Goal: Task Accomplishment & Management: Complete application form

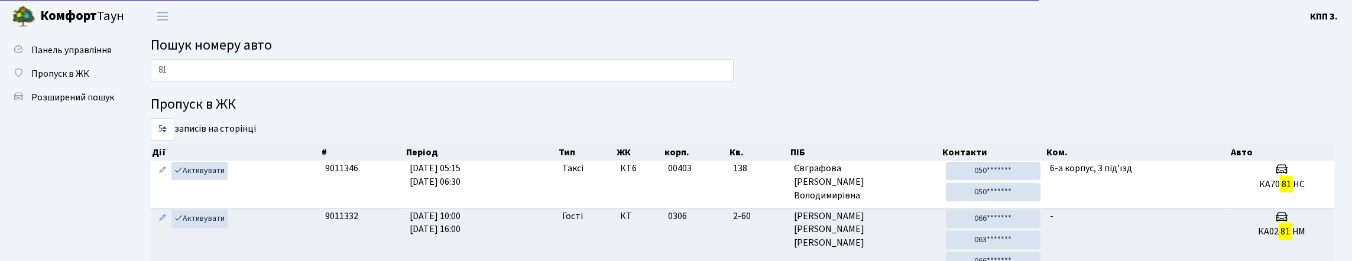
type input "8"
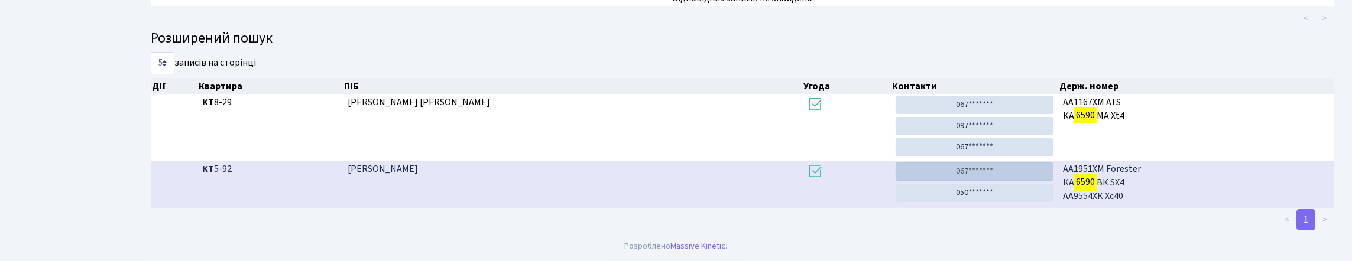
scroll to position [72, 0]
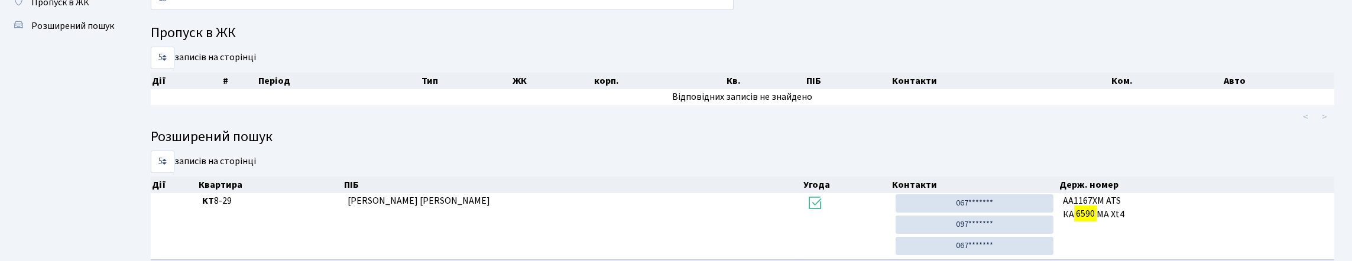
type input "6"
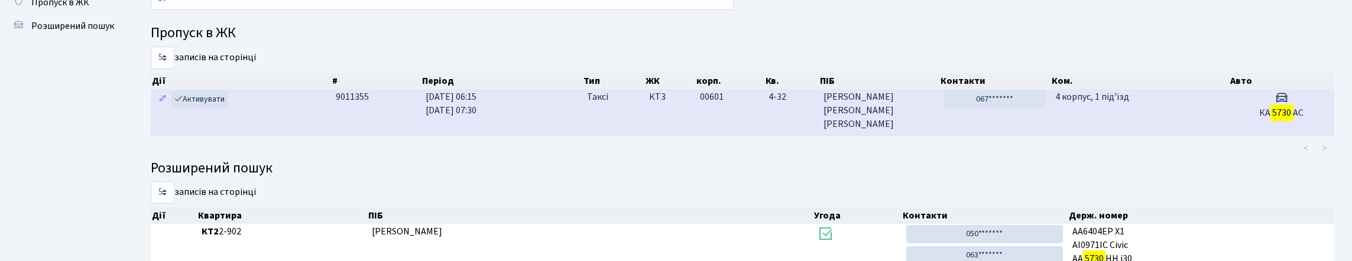
type input "5"
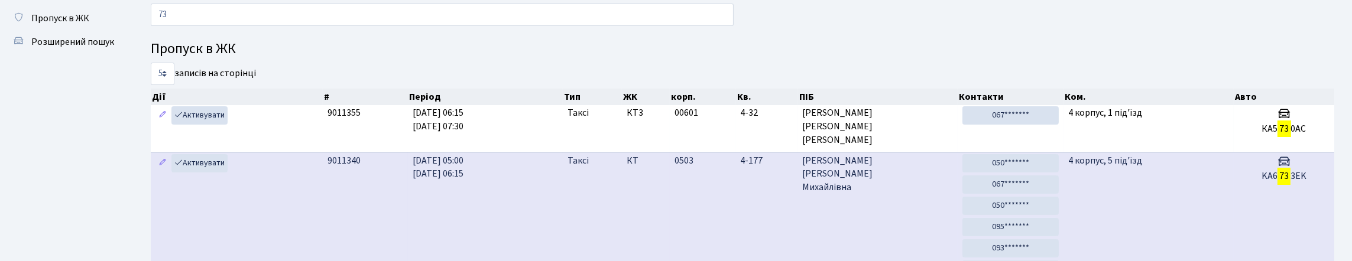
scroll to position [0, 0]
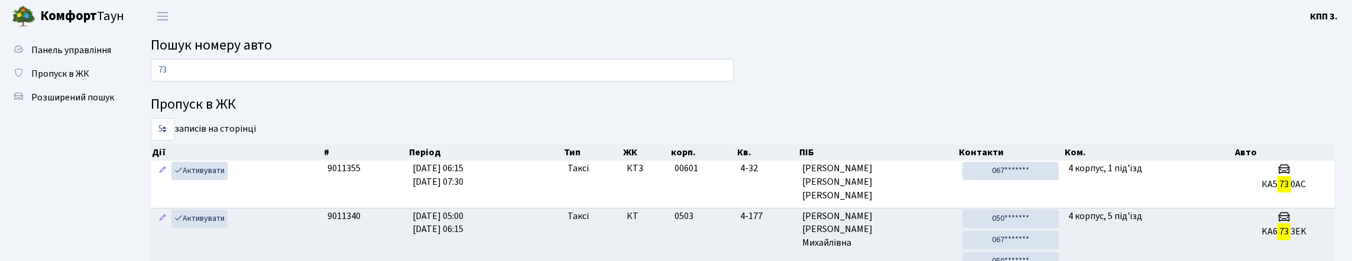
type input "7"
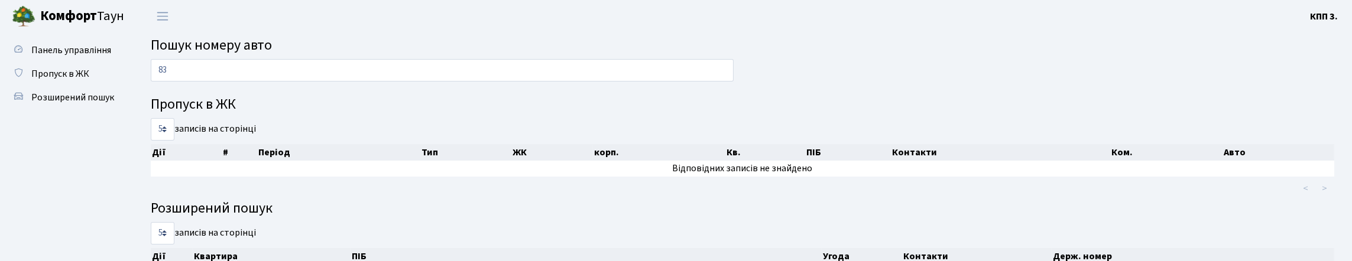
type input "8"
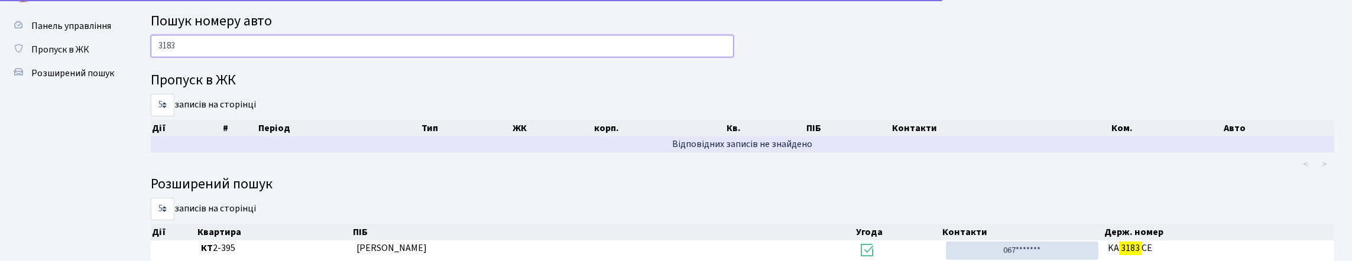
scroll to position [9, 0]
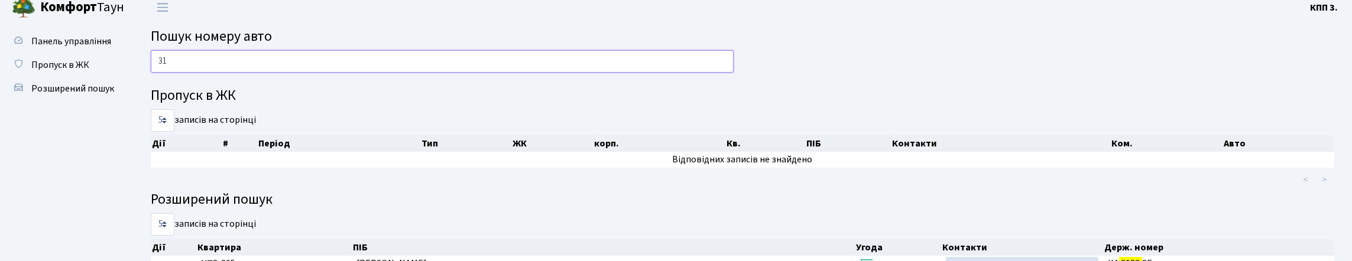
type input "3"
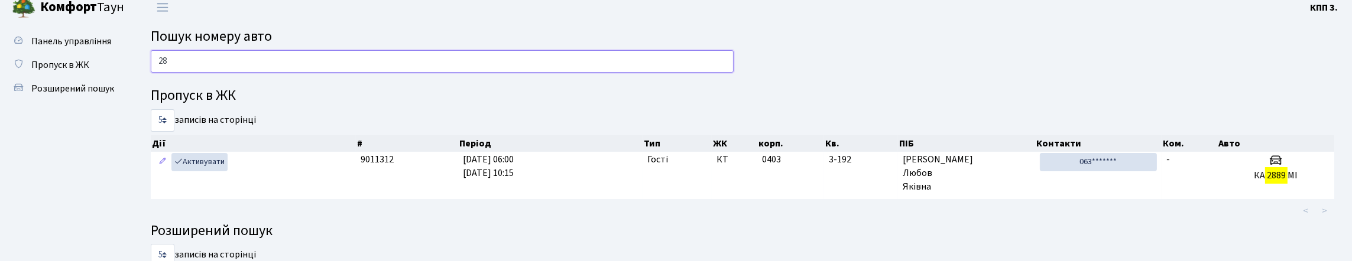
type input "2"
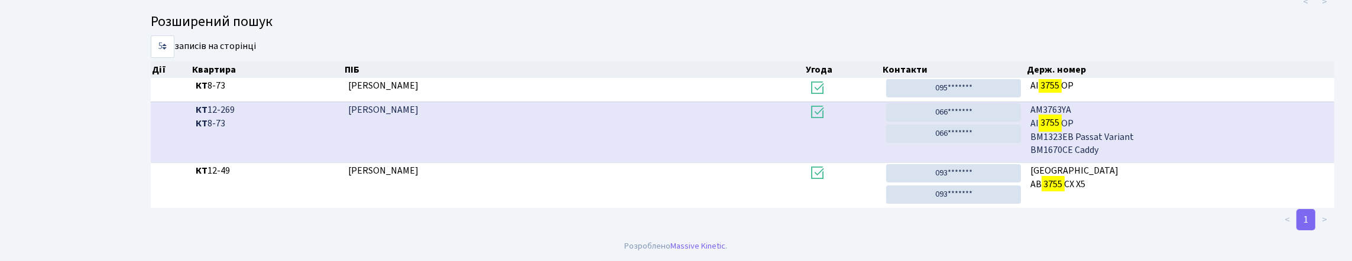
scroll to position [72, 0]
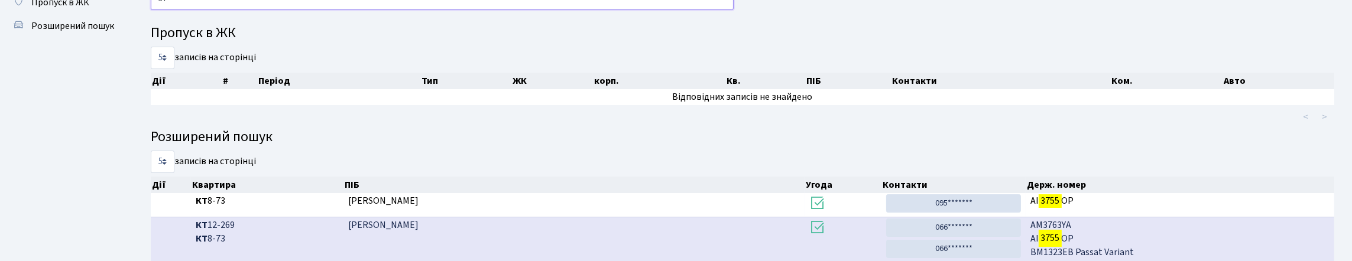
type input "3"
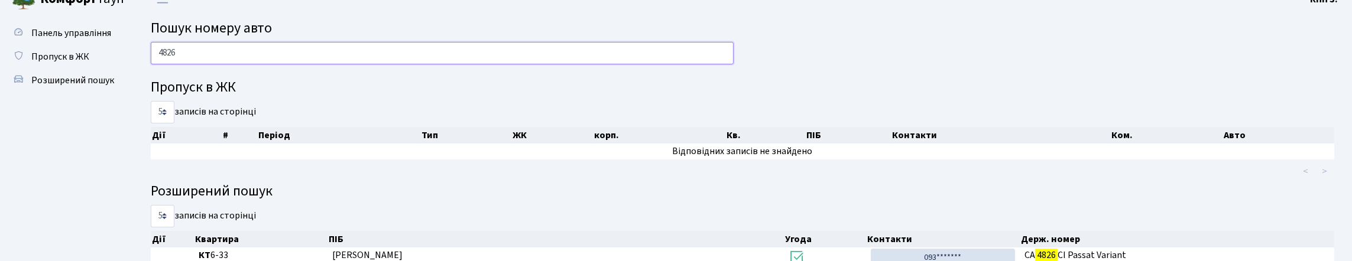
scroll to position [0, 0]
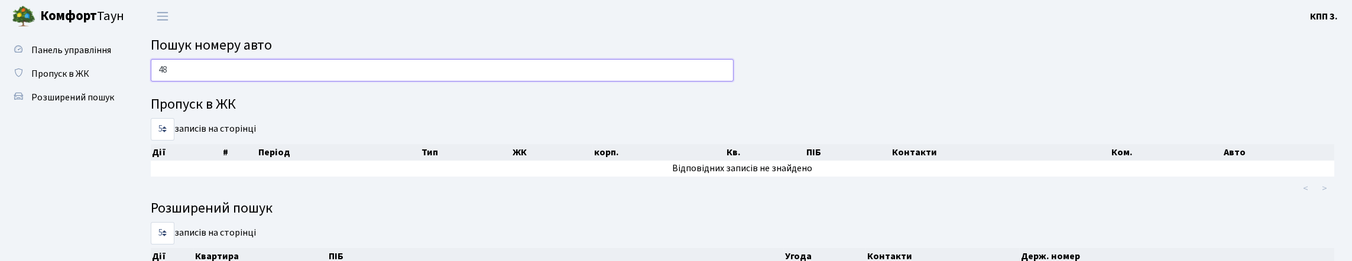
type input "4"
type input "7"
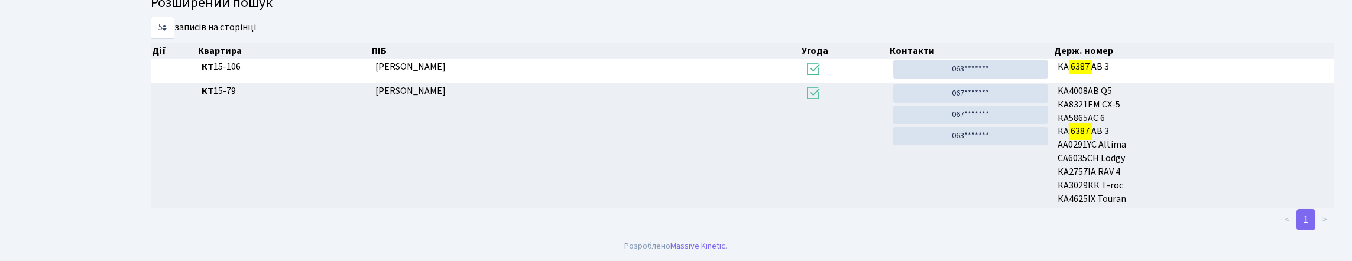
scroll to position [72, 0]
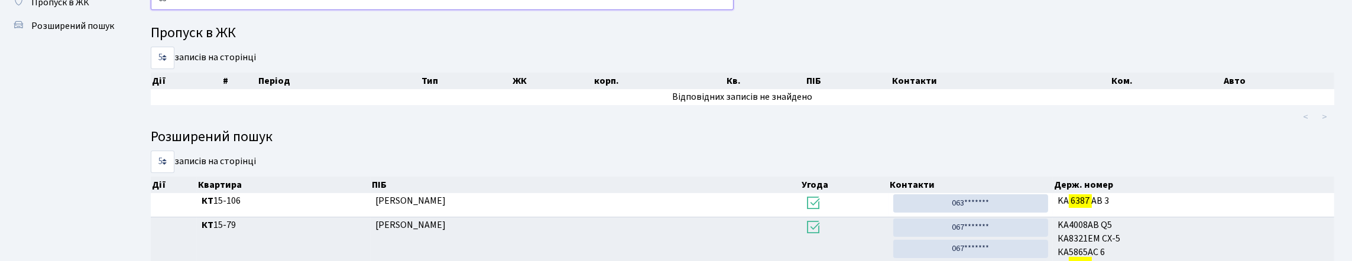
type input "6"
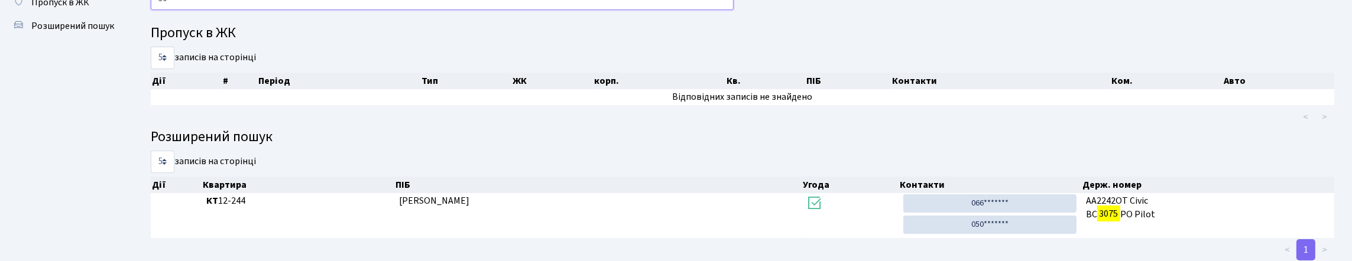
type input "3"
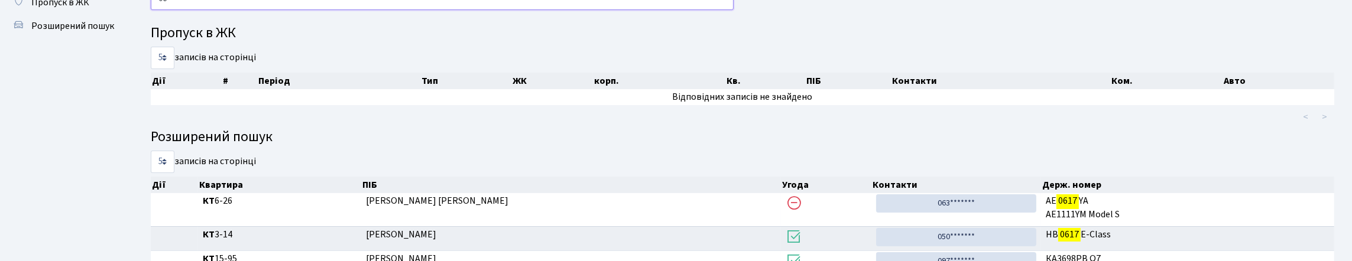
type input "0"
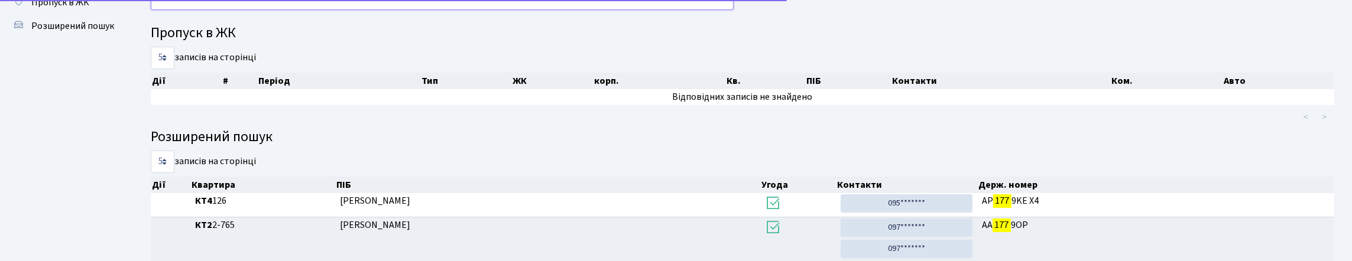
type input "1"
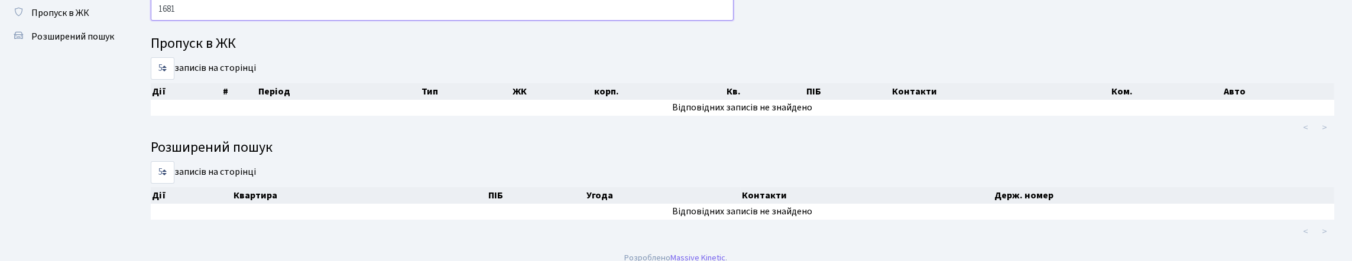
scroll to position [0, 0]
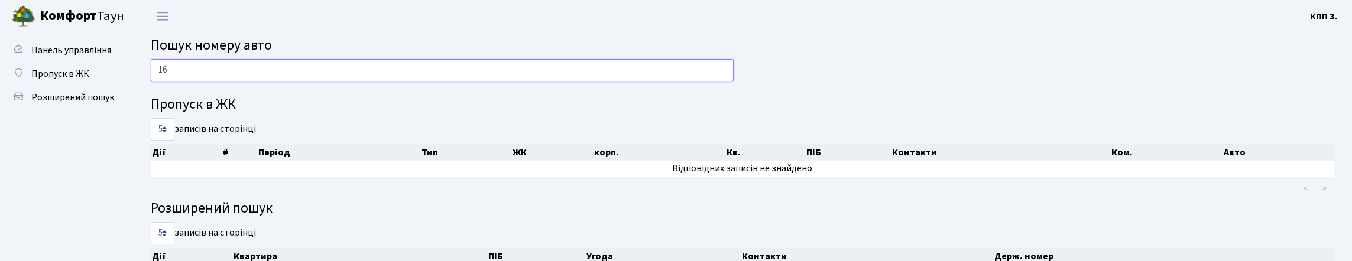
type input "1"
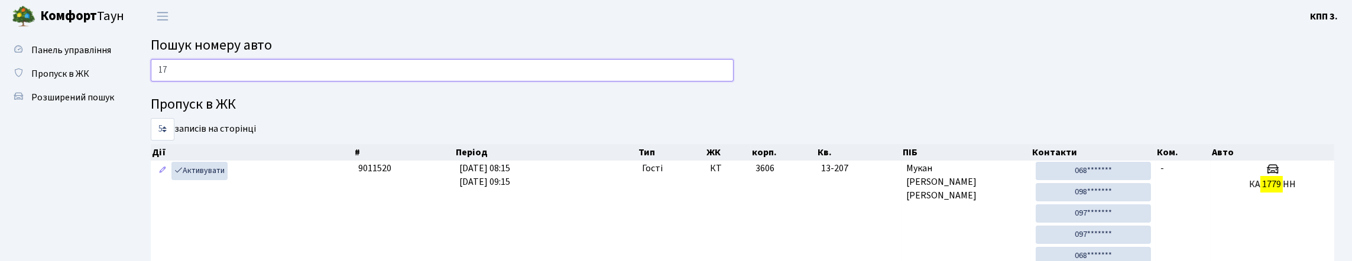
type input "1"
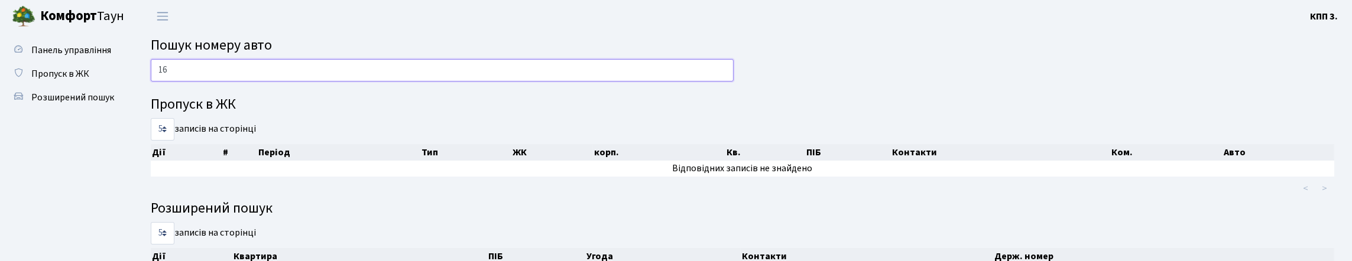
type input "1"
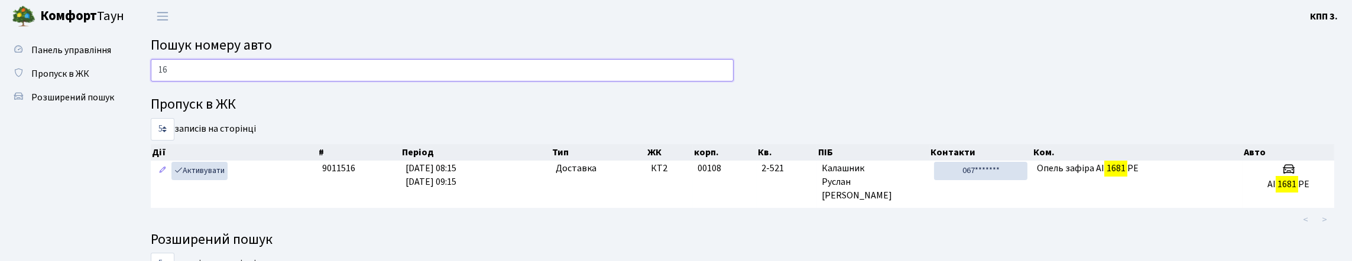
type input "1"
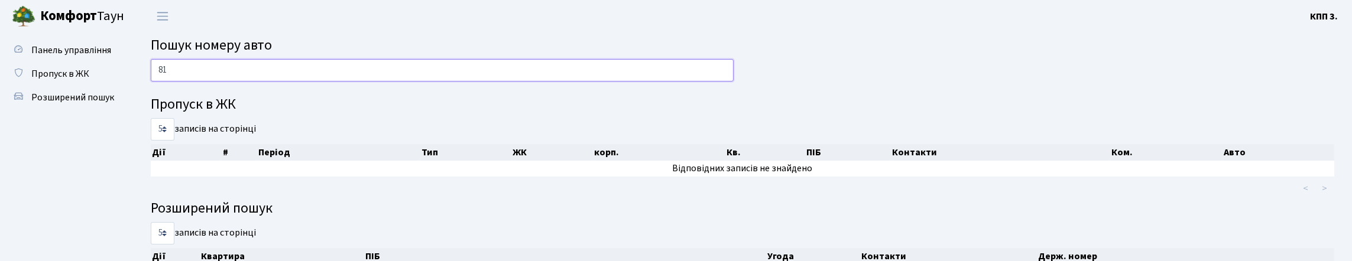
type input "8"
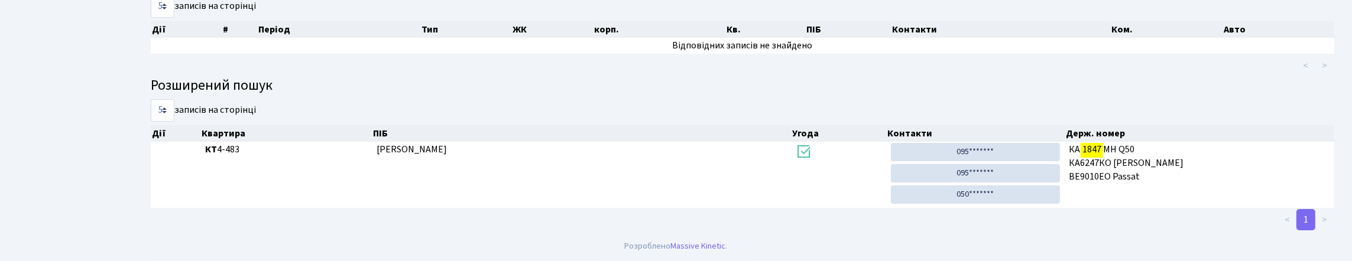
scroll to position [72, 0]
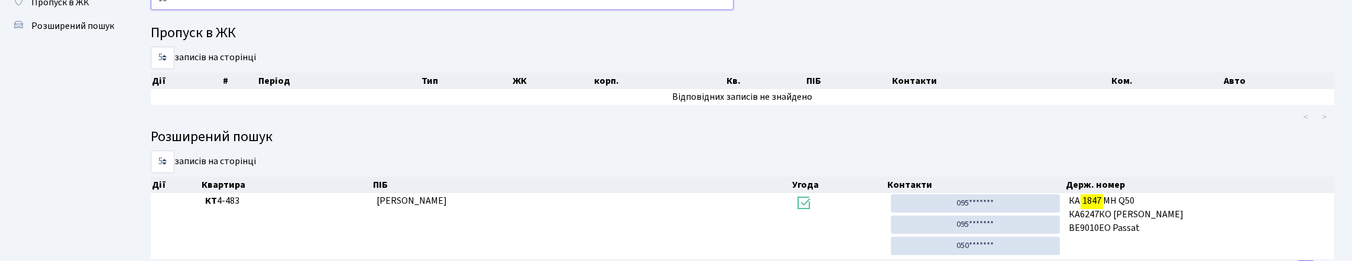
type input "1"
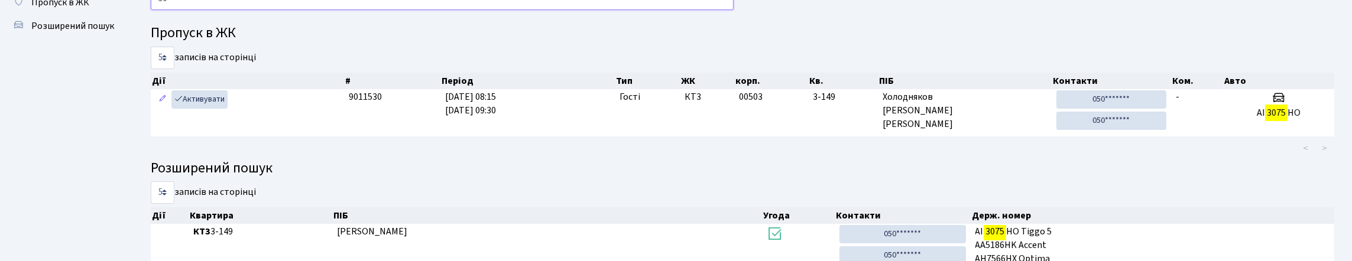
type input "3"
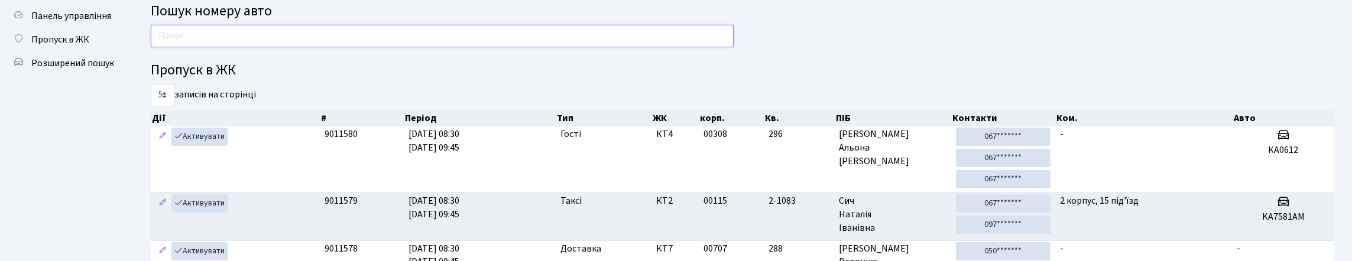
scroll to position [0, 0]
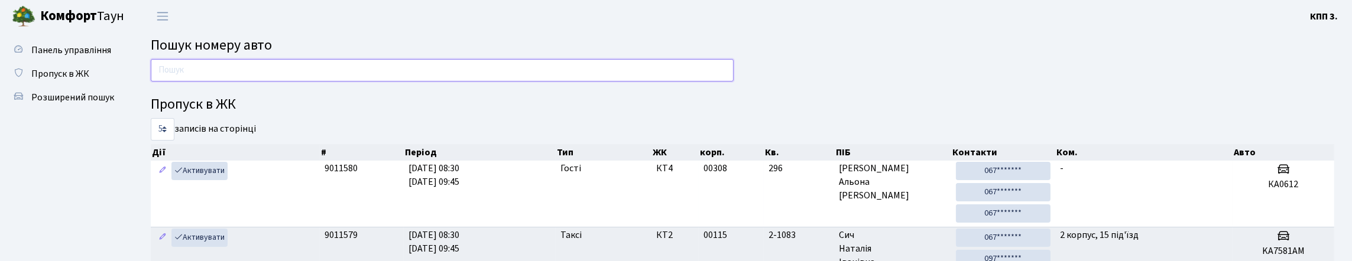
type input "3"
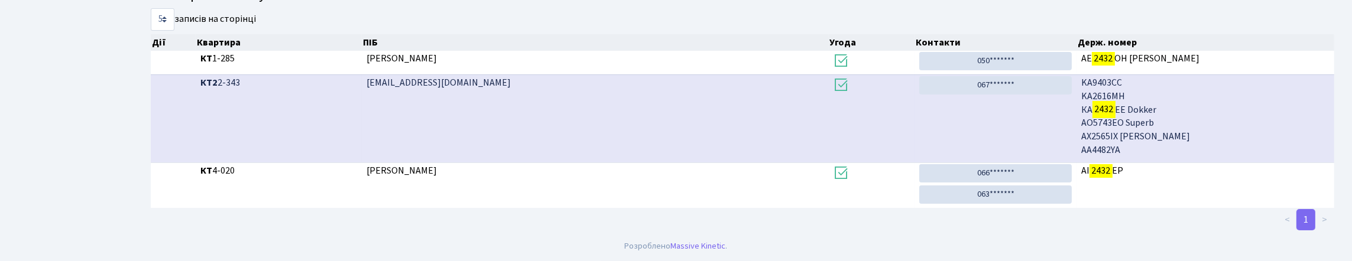
scroll to position [307, 0]
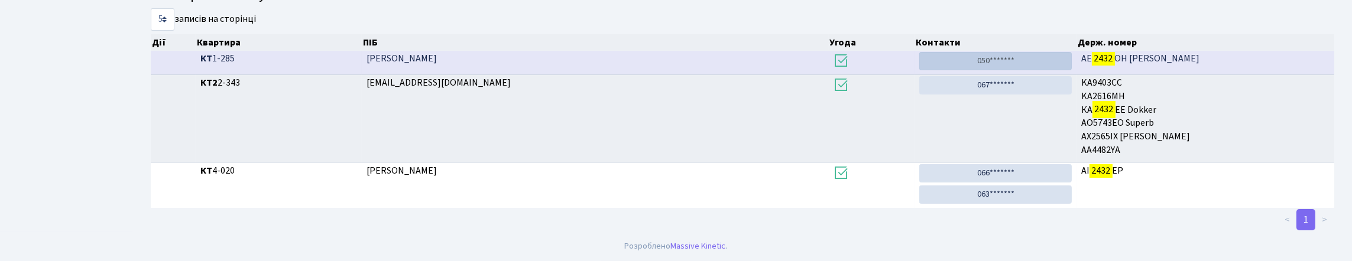
type input "2432"
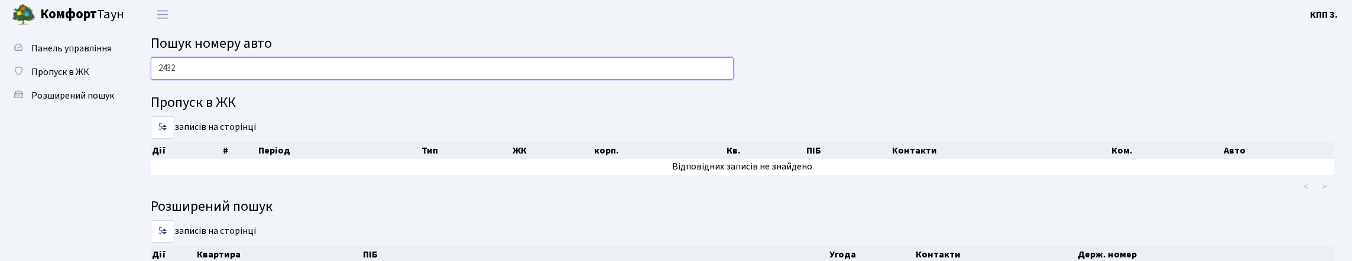
scroll to position [0, 0]
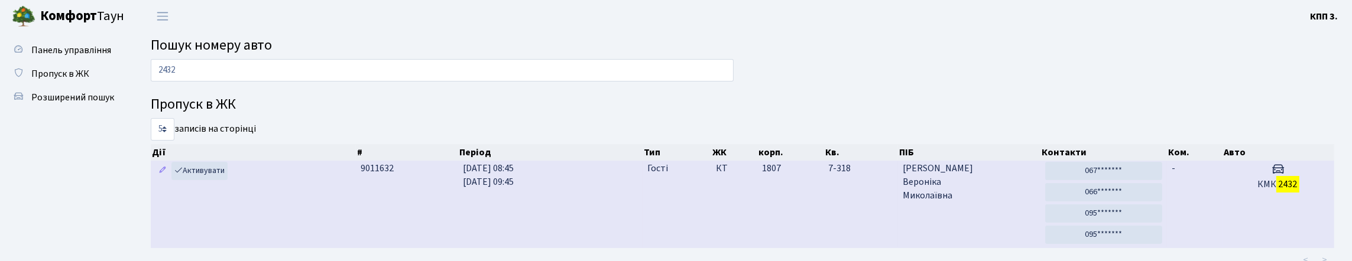
click at [1223, 232] on td "КМК 2432" at bounding box center [1278, 204] width 112 height 87
click at [1223, 230] on td "КМК 2432" at bounding box center [1278, 204] width 112 height 87
click at [1201, 216] on td "-" at bounding box center [1195, 204] width 56 height 87
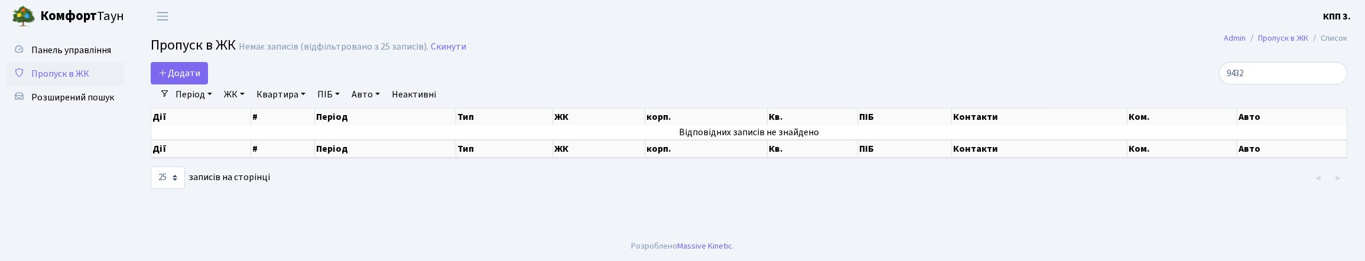
select select "25"
click at [1331, 85] on input "9432" at bounding box center [1283, 73] width 128 height 22
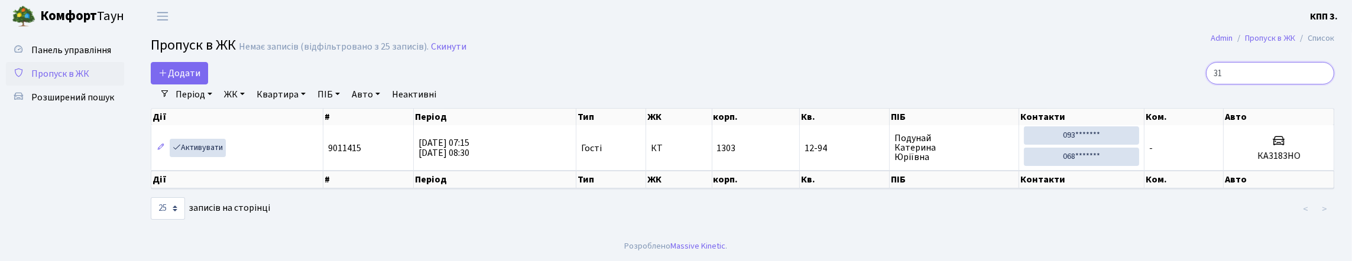
type input "3"
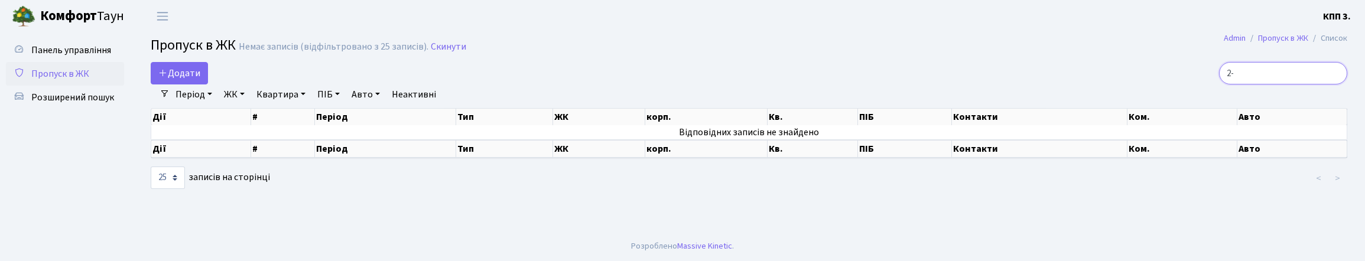
type input "2"
type input "2-931"
click at [217, 105] on link "Період" at bounding box center [194, 95] width 46 height 20
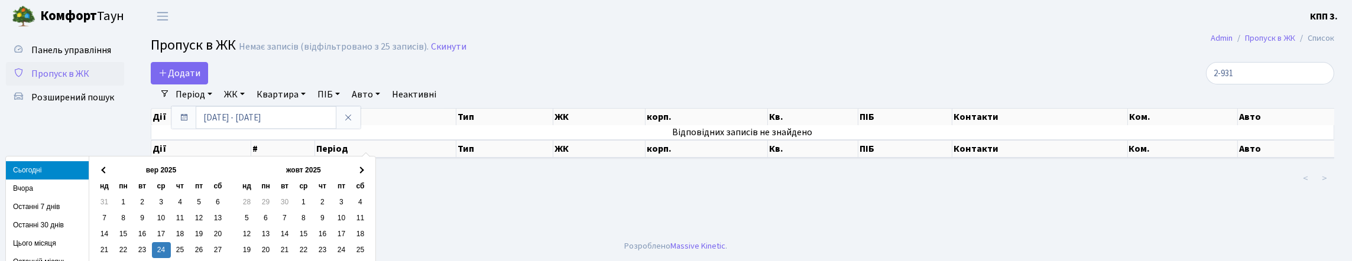
click at [377, 77] on div "Додати" at bounding box center [542, 73] width 783 height 22
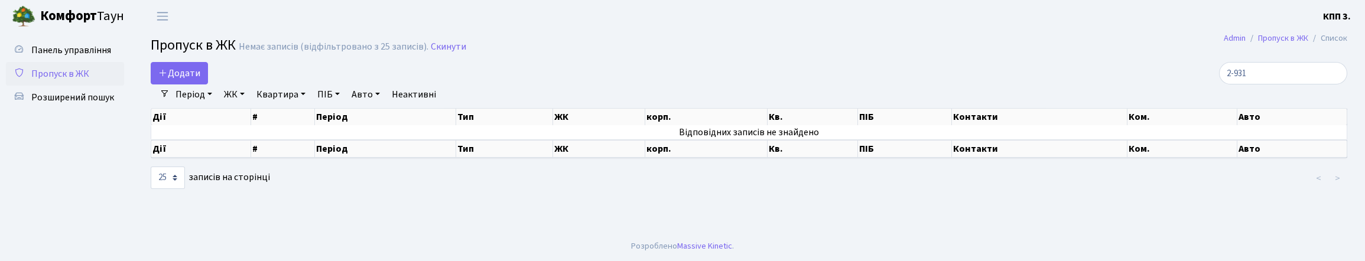
click at [217, 105] on link "Період" at bounding box center [194, 95] width 46 height 20
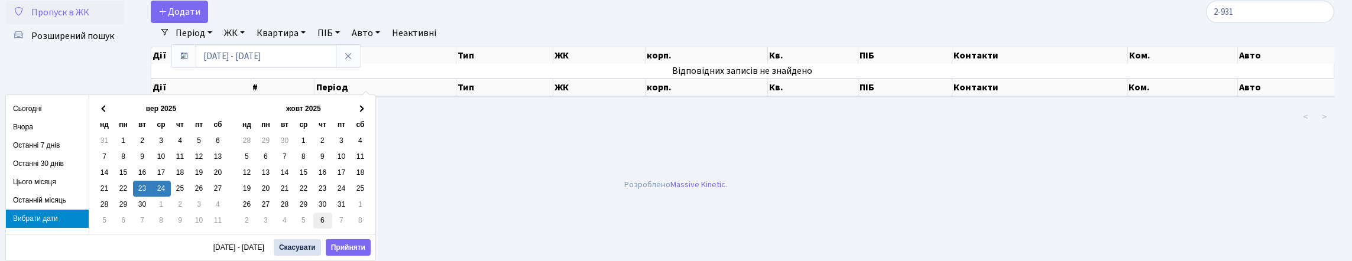
scroll to position [63, 0]
click at [355, 242] on button "Прийняти" at bounding box center [348, 247] width 45 height 17
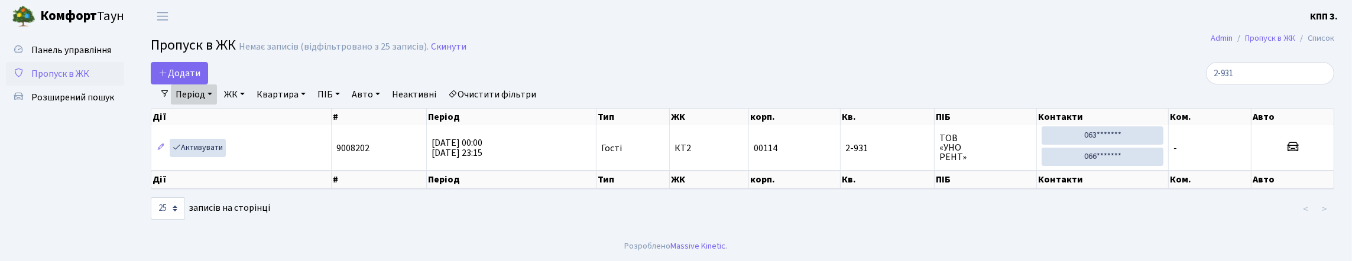
click at [89, 80] on span "Пропуск в ЖК" at bounding box center [60, 73] width 58 height 13
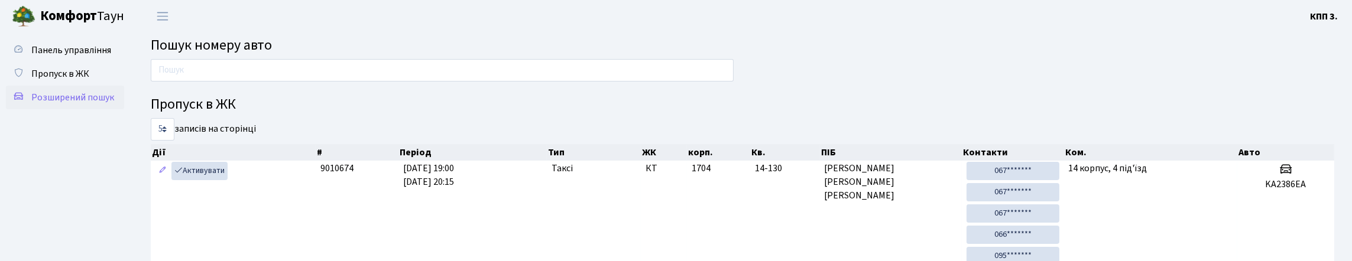
click at [43, 104] on span "Розширений пошук" at bounding box center [72, 97] width 83 height 13
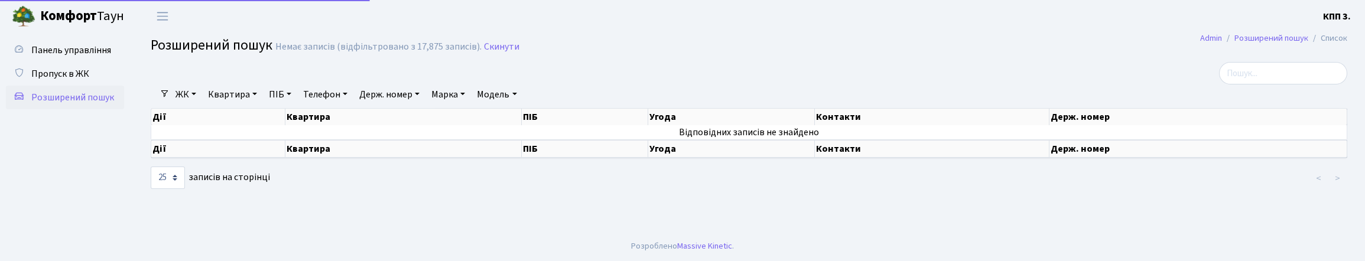
select select "25"
click at [1294, 85] on input "search" at bounding box center [1283, 73] width 128 height 22
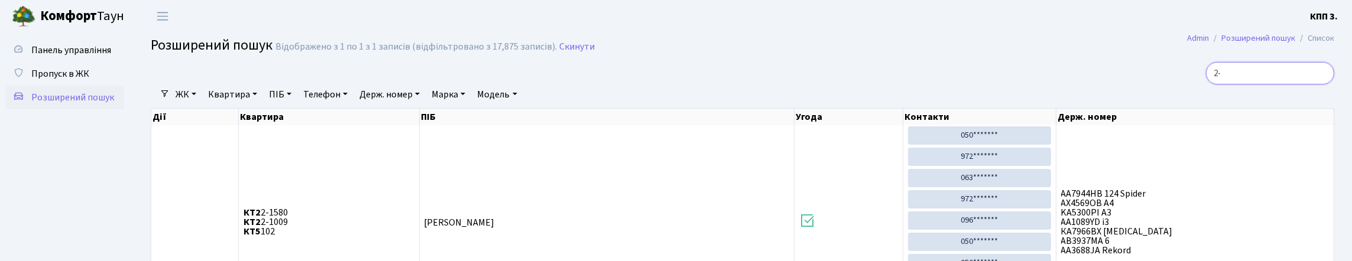
type input "2"
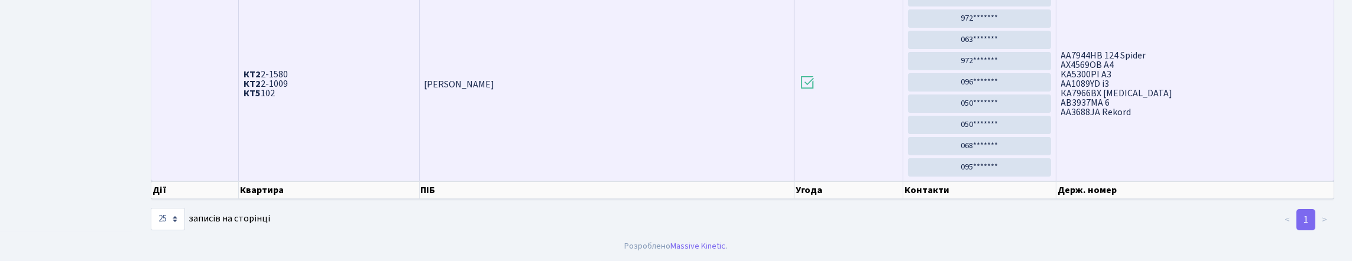
scroll to position [150, 0]
type input "5300"
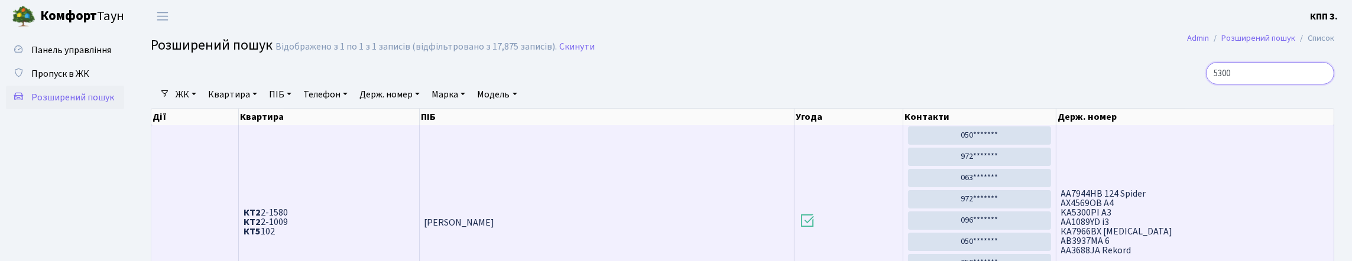
scroll to position [59, 0]
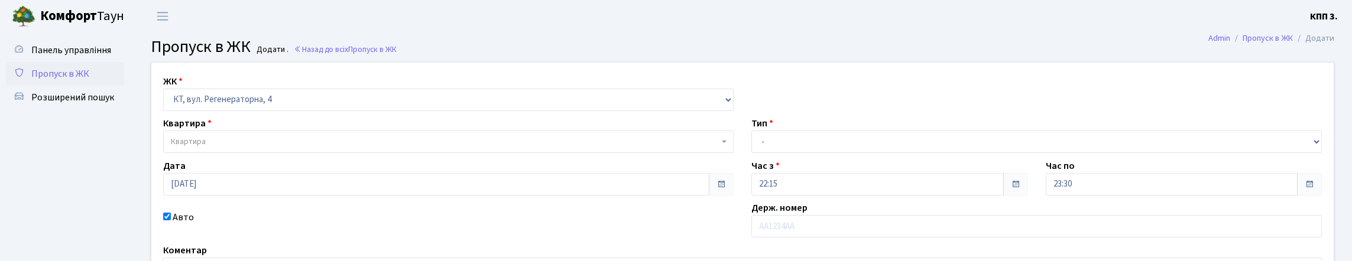
select select "271"
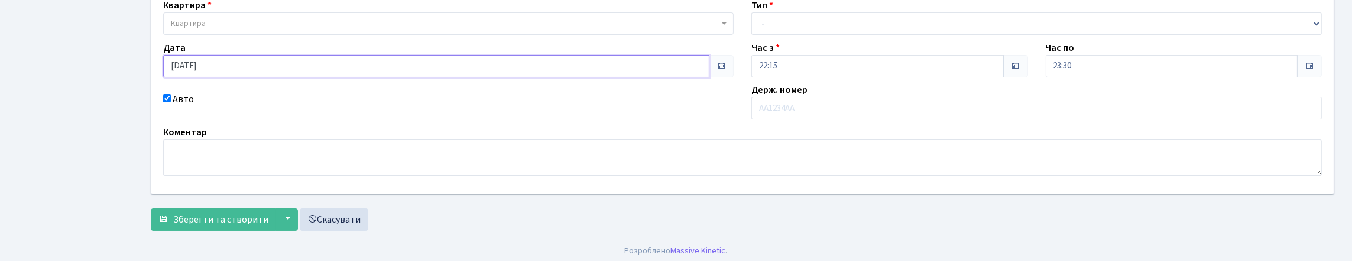
click at [349, 77] on input "[DATE]" at bounding box center [436, 66] width 546 height 22
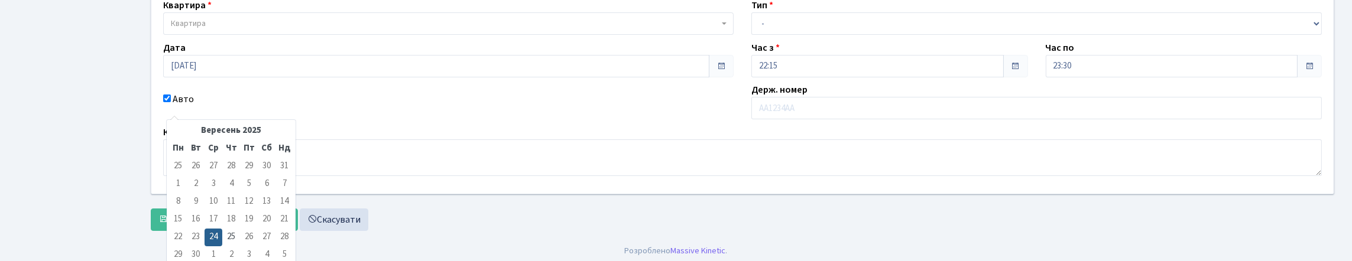
click at [232, 242] on td "25" at bounding box center [231, 238] width 18 height 18
type input "[DATE]"
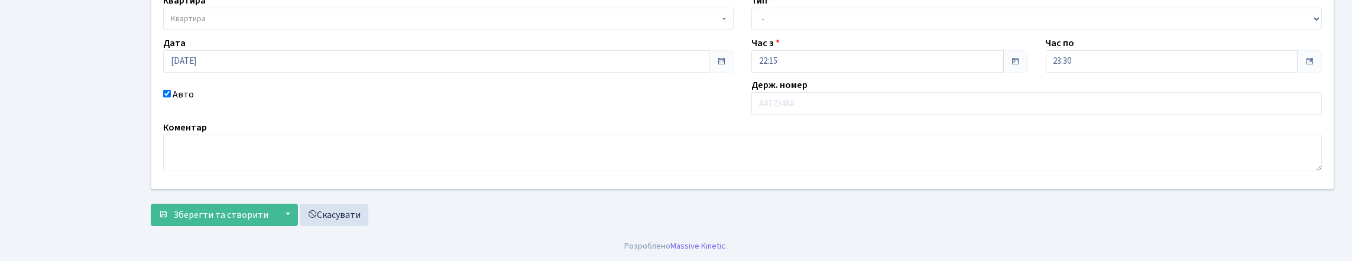
scroll to position [177, 0]
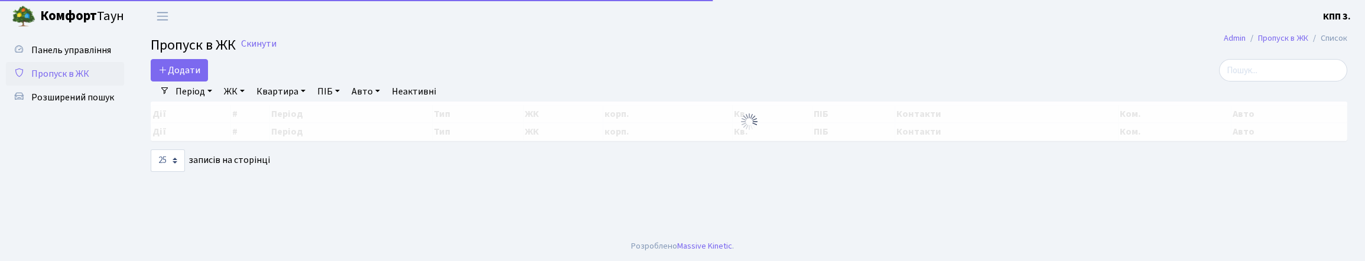
select select "25"
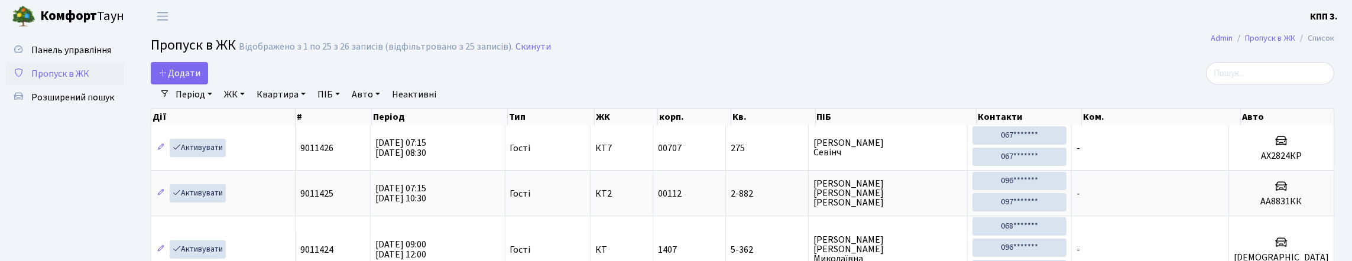
click at [217, 105] on link "Період" at bounding box center [194, 95] width 46 height 20
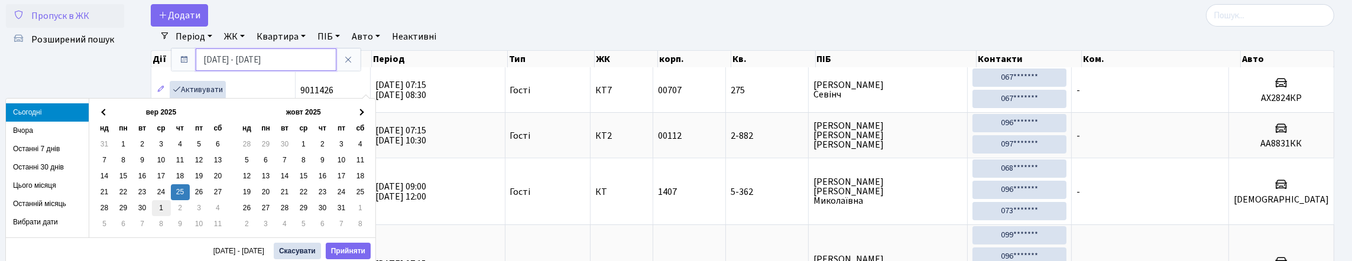
scroll to position [59, 0]
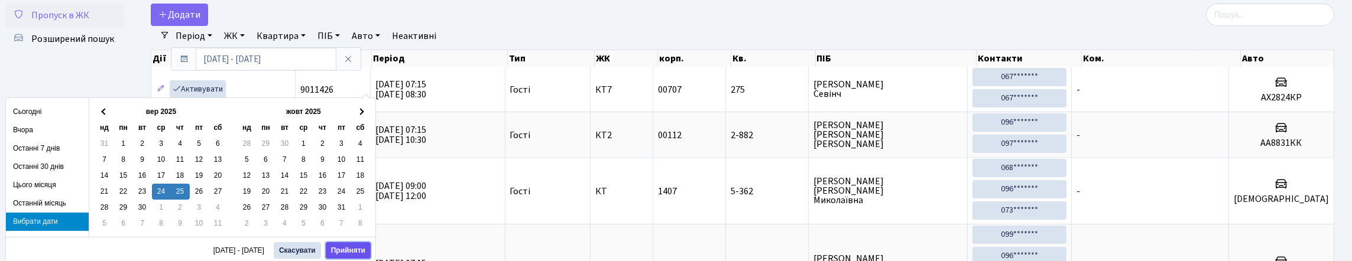
click at [361, 248] on button "Прийняти" at bounding box center [348, 250] width 45 height 17
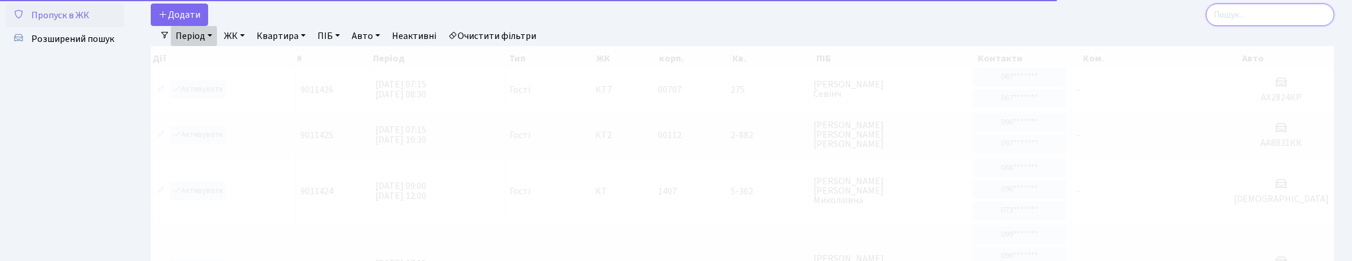
click at [1223, 24] on input "search" at bounding box center [1270, 15] width 128 height 22
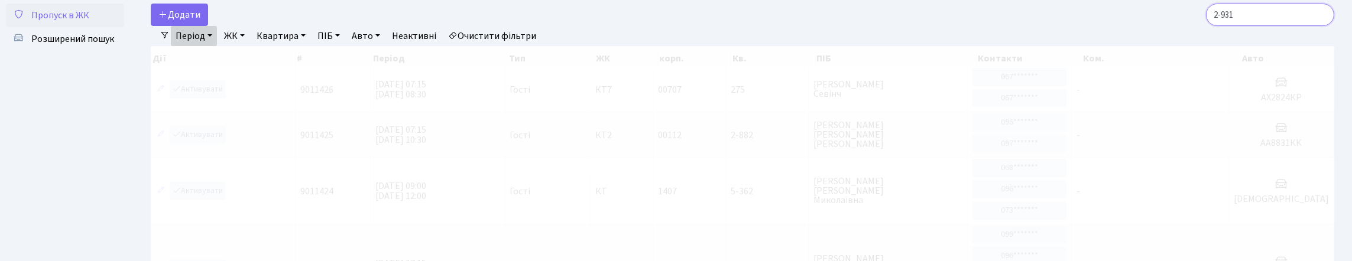
scroll to position [29, 0]
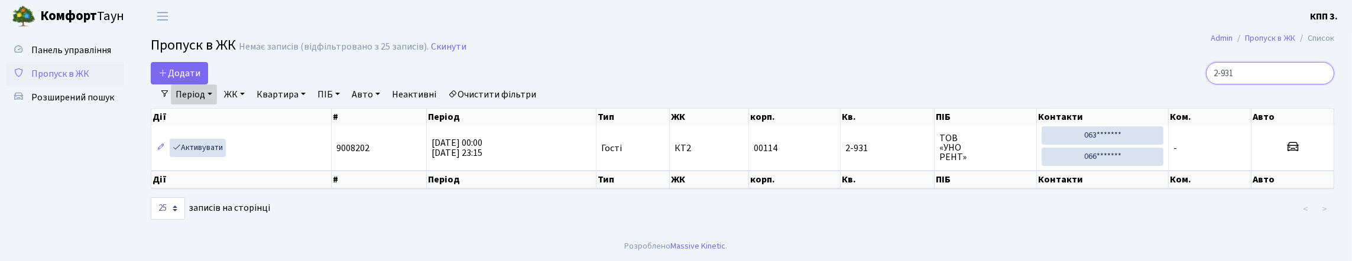
type input "2-931"
click at [89, 71] on span "Пропуск в ЖК" at bounding box center [60, 73] width 58 height 13
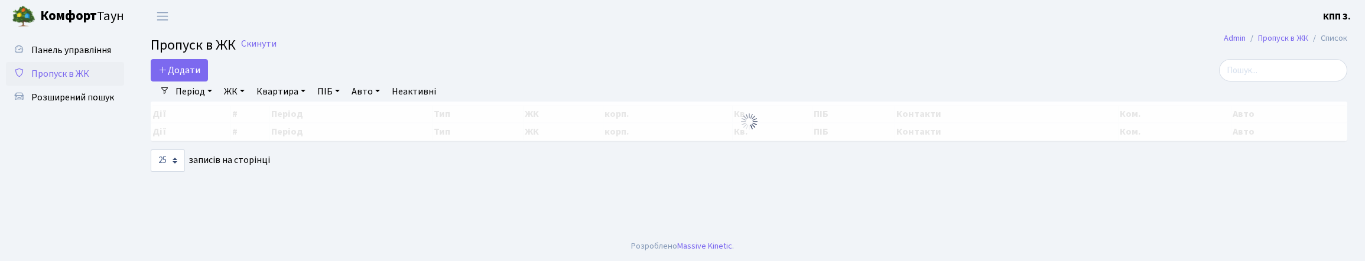
select select "25"
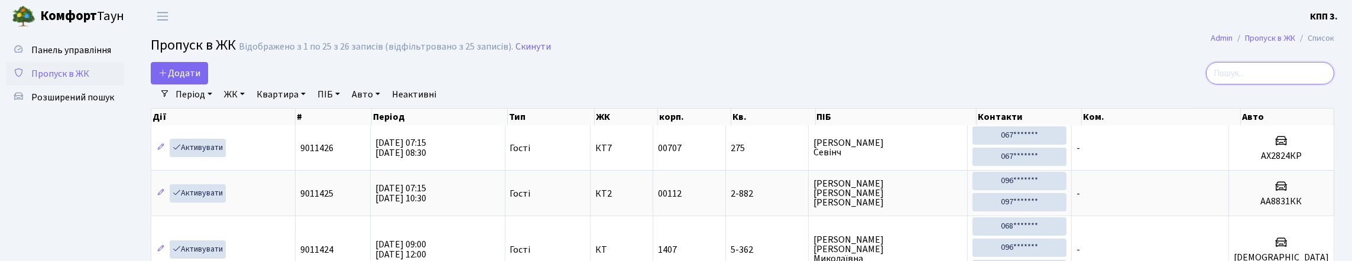
click at [1287, 85] on input "search" at bounding box center [1270, 73] width 128 height 22
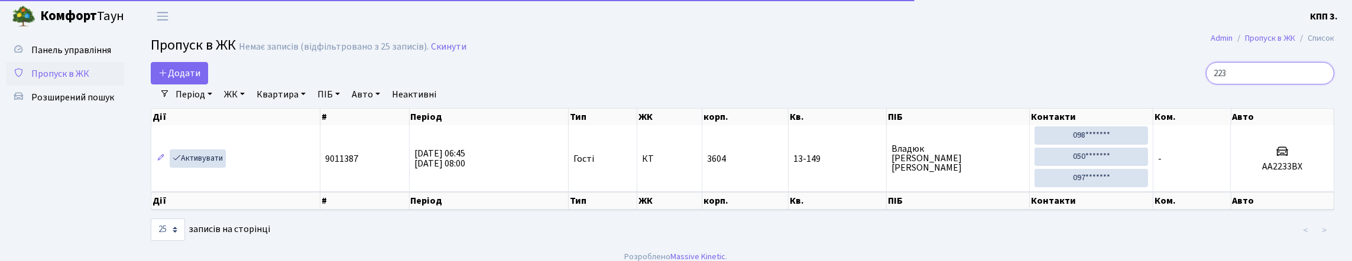
scroll to position [54, 0]
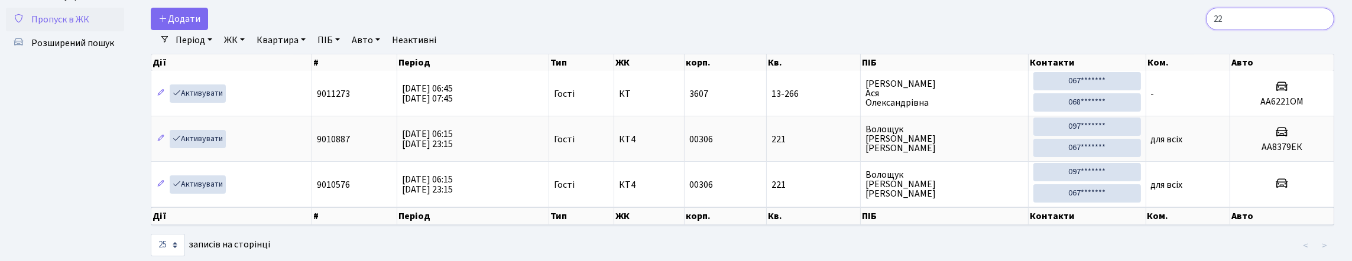
type input "2"
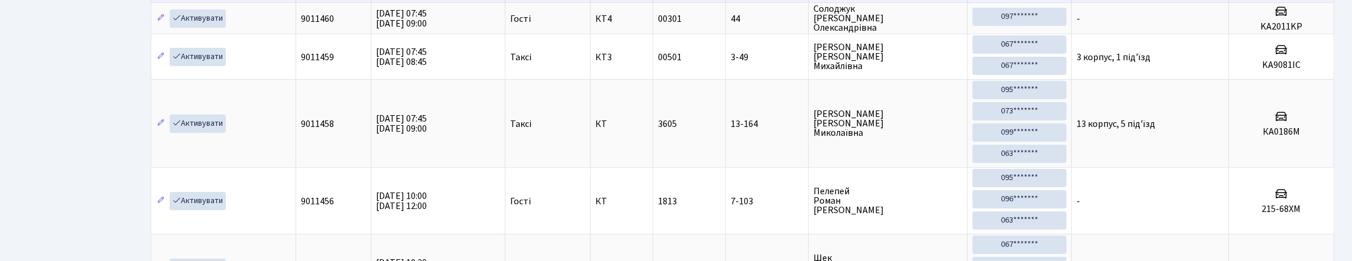
scroll to position [0, 0]
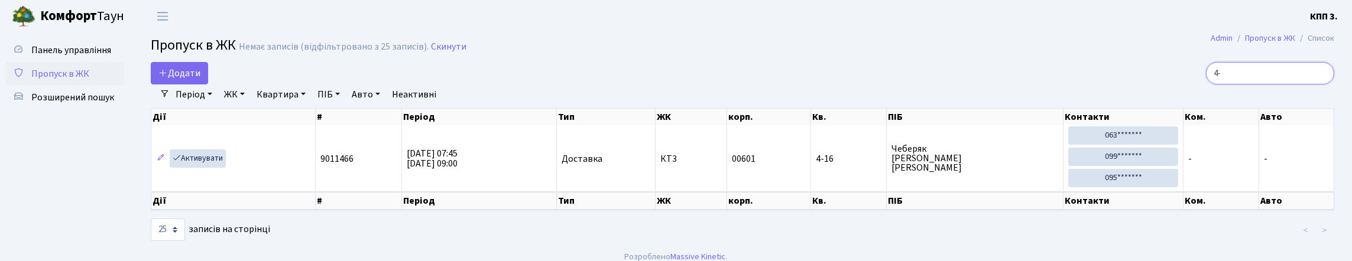
type input "4"
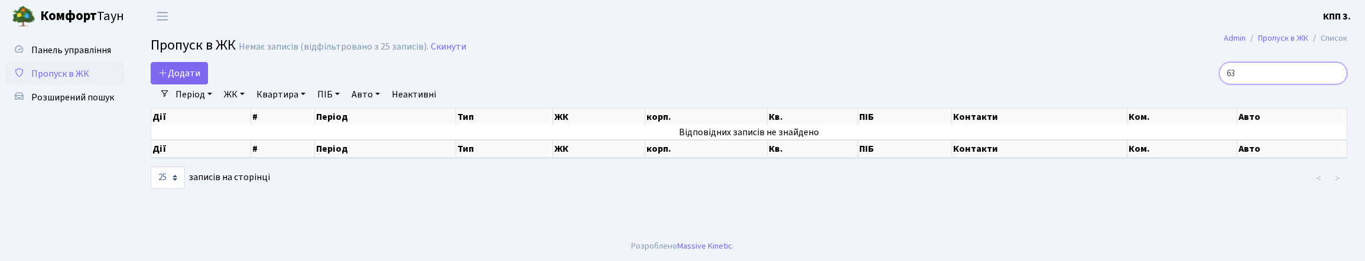
type input "6"
type input "7"
type input "1"
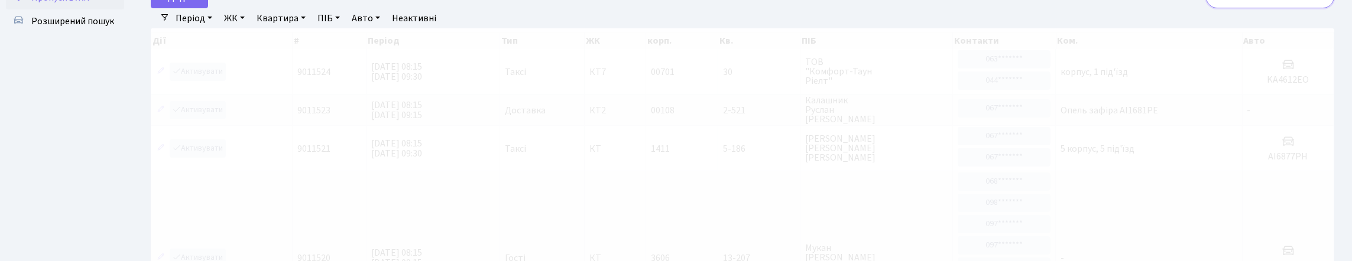
scroll to position [12, 0]
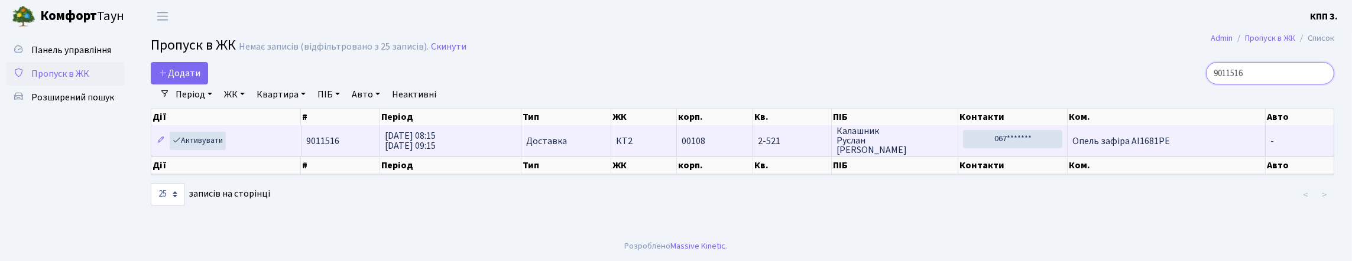
type input "9011516"
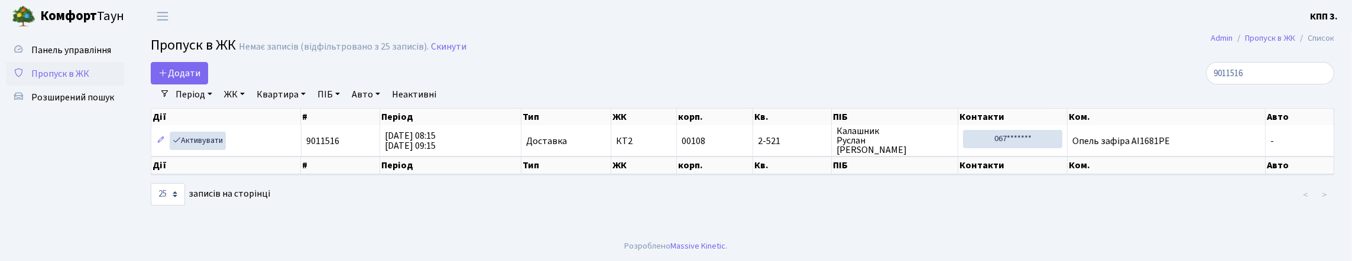
click at [1254, 131] on div "Дії # Період Тип ЖК корп. Кв. ПІБ Контакти Ком. Авто Дії # Період Тип ЖК корп. …" at bounding box center [742, 142] width 1183 height 74
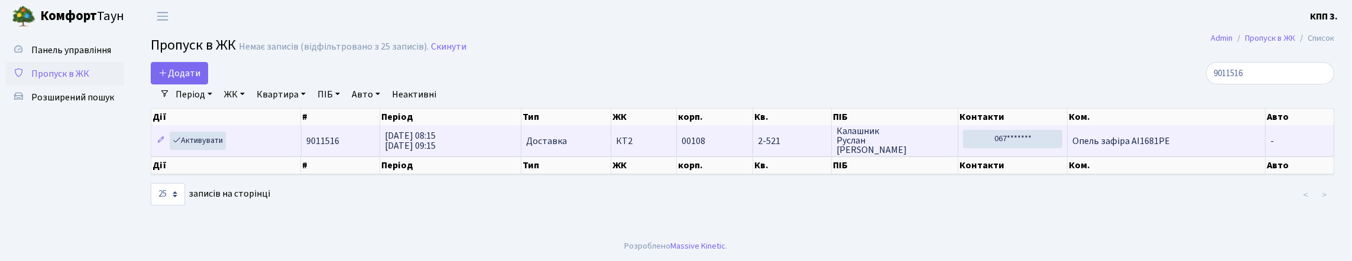
click at [1242, 141] on td "Опель зафіра АІ1681РЕ" at bounding box center [1166, 140] width 198 height 31
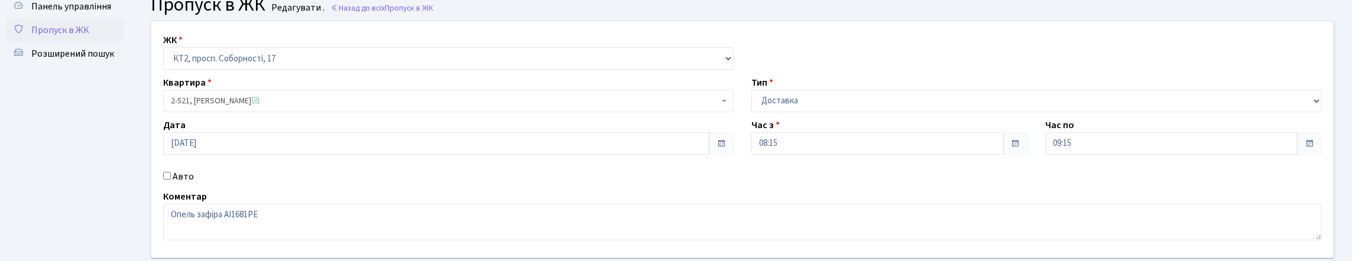
scroll to position [177, 0]
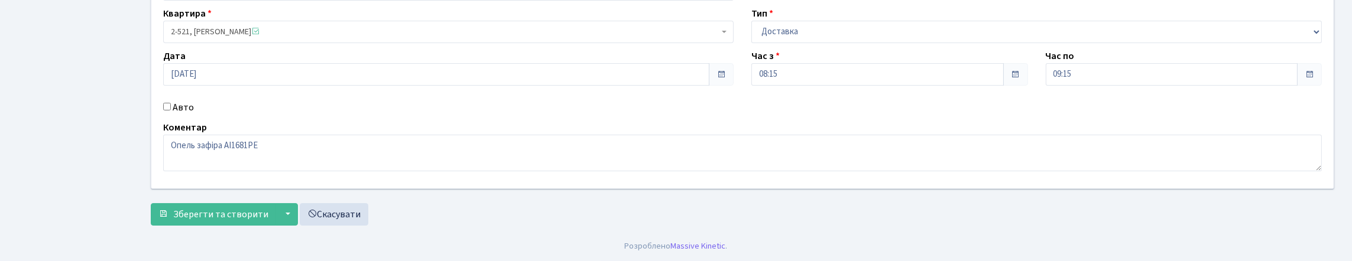
click at [187, 100] on label "Авто" at bounding box center [183, 107] width 21 height 14
click at [171, 103] on input "Авто" at bounding box center [167, 107] width 8 height 8
checkbox input "true"
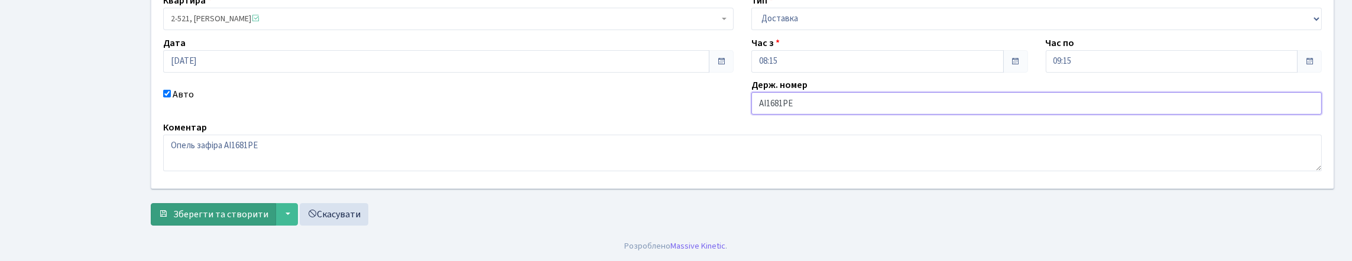
type input "АІ1681РЕ"
click at [256, 221] on span "Зберегти та створити" at bounding box center [220, 214] width 95 height 13
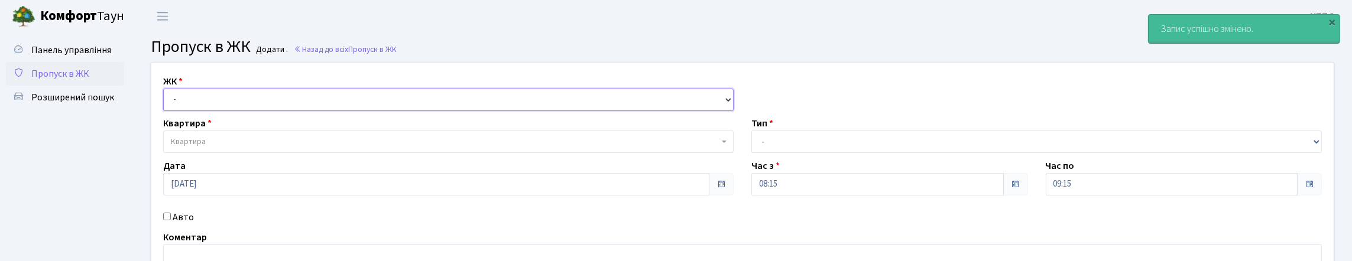
click at [215, 111] on select "- КТ, вул. Регенераторна, 4 КТ2, просп. [STREET_ADDRESS] [STREET_ADDRESS] [PERS…" at bounding box center [448, 100] width 570 height 22
select select "271"
click at [166, 102] on select "- КТ, вул. Регенераторна, 4 КТ2, просп. [STREET_ADDRESS] [STREET_ADDRESS] [PERS…" at bounding box center [448, 100] width 570 height 22
select select
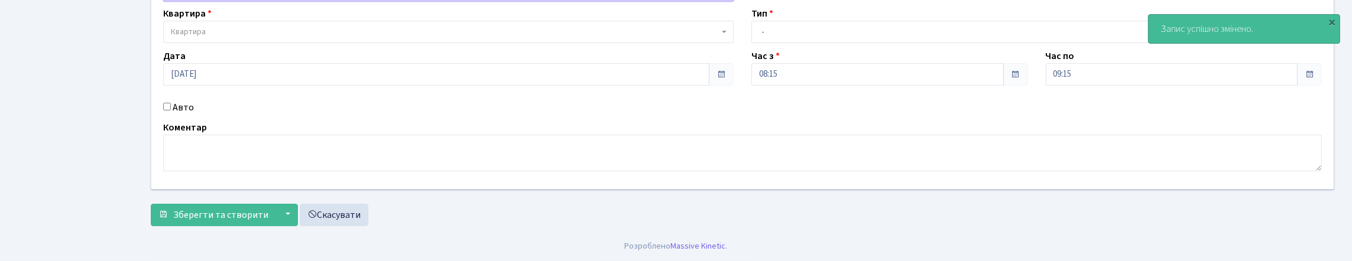
scroll to position [118, 0]
click at [183, 115] on label "Авто" at bounding box center [183, 107] width 21 height 14
click at [171, 111] on input "Авто" at bounding box center [167, 107] width 8 height 8
checkbox input "true"
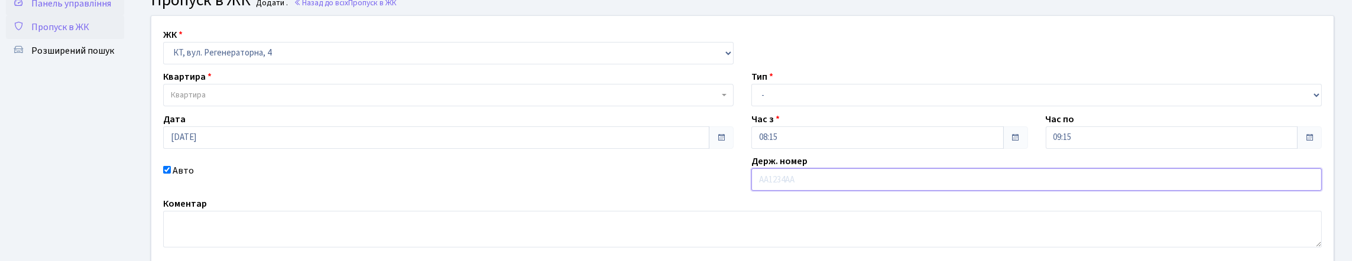
scroll to position [0, 0]
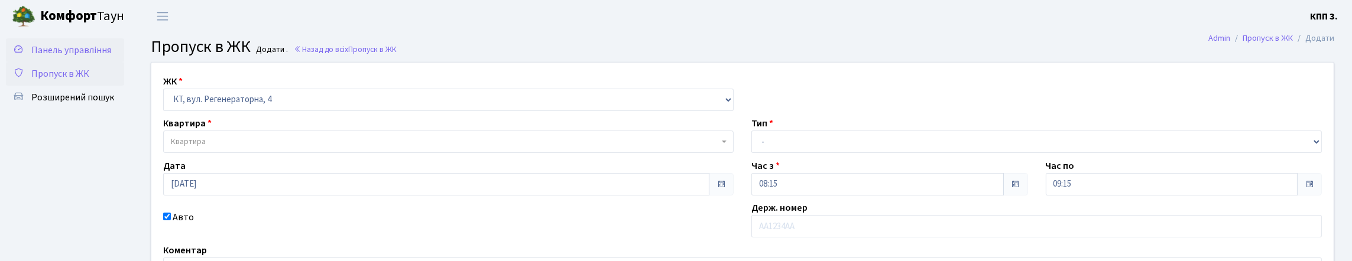
click at [44, 57] on span "Панель управління" at bounding box center [71, 50] width 80 height 13
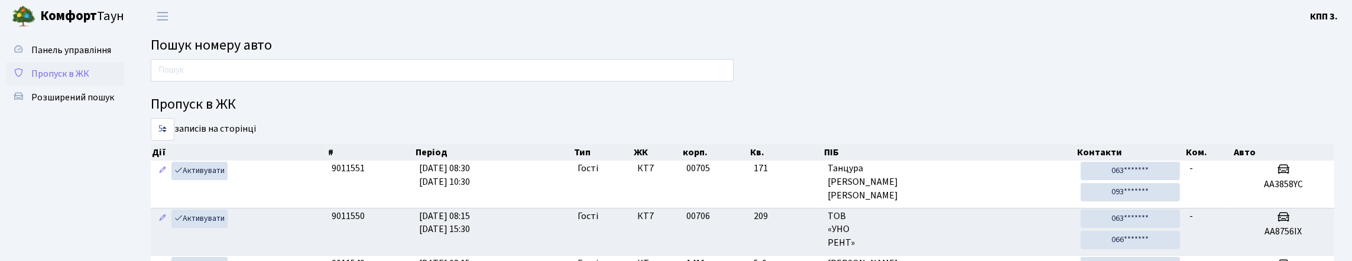
click at [56, 80] on span "Пропуск в ЖК" at bounding box center [60, 73] width 58 height 13
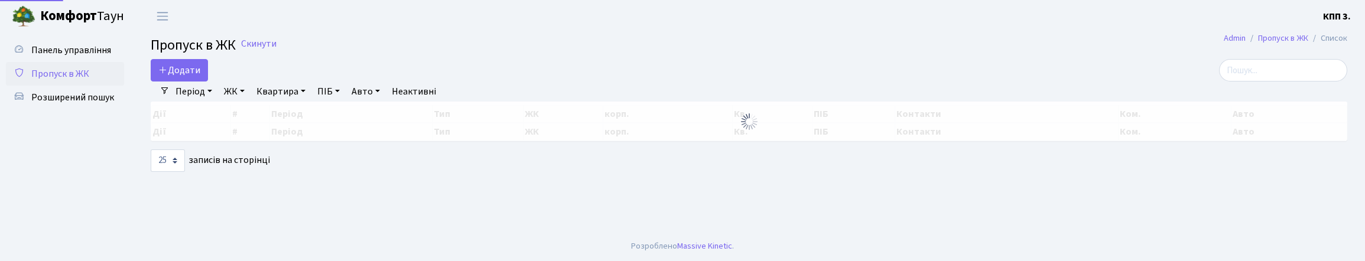
select select "25"
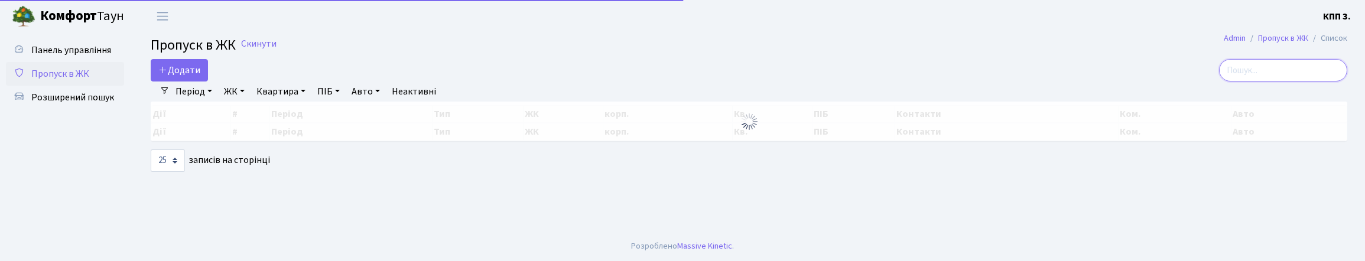
click at [1261, 80] on input "search" at bounding box center [1283, 70] width 128 height 22
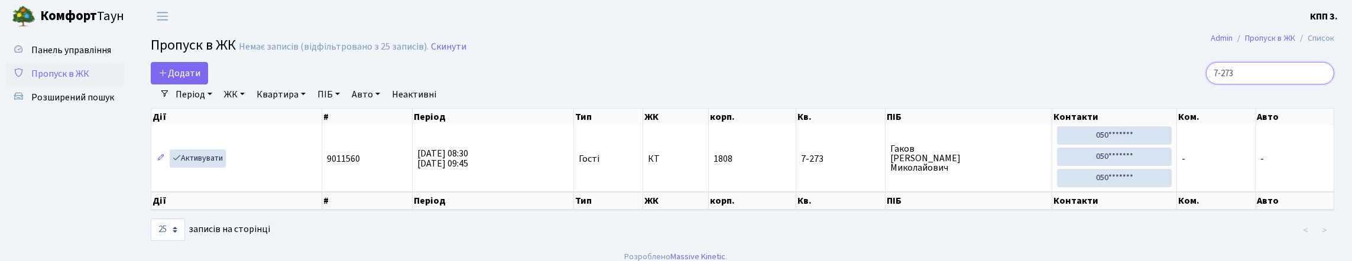
type input "7-273"
click at [38, 57] on span "Панель управління" at bounding box center [71, 50] width 80 height 13
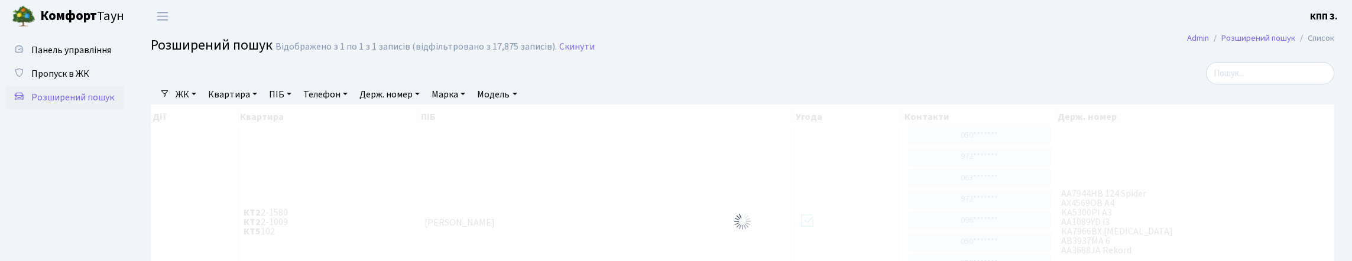
select select "25"
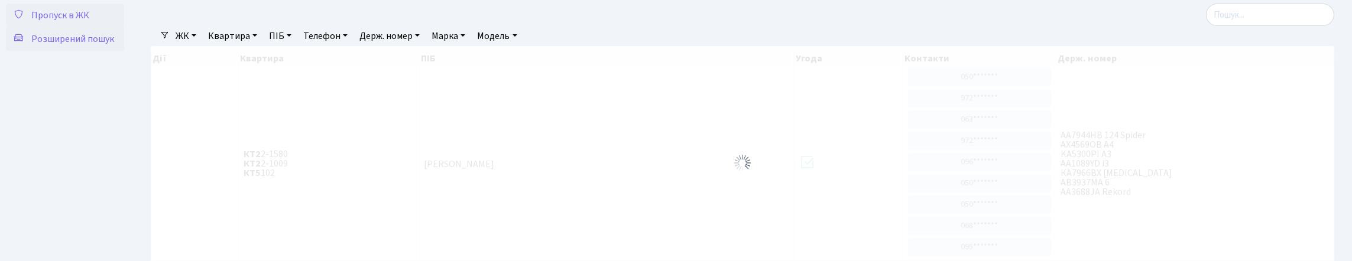
click at [77, 22] on span "Пропуск в ЖК" at bounding box center [60, 15] width 58 height 13
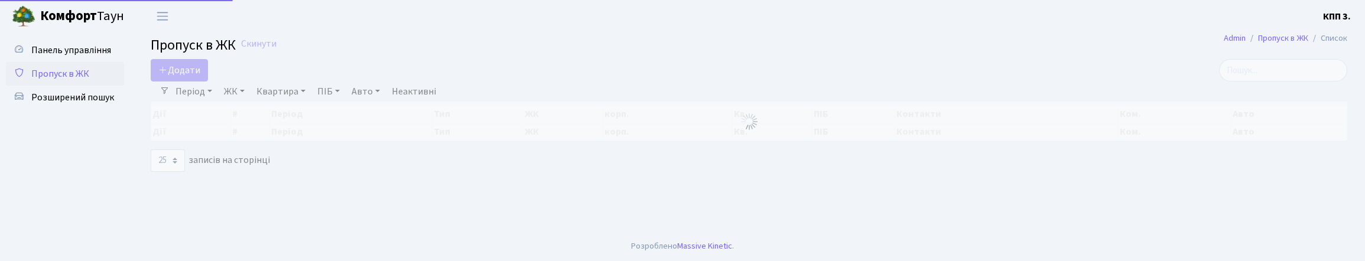
select select "25"
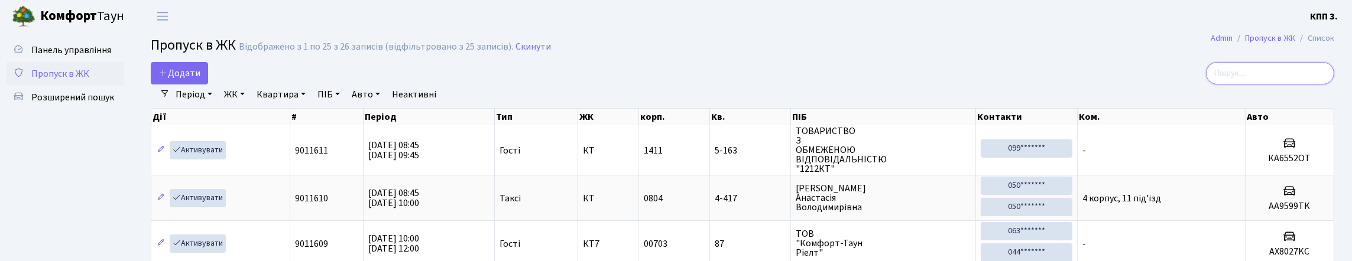
click at [1233, 80] on input "search" at bounding box center [1270, 73] width 128 height 22
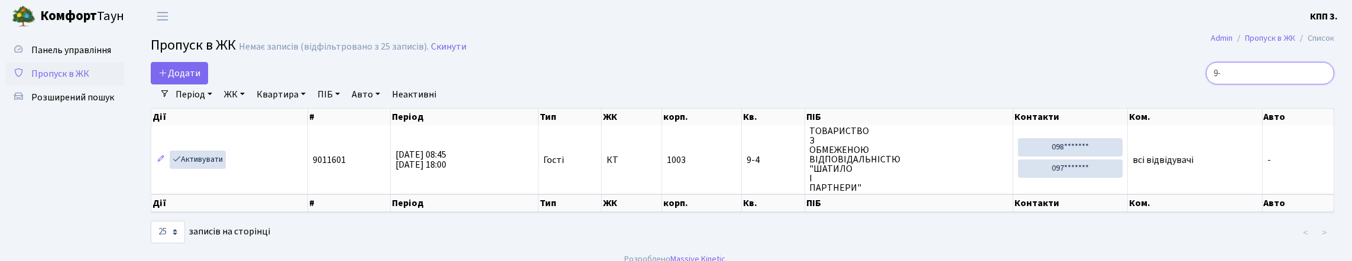
type input "9"
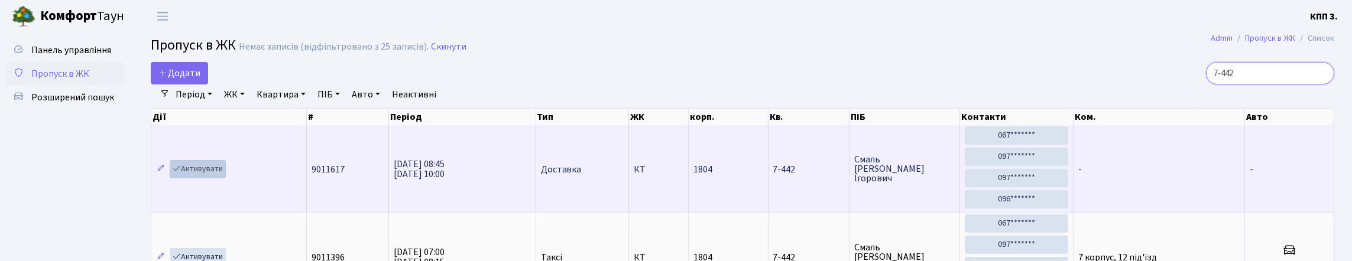
type input "7-442"
click at [189, 178] on link "Активувати" at bounding box center [198, 169] width 56 height 18
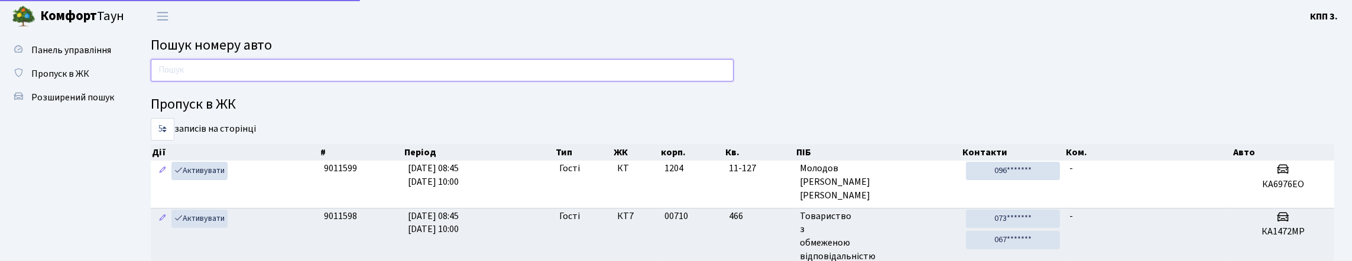
drag, startPoint x: 0, startPoint y: 0, endPoint x: 249, endPoint y: 56, distance: 255.1
click at [231, 80] on input "text" at bounding box center [442, 70] width 583 height 22
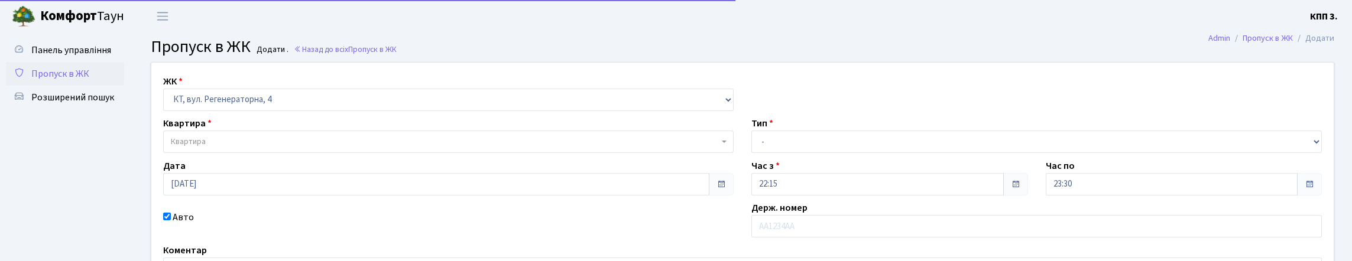
select select "271"
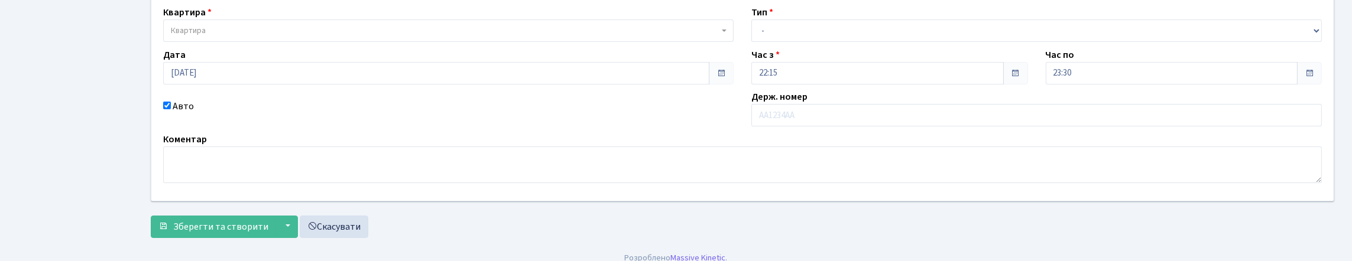
scroll to position [118, 0]
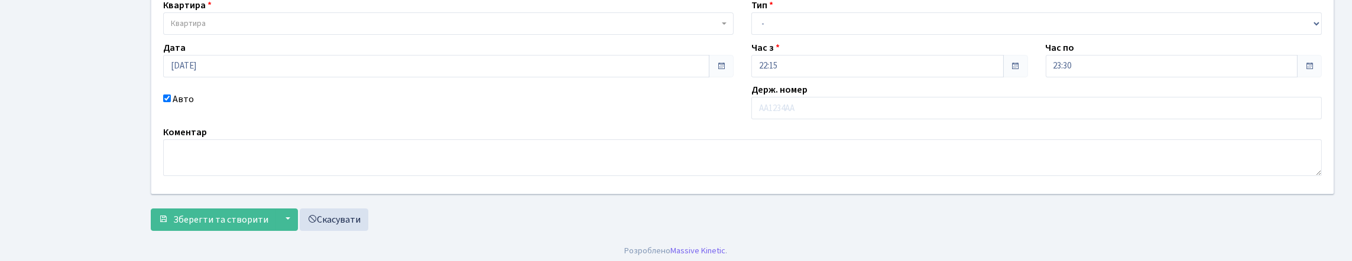
click at [217, 30] on span "Квартира" at bounding box center [445, 24] width 548 height 12
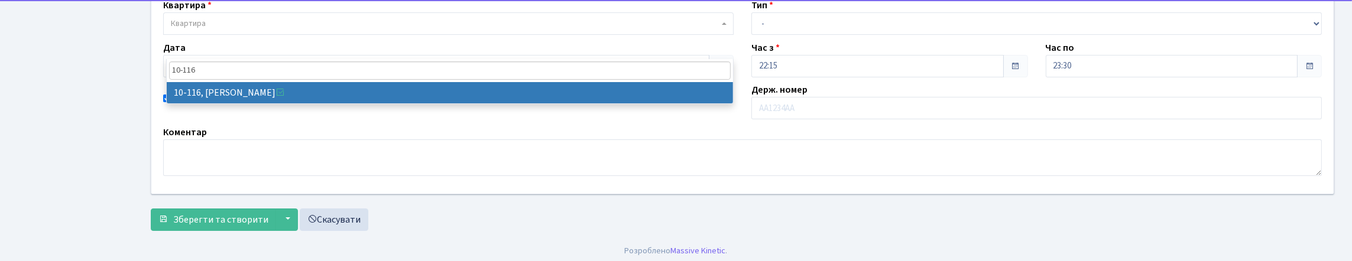
type input "10-116"
select select "6685"
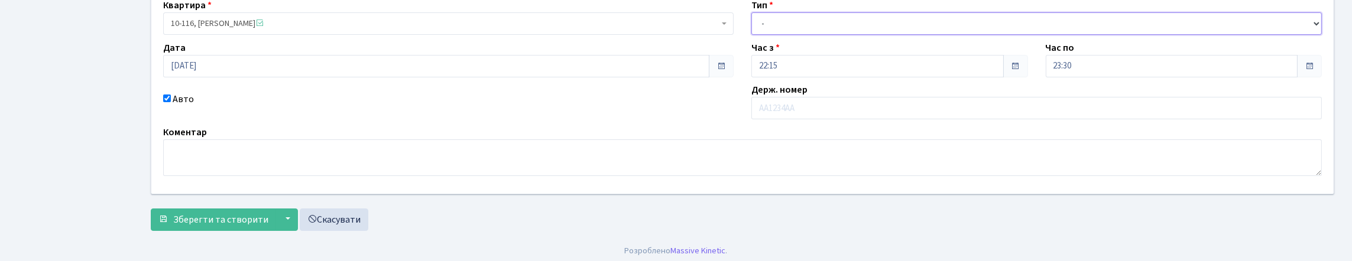
click at [881, 35] on select "- Доставка Таксі Гості Сервіс" at bounding box center [1036, 23] width 570 height 22
select select "3"
click at [751, 35] on select "- Доставка Таксі Гості Сервіс" at bounding box center [1036, 23] width 570 height 22
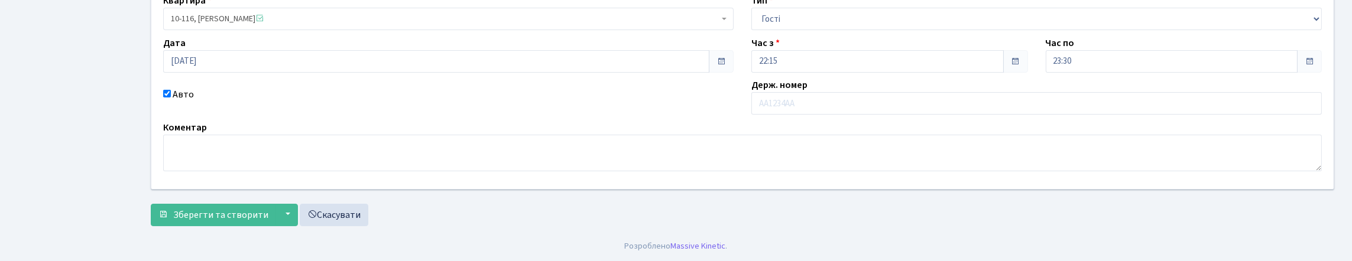
click at [165, 90] on input "Авто" at bounding box center [167, 94] width 8 height 8
checkbox input "false"
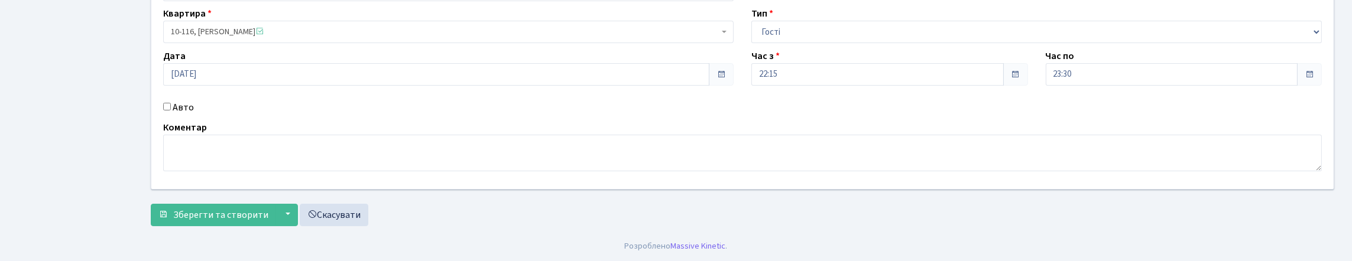
scroll to position [186, 0]
click at [236, 209] on span "Зберегти та створити" at bounding box center [220, 215] width 95 height 13
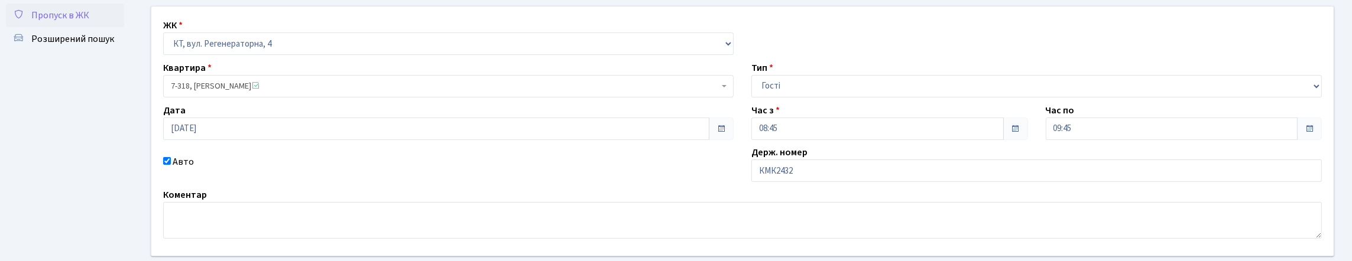
scroll to position [59, 0]
click at [775, 182] on input "КМК2432" at bounding box center [1036, 171] width 570 height 22
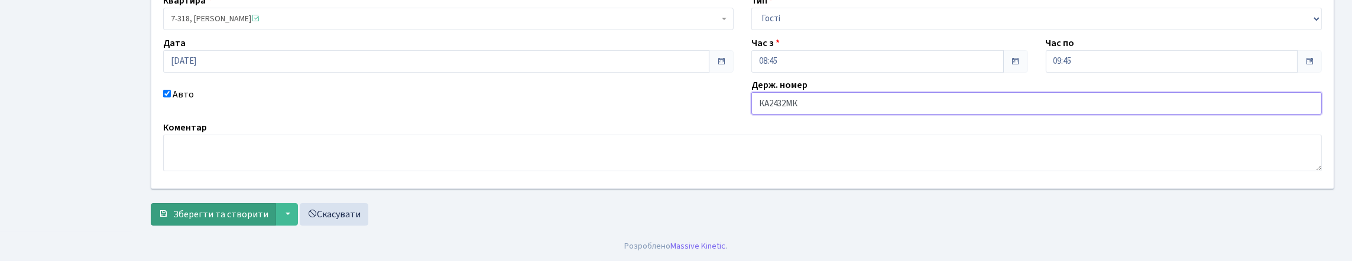
scroll to position [206, 0]
type input "КА2432МК"
click at [241, 220] on button "Зберегти та створити" at bounding box center [213, 214] width 125 height 22
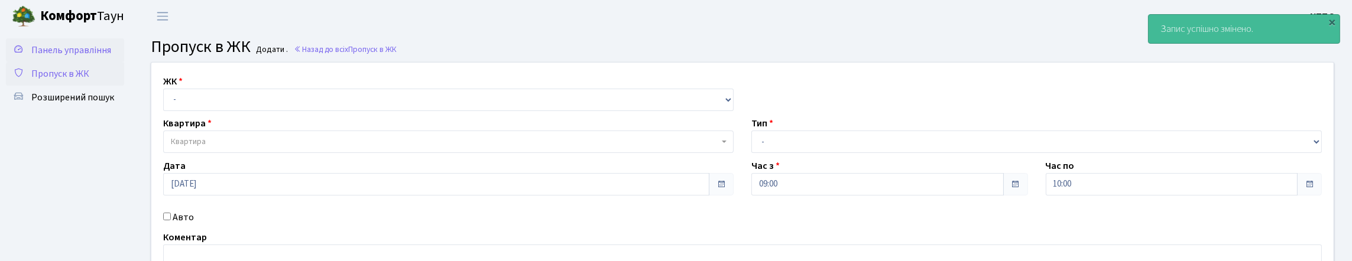
click at [73, 51] on span "Панель управління" at bounding box center [71, 50] width 80 height 13
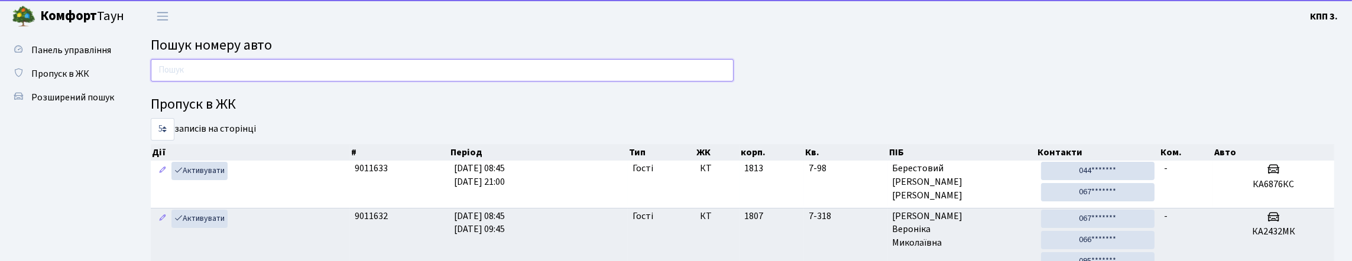
drag, startPoint x: 222, startPoint y: 86, endPoint x: 216, endPoint y: 87, distance: 5.9
click at [219, 82] on input "text" at bounding box center [442, 70] width 583 height 22
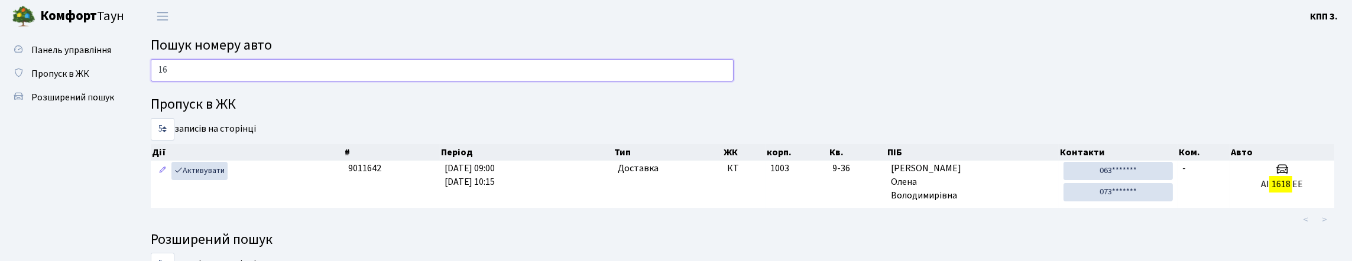
type input "1"
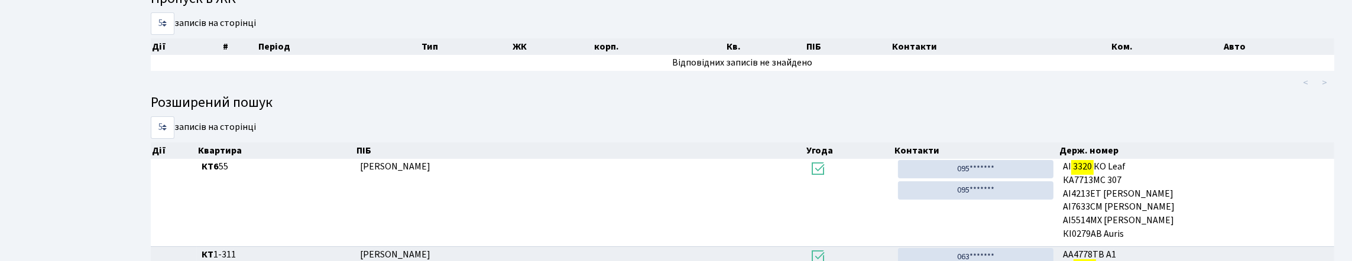
scroll to position [72, 0]
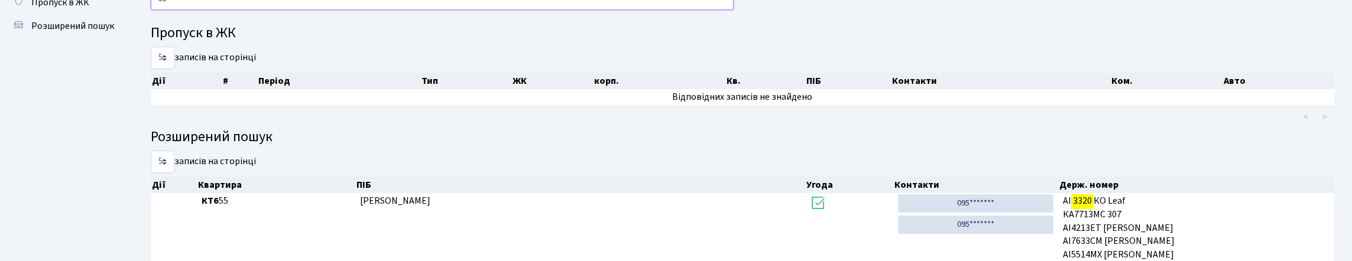
type input "3"
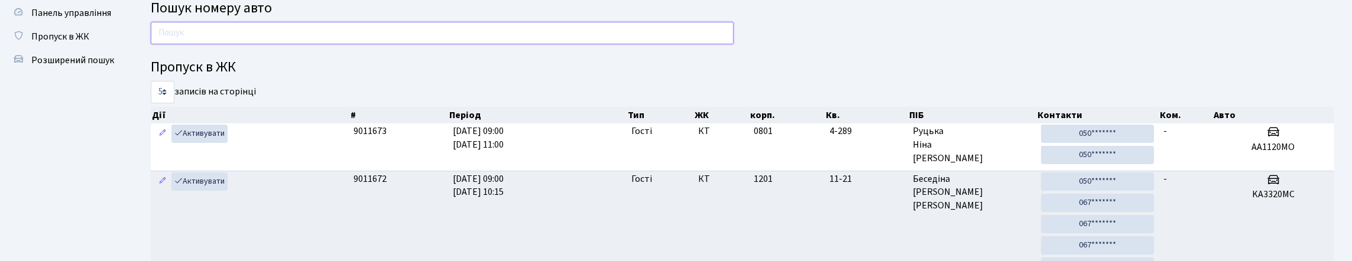
scroll to position [0, 0]
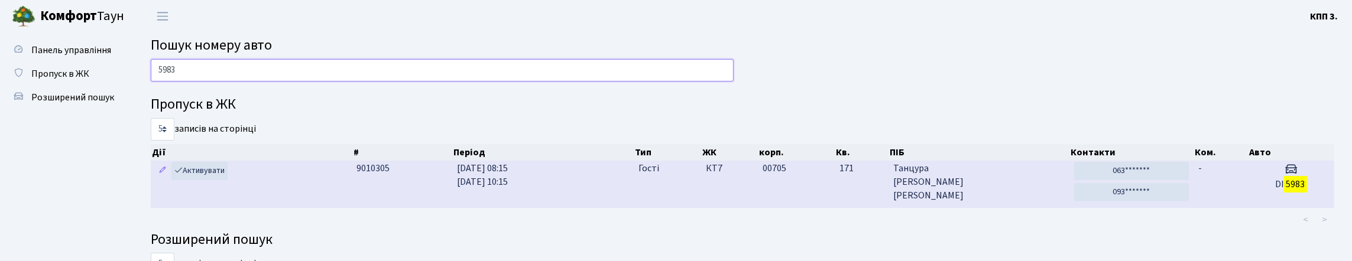
type input "5983"
click at [1250, 207] on td "DI 5983" at bounding box center [1291, 184] width 86 height 47
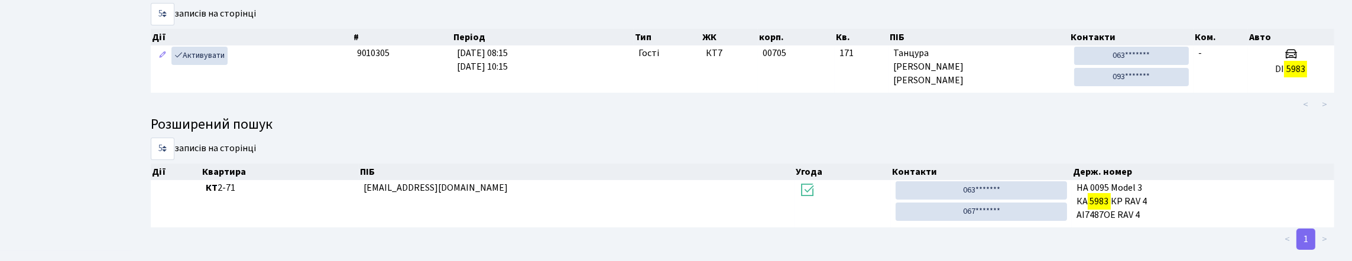
scroll to position [118, 0]
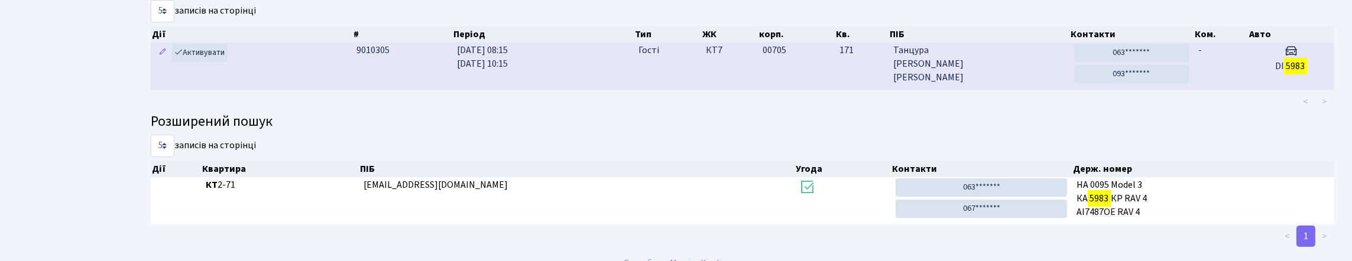
click at [1235, 89] on td "-" at bounding box center [1220, 66] width 54 height 47
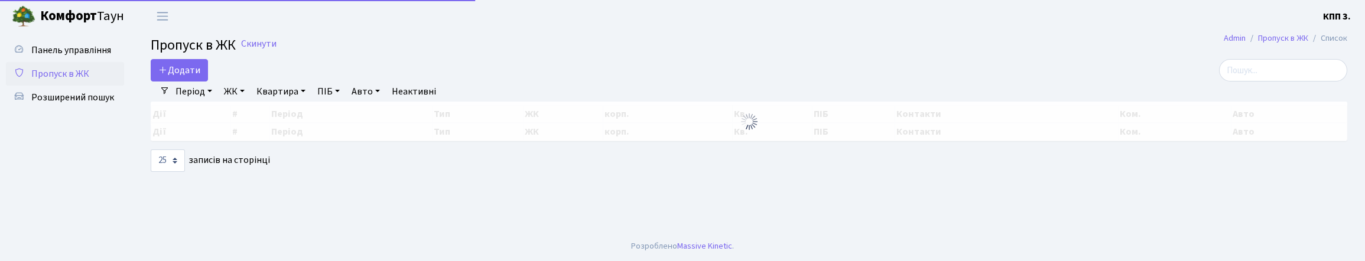
select select "25"
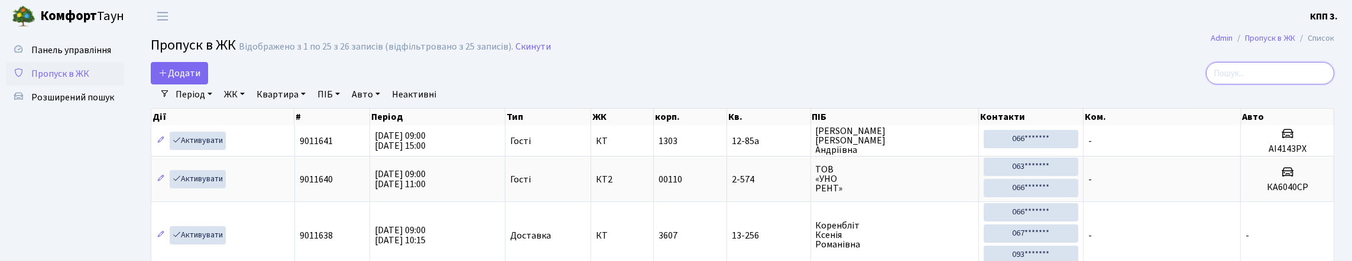
click at [1214, 85] on input "search" at bounding box center [1270, 73] width 128 height 22
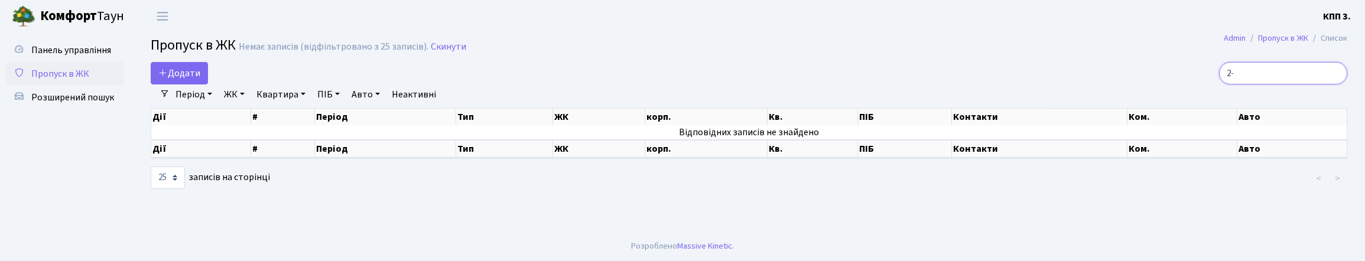
type input "2"
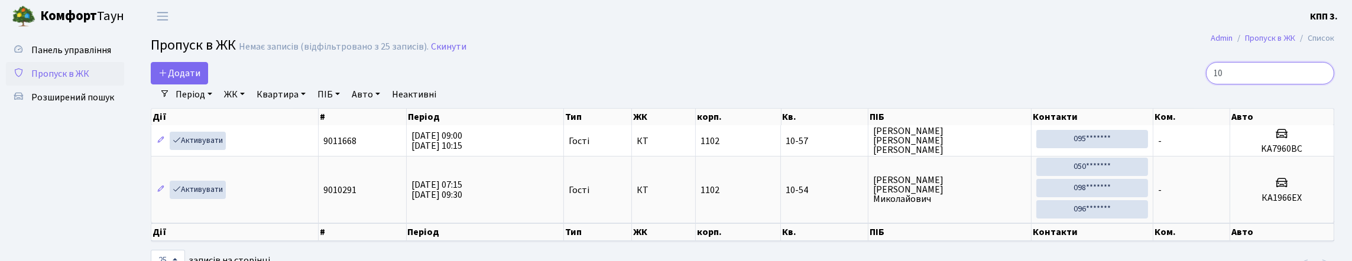
type input "1"
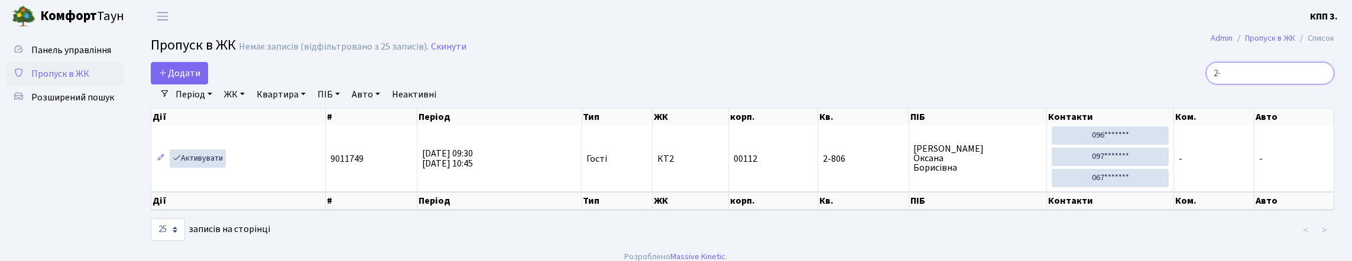
type input "2"
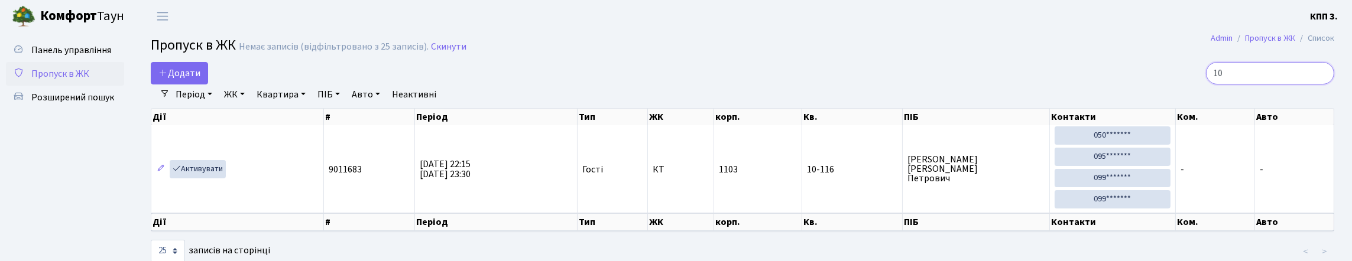
type input "1"
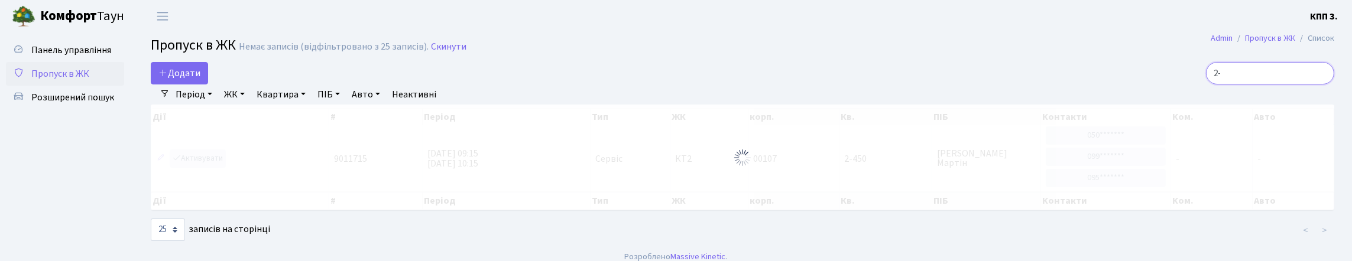
type input "2"
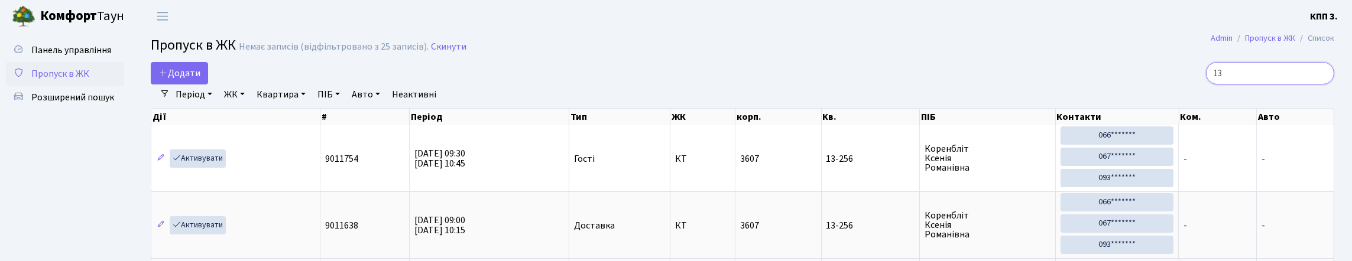
type input "1"
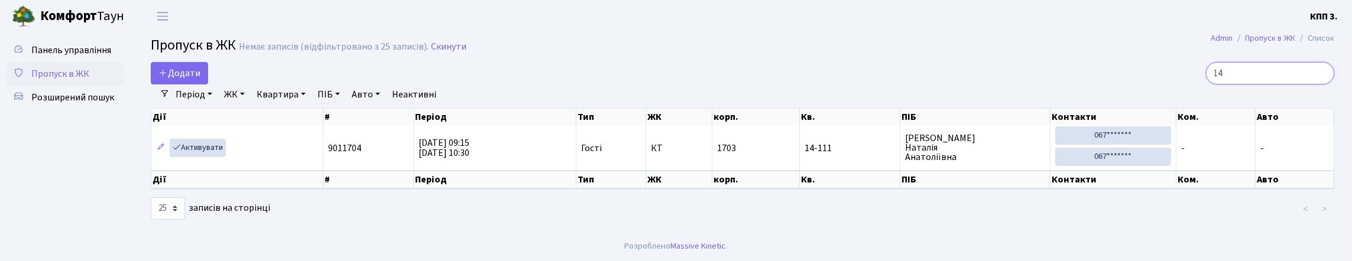
type input "1"
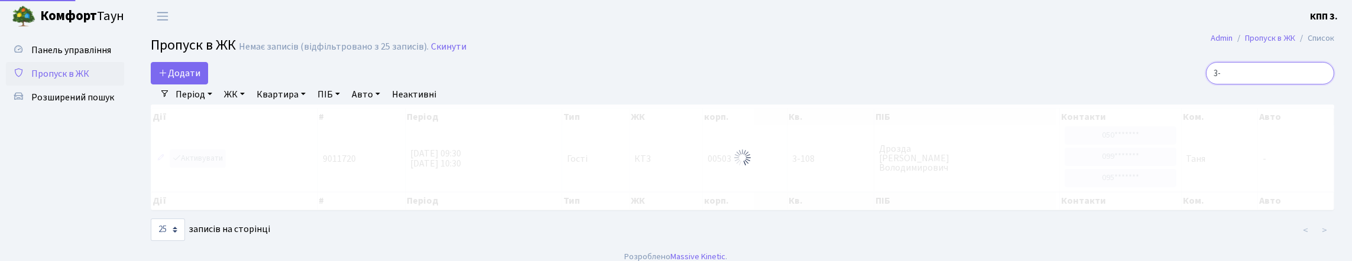
type input "3"
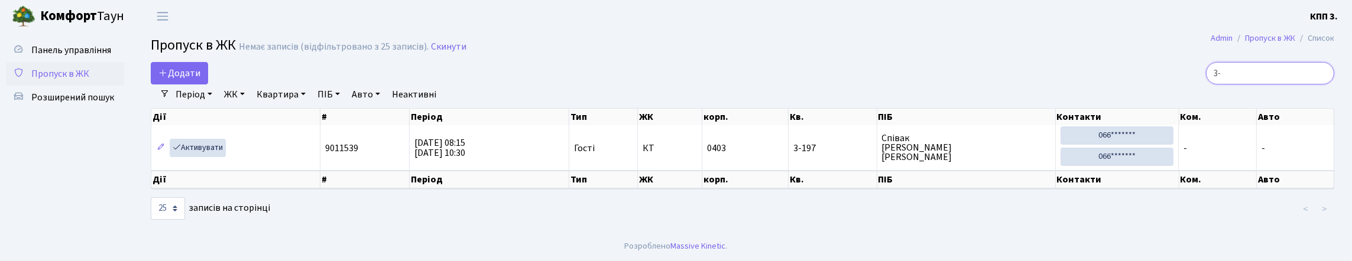
type input "3"
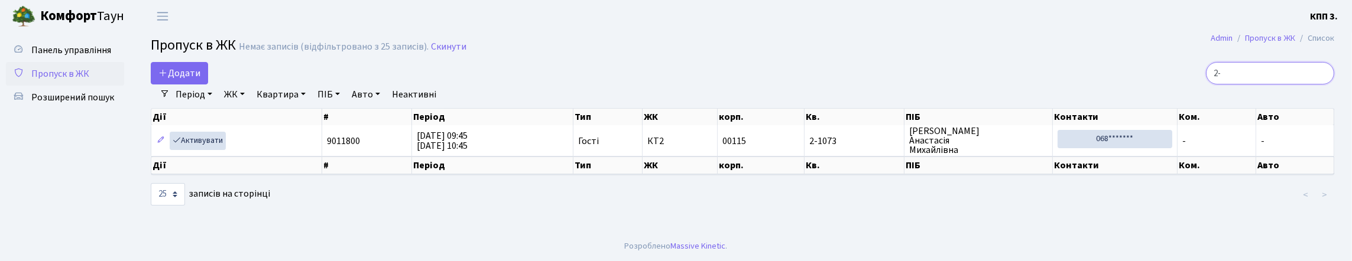
type input "2"
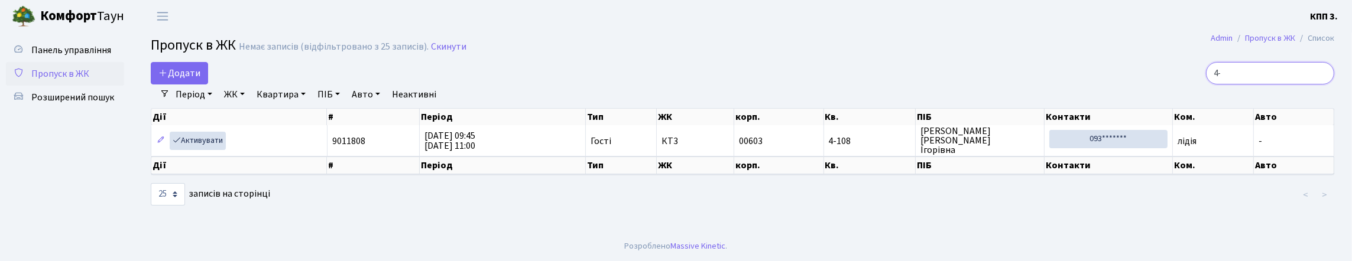
type input "4"
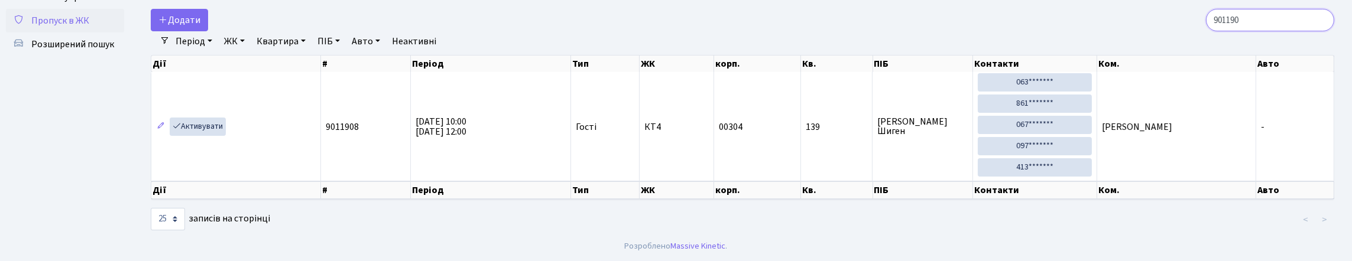
scroll to position [76, 0]
type input "9"
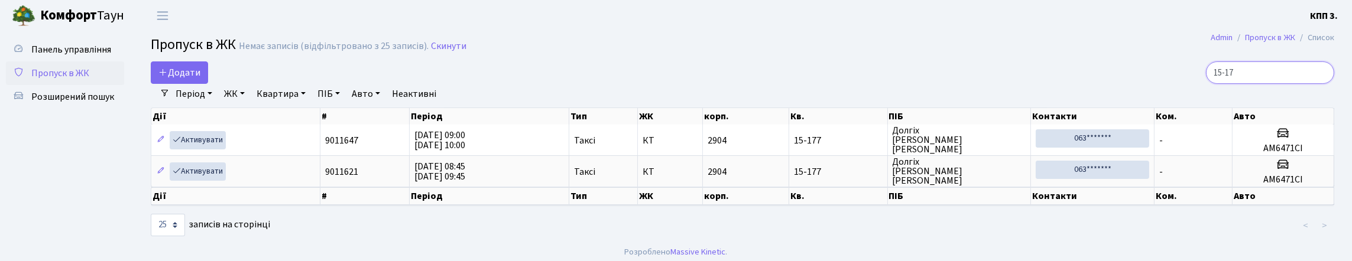
scroll to position [0, 0]
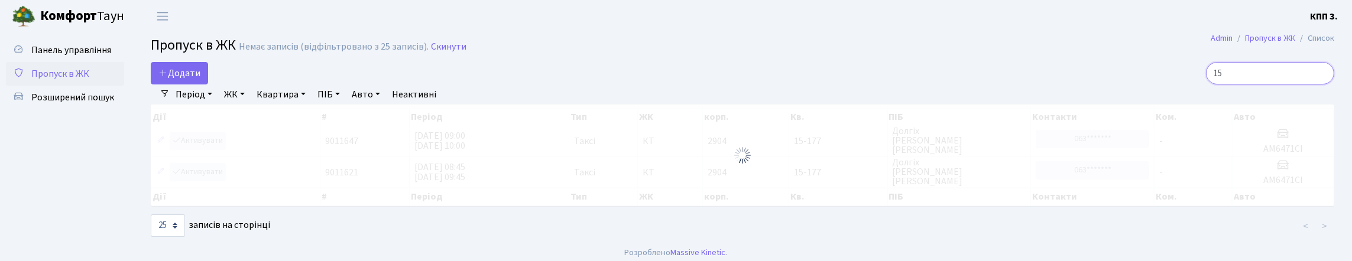
type input "1"
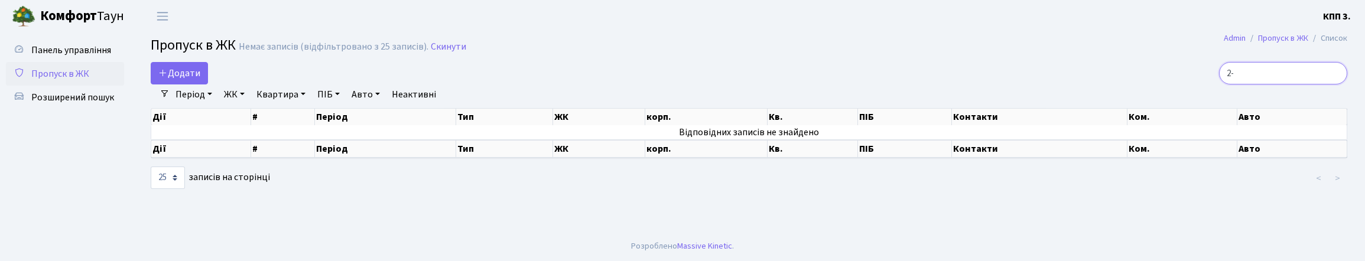
type input "2"
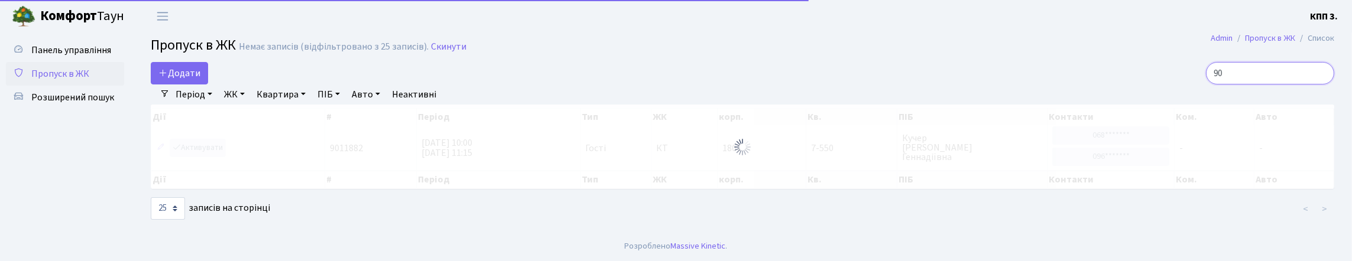
type input "9"
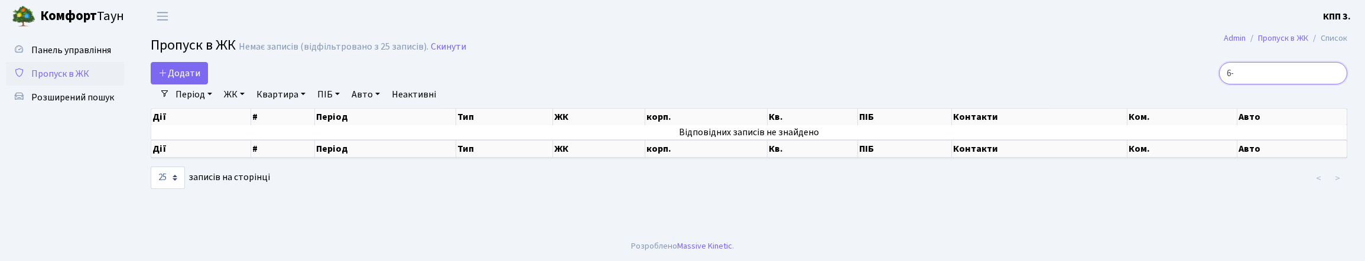
type input "6"
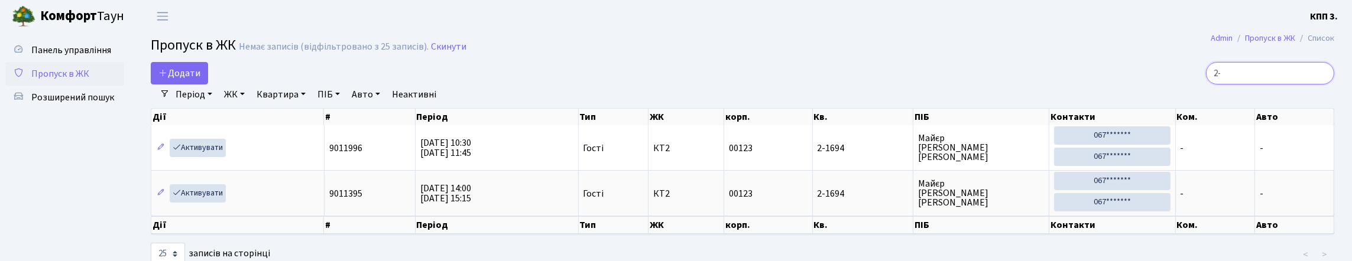
type input "2"
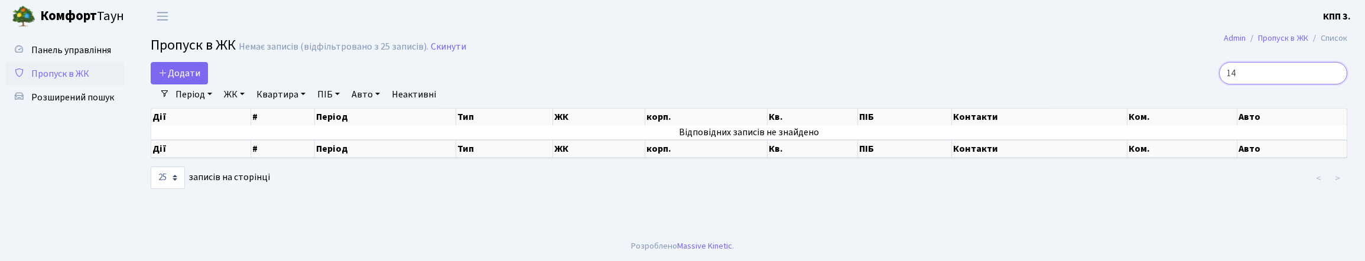
type input "1"
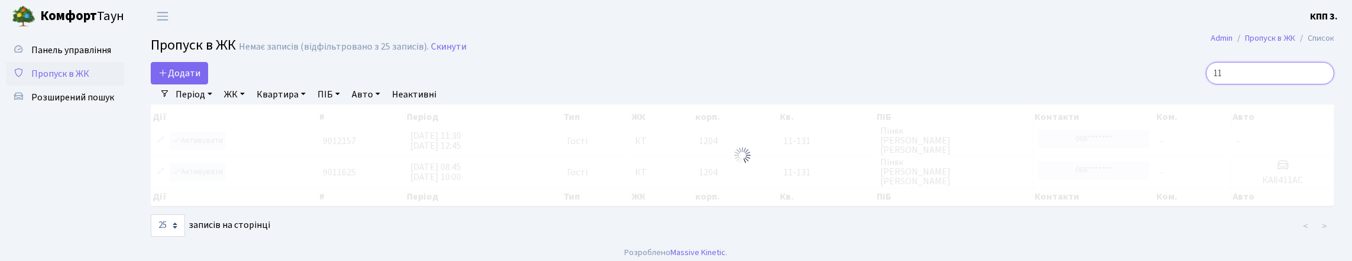
type input "1"
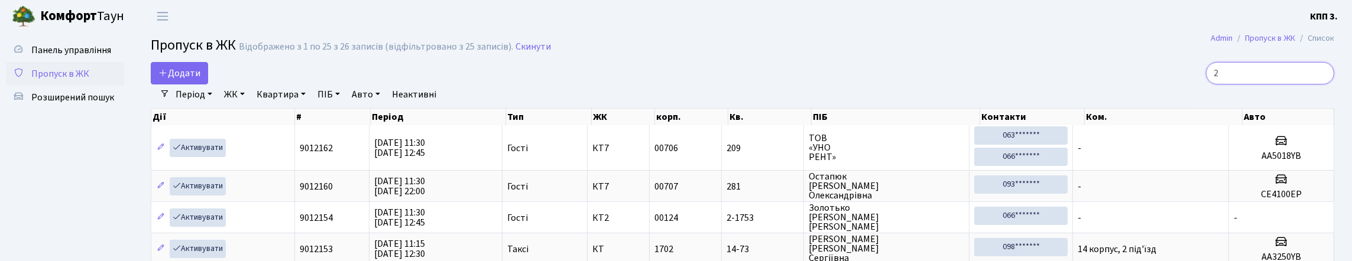
type input "2"
click at [70, 57] on span "Панель управління" at bounding box center [71, 50] width 80 height 13
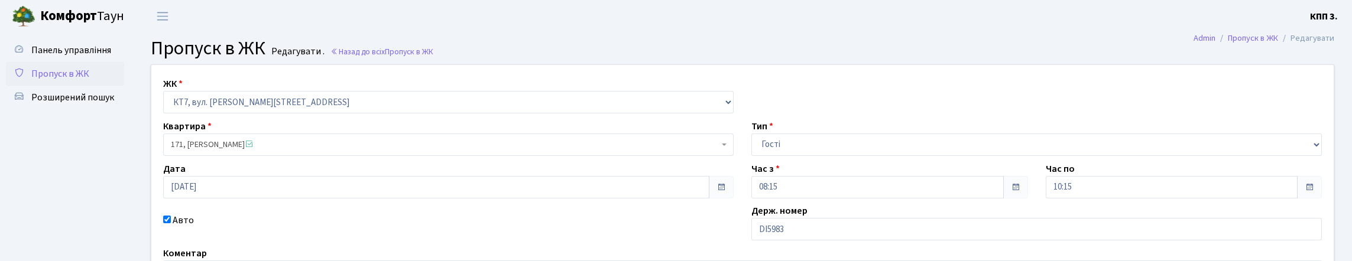
scroll to position [59, 0]
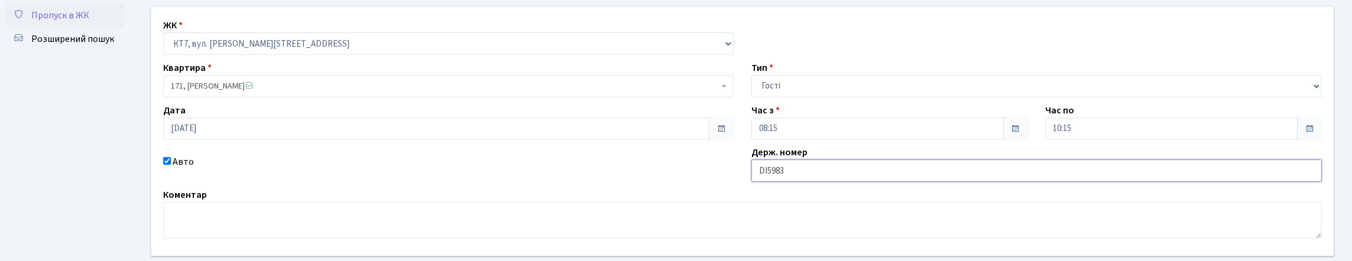
click at [861, 182] on input "DI5983" at bounding box center [1036, 171] width 570 height 22
type input "DI5983ІА"
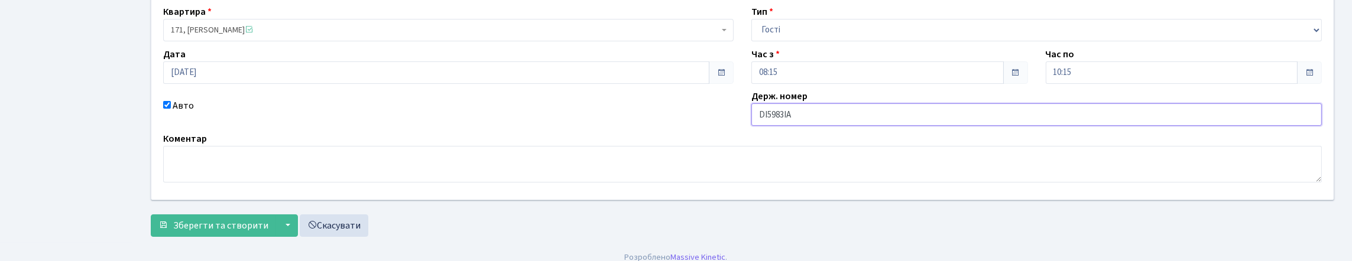
scroll to position [206, 0]
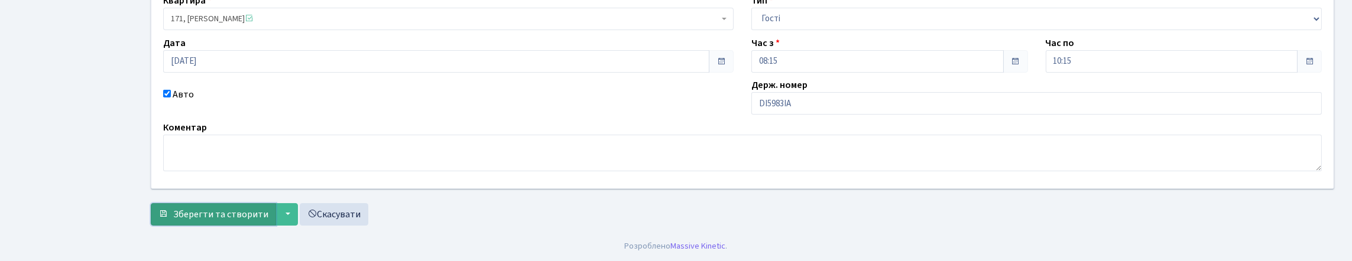
click at [268, 209] on span "Зберегти та створити" at bounding box center [220, 214] width 95 height 13
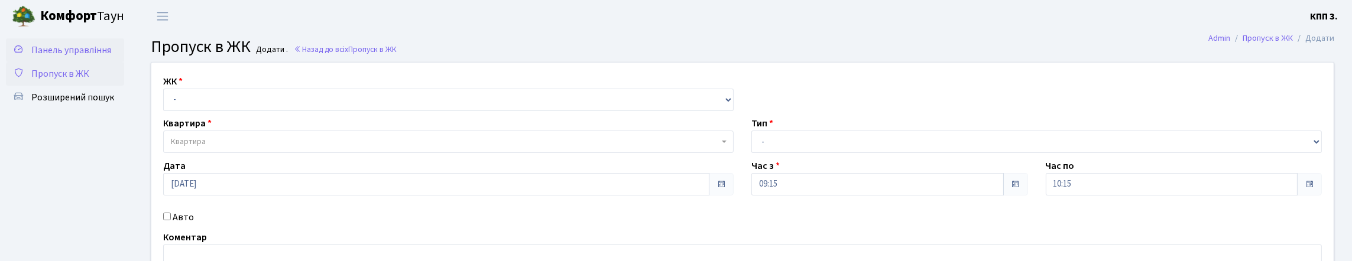
click at [69, 57] on span "Панель управління" at bounding box center [71, 50] width 80 height 13
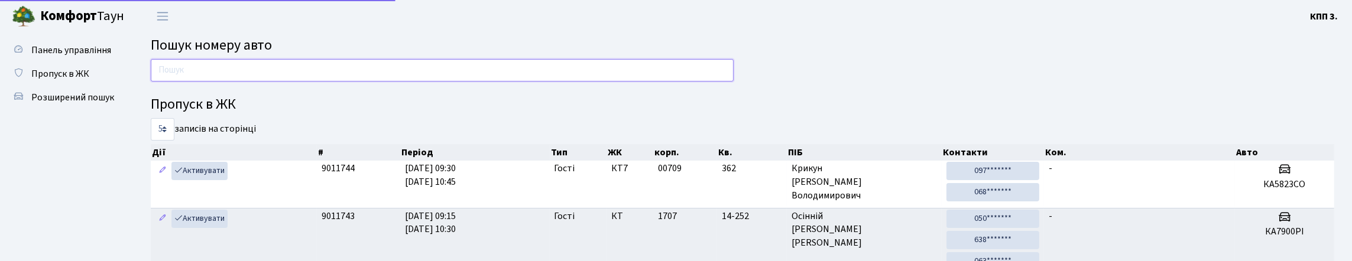
drag, startPoint x: 0, startPoint y: 0, endPoint x: 210, endPoint y: 79, distance: 224.8
click at [204, 79] on input "text" at bounding box center [442, 70] width 583 height 22
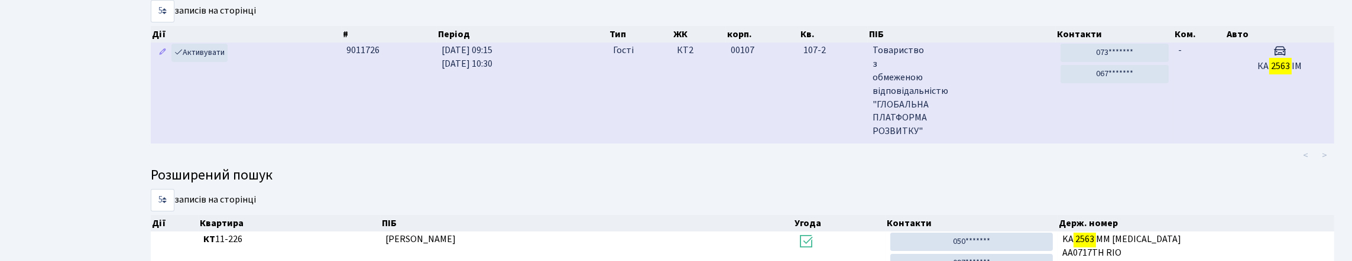
scroll to position [72, 0]
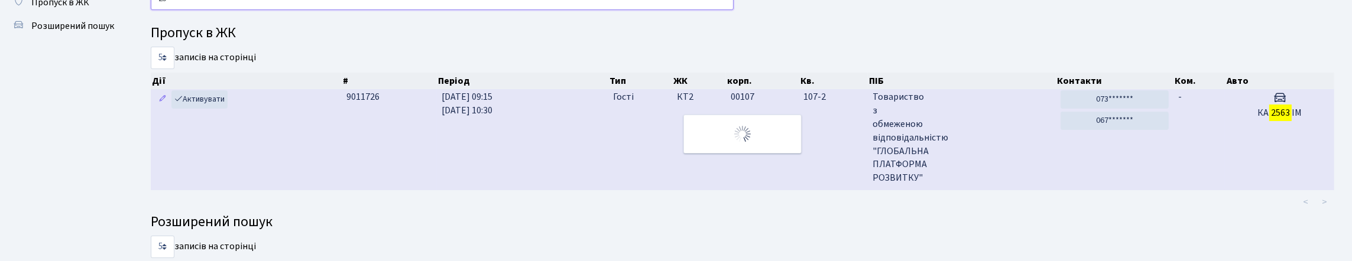
type input "2"
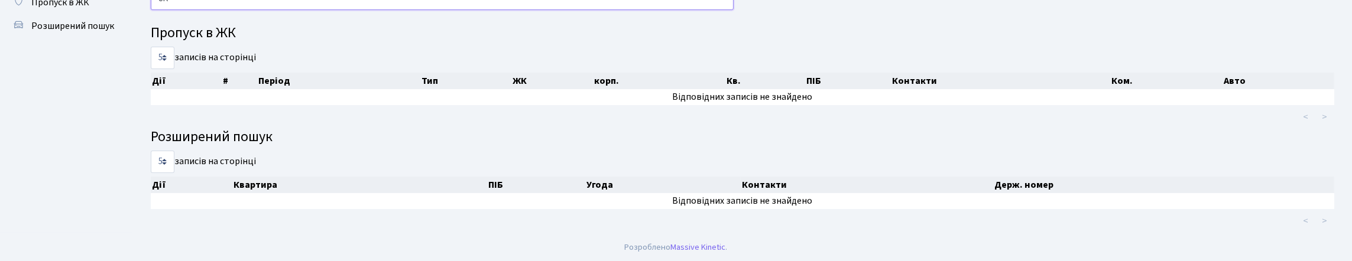
type input "8"
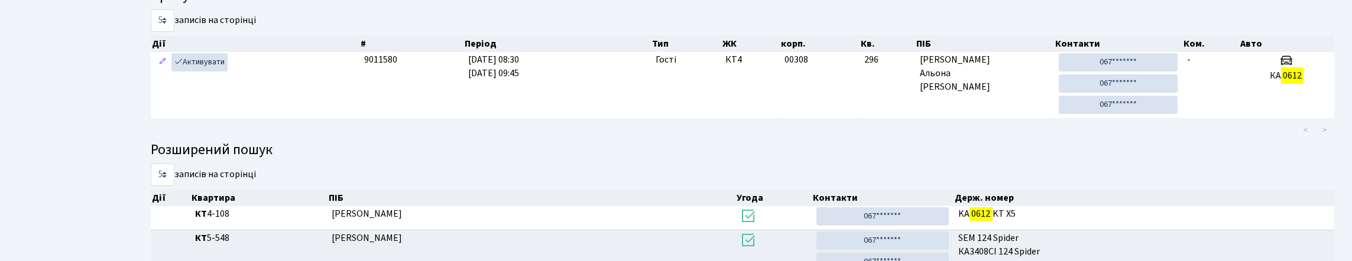
scroll to position [94, 0]
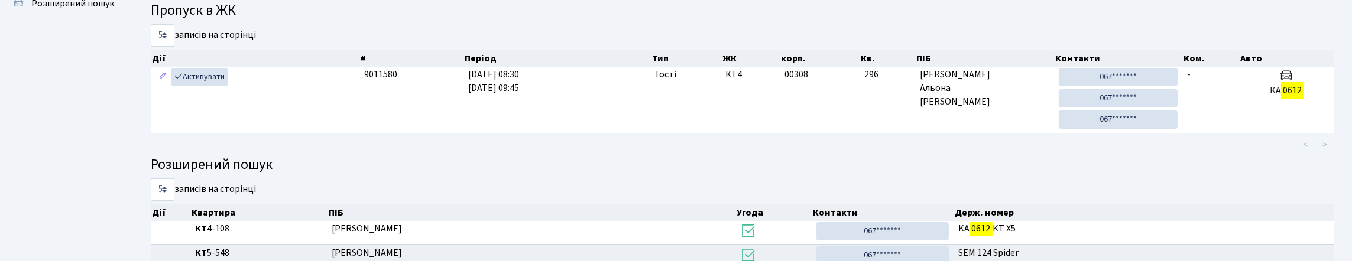
type input "0612"
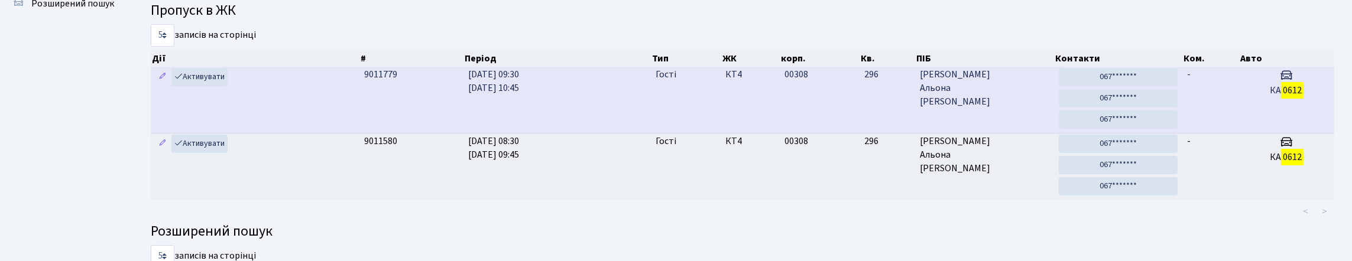
click at [760, 131] on td "КТ4" at bounding box center [750, 100] width 59 height 66
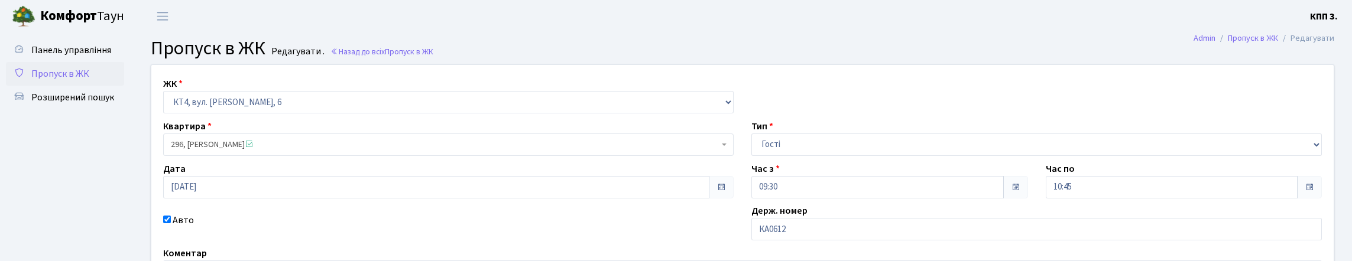
scroll to position [177, 0]
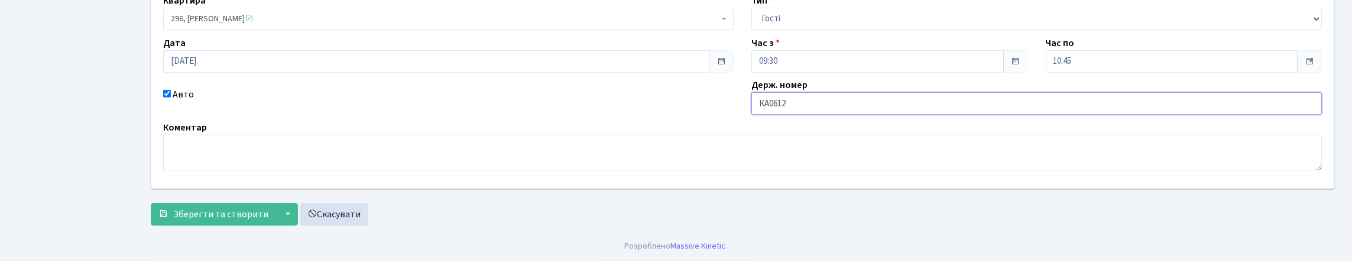
click at [868, 101] on input "КА0612" at bounding box center [1036, 103] width 570 height 22
type input "КА0612НХ"
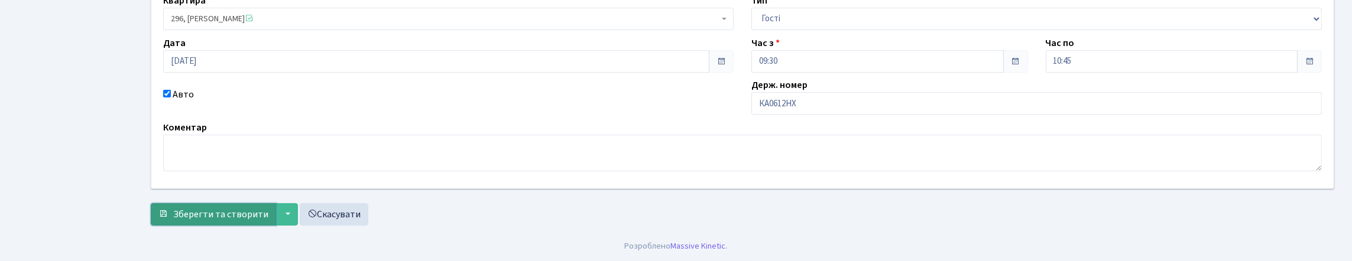
click at [262, 221] on span "Зберегти та створити" at bounding box center [220, 214] width 95 height 13
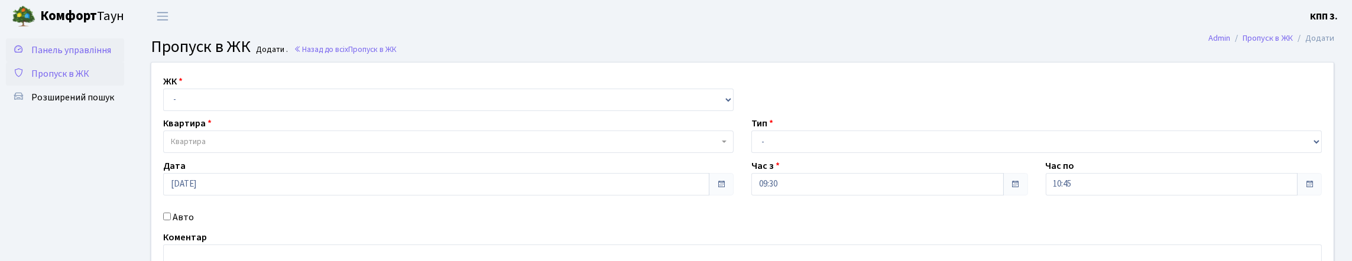
click at [93, 52] on link "Панель управління" at bounding box center [65, 50] width 118 height 24
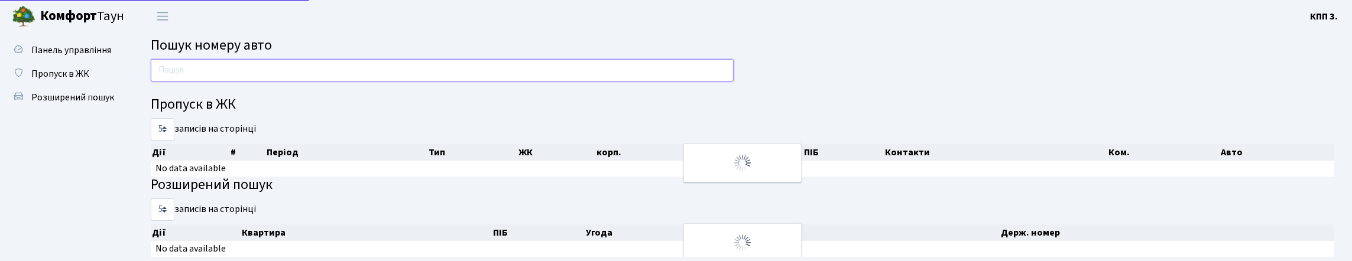
click at [236, 69] on input "text" at bounding box center [442, 70] width 583 height 22
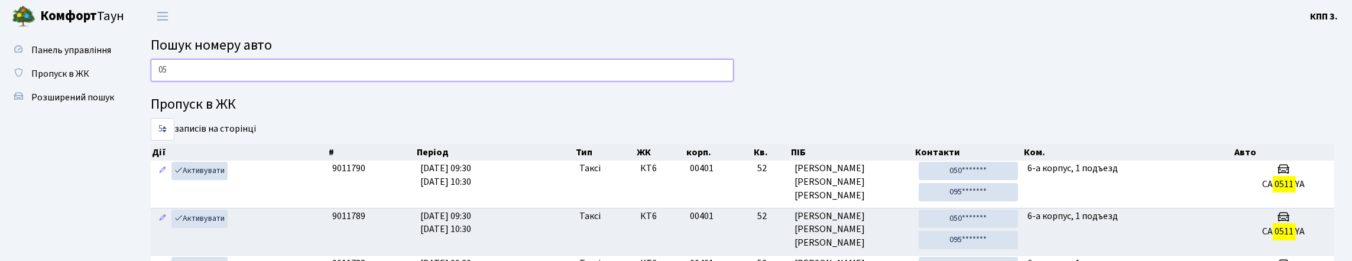
type input "0"
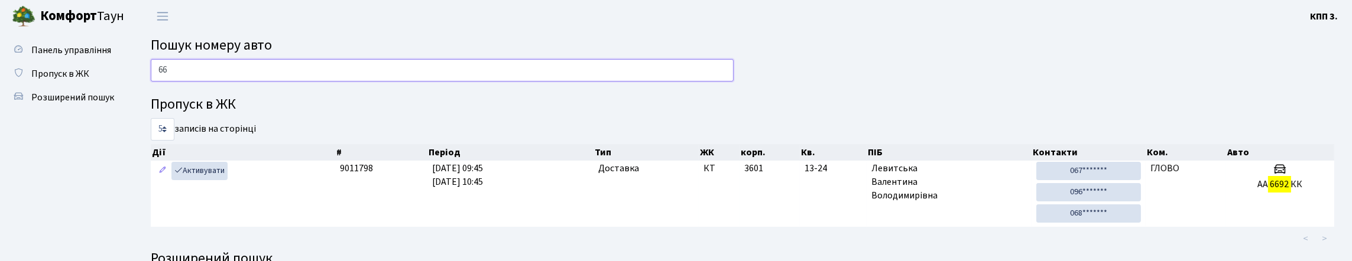
type input "6"
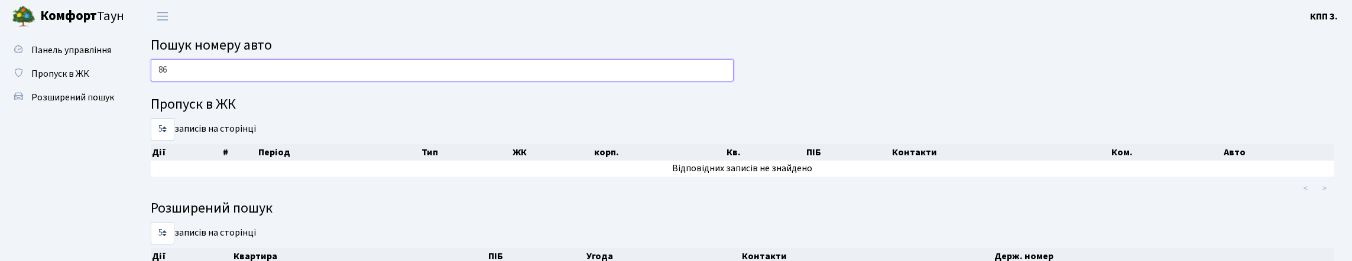
type input "8"
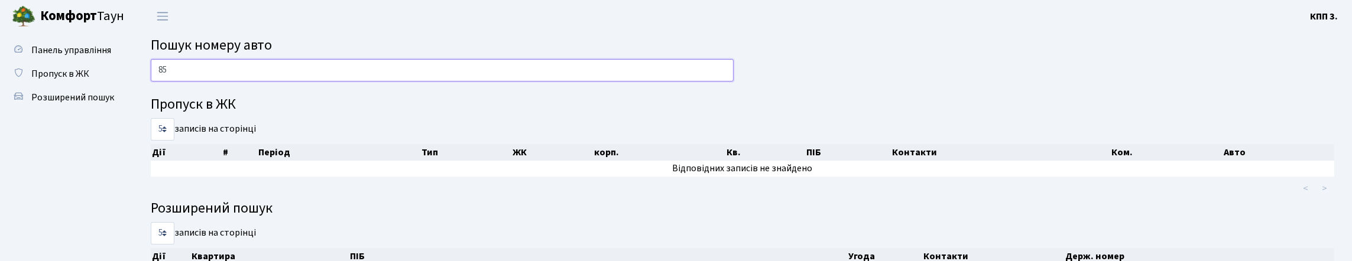
type input "8"
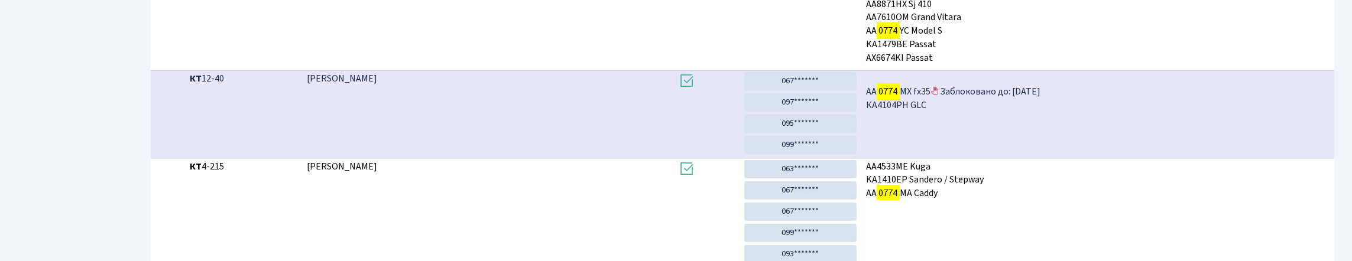
scroll to position [72, 0]
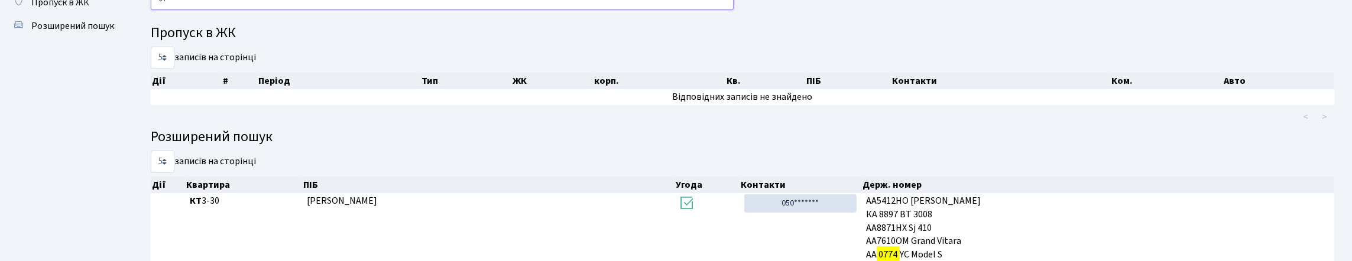
type input "0"
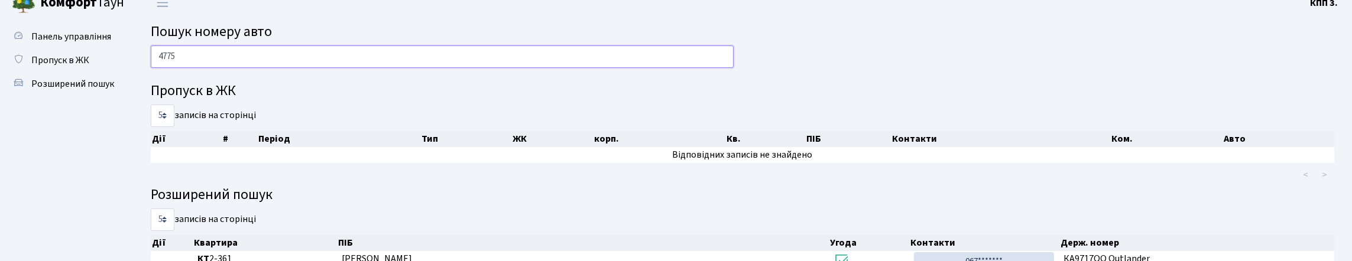
scroll to position [0, 0]
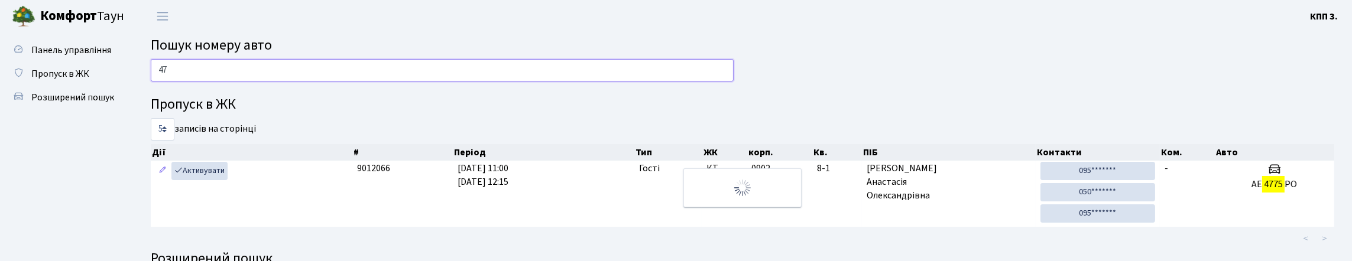
type input "4"
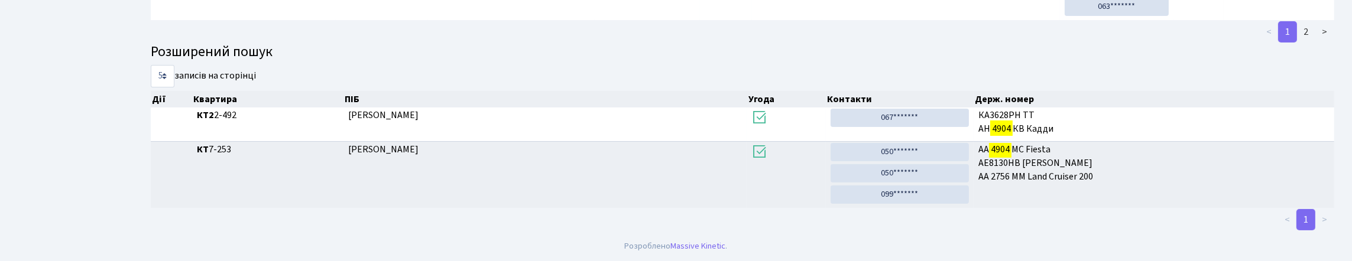
scroll to position [72, 0]
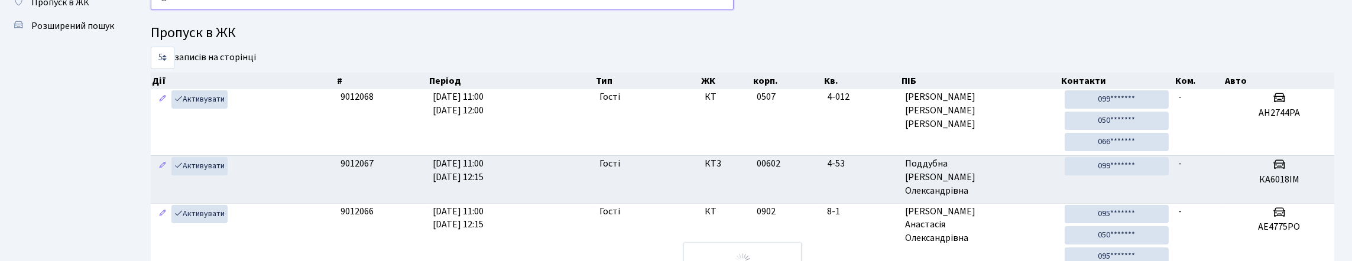
type input "4"
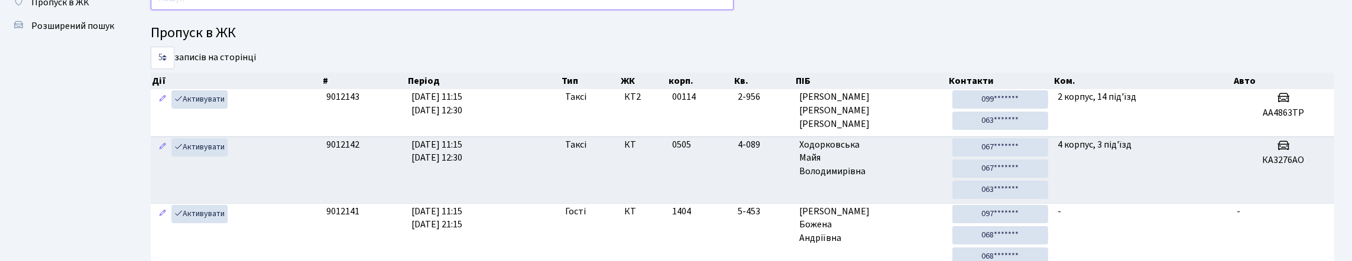
type input "8"
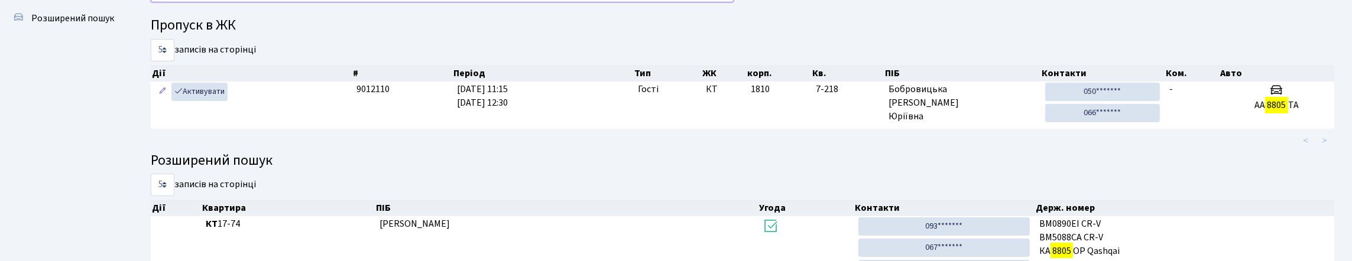
scroll to position [56, 0]
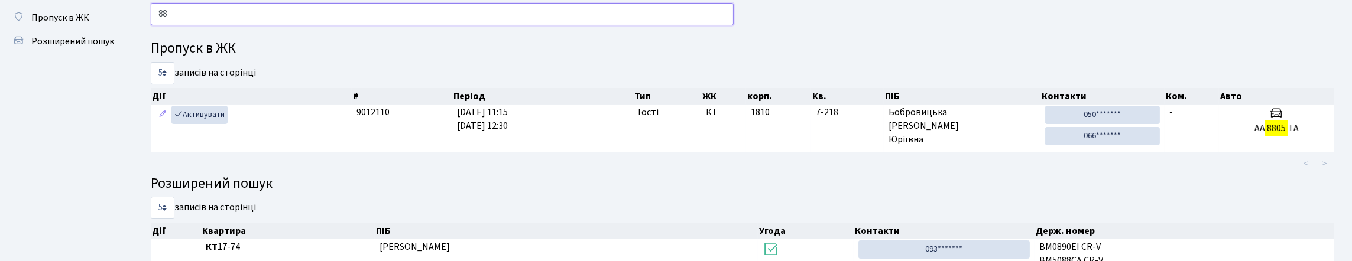
type input "8"
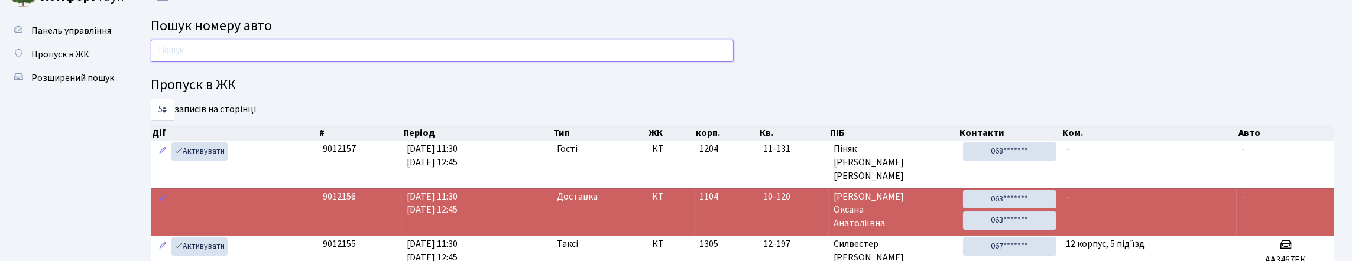
scroll to position [0, 0]
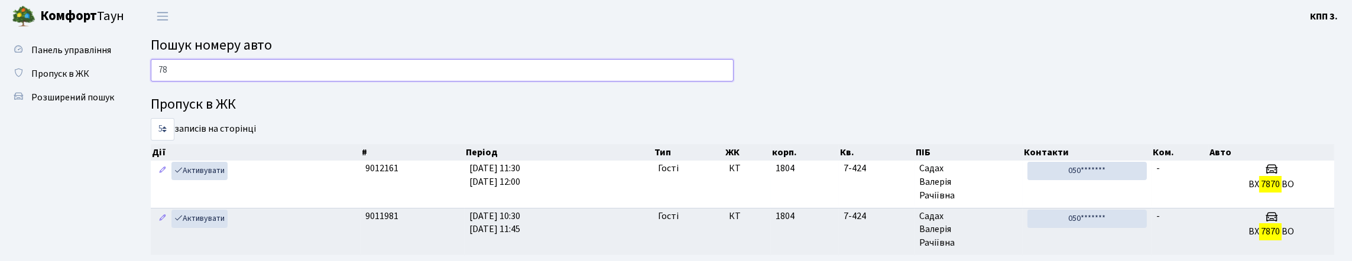
type input "7"
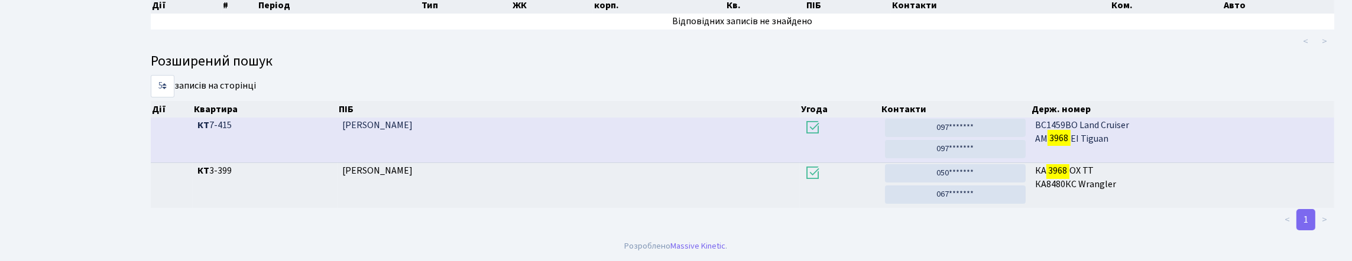
scroll to position [72, 0]
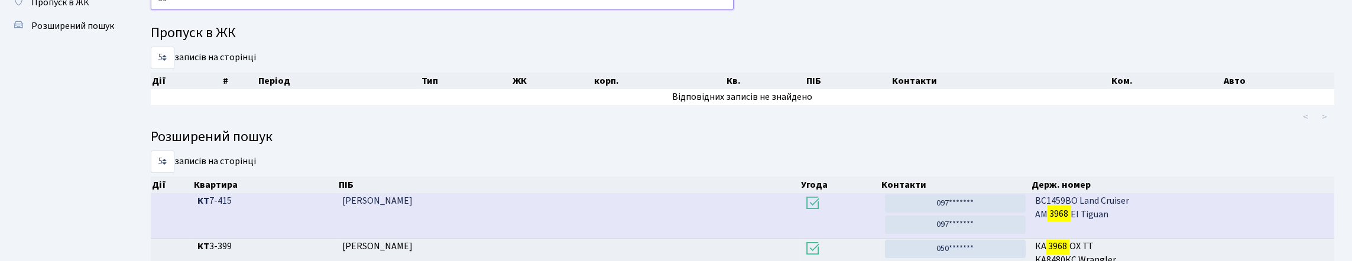
type input "3"
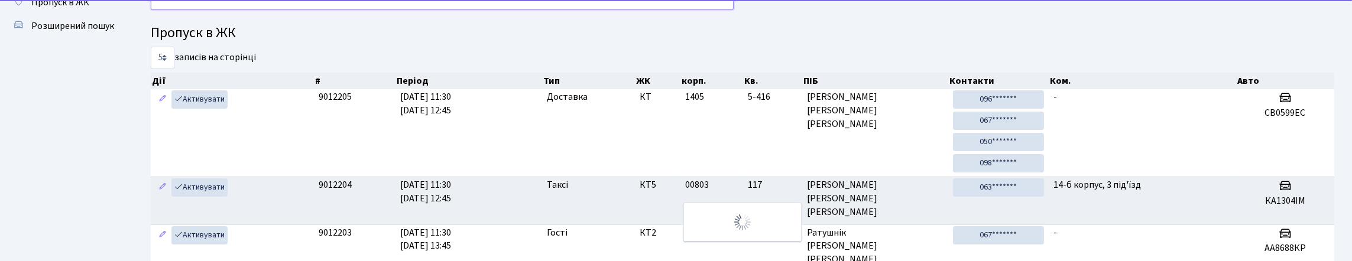
type input "3"
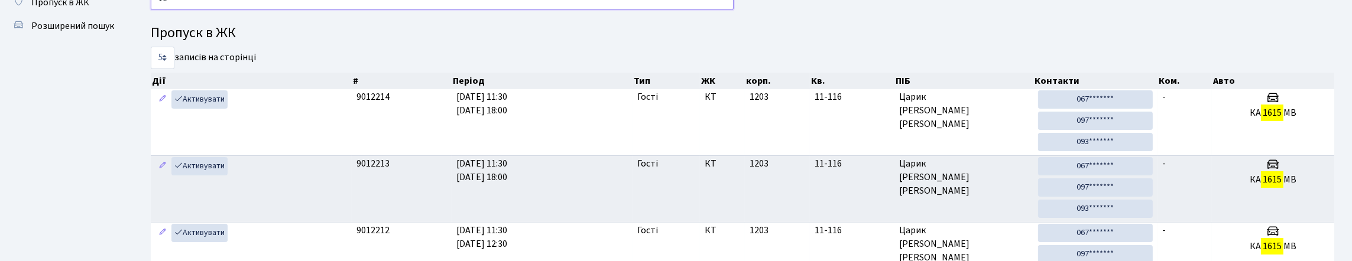
type input "1"
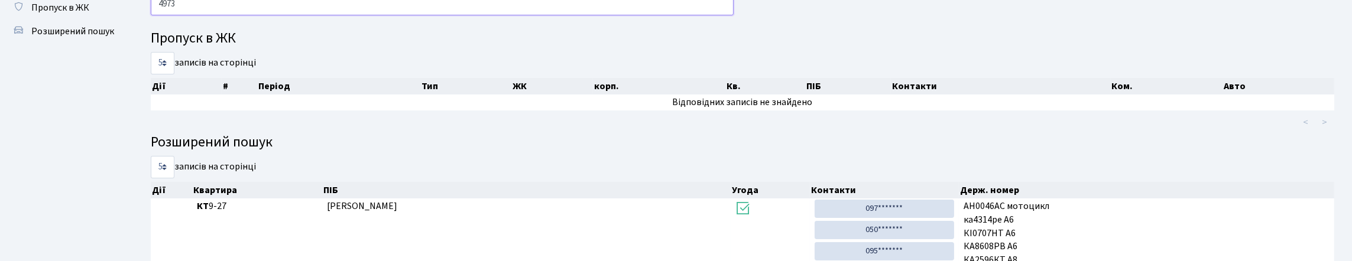
scroll to position [63, 0]
type input "4"
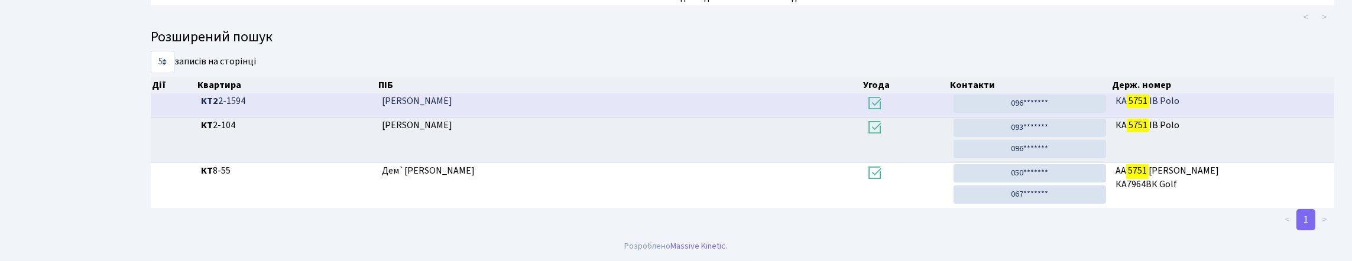
scroll to position [72, 0]
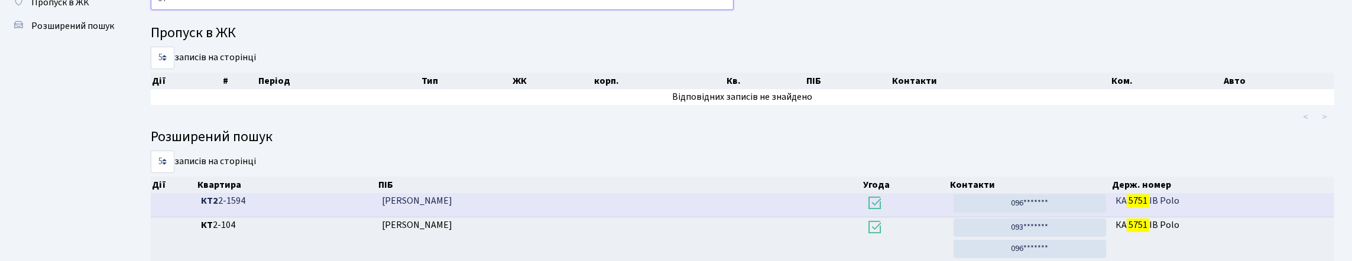
type input "5"
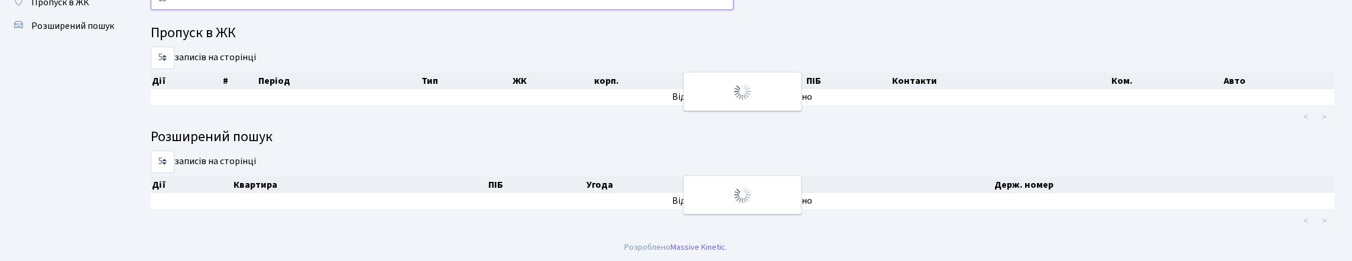
type input "9"
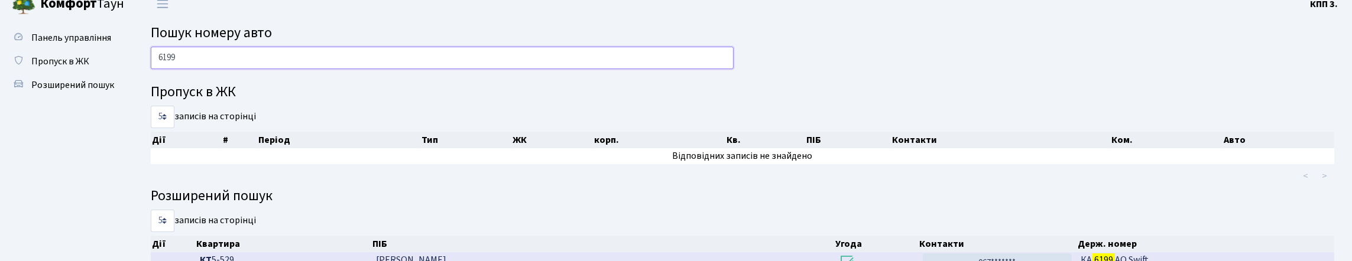
scroll to position [0, 0]
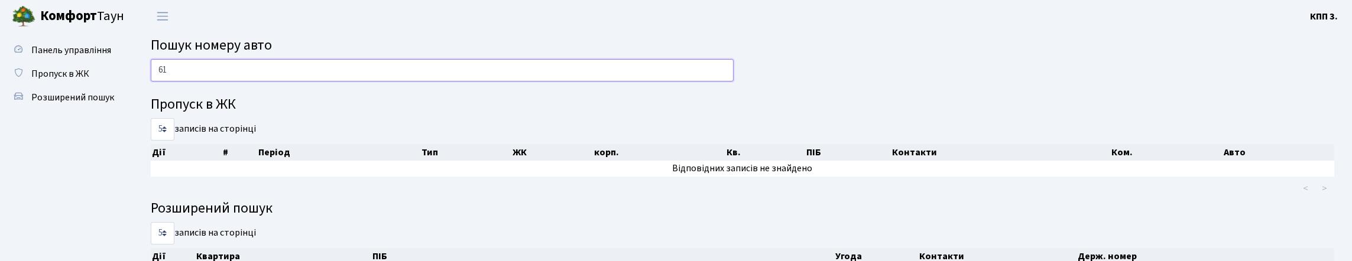
type input "6"
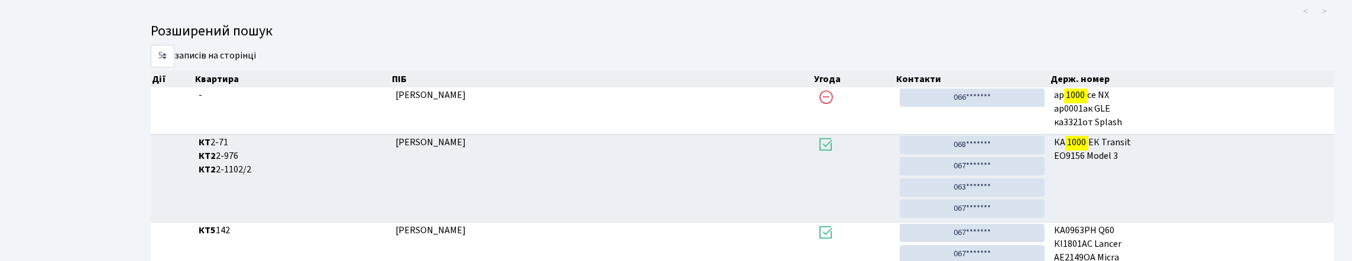
scroll to position [72, 0]
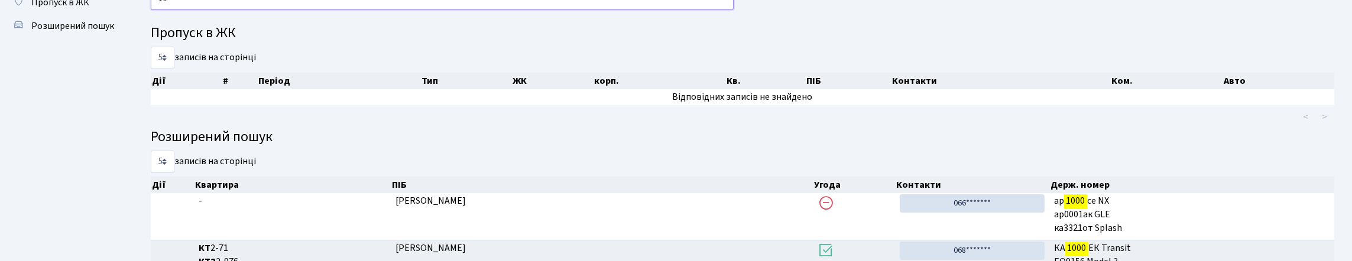
type input "1"
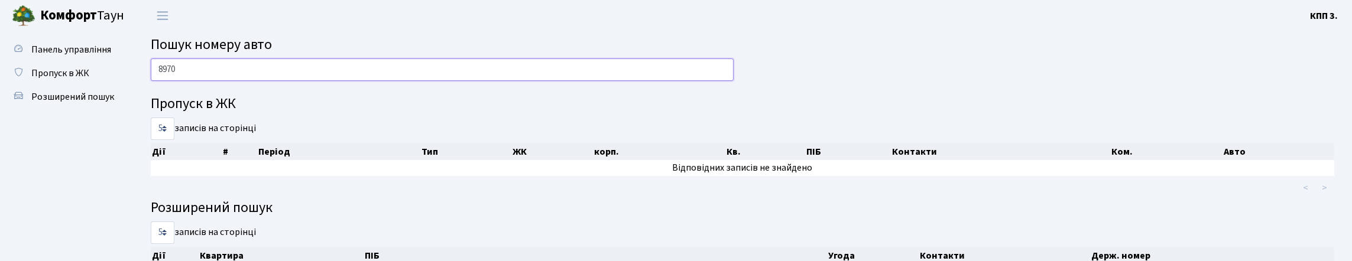
scroll to position [0, 0]
type input "8"
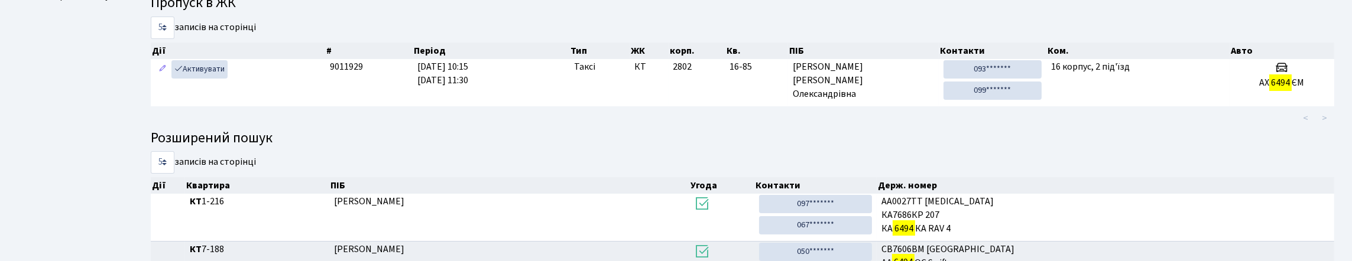
scroll to position [118, 0]
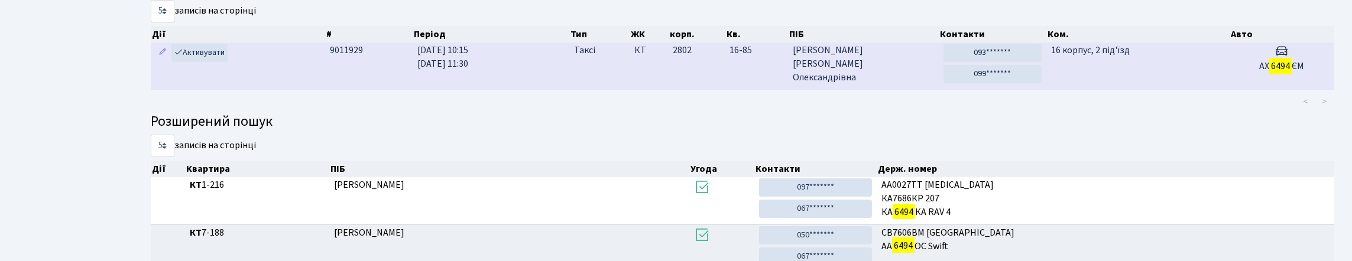
type input "6494"
click at [885, 85] on span "Проценко Ольга Олександрівна" at bounding box center [863, 64] width 141 height 41
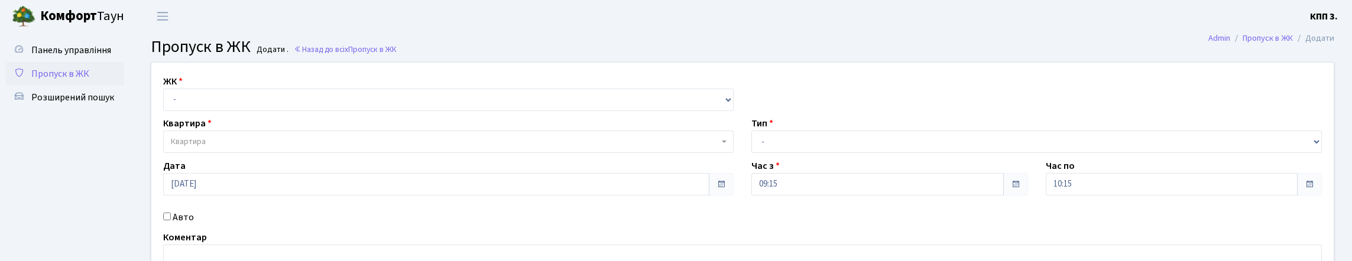
click at [382, 111] on select "- КТ, вул. Регенераторна, 4 КТ2, просп. [STREET_ADDRESS] [STREET_ADDRESS] [PERS…" at bounding box center [448, 100] width 570 height 22
select select "271"
click at [166, 102] on select "- КТ, вул. Регенераторна, 4 КТ2, просп. [STREET_ADDRESS] [STREET_ADDRESS] [PERS…" at bounding box center [448, 100] width 570 height 22
select select
click at [392, 153] on span "Квартира" at bounding box center [448, 142] width 570 height 22
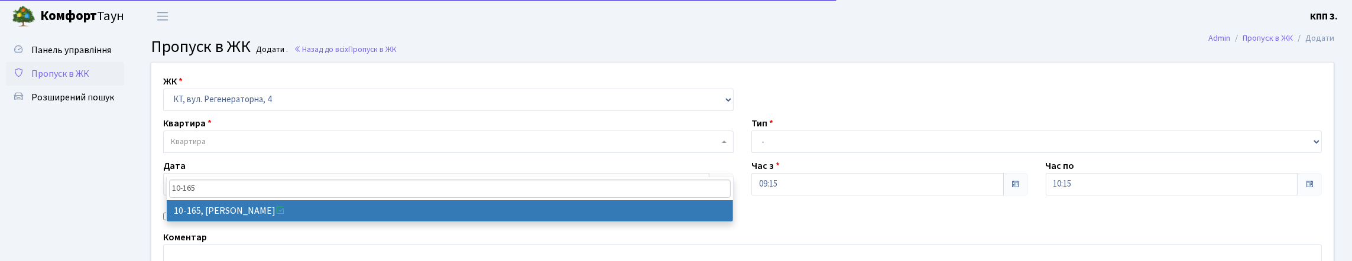
type input "10-165"
select select "6734"
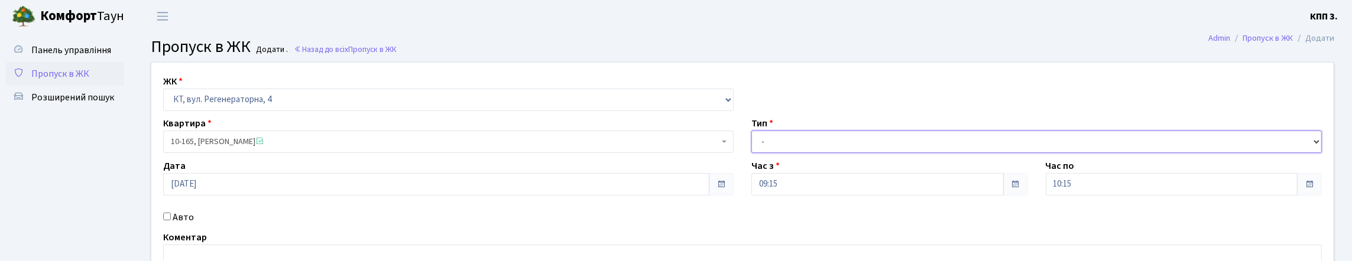
click at [826, 153] on select "- Доставка Таксі Гості Сервіс" at bounding box center [1036, 142] width 570 height 22
select select "3"
click at [751, 153] on select "- Доставка Таксі Гості Сервіс" at bounding box center [1036, 142] width 570 height 22
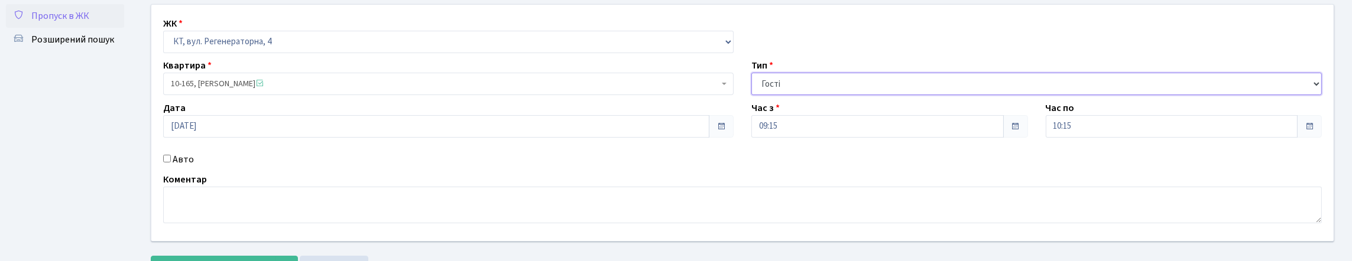
scroll to position [186, 0]
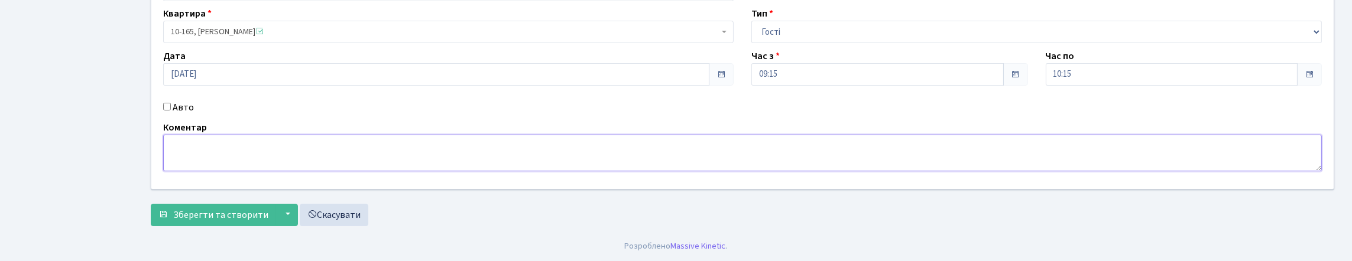
click at [256, 135] on textarea at bounding box center [742, 153] width 1158 height 37
type textarea "ВСЕХ"
click at [258, 210] on span "Зберегти та створити" at bounding box center [220, 215] width 95 height 13
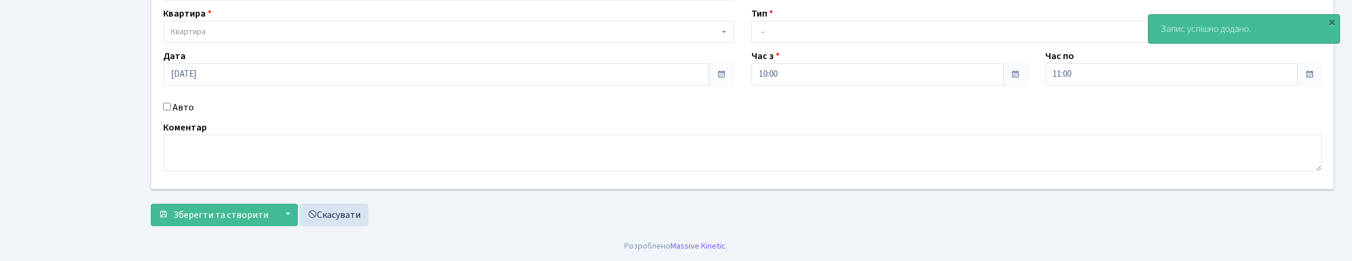
scroll to position [186, 0]
click at [194, 100] on label "Авто" at bounding box center [183, 107] width 21 height 14
click at [171, 103] on input "Авто" at bounding box center [167, 107] width 8 height 8
checkbox input "true"
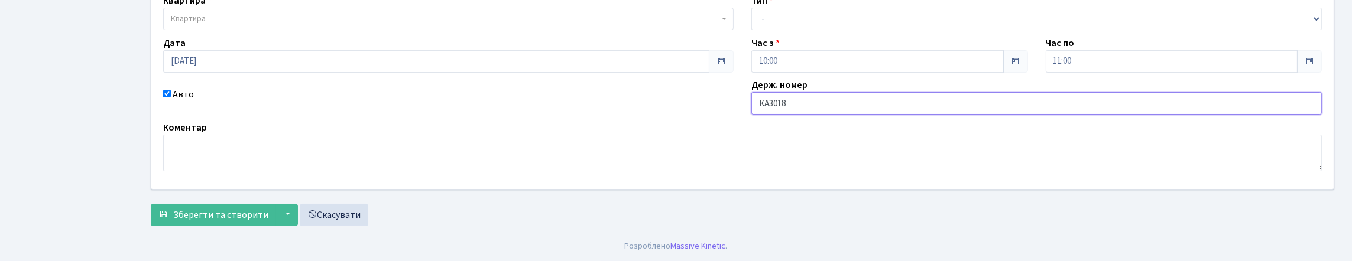
type input "КА3018КН"
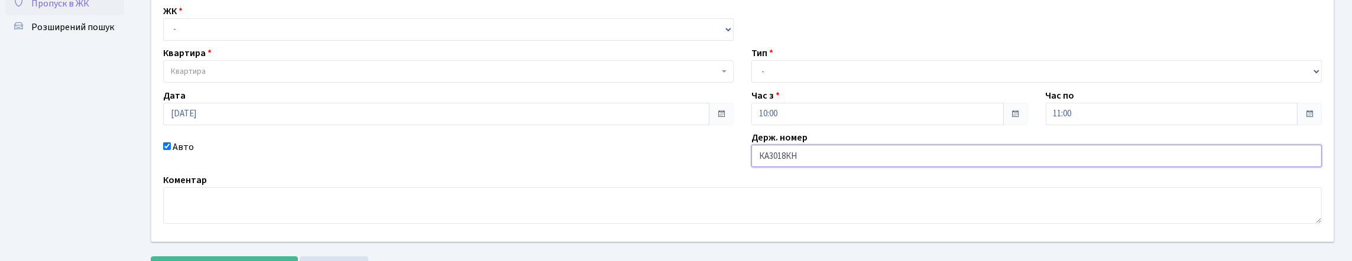
scroll to position [68, 0]
click at [208, 43] on select "- КТ, вул. Регенераторна, 4 КТ2, просп. [STREET_ADDRESS] [STREET_ADDRESS] [PERS…" at bounding box center [448, 32] width 570 height 22
select select "271"
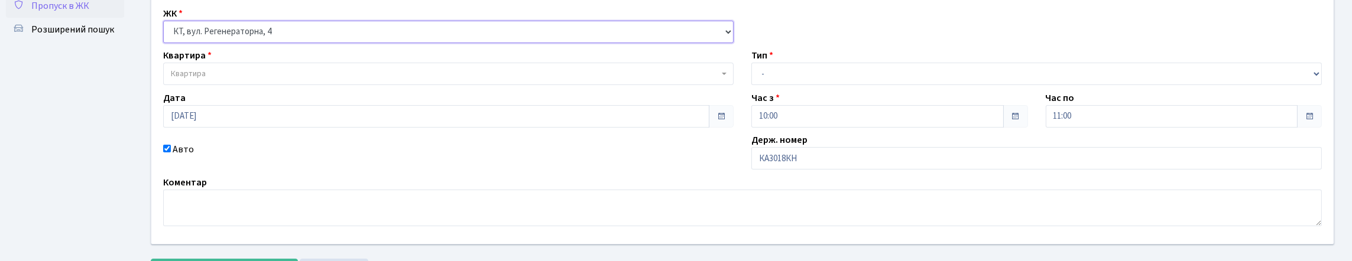
click at [166, 34] on select "- КТ, вул. Регенераторна, 4 КТ2, просп. [STREET_ADDRESS] [STREET_ADDRESS] [PERS…" at bounding box center [448, 32] width 570 height 22
select select
click at [196, 80] on span "Квартира" at bounding box center [188, 74] width 35 height 12
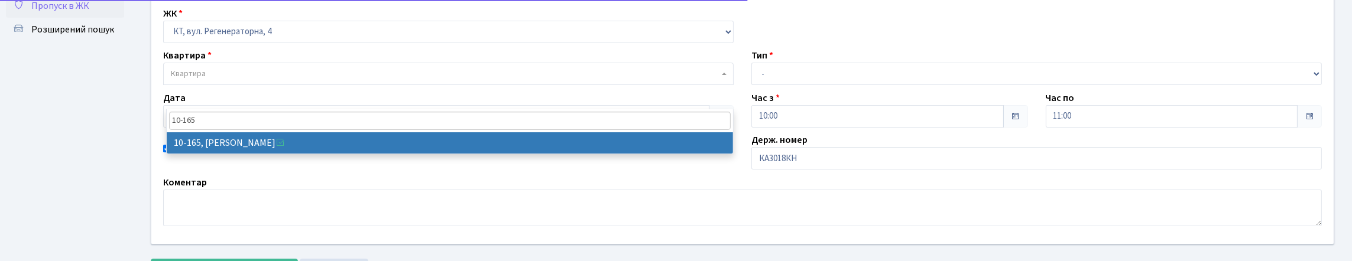
type input "10-165"
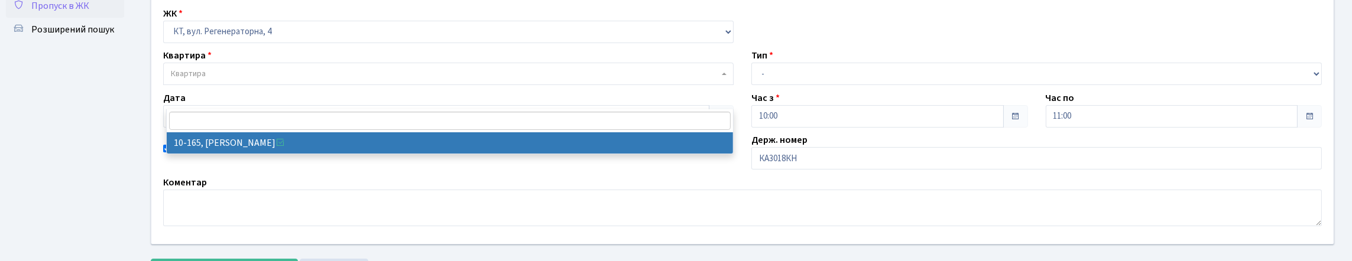
select select "6734"
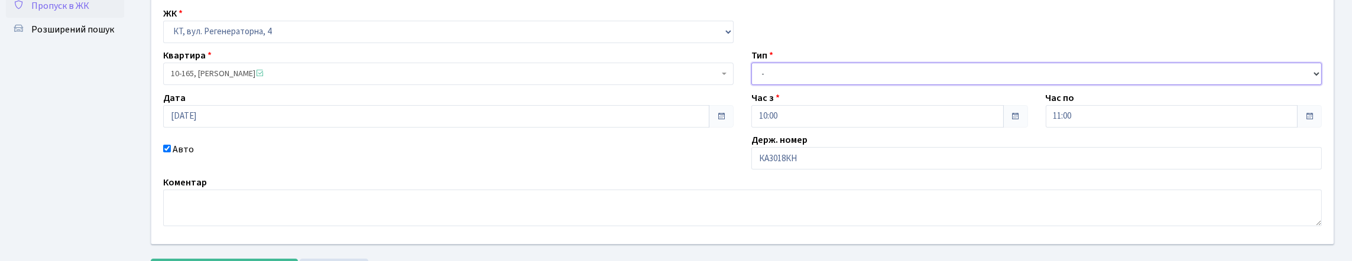
drag, startPoint x: 853, startPoint y: 106, endPoint x: 847, endPoint y: 110, distance: 7.2
click at [853, 85] on select "- Доставка Таксі Гості Сервіс" at bounding box center [1036, 74] width 570 height 22
select select "3"
click at [751, 85] on select "- Доставка Таксі Гості Сервіс" at bounding box center [1036, 74] width 570 height 22
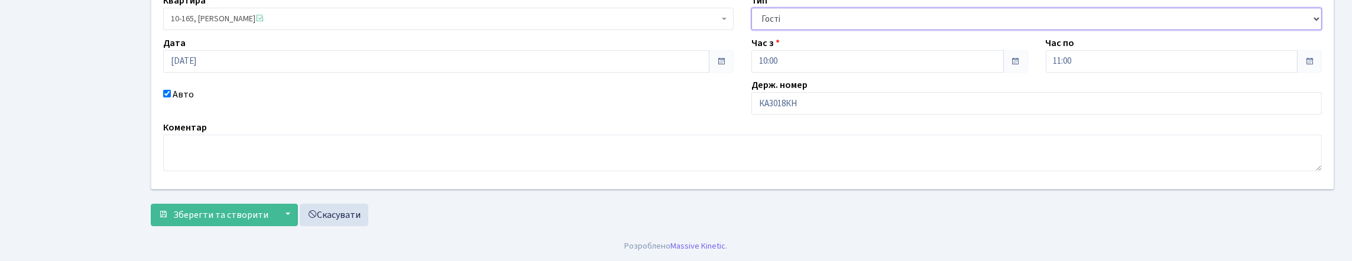
scroll to position [203, 0]
click at [232, 209] on span "Зберегти та створити" at bounding box center [220, 215] width 95 height 13
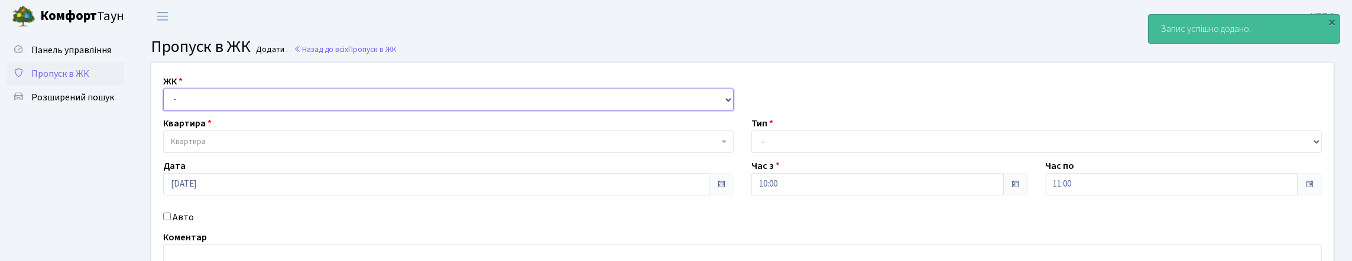
drag, startPoint x: 190, startPoint y: 116, endPoint x: 187, endPoint y: 126, distance: 10.5
click at [189, 111] on select "- КТ, вул. Регенераторна, 4 КТ2, просп. [STREET_ADDRESS] [STREET_ADDRESS] [PERS…" at bounding box center [448, 100] width 570 height 22
select select "271"
click at [166, 102] on select "- КТ, вул. Регенераторна, 4 КТ2, просп. [STREET_ADDRESS] [STREET_ADDRESS] [PERS…" at bounding box center [448, 100] width 570 height 22
select select
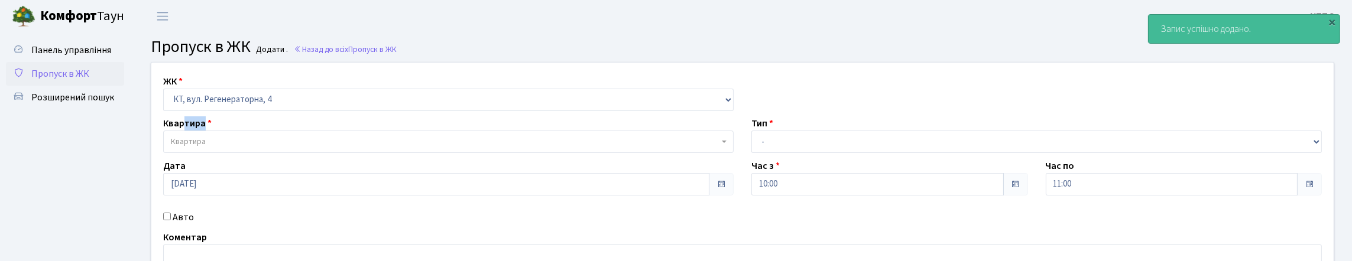
click at [191, 153] on div "Квартира Квартира" at bounding box center [448, 134] width 588 height 37
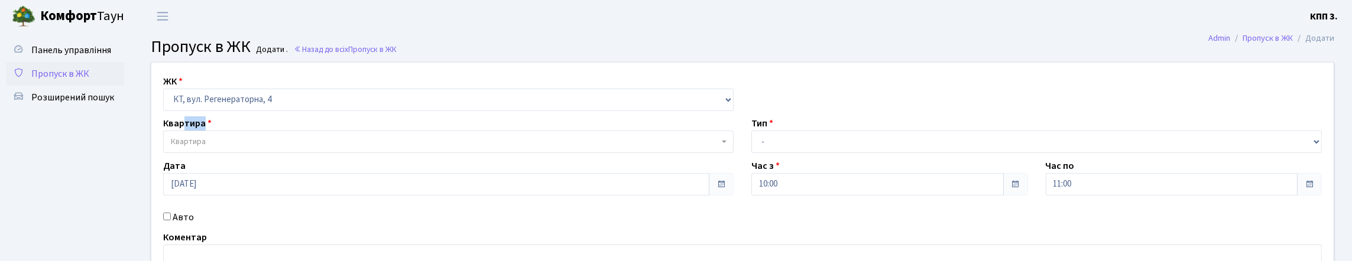
click at [275, 153] on div "Квартира Квартира" at bounding box center [448, 134] width 588 height 37
click at [275, 153] on span "Квартира" at bounding box center [448, 142] width 570 height 22
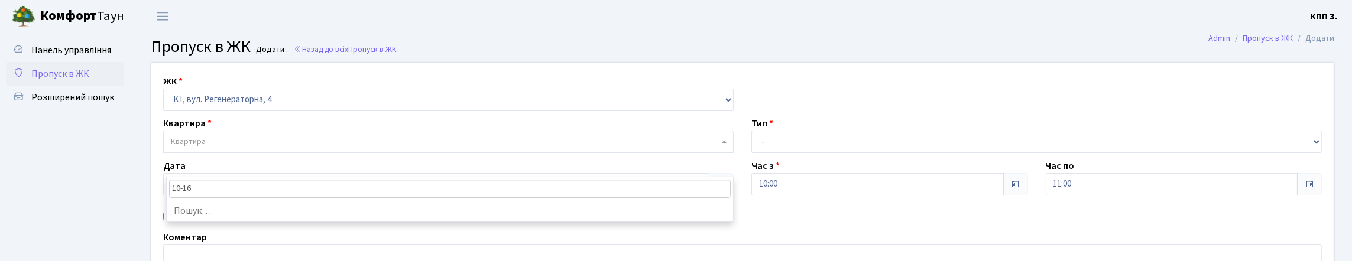
type input "10-165"
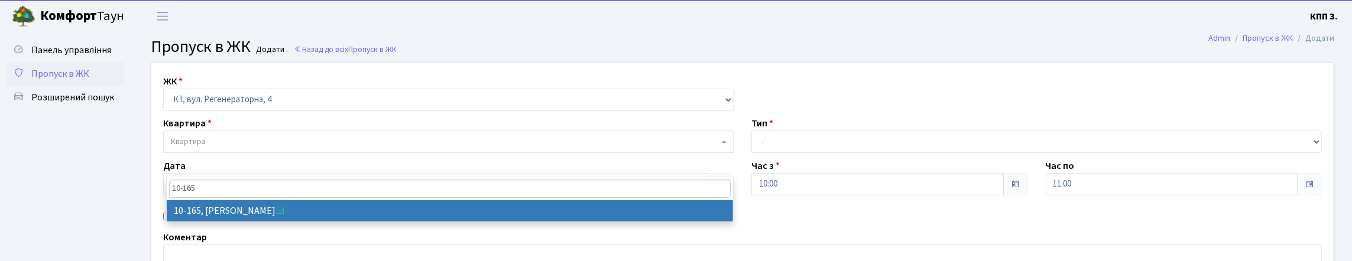
drag, startPoint x: 570, startPoint y: 200, endPoint x: 568, endPoint y: 207, distance: 7.5
select select "6734"
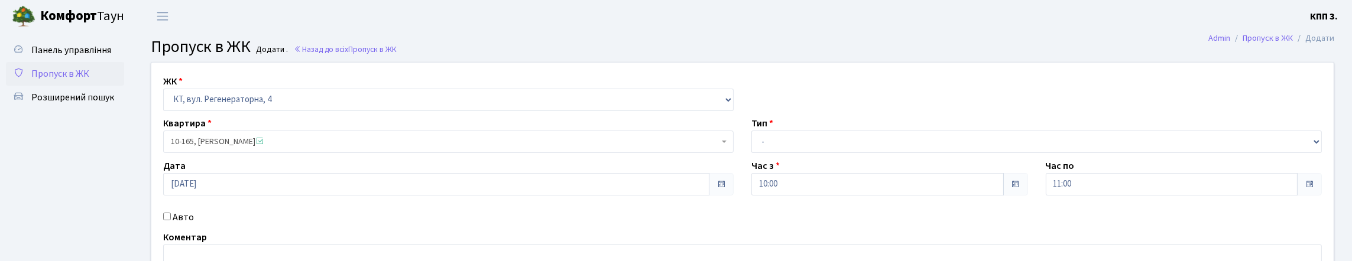
drag, startPoint x: 909, startPoint y: 152, endPoint x: 906, endPoint y: 159, distance: 7.1
click at [907, 153] on div "Тип - Доставка Таксі Гості Сервіс" at bounding box center [1036, 134] width 588 height 37
click at [901, 187] on div "ЖК - КТ, вул. Регенераторна, 4 КТ2, просп. [STREET_ADDRESS] [STREET_ADDRESS] [P…" at bounding box center [742, 181] width 1200 height 236
click at [815, 153] on select "- Доставка Таксі Гості Сервіс" at bounding box center [1036, 142] width 570 height 22
select select "3"
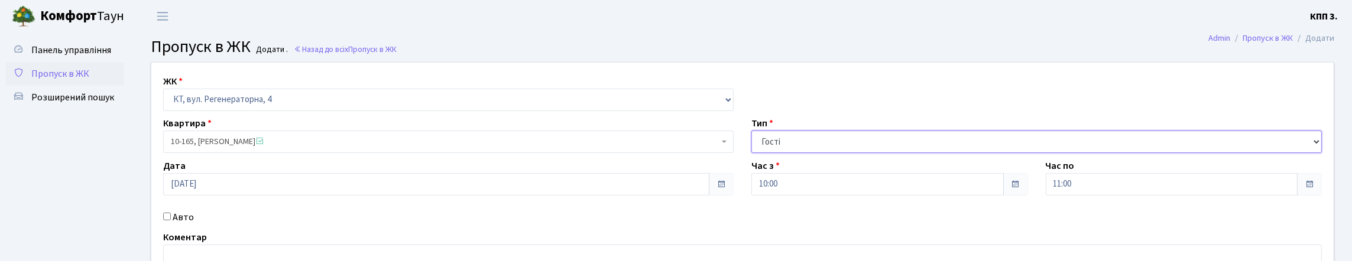
click at [751, 153] on select "- Доставка Таксі Гості Сервіс" at bounding box center [1036, 142] width 570 height 22
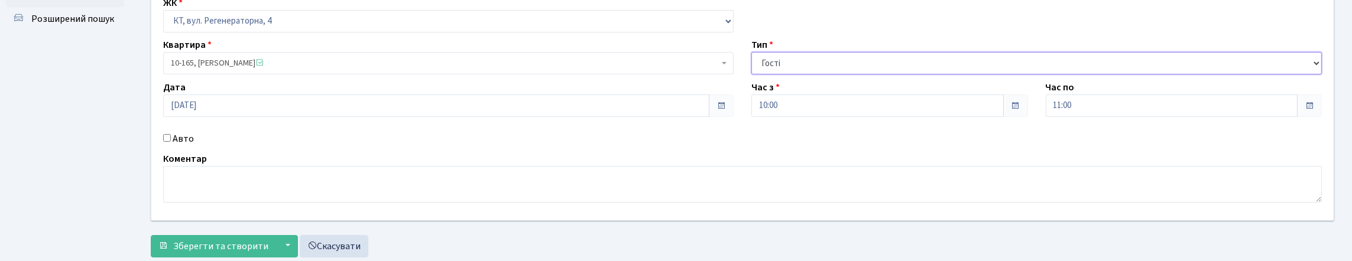
scroll to position [177, 0]
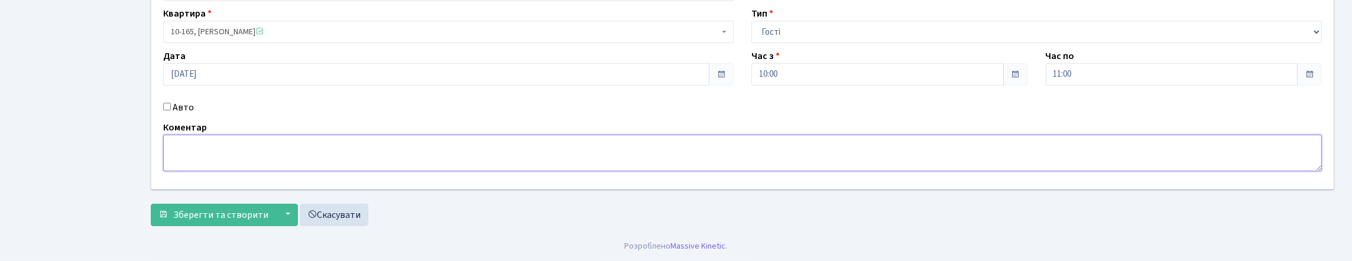
click at [250, 147] on textarea at bounding box center [742, 153] width 1158 height 37
type textarea "ВСЕХ"
click at [296, 63] on input "[DATE]" at bounding box center [436, 74] width 546 height 22
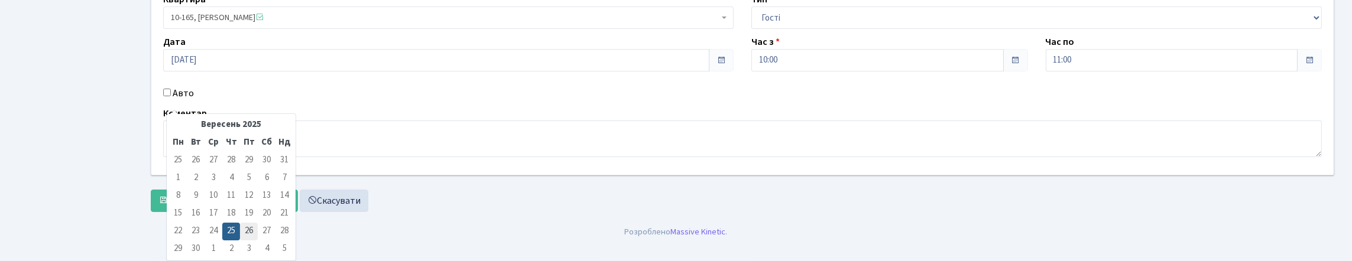
click at [251, 223] on td "26" at bounding box center [249, 232] width 18 height 18
type input "[DATE]"
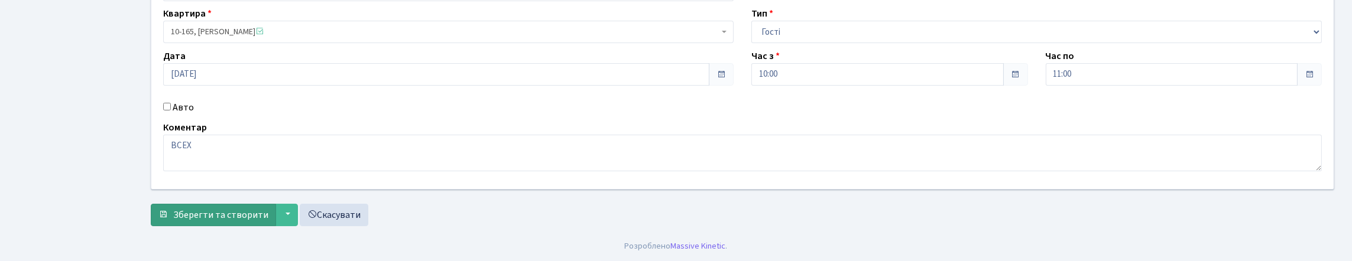
scroll to position [186, 0]
click at [219, 209] on span "Зберегти та створити" at bounding box center [220, 215] width 95 height 13
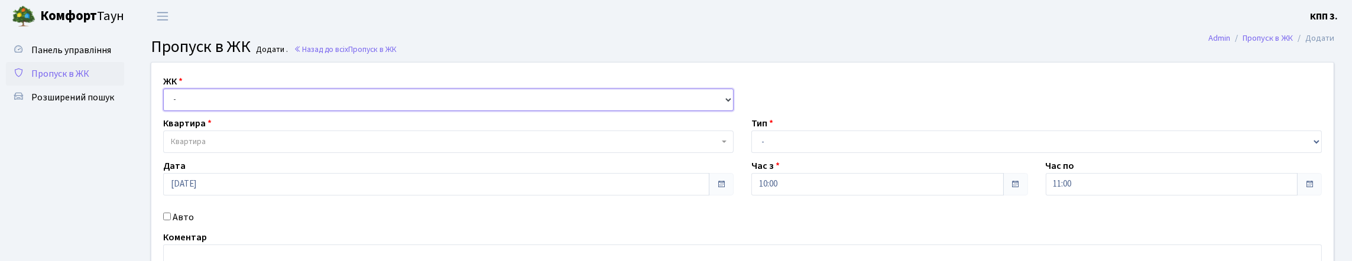
click at [326, 111] on select "- КТ, вул. Регенераторна, 4 КТ2, просп. [STREET_ADDRESS] [STREET_ADDRESS] [PERS…" at bounding box center [448, 100] width 570 height 22
select select "271"
click at [166, 102] on select "- КТ, вул. Регенераторна, 4 КТ2, просп. [STREET_ADDRESS] [STREET_ADDRESS] [PERS…" at bounding box center [448, 100] width 570 height 22
select select
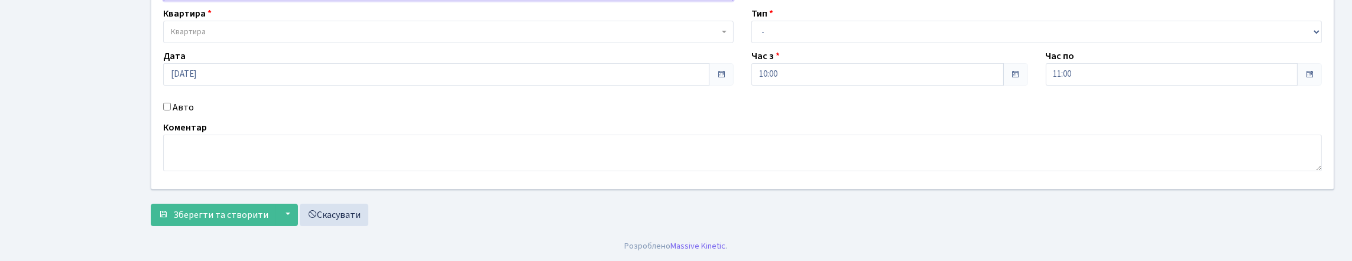
scroll to position [118, 0]
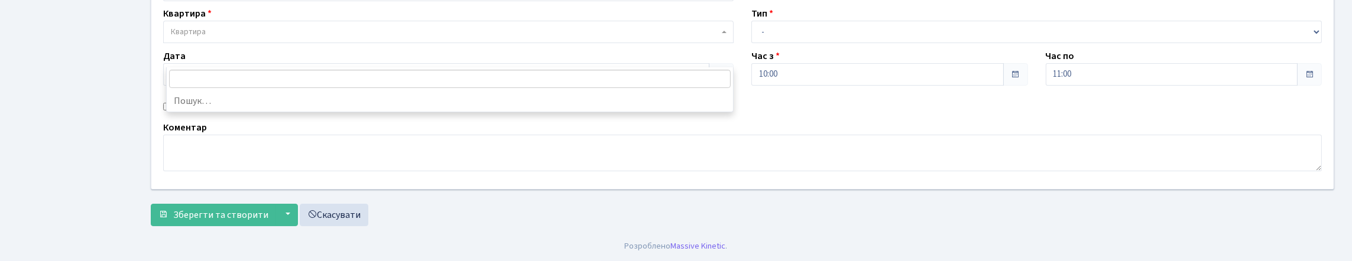
click at [215, 38] on span "Квартира" at bounding box center [445, 32] width 548 height 12
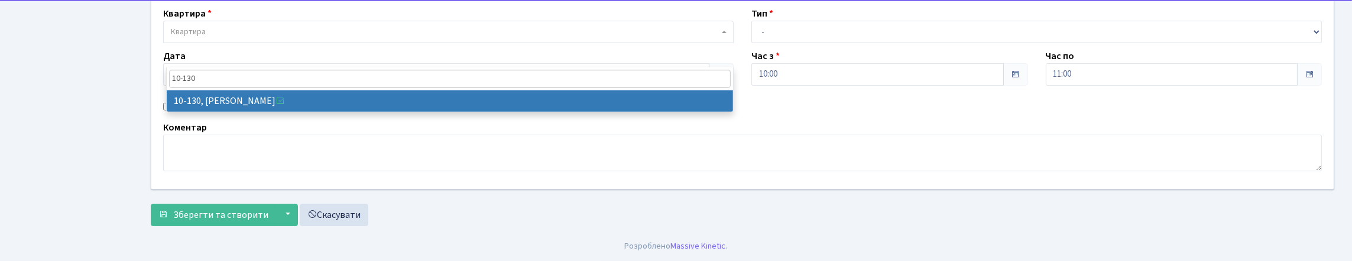
type input "10-130"
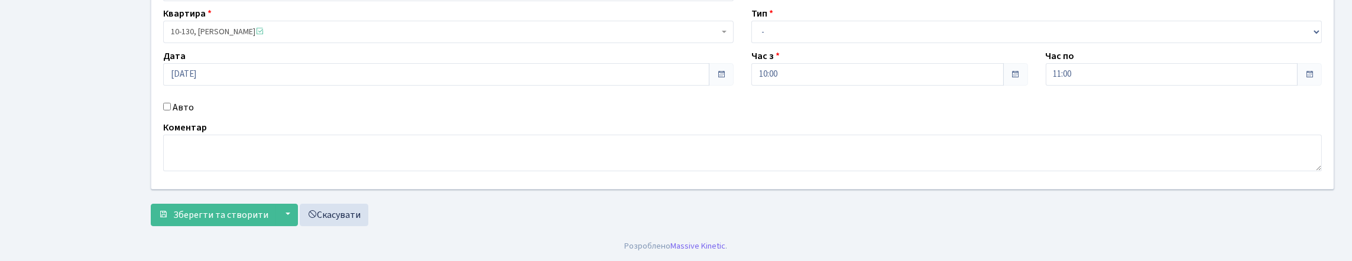
select select "6699"
click at [843, 43] on select "- Доставка Таксі Гості Сервіс" at bounding box center [1036, 32] width 570 height 22
select select "3"
click at [751, 37] on select "- Доставка Таксі Гості Сервіс" at bounding box center [1036, 32] width 570 height 22
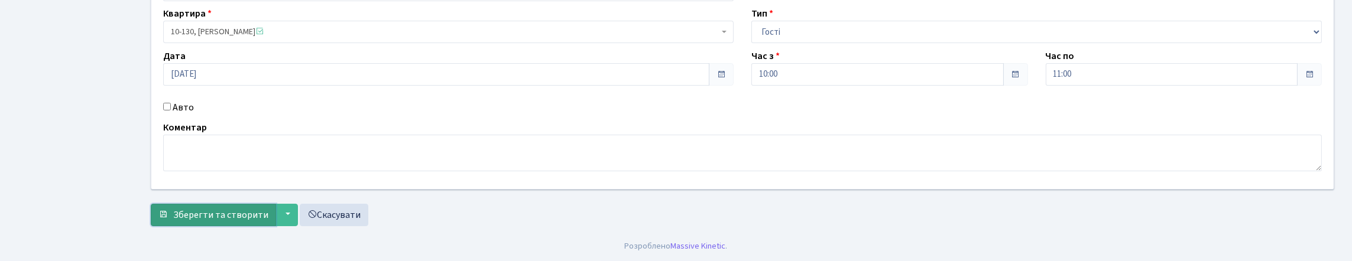
click at [215, 212] on span "Зберегти та створити" at bounding box center [220, 215] width 95 height 13
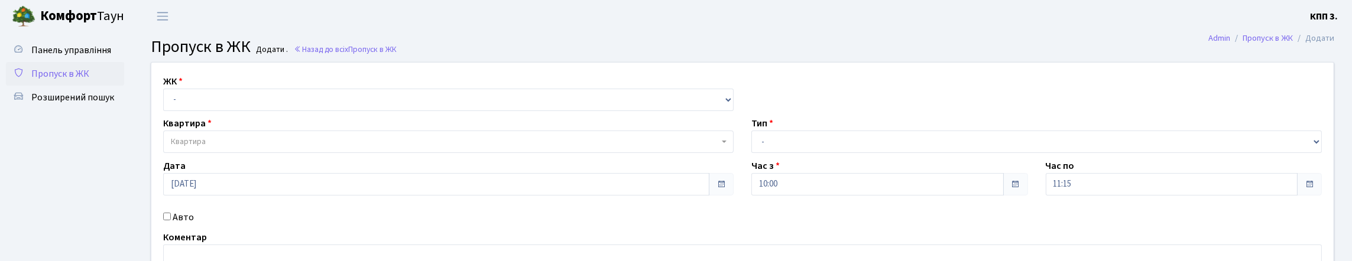
click at [385, 138] on div "Квартира Квартира" at bounding box center [448, 134] width 588 height 37
click at [374, 111] on select "- КТ, вул. Регенераторна, 4 КТ2, просп. Соборності, 17 КТ3, вул. Березнева, 16 …" at bounding box center [448, 100] width 570 height 22
select select "271"
click at [166, 102] on select "- КТ, вул. Регенераторна, 4 КТ2, просп. Соборності, 17 КТ3, вул. Березнева, 16 …" at bounding box center [448, 100] width 570 height 22
select select
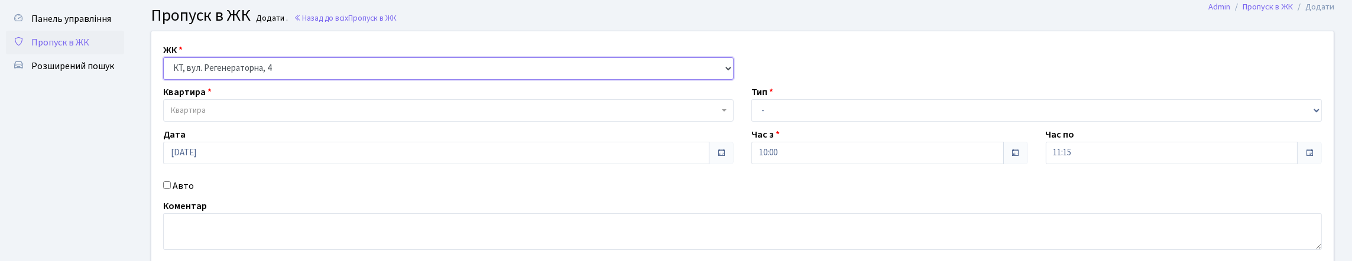
scroll to position [59, 0]
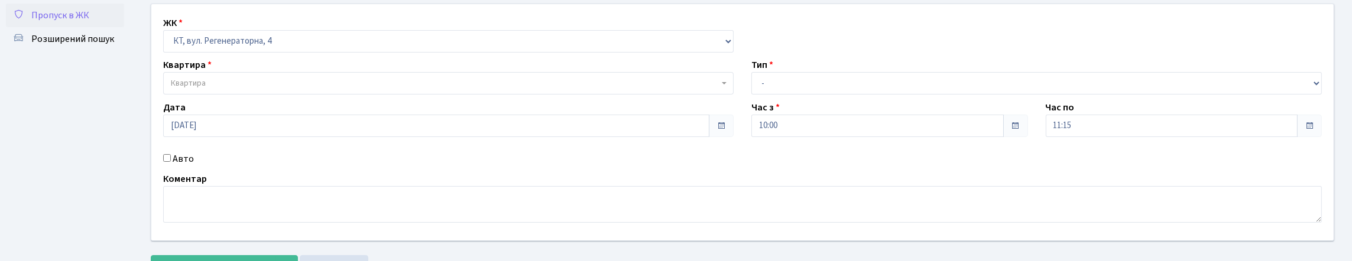
click at [171, 162] on input "Авто" at bounding box center [167, 158] width 8 height 8
checkbox input "true"
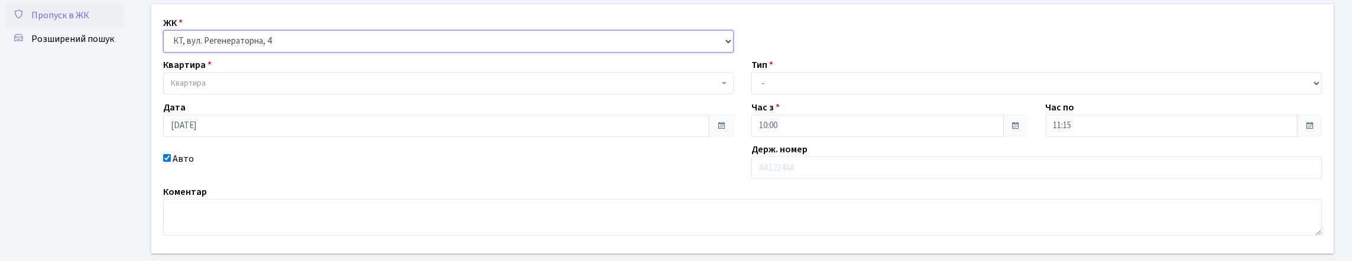
drag, startPoint x: 353, startPoint y: 60, endPoint x: 343, endPoint y: 67, distance: 12.8
click at [353, 53] on select "- КТ, вул. Регенераторна, 4 КТ2, просп. Соборності, 17 КТ3, вул. Березнева, 16 …" at bounding box center [448, 41] width 570 height 22
select select "302"
click at [166, 43] on select "- КТ, вул. Регенераторна, 4 КТ2, просп. Соборності, 17 КТ3, вул. Березнева, 16 …" at bounding box center [448, 41] width 570 height 22
select select
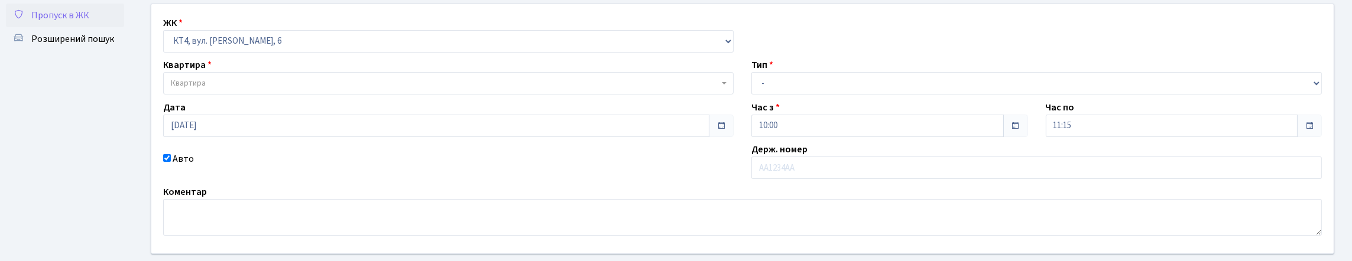
click at [236, 95] on span "Квартира" at bounding box center [448, 83] width 570 height 22
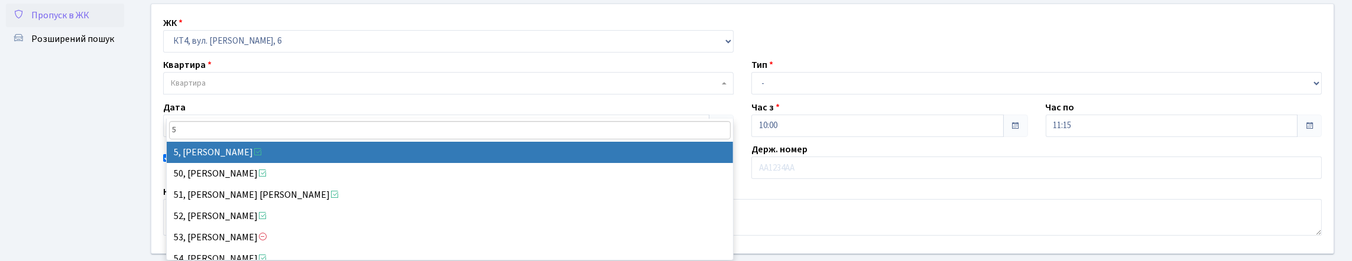
type input "5"
select select "17506"
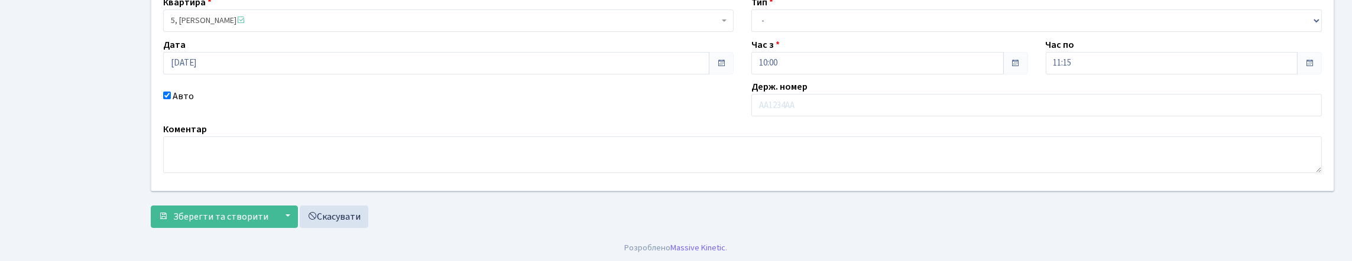
scroll to position [177, 0]
click at [800, 95] on input "text" at bounding box center [1036, 103] width 570 height 22
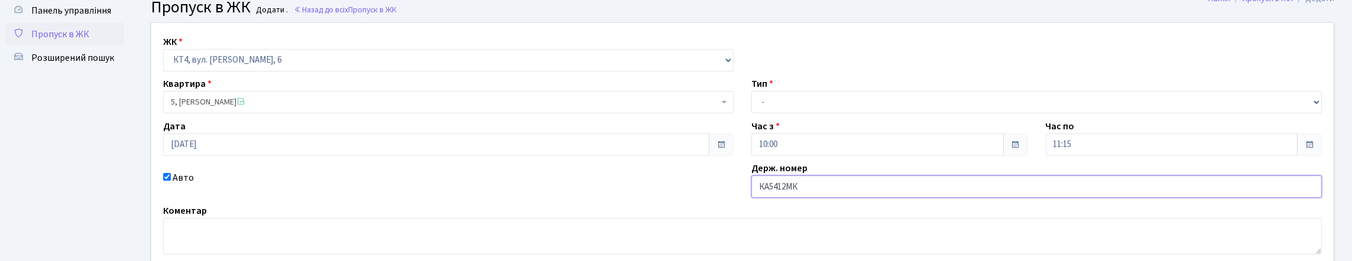
scroll to position [0, 0]
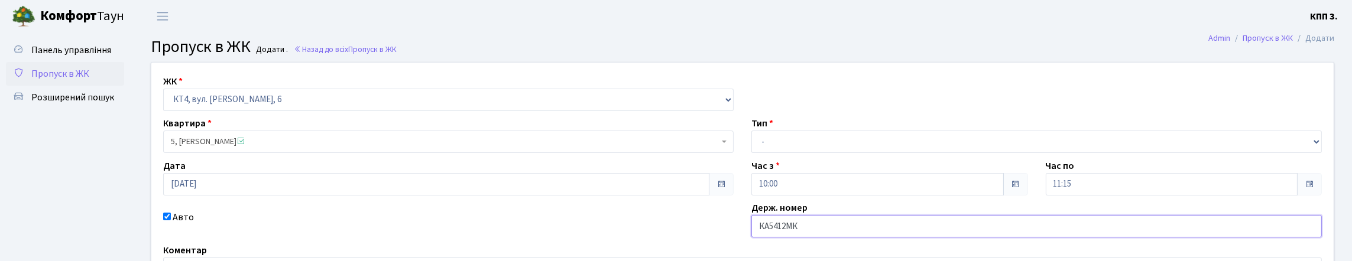
type input "КА5412МК"
click at [893, 153] on select "- Доставка Таксі Гості Сервіс" at bounding box center [1036, 142] width 570 height 22
select select "3"
click at [751, 153] on select "- Доставка Таксі Гості Сервіс" at bounding box center [1036, 142] width 570 height 22
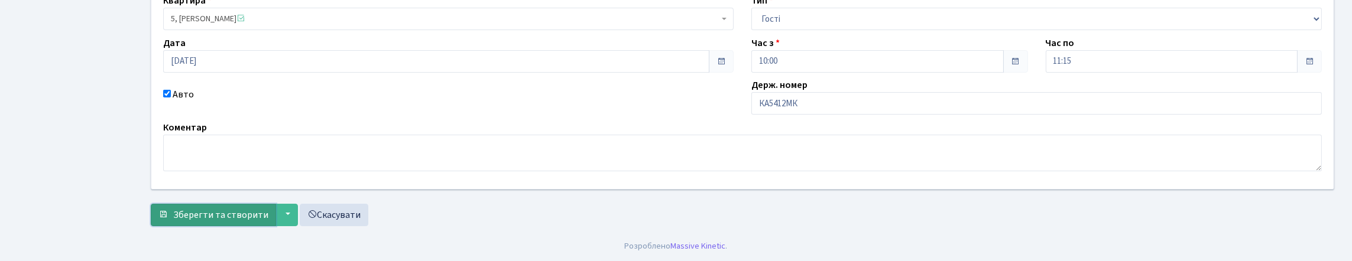
click at [197, 214] on span "Зберегти та створити" at bounding box center [220, 215] width 95 height 13
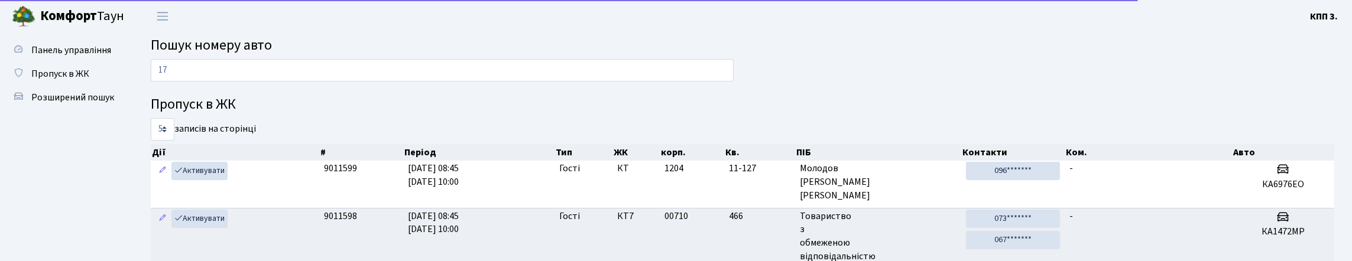
type input "1"
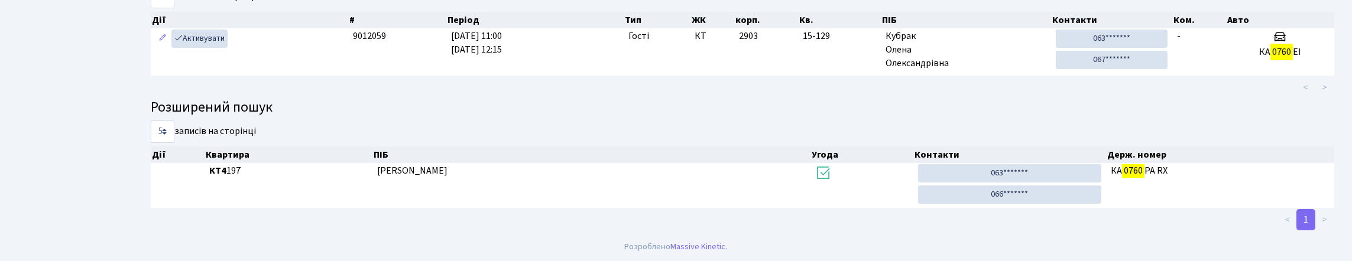
scroll to position [147, 0]
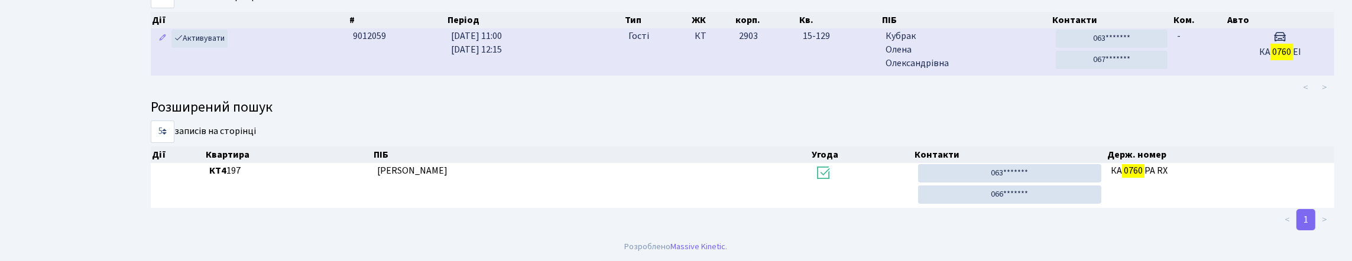
type input "0760"
click at [1214, 75] on td "-" at bounding box center [1199, 51] width 54 height 47
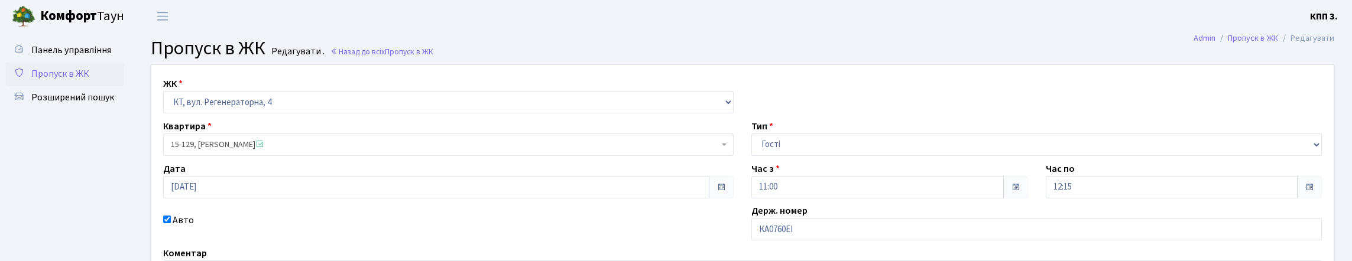
scroll to position [177, 0]
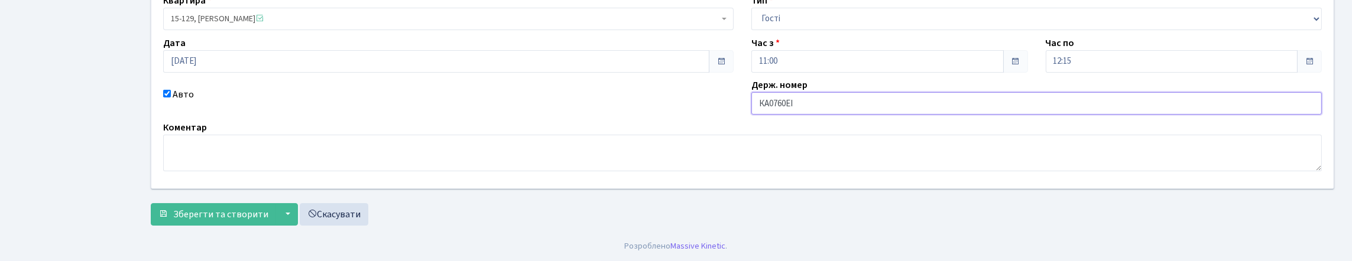
click at [820, 98] on input "КА0760ЕІ" at bounding box center [1036, 103] width 570 height 22
type input "КА0760ІЕ"
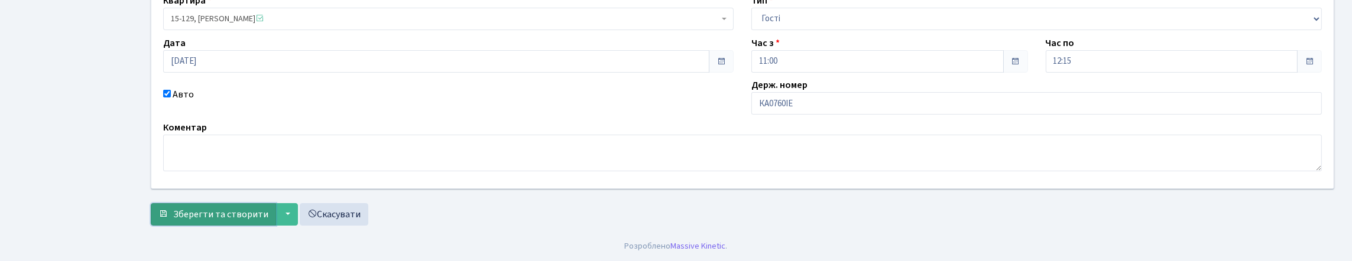
click at [249, 208] on span "Зберегти та створити" at bounding box center [220, 214] width 95 height 13
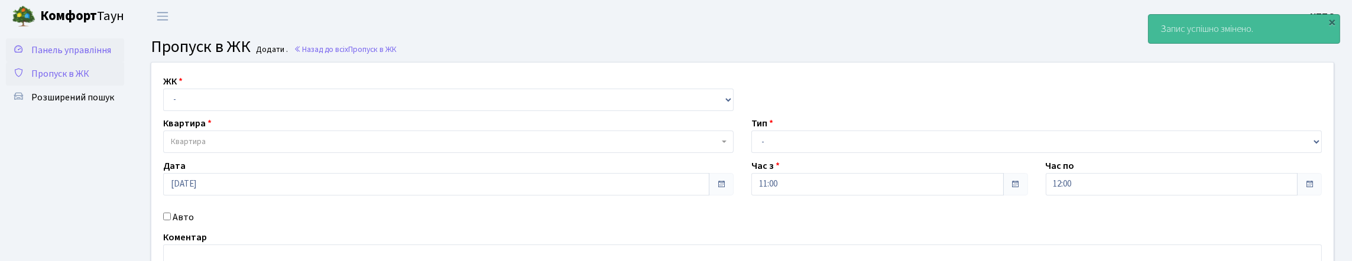
click at [93, 62] on link "Панель управління" at bounding box center [65, 50] width 118 height 24
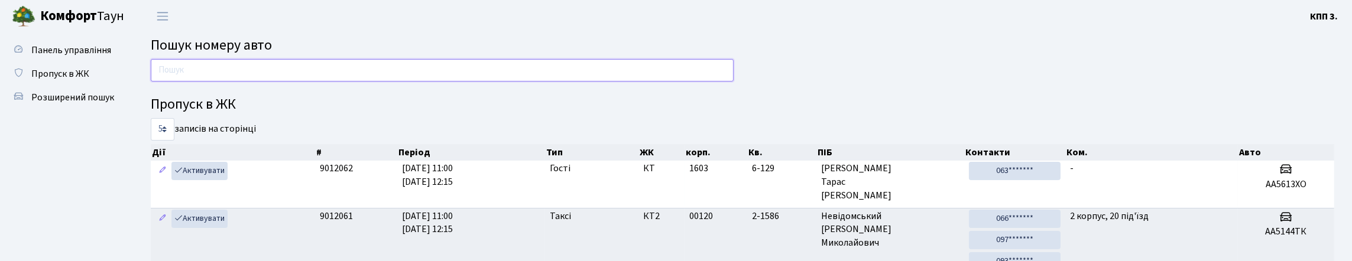
drag, startPoint x: 205, startPoint y: 89, endPoint x: 190, endPoint y: 48, distance: 43.0
click at [205, 82] on input "text" at bounding box center [442, 70] width 583 height 22
click at [70, 80] on span "Пропуск в ЖК" at bounding box center [60, 73] width 58 height 13
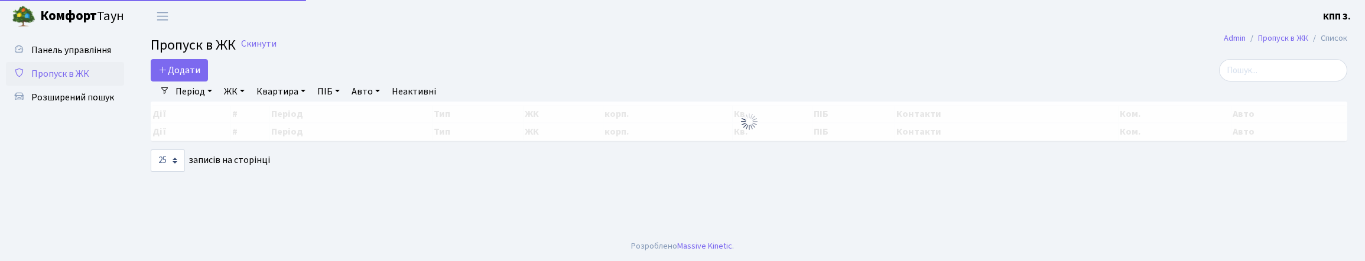
select select "25"
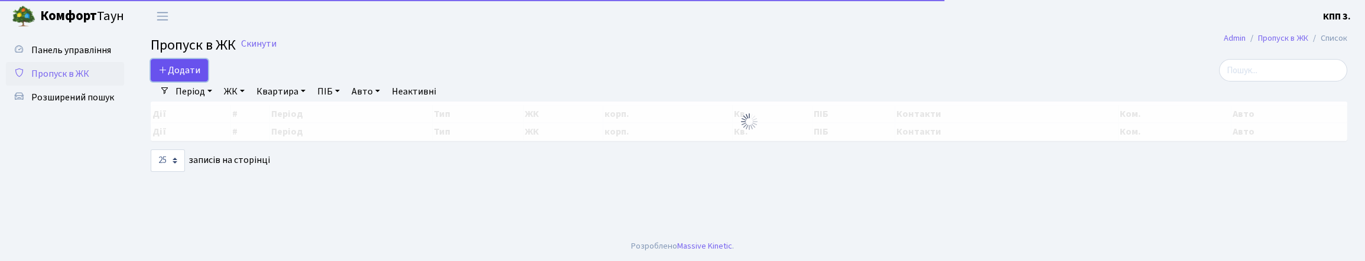
click at [189, 77] on span "Додати" at bounding box center [179, 70] width 42 height 13
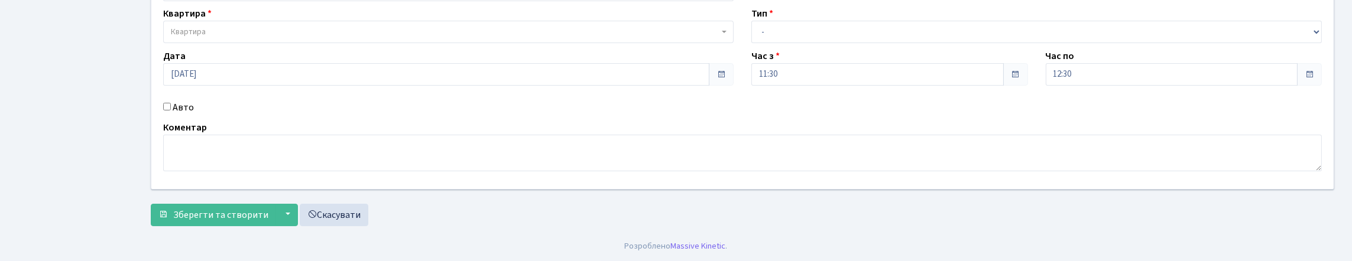
scroll to position [118, 0]
click at [169, 111] on input "Авто" at bounding box center [167, 107] width 8 height 8
checkbox input "true"
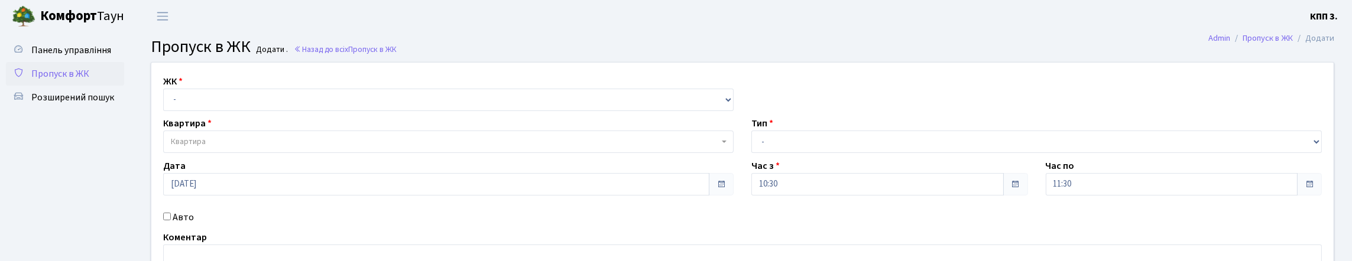
click at [51, 80] on span "Пропуск в ЖК" at bounding box center [60, 73] width 58 height 13
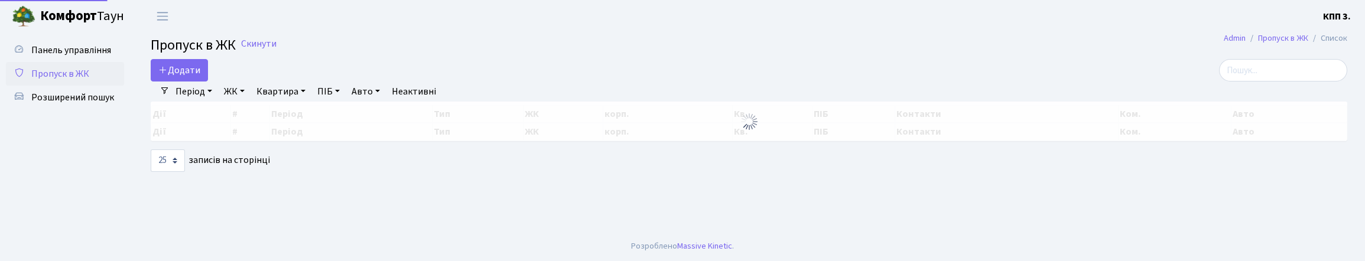
select select "25"
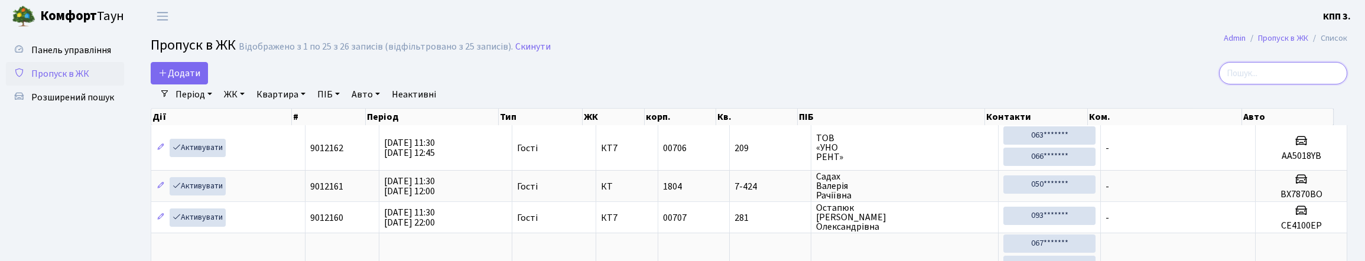
click at [1220, 77] on input "search" at bounding box center [1283, 73] width 128 height 22
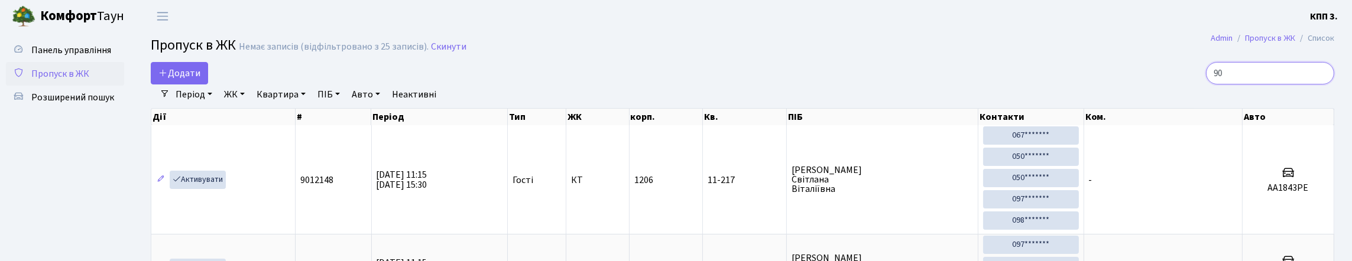
type input "9"
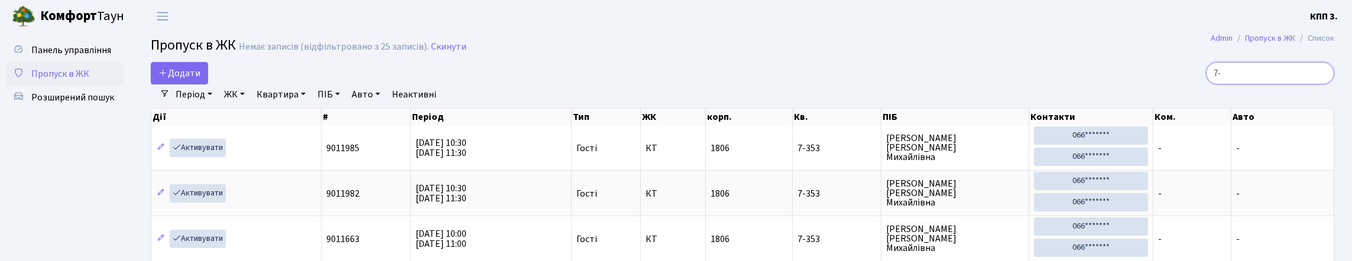
type input "7"
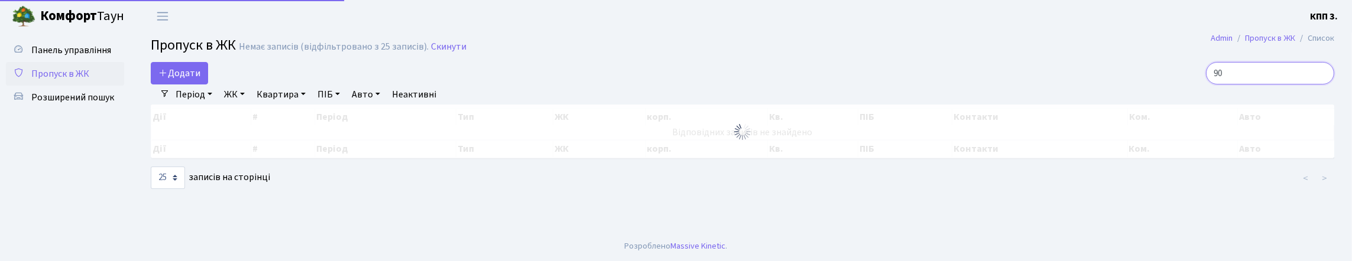
type input "9"
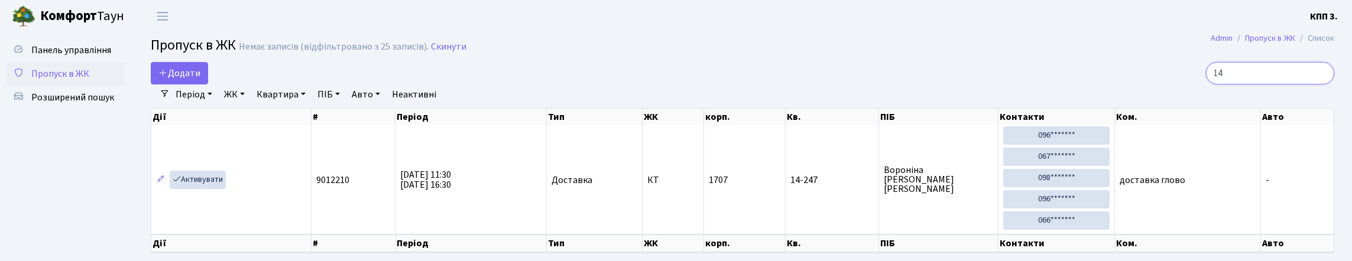
type input "1"
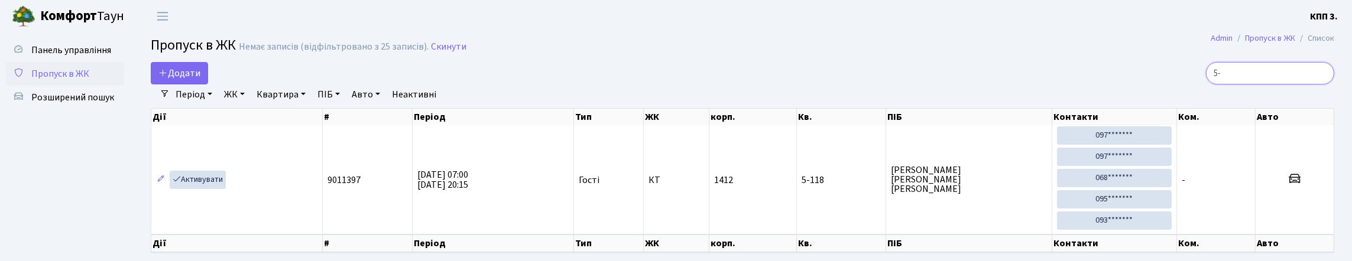
type input "5"
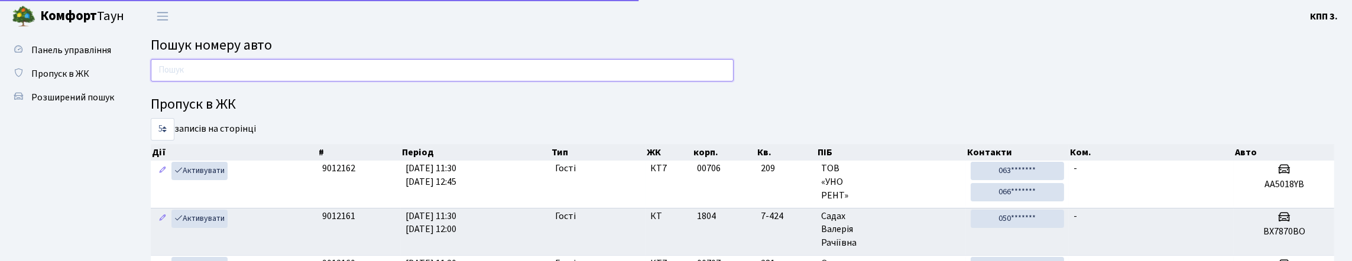
click at [182, 77] on input "text" at bounding box center [442, 70] width 583 height 22
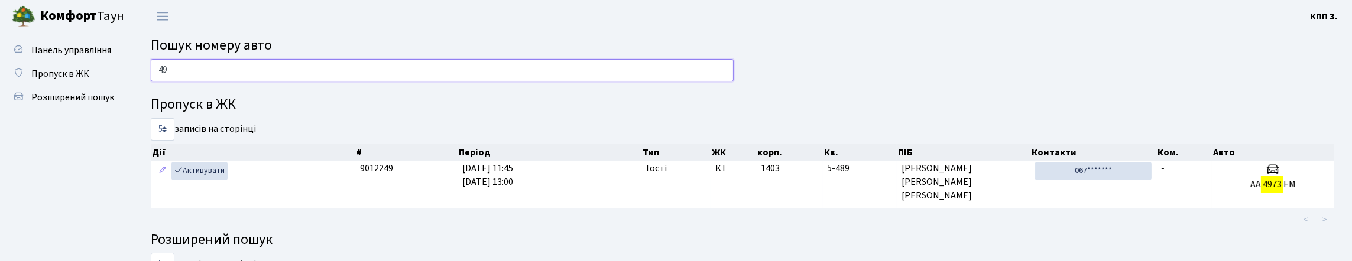
type input "4"
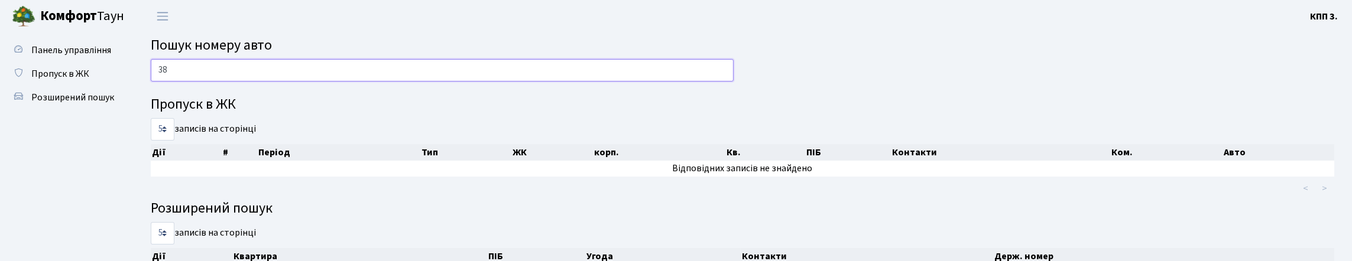
type input "3"
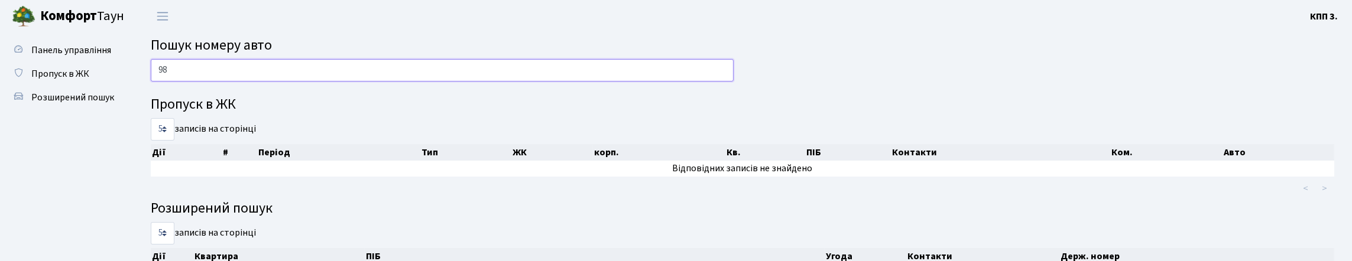
type input "9"
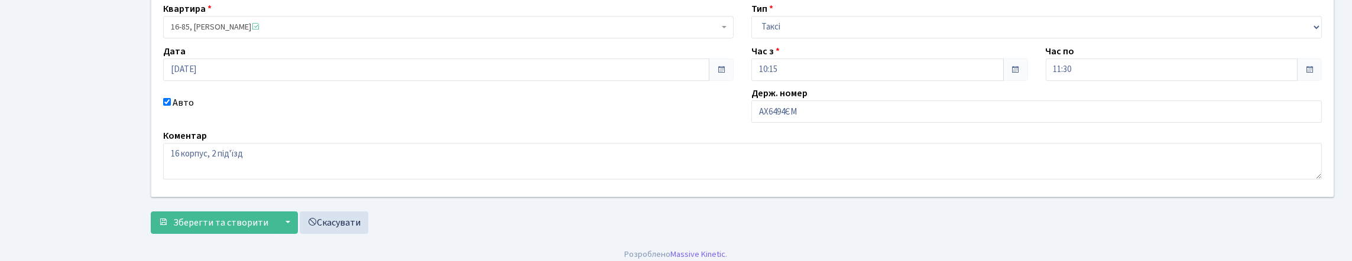
scroll to position [118, 0]
click at [799, 122] on input "АХ6494ЄМ" at bounding box center [1036, 111] width 570 height 22
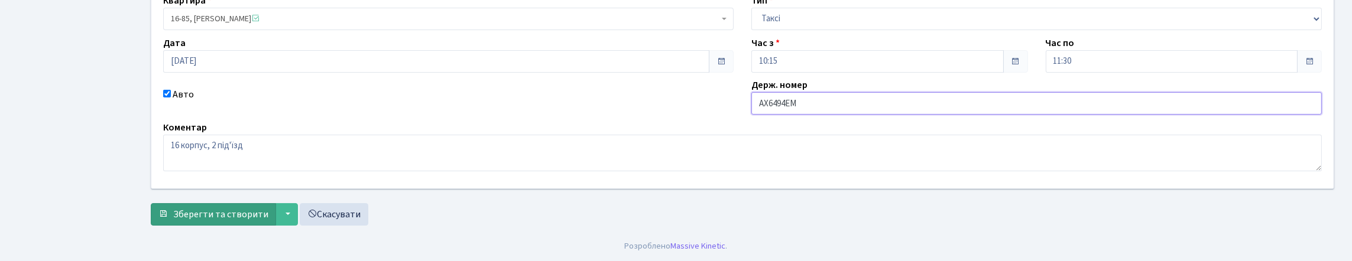
scroll to position [206, 0]
type input "АХ6494ЕМ"
click at [245, 213] on span "Зберегти та створити" at bounding box center [220, 214] width 95 height 13
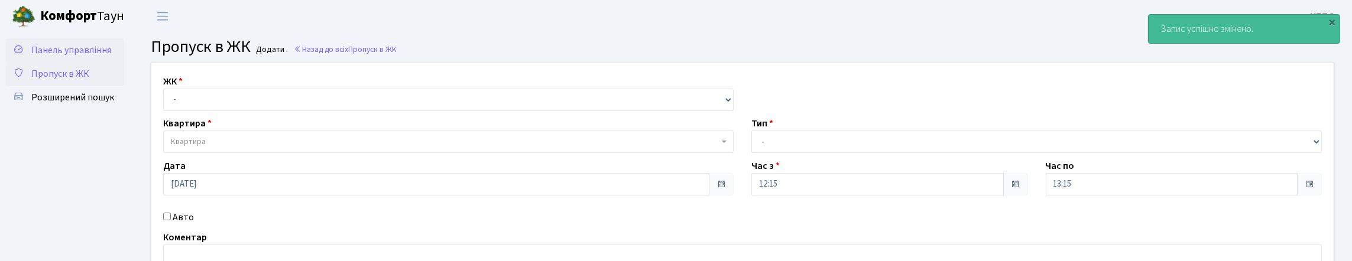
click at [68, 55] on span "Панель управління" at bounding box center [71, 50] width 80 height 13
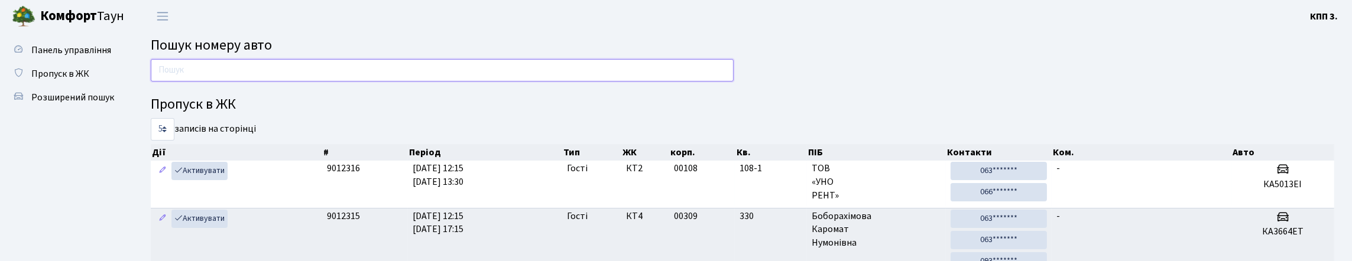
click at [185, 78] on input "text" at bounding box center [442, 70] width 583 height 22
type input "5"
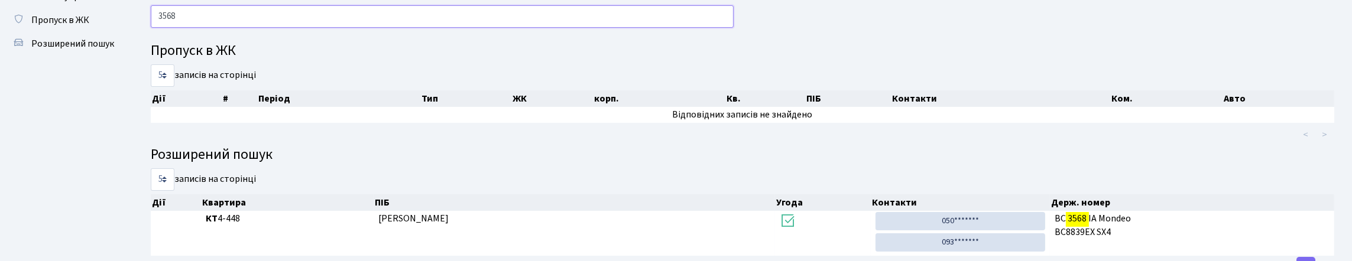
scroll to position [51, 0]
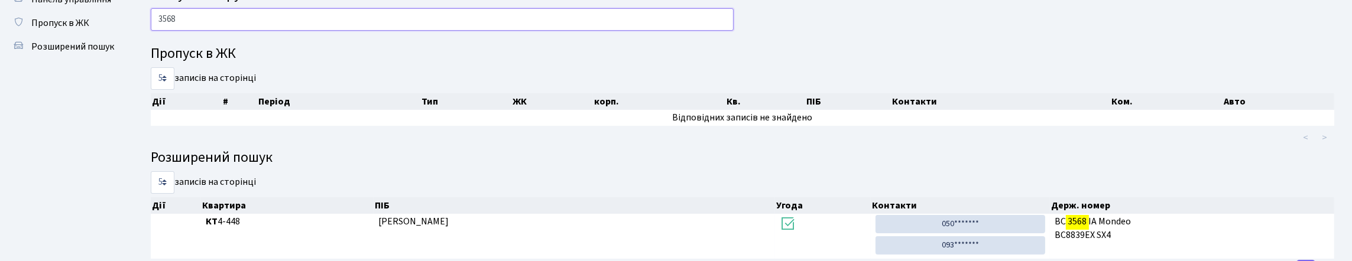
click at [215, 25] on input "3568" at bounding box center [442, 19] width 583 height 22
type input "3"
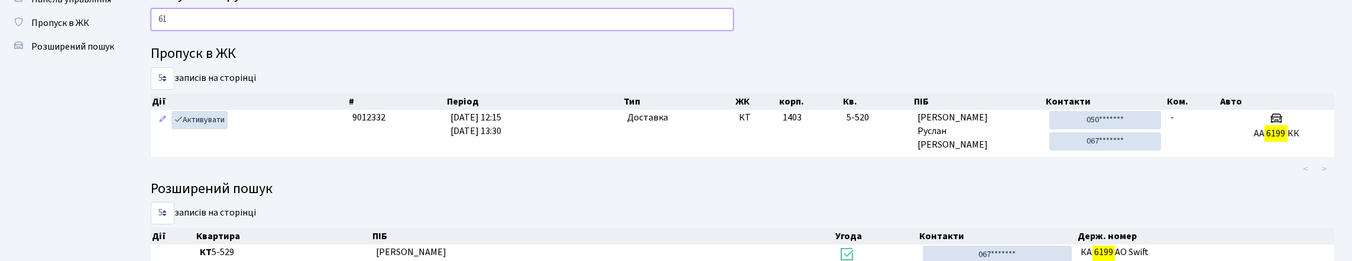
type input "6"
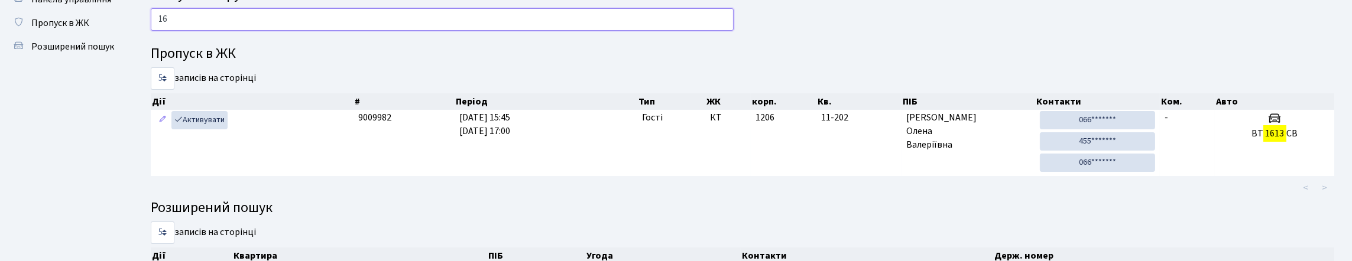
type input "1"
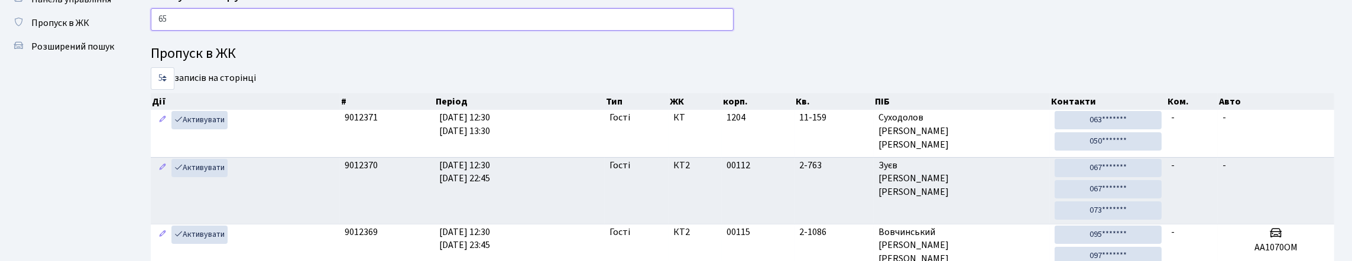
type input "6"
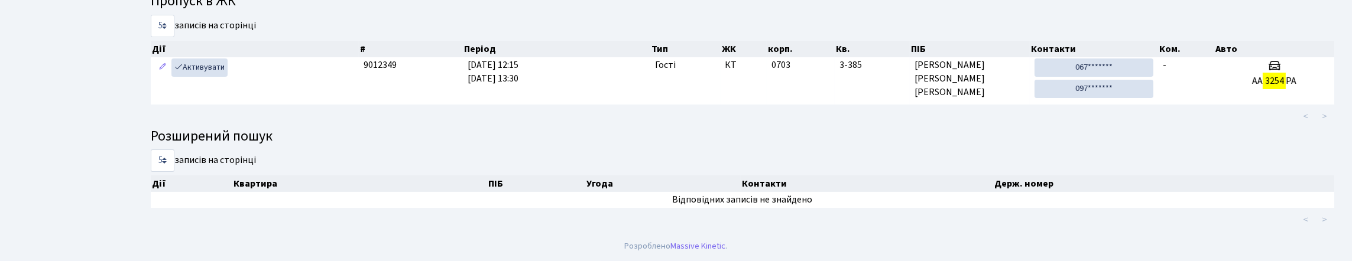
scroll to position [174, 0]
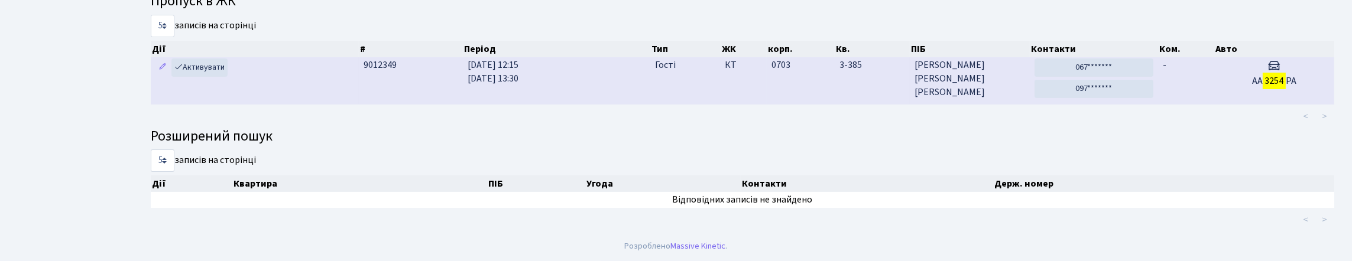
type input "3254"
click at [1016, 59] on span "[PERSON_NAME]" at bounding box center [969, 79] width 111 height 41
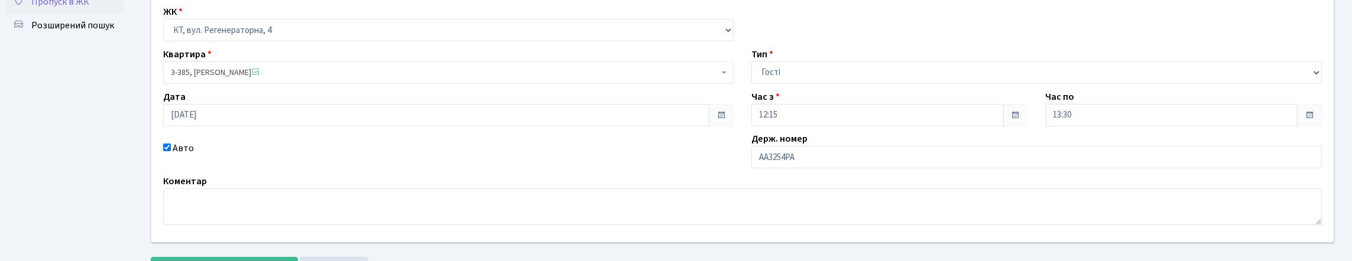
scroll to position [177, 0]
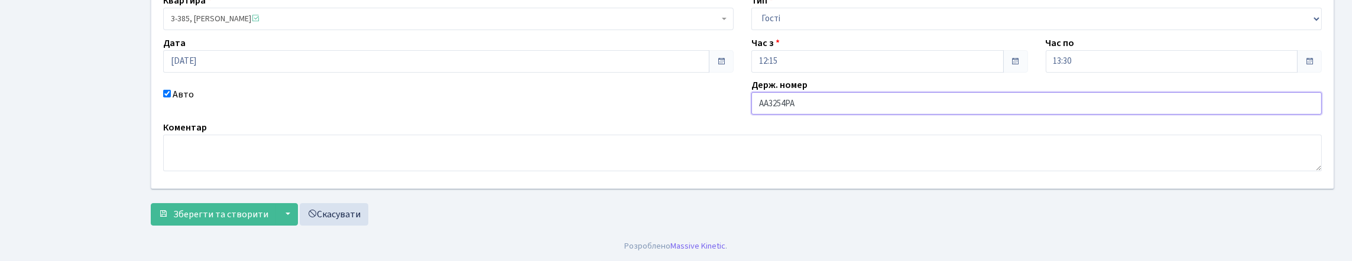
click at [839, 109] on input "АА3254РА" at bounding box center [1036, 103] width 570 height 22
type input "АА3254РІ"
drag, startPoint x: 228, startPoint y: 236, endPoint x: 246, endPoint y: 195, distance: 45.2
click at [239, 226] on button "Зберегти та створити" at bounding box center [213, 214] width 125 height 22
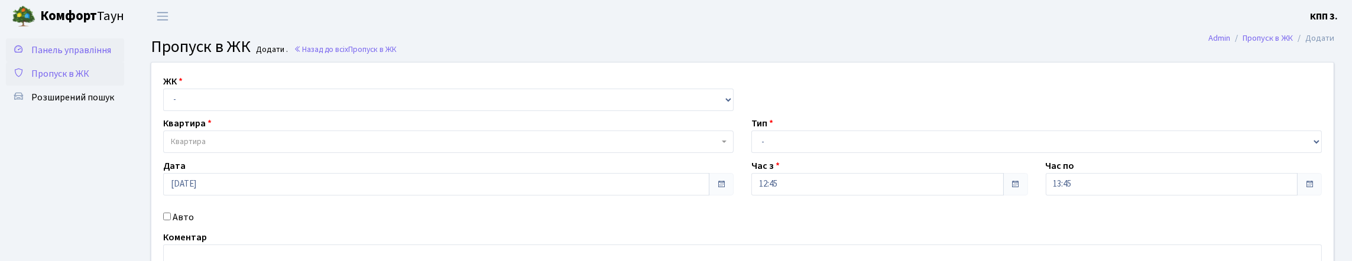
click at [56, 57] on span "Панель управління" at bounding box center [71, 50] width 80 height 13
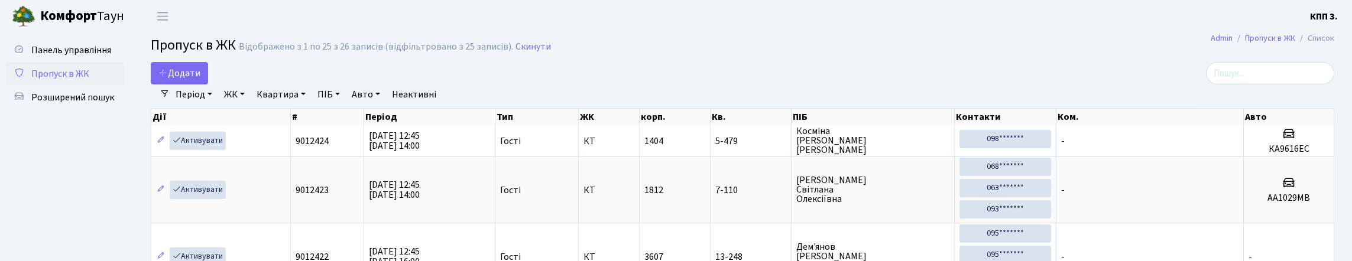
select select "25"
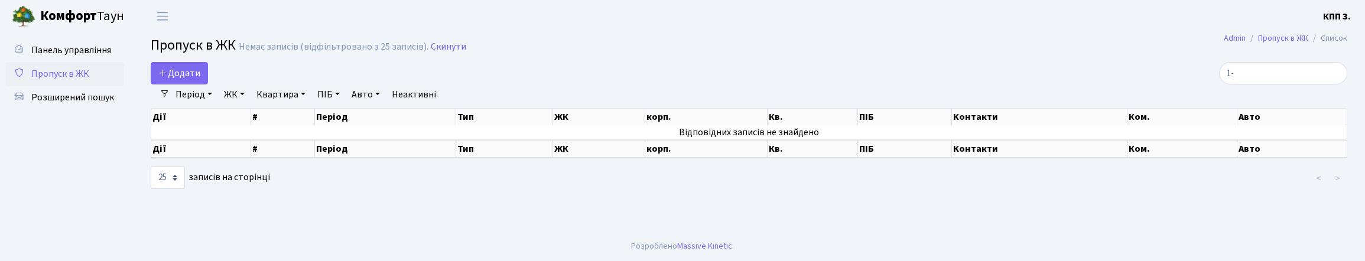
type input "1"
type input "9"
type input "2"
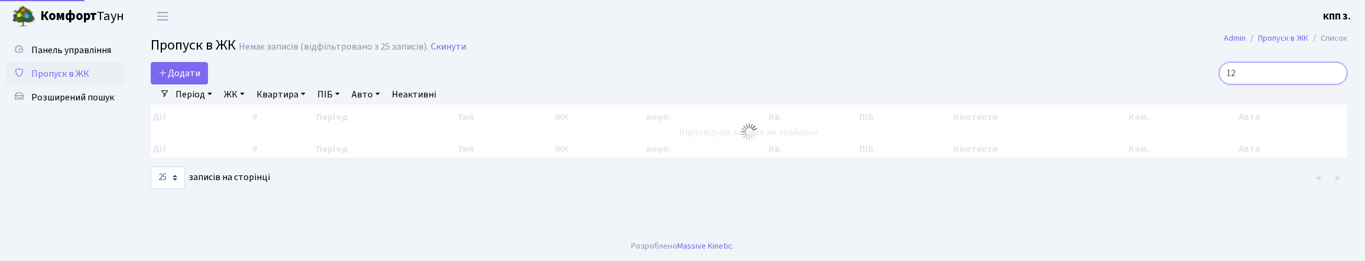
type input "1"
type input "4"
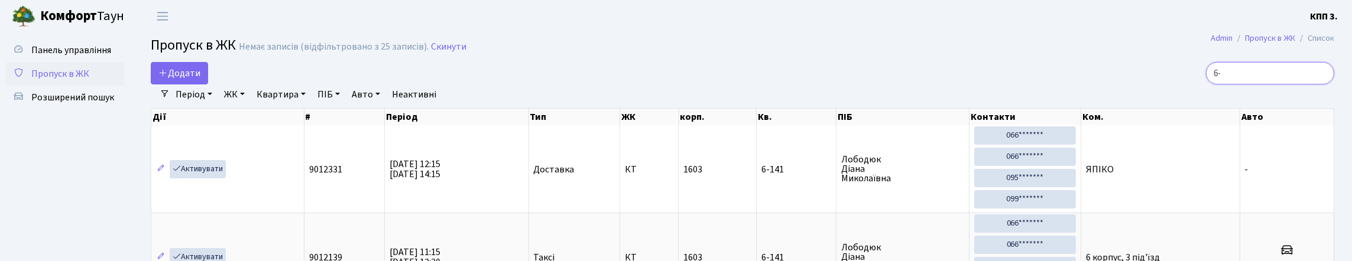
type input "6"
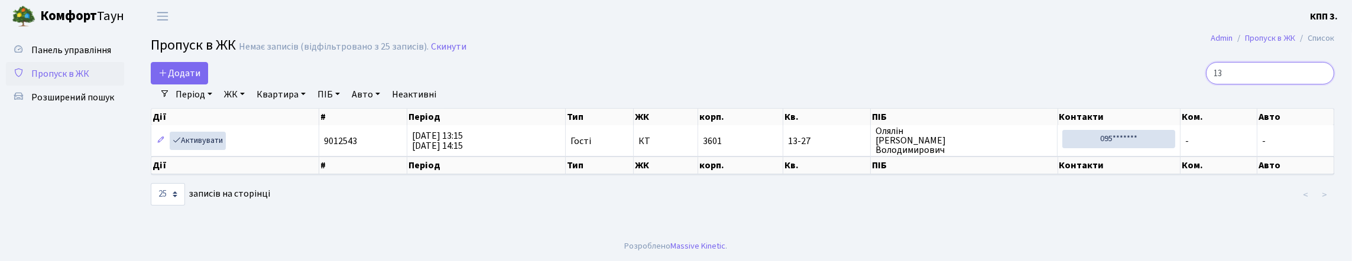
type input "1"
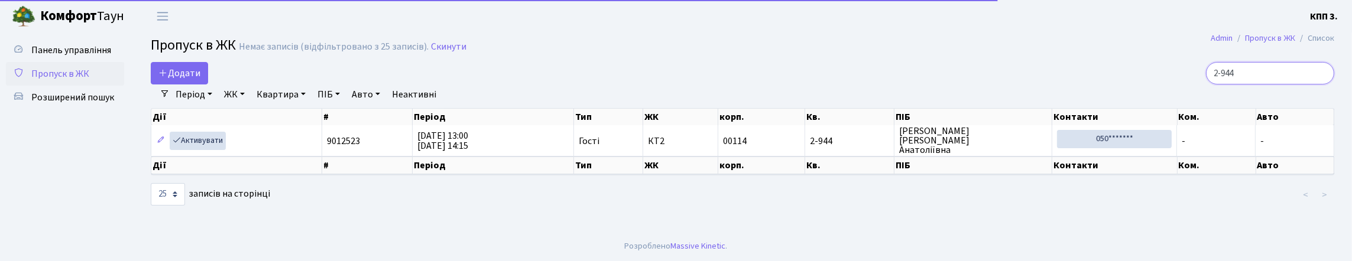
scroll to position [12, 0]
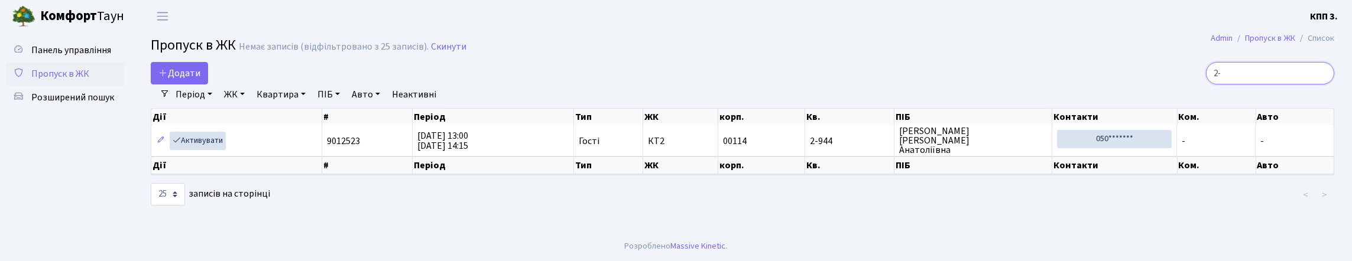
type input "2"
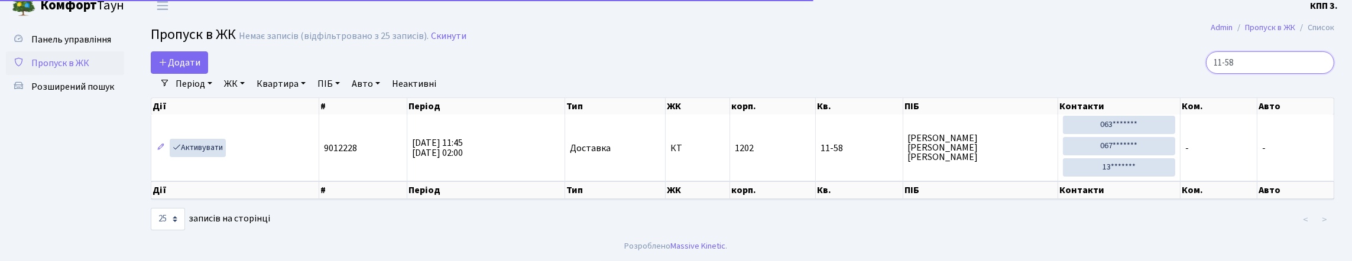
scroll to position [54, 0]
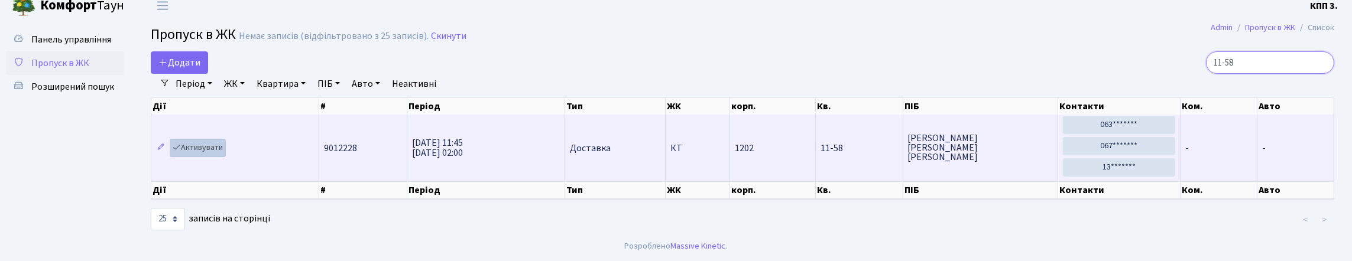
type input "11-58"
click at [194, 139] on link "Активувати" at bounding box center [198, 148] width 56 height 18
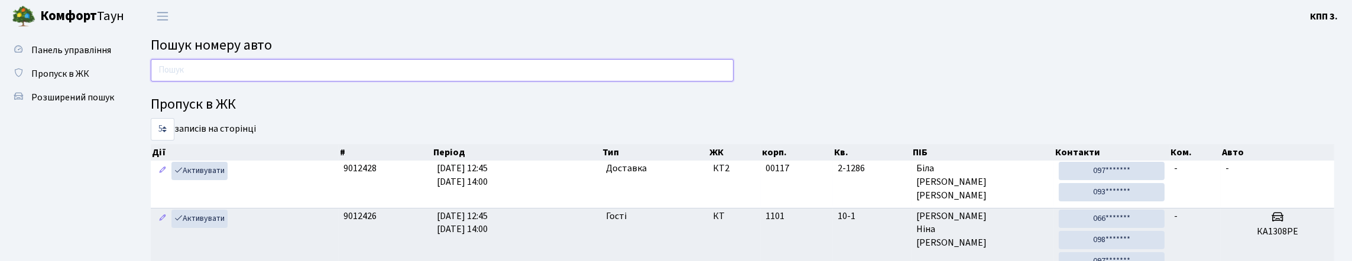
click at [222, 82] on input "text" at bounding box center [442, 70] width 583 height 22
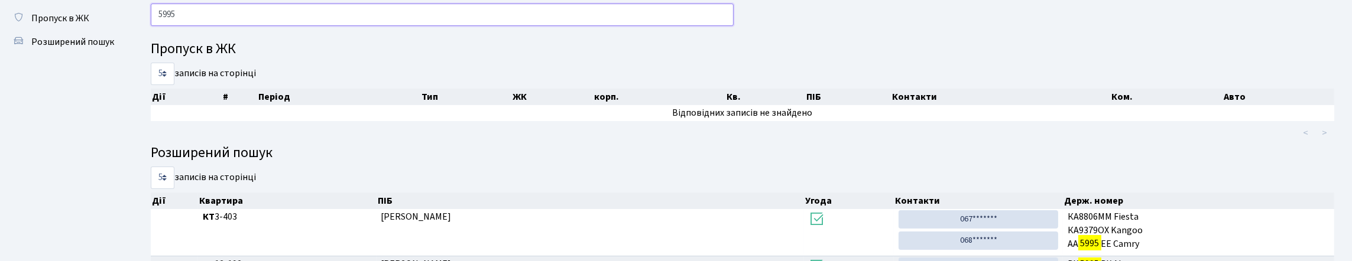
scroll to position [47, 0]
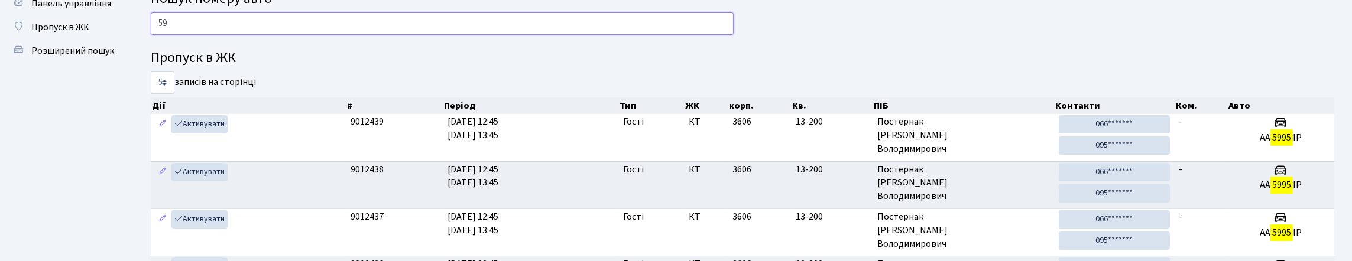
type input "5"
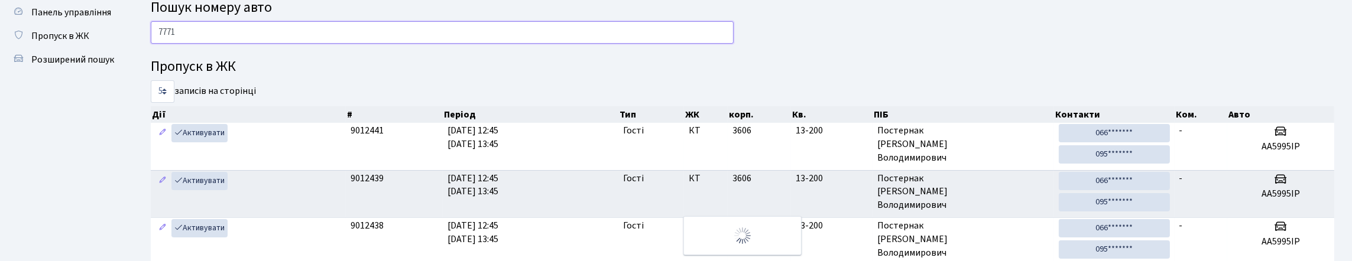
scroll to position [59, 0]
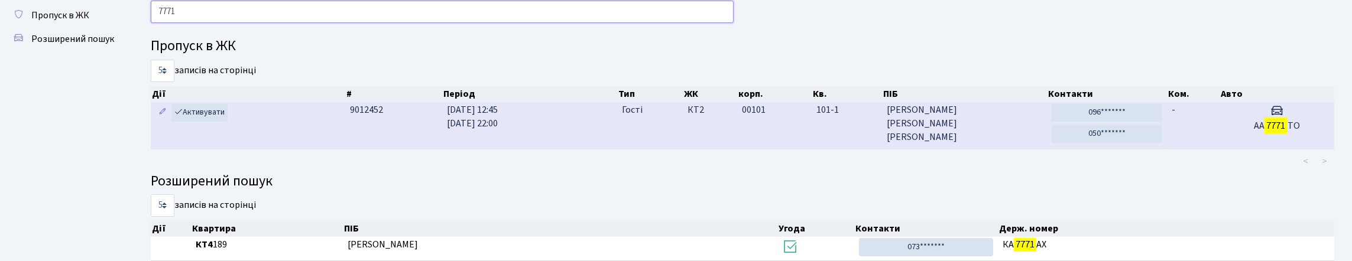
type input "7771"
click at [657, 148] on td "Гості" at bounding box center [650, 125] width 66 height 47
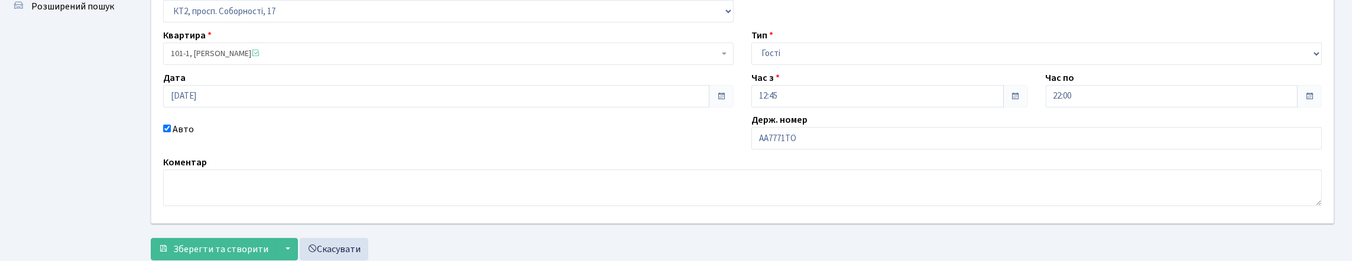
scroll to position [118, 0]
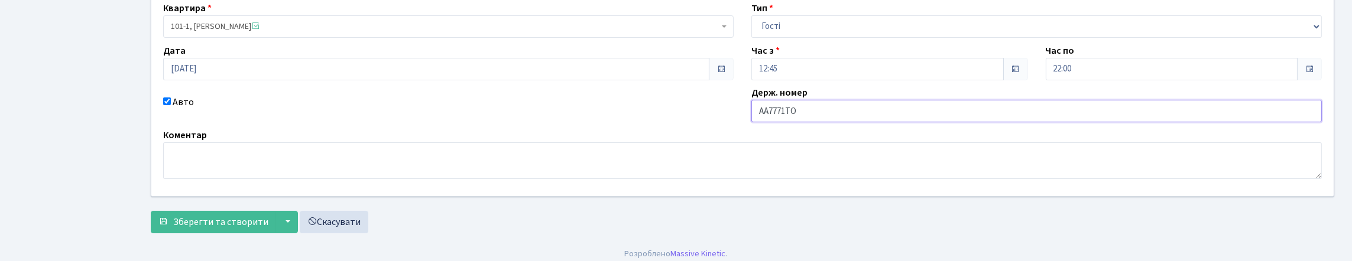
click at [821, 122] on input "АА7771ТО" at bounding box center [1036, 111] width 570 height 22
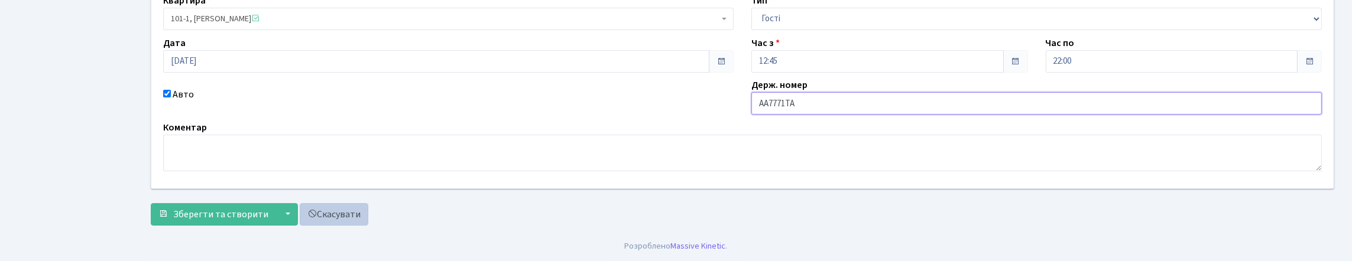
scroll to position [206, 0]
type input "АА7771ТА"
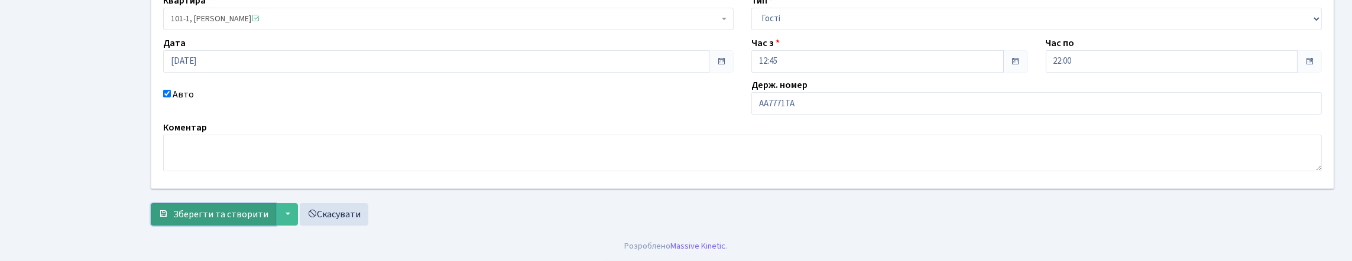
click at [265, 211] on span "Зберегти та створити" at bounding box center [220, 214] width 95 height 13
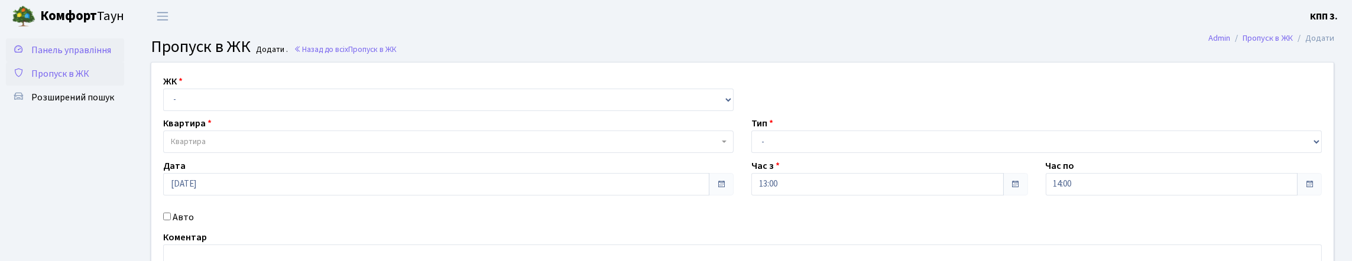
click at [54, 57] on span "Панель управління" at bounding box center [71, 50] width 80 height 13
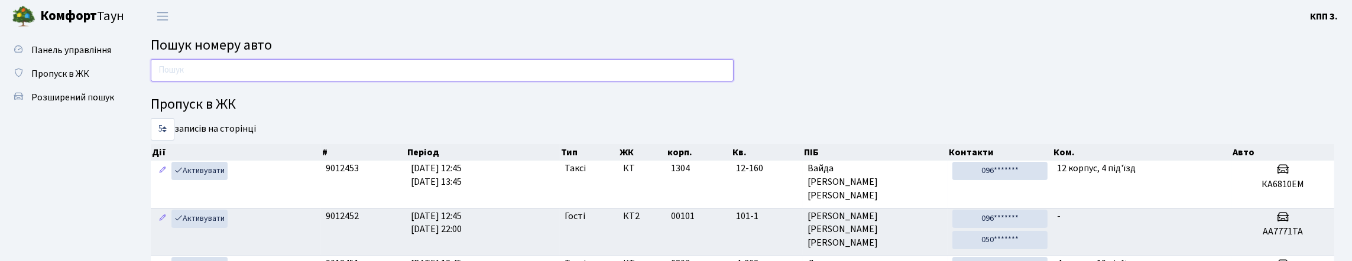
click at [202, 81] on input "text" at bounding box center [442, 70] width 583 height 22
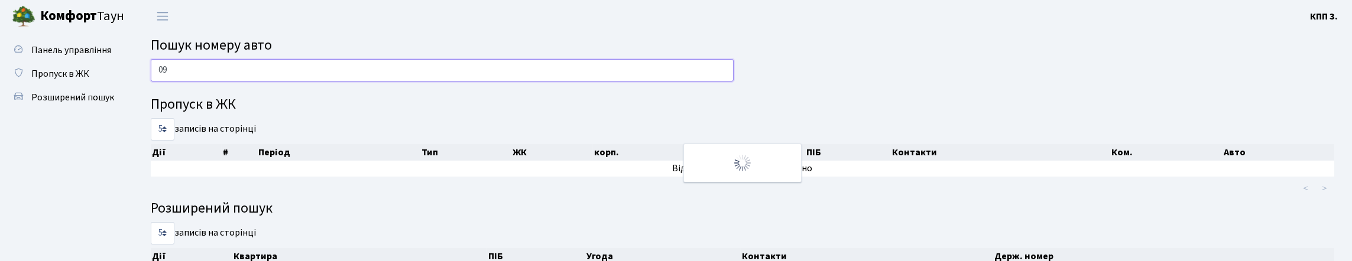
type input "0"
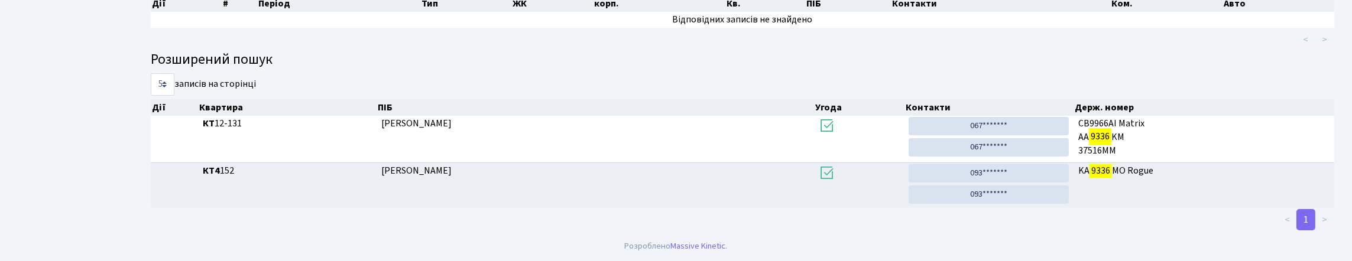
scroll to position [72, 0]
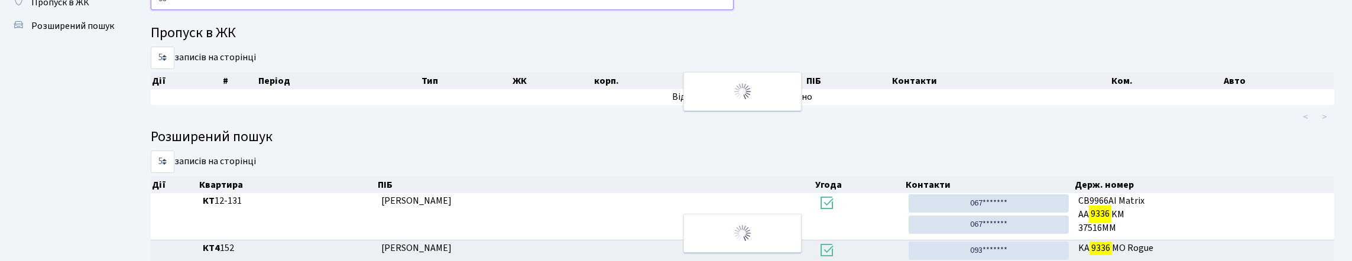
type input "9"
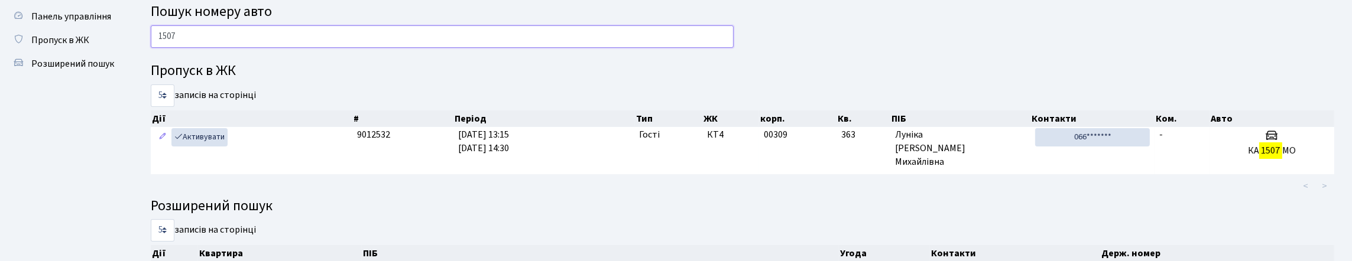
scroll to position [33, 0]
type input "1"
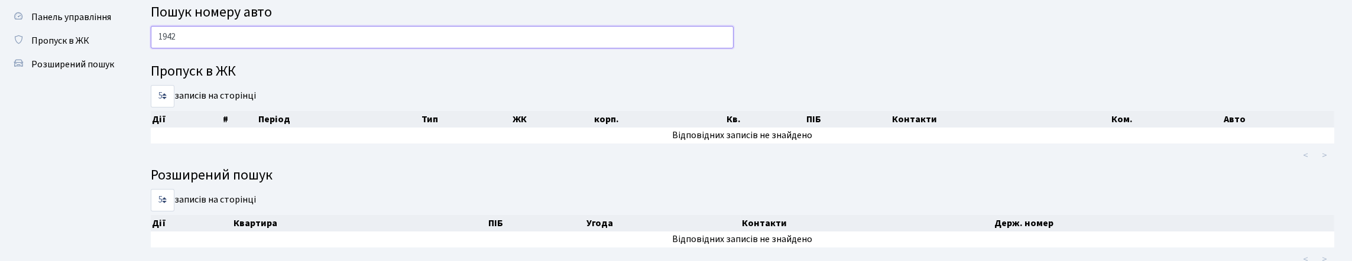
scroll to position [16, 0]
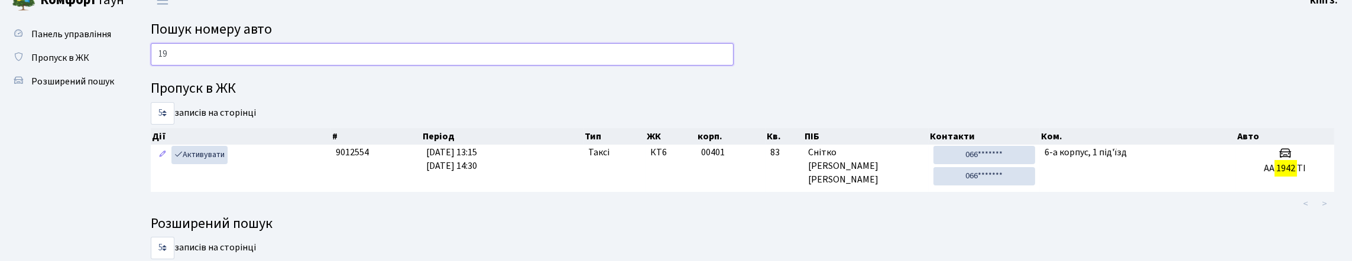
type input "1"
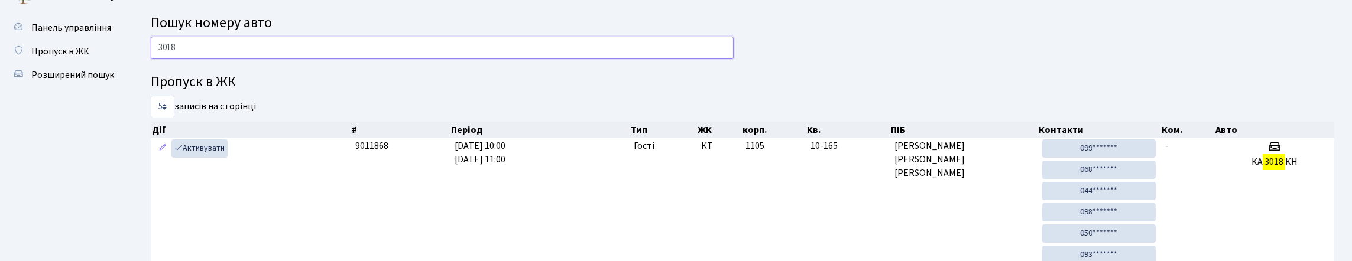
scroll to position [18, 0]
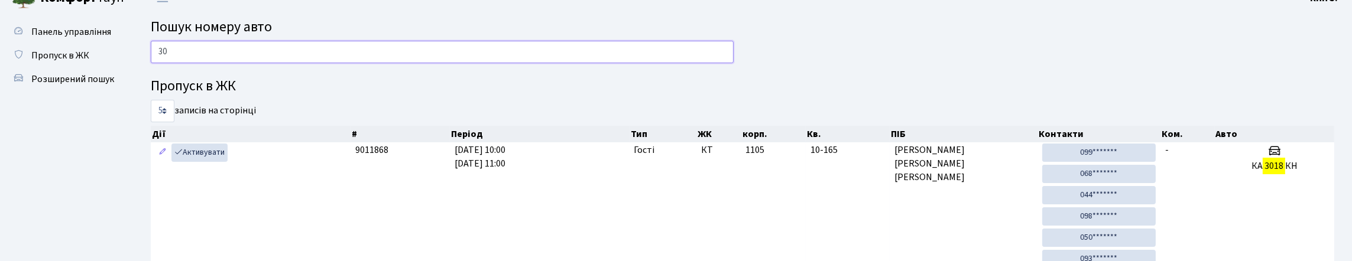
type input "3"
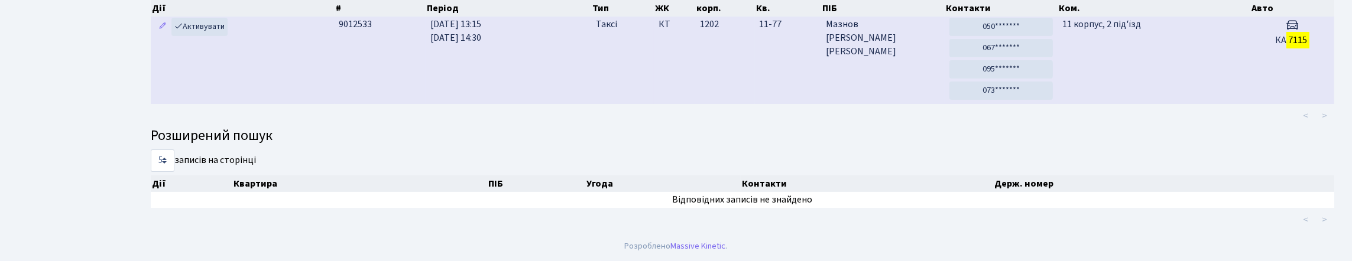
scroll to position [220, 0]
type input "7115"
click at [1200, 46] on td "11 корпус, 2 під'їзд" at bounding box center [1153, 60] width 193 height 87
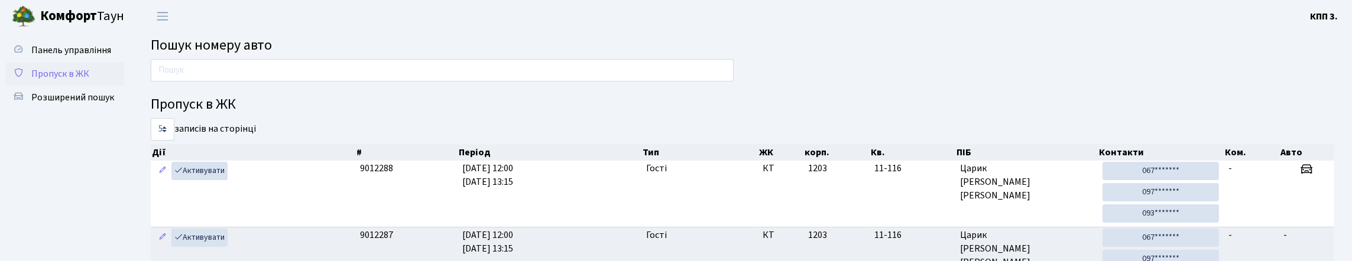
click at [89, 80] on span "Пропуск в ЖК" at bounding box center [60, 73] width 58 height 13
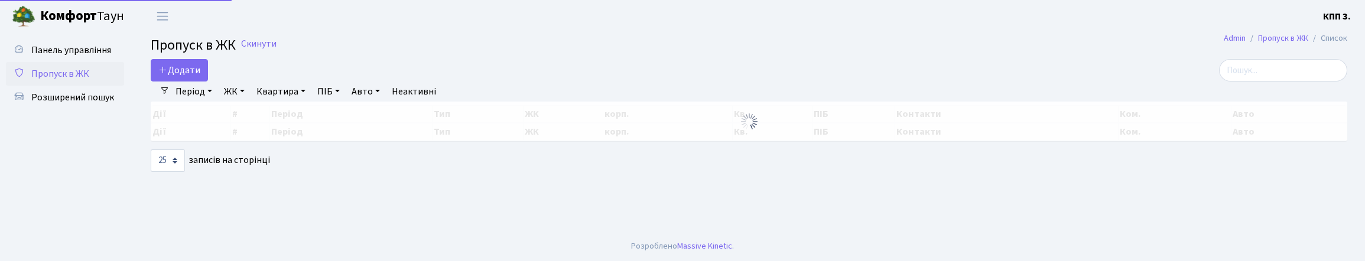
select select "25"
drag, startPoint x: 1250, startPoint y: 76, endPoint x: 966, endPoint y: 3, distance: 293.6
click at [1251, 76] on input "search" at bounding box center [1283, 70] width 128 height 22
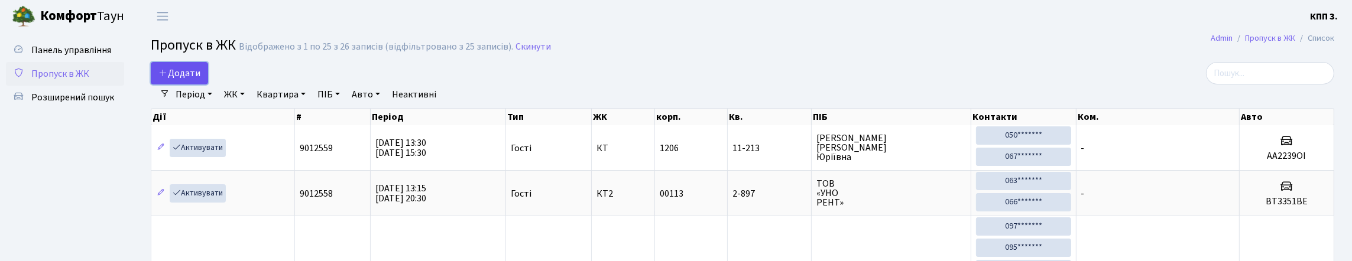
click at [194, 80] on span "Додати" at bounding box center [179, 73] width 42 height 13
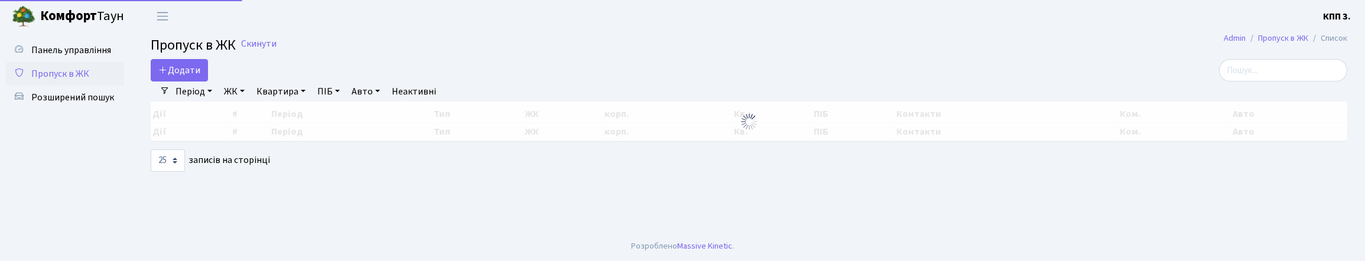
select select "25"
drag, startPoint x: 1239, startPoint y: 78, endPoint x: 1231, endPoint y: 71, distance: 10.5
click at [1239, 77] on input "search" at bounding box center [1283, 70] width 128 height 22
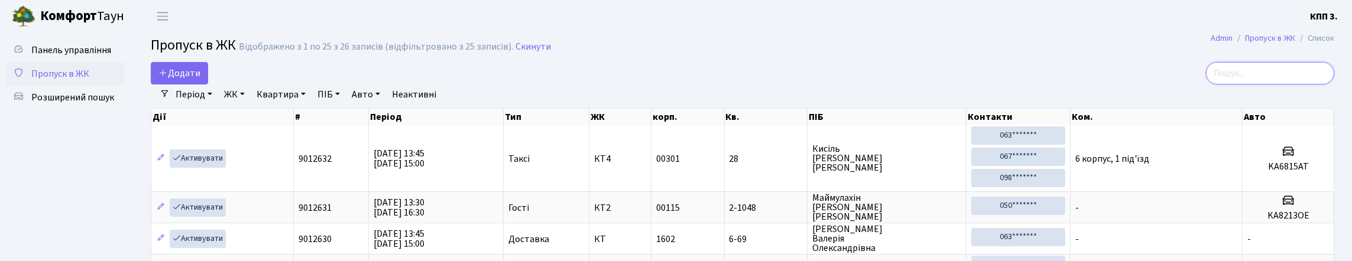
click at [1245, 85] on input "search" at bounding box center [1270, 73] width 128 height 22
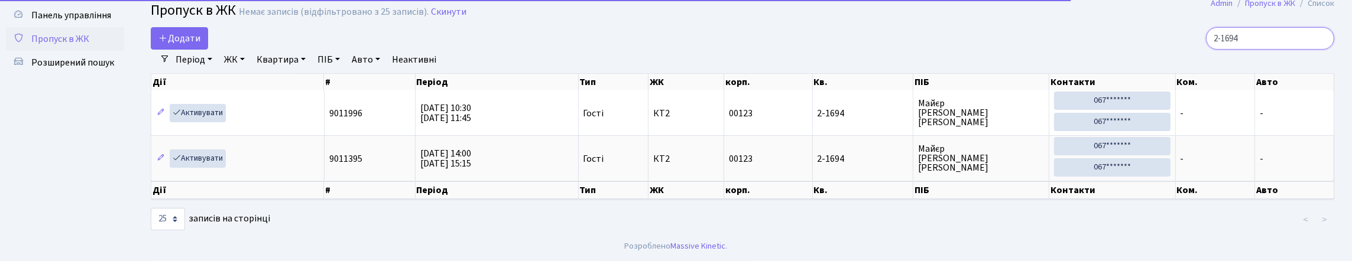
scroll to position [59, 0]
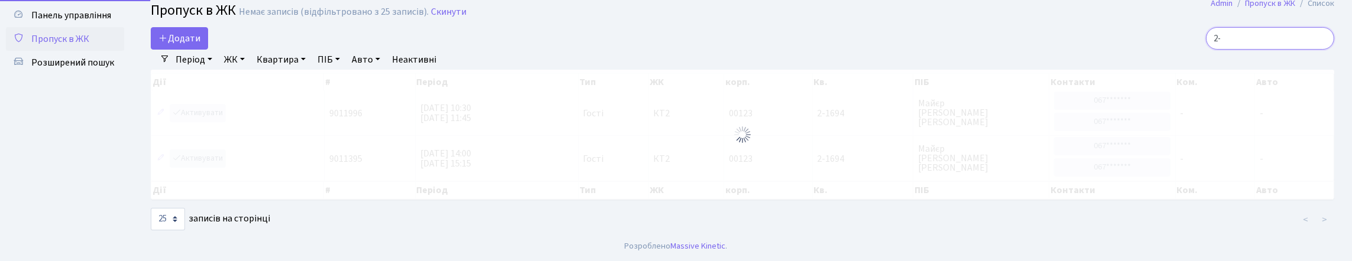
type input "2"
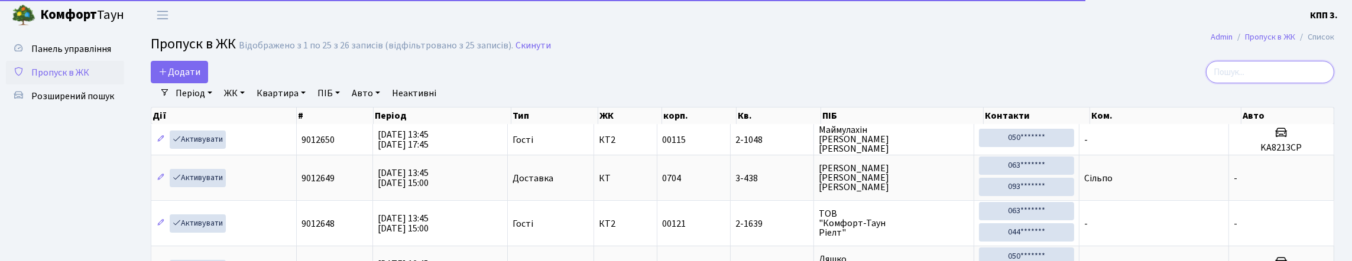
scroll to position [0, 0]
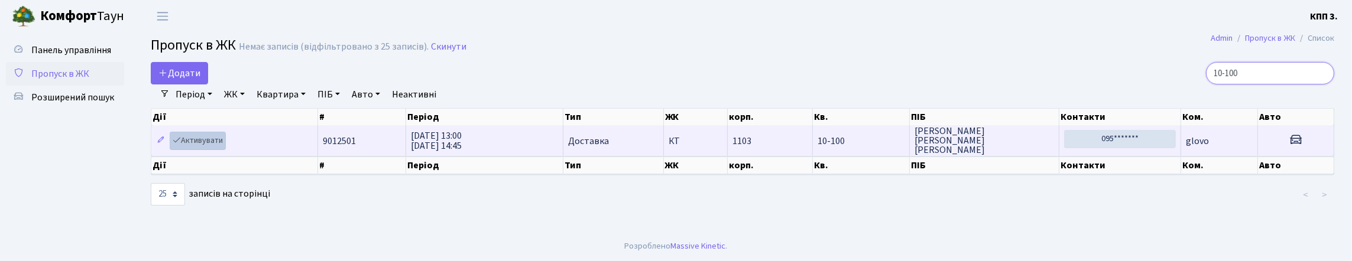
type input "10-100"
click at [212, 150] on link "Активувати" at bounding box center [198, 141] width 56 height 18
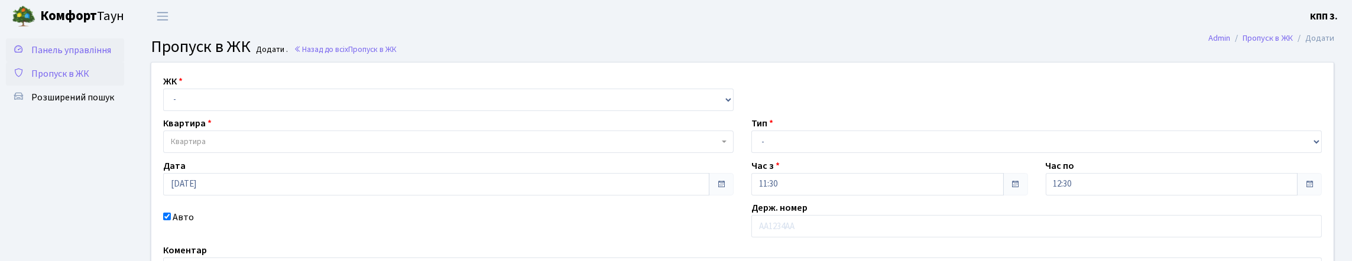
click at [59, 57] on span "Панель управління" at bounding box center [71, 50] width 80 height 13
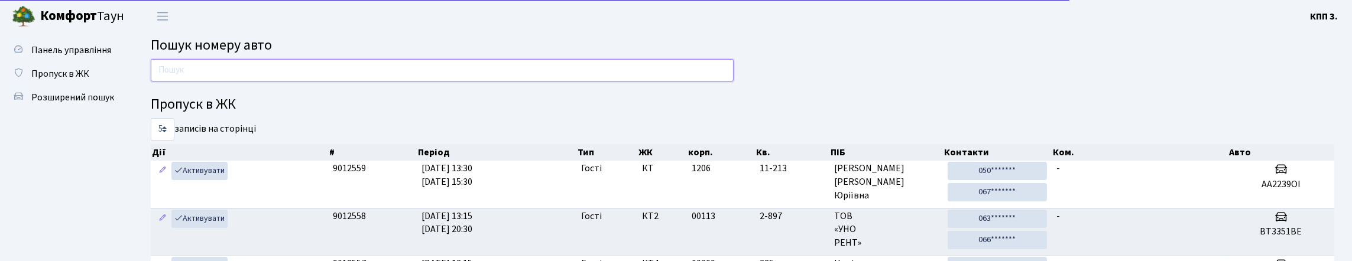
click at [158, 76] on input "text" at bounding box center [442, 70] width 583 height 22
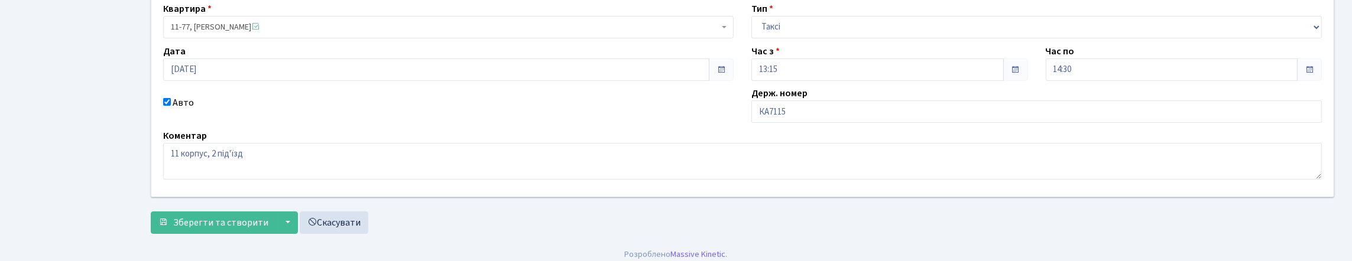
scroll to position [118, 0]
click at [911, 122] on input "КА7115" at bounding box center [1036, 111] width 570 height 22
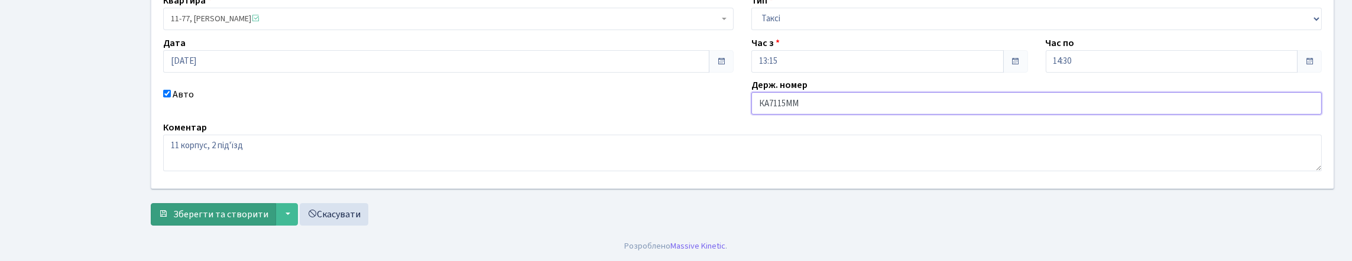
scroll to position [206, 0]
type input "КА7115ММ"
click at [228, 208] on span "Зберегти та створити" at bounding box center [220, 214] width 95 height 13
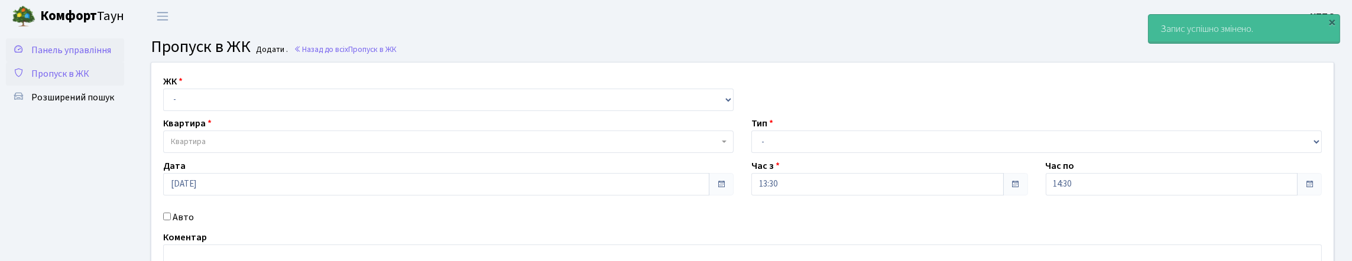
click at [83, 62] on link "Панель управління" at bounding box center [65, 50] width 118 height 24
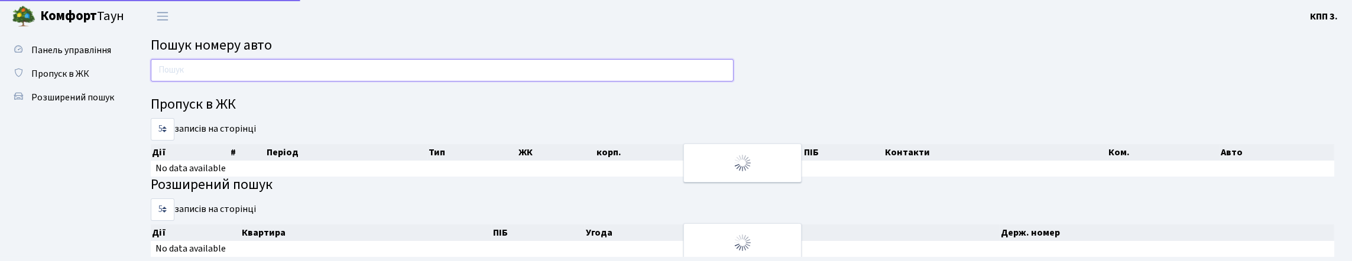
click at [207, 78] on input "text" at bounding box center [442, 70] width 583 height 22
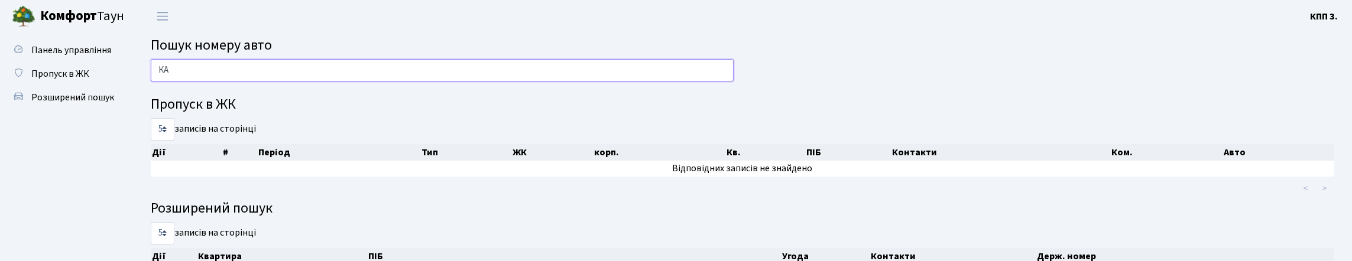
type input "[PERSON_NAME]"
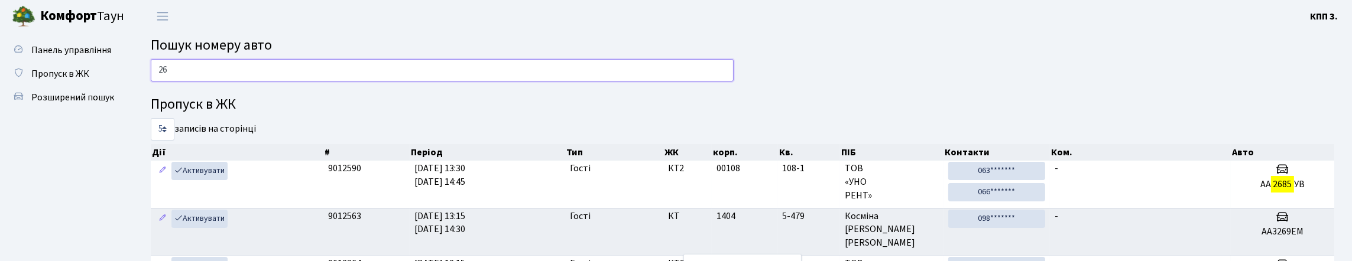
type input "2"
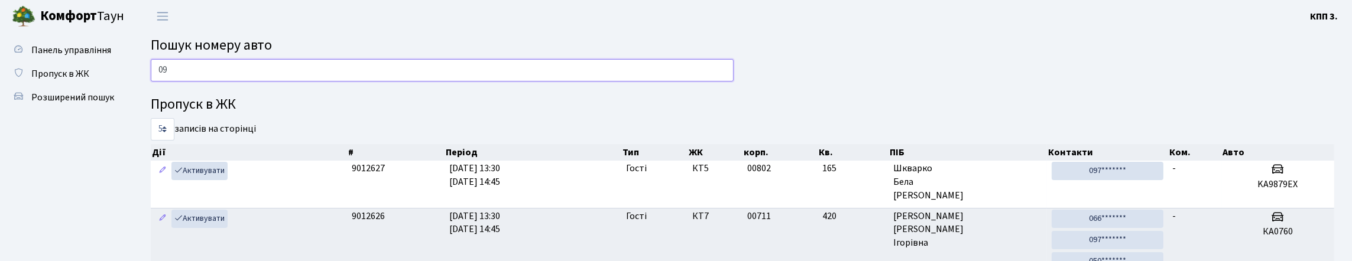
type input "0"
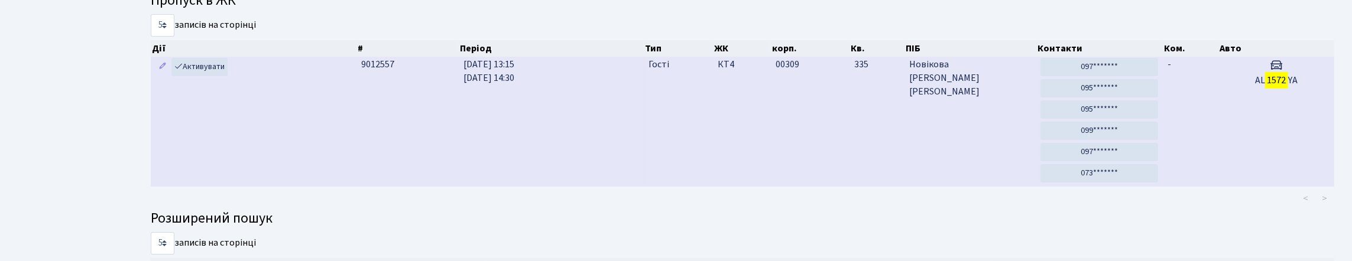
scroll to position [95, 0]
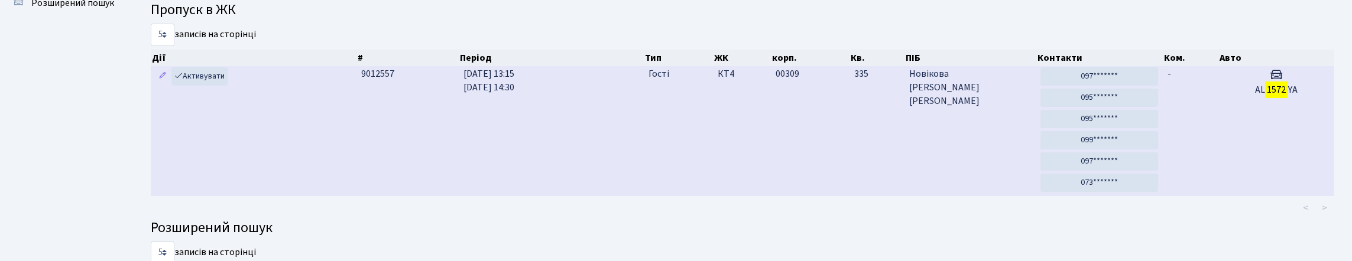
type input "1572"
click at [1222, 191] on td "AL 1572 YA" at bounding box center [1276, 131] width 116 height 130
click at [1215, 158] on td "-" at bounding box center [1191, 131] width 56 height 130
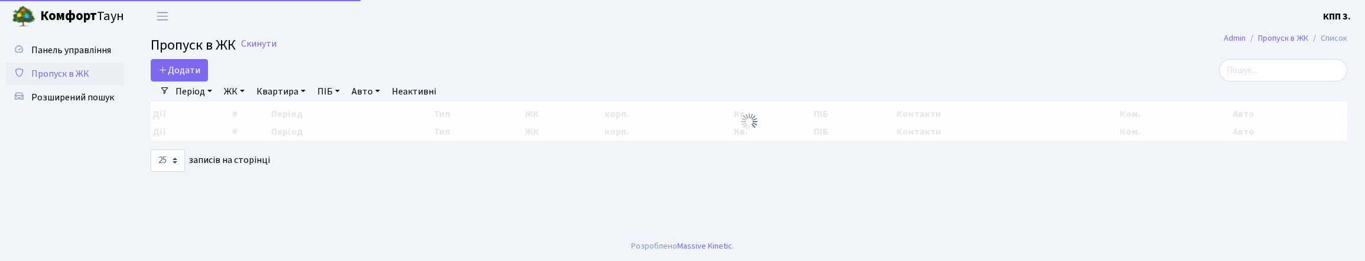
select select "25"
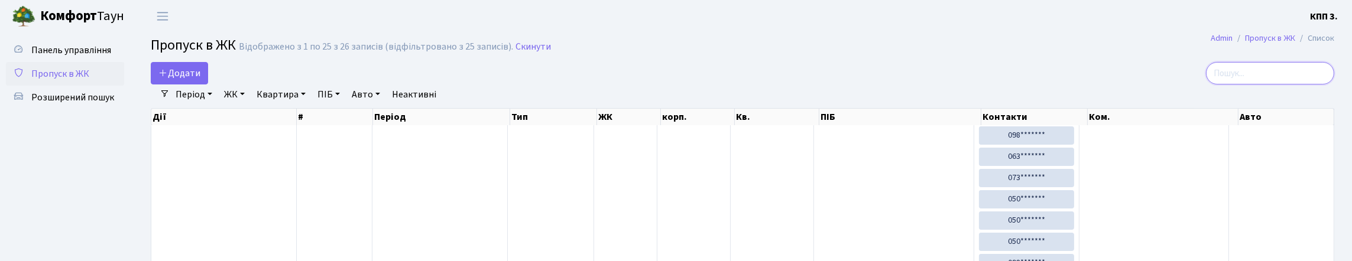
click at [1288, 85] on input "search" at bounding box center [1270, 73] width 128 height 22
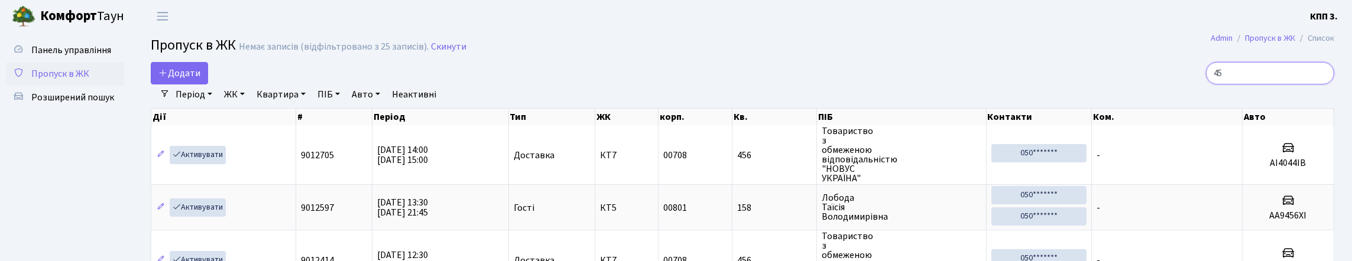
type input "4"
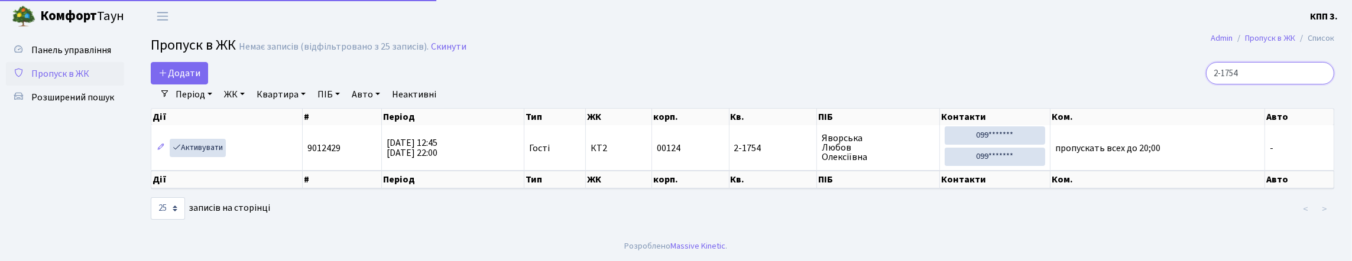
scroll to position [29, 0]
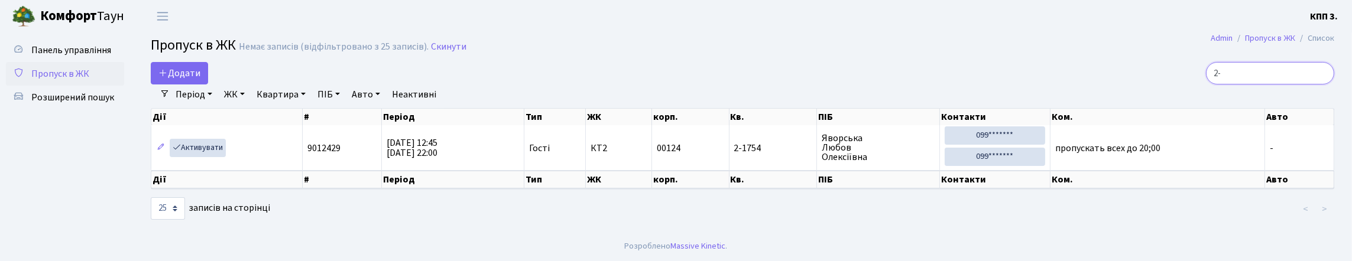
type input "2"
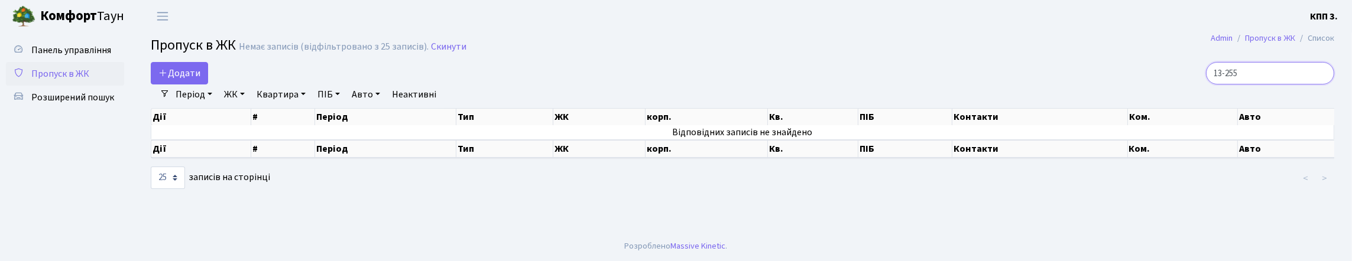
scroll to position [0, 0]
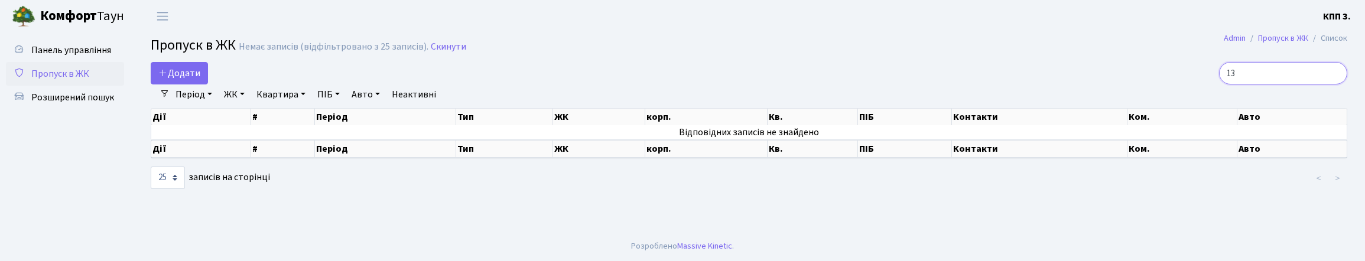
type input "1"
type input "2"
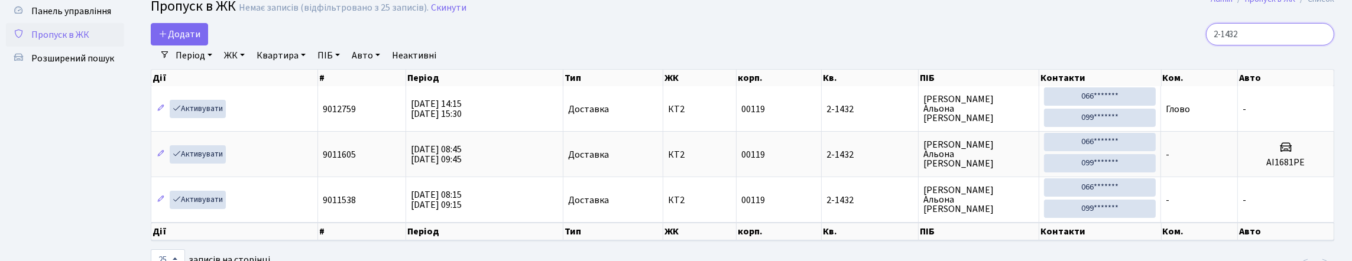
scroll to position [59, 0]
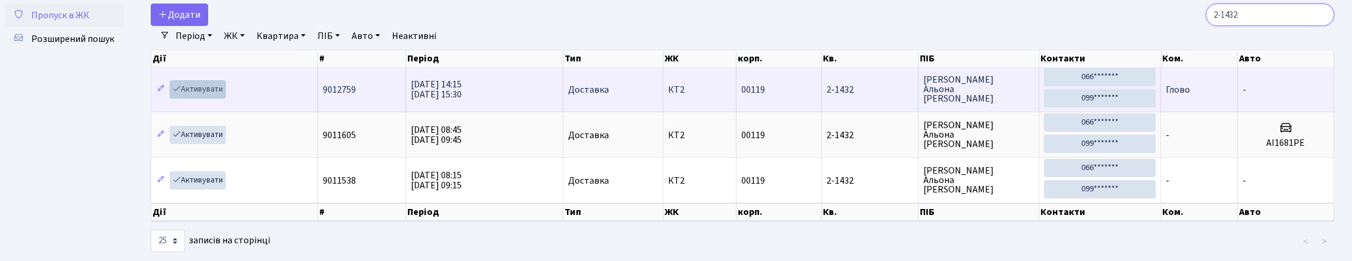
type input "2-1432"
click at [204, 99] on link "Активувати" at bounding box center [198, 89] width 56 height 18
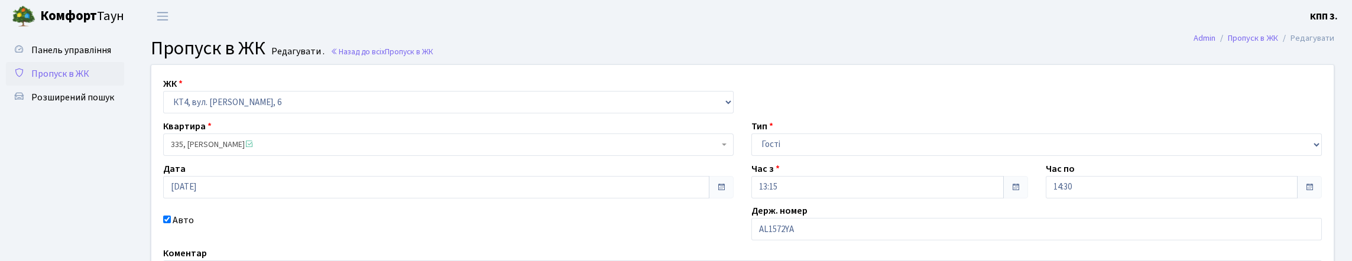
scroll to position [59, 0]
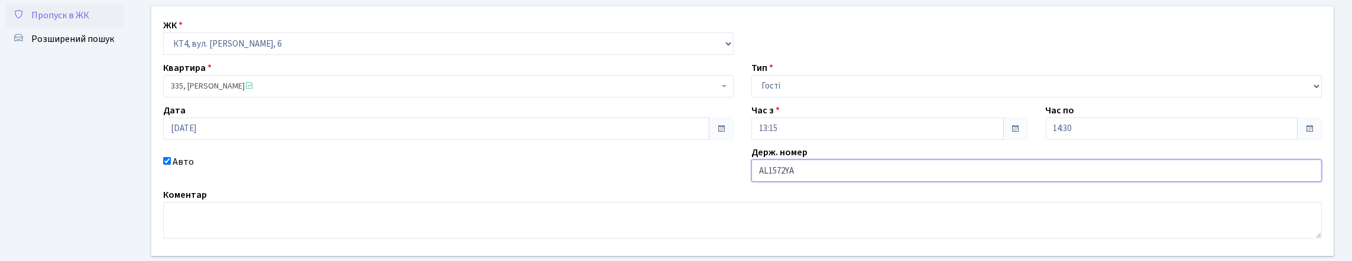
click at [768, 182] on input "AL1572YA" at bounding box center [1036, 171] width 570 height 22
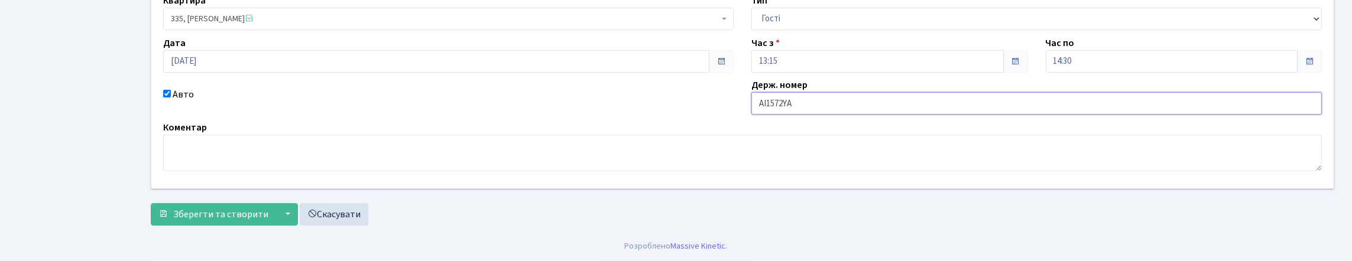
scroll to position [206, 0]
type input "AІ1572YA"
click at [203, 218] on span "Зберегти та створити" at bounding box center [220, 214] width 95 height 13
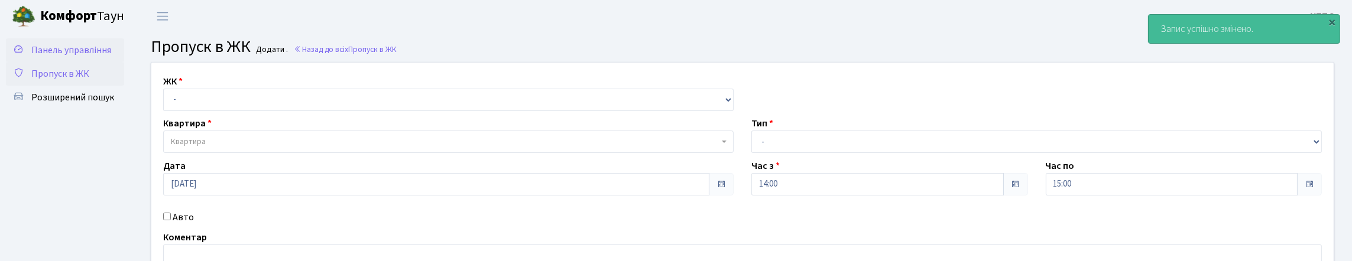
click at [72, 57] on span "Панель управління" at bounding box center [71, 50] width 80 height 13
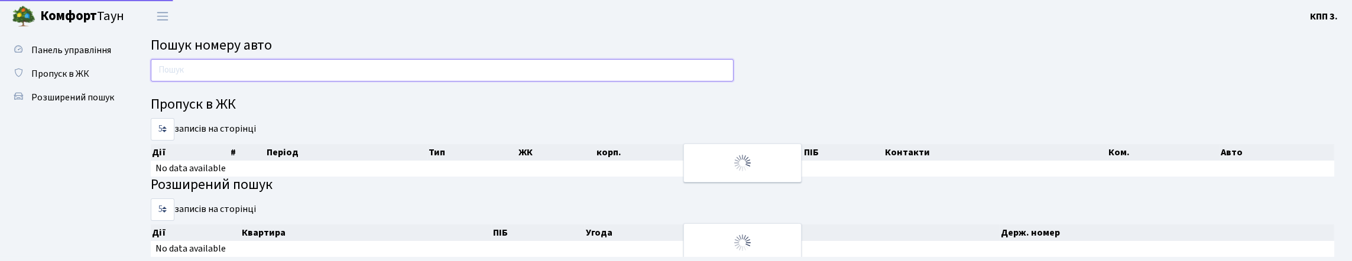
click at [193, 82] on input "text" at bounding box center [442, 70] width 583 height 22
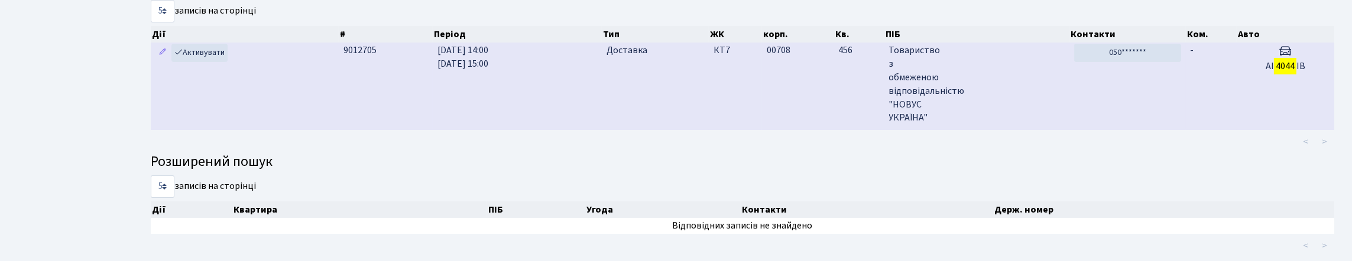
scroll to position [72, 0]
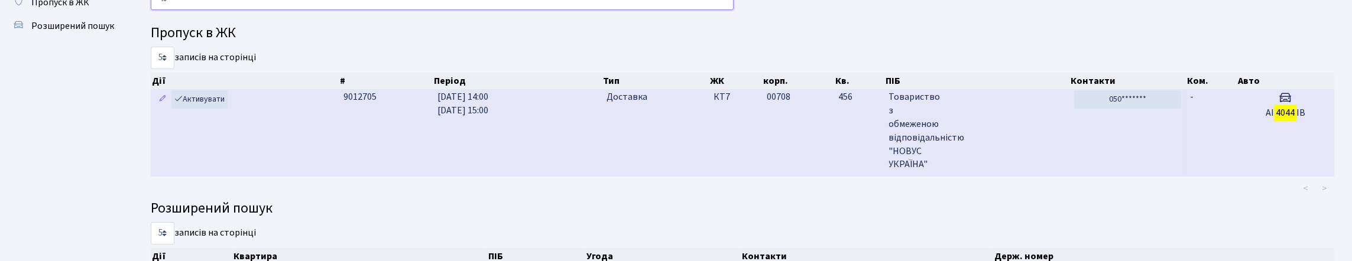
type input "4"
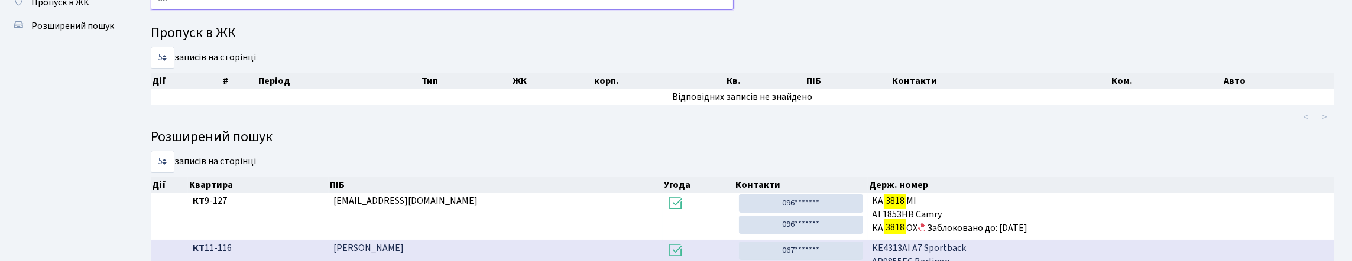
type input "3"
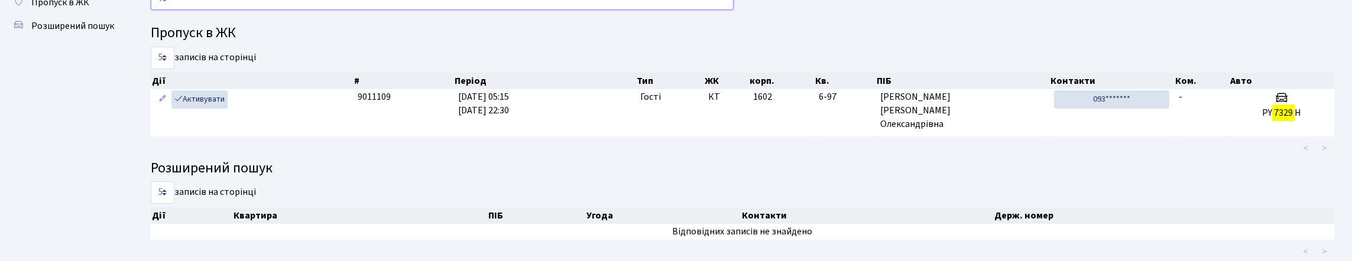
type input "7"
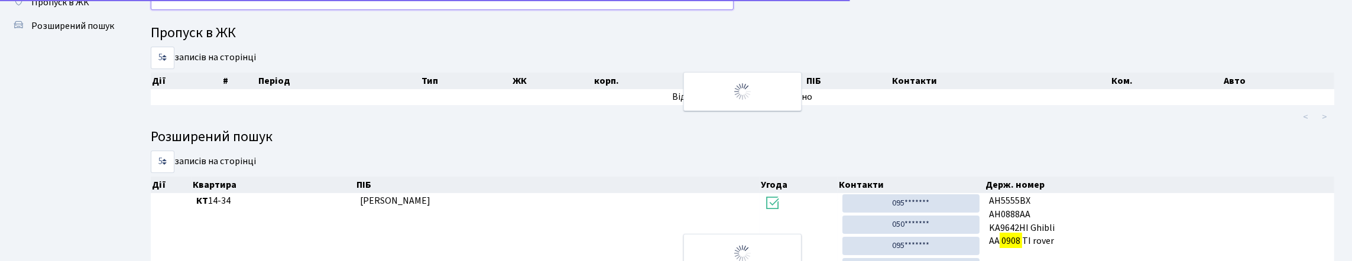
type input "0"
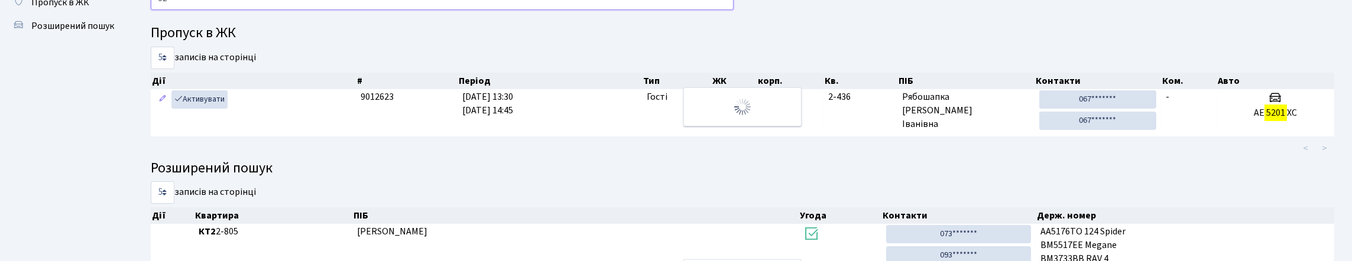
type input "5"
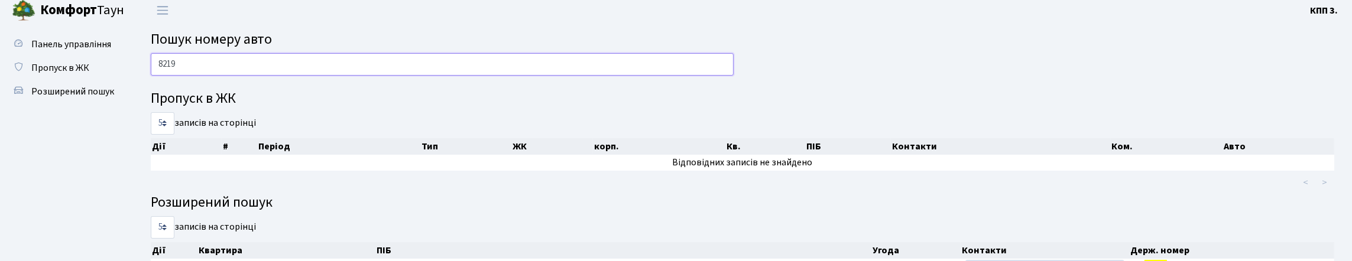
scroll to position [0, 0]
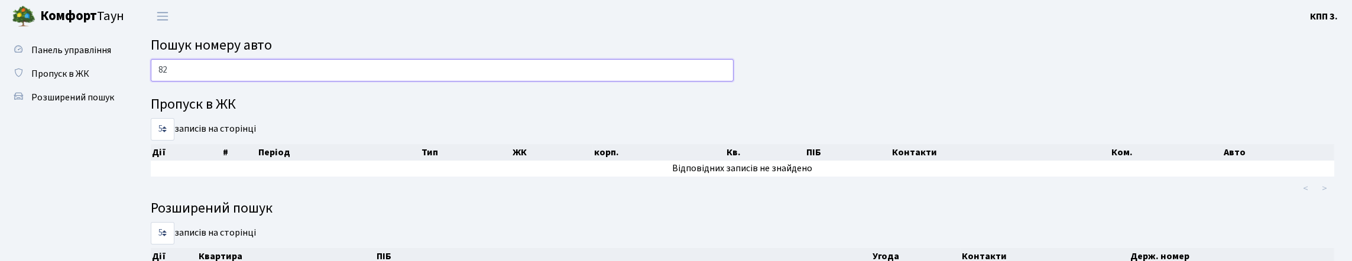
type input "8"
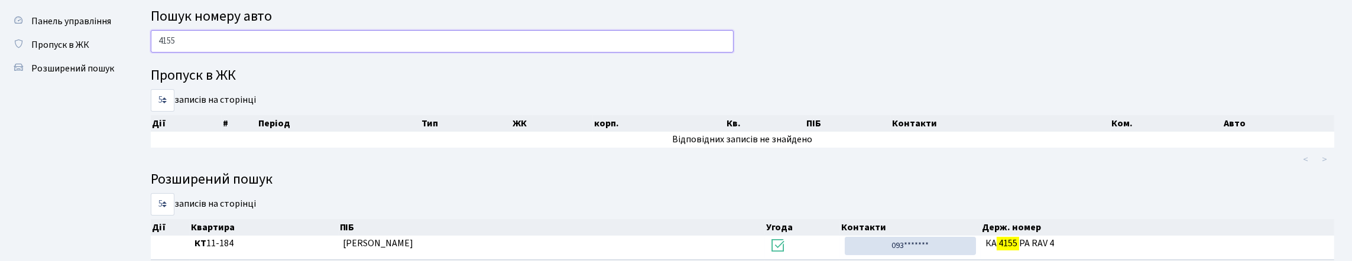
scroll to position [23, 0]
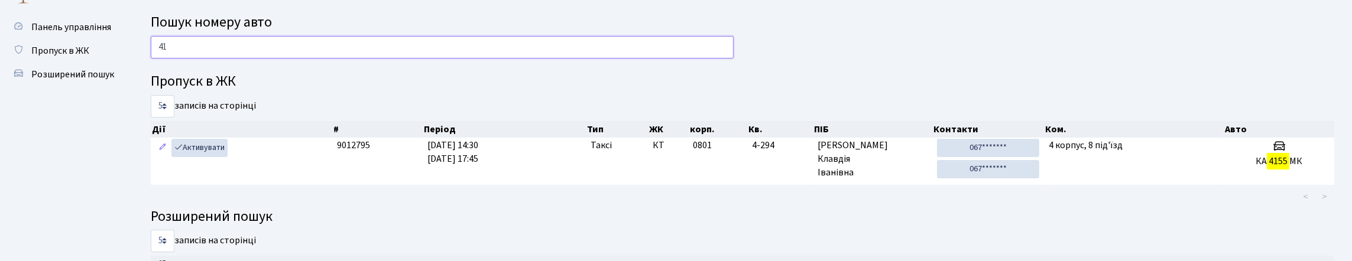
type input "4"
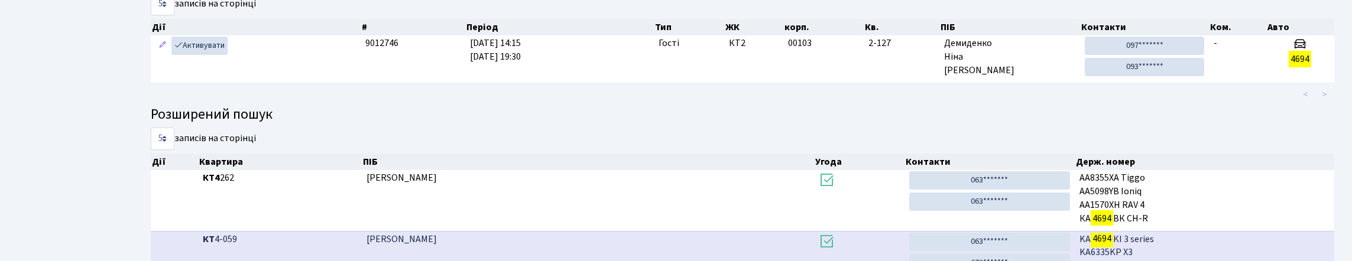
scroll to position [66, 0]
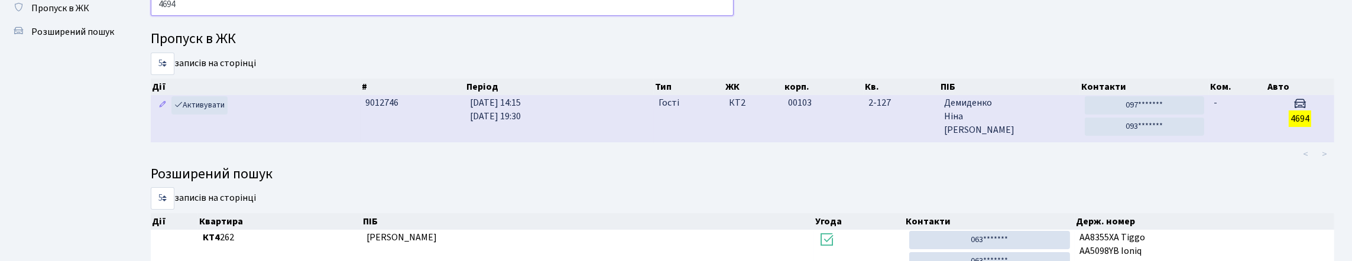
type input "4694"
click at [1258, 142] on td "-" at bounding box center [1237, 118] width 57 height 47
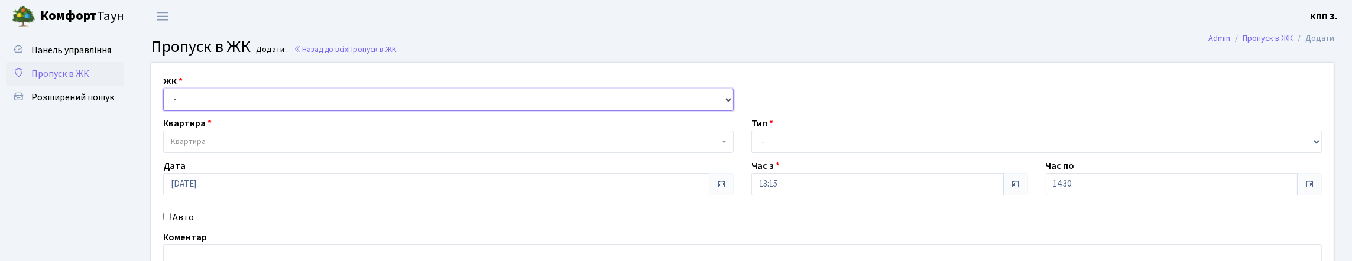
click at [187, 111] on select "- КТ, вул. Регенераторна, 4 КТ2, просп. [STREET_ADDRESS] [STREET_ADDRESS] [PERS…" at bounding box center [448, 100] width 570 height 22
select select "271"
click at [166, 102] on select "- КТ, вул. Регенераторна, 4 КТ2, просп. [STREET_ADDRESS] [STREET_ADDRESS] [PERS…" at bounding box center [448, 100] width 570 height 22
select select
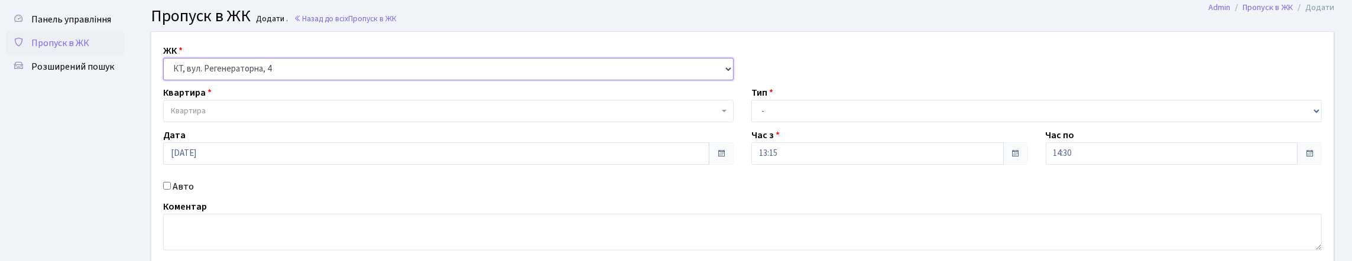
scroll to position [59, 0]
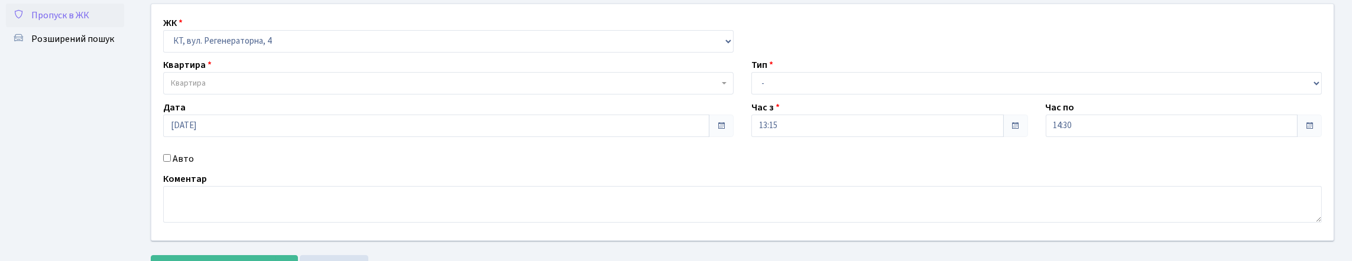
click at [171, 162] on input "Авто" at bounding box center [167, 158] width 8 height 8
checkbox input "true"
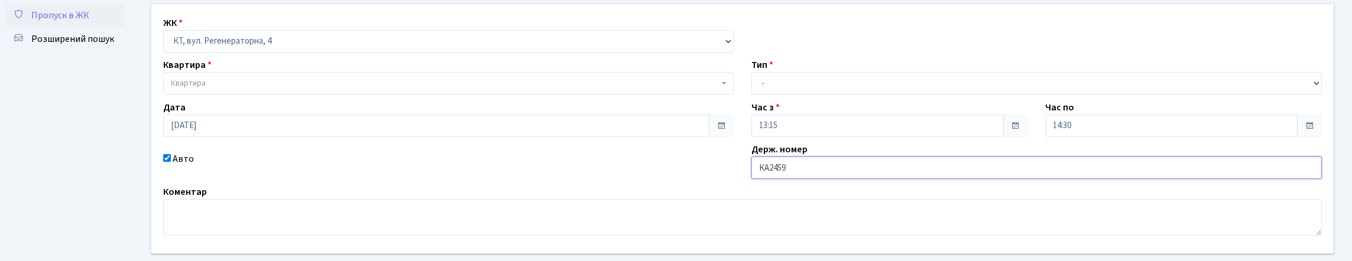
type input "КА2459IО"
click at [843, 95] on select "- Доставка Таксі Гості Сервіс" at bounding box center [1036, 83] width 570 height 22
select select "1"
click at [751, 95] on select "- Доставка Таксі Гості Сервіс" at bounding box center [1036, 83] width 570 height 22
click at [313, 89] on span "Квартира" at bounding box center [445, 83] width 548 height 12
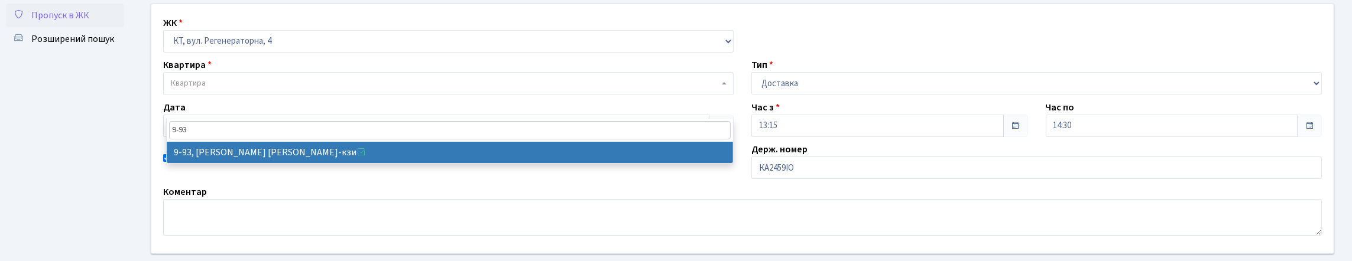
type input "9-93"
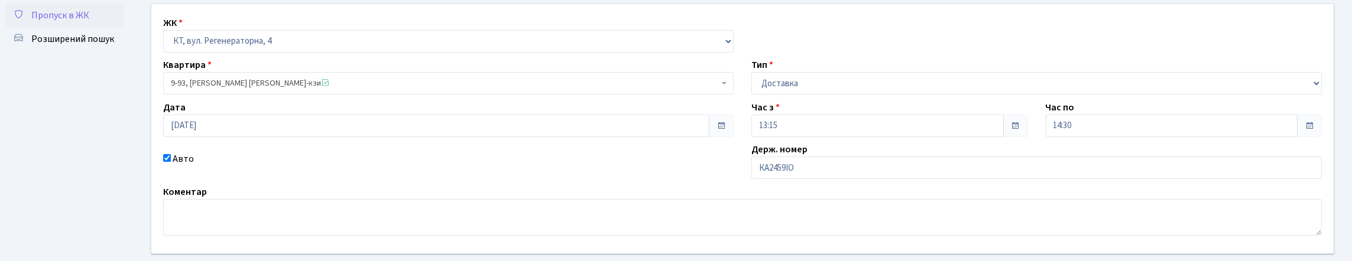
select select "6443"
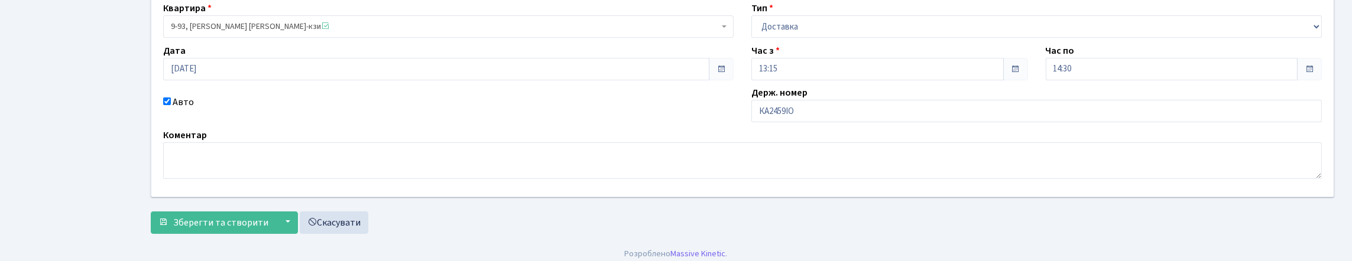
scroll to position [203, 0]
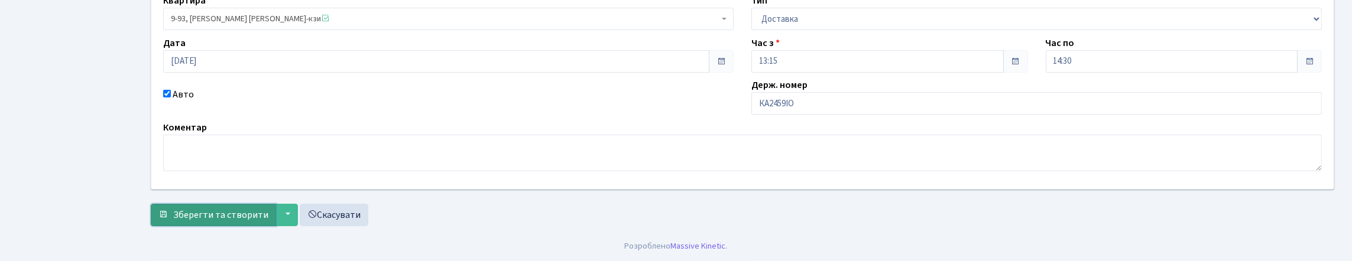
click at [194, 204] on button "Зберегти та створити" at bounding box center [213, 215] width 125 height 22
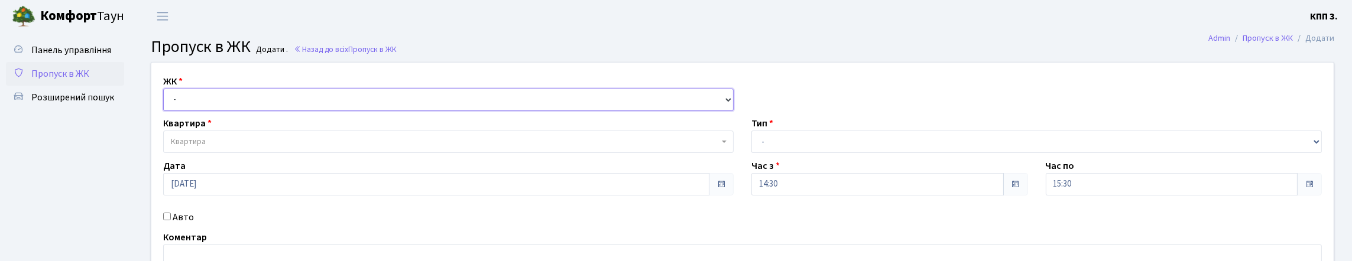
drag, startPoint x: 290, startPoint y: 120, endPoint x: 290, endPoint y: 108, distance: 11.8
click at [290, 111] on select "- КТ, вул. Регенераторна, 4 КТ2, просп. Соборності, 17 КТ3, вул. Березнева, 16 …" at bounding box center [448, 100] width 570 height 22
drag, startPoint x: 311, startPoint y: 116, endPoint x: 307, endPoint y: 125, distance: 10.1
click at [311, 111] on select "- КТ, вул. Регенераторна, 4 КТ2, просп. Соборності, 17 КТ3, вул. Березнева, 16 …" at bounding box center [448, 100] width 570 height 22
select select "271"
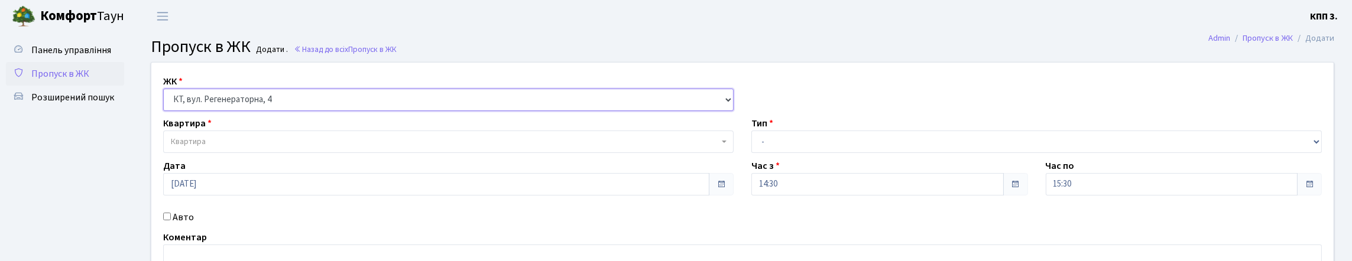
click at [166, 102] on select "- КТ, вул. Регенераторна, 4 КТ2, просп. Соборності, 17 КТ3, вул. Березнева, 16 …" at bounding box center [448, 100] width 570 height 22
select select
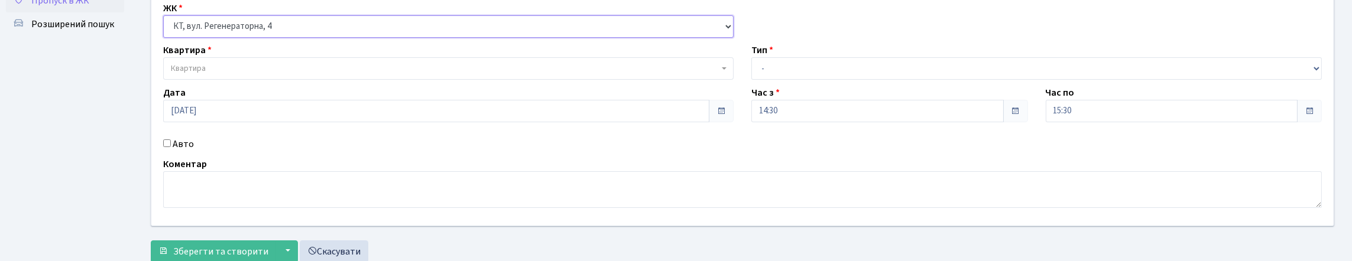
scroll to position [177, 0]
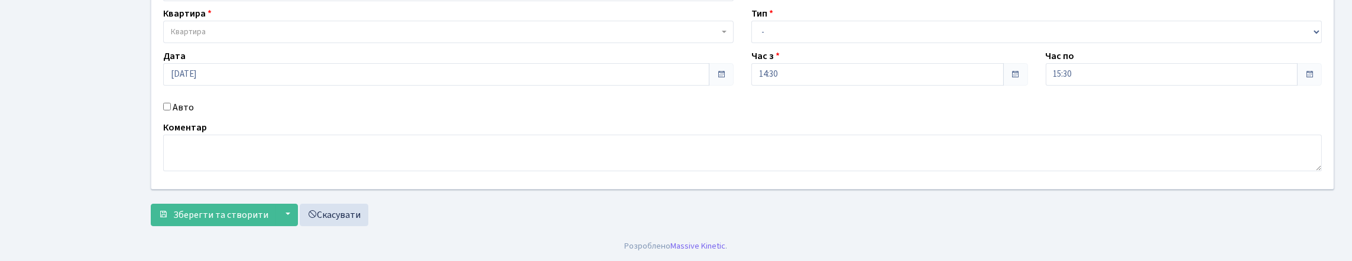
click at [170, 103] on input "Авто" at bounding box center [167, 107] width 8 height 8
checkbox input "true"
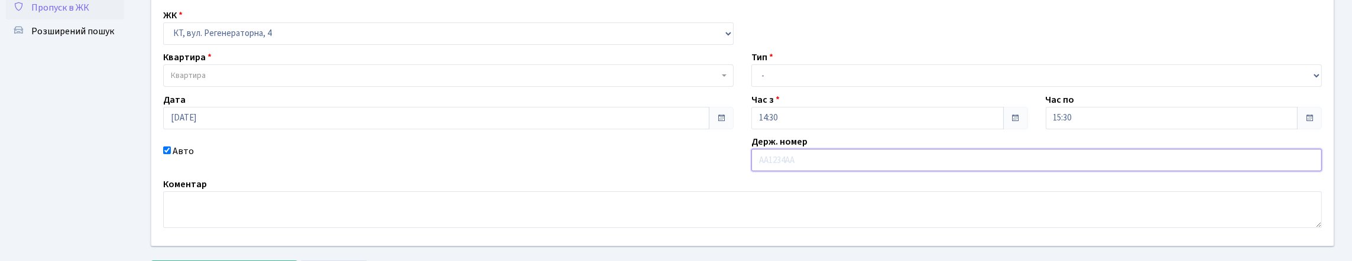
scroll to position [118, 0]
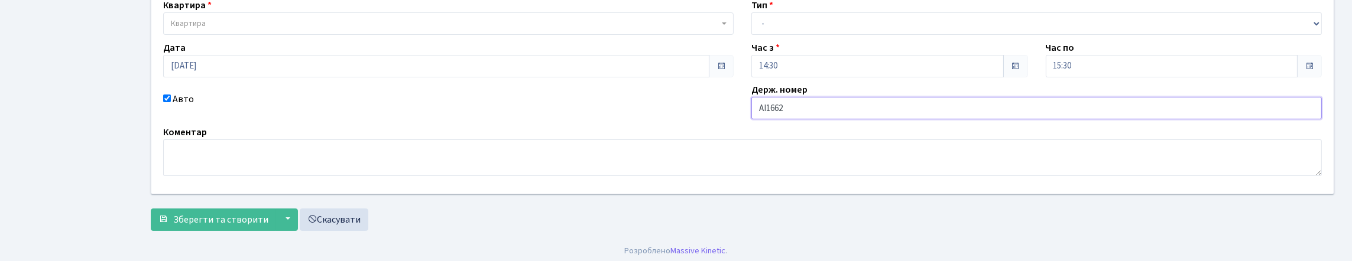
type input "АІ1662МТ"
drag, startPoint x: 818, startPoint y: 47, endPoint x: 813, endPoint y: 51, distance: 6.7
click at [817, 35] on select "- Доставка Таксі Гості Сервіс" at bounding box center [1036, 23] width 570 height 22
select select "1"
click at [751, 35] on select "- Доставка Таксі Гості Сервіс" at bounding box center [1036, 23] width 570 height 22
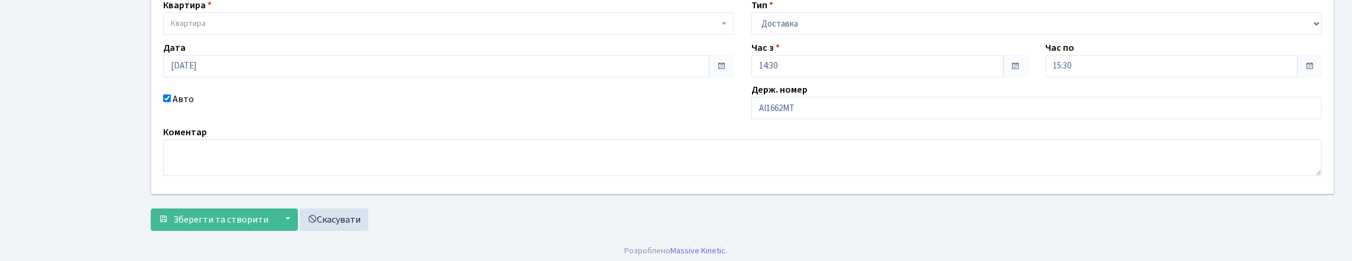
click at [320, 30] on span "Квартира" at bounding box center [445, 24] width 548 height 12
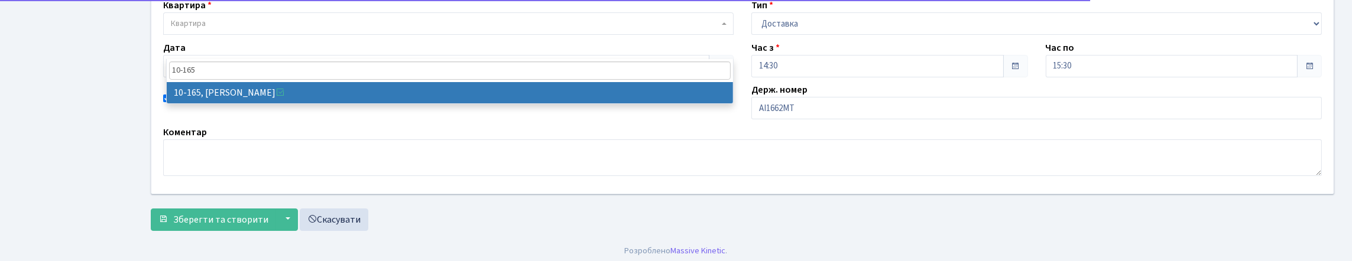
type input "10-165"
select select "6734"
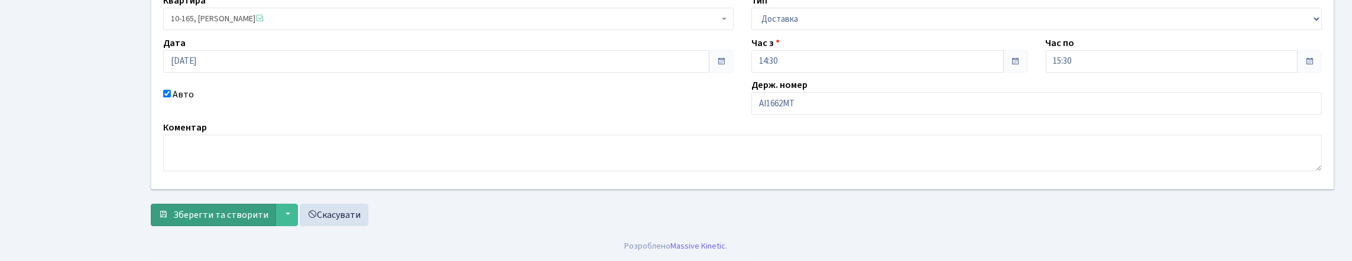
scroll to position [203, 0]
click at [176, 204] on button "Зберегти та створити" at bounding box center [213, 215] width 125 height 22
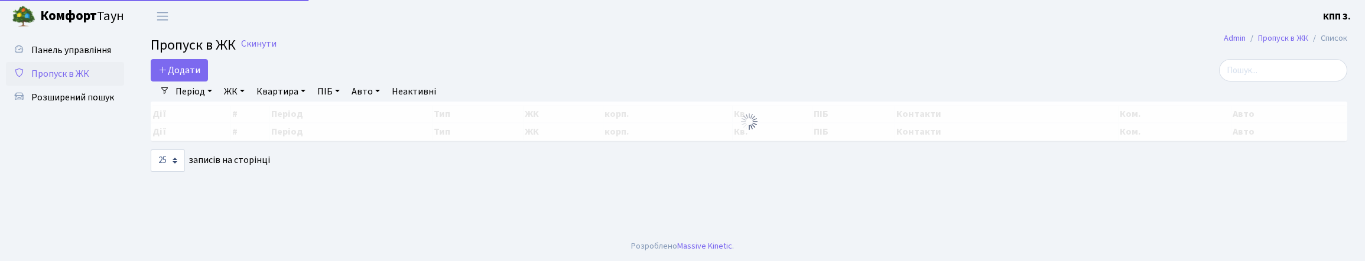
select select "25"
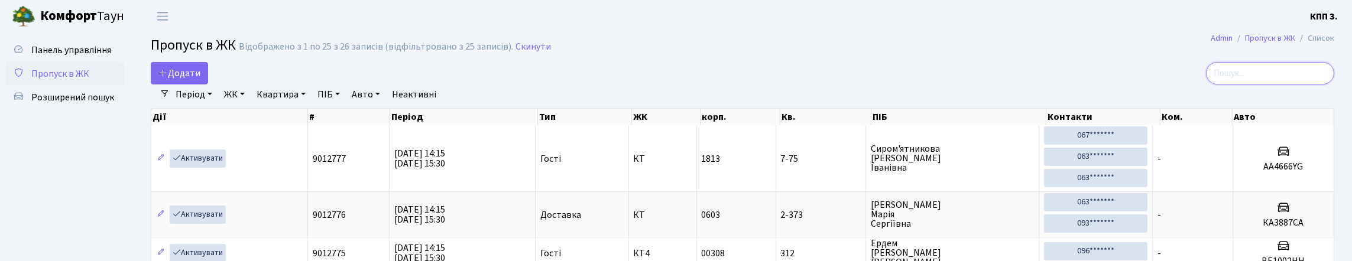
drag, startPoint x: 1309, startPoint y: 87, endPoint x: 1031, endPoint y: 102, distance: 278.7
click at [1309, 85] on input "search" at bounding box center [1270, 73] width 128 height 22
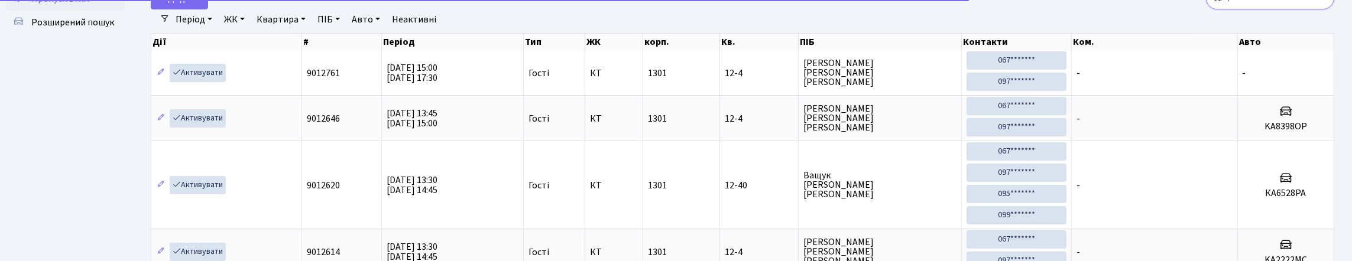
scroll to position [59, 0]
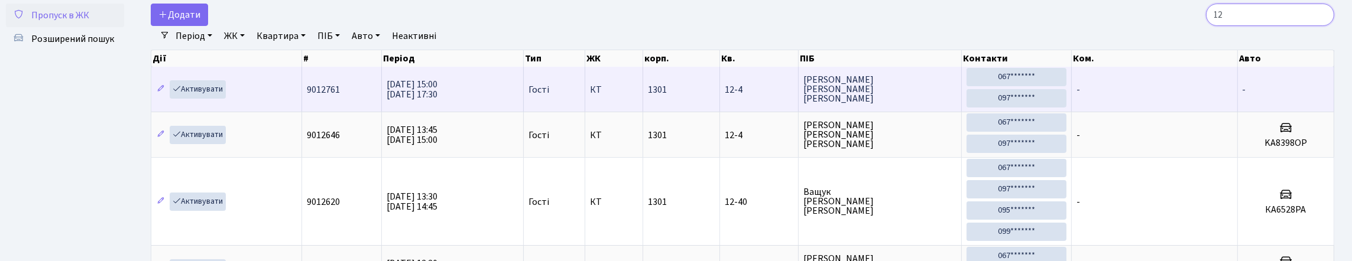
type input "1"
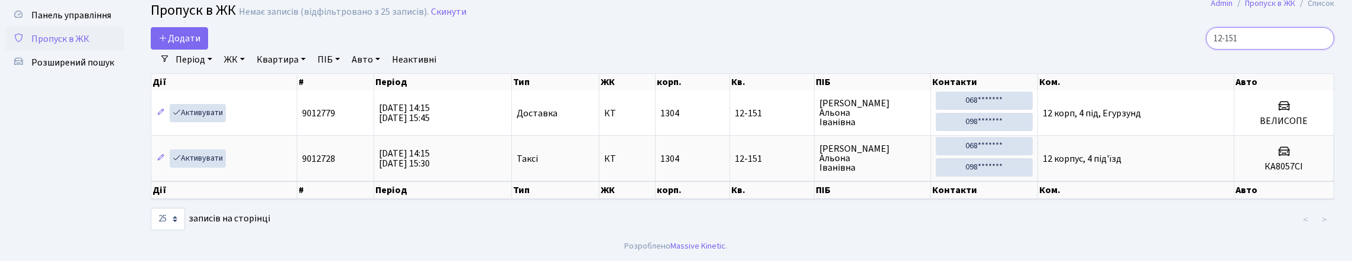
scroll to position [83, 0]
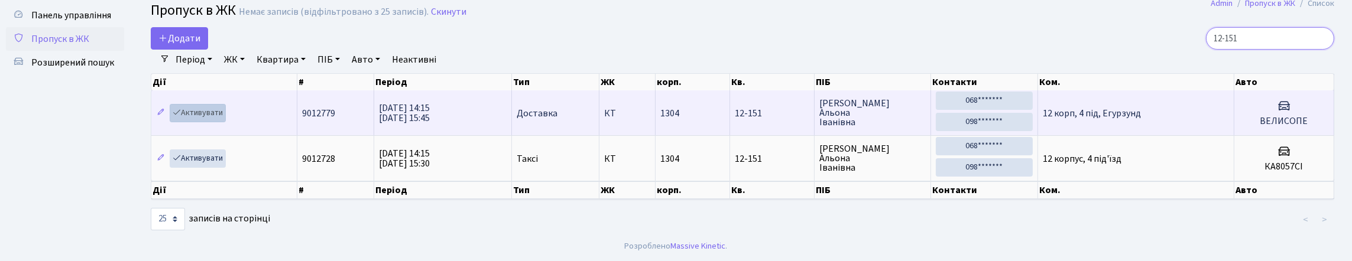
type input "12-151"
click at [216, 104] on link "Активувати" at bounding box center [198, 113] width 56 height 18
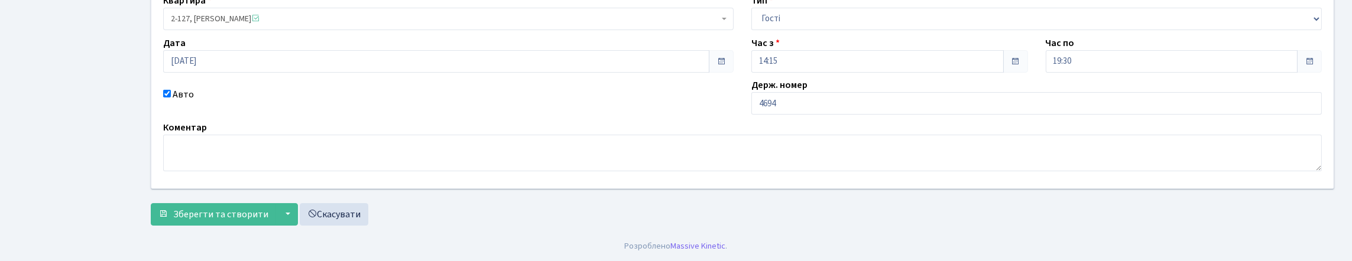
scroll to position [147, 0]
click at [759, 115] on input "4694" at bounding box center [1036, 103] width 570 height 22
click at [801, 115] on input "АІ4694" at bounding box center [1036, 103] width 570 height 22
type input "АІ4694РМ"
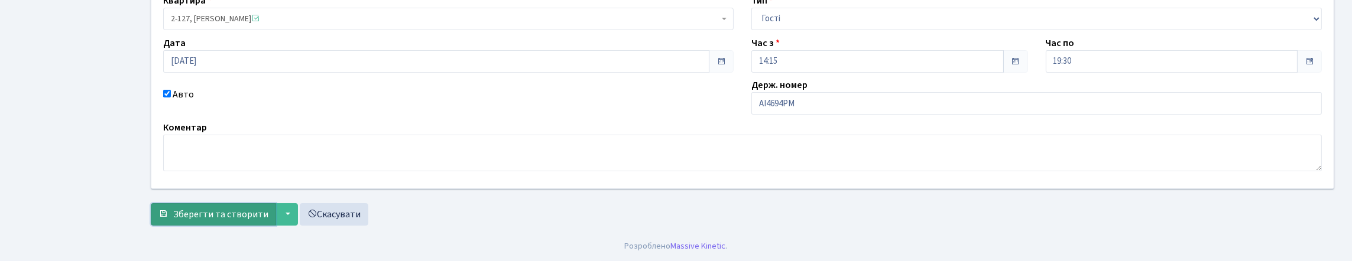
click at [252, 208] on span "Зберегти та створити" at bounding box center [220, 214] width 95 height 13
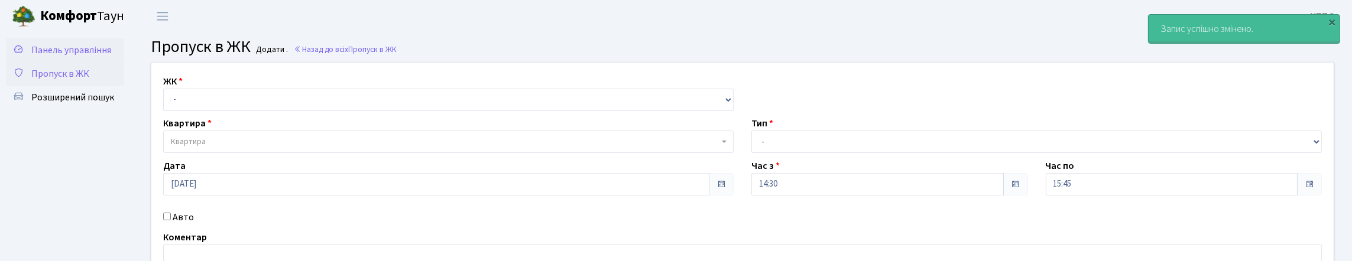
click at [50, 43] on link "Панель управління" at bounding box center [65, 50] width 118 height 24
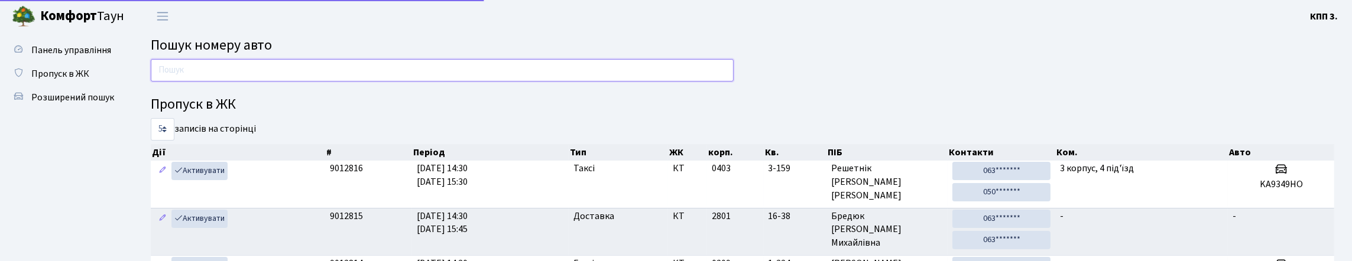
click at [283, 82] on input "text" at bounding box center [442, 70] width 583 height 22
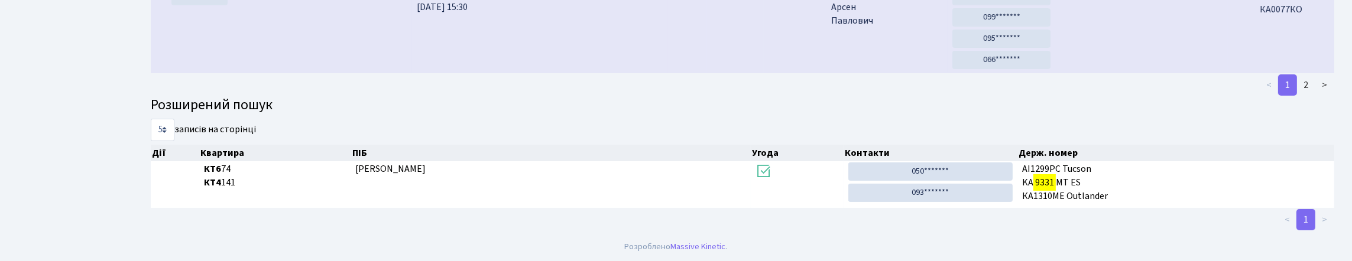
scroll to position [72, 0]
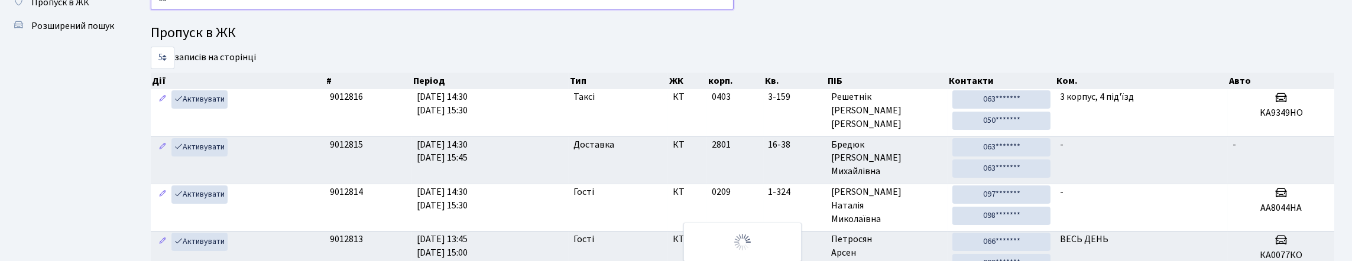
type input "9"
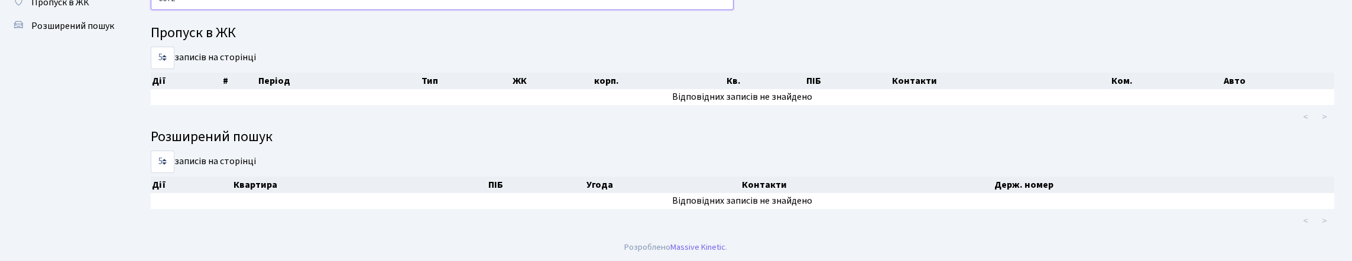
scroll to position [0, 0]
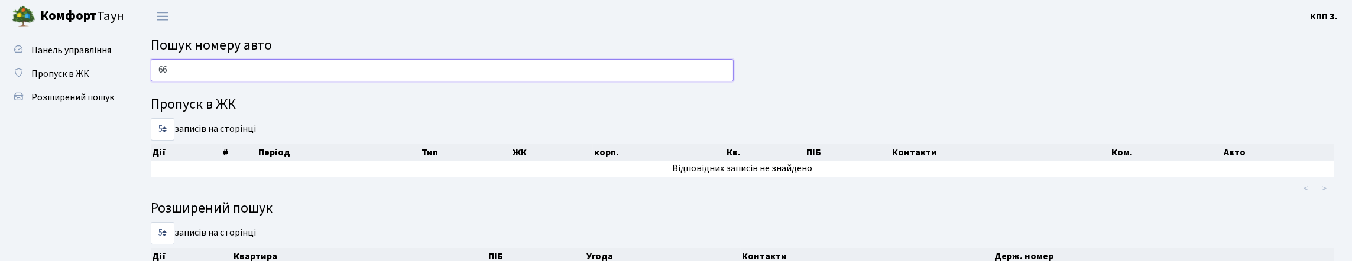
type input "6"
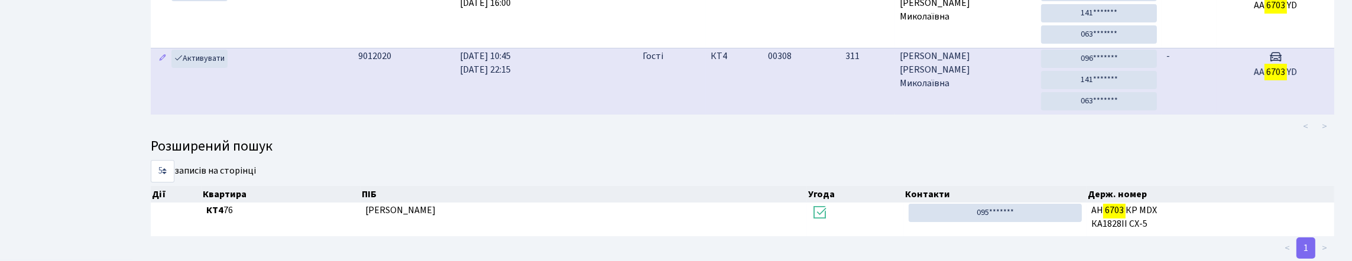
scroll to position [72, 0]
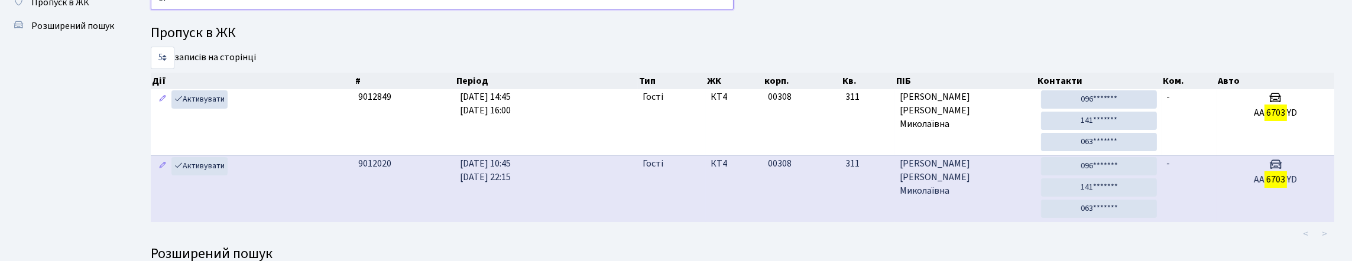
type input "6"
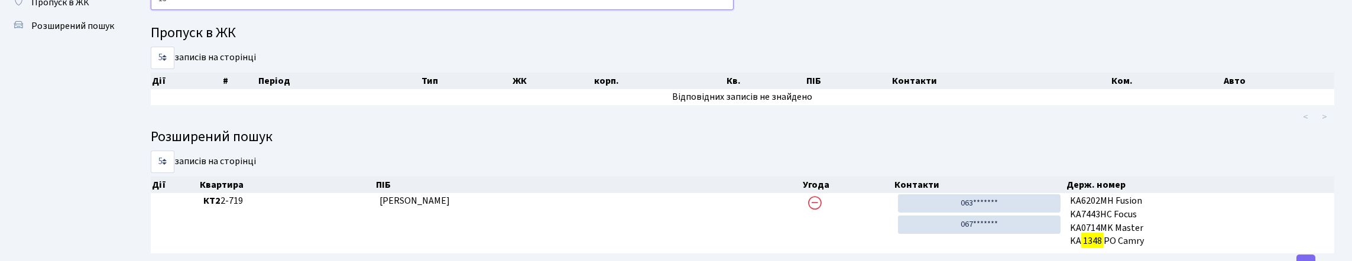
type input "1"
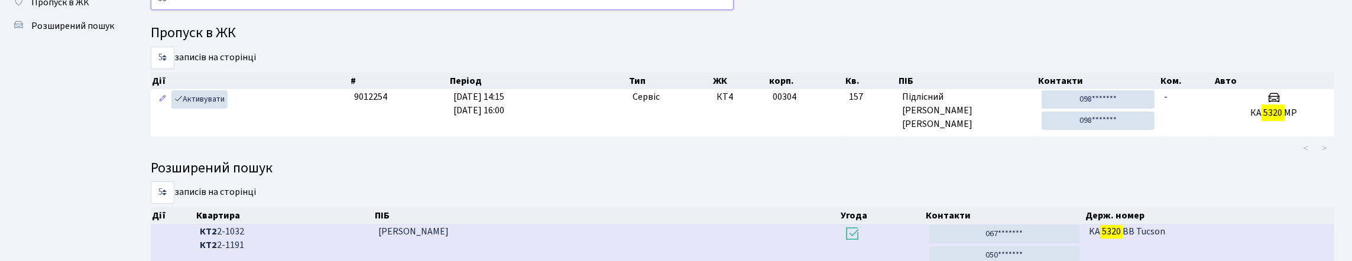
type input "5"
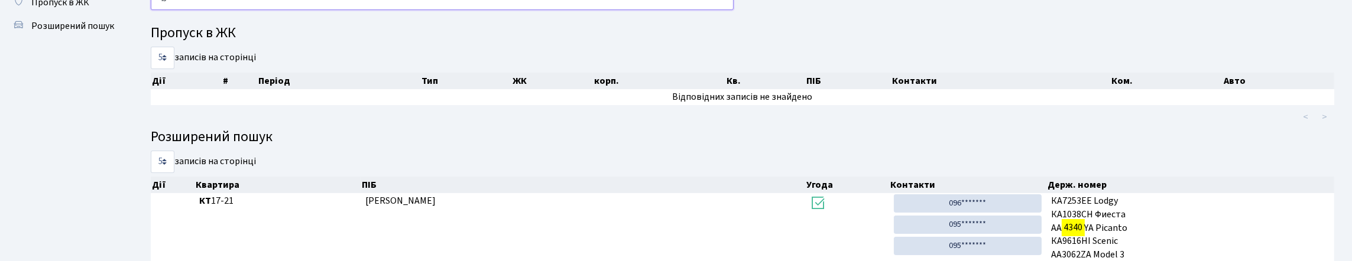
type input "4"
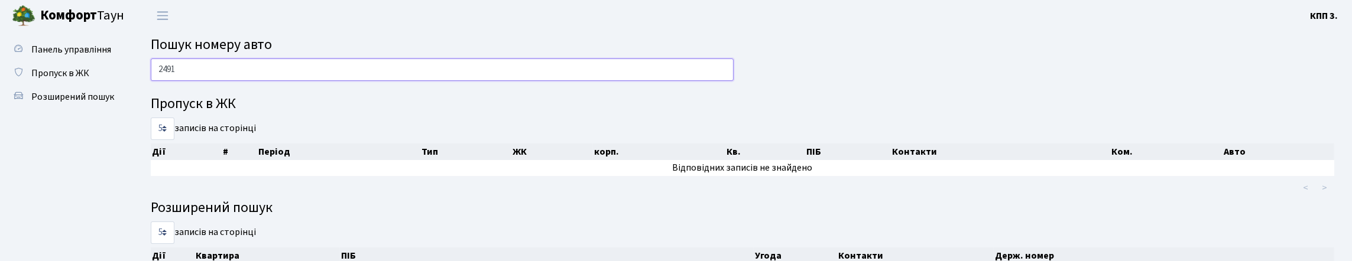
scroll to position [0, 0]
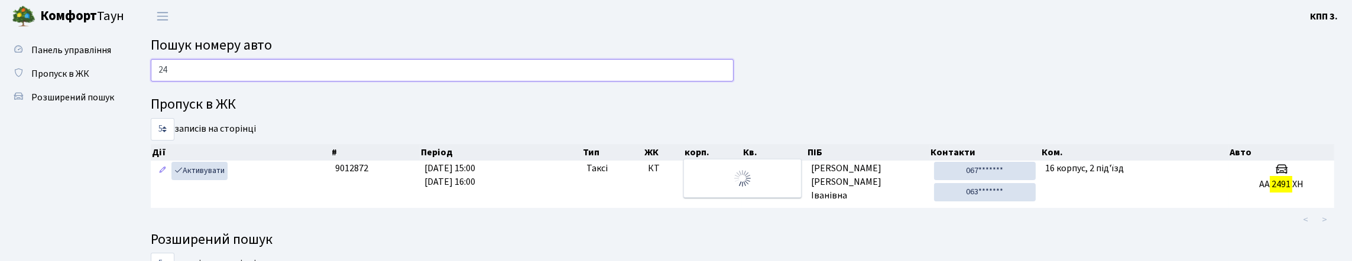
type input "2"
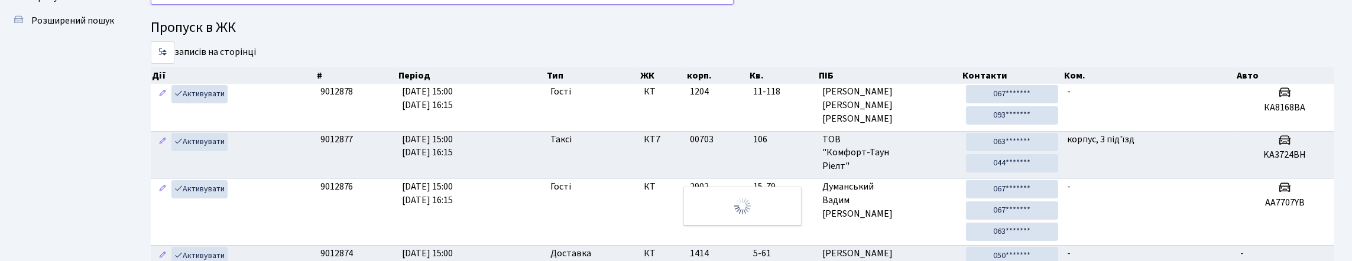
scroll to position [53, 0]
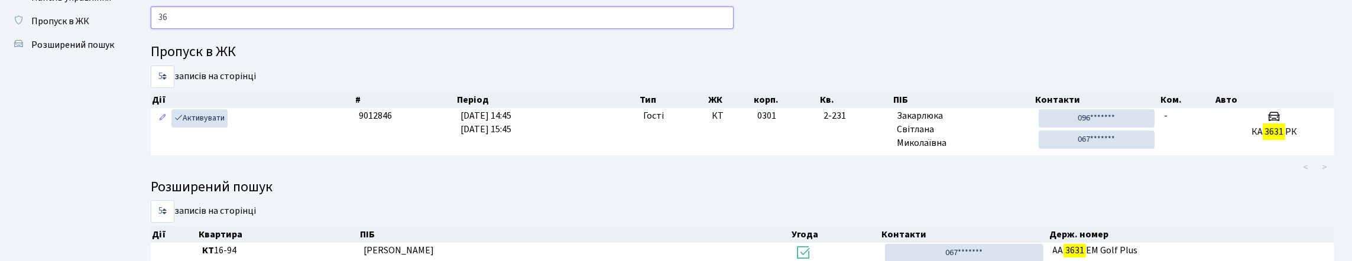
type input "3"
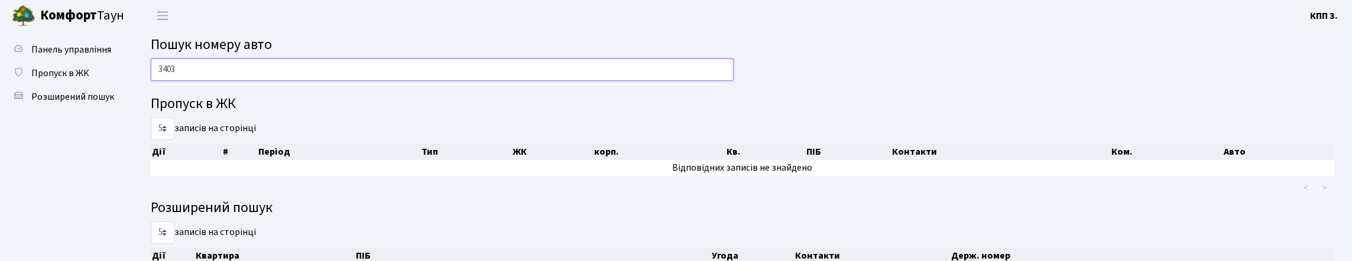
scroll to position [0, 0]
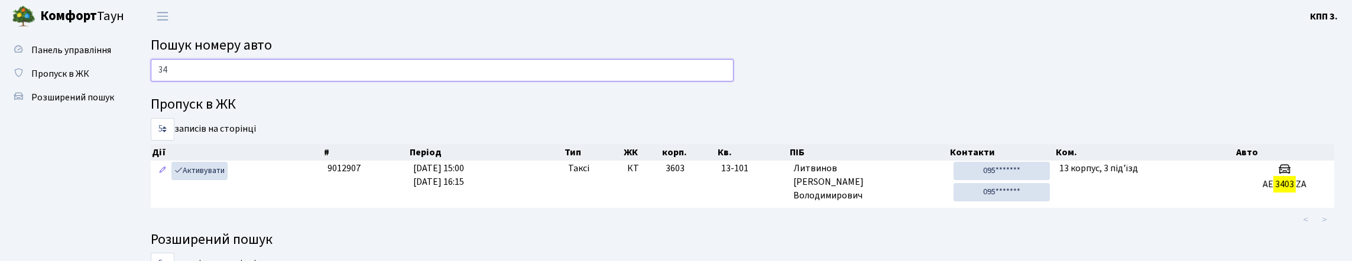
type input "3"
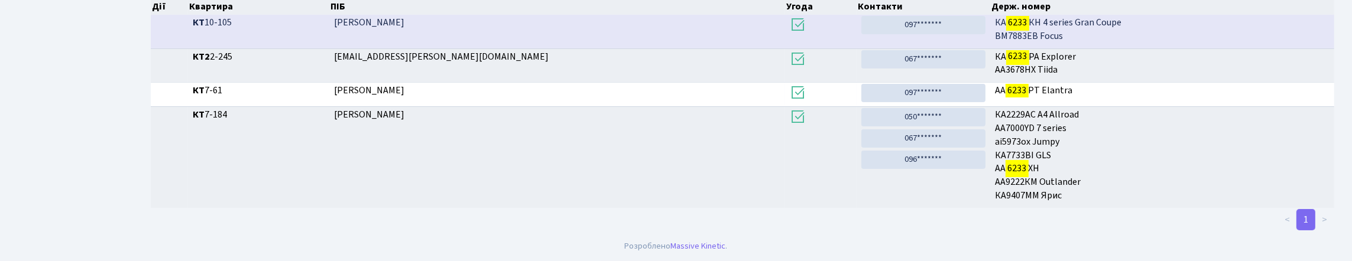
scroll to position [72, 0]
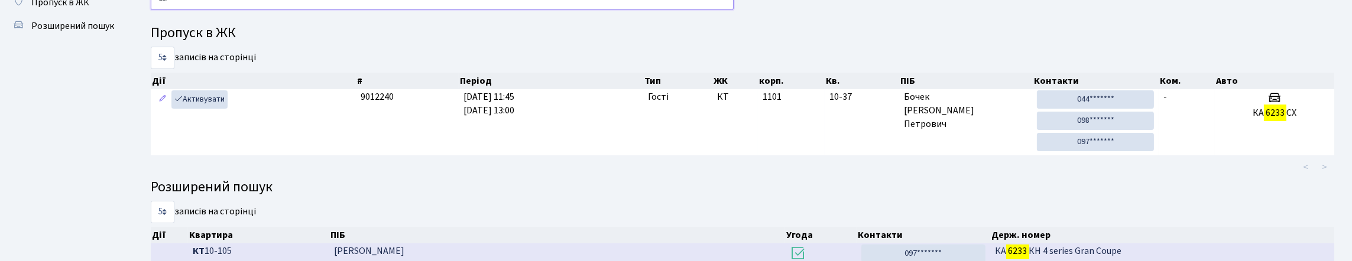
type input "6"
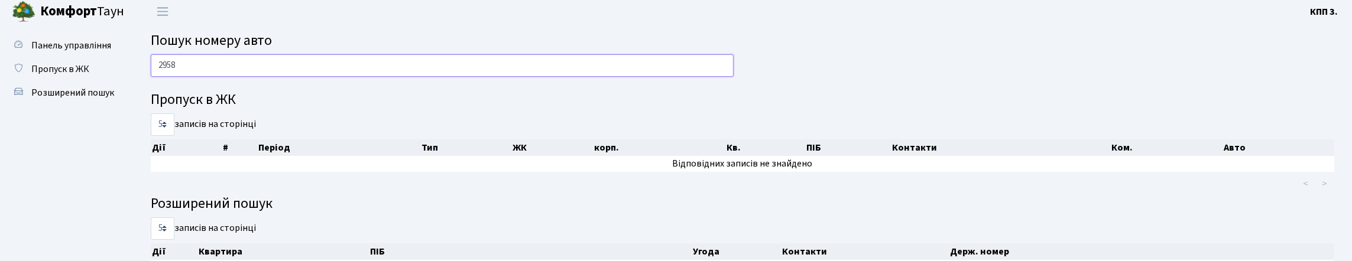
scroll to position [0, 0]
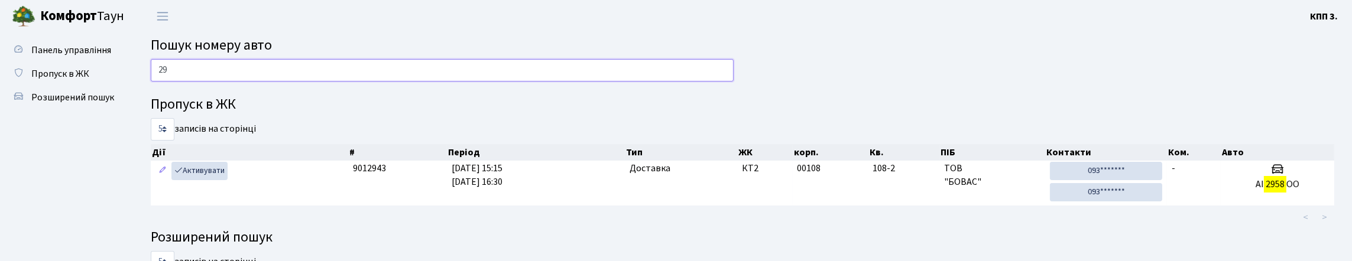
type input "2"
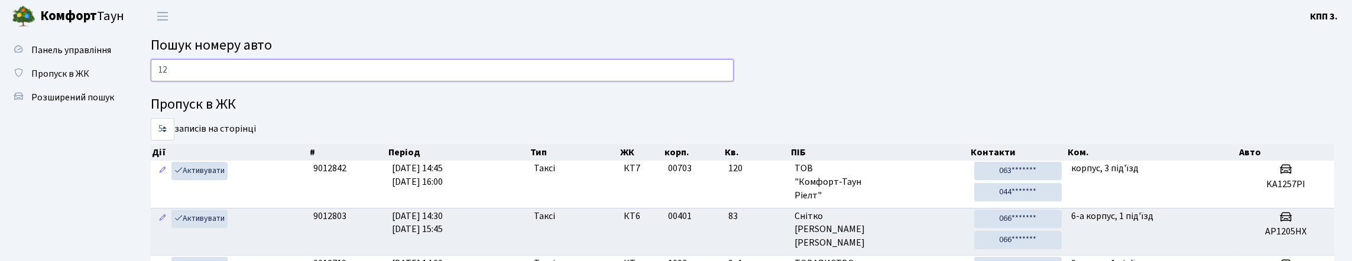
type input "1"
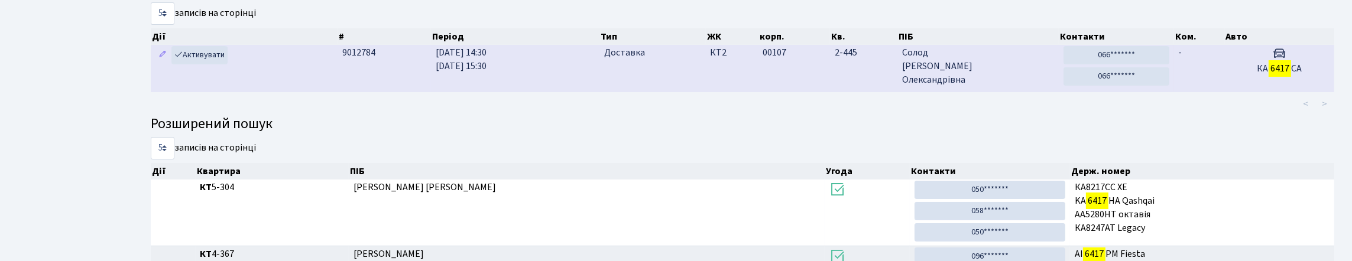
scroll to position [72, 0]
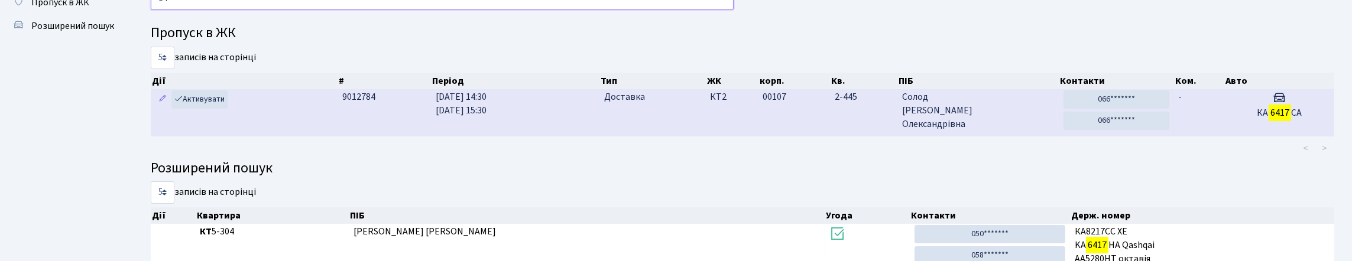
type input "6"
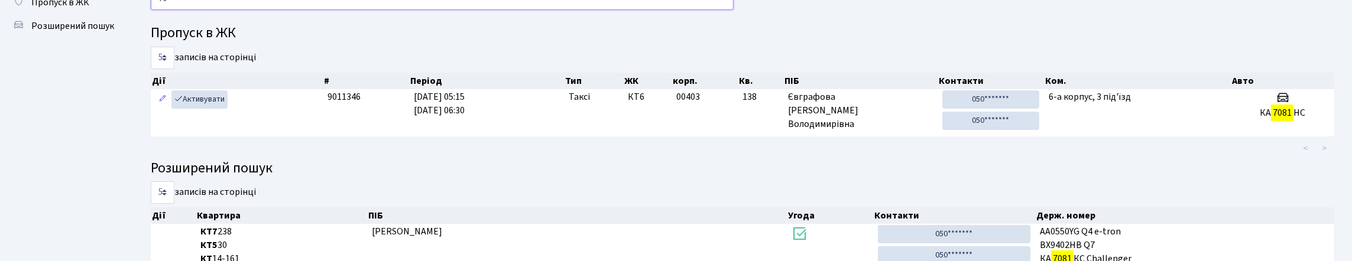
type input "7"
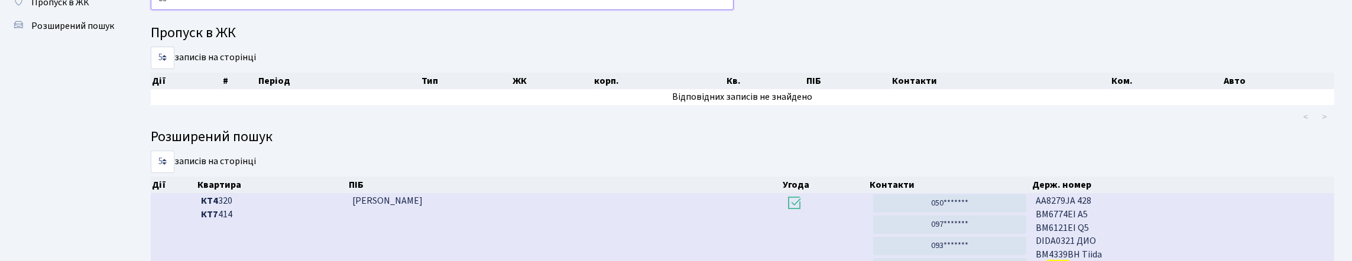
type input "8"
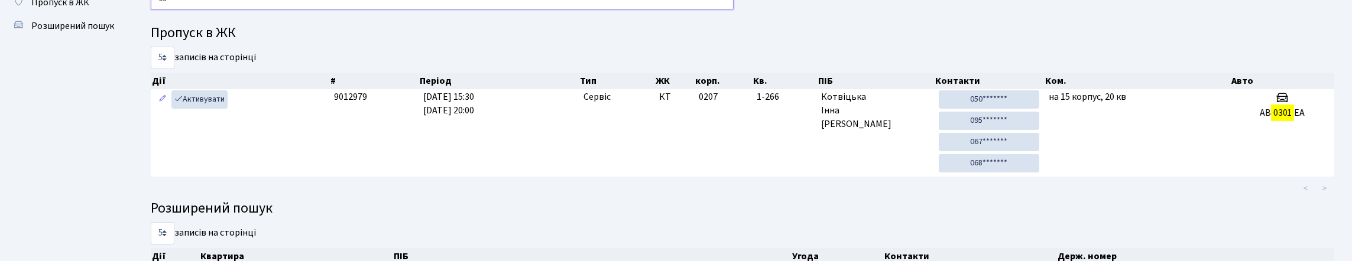
type input "0"
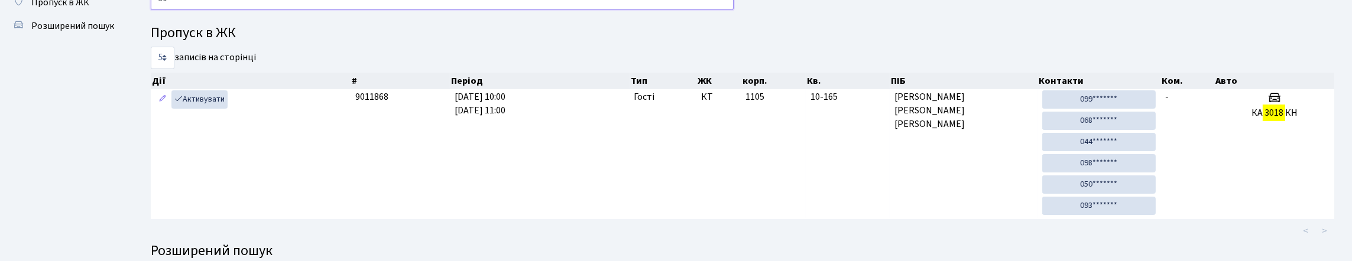
type input "3"
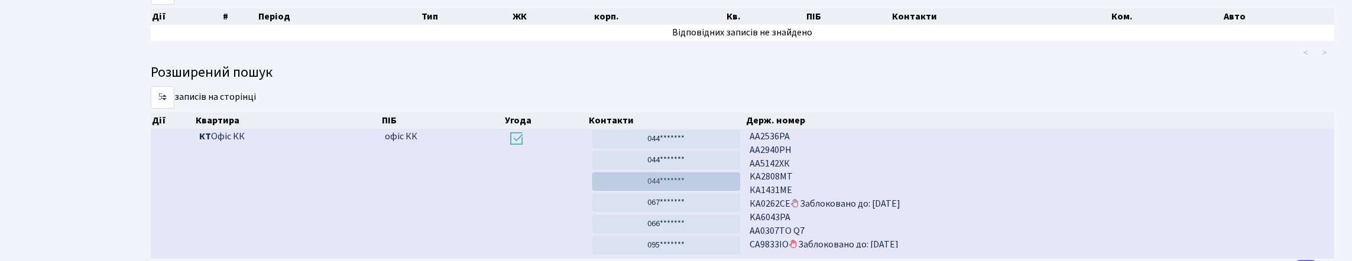
scroll to position [36, 0]
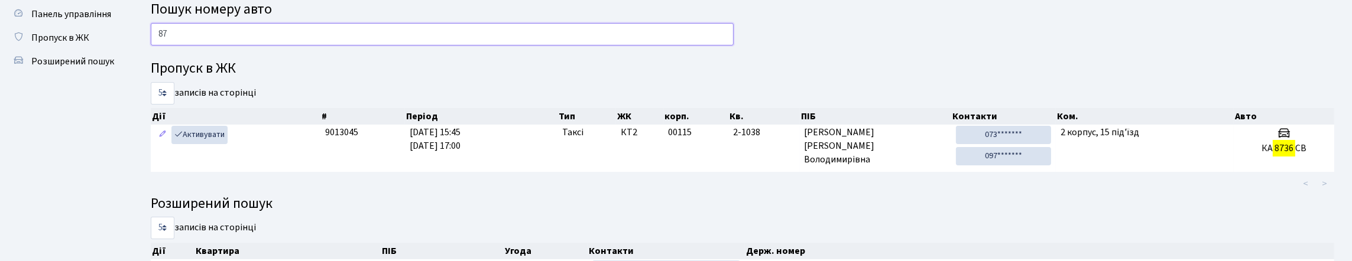
type input "8"
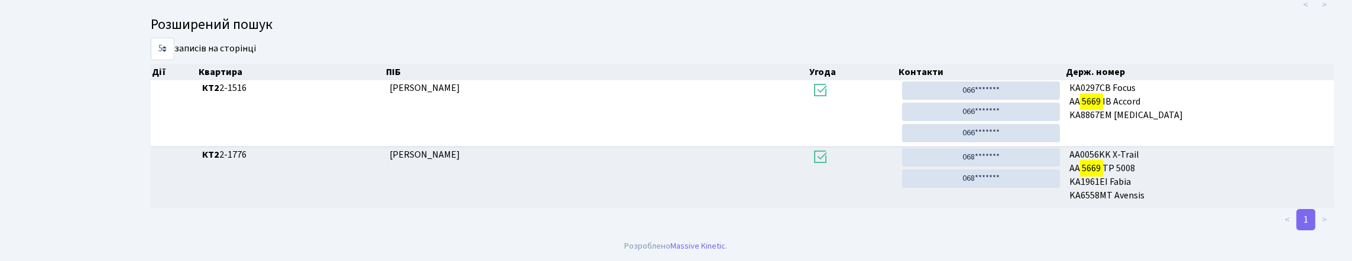
scroll to position [72, 0]
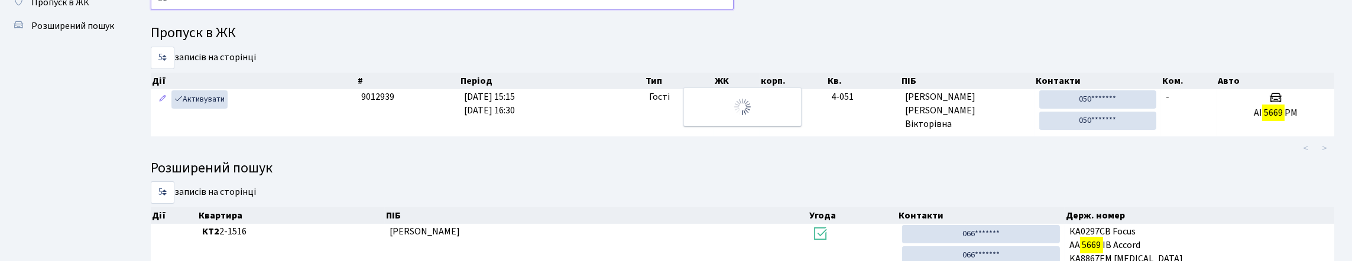
type input "5"
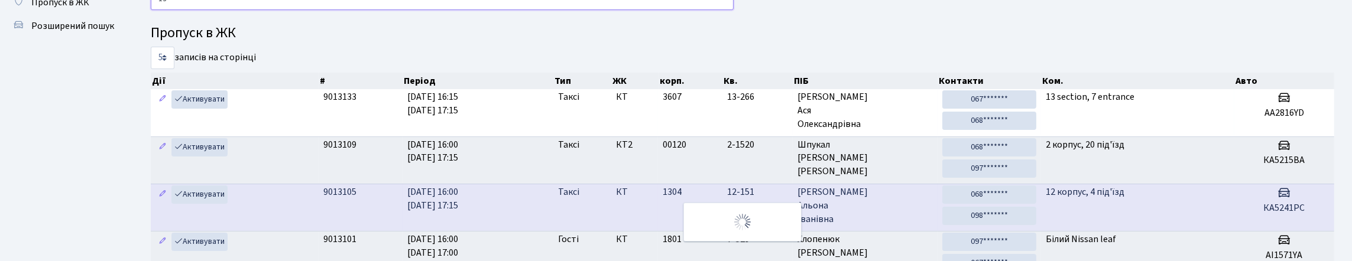
type input "1"
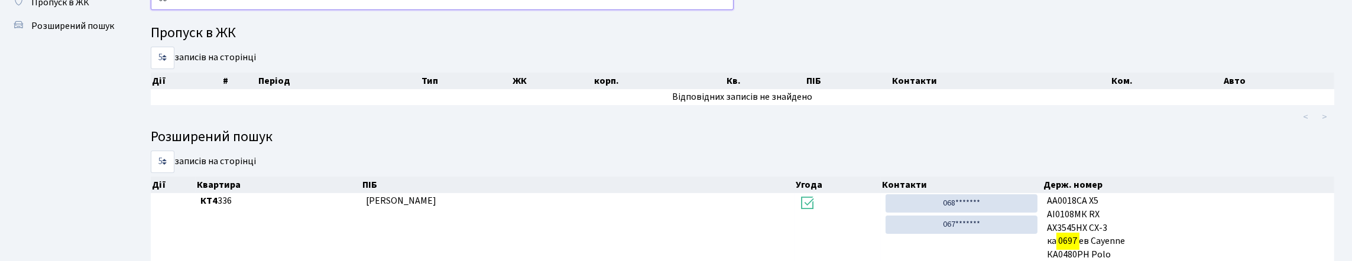
type input "0"
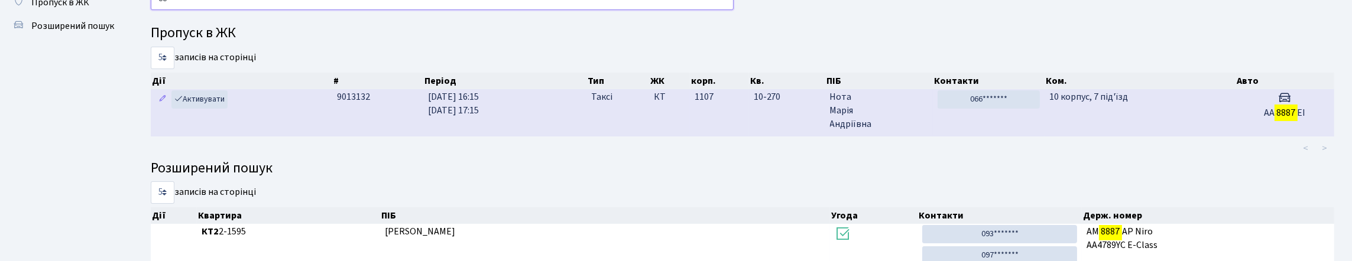
type input "8"
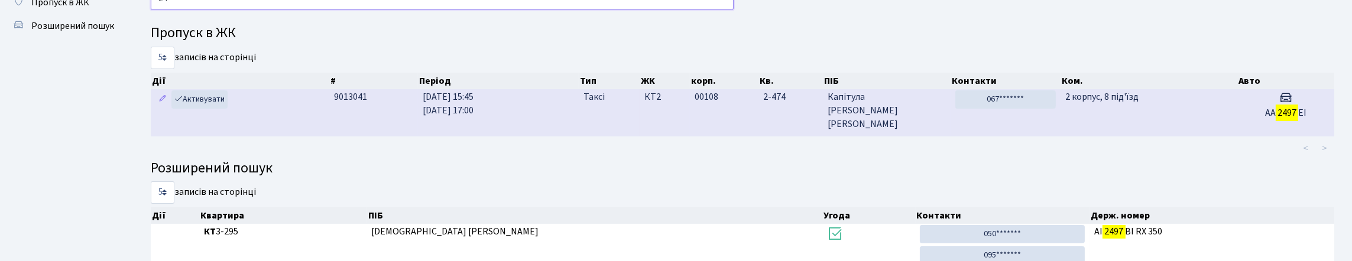
type input "2"
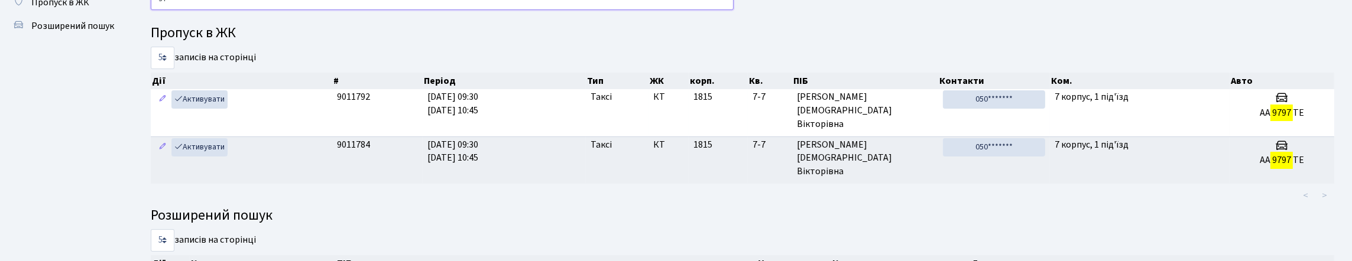
type input "9"
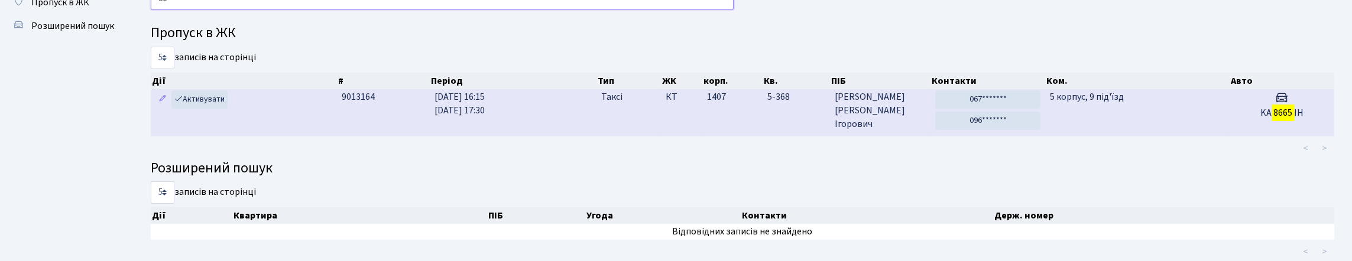
type input "8"
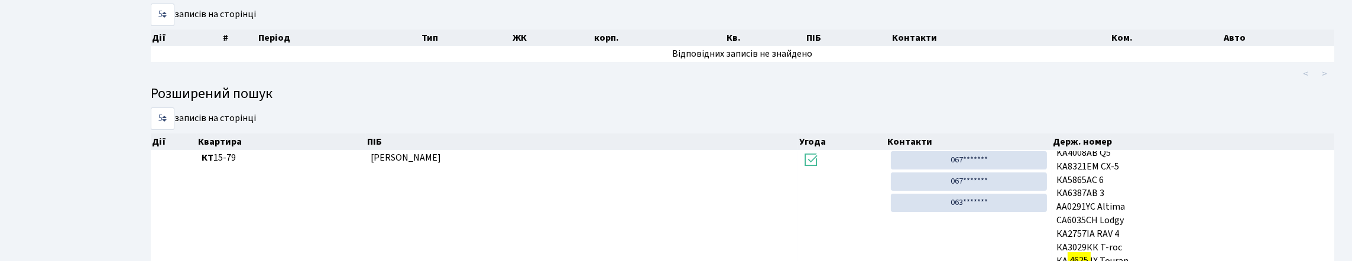
scroll to position [0, 0]
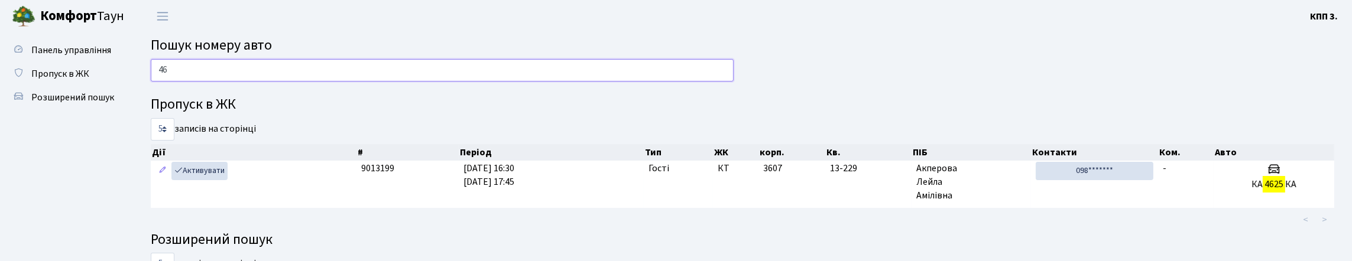
type input "4"
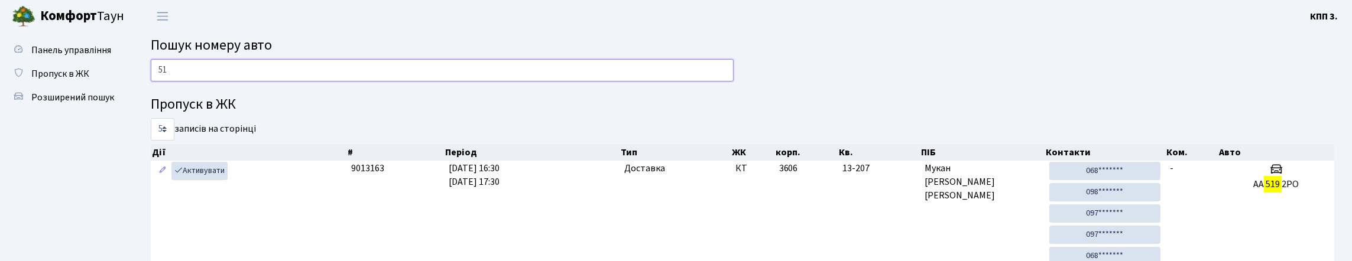
type input "5"
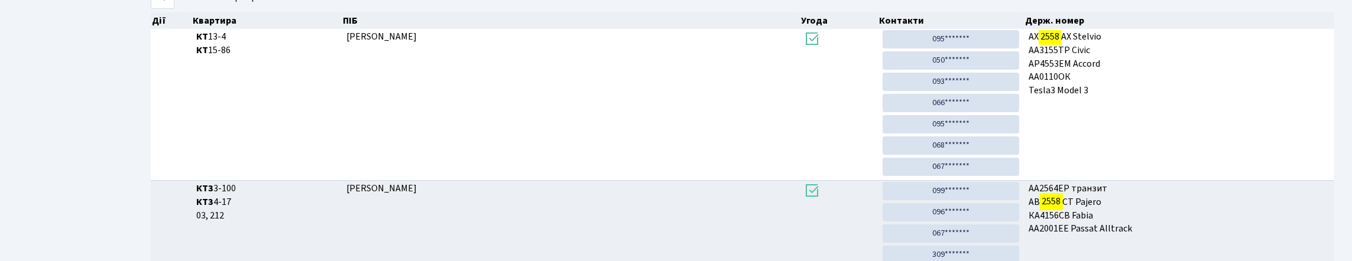
scroll to position [72, 0]
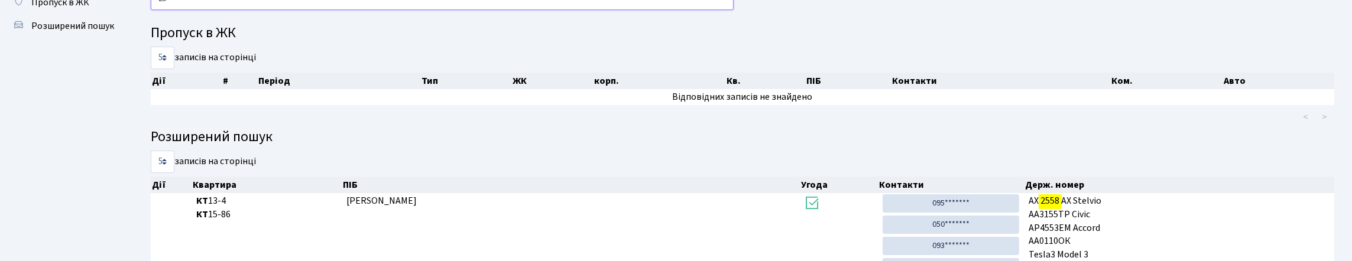
type input "2"
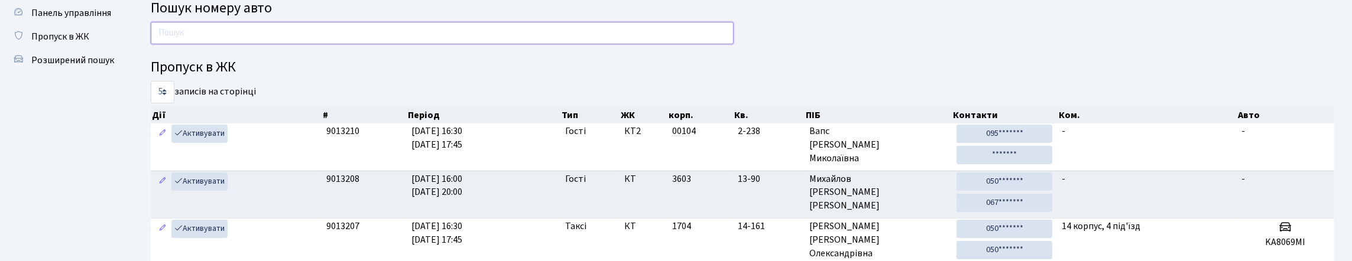
scroll to position [0, 0]
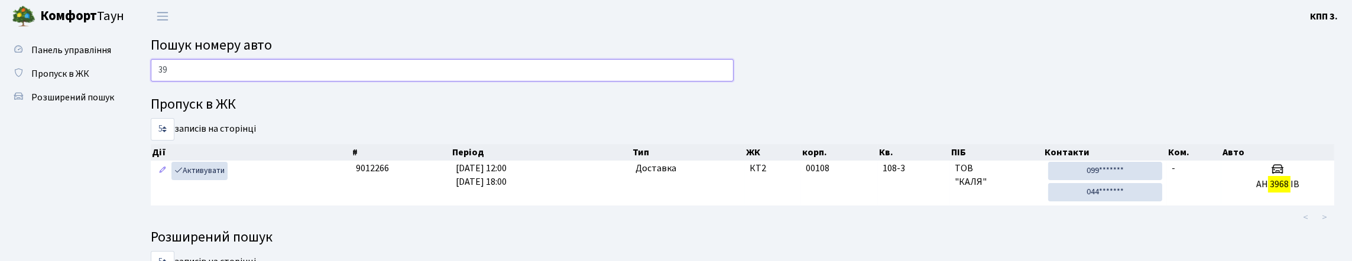
type input "3"
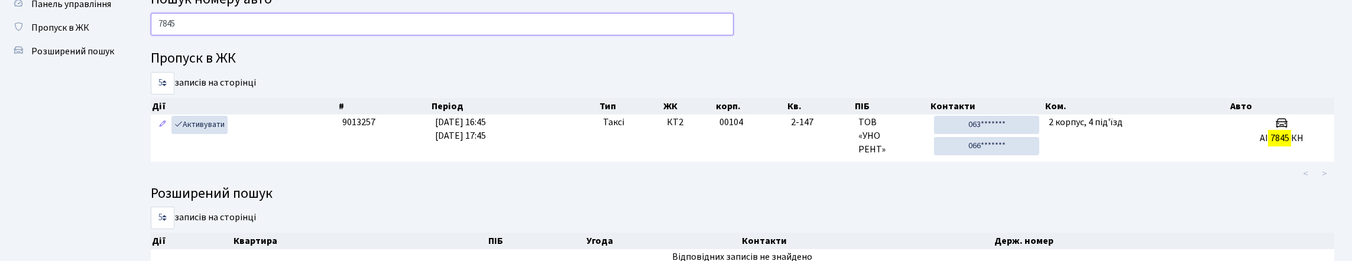
scroll to position [59, 0]
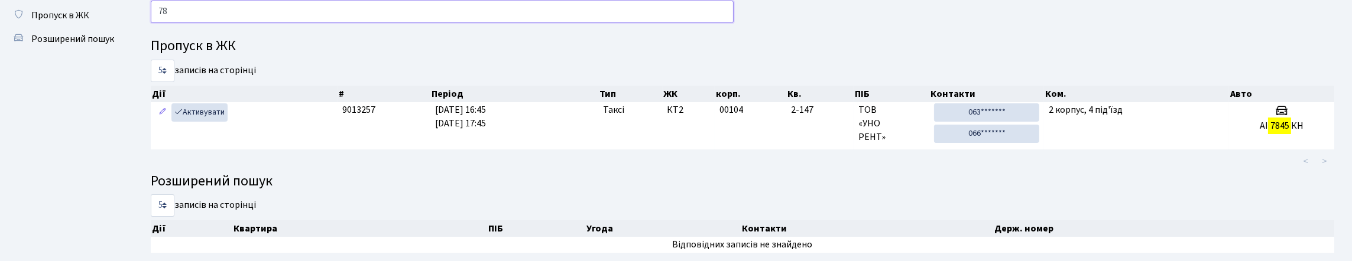
type input "7"
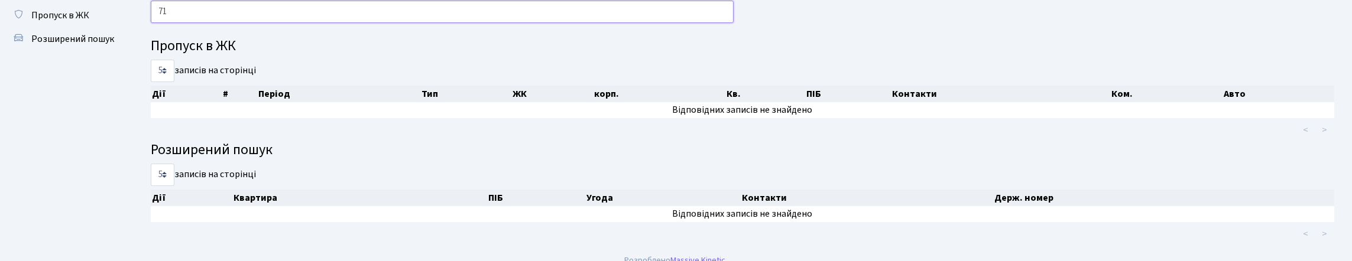
type input "7"
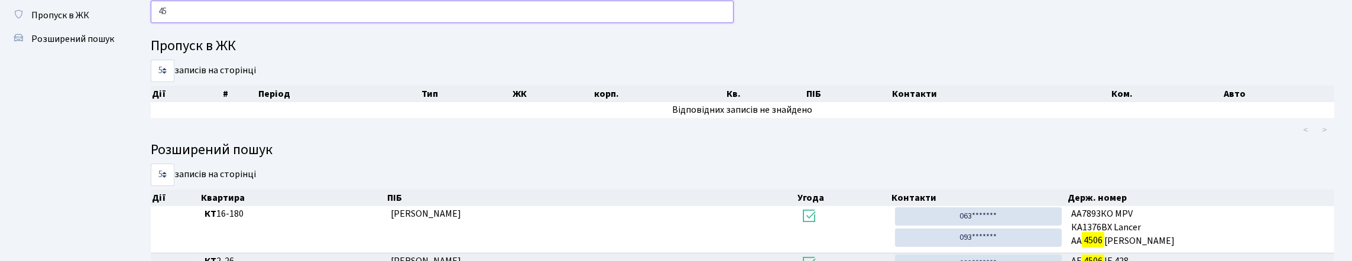
type input "4"
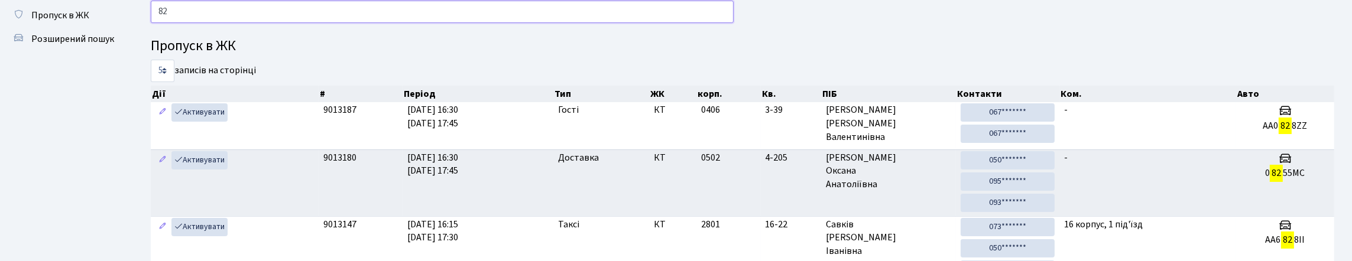
type input "8"
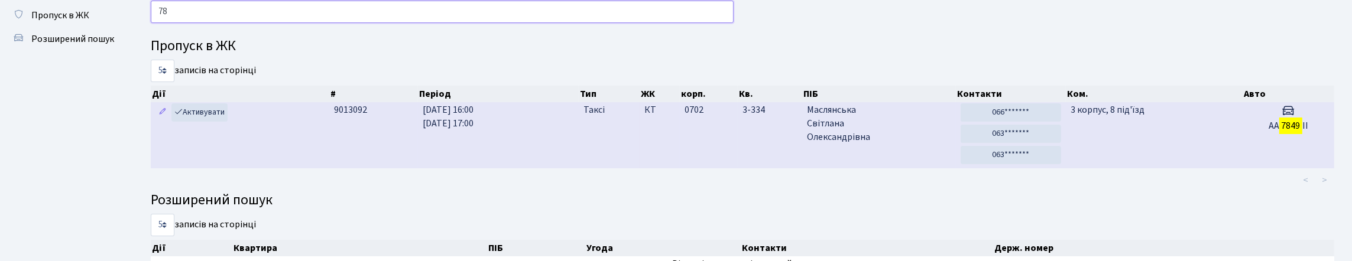
type input "7"
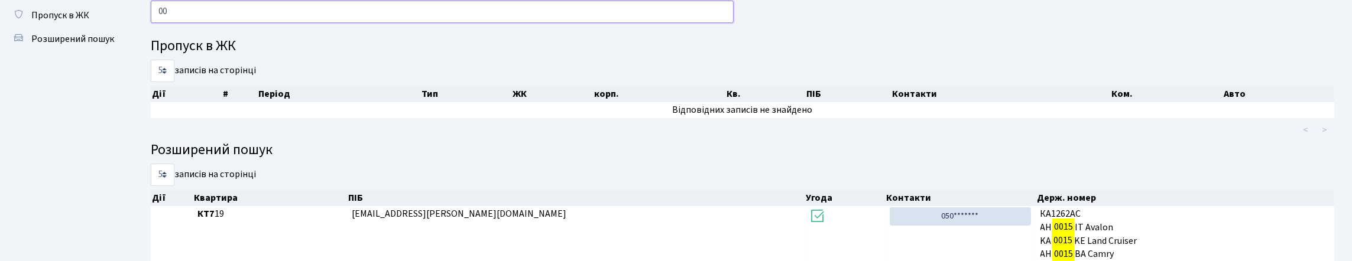
type input "0"
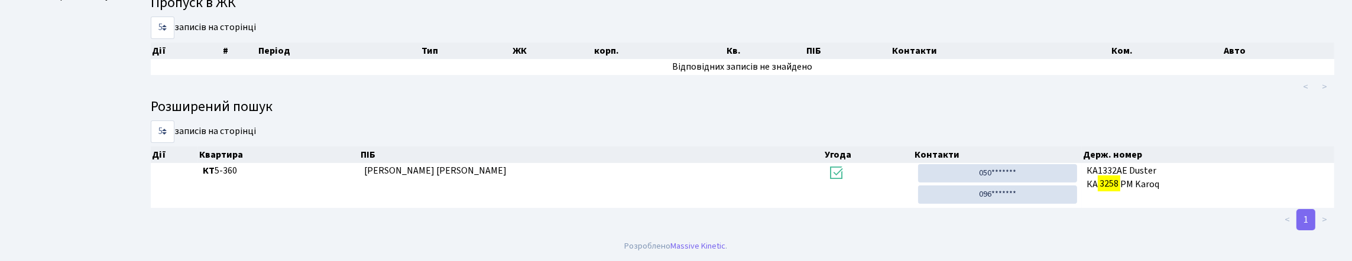
scroll to position [72, 0]
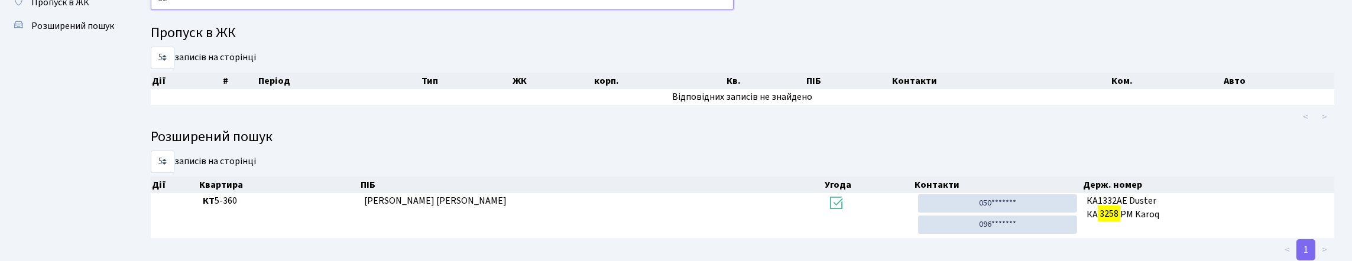
type input "3"
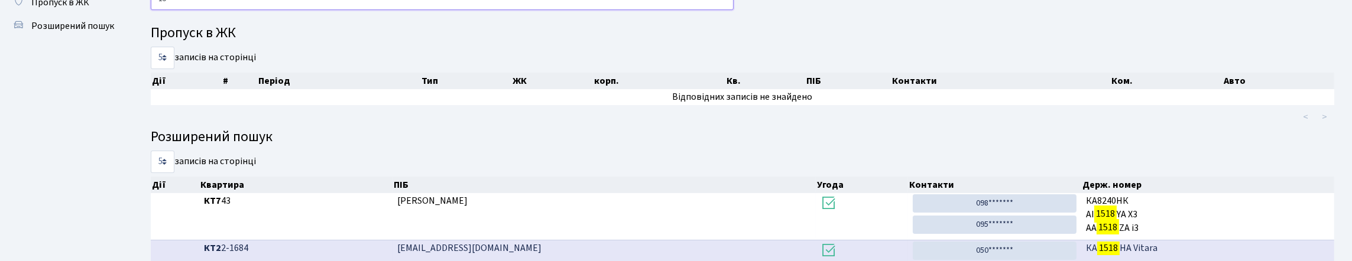
type input "1"
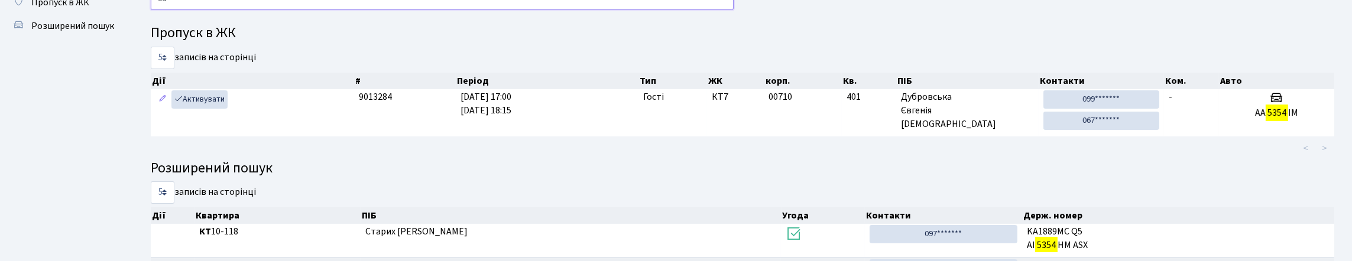
type input "5"
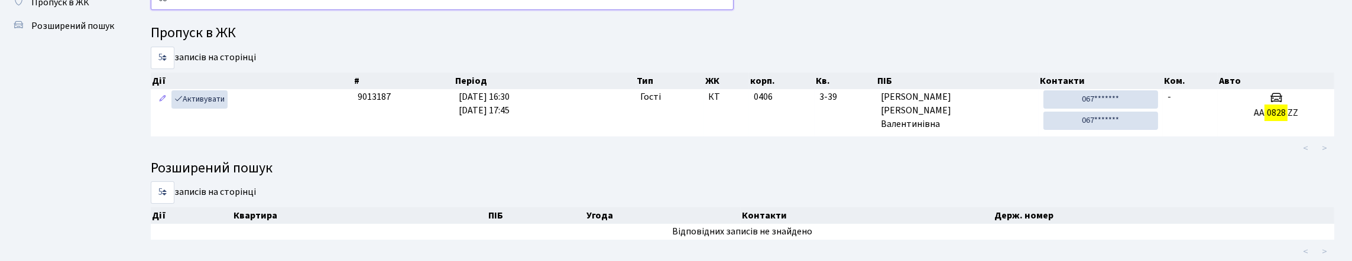
type input "0"
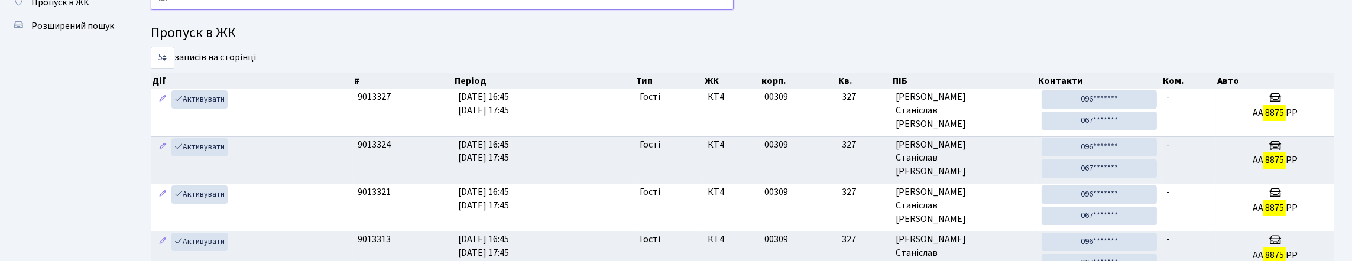
type input "8"
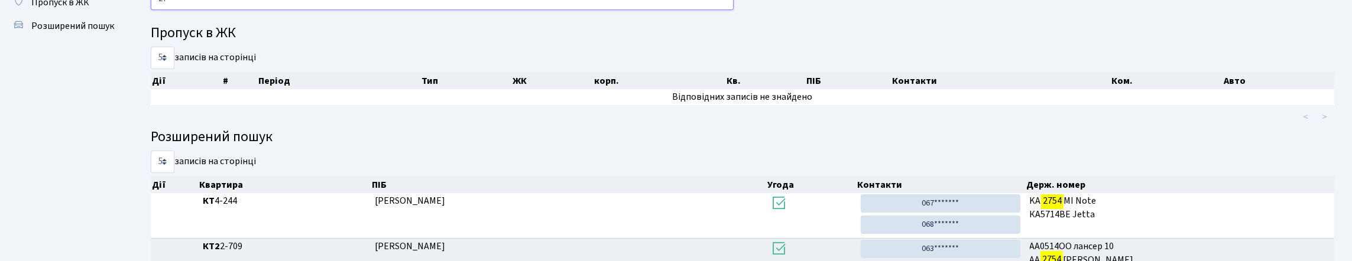
type input "2"
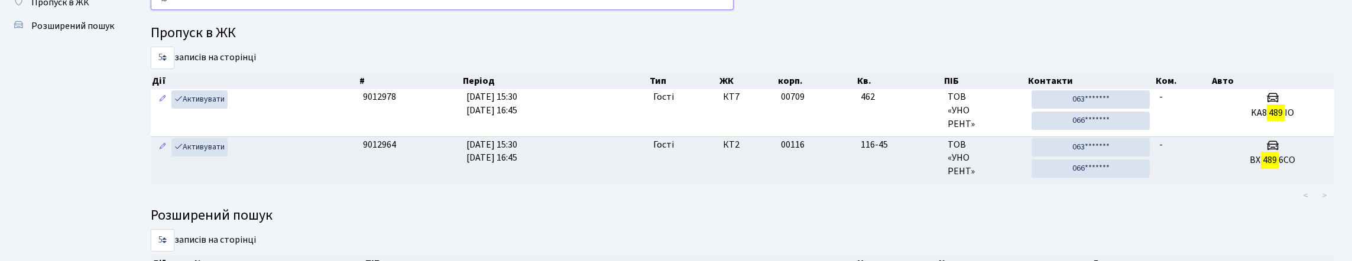
type input "4"
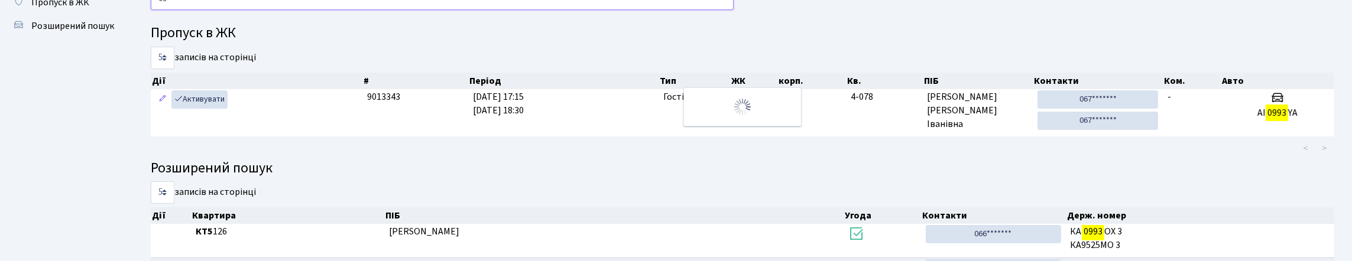
type input "0"
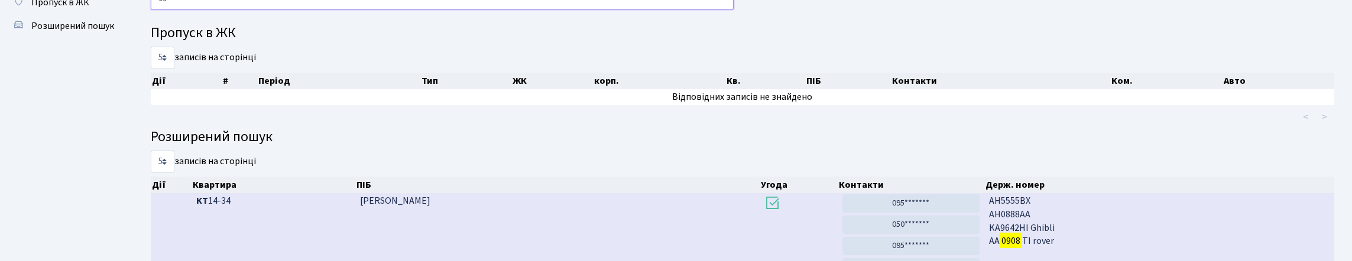
type input "0"
type input "9"
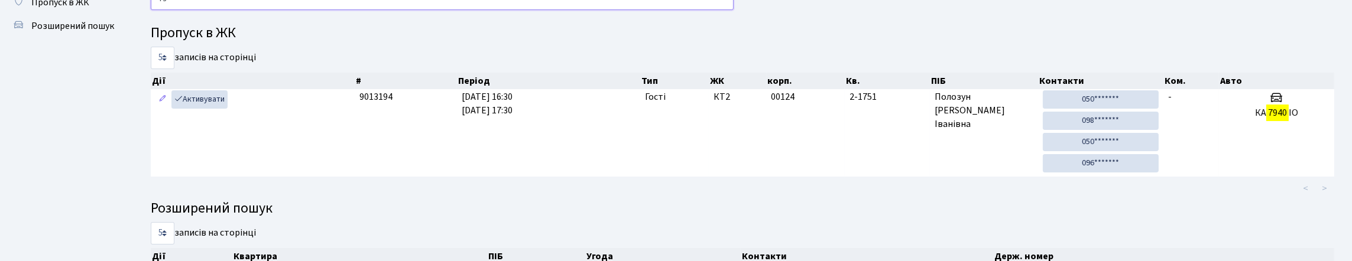
type input "7"
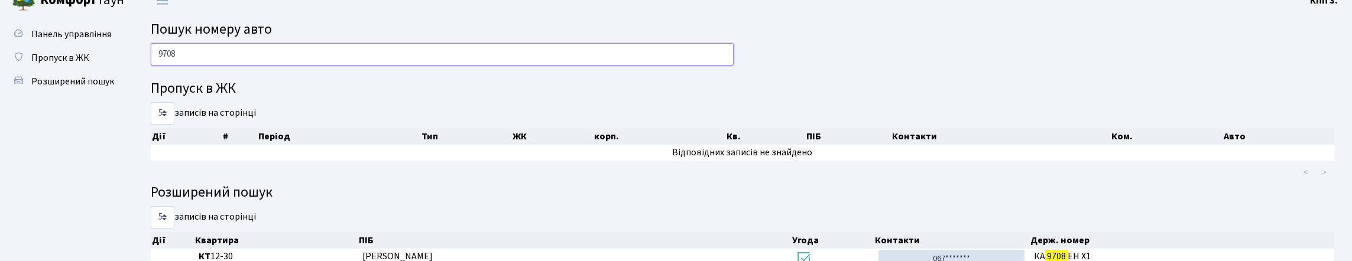
scroll to position [12, 0]
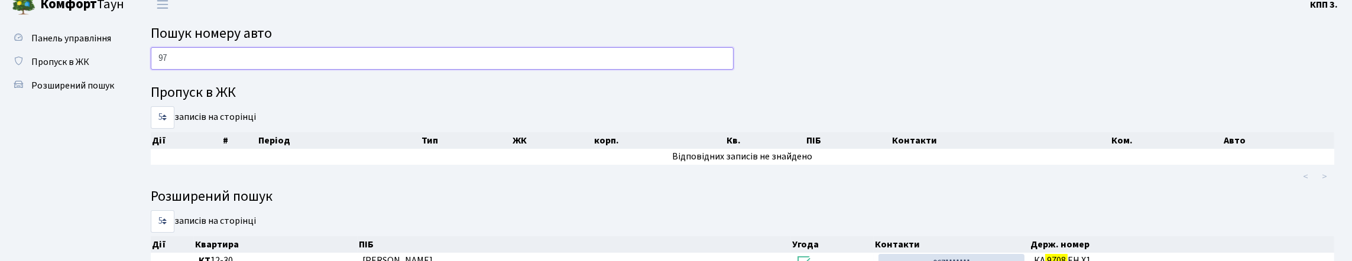
type input "9"
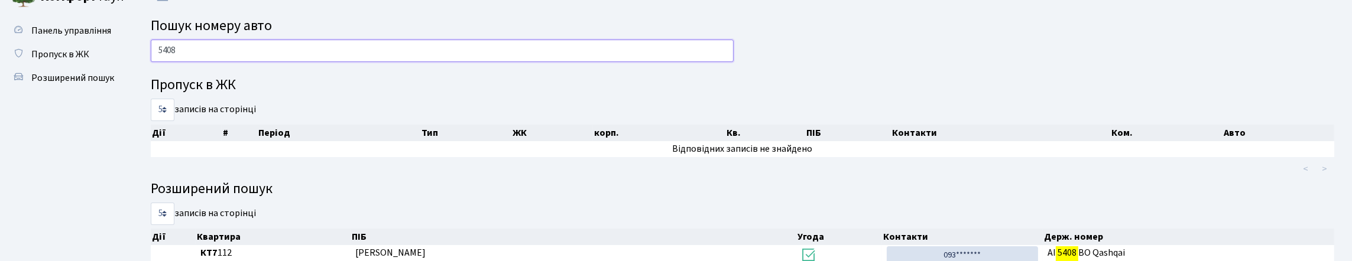
scroll to position [0, 0]
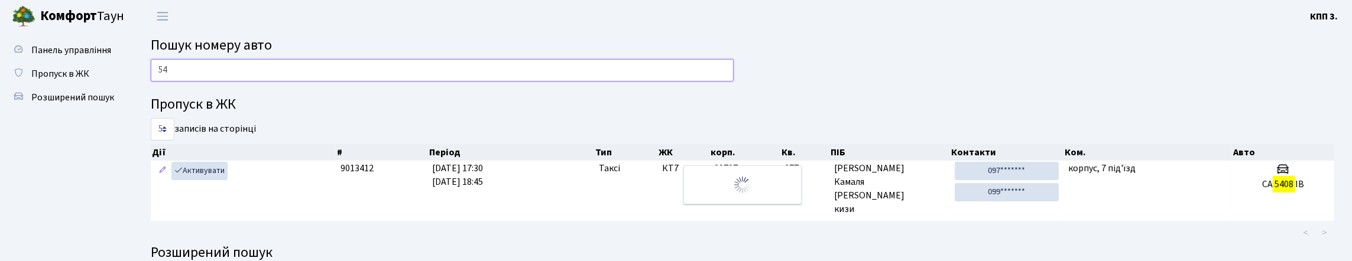
type input "5"
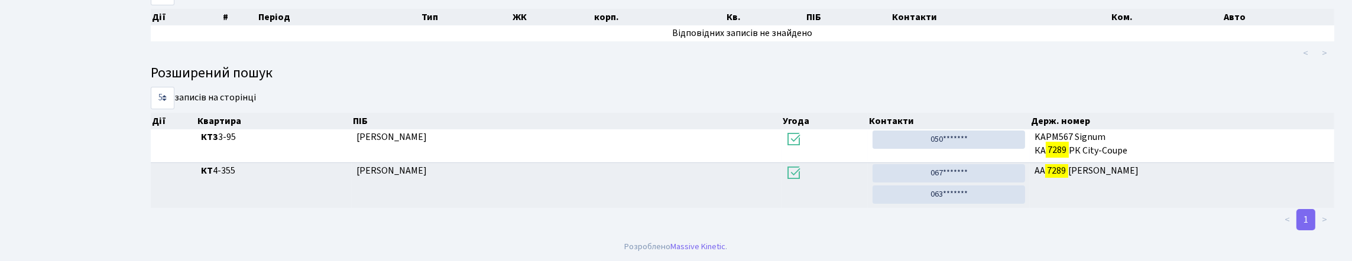
scroll to position [72, 0]
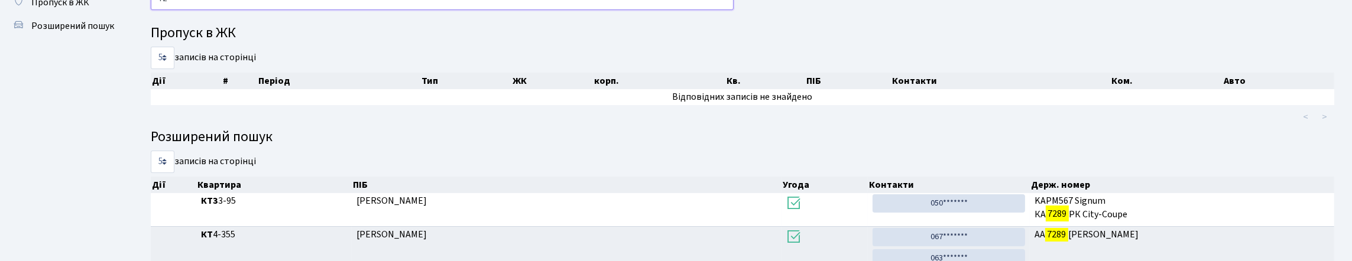
type input "7"
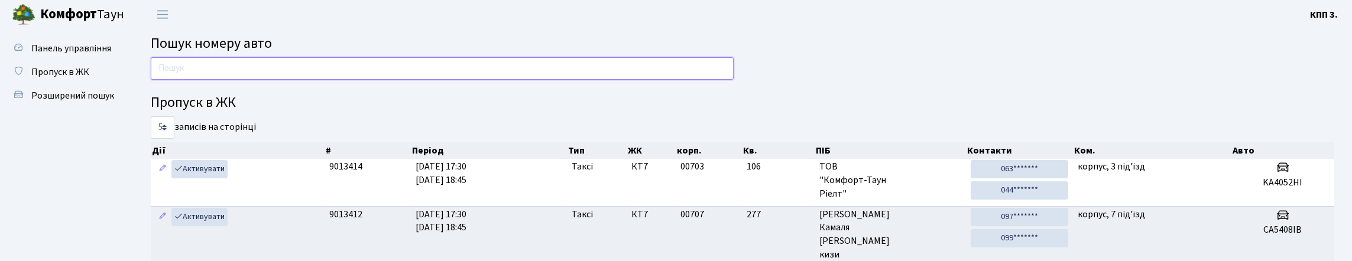
scroll to position [0, 0]
type input "1"
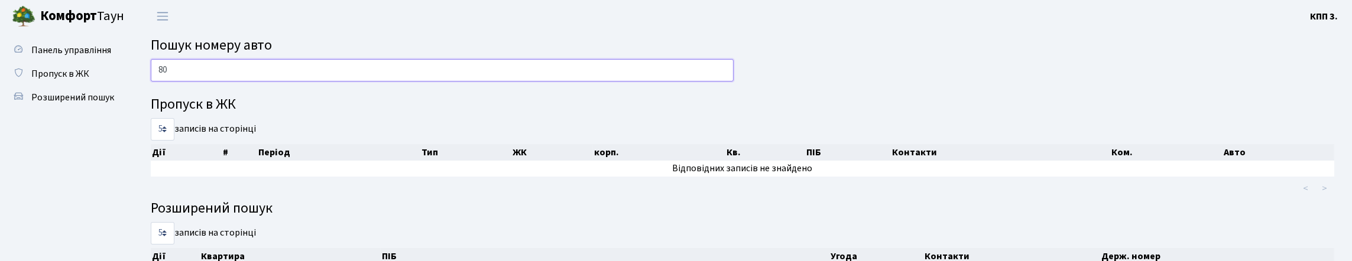
type input "8"
type input "2"
type input "0"
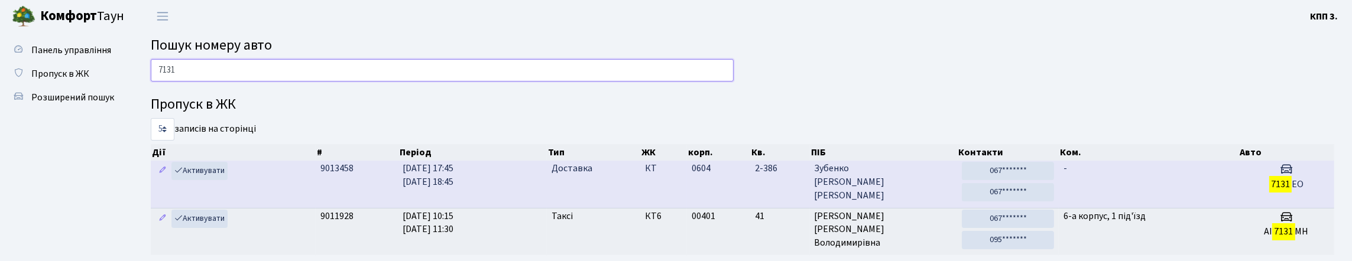
type input "7131"
click at [725, 207] on td "0604" at bounding box center [718, 184] width 63 height 47
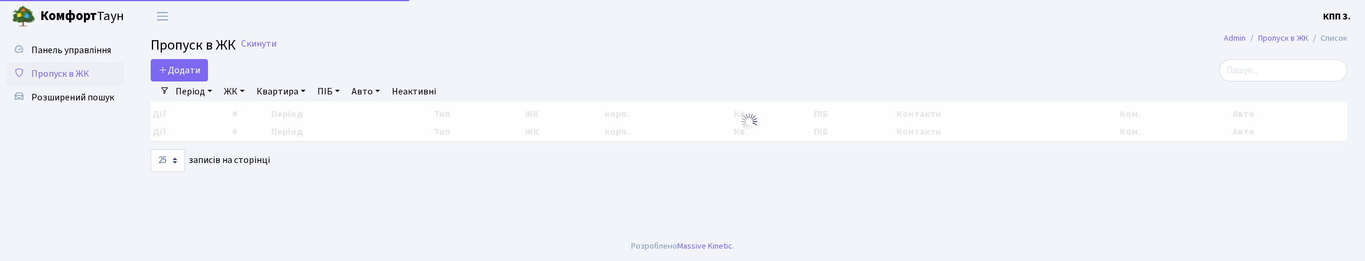
select select "25"
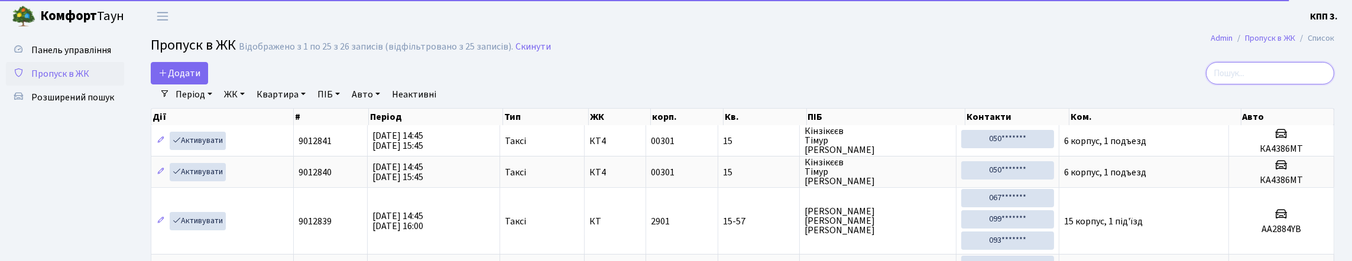
click at [1217, 79] on input "search" at bounding box center [1270, 73] width 128 height 22
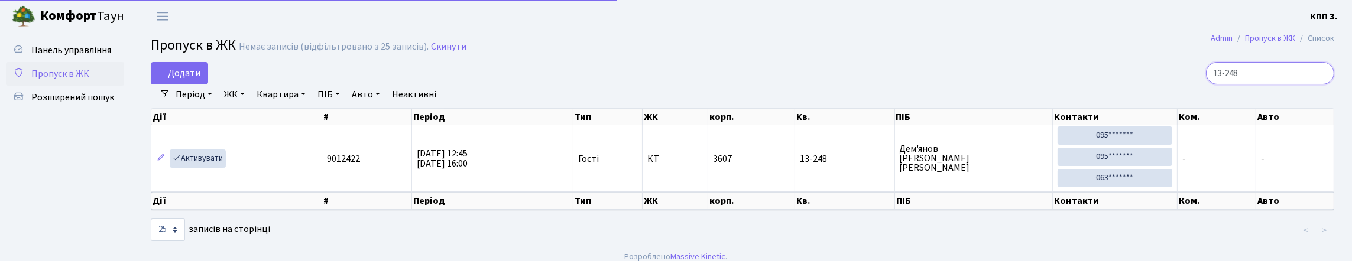
scroll to position [54, 0]
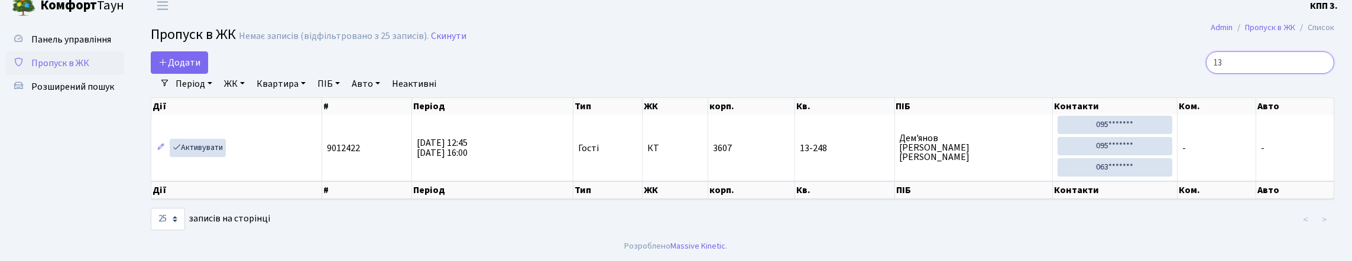
type input "1"
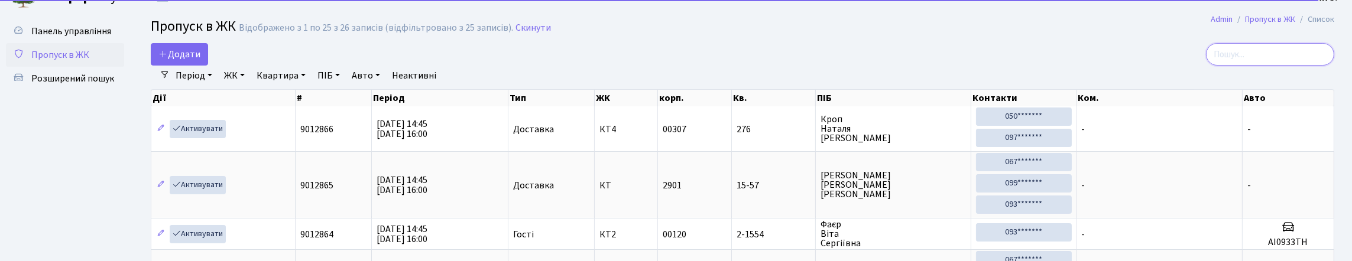
scroll to position [0, 0]
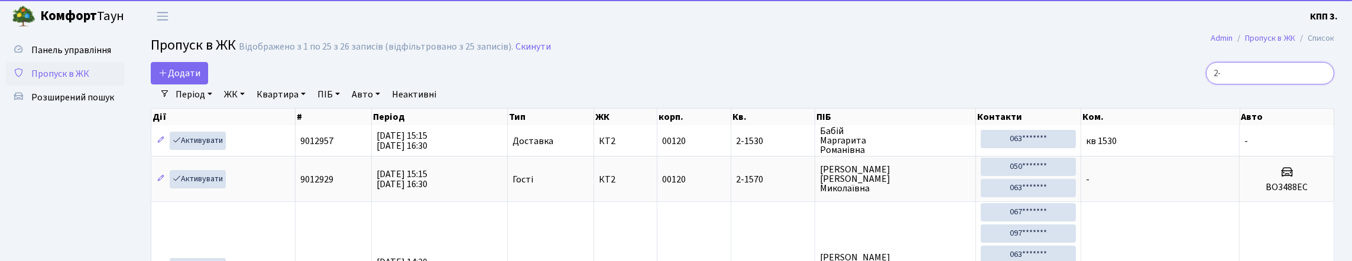
type input "2"
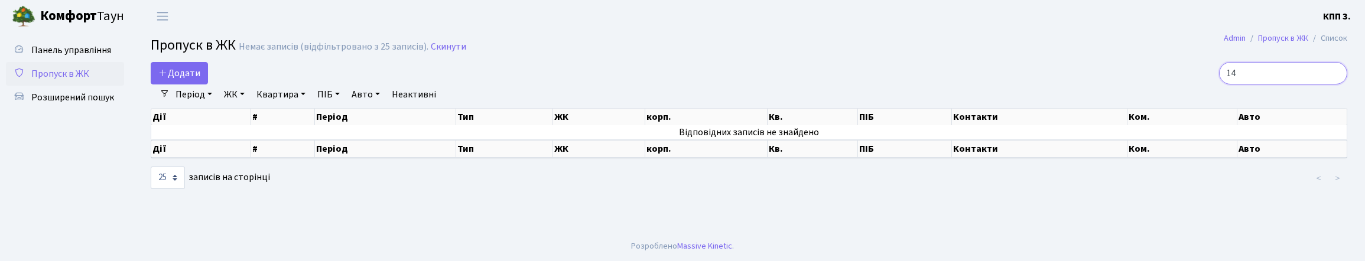
type input "1"
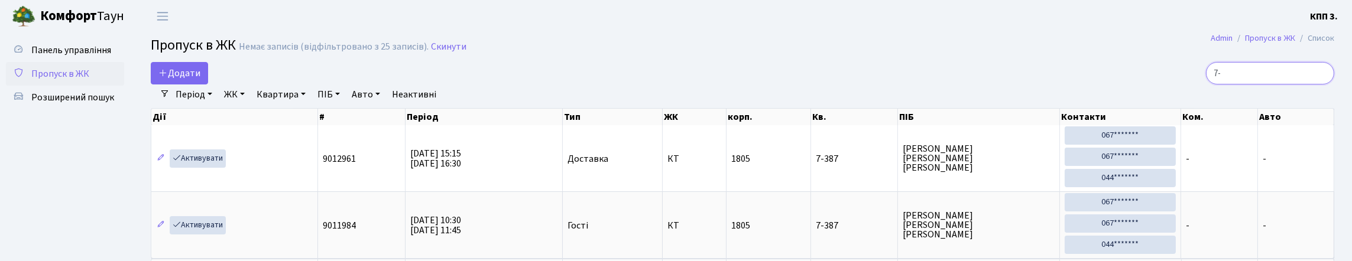
type input "7"
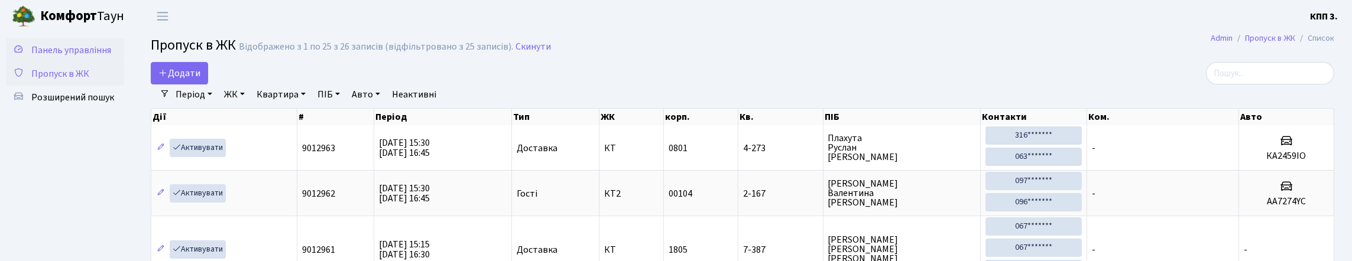
click at [41, 53] on span "Панель управління" at bounding box center [71, 50] width 80 height 13
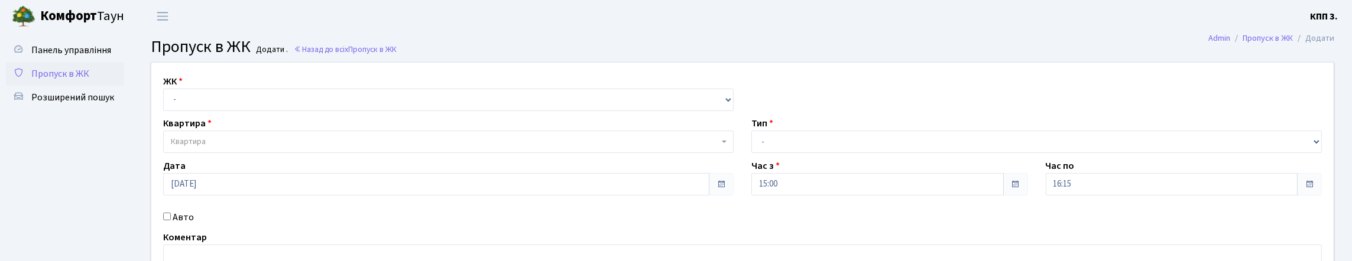
click at [67, 80] on span "Пропуск в ЖК" at bounding box center [60, 73] width 58 height 13
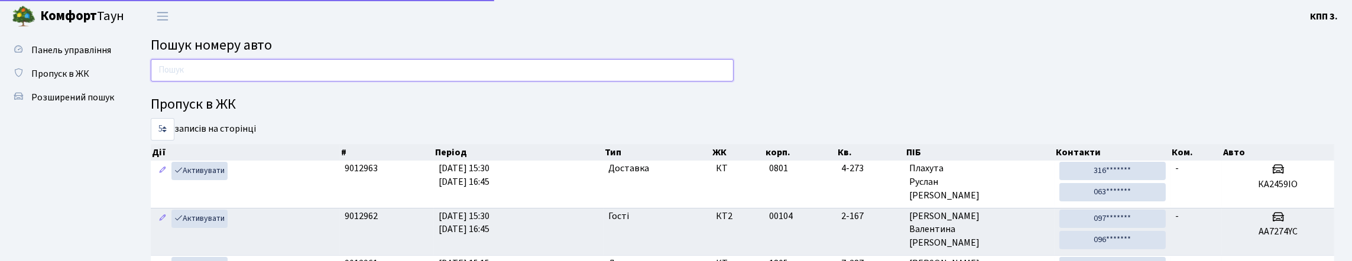
click at [193, 76] on input "text" at bounding box center [442, 70] width 583 height 22
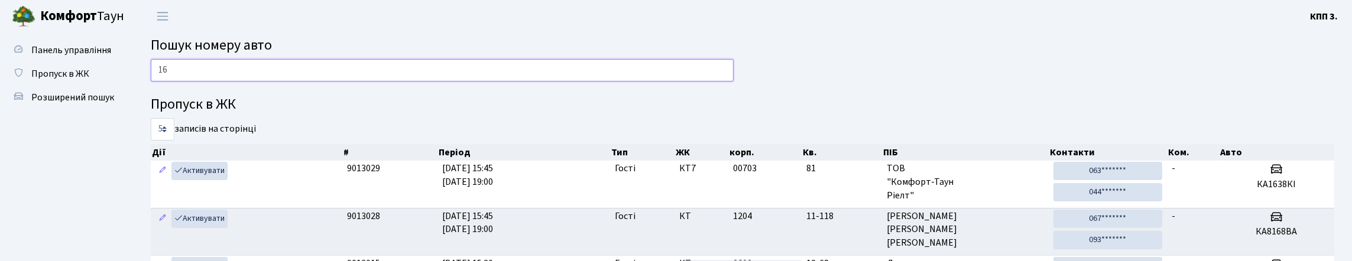
type input "1"
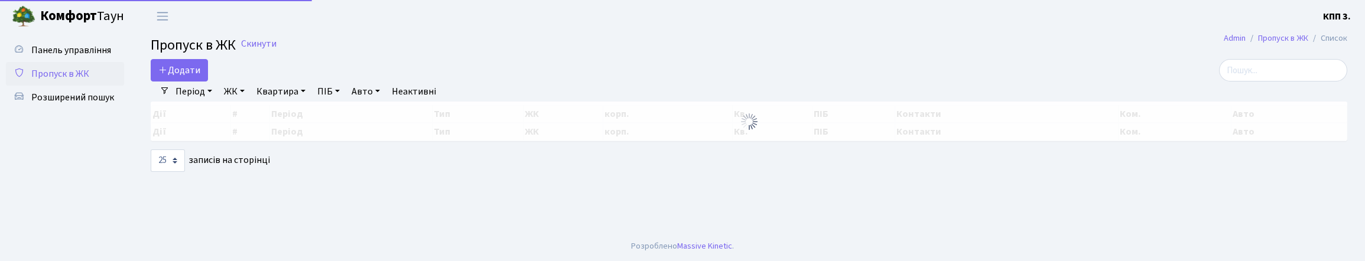
select select "25"
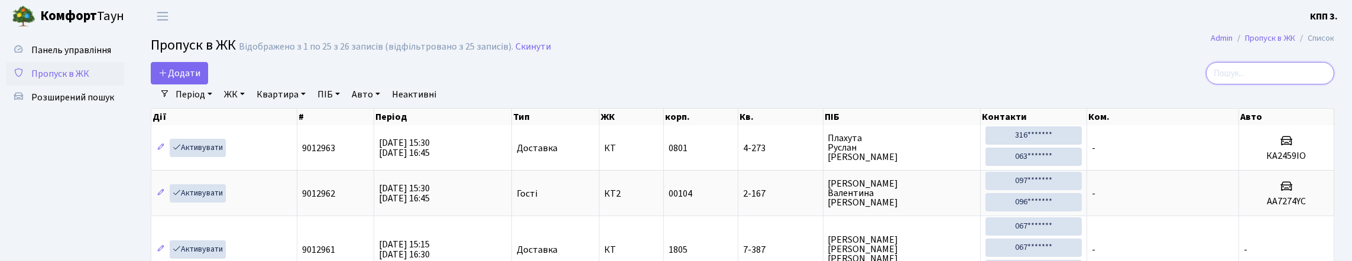
drag, startPoint x: 1222, startPoint y: 80, endPoint x: 1147, endPoint y: 100, distance: 78.4
click at [1222, 82] on input "search" at bounding box center [1270, 73] width 128 height 22
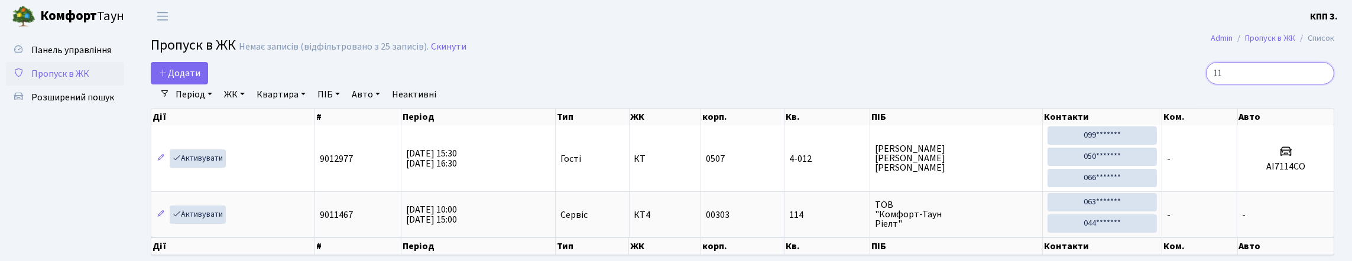
type input "1"
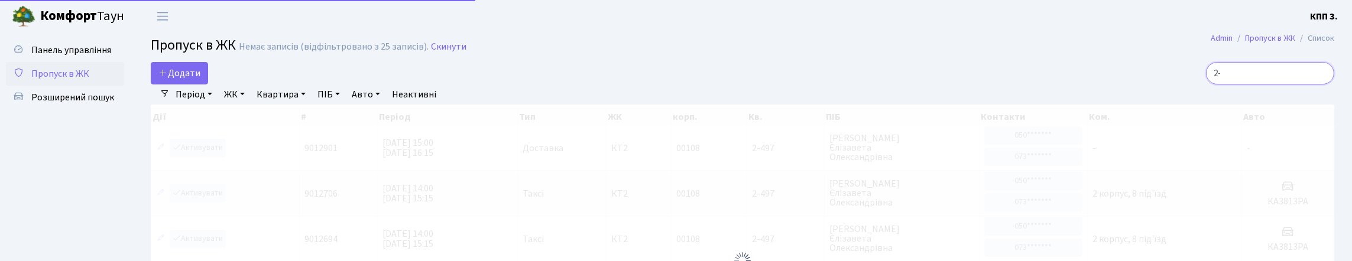
type input "2"
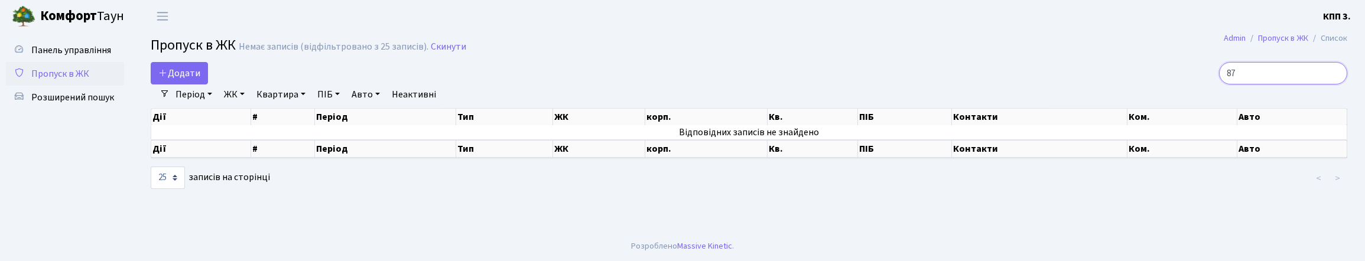
type input "8"
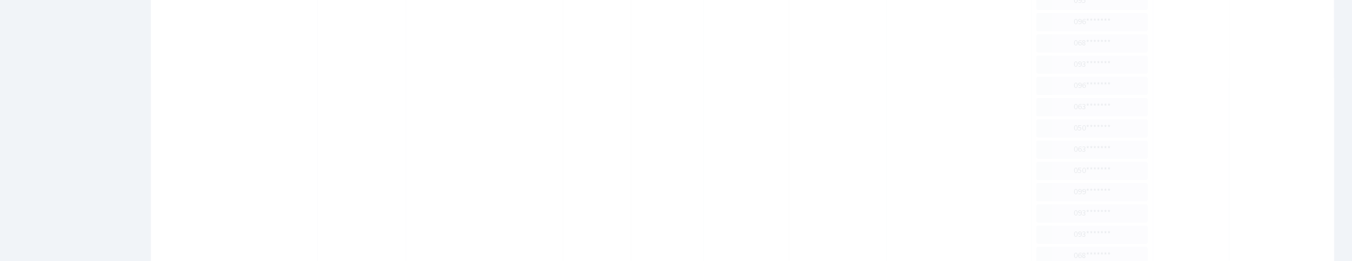
scroll to position [76, 0]
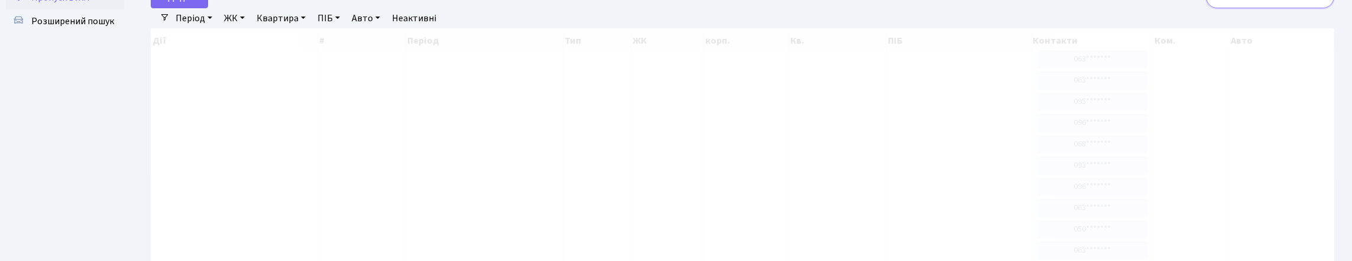
type input "2"
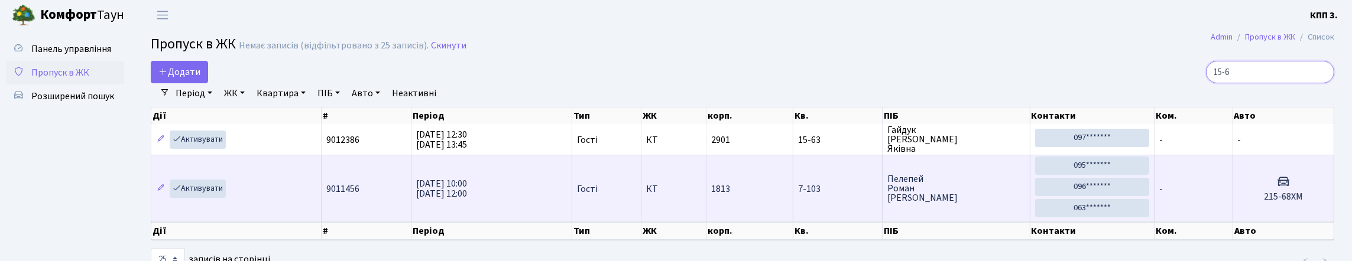
scroll to position [0, 0]
type input "1"
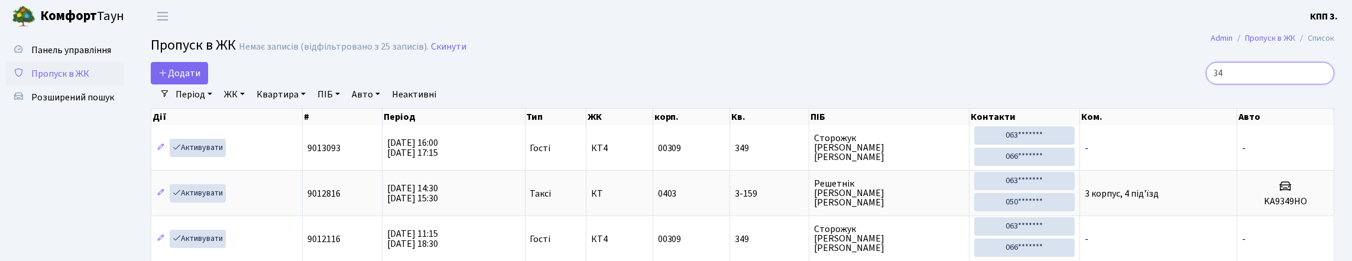
type input "3"
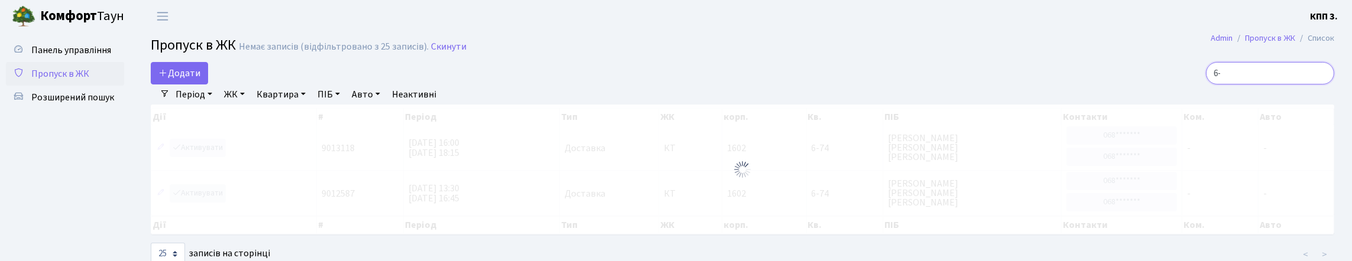
type input "6"
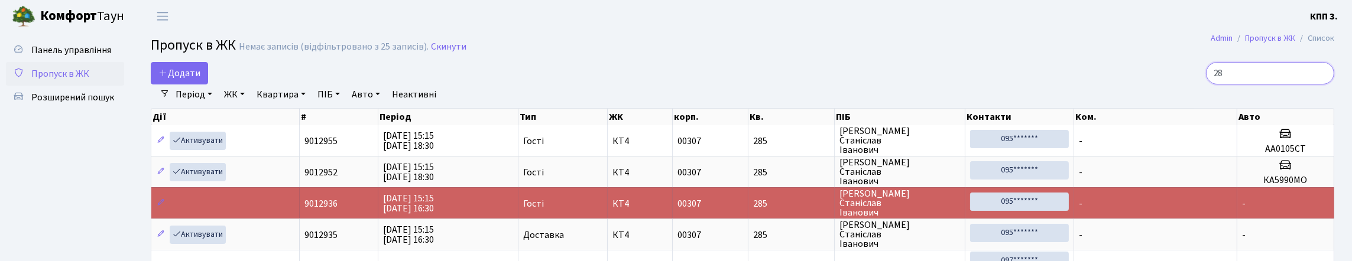
type input "2"
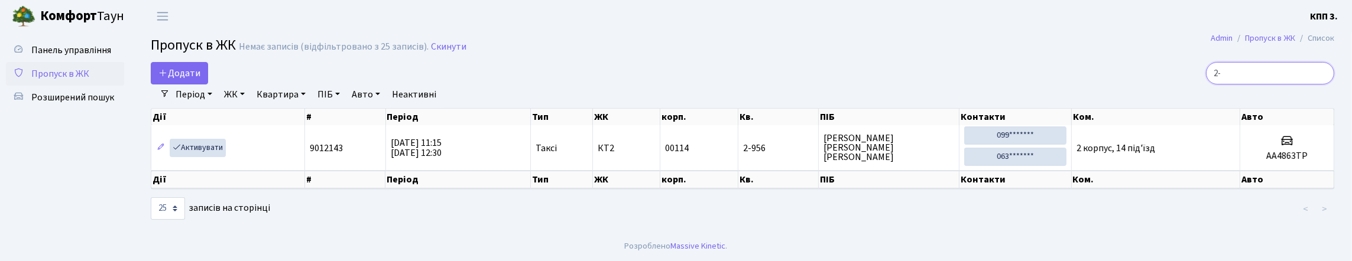
type input "2"
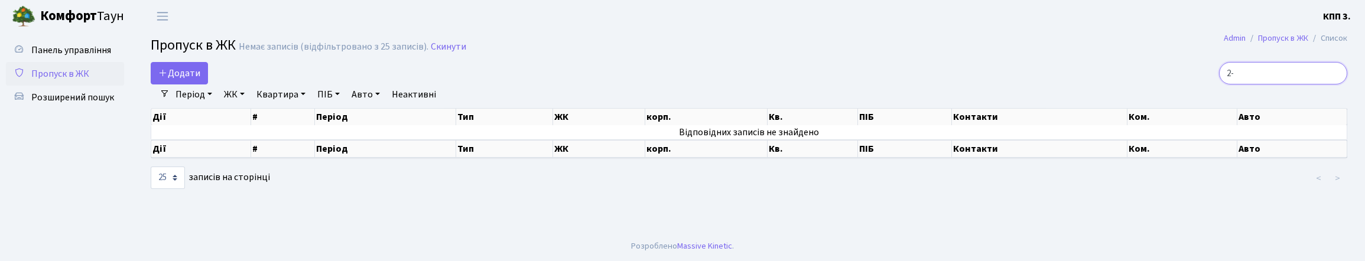
type input "2"
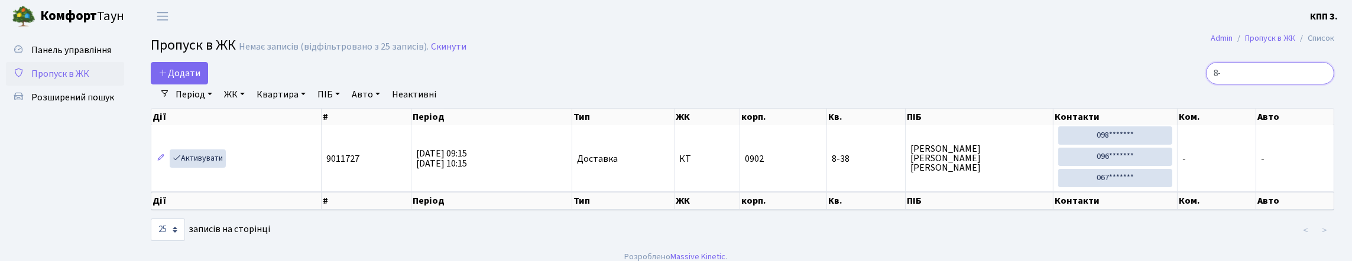
type input "8"
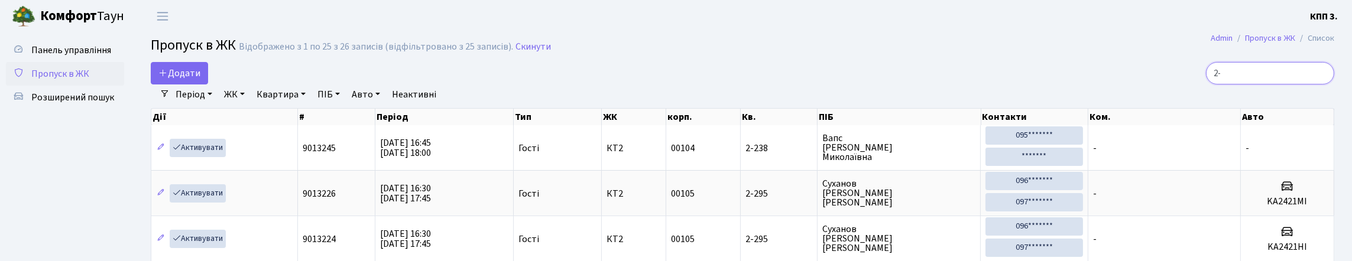
type input "2"
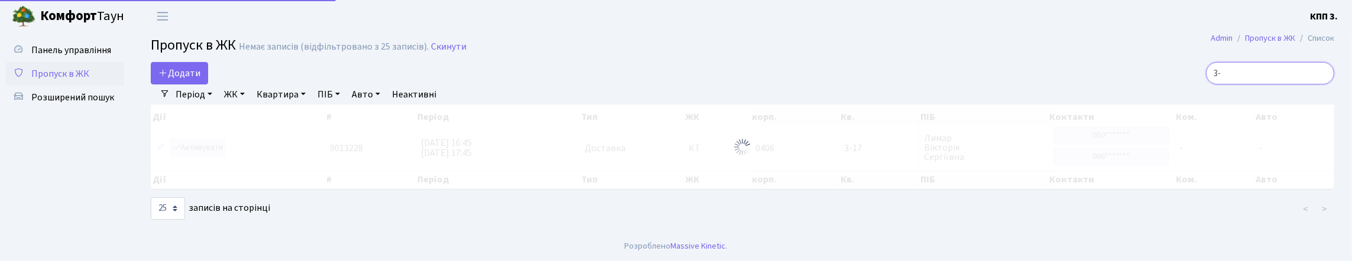
type input "3"
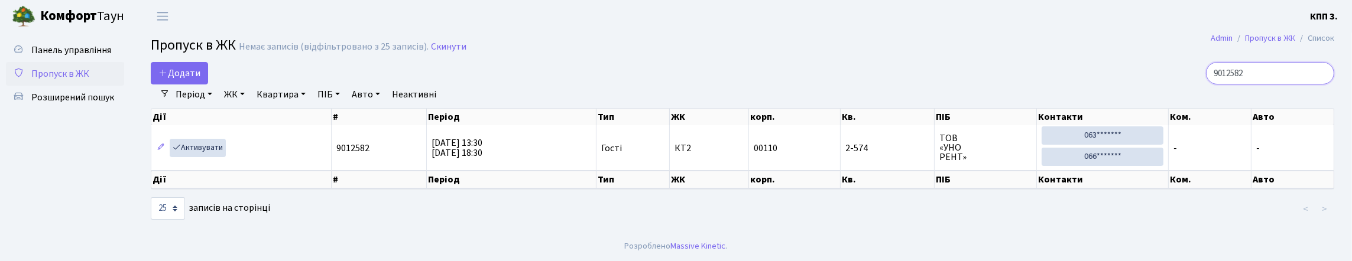
type input "9012582"
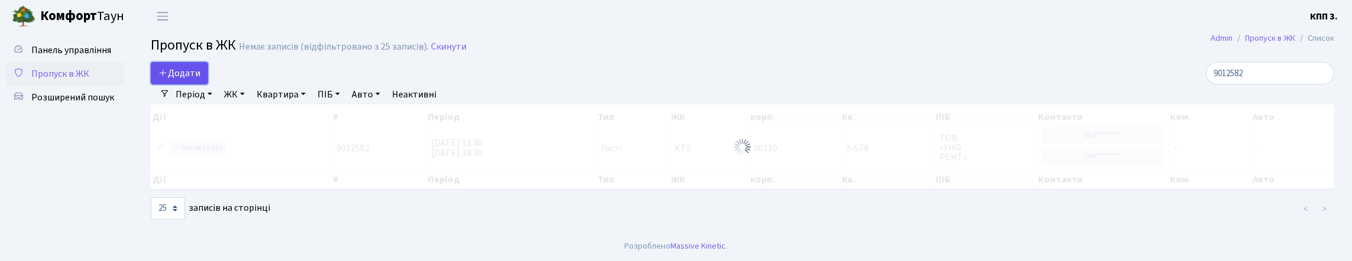
click at [178, 80] on span "Додати" at bounding box center [179, 73] width 42 height 13
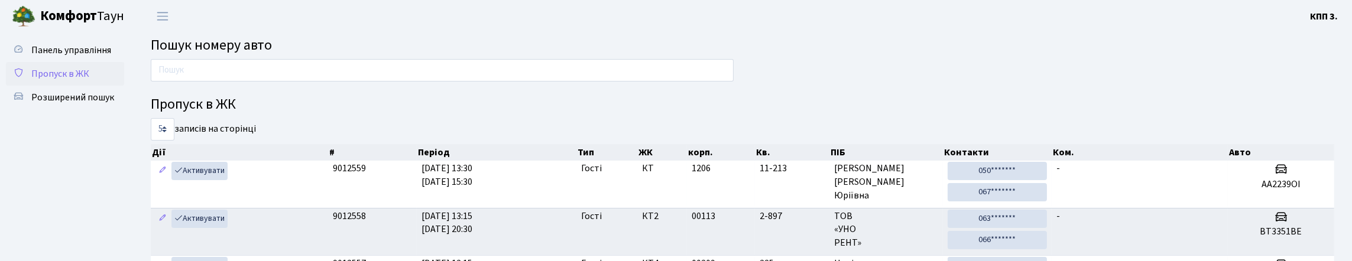
click at [51, 80] on span "Пропуск в ЖК" at bounding box center [60, 73] width 58 height 13
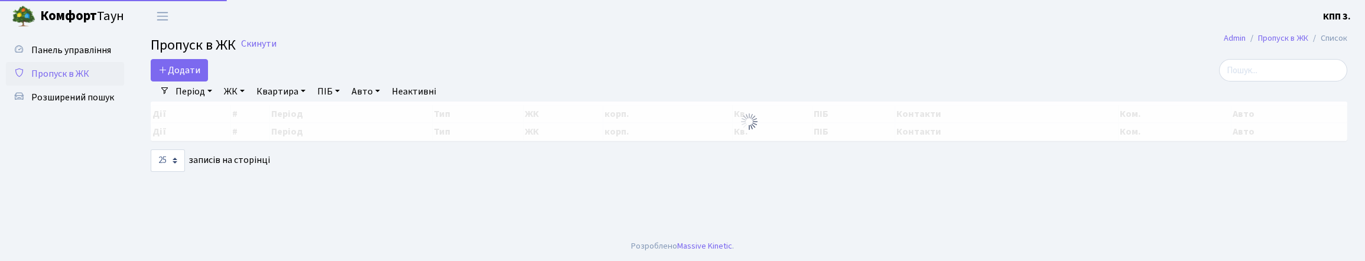
select select "25"
click at [189, 70] on link "Додати" at bounding box center [179, 70] width 57 height 22
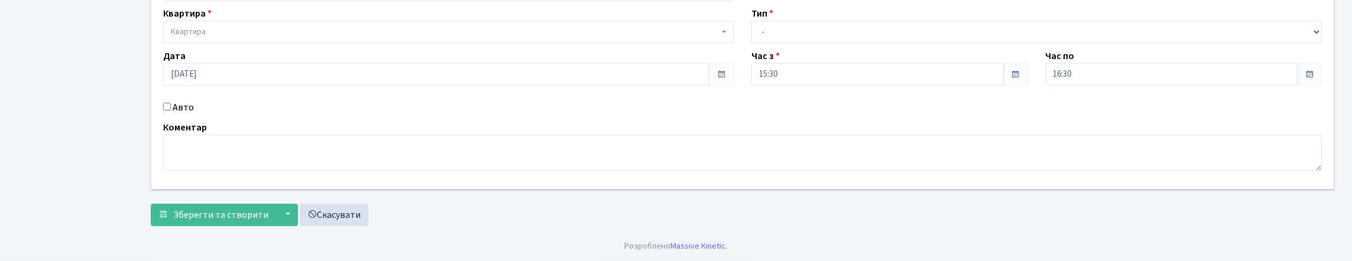
scroll to position [118, 0]
click at [169, 111] on input "Авто" at bounding box center [167, 107] width 8 height 8
checkbox input "true"
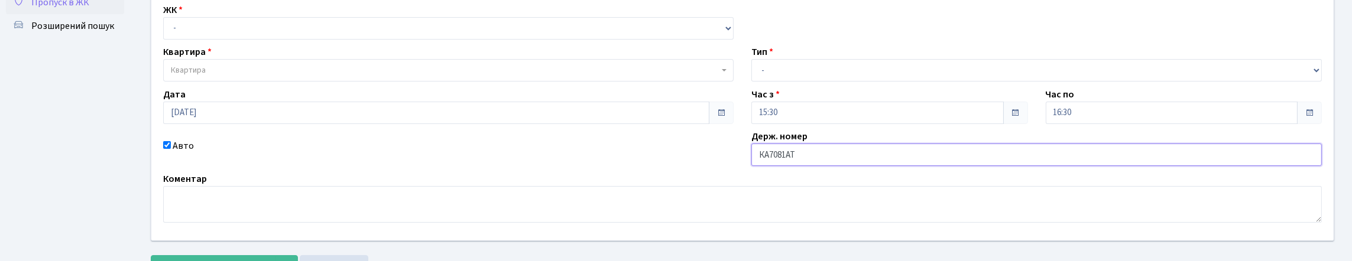
scroll to position [59, 0]
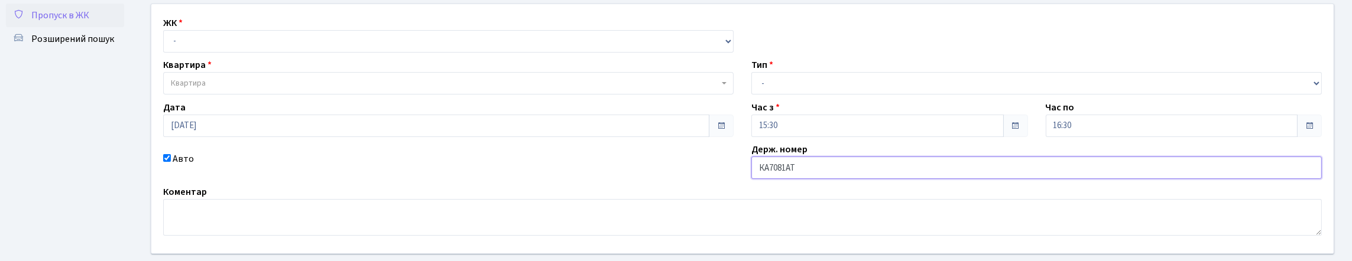
type input "КА7081АТ"
click at [799, 95] on select "- Доставка Таксі Гості Сервіс" at bounding box center [1036, 83] width 570 height 22
select select "3"
click at [751, 95] on select "- Доставка Таксі Гості Сервіс" at bounding box center [1036, 83] width 570 height 22
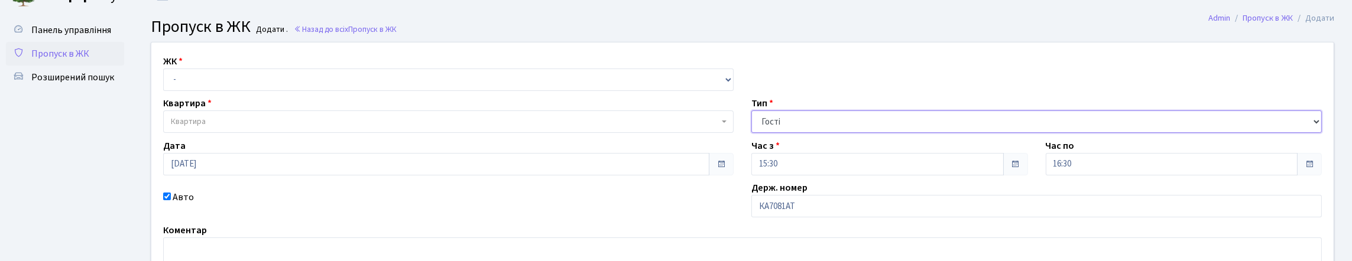
scroll to position [0, 0]
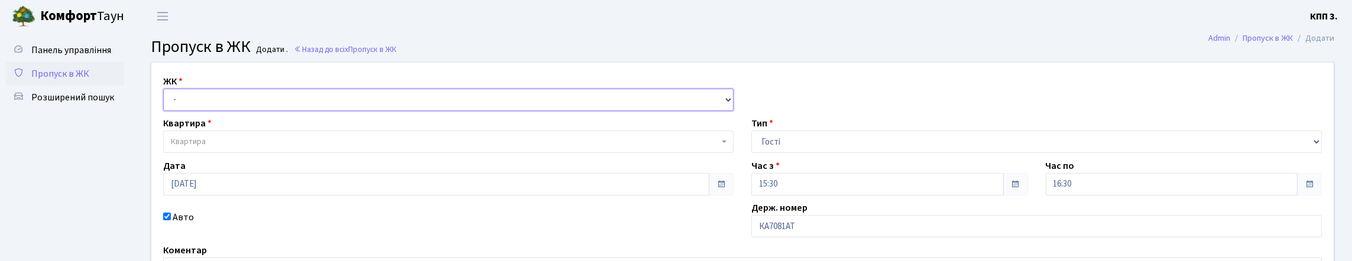
click at [207, 111] on select "- КТ, вул. Регенераторна, 4 КТ2, просп. [STREET_ADDRESS] [STREET_ADDRESS] [PERS…" at bounding box center [448, 100] width 570 height 22
select select "271"
click at [166, 102] on select "- КТ, вул. Регенераторна, 4 КТ2, просп. [STREET_ADDRESS] [STREET_ADDRESS] [PERS…" at bounding box center [448, 100] width 570 height 22
select select
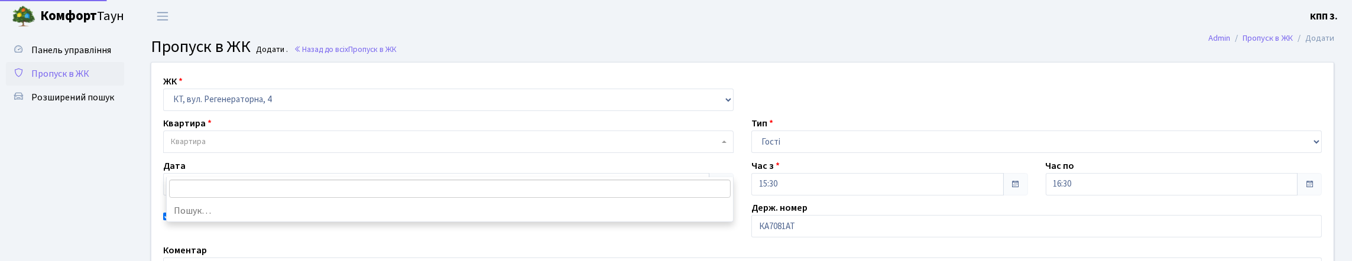
click at [233, 148] on span "Квартира" at bounding box center [445, 142] width 548 height 12
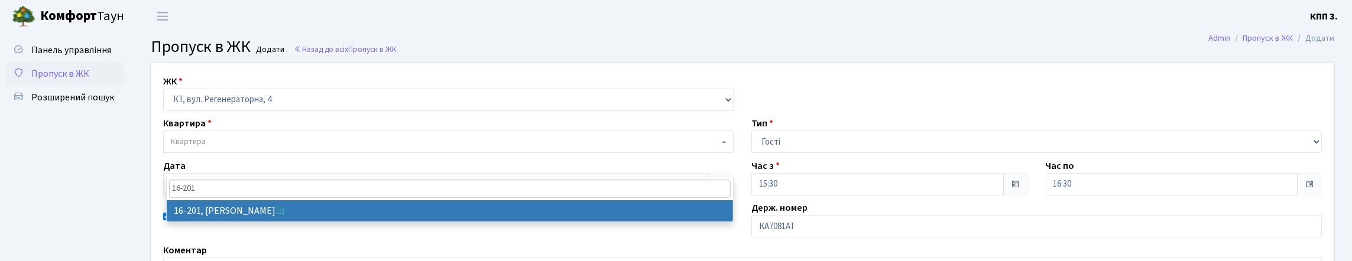
type input "16-201"
select select "8762"
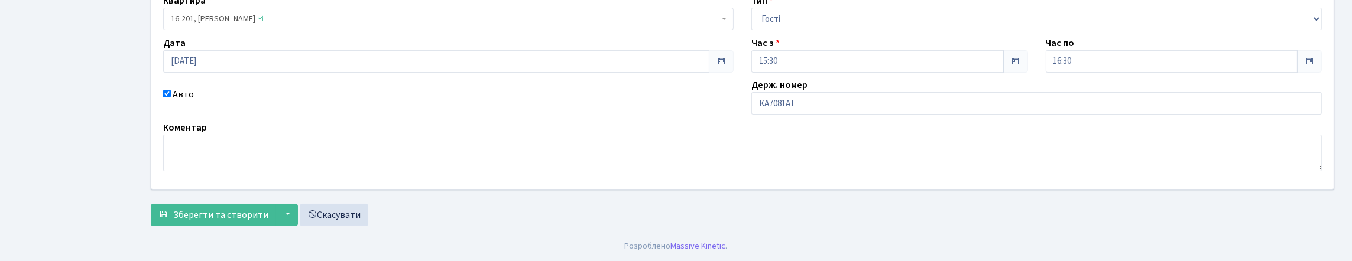
scroll to position [203, 0]
click at [255, 210] on span "Зберегти та створити" at bounding box center [220, 215] width 95 height 13
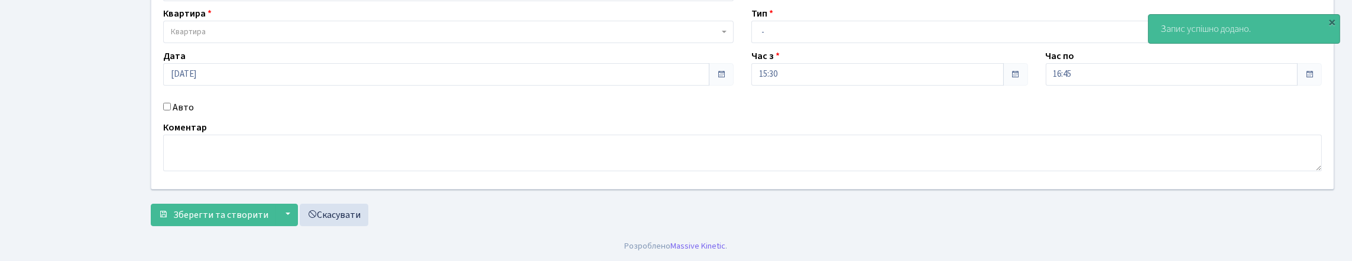
scroll to position [186, 0]
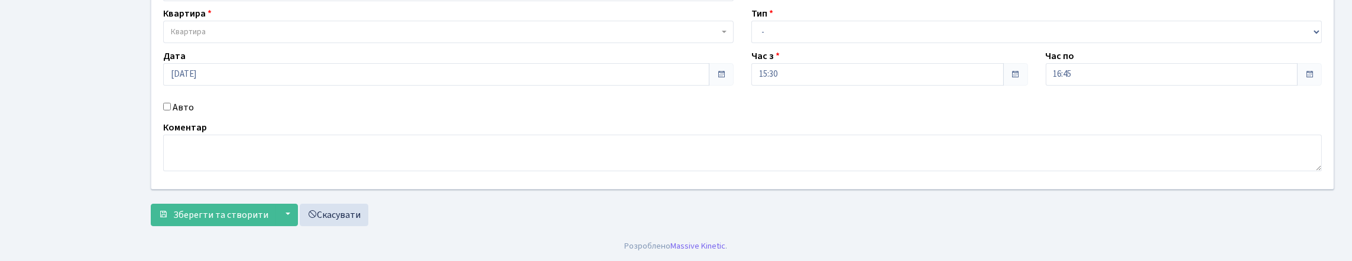
click at [169, 103] on input "Авто" at bounding box center [167, 107] width 8 height 8
checkbox input "true"
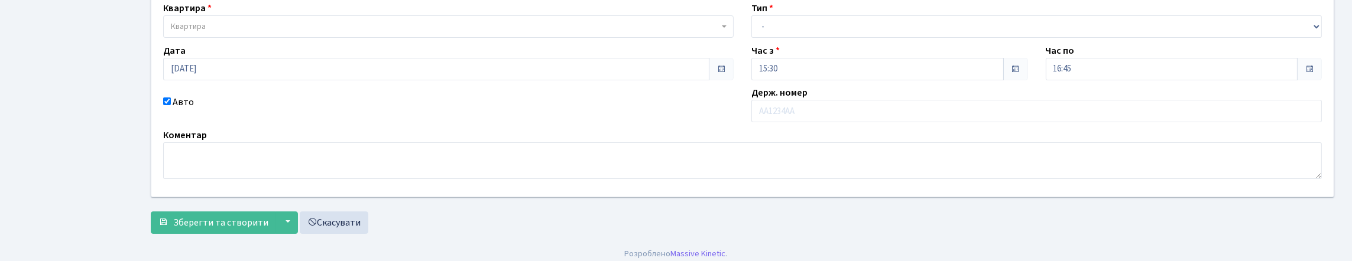
scroll to position [9, 0]
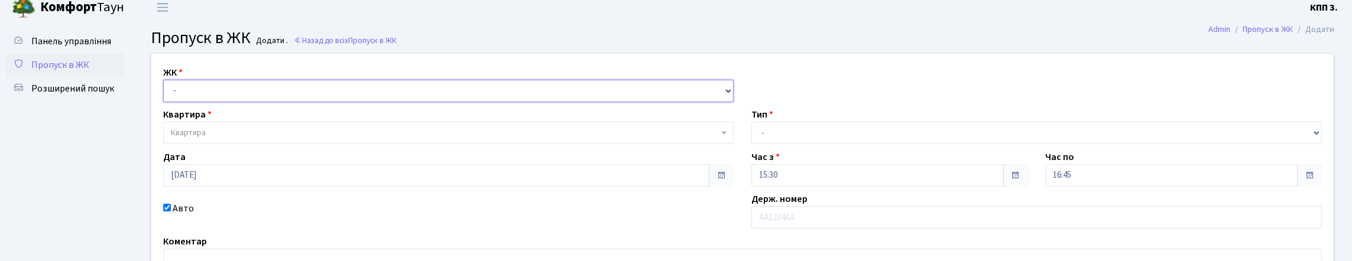
click at [219, 102] on select "- КТ, вул. Регенераторна, 4 КТ2, просп. [STREET_ADDRESS] [STREET_ADDRESS] [PERS…" at bounding box center [448, 91] width 570 height 22
select select "295"
click at [166, 93] on select "- КТ, вул. Регенераторна, 4 КТ2, просп. [STREET_ADDRESS] [STREET_ADDRESS] [PERS…" at bounding box center [448, 91] width 570 height 22
select select
click at [217, 139] on span "Квартира" at bounding box center [445, 133] width 548 height 12
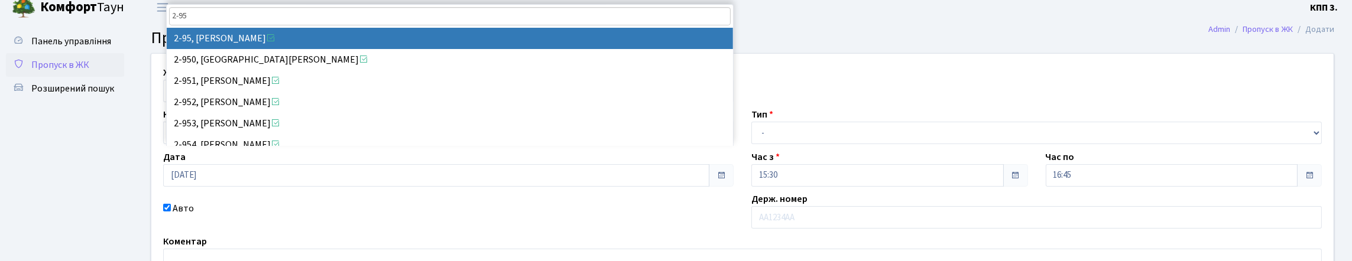
type input "2-95"
select select "15144"
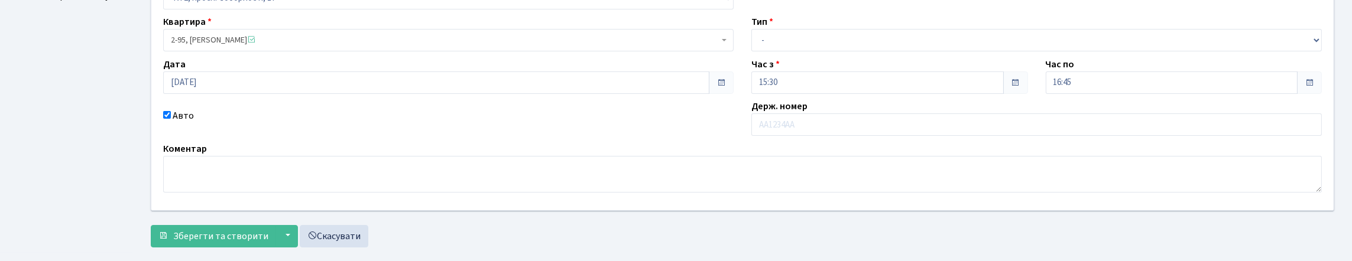
scroll to position [127, 0]
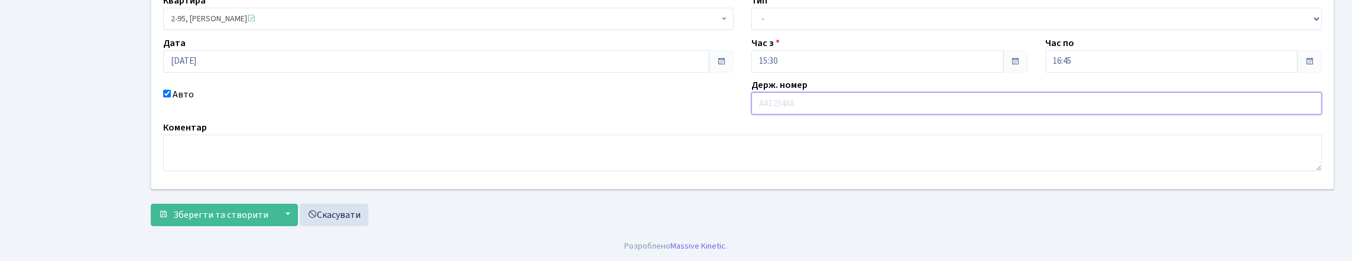
click at [797, 115] on input "text" at bounding box center [1036, 103] width 570 height 22
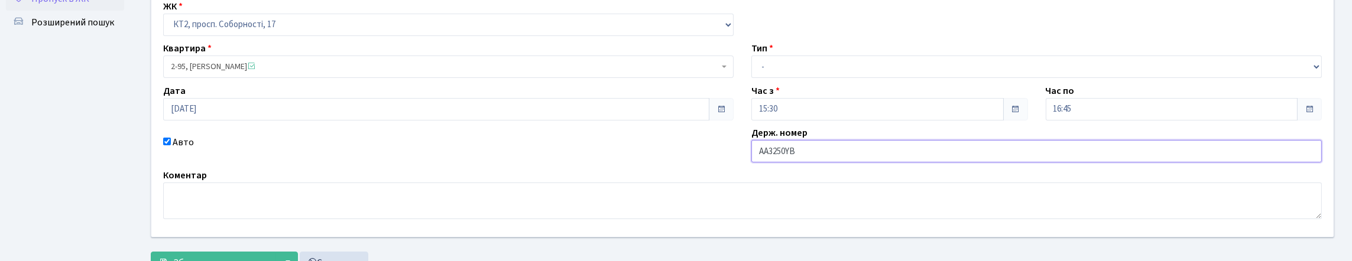
scroll to position [68, 0]
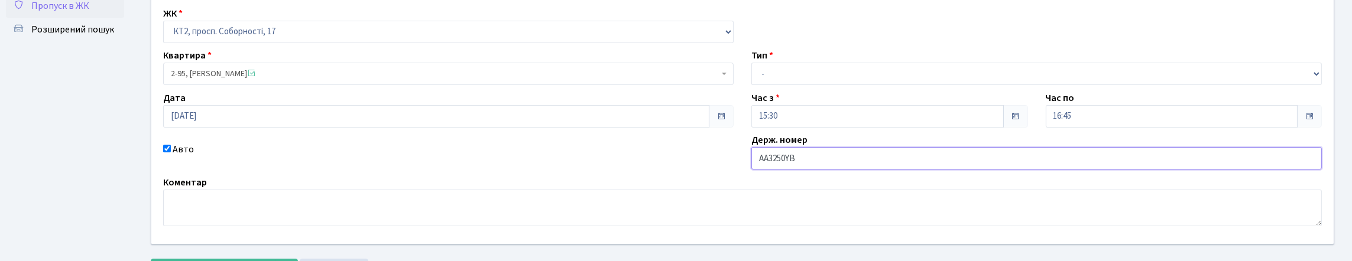
type input "АА3250YВ"
click at [209, 43] on select "- КТ, вул. Регенераторна, 4 КТ2, просп. [STREET_ADDRESS] [STREET_ADDRESS] [PERS…" at bounding box center [448, 32] width 570 height 22
select select "271"
click at [166, 34] on select "- КТ, вул. Регенераторна, 4 КТ2, просп. [STREET_ADDRESS] [STREET_ADDRESS] [PERS…" at bounding box center [448, 32] width 570 height 22
select select
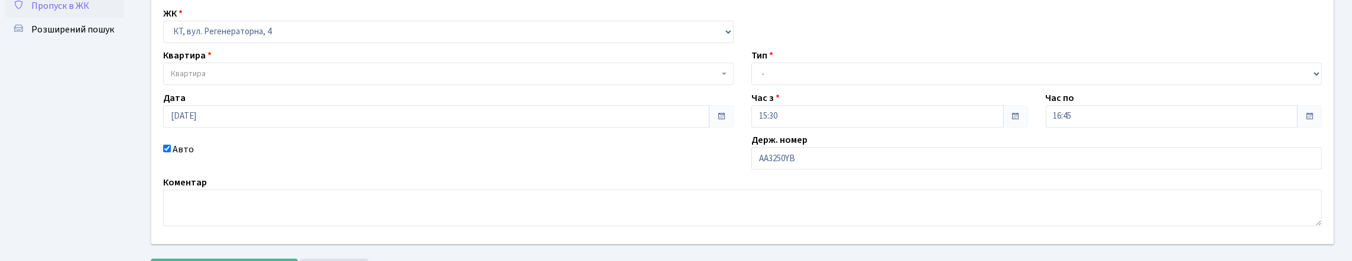
click at [248, 80] on span "Квартира" at bounding box center [445, 74] width 548 height 12
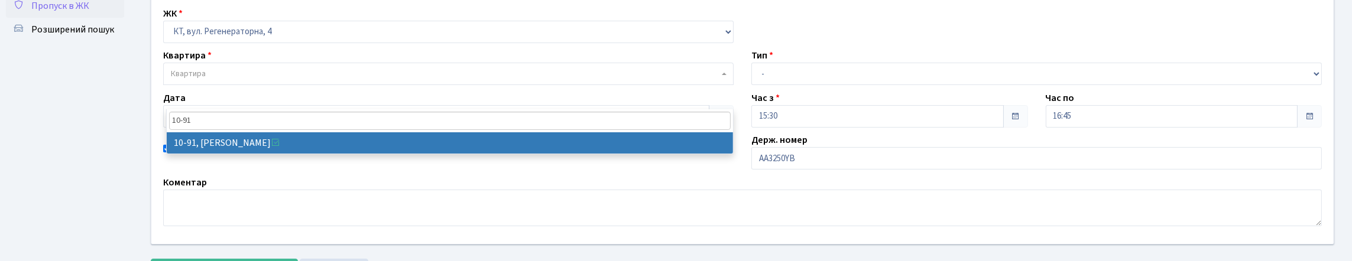
type input "10-91"
select select "6660"
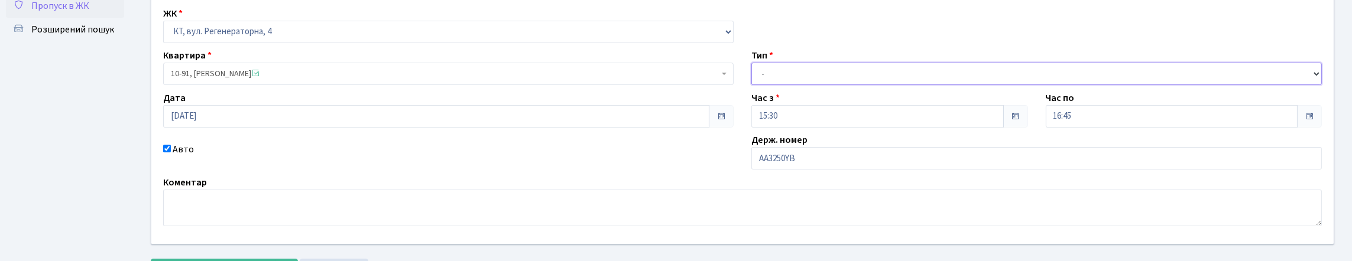
click at [775, 85] on select "- Доставка Таксі Гості Сервіс" at bounding box center [1036, 74] width 570 height 22
select select "3"
click at [751, 85] on select "- Доставка Таксі Гості Сервіс" at bounding box center [1036, 74] width 570 height 22
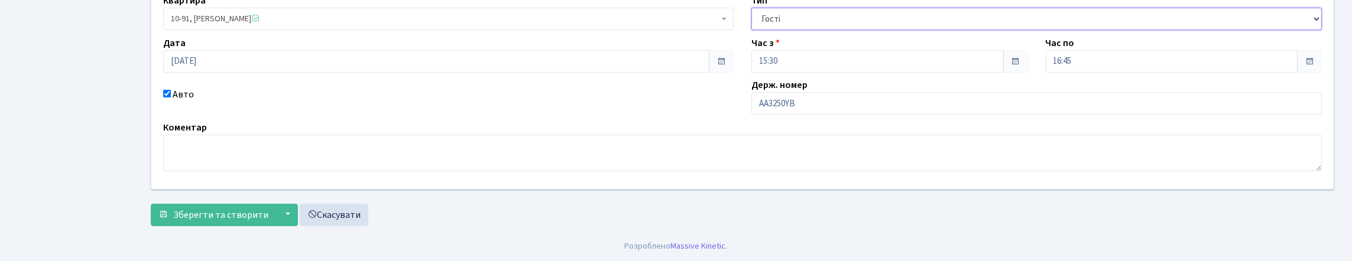
scroll to position [203, 0]
click at [196, 212] on span "Зберегти та створити" at bounding box center [220, 215] width 95 height 13
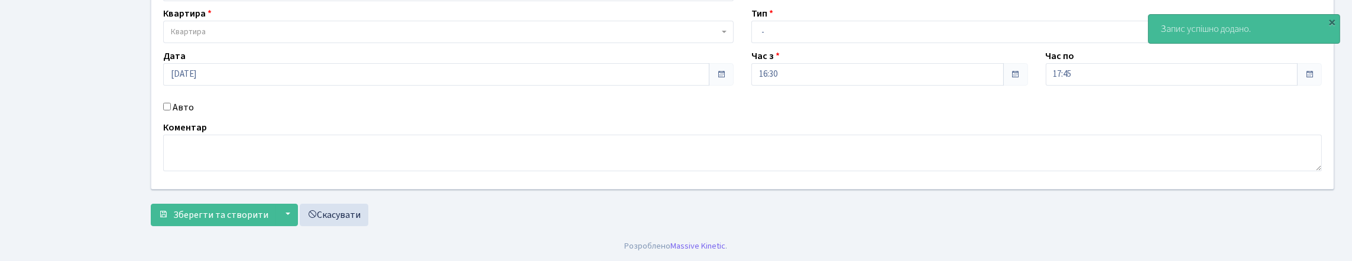
scroll to position [177, 0]
click at [171, 103] on input "Авто" at bounding box center [167, 107] width 8 height 8
checkbox input "true"
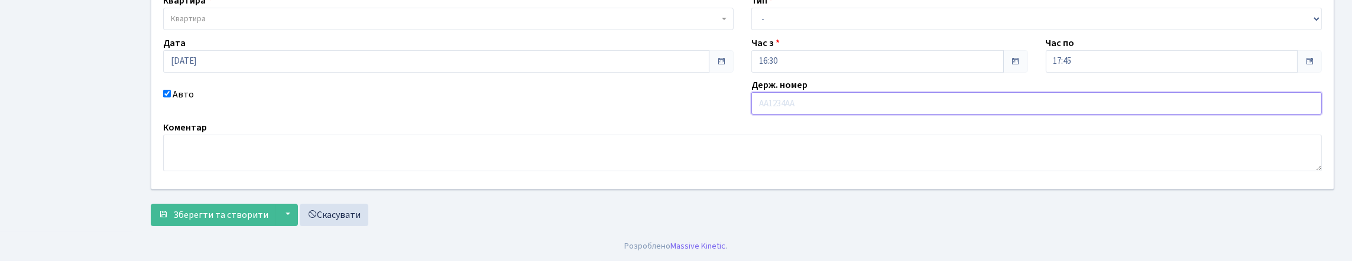
scroll to position [0, 0]
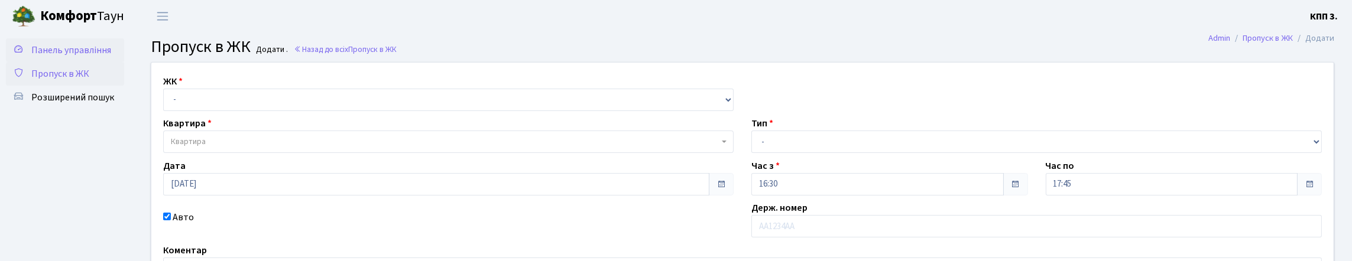
click at [82, 62] on link "Панель управління" at bounding box center [65, 50] width 118 height 24
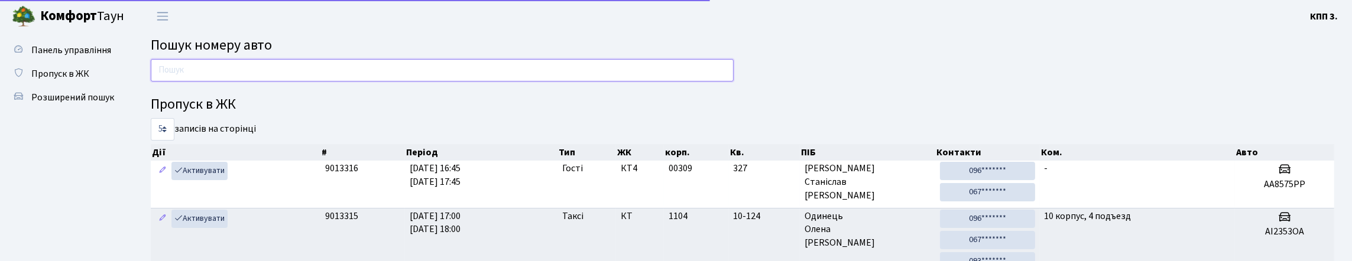
click at [236, 70] on input "text" at bounding box center [442, 70] width 583 height 22
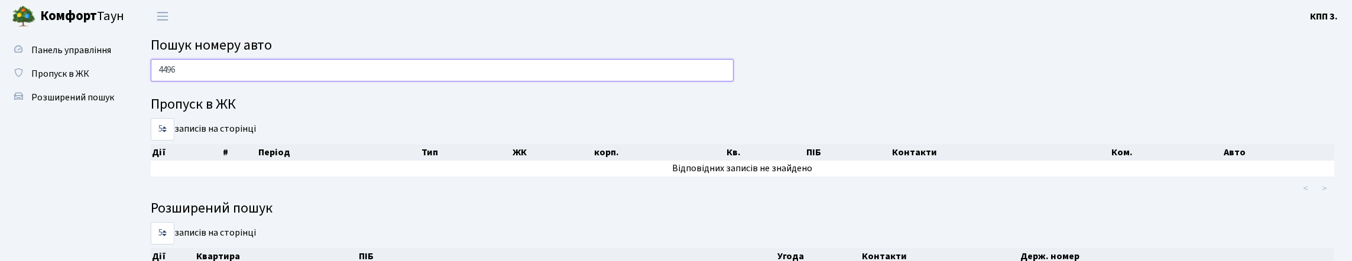
type input "4496"
click at [72, 80] on span "Пропуск в ЖК" at bounding box center [60, 73] width 58 height 13
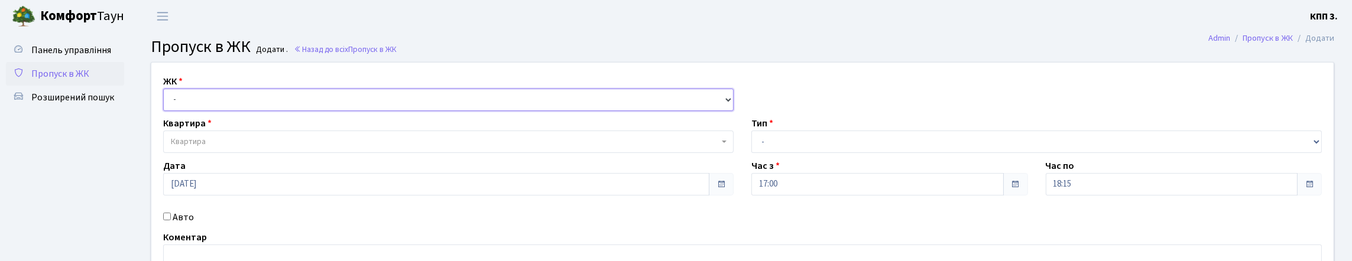
drag, startPoint x: 0, startPoint y: 0, endPoint x: 207, endPoint y: 122, distance: 240.8
click at [207, 111] on select "- КТ, вул. Регенераторна, 4 КТ2, просп. [STREET_ADDRESS] [STREET_ADDRESS] [PERS…" at bounding box center [448, 100] width 570 height 22
select select "295"
click at [166, 102] on select "- КТ, вул. Регенераторна, 4 КТ2, просп. [STREET_ADDRESS] [STREET_ADDRESS] [PERS…" at bounding box center [448, 100] width 570 height 22
select select
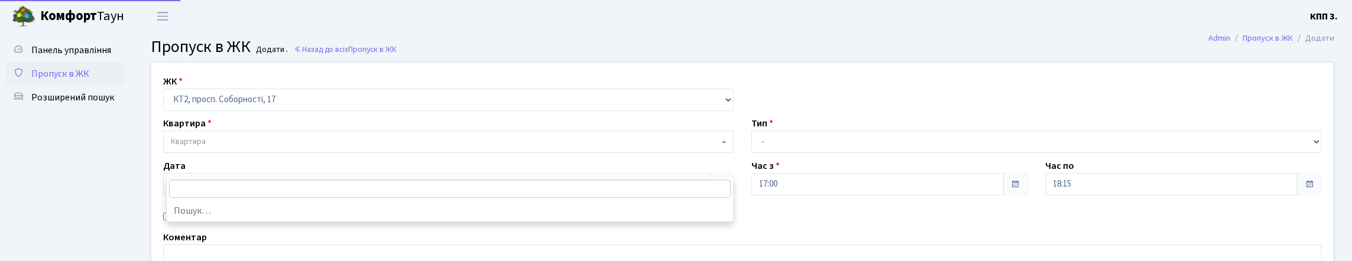
click at [221, 148] on span "Квартира" at bounding box center [445, 142] width 548 height 12
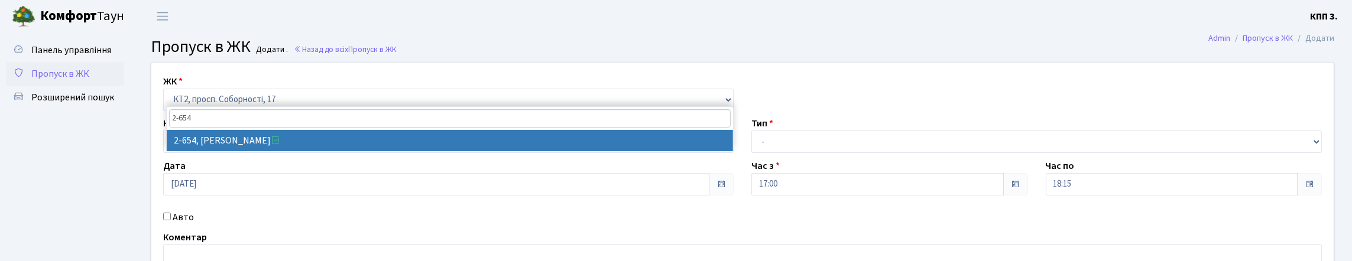
type input "2-654"
select select "15706"
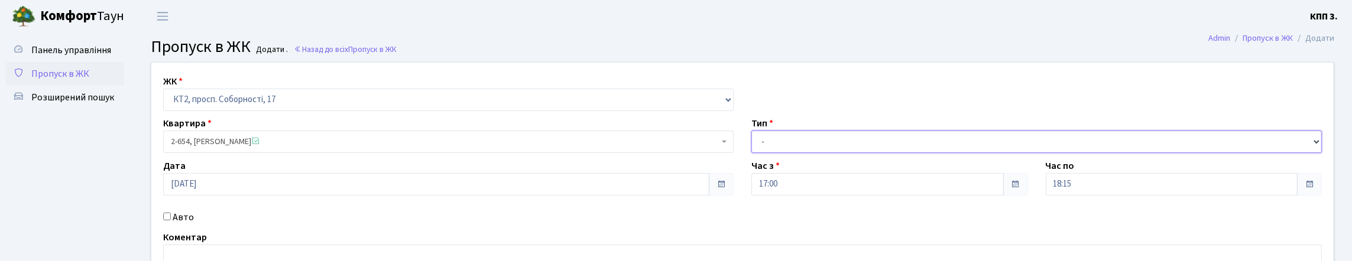
click at [820, 153] on select "- Доставка Таксі Гості Сервіс" at bounding box center [1036, 142] width 570 height 22
select select "3"
click at [751, 153] on select "- Доставка Таксі Гості Сервіс" at bounding box center [1036, 142] width 570 height 22
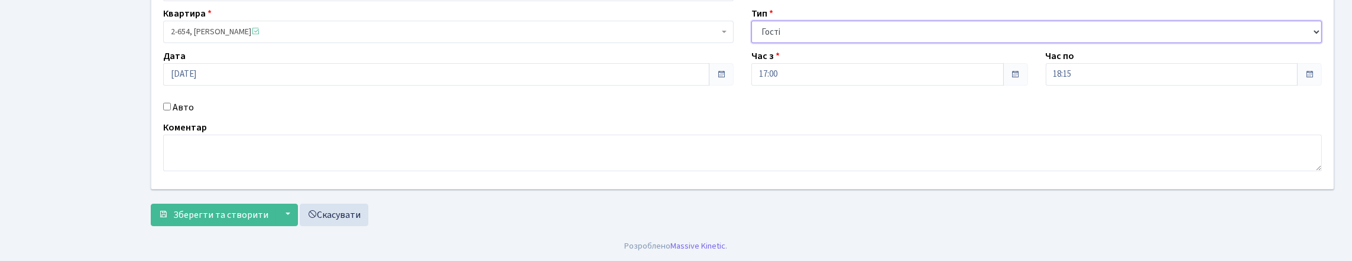
scroll to position [118, 0]
click at [187, 115] on label "Авто" at bounding box center [183, 107] width 21 height 14
click at [171, 111] on input "Авто" at bounding box center [167, 107] width 8 height 8
checkbox input "true"
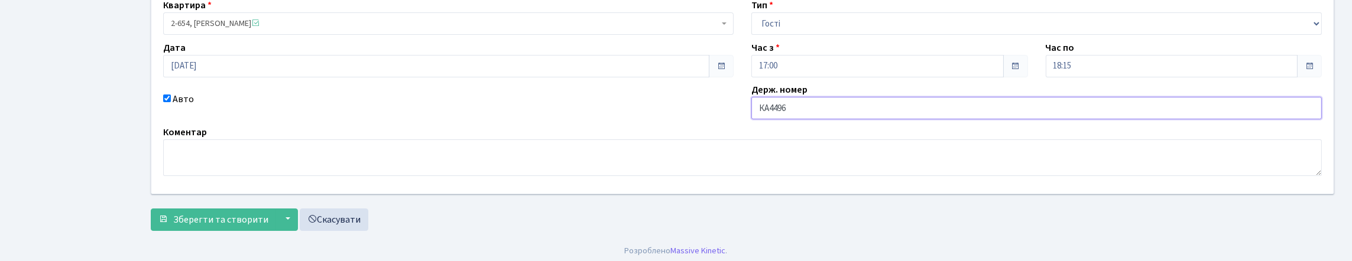
type input "КА4496АЕ"
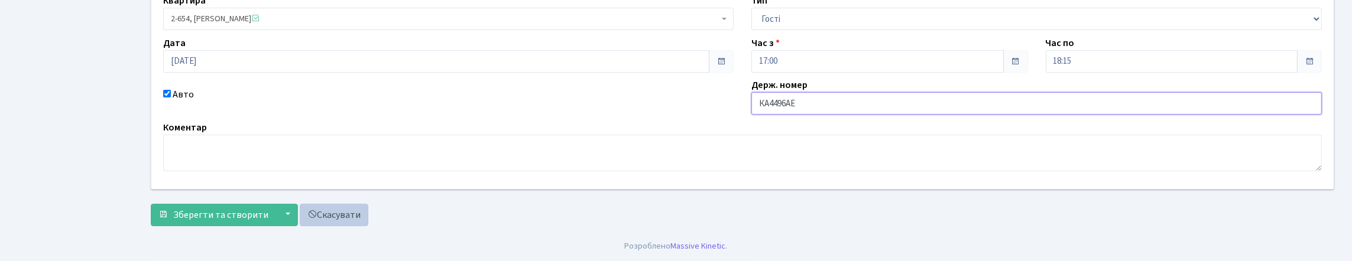
scroll to position [203, 0]
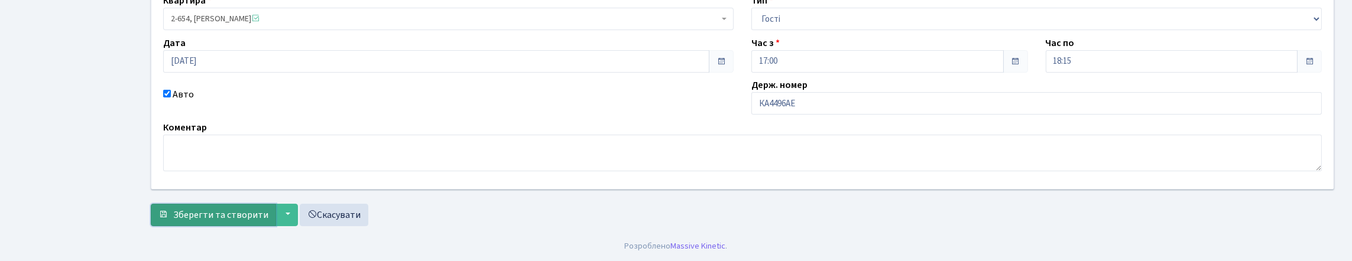
click at [217, 209] on span "Зберегти та створити" at bounding box center [220, 215] width 95 height 13
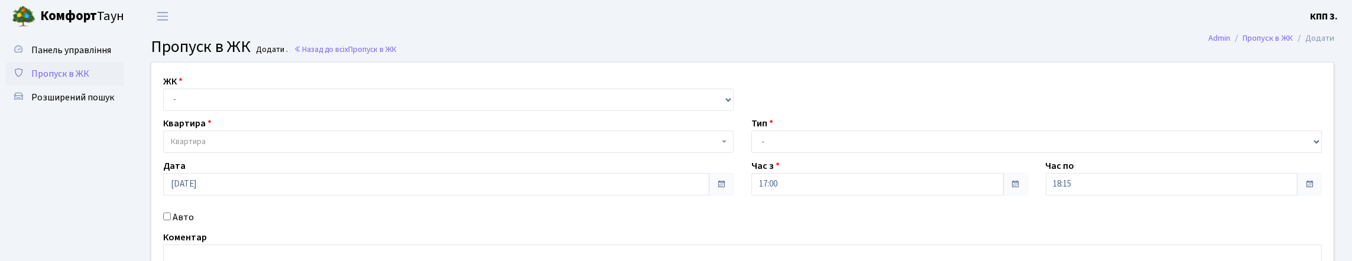
click at [47, 80] on span "Пропуск в ЖК" at bounding box center [60, 73] width 58 height 13
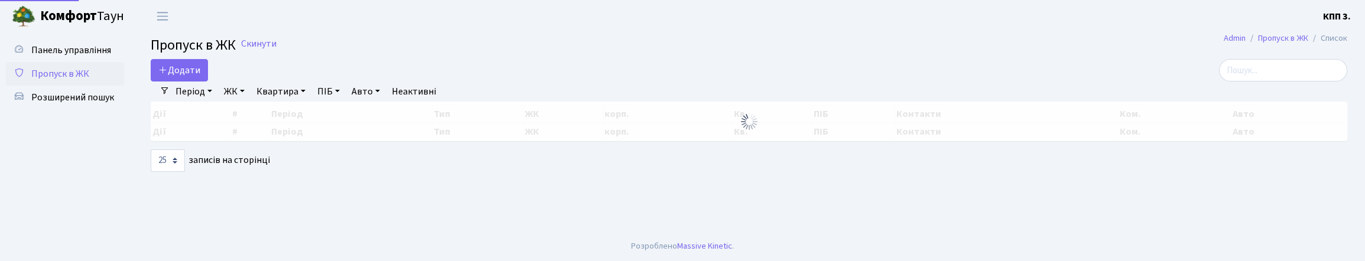
select select "25"
click at [1282, 82] on input "search" at bounding box center [1283, 70] width 128 height 22
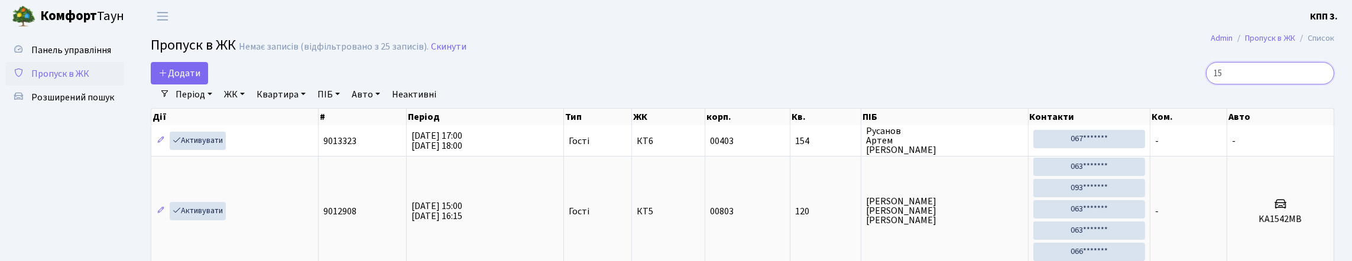
type input "1"
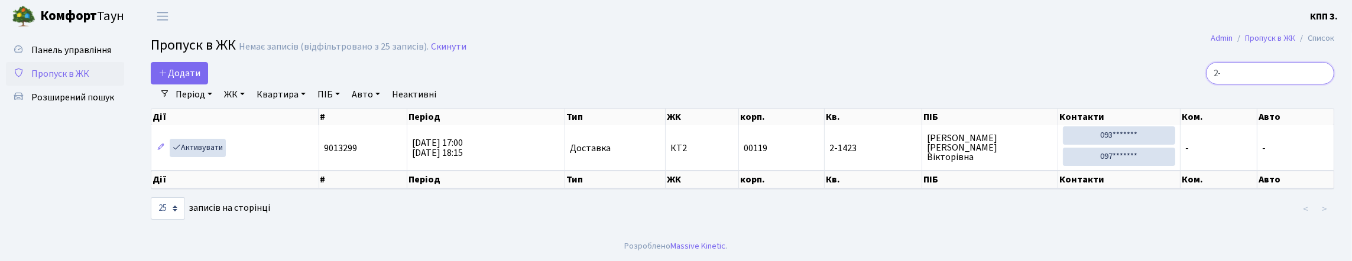
type input "2"
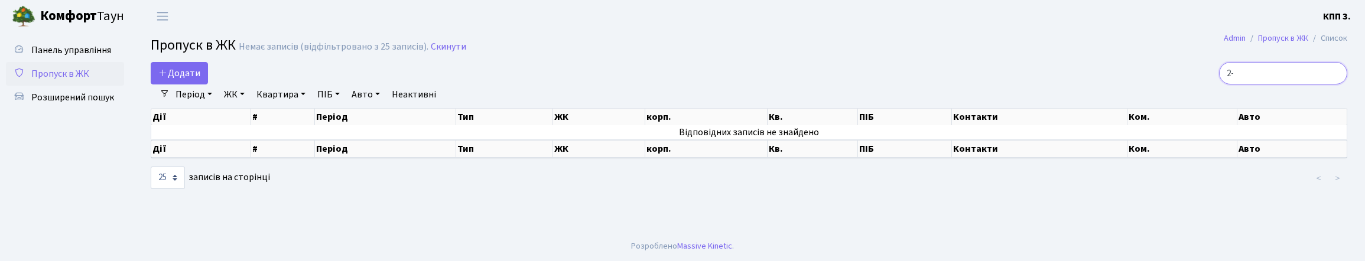
type input "2"
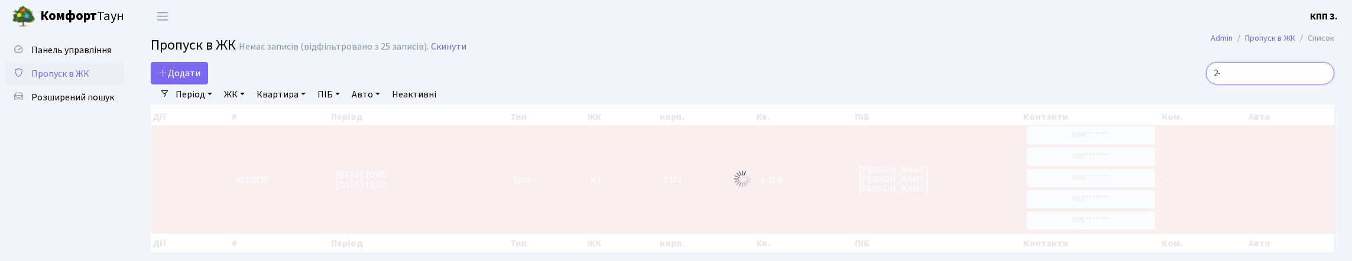
type input "2"
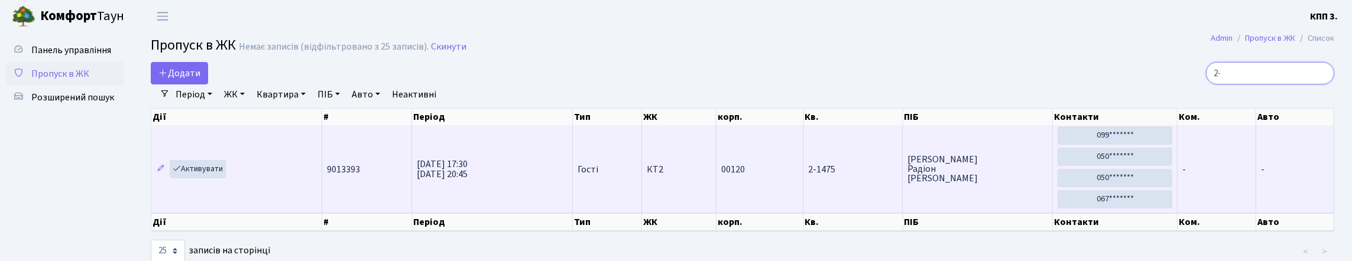
type input "2"
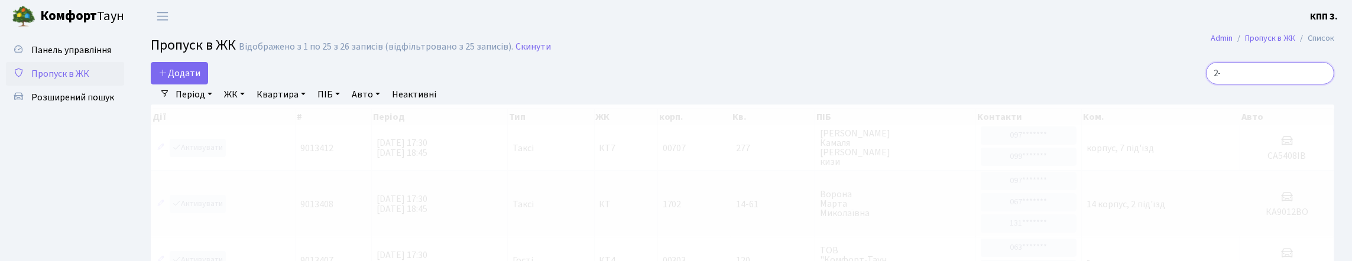
type input "2"
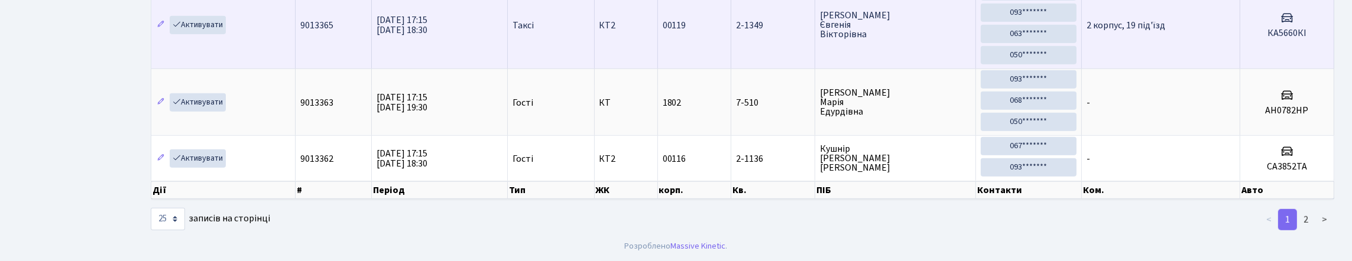
scroll to position [1671, 0]
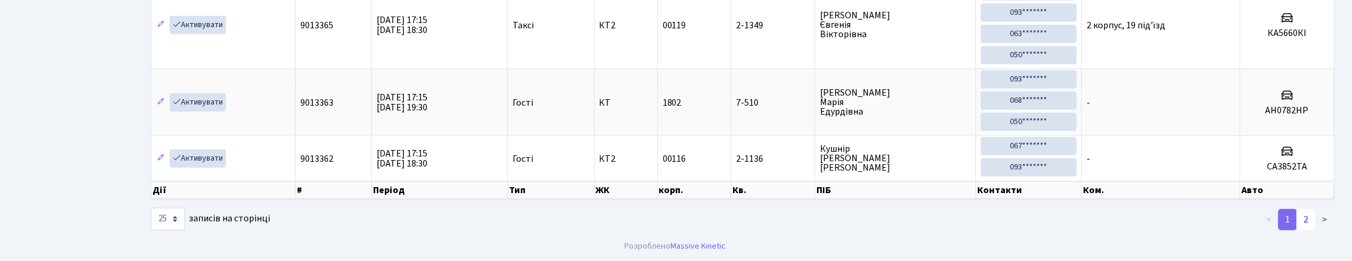
type input "2"
click at [1296, 216] on link "2" at bounding box center [1305, 219] width 19 height 21
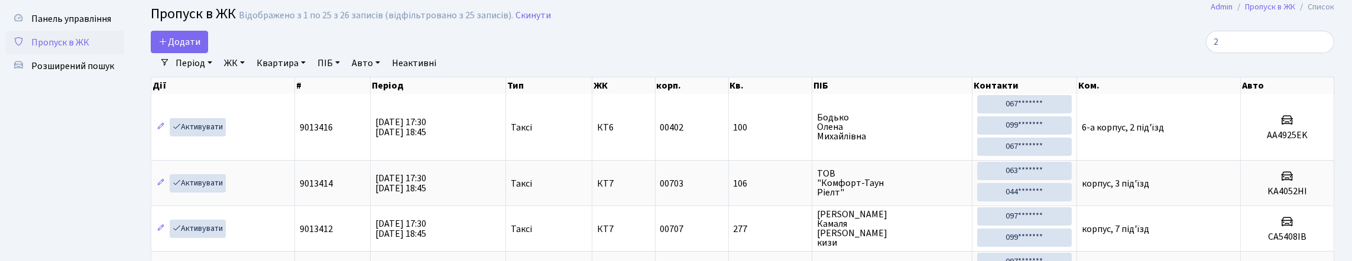
scroll to position [0, 0]
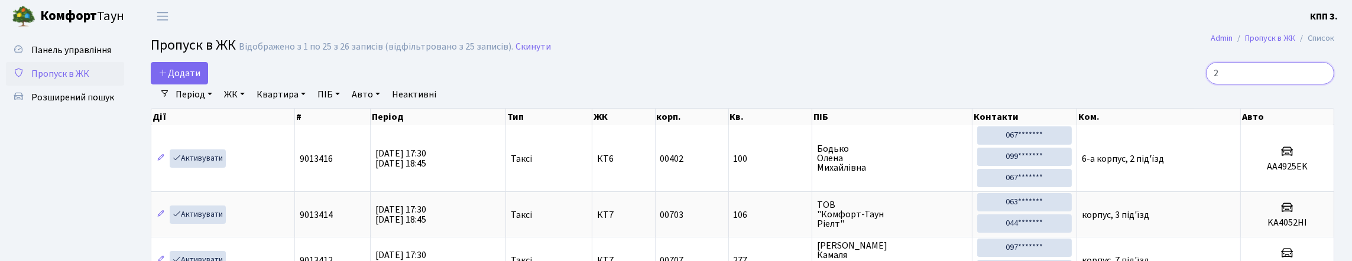
click at [1229, 85] on input "2" at bounding box center [1270, 73] width 128 height 22
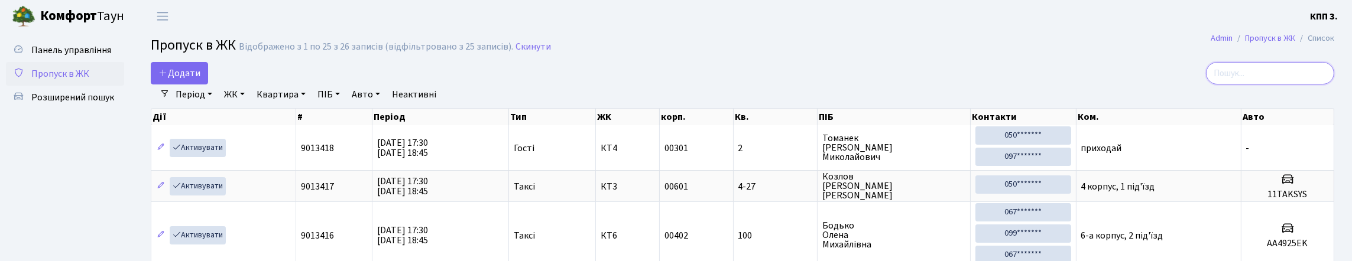
type input "2"
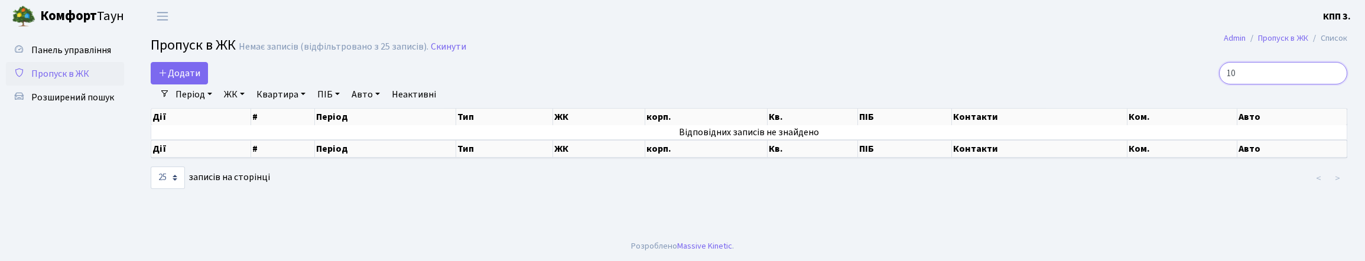
type input "1"
type input "Т"
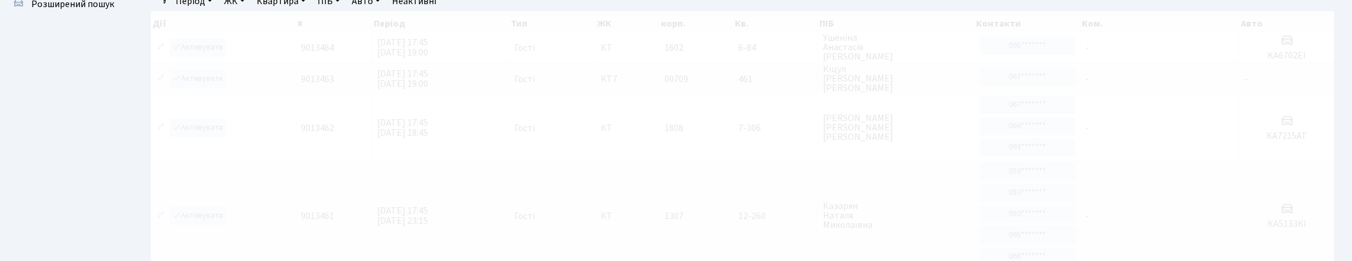
scroll to position [59, 0]
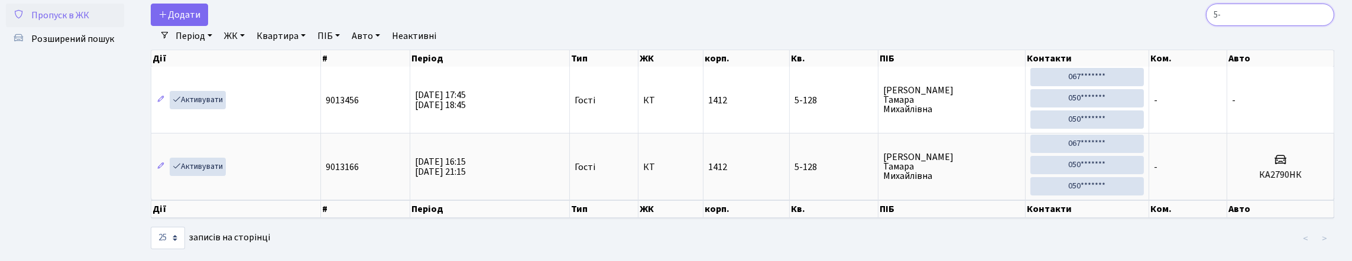
type input "5"
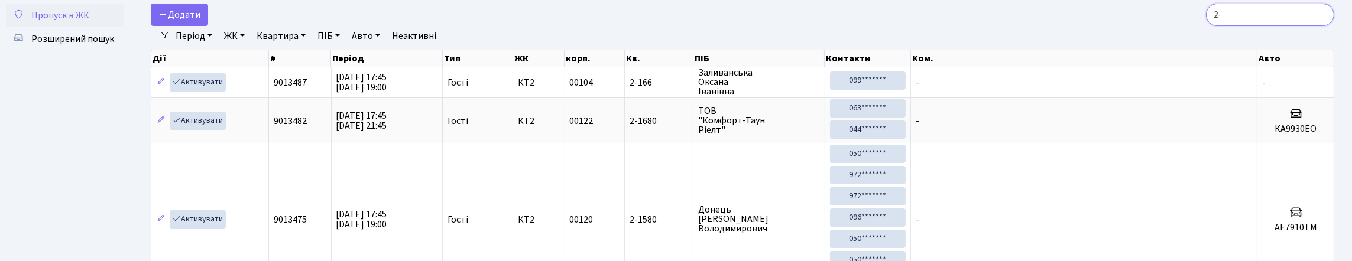
type input "2"
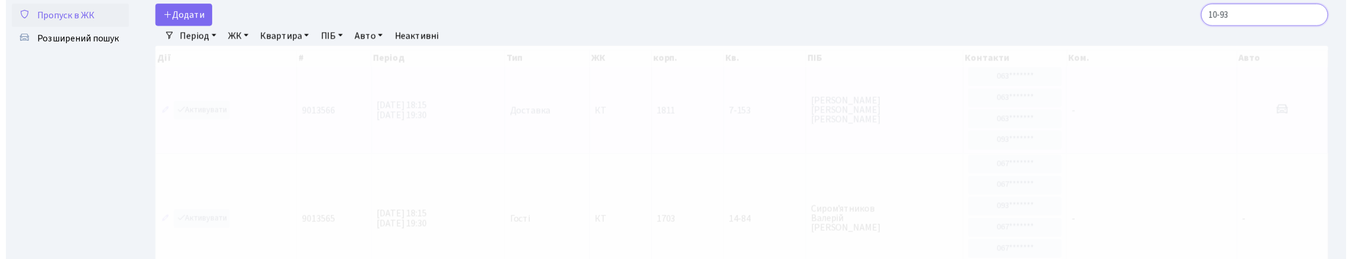
scroll to position [29, 0]
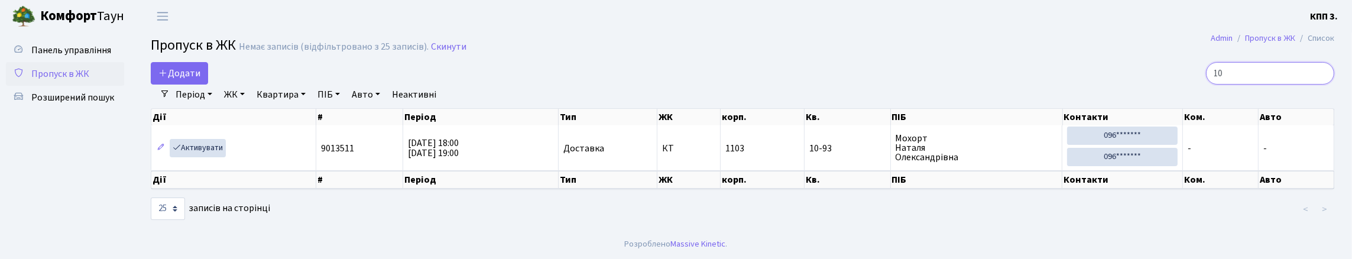
type input "1"
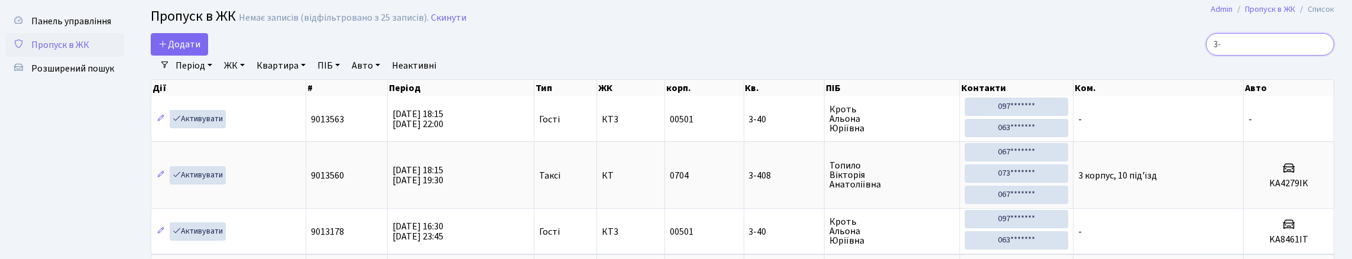
type input "3"
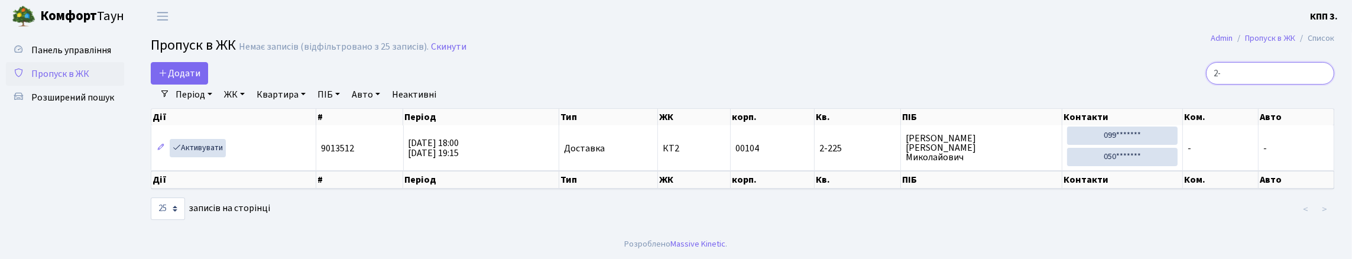
type input "2"
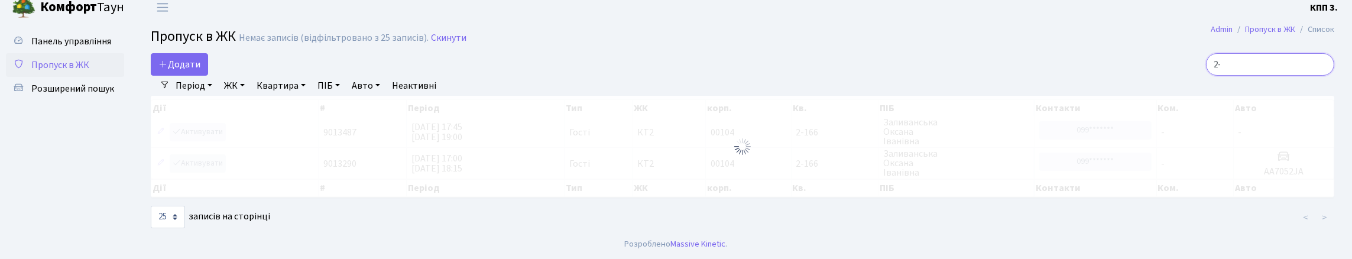
type input "2"
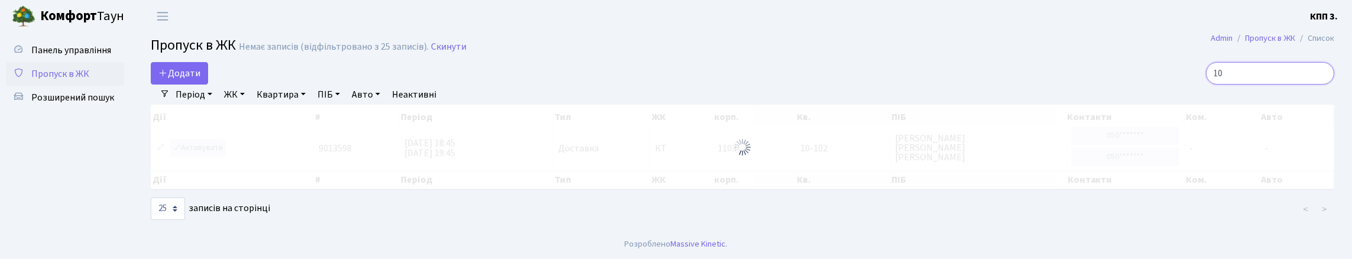
type input "1"
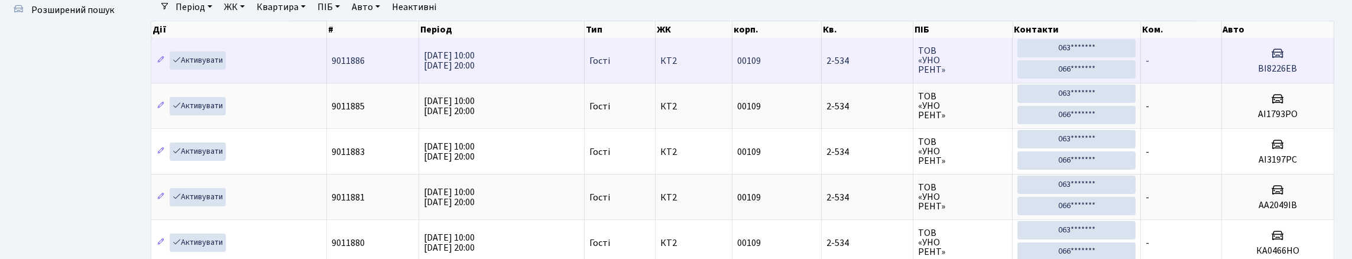
scroll to position [76, 0]
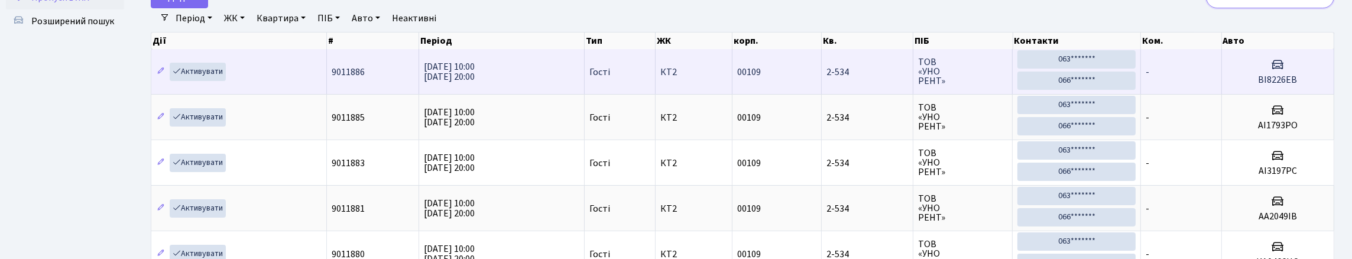
type input "2"
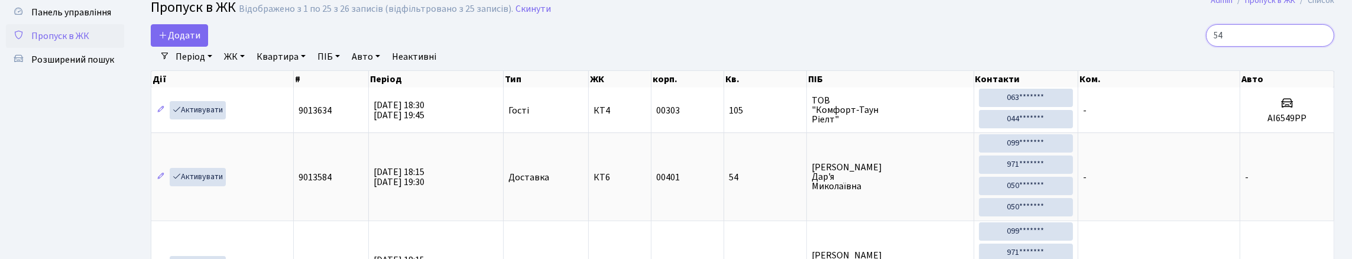
scroll to position [17, 0]
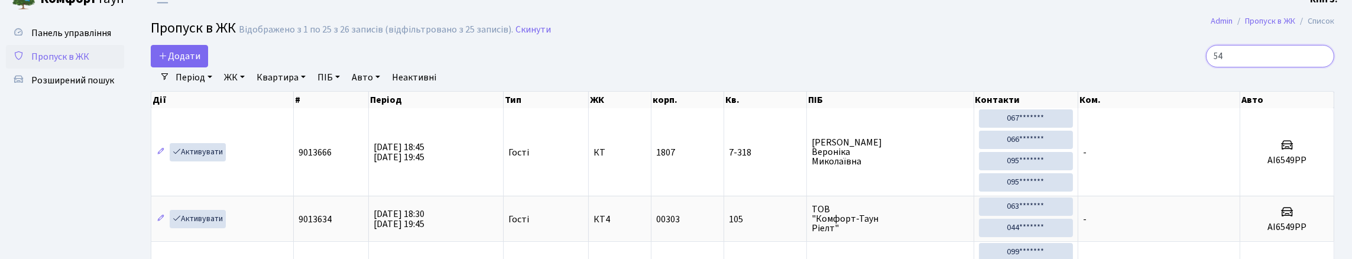
type input "5"
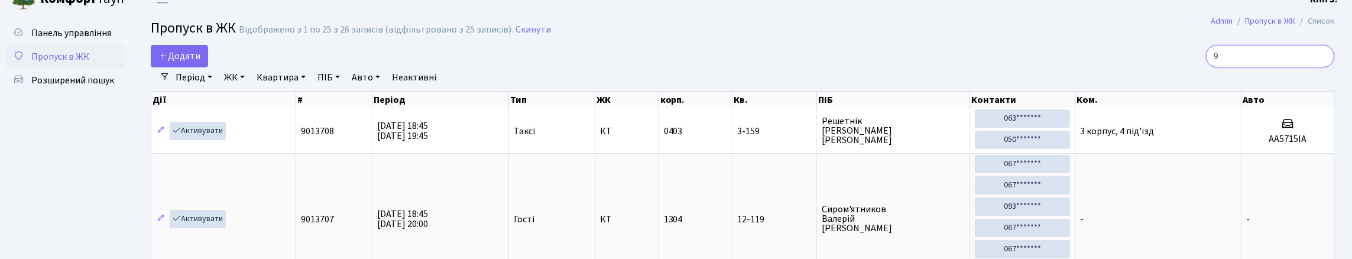
type input "9"
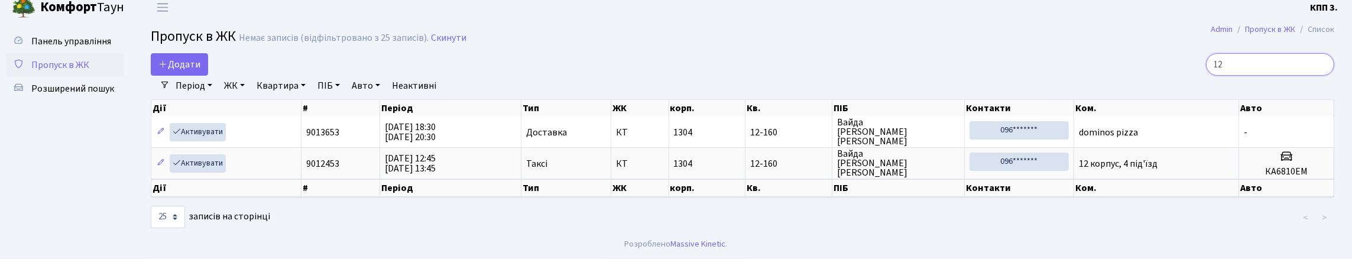
type input "1"
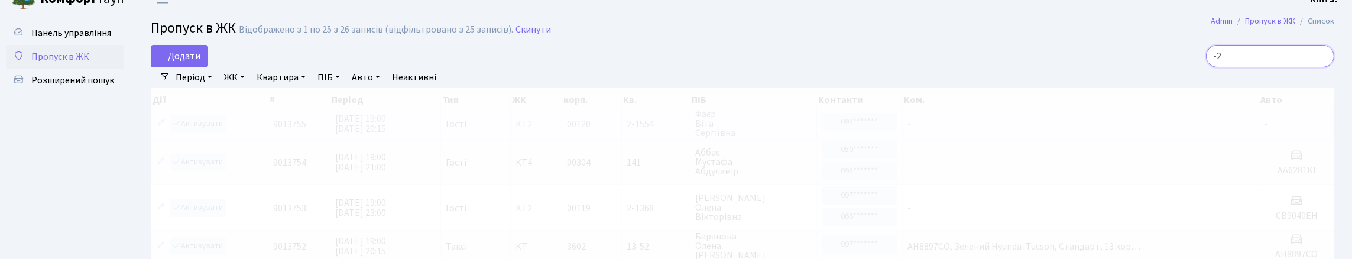
type input "-"
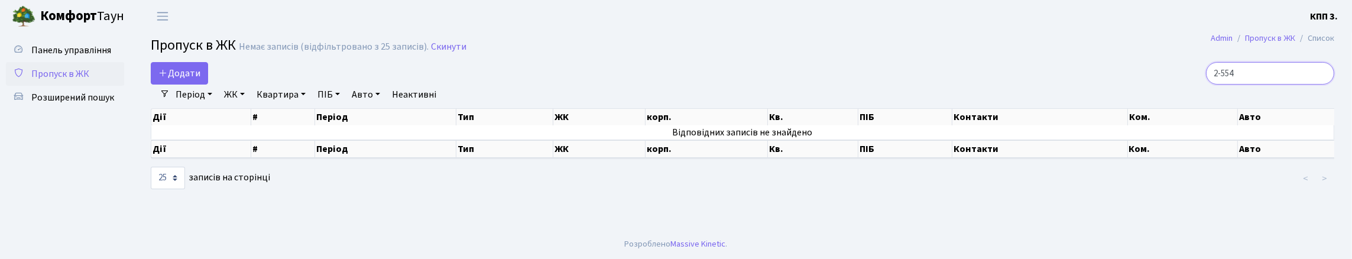
scroll to position [0, 0]
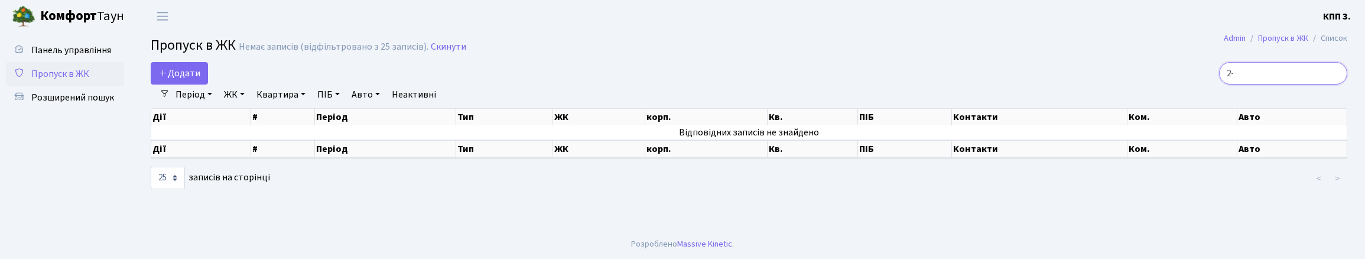
type input "2"
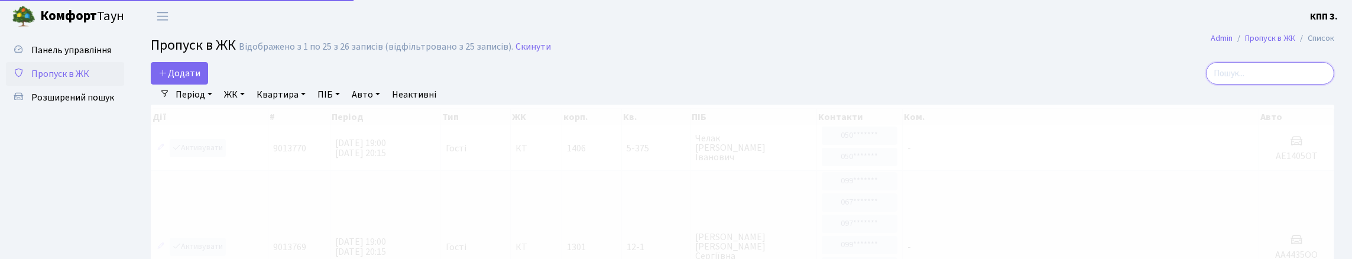
type input "5"
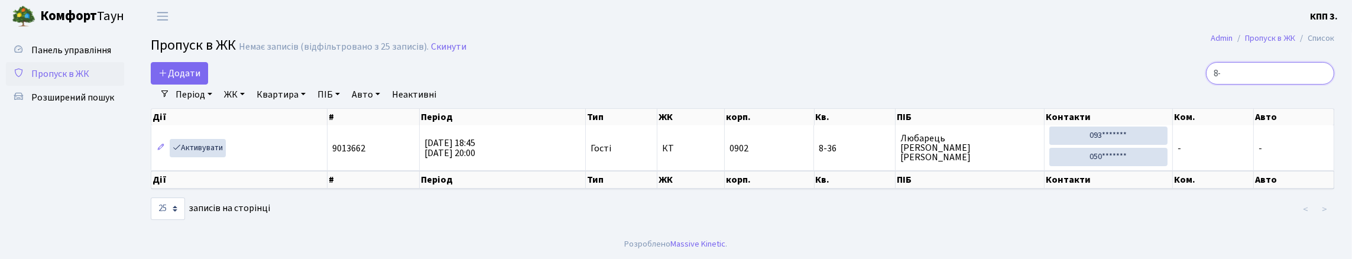
type input "8"
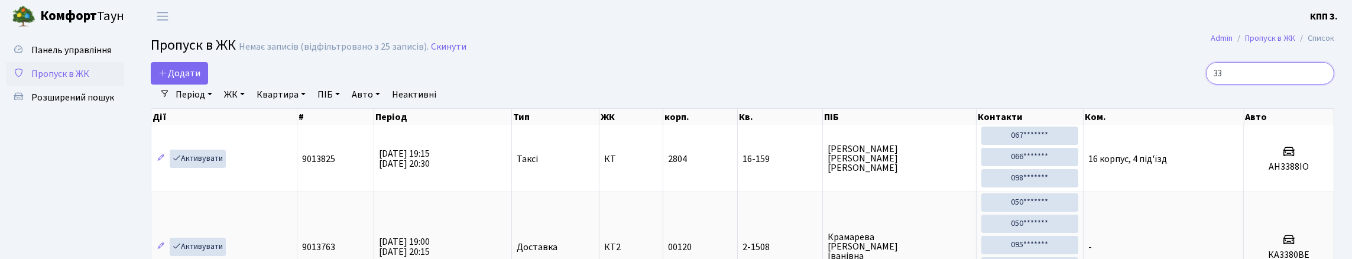
type input "3"
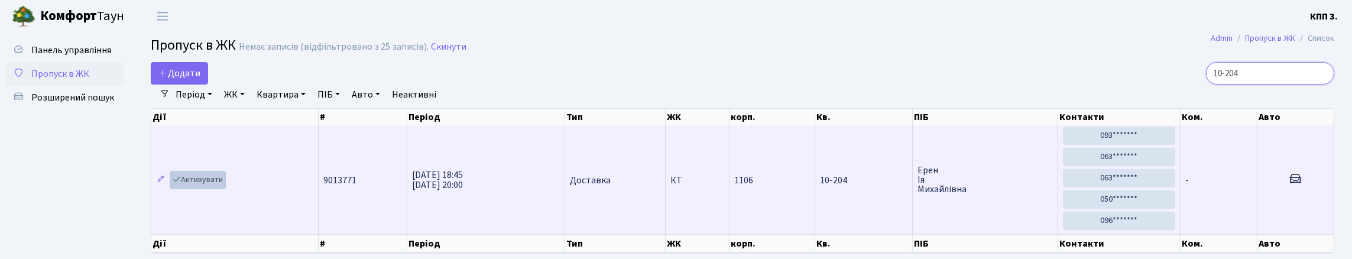
type input "10-204"
click at [212, 189] on link "Активувати" at bounding box center [198, 180] width 56 height 18
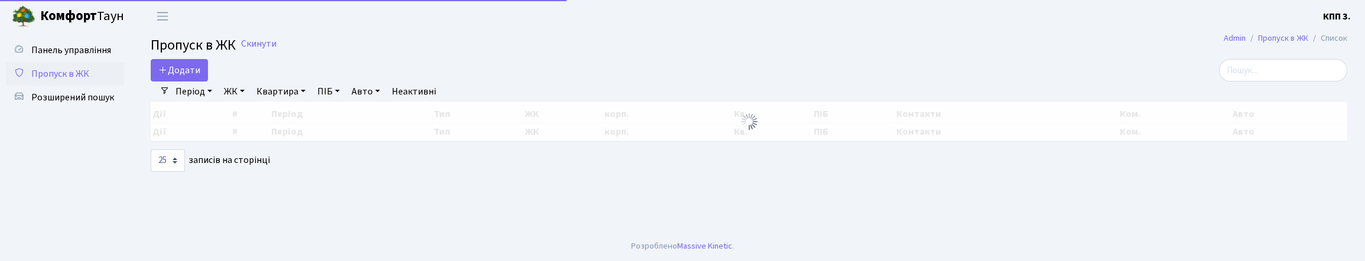
select select "25"
click at [189, 76] on span "Додати" at bounding box center [179, 70] width 42 height 13
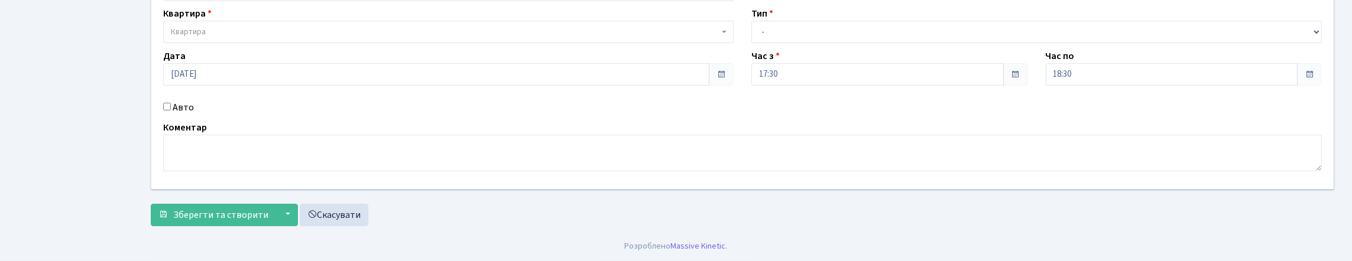
scroll to position [177, 0]
click at [171, 103] on input "Авто" at bounding box center [167, 107] width 8 height 8
checkbox input "true"
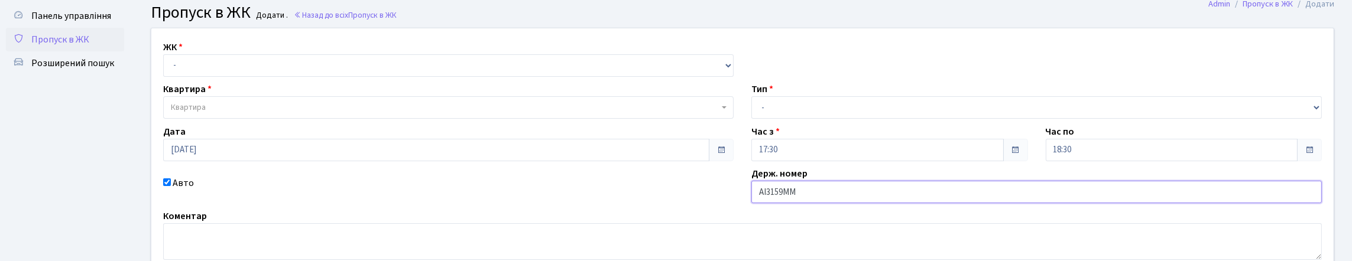
scroll to position [0, 0]
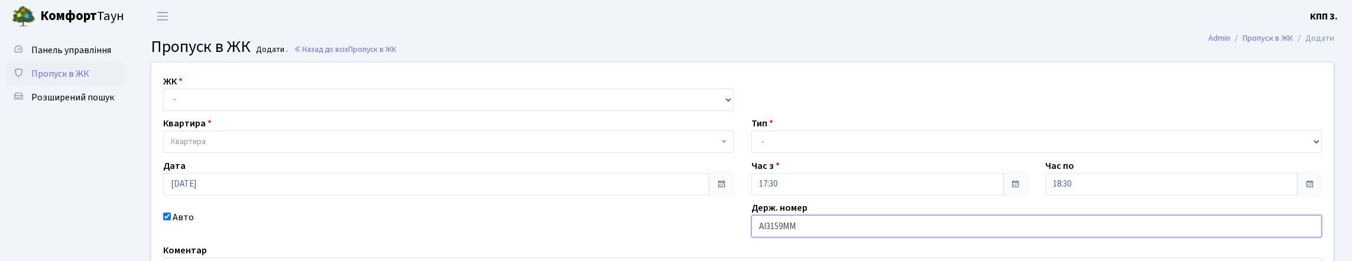
type input "АІ3159ММ"
click at [225, 106] on select "- КТ, вул. Регенераторна, 4 КТ2, просп. [STREET_ADDRESS] [STREET_ADDRESS] [PERS…" at bounding box center [448, 100] width 570 height 22
select select "271"
click at [166, 102] on select "- КТ, вул. Регенераторна, 4 КТ2, просп. [STREET_ADDRESS] [STREET_ADDRESS] [PERS…" at bounding box center [448, 100] width 570 height 22
select select
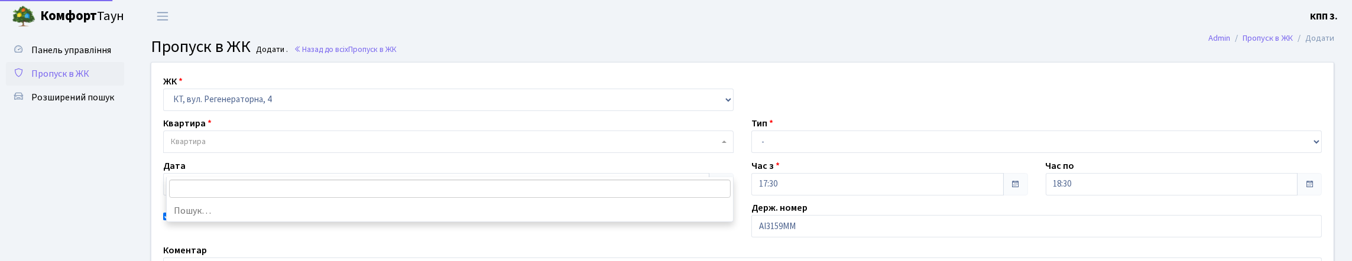
click at [233, 148] on span "Квартира" at bounding box center [445, 142] width 548 height 12
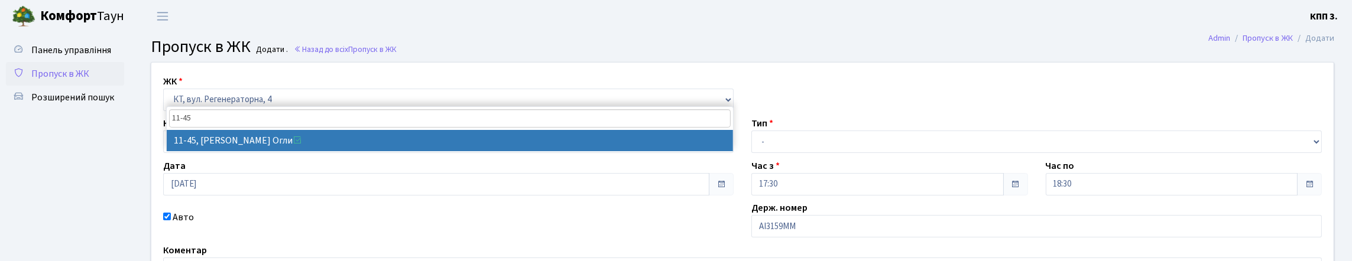
type input "11-45"
select select "7084"
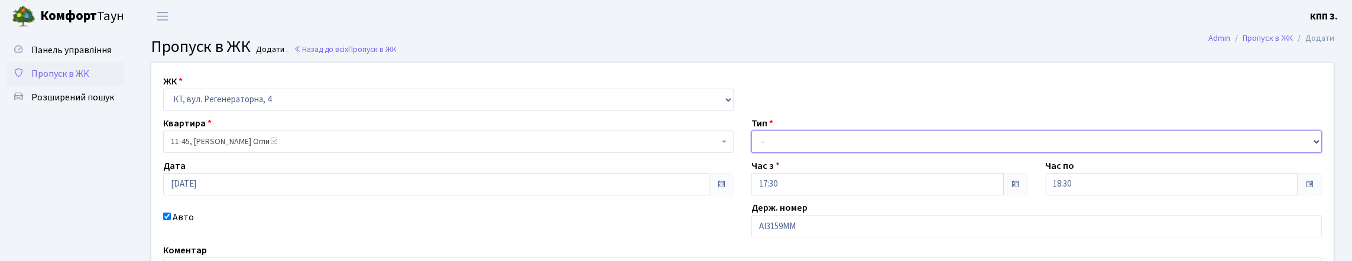
click at [811, 153] on select "- Доставка Таксі Гості Сервіс" at bounding box center [1036, 142] width 570 height 22
select select "3"
click at [751, 153] on select "- Доставка Таксі Гості Сервіс" at bounding box center [1036, 142] width 570 height 22
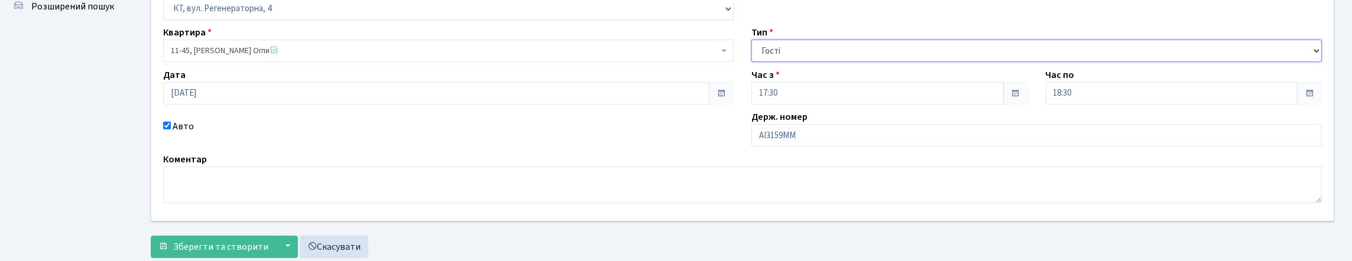
scroll to position [203, 0]
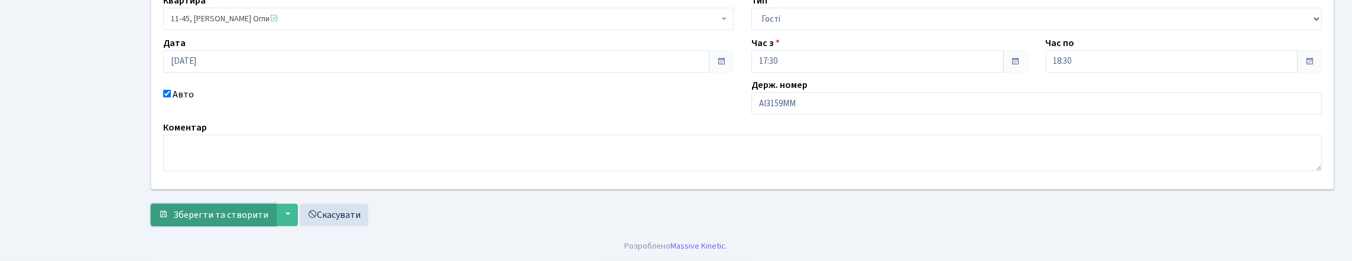
click at [210, 209] on span "Зберегти та створити" at bounding box center [220, 215] width 95 height 13
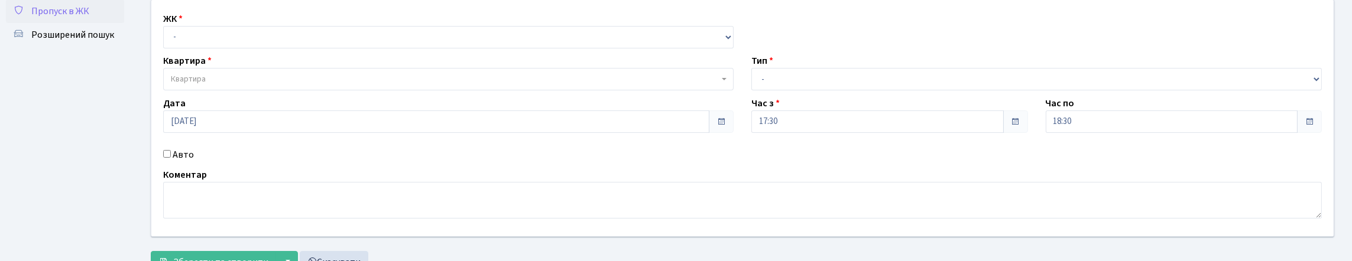
scroll to position [177, 0]
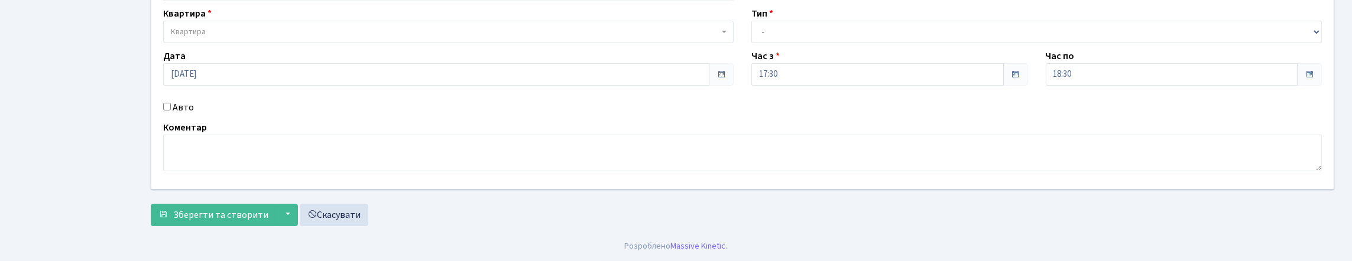
click at [168, 103] on input "Авто" at bounding box center [167, 107] width 8 height 8
checkbox input "true"
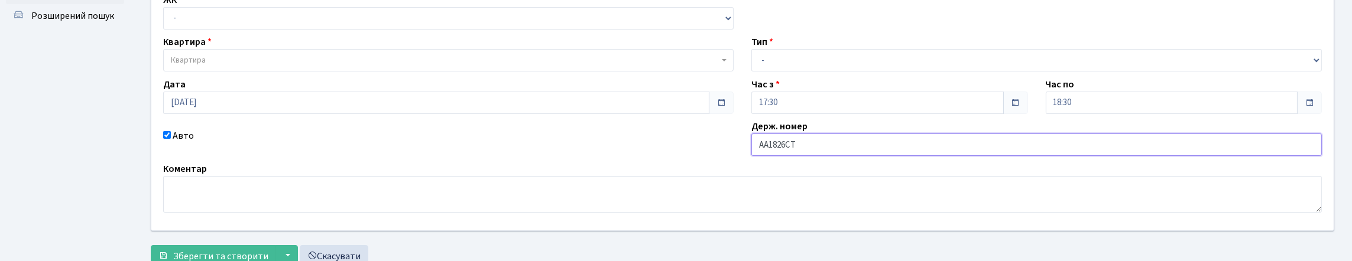
scroll to position [59, 0]
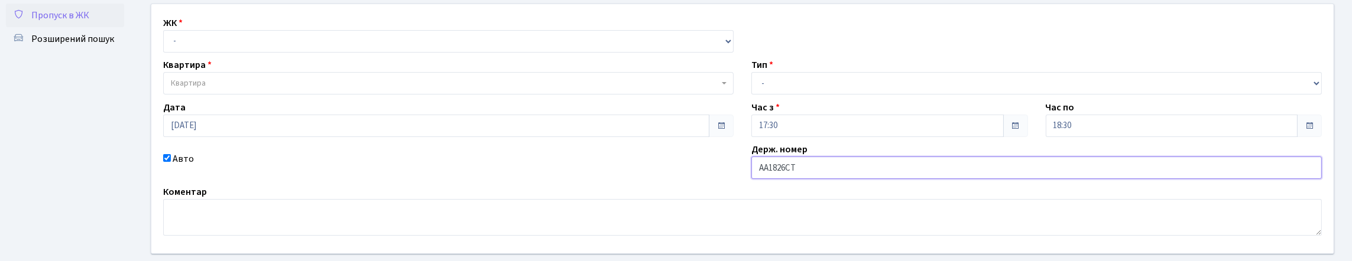
type input "АА1826СТ"
click at [217, 53] on select "- КТ, вул. Регенераторна, 4 КТ2, просп. [STREET_ADDRESS] [STREET_ADDRESS] [PERS…" at bounding box center [448, 41] width 570 height 22
select select "271"
click at [166, 43] on select "- КТ, вул. Регенераторна, 4 КТ2, просп. [STREET_ADDRESS] [STREET_ADDRESS] [PERS…" at bounding box center [448, 41] width 570 height 22
select select
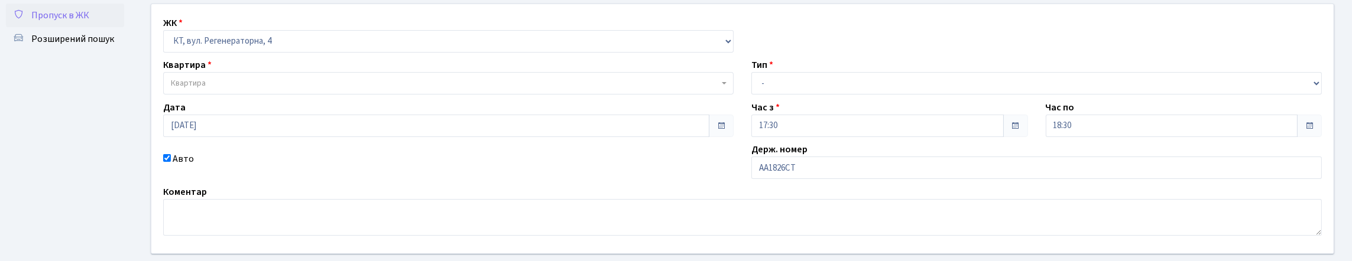
click at [232, 89] on span "Квартира" at bounding box center [445, 83] width 548 height 12
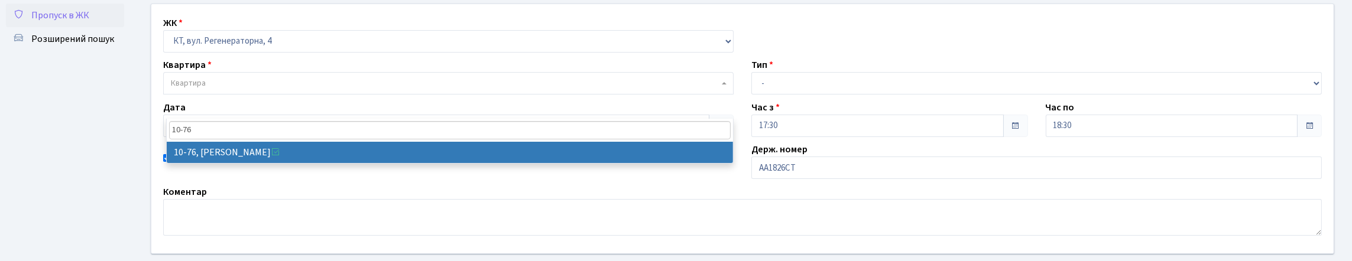
type input "10-76"
select select "6645"
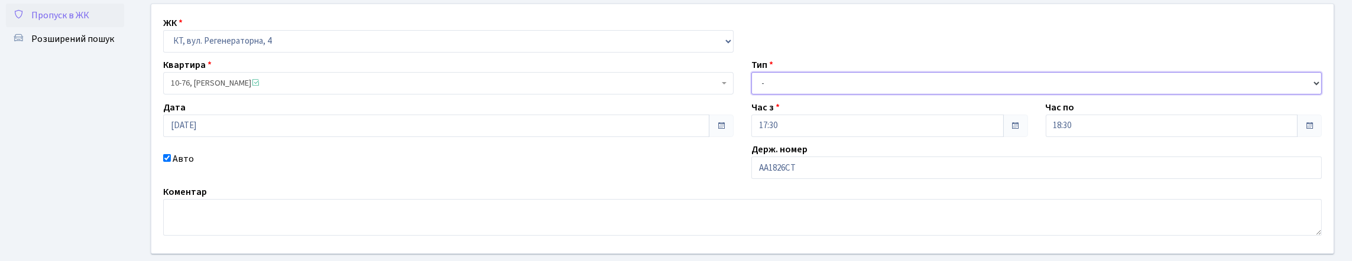
click at [816, 95] on select "- Доставка Таксі Гості Сервіс" at bounding box center [1036, 83] width 570 height 22
select select "3"
click at [751, 95] on select "- Доставка Таксі Гості Сервіс" at bounding box center [1036, 83] width 570 height 22
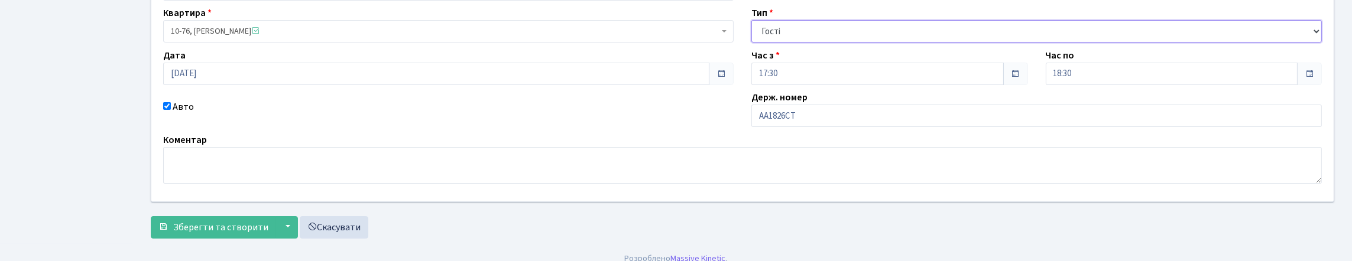
scroll to position [203, 0]
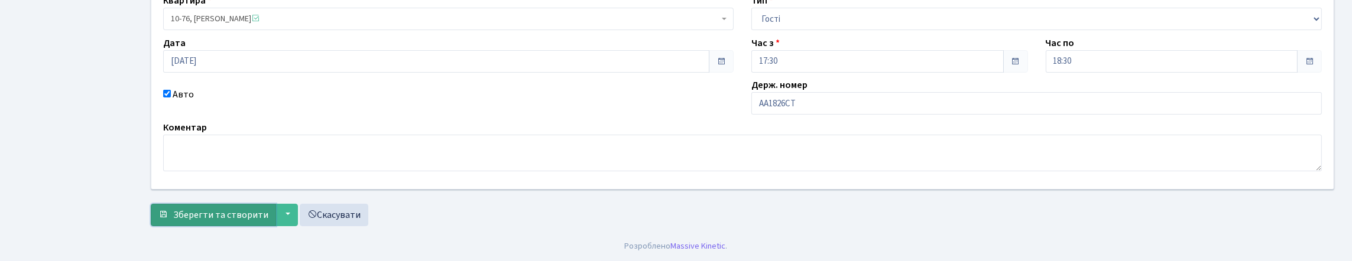
click at [213, 212] on span "Зберегти та створити" at bounding box center [220, 215] width 95 height 13
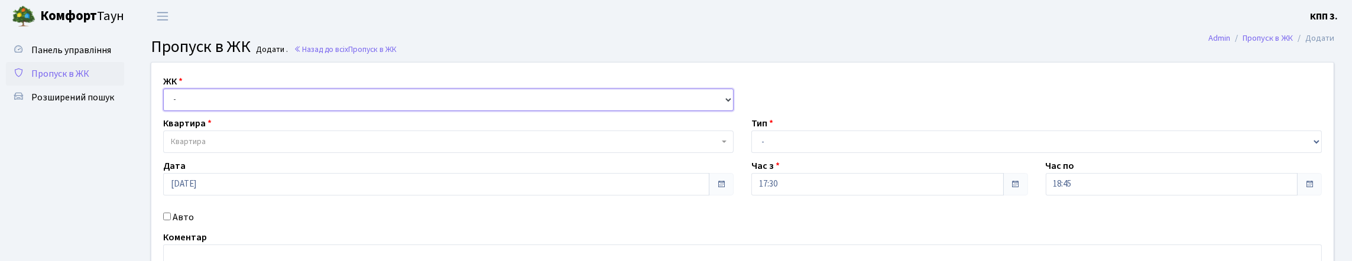
click at [249, 111] on select "- КТ, вул. Регенераторна, 4 КТ2, просп. [STREET_ADDRESS] [STREET_ADDRESS] [PERS…" at bounding box center [448, 100] width 570 height 22
select select "271"
click at [166, 102] on select "- КТ, вул. Регенераторна, 4 КТ2, просп. [STREET_ADDRESS] [STREET_ADDRESS] [PERS…" at bounding box center [448, 100] width 570 height 22
select select
click at [293, 148] on span "Квартира" at bounding box center [445, 142] width 548 height 12
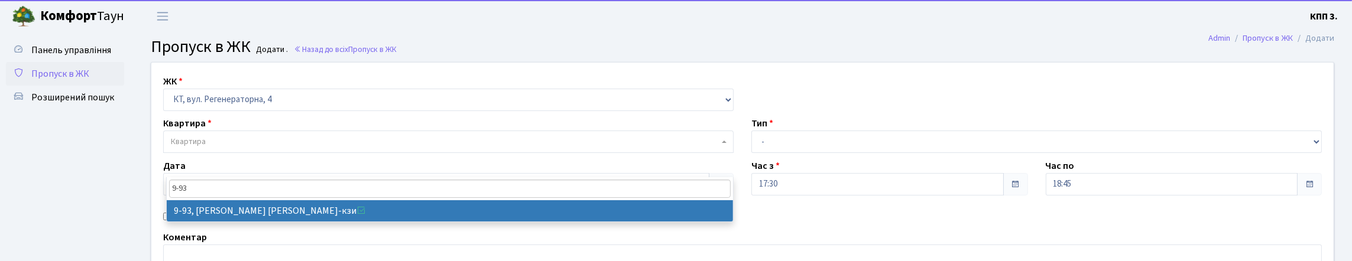
type input "9-93"
select select "6443"
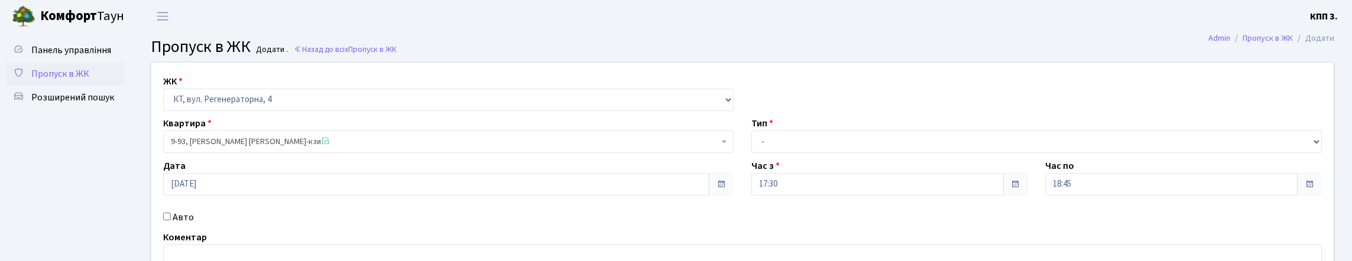
scroll to position [177, 0]
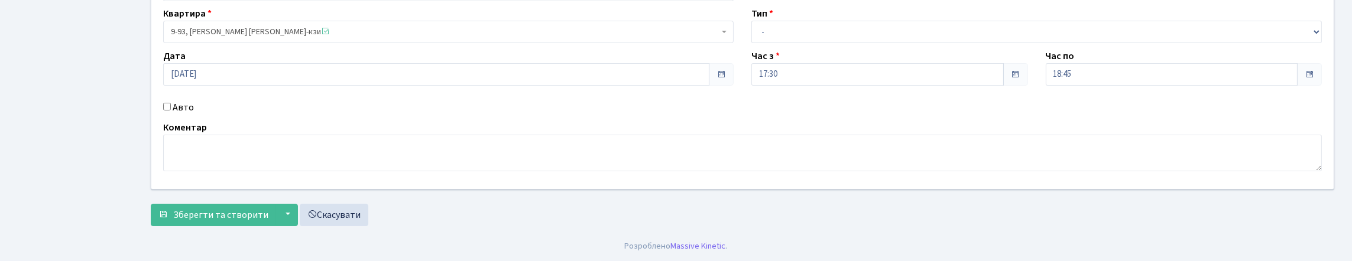
click at [176, 100] on label "Авто" at bounding box center [183, 107] width 21 height 14
click at [171, 103] on input "Авто" at bounding box center [167, 107] width 8 height 8
checkbox input "true"
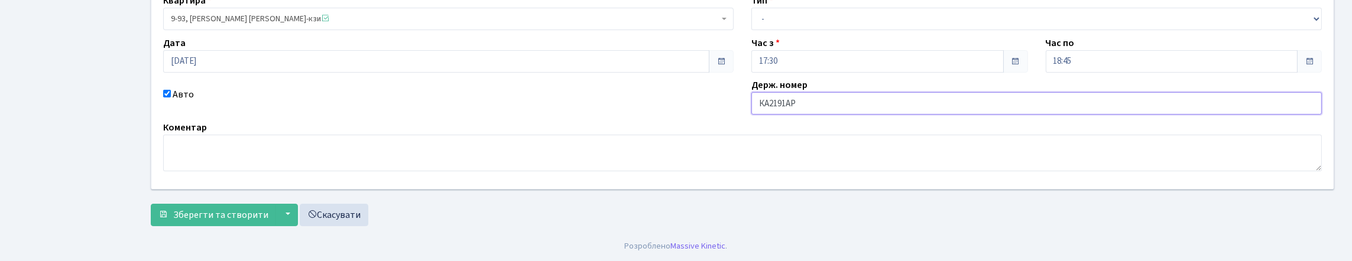
scroll to position [59, 0]
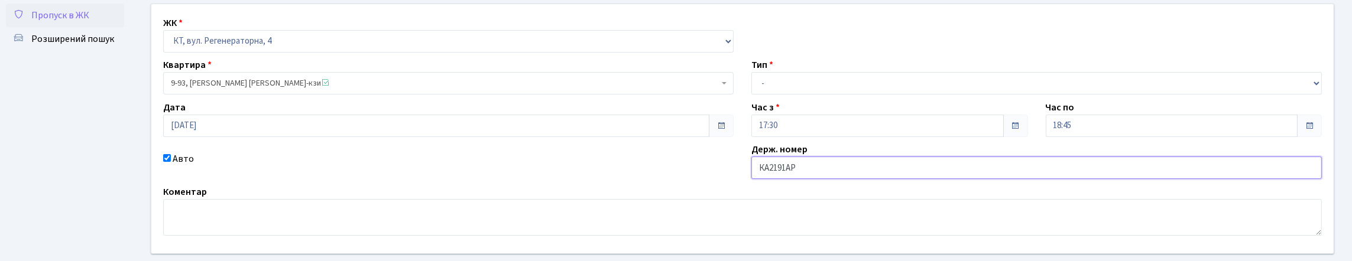
type input "КА2191АР"
click at [829, 95] on select "- Доставка Таксі Гості Сервіс" at bounding box center [1036, 83] width 570 height 22
select select "3"
click at [751, 95] on select "- Доставка Таксі Гості Сервіс" at bounding box center [1036, 83] width 570 height 22
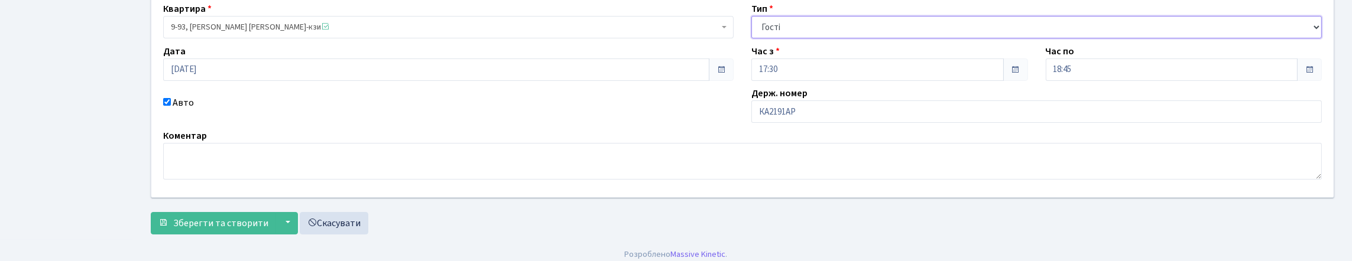
scroll to position [203, 0]
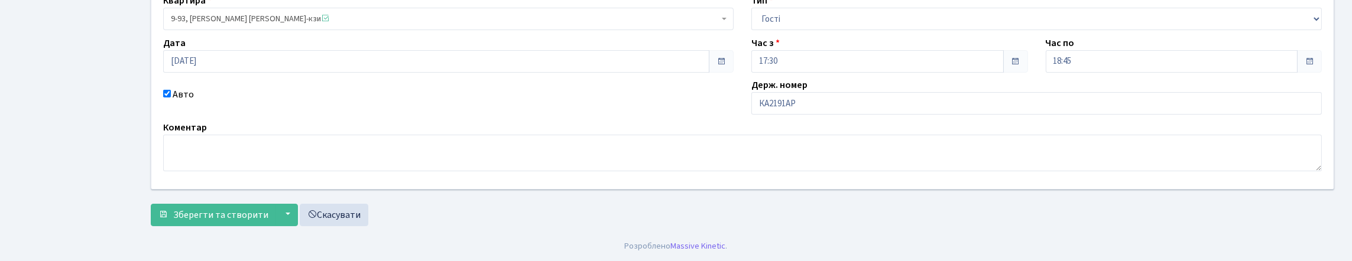
click at [267, 196] on form "ЖК - КТ, вул. Регенераторна, 4 КТ2, просп. Соборності, 17 КТ3, вул. Березнева, …" at bounding box center [742, 82] width 1183 height 287
click at [259, 209] on span "Зберегти та створити" at bounding box center [220, 215] width 95 height 13
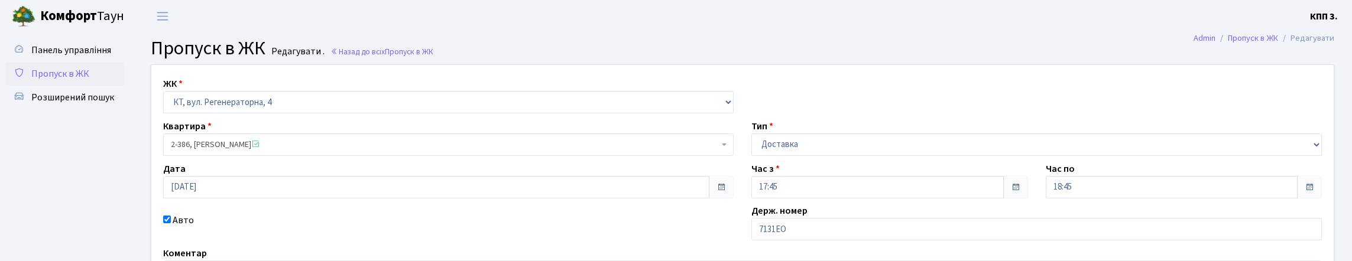
scroll to position [118, 0]
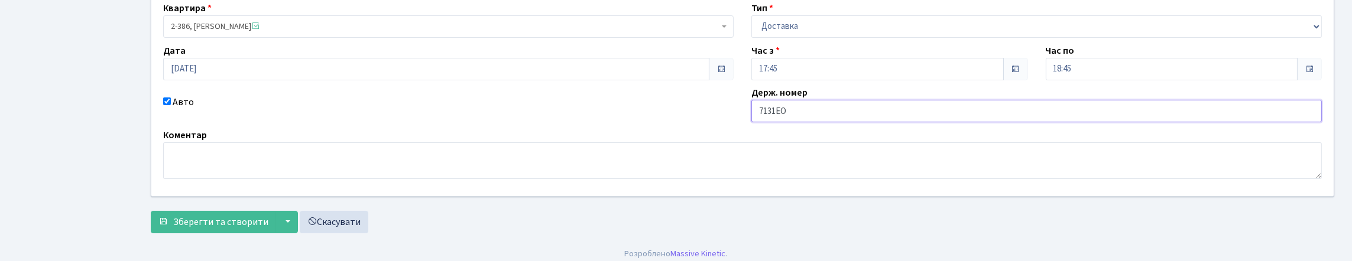
click at [758, 122] on input "7131ЕО" at bounding box center [1036, 111] width 570 height 22
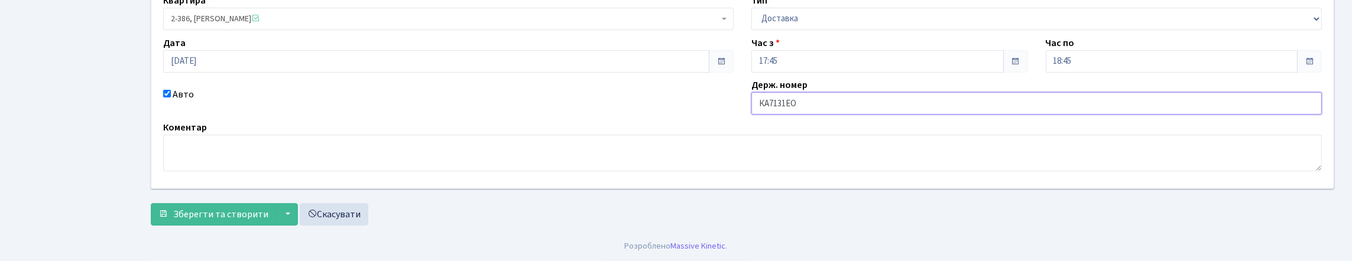
scroll to position [206, 0]
type input "КА7131ЕО"
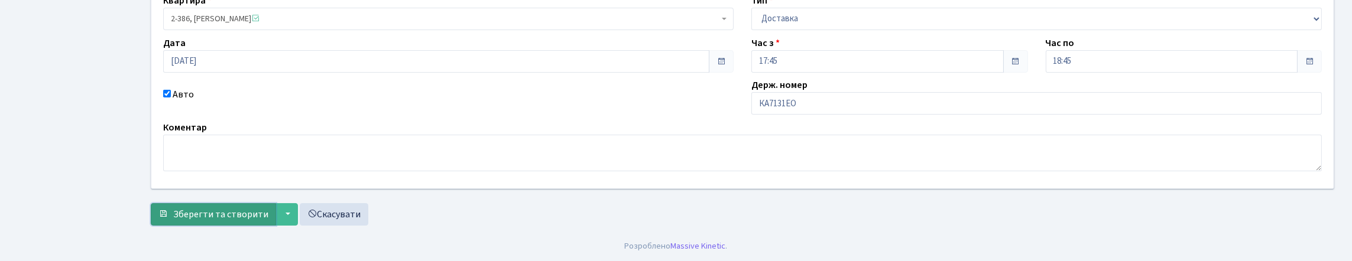
click at [200, 208] on span "Зберегти та створити" at bounding box center [220, 214] width 95 height 13
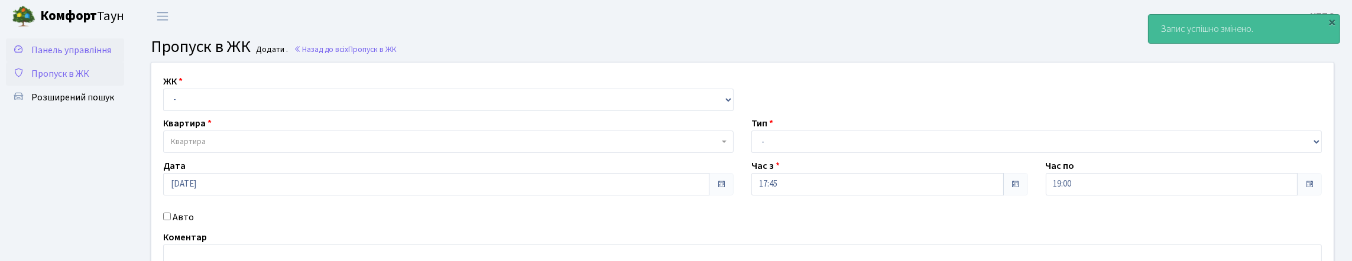
click at [54, 49] on span "Панель управління" at bounding box center [71, 50] width 80 height 13
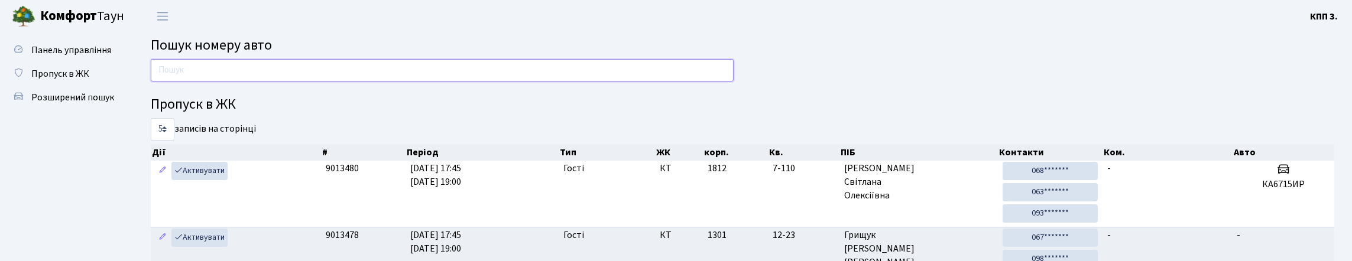
click at [189, 82] on input "text" at bounding box center [442, 70] width 583 height 22
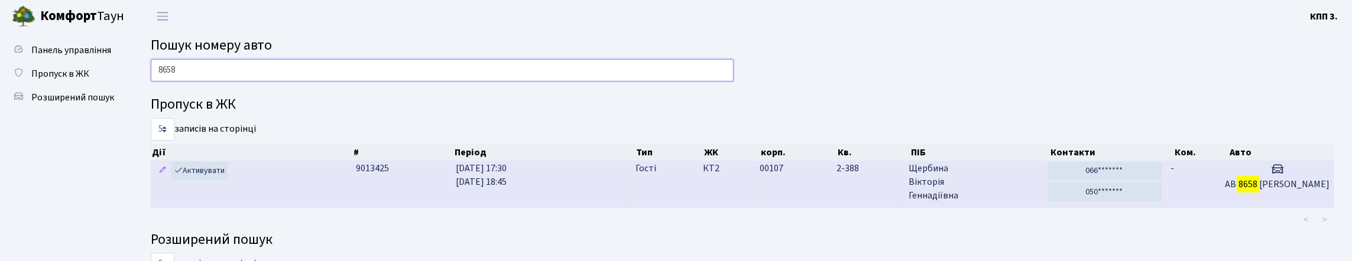
type input "8658"
click at [596, 207] on td "25.09.2025 17:30 25.09.2025 18:45" at bounding box center [541, 184] width 180 height 47
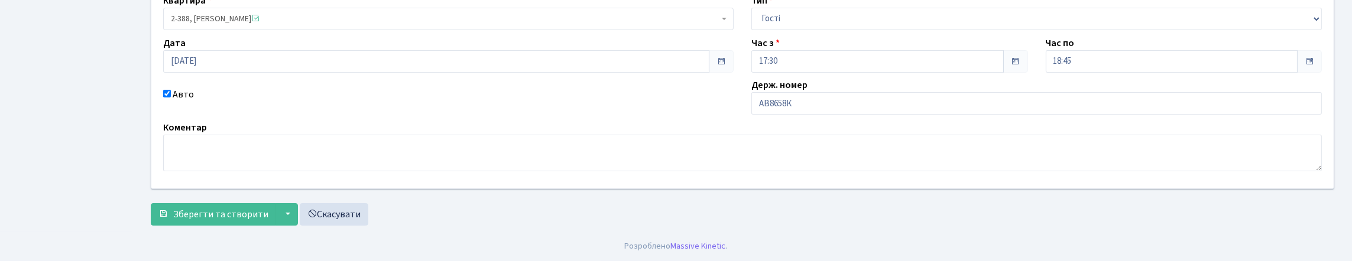
scroll to position [177, 0]
click at [807, 100] on input "АВ8658К" at bounding box center [1036, 103] width 570 height 22
type input "АВ8658КВ"
click at [201, 208] on span "Зберегти та створити" at bounding box center [220, 214] width 95 height 13
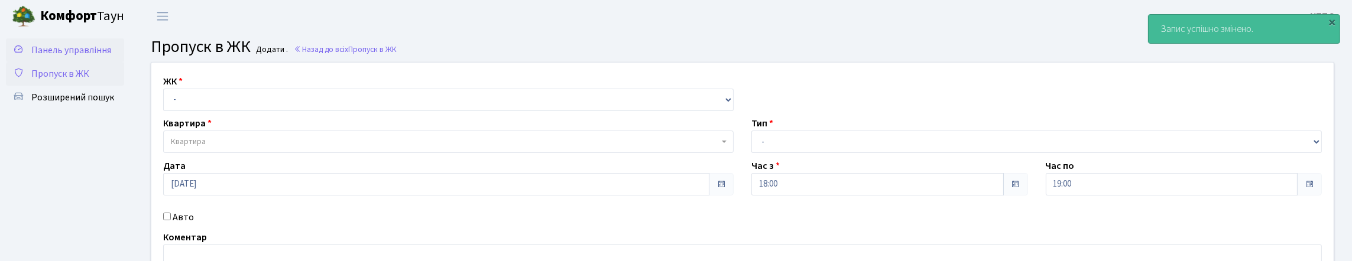
click at [48, 57] on span "Панель управління" at bounding box center [71, 50] width 80 height 13
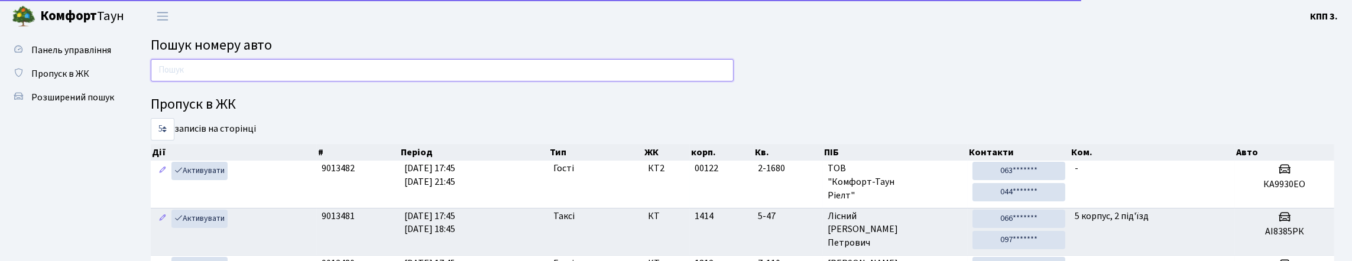
click at [215, 82] on input "text" at bounding box center [442, 70] width 583 height 22
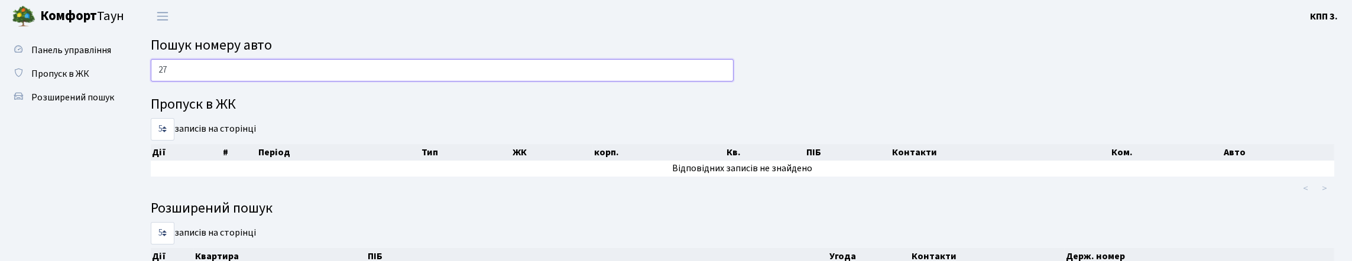
type input "2"
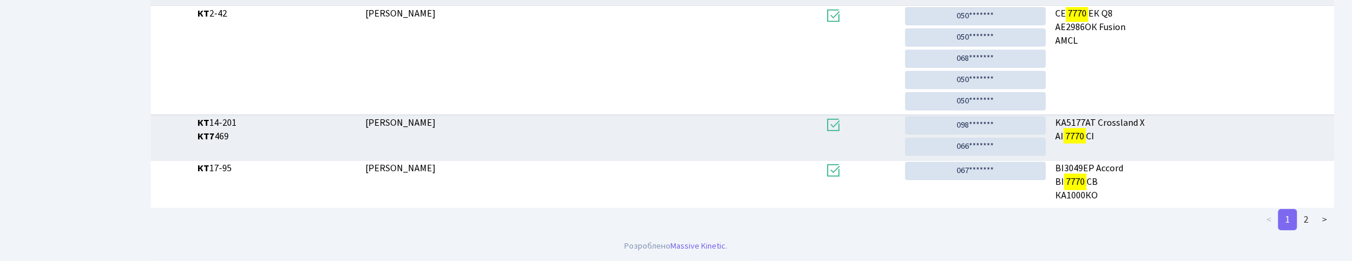
scroll to position [512, 0]
click at [1299, 220] on link "2" at bounding box center [1305, 219] width 19 height 21
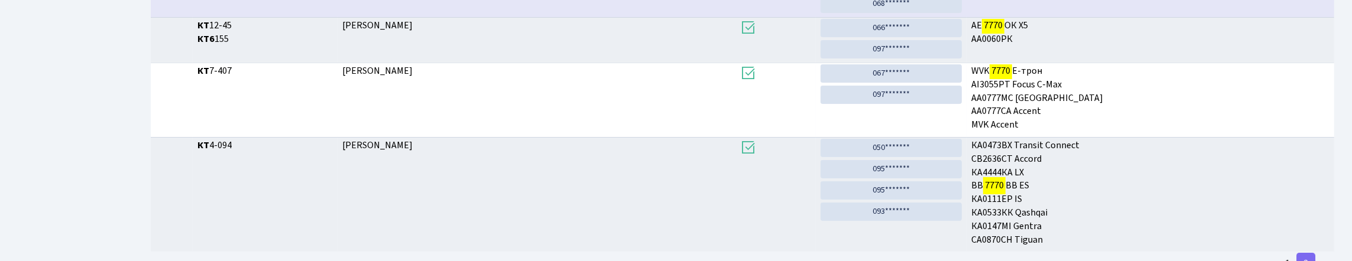
scroll to position [0, 0]
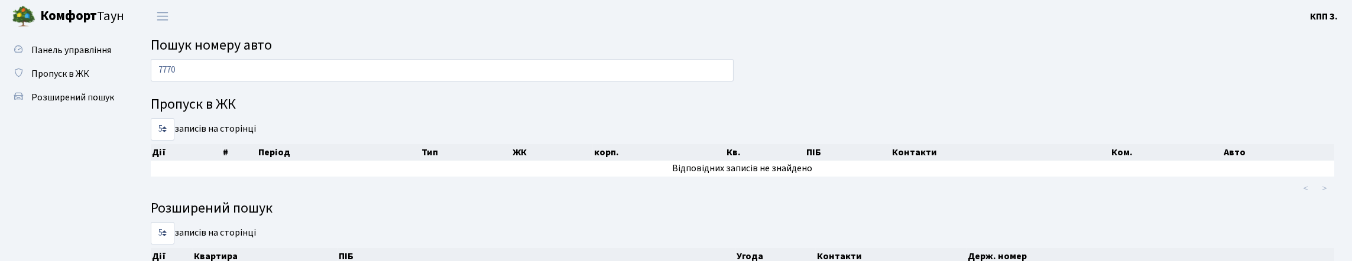
click at [579, 82] on input "7770" at bounding box center [442, 70] width 583 height 22
type input "7"
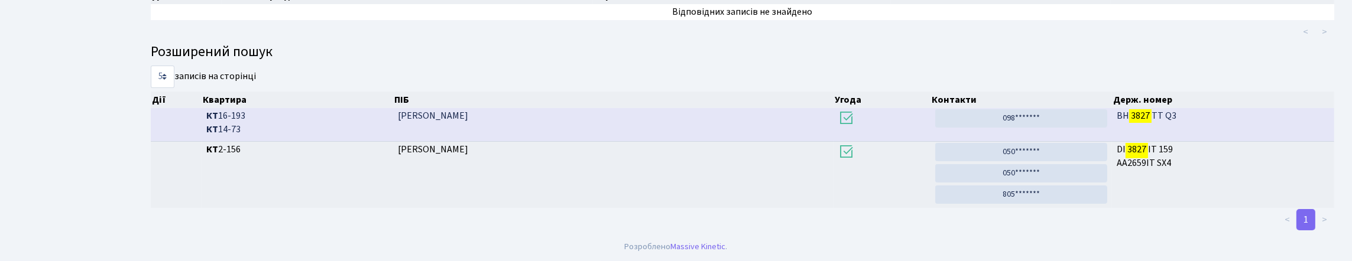
scroll to position [72, 0]
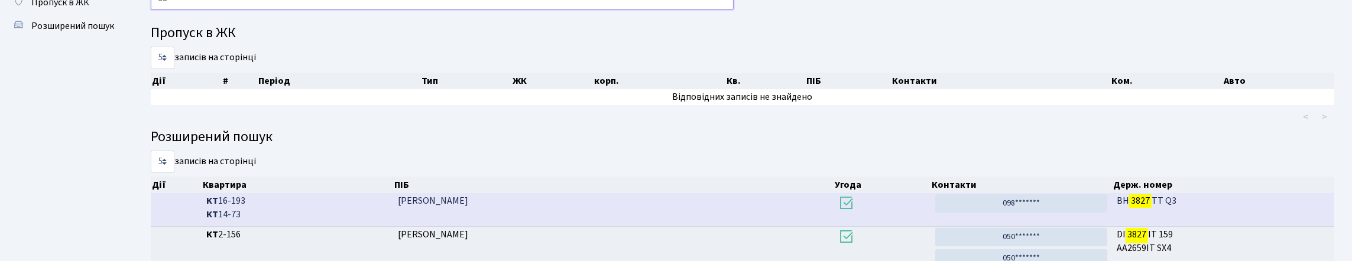
type input "3"
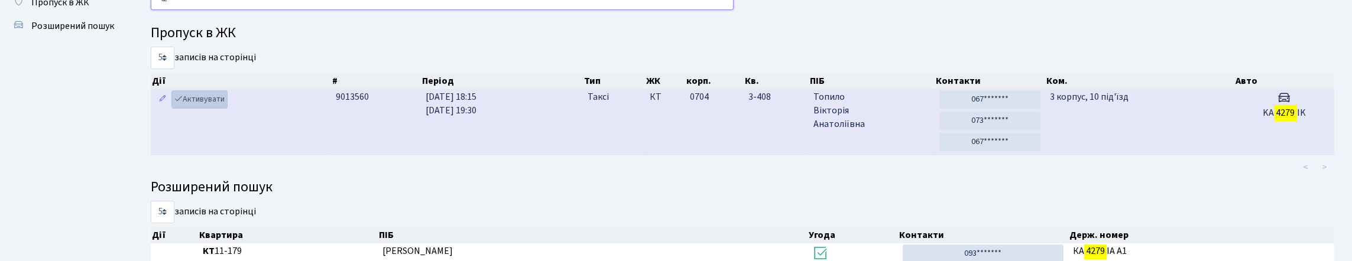
type input "4"
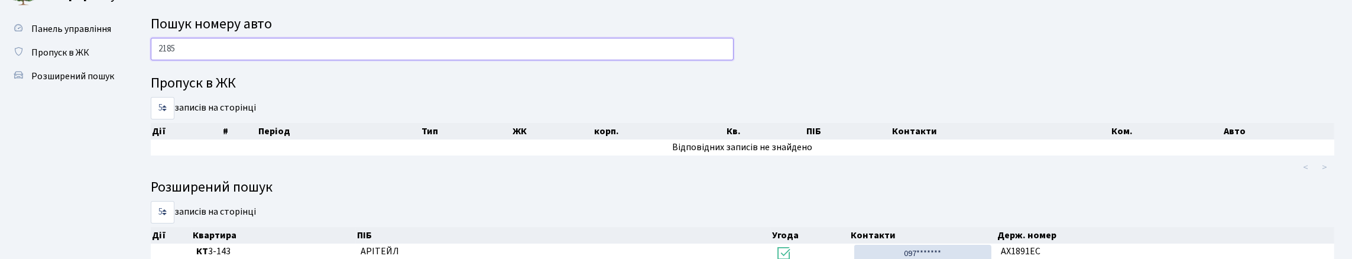
scroll to position [0, 0]
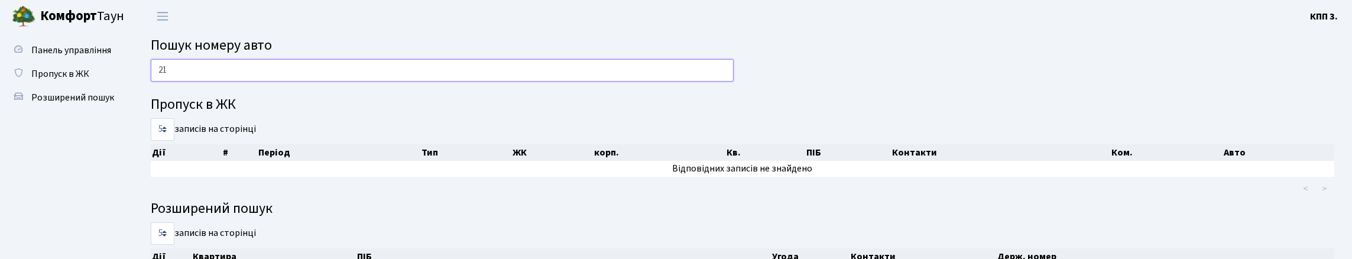
type input "2"
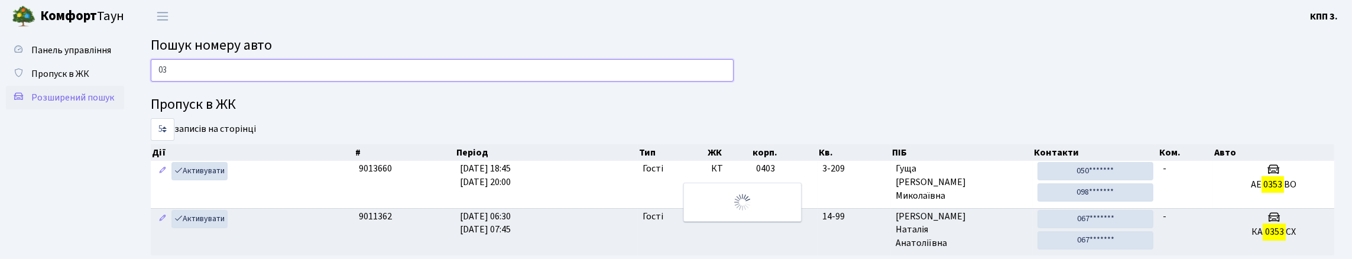
type input "0"
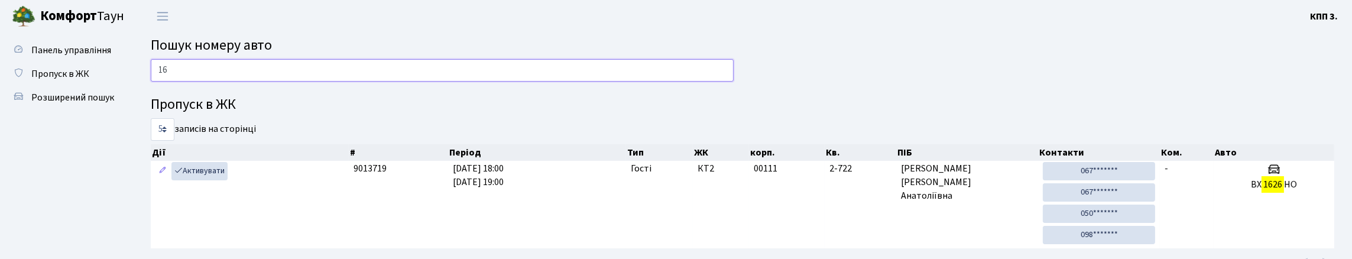
type input "1"
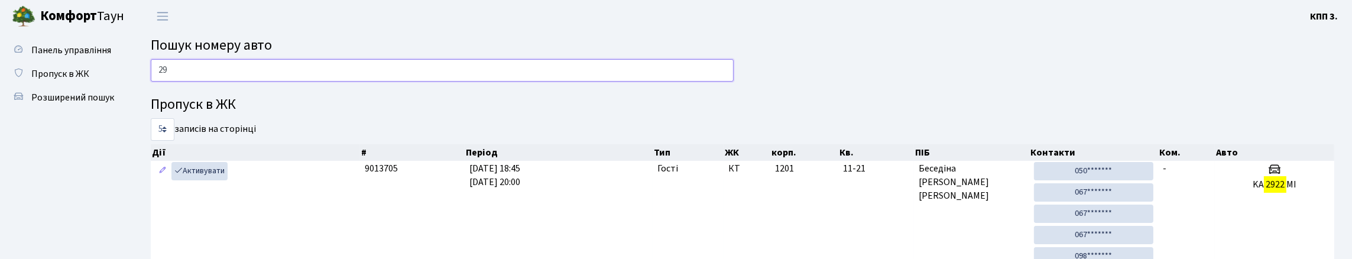
type input "2"
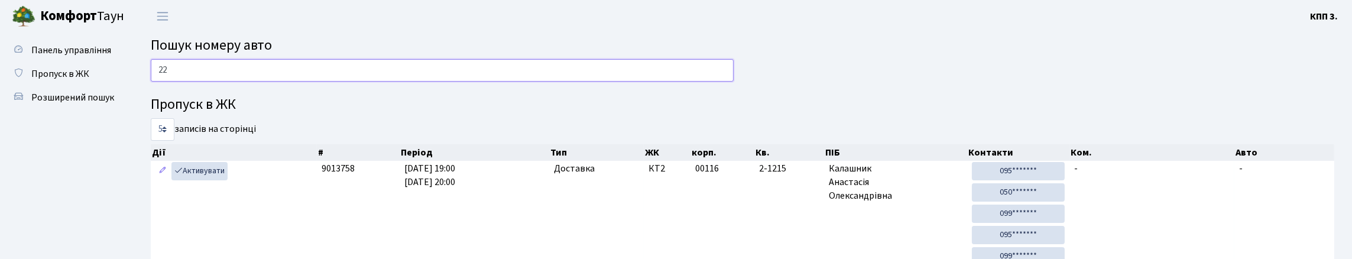
type input "2"
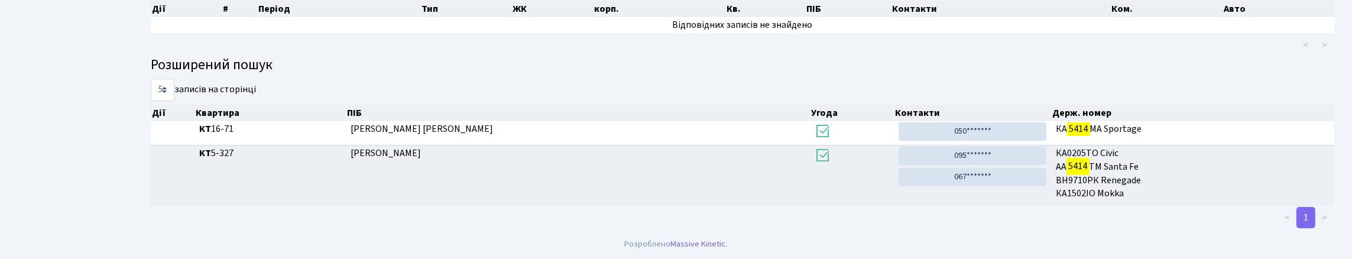
scroll to position [72, 0]
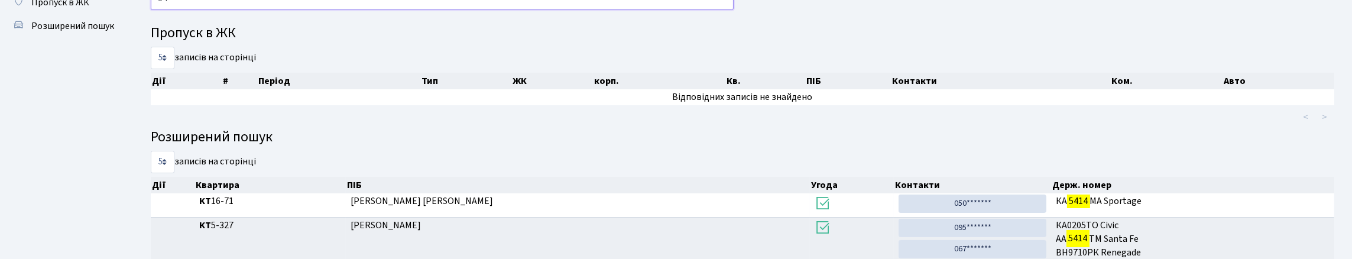
type input "5"
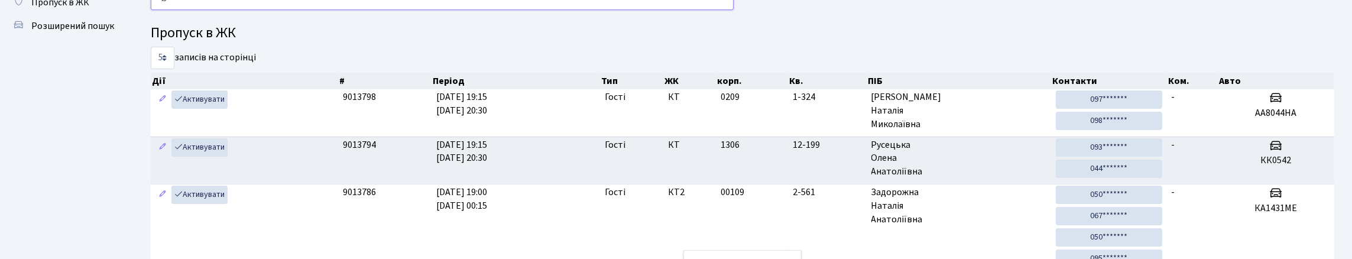
type input "4"
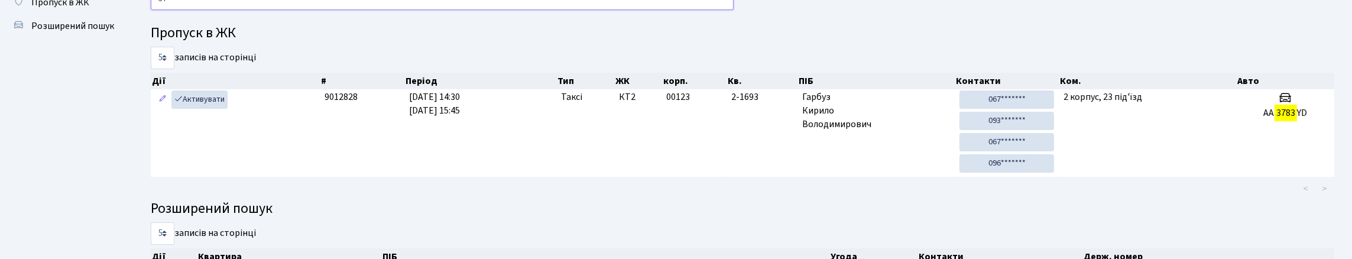
type input "3"
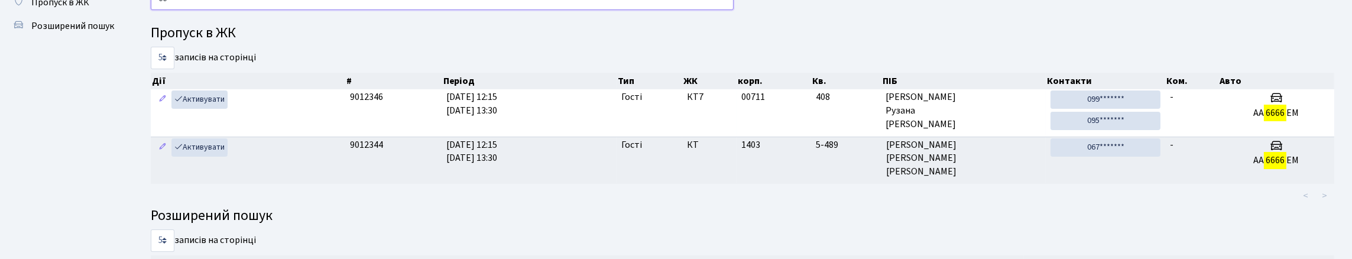
type input "6"
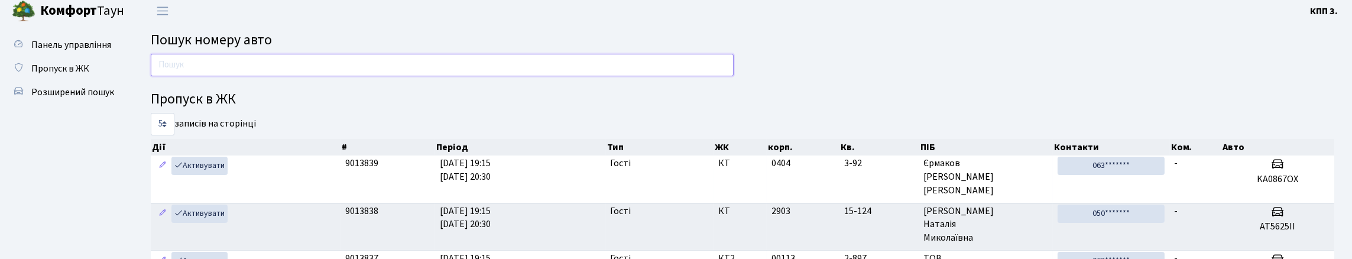
scroll to position [0, 0]
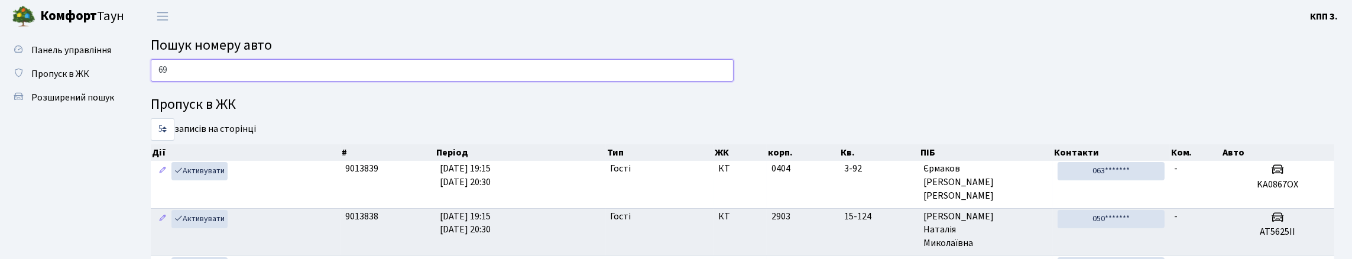
type input "6"
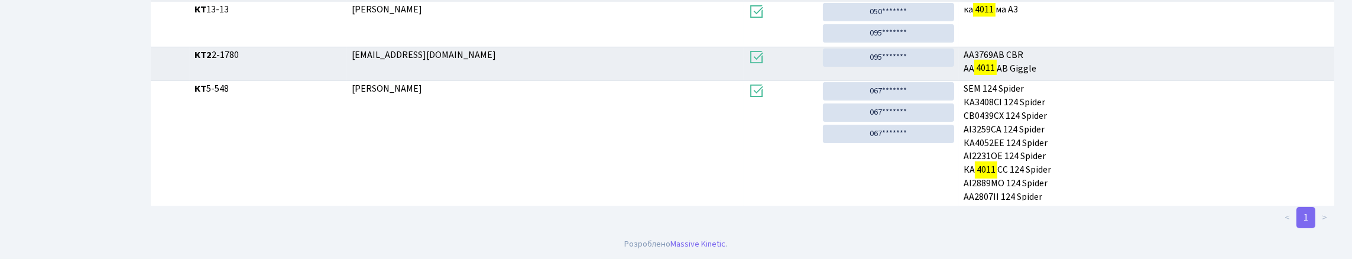
scroll to position [72, 0]
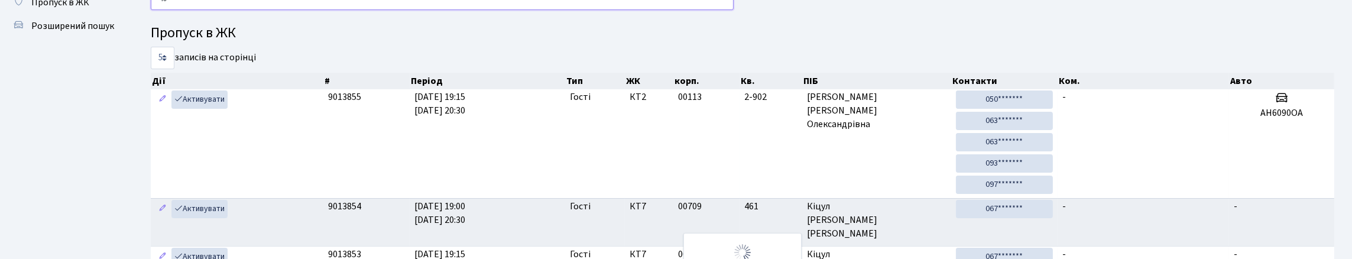
type input "4"
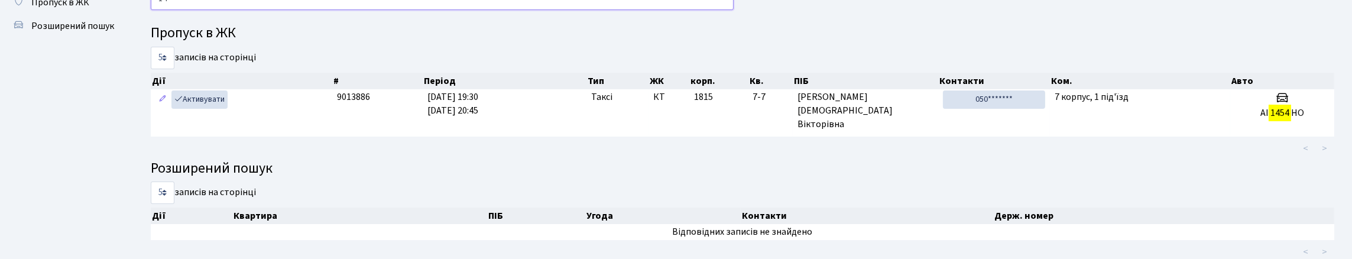
type input "1"
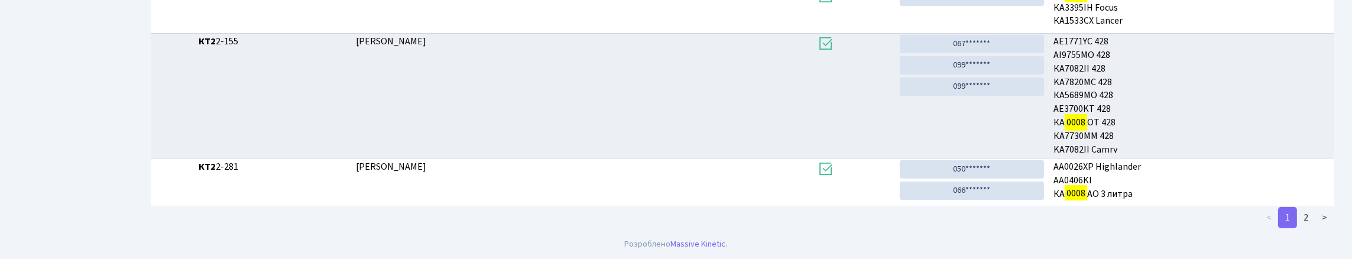
scroll to position [570, 0]
click at [1299, 213] on link "2" at bounding box center [1305, 217] width 19 height 21
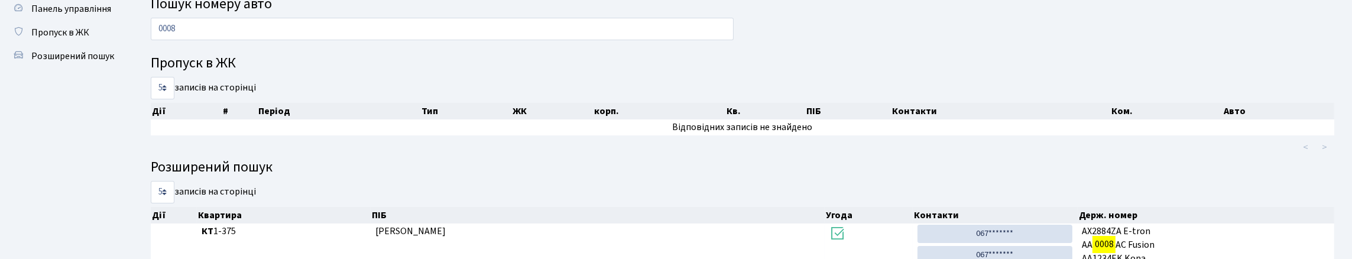
scroll to position [20, 0]
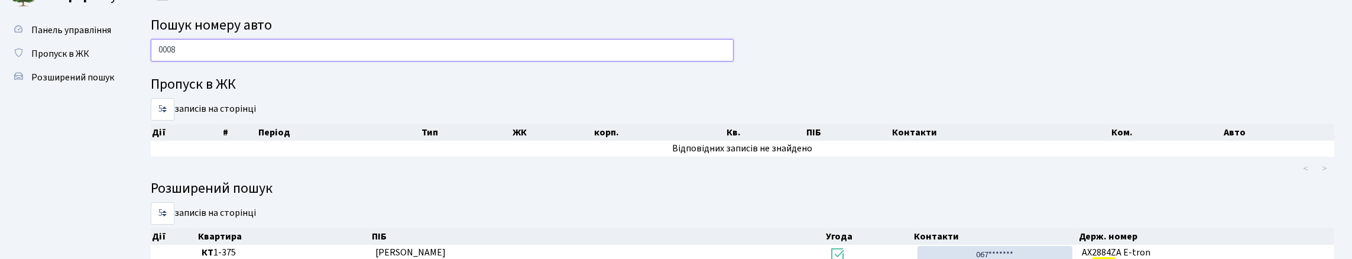
click at [264, 48] on input "0008" at bounding box center [442, 50] width 583 height 22
type input "0"
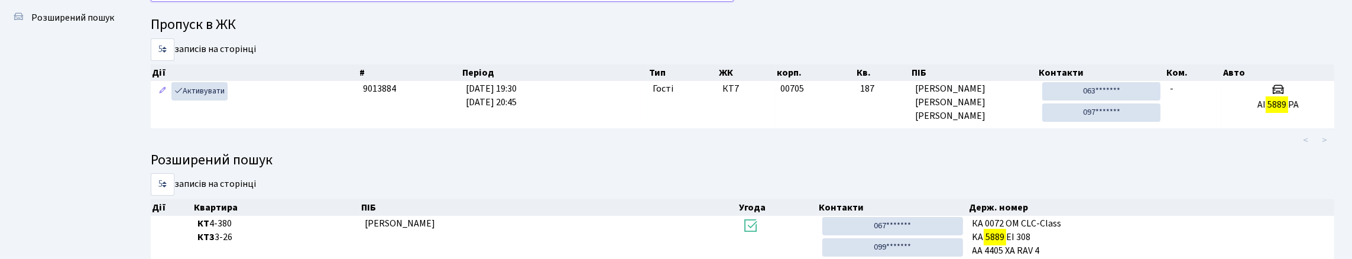
scroll to position [72, 0]
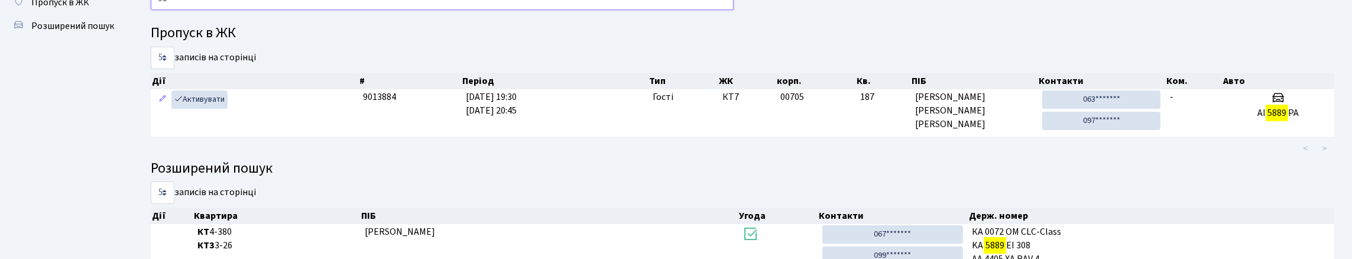
type input "5"
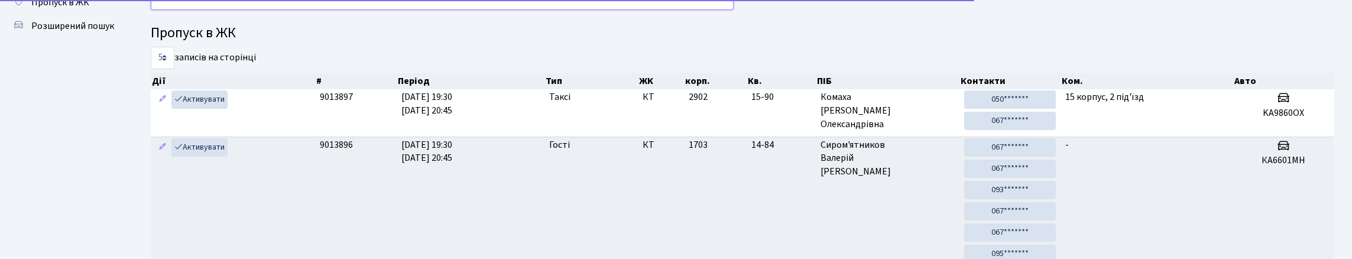
type input "5"
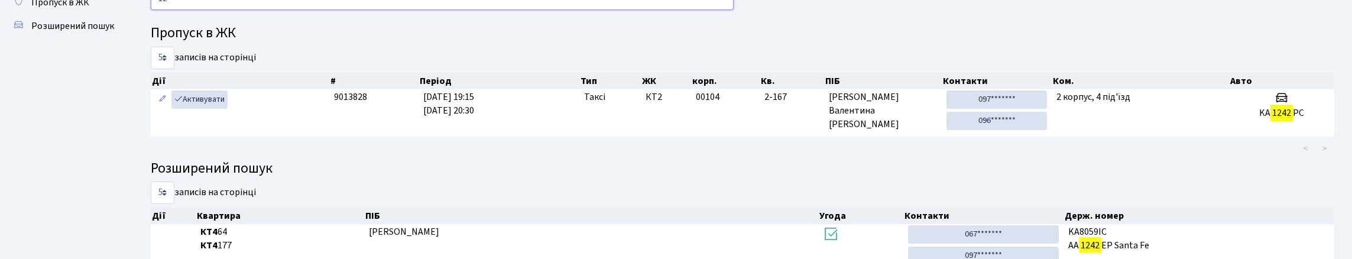
type input "1"
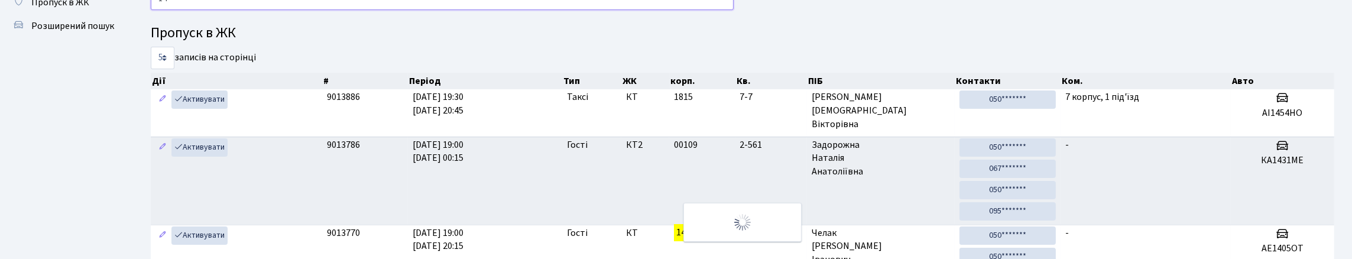
type input "1"
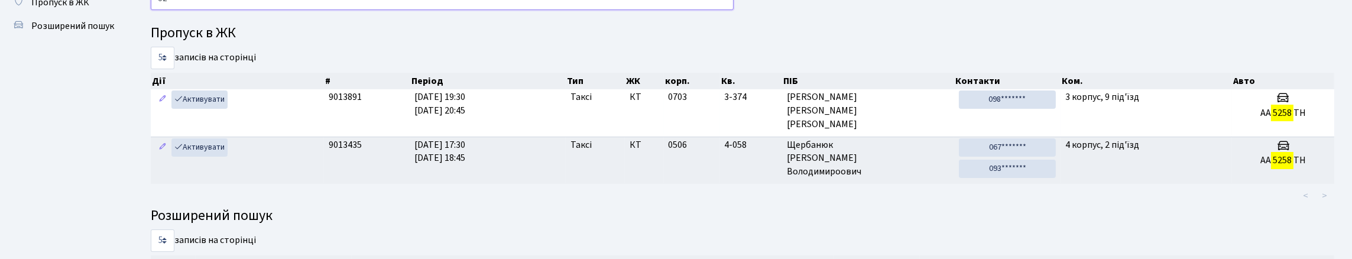
type input "5"
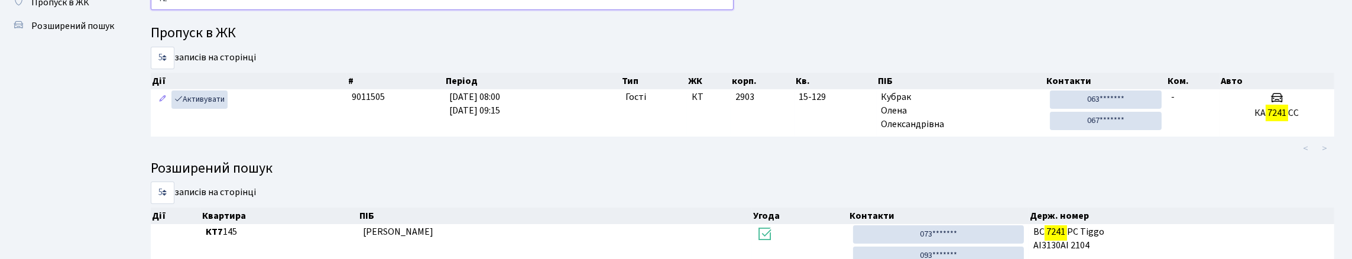
type input "7"
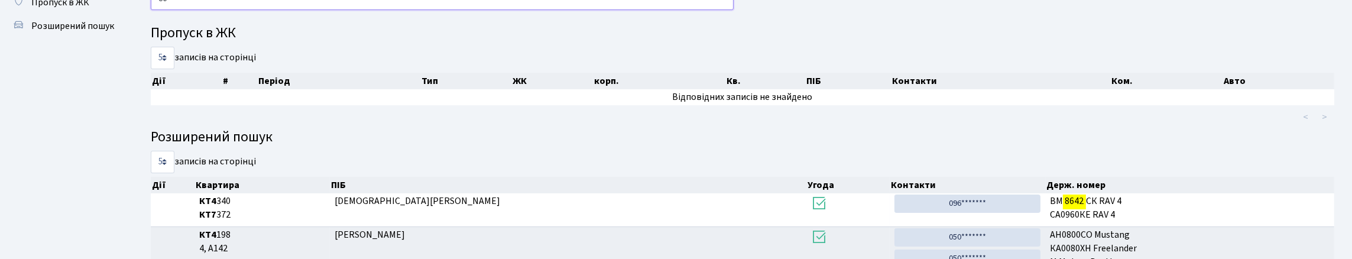
type input "8"
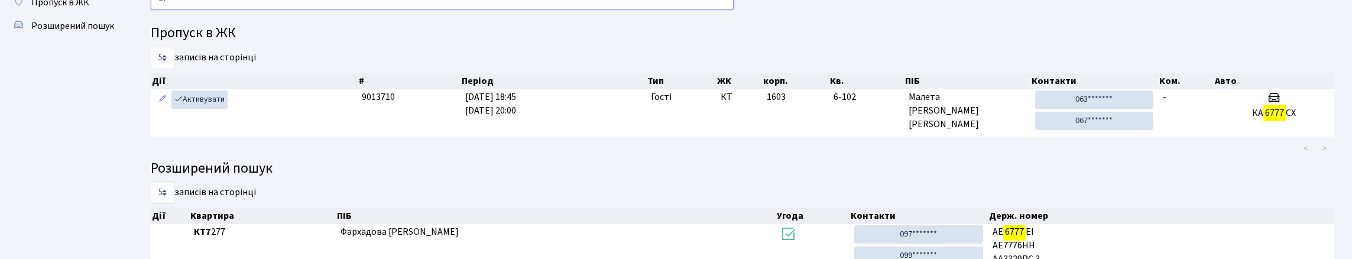
type input "6"
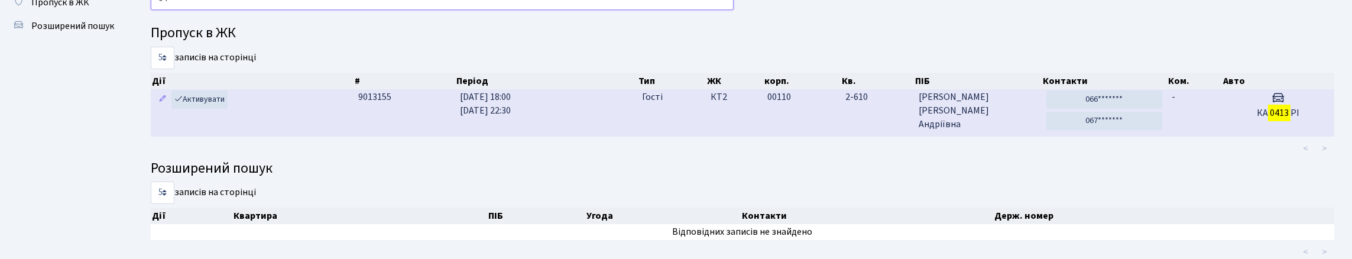
type input "0"
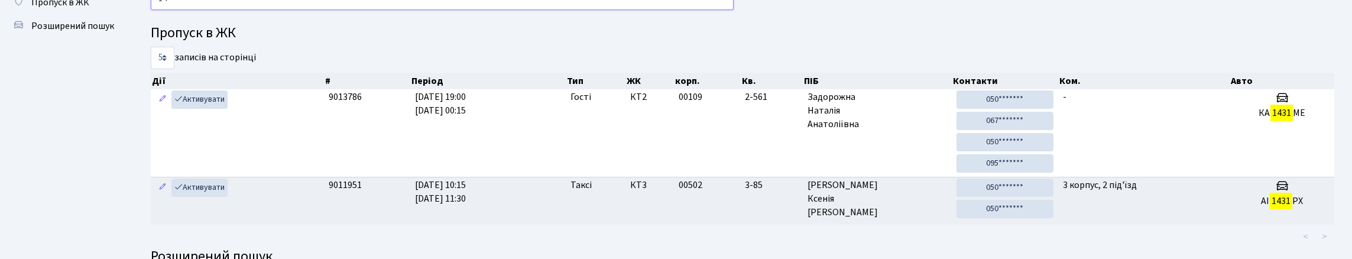
type input "1"
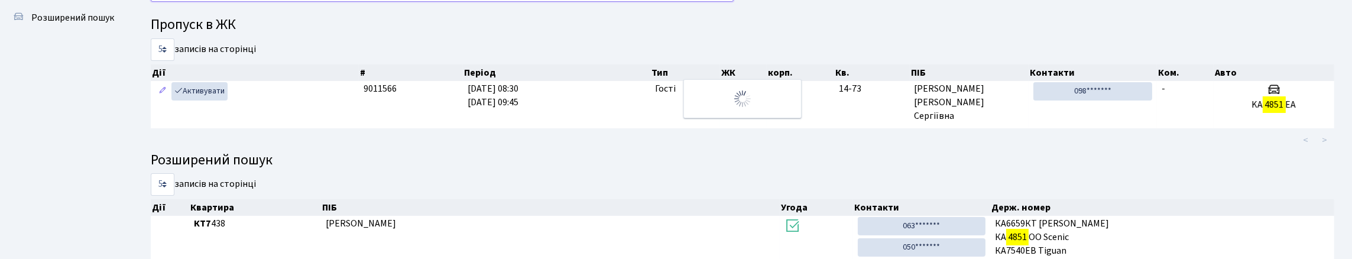
scroll to position [59, 0]
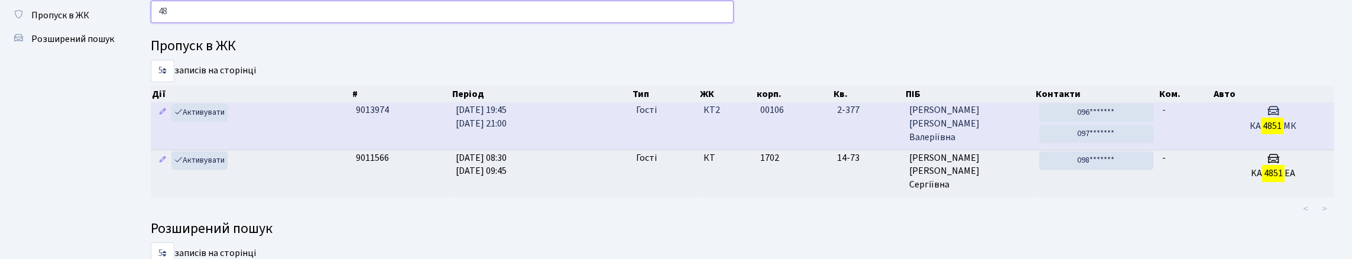
type input "4"
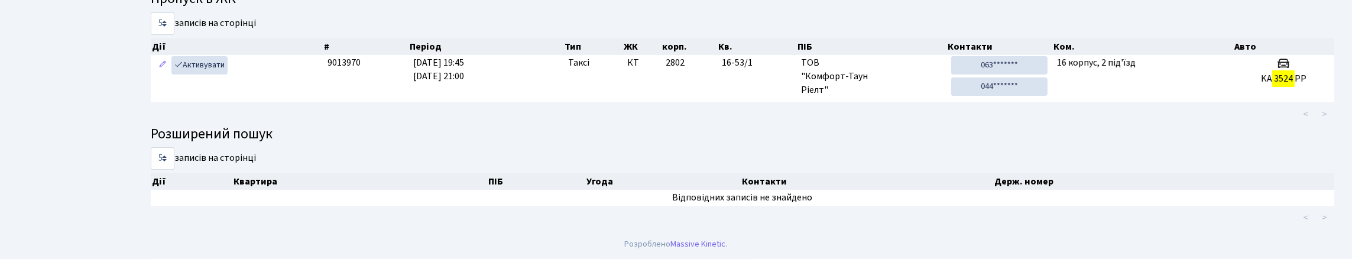
scroll to position [58, 0]
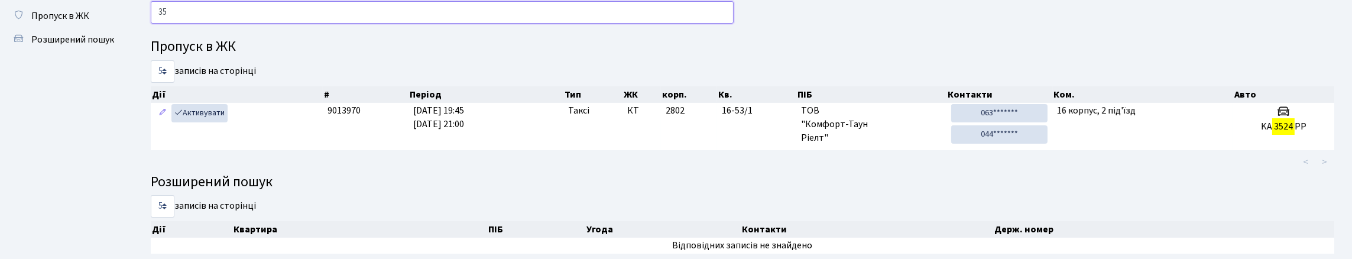
type input "3"
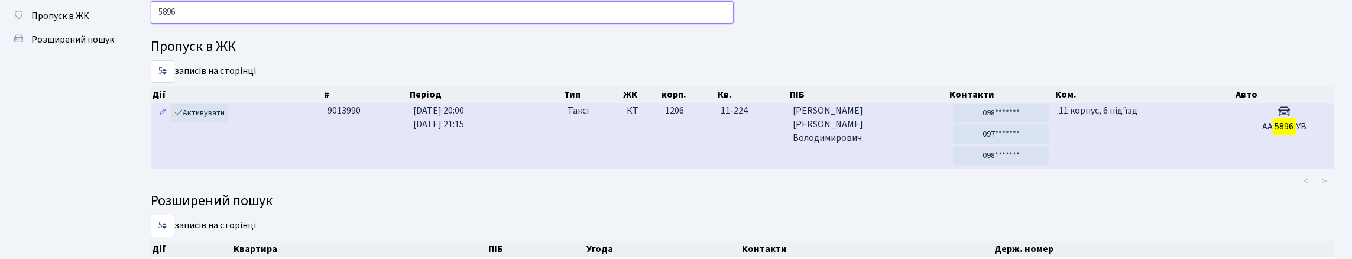
type input "5896"
click at [850, 145] on span "Ковальчук Назар Володимирович" at bounding box center [868, 124] width 150 height 41
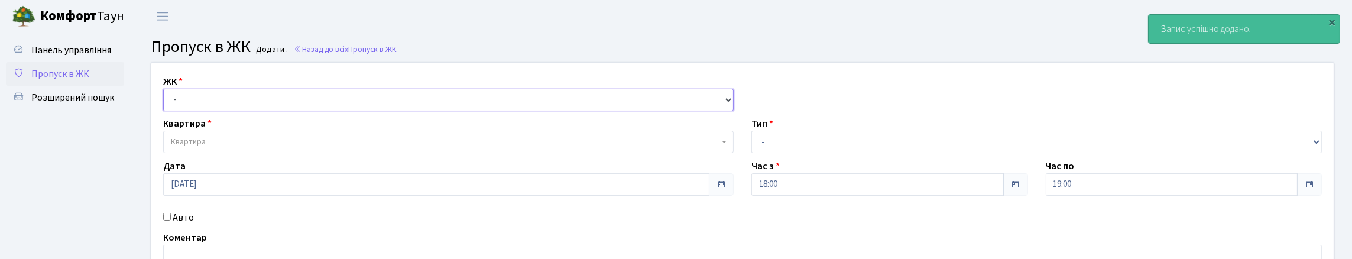
click at [198, 111] on select "- КТ, вул. Регенераторна, 4 КТ2, просп. [STREET_ADDRESS] [STREET_ADDRESS] [PERS…" at bounding box center [448, 100] width 570 height 22
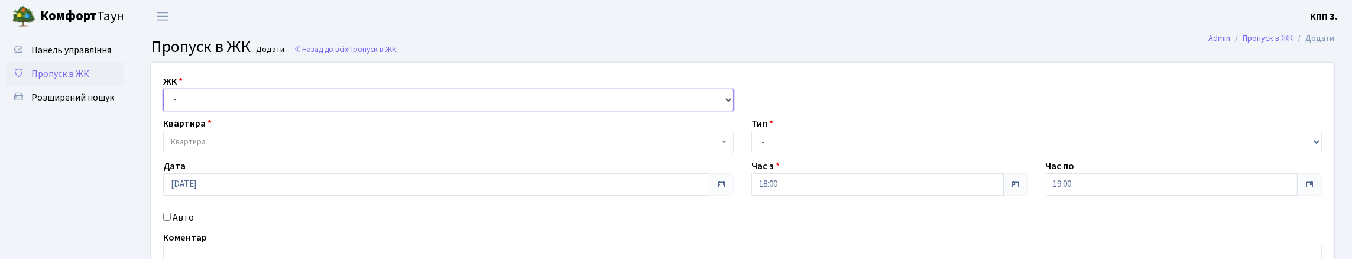
select select "271"
click at [166, 102] on select "- КТ, вул. Регенераторна, 4 КТ2, просп. [STREET_ADDRESS] [STREET_ADDRESS] [PERS…" at bounding box center [448, 100] width 570 height 22
select select
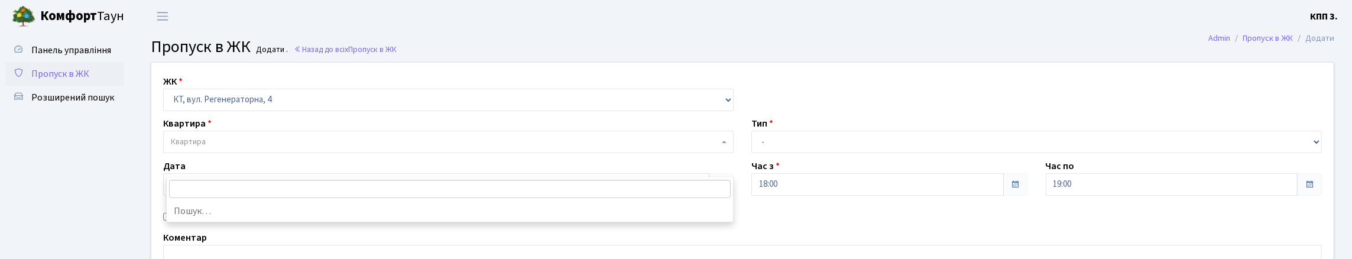
click at [215, 148] on span "Квартира" at bounding box center [445, 142] width 548 height 12
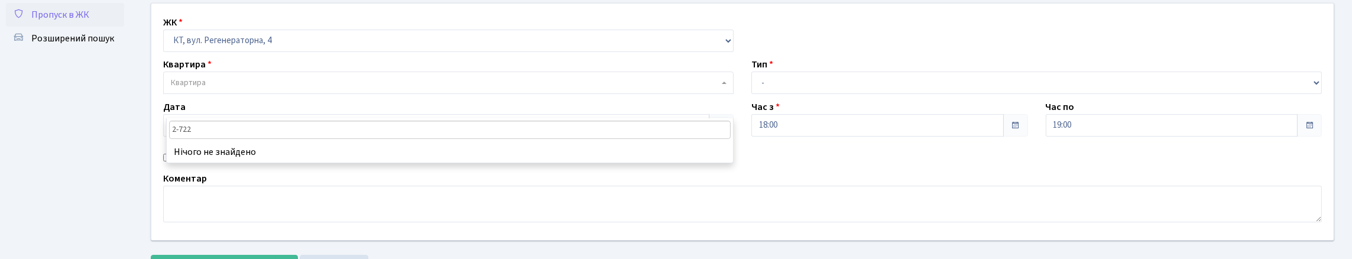
scroll to position [59, 0]
type input "2-722"
click at [233, 53] on select "- КТ, вул. Регенераторна, 4 КТ2, просп. [STREET_ADDRESS] [STREET_ADDRESS] [PERS…" at bounding box center [448, 41] width 570 height 22
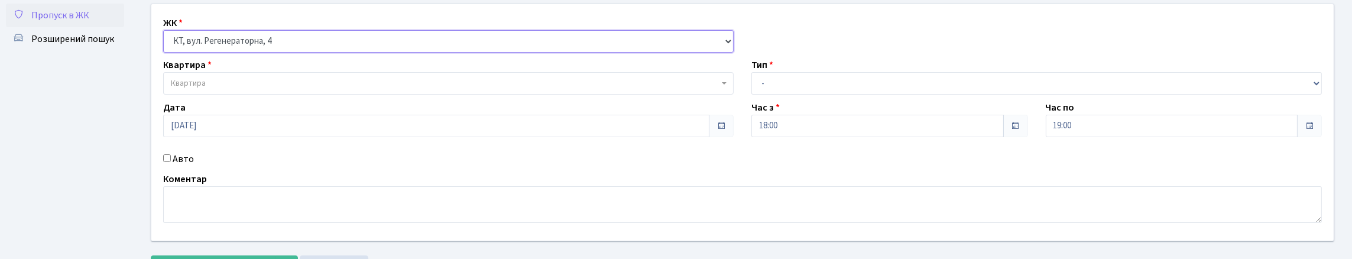
select select "295"
click at [166, 43] on select "- КТ, вул. Регенераторна, 4 КТ2, просп. [STREET_ADDRESS] [STREET_ADDRESS] [PERS…" at bounding box center [448, 41] width 570 height 22
select select
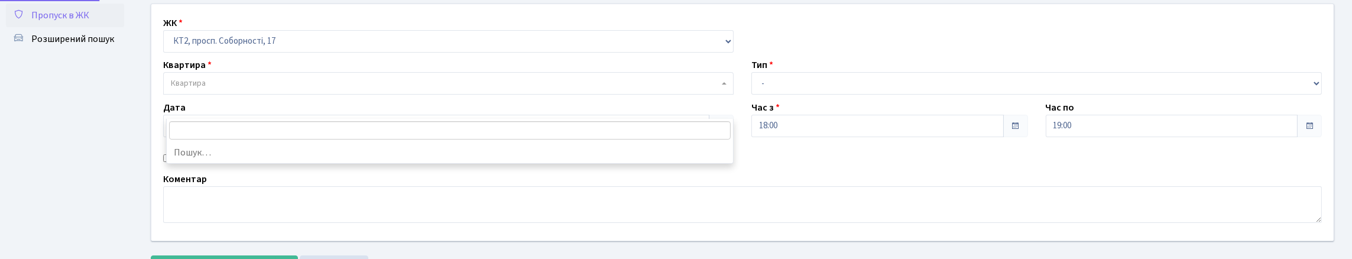
click at [224, 89] on span "Квартира" at bounding box center [445, 83] width 548 height 12
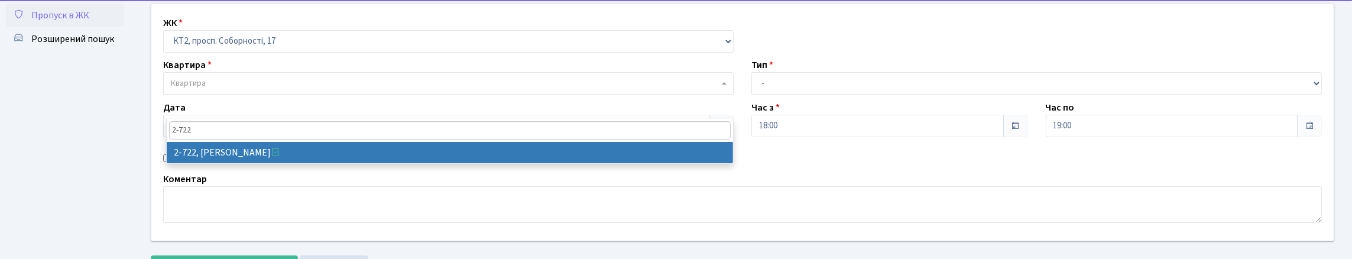
type input "2-722"
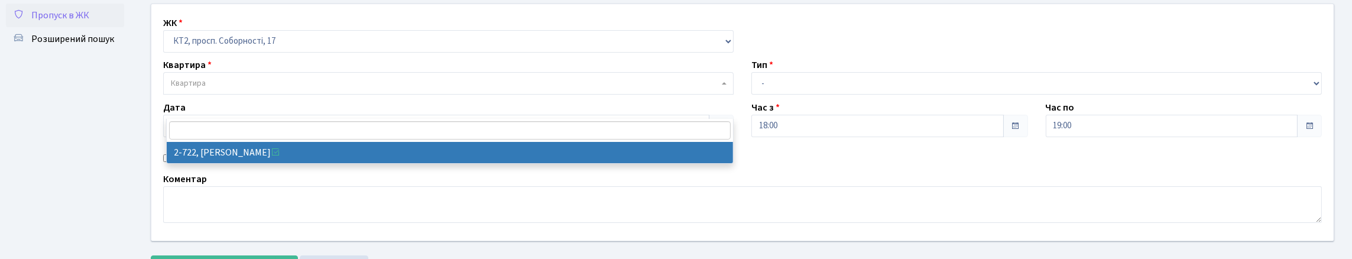
select select "15774"
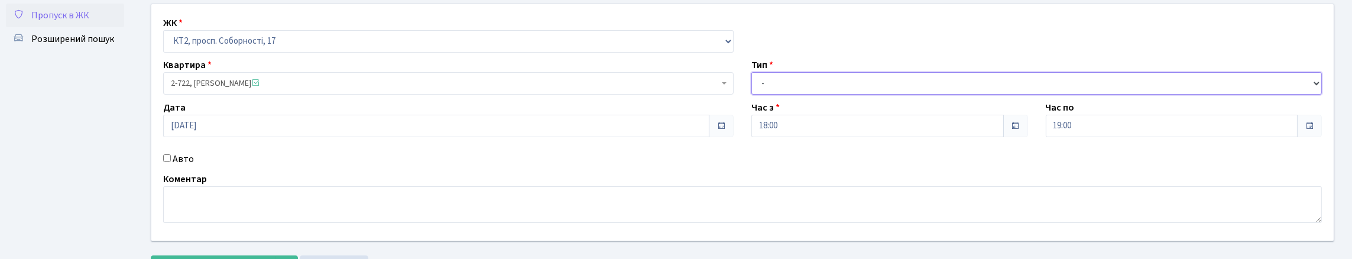
click at [787, 95] on select "- Доставка Таксі Гості Сервіс" at bounding box center [1036, 83] width 570 height 22
select select "3"
click at [751, 95] on select "- Доставка Таксі Гості Сервіс" at bounding box center [1036, 83] width 570 height 22
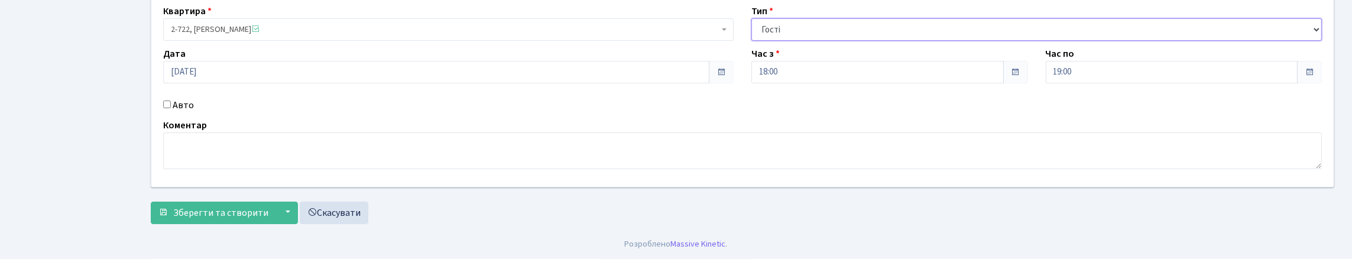
scroll to position [177, 0]
click at [167, 100] on input "Авто" at bounding box center [167, 104] width 8 height 8
checkbox input "true"
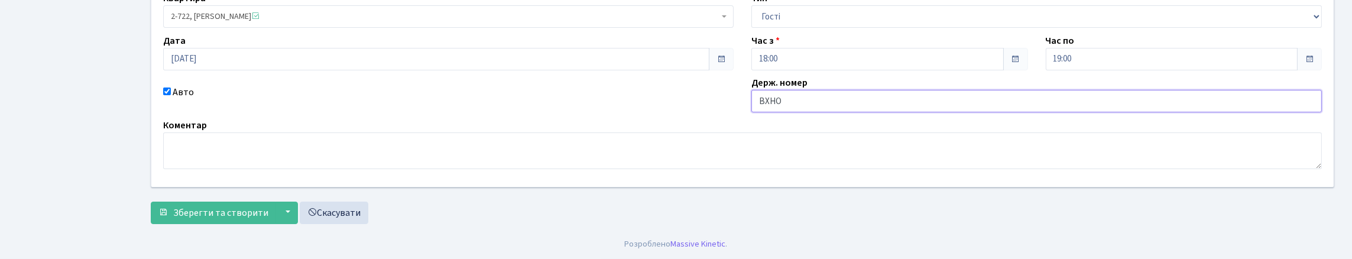
click at [772, 95] on input "ВХНО" at bounding box center [1036, 101] width 570 height 22
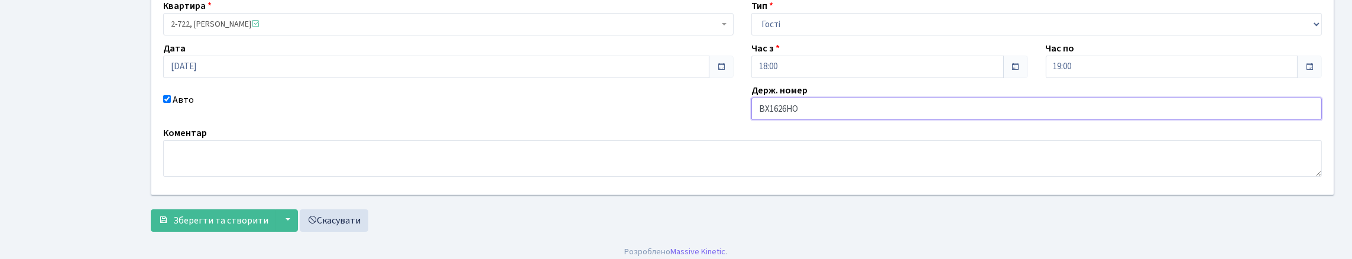
scroll to position [205, 0]
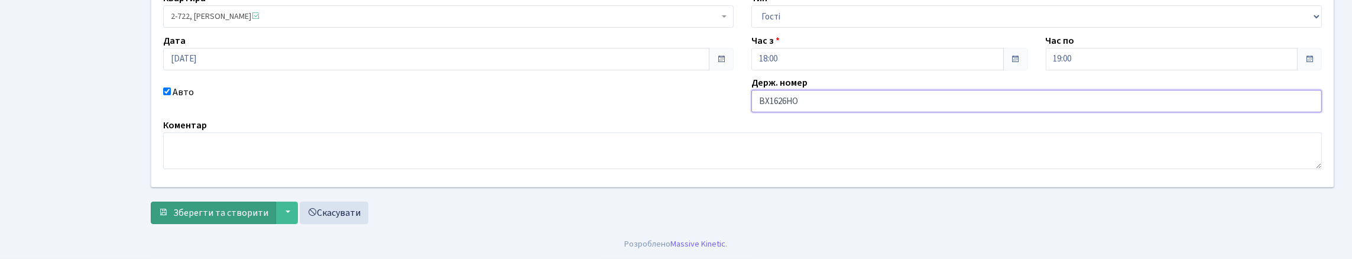
type input "ВХ1626НО"
click at [268, 206] on span "Зберегти та створити" at bounding box center [220, 212] width 95 height 13
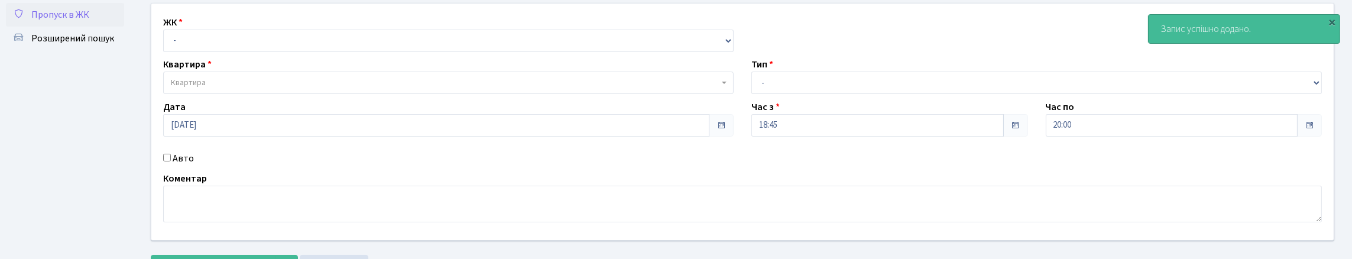
scroll to position [118, 0]
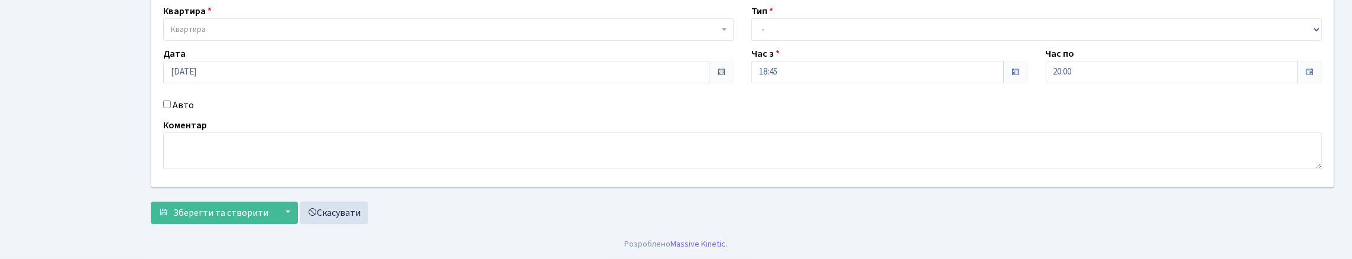
click at [171, 108] on input "Авто" at bounding box center [167, 104] width 8 height 8
checkbox input "true"
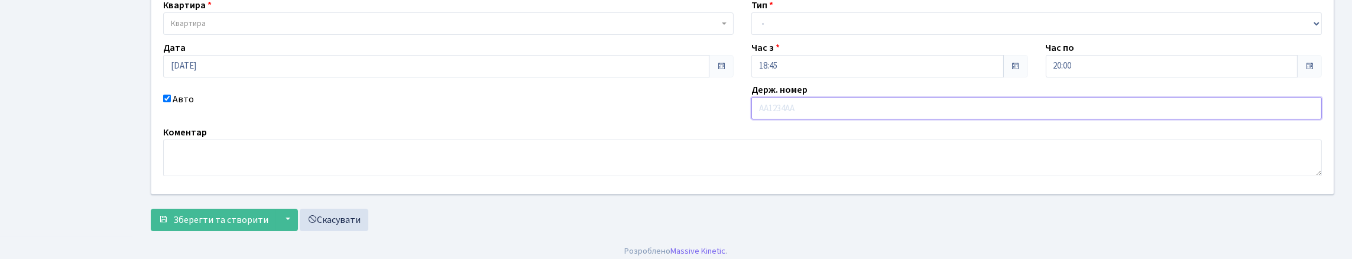
scroll to position [59, 0]
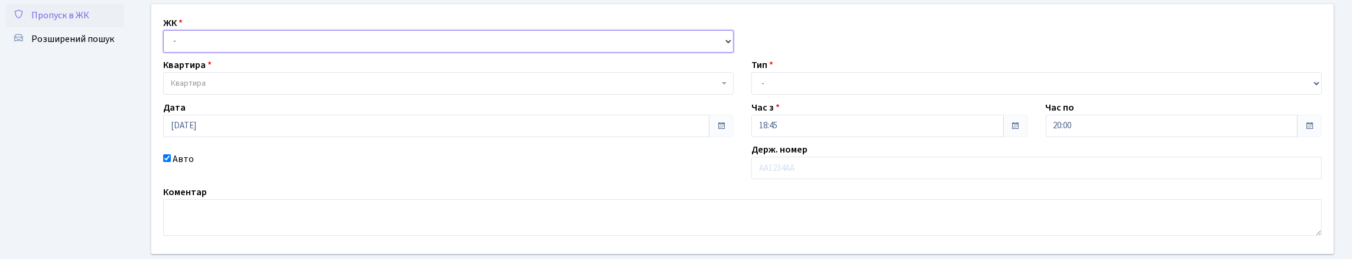
click at [207, 53] on select "- КТ, вул. Регенераторна, 4 КТ2, просп. [STREET_ADDRESS] [STREET_ADDRESS] [PERS…" at bounding box center [448, 41] width 570 height 22
select select "271"
click at [166, 43] on select "- КТ, вул. Регенераторна, 4 КТ2, просп. [STREET_ADDRESS] [STREET_ADDRESS] [PERS…" at bounding box center [448, 41] width 570 height 22
select select
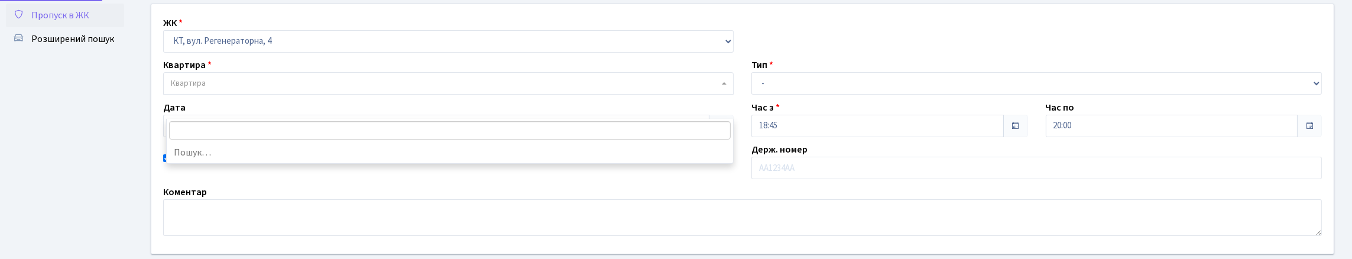
click at [221, 89] on span "Квартира" at bounding box center [445, 83] width 548 height 12
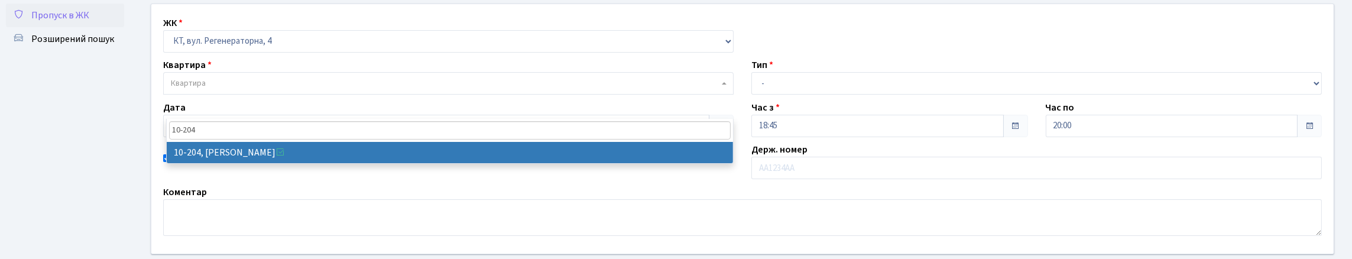
type input "10-204"
select select "6773"
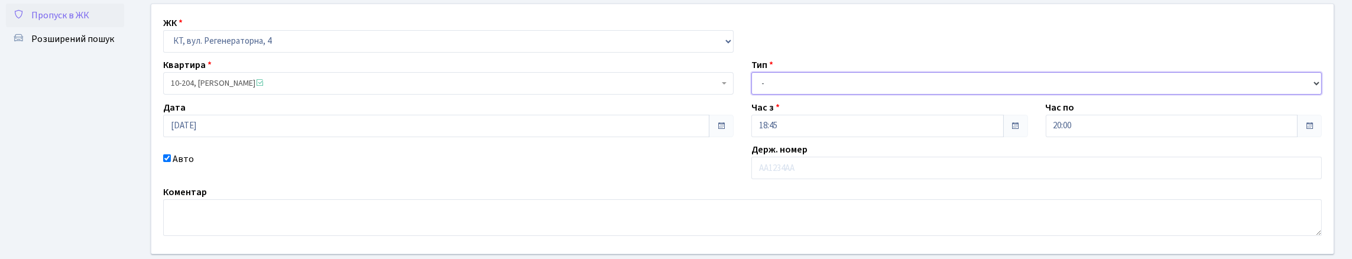
click at [775, 95] on select "- Доставка Таксі Гості Сервіс" at bounding box center [1036, 83] width 570 height 22
select select "1"
click at [751, 95] on select "- Доставка Таксі Гості Сервіс" at bounding box center [1036, 83] width 570 height 22
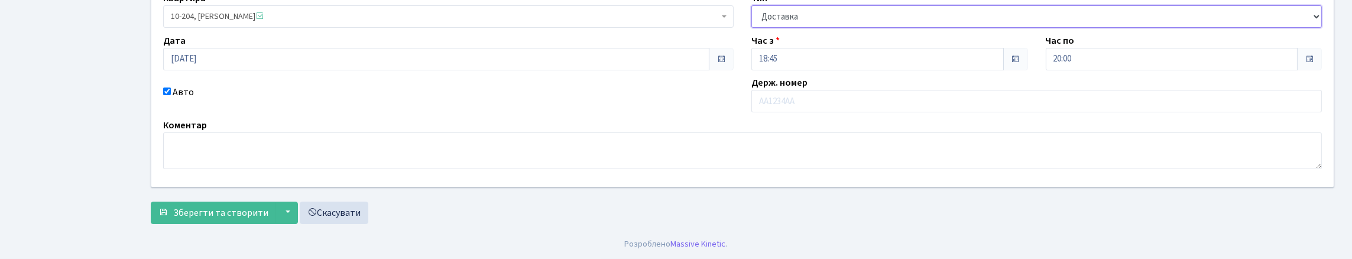
scroll to position [205, 0]
click at [228, 206] on span "Зберегти та створити" at bounding box center [220, 212] width 95 height 13
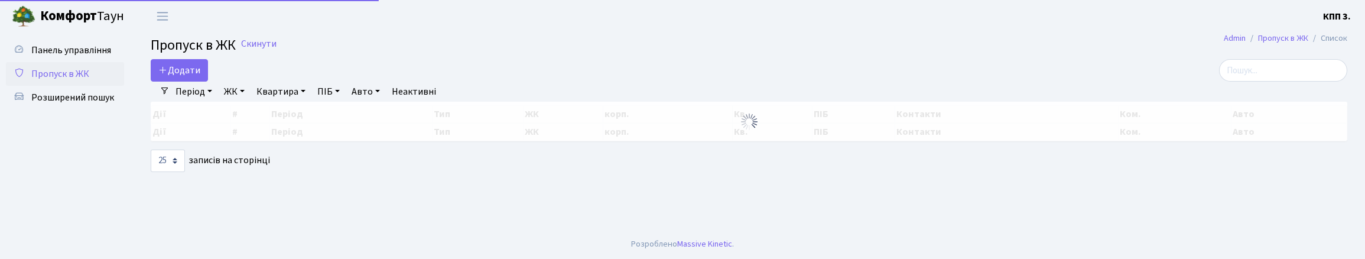
select select "25"
click at [1219, 77] on input "search" at bounding box center [1283, 70] width 128 height 22
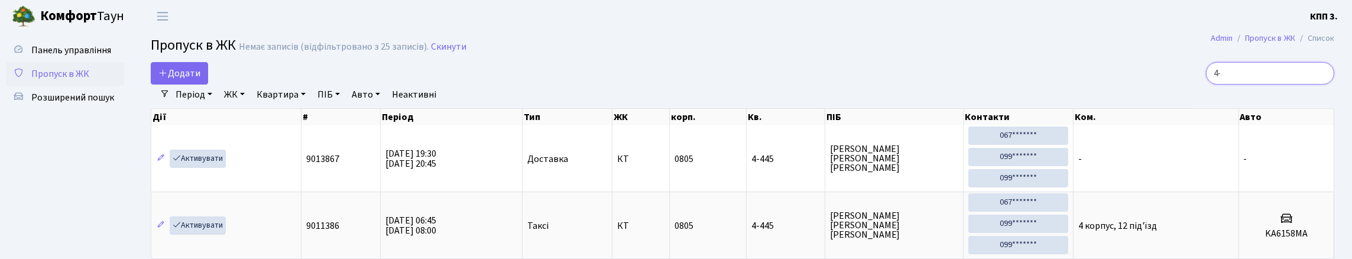
type input "4"
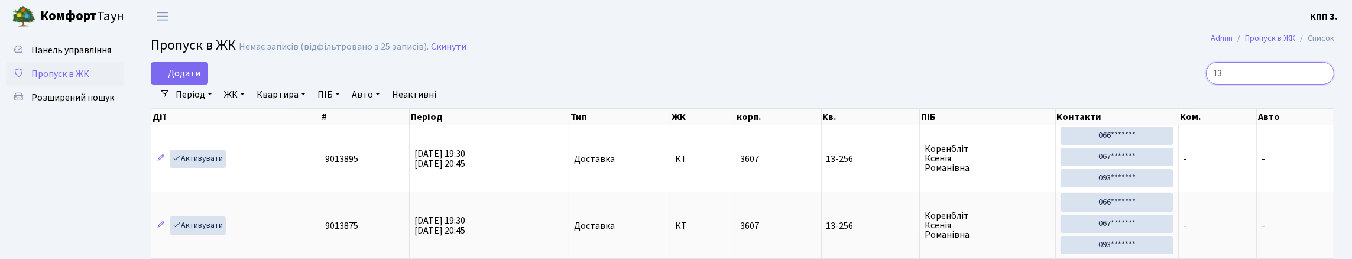
type input "1"
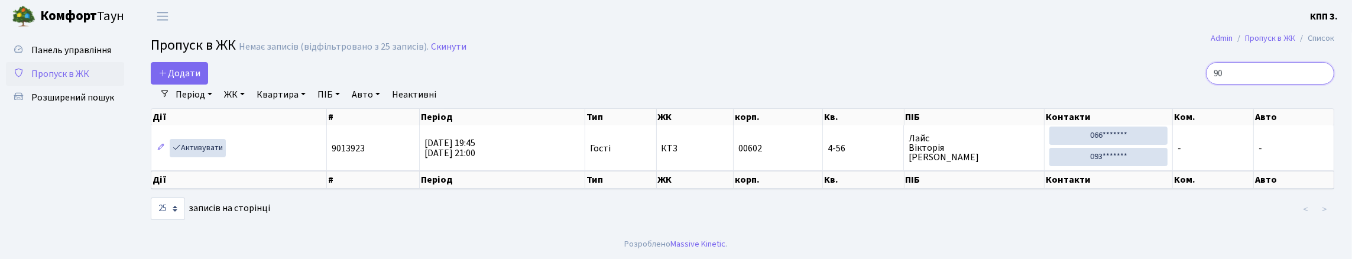
type input "9"
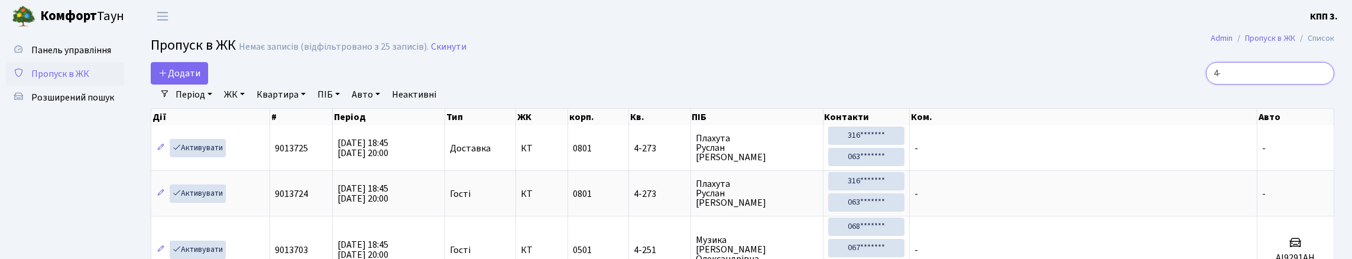
type input "4"
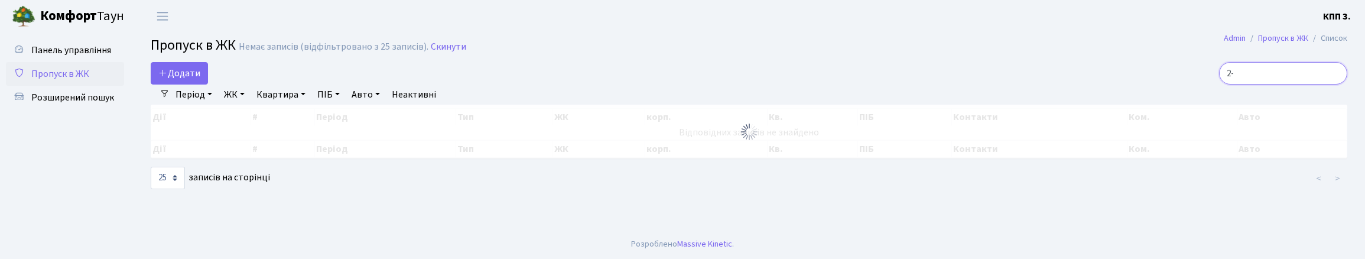
type input "2"
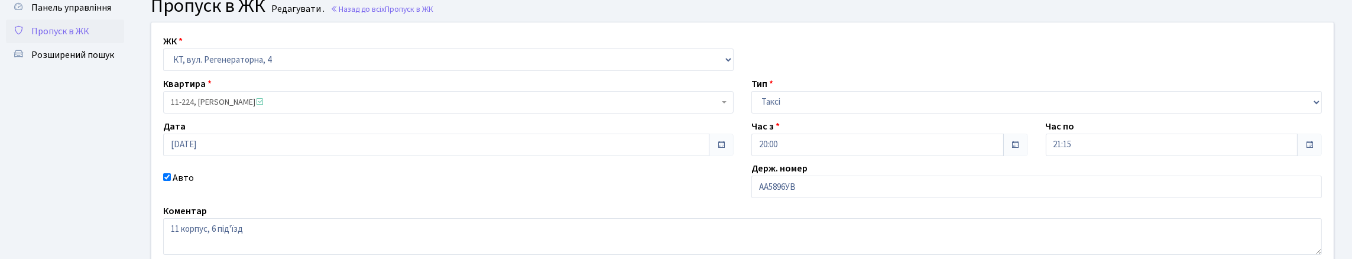
scroll to position [118, 0]
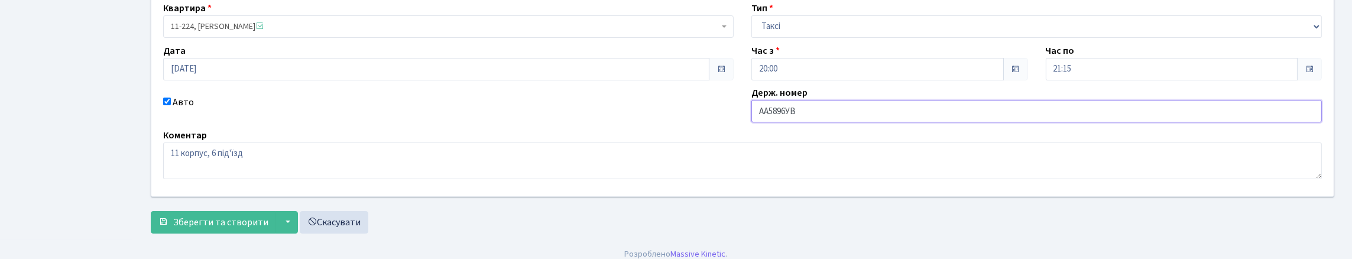
click at [801, 122] on input "АА5896УВ" at bounding box center [1036, 111] width 570 height 22
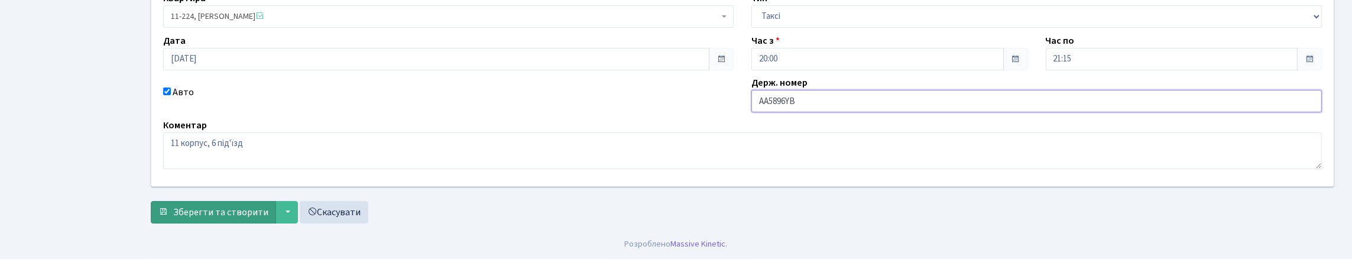
scroll to position [209, 0]
type input "АА5896YВ"
click at [214, 201] on button "Зберегти та створити" at bounding box center [213, 212] width 125 height 22
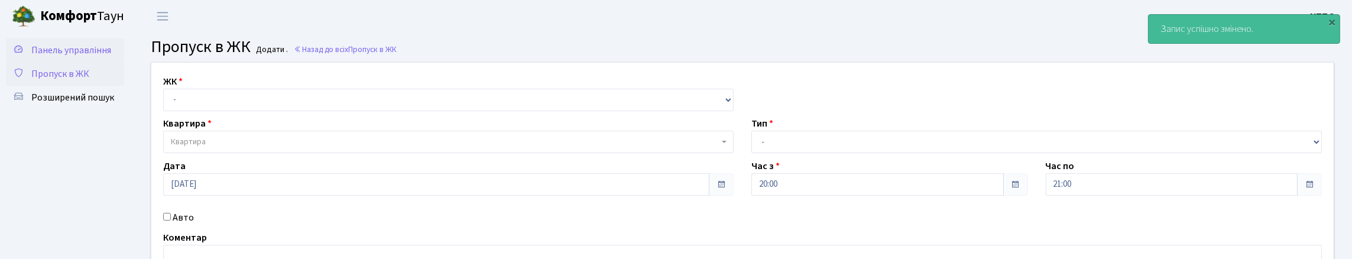
click at [69, 57] on span "Панель управління" at bounding box center [71, 50] width 80 height 13
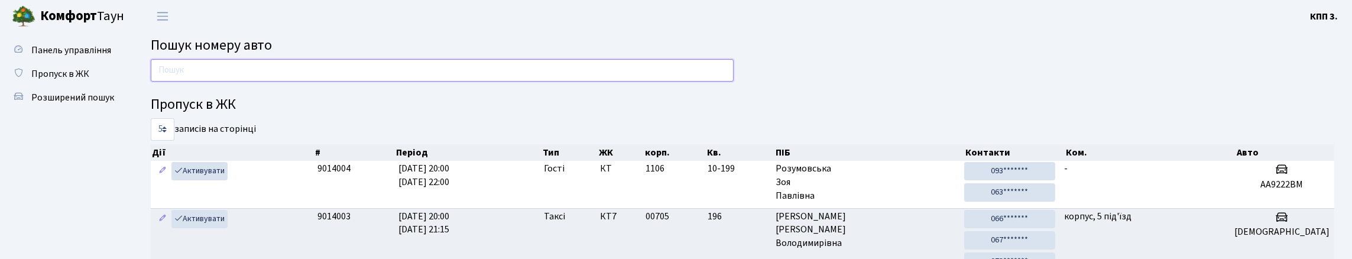
click at [217, 82] on input "text" at bounding box center [442, 70] width 583 height 22
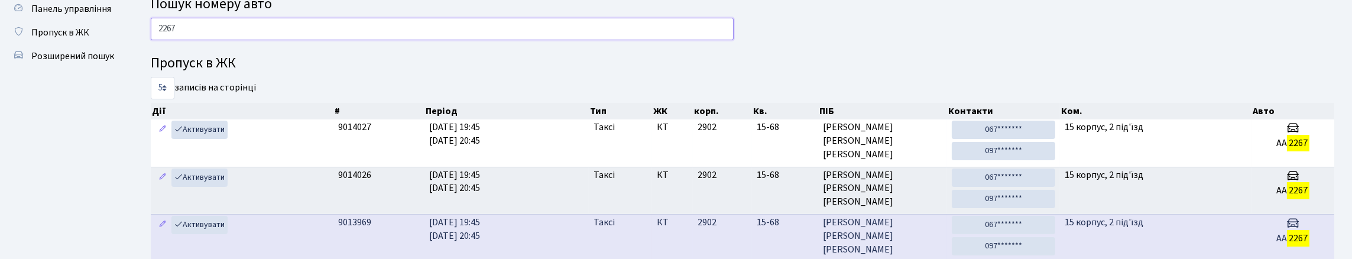
scroll to position [36, 0]
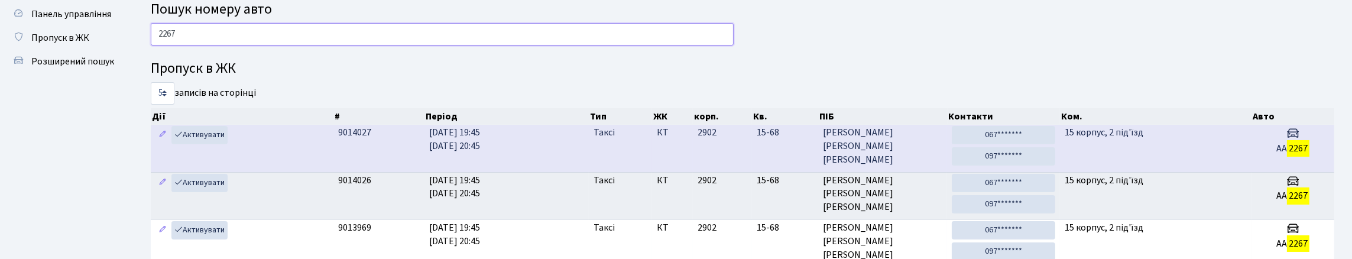
type input "2267"
click at [437, 152] on span "25.09.2025 19:45 25.09.2025 20:45" at bounding box center [454, 139] width 51 height 27
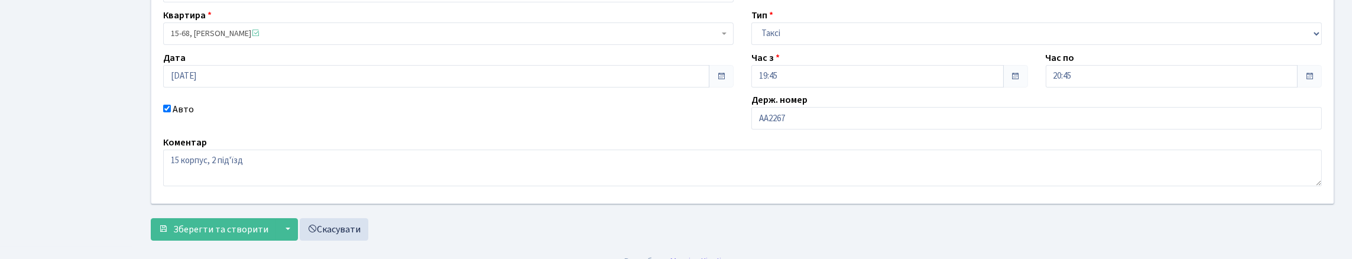
scroll to position [118, 0]
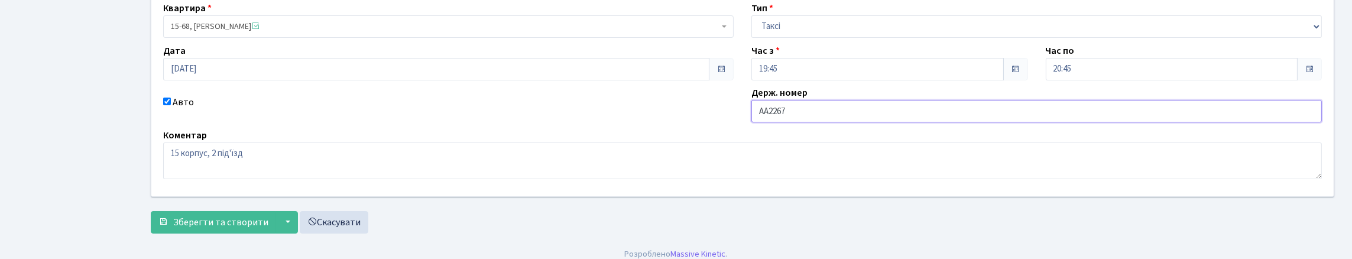
click at [807, 122] on input "АА2267" at bounding box center [1036, 111] width 570 height 22
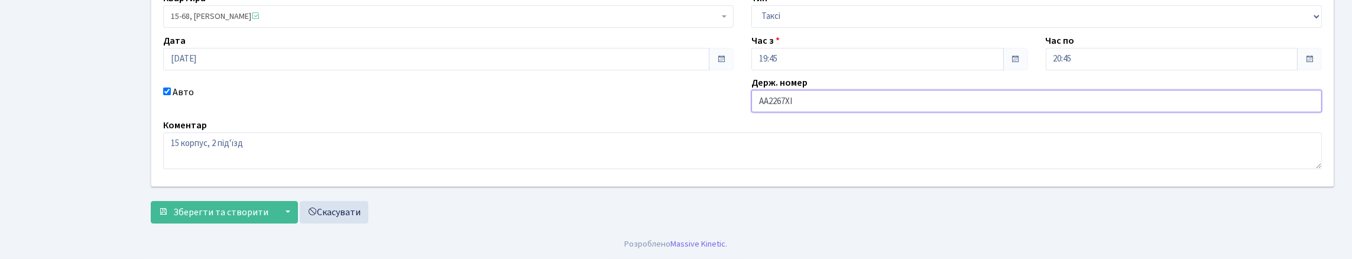
scroll to position [209, 0]
type input "АА2267ХІ"
click at [236, 209] on span "Зберегти та створити" at bounding box center [220, 212] width 95 height 13
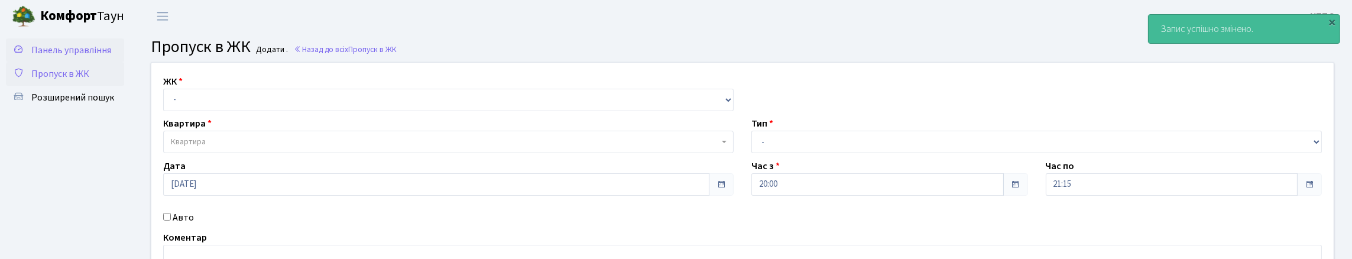
click at [69, 54] on span "Панель управління" at bounding box center [71, 50] width 80 height 13
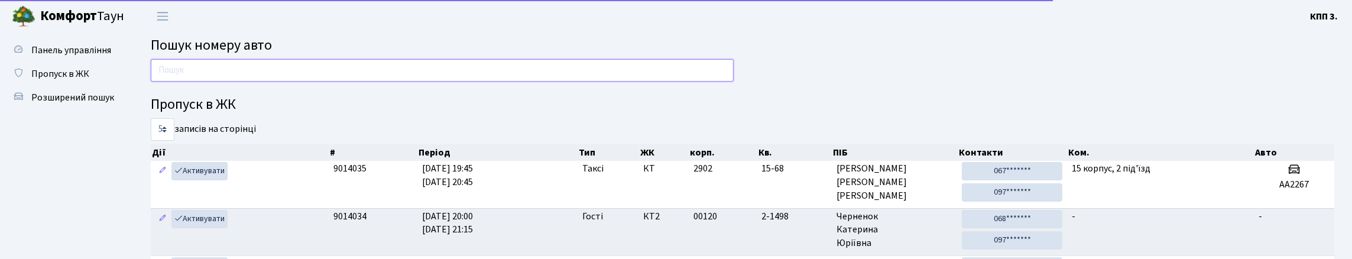
click at [189, 73] on input "text" at bounding box center [442, 70] width 583 height 22
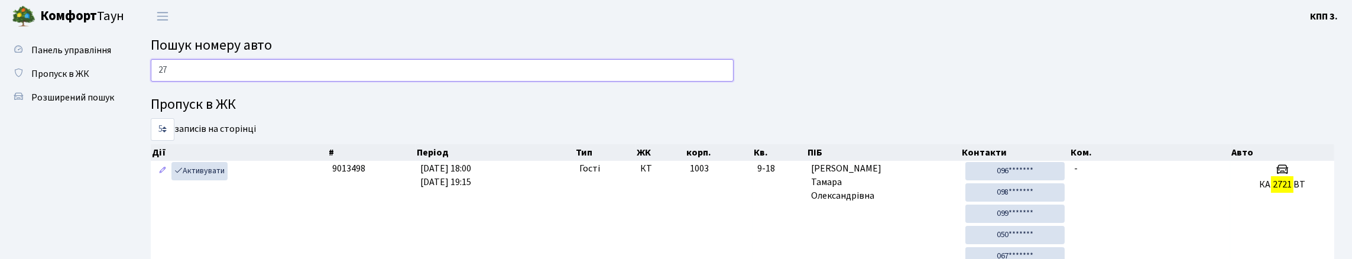
type input "2"
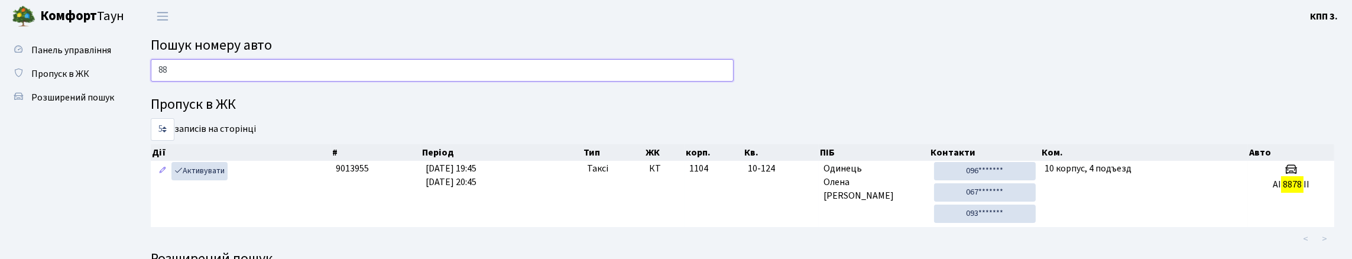
type input "8"
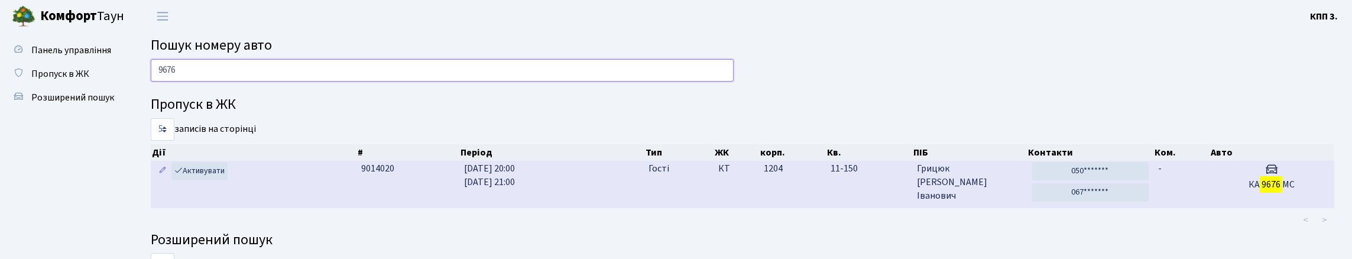
type input "9676"
click at [659, 176] on span "Гості" at bounding box center [659, 169] width 21 height 14
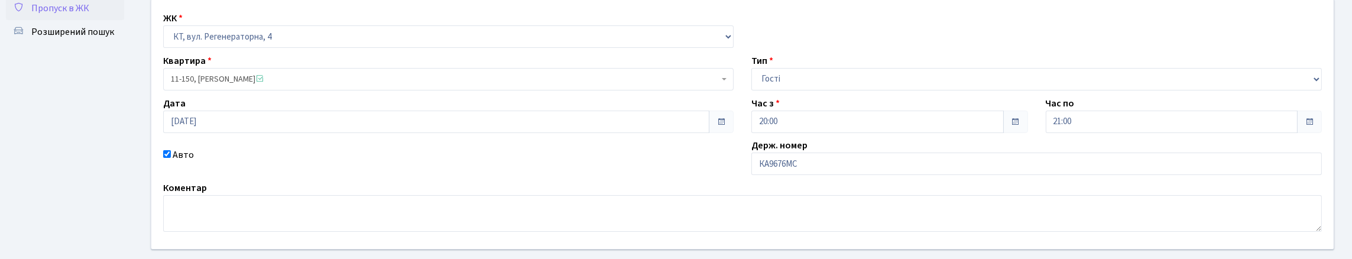
scroll to position [177, 0]
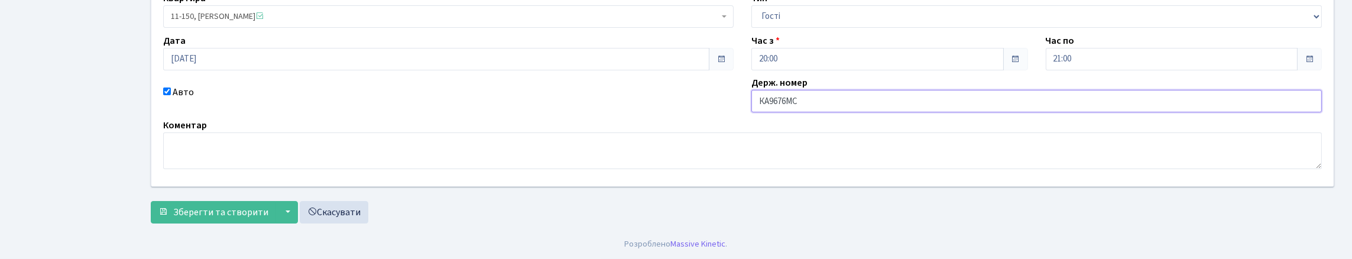
click at [824, 106] on input "КА9676МС" at bounding box center [1036, 101] width 570 height 22
type input "КА9676МО"
click at [245, 207] on span "Зберегти та створити" at bounding box center [220, 212] width 95 height 13
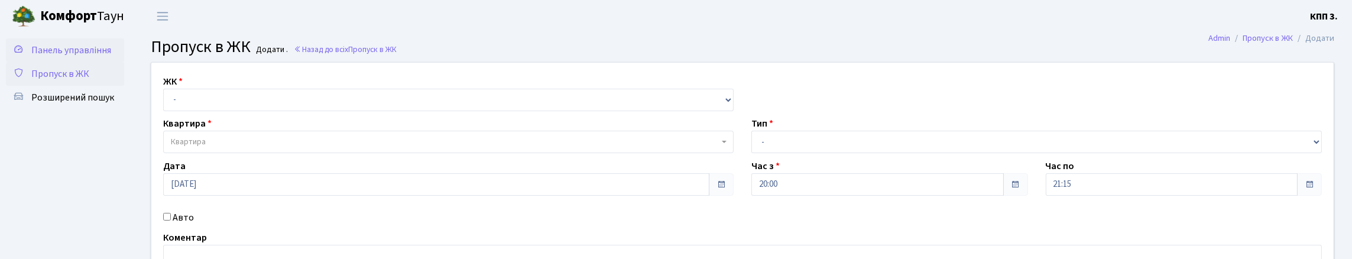
click at [66, 49] on span "Панель управління" at bounding box center [71, 50] width 80 height 13
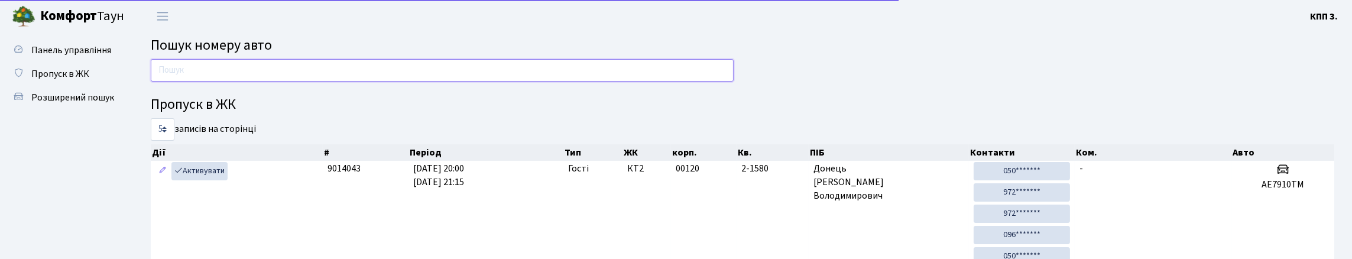
click at [201, 78] on input "text" at bounding box center [442, 70] width 583 height 22
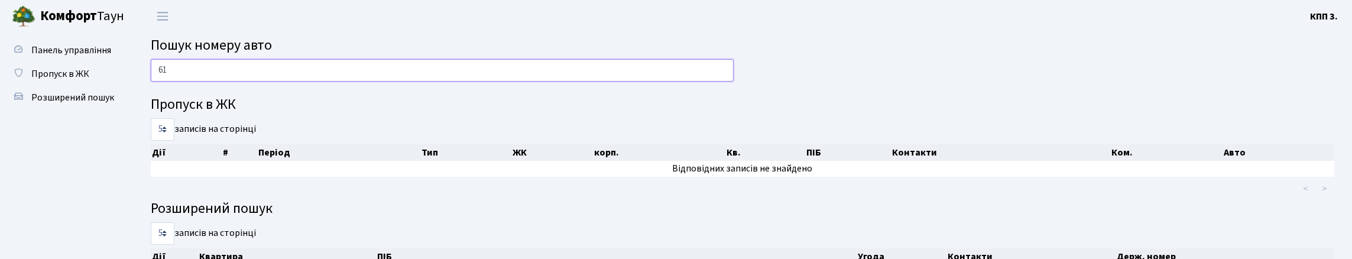
type input "6"
type input "4"
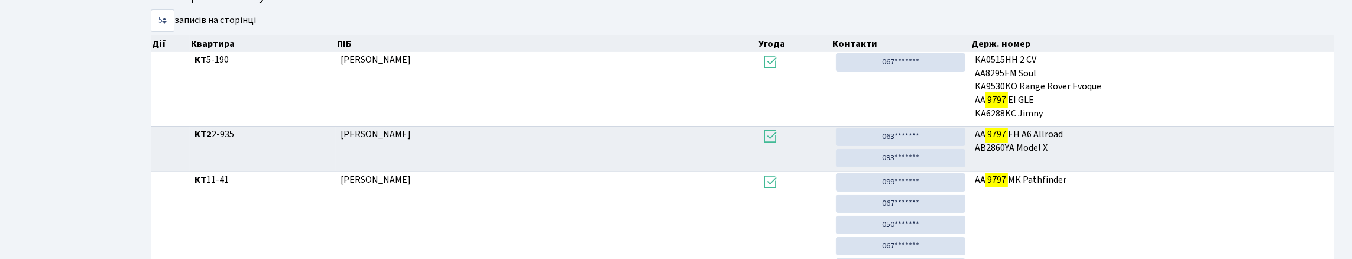
scroll to position [72, 0]
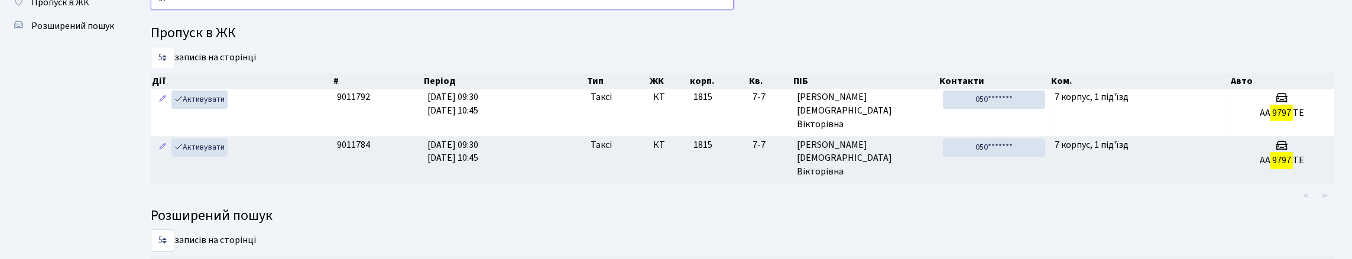
type input "9"
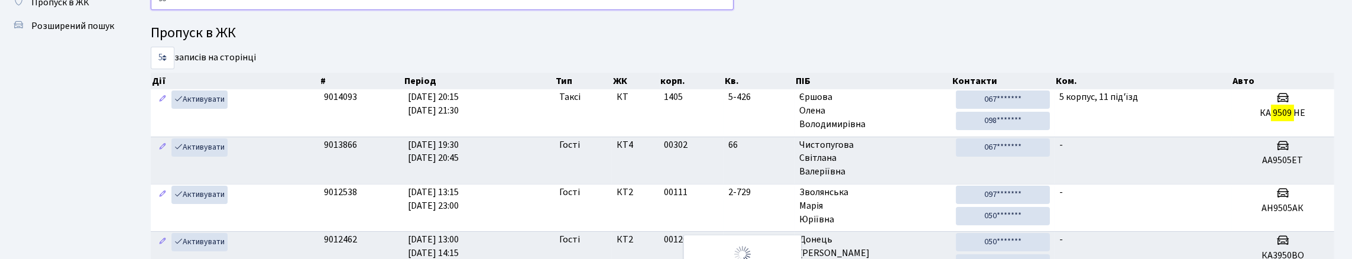
type input "9"
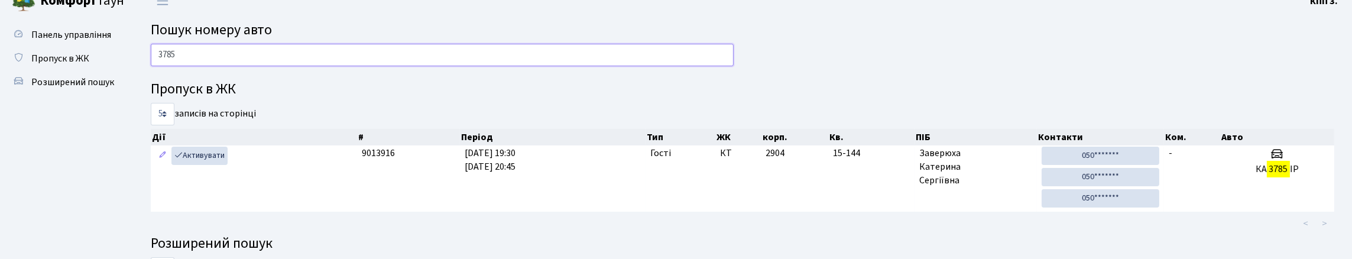
scroll to position [0, 0]
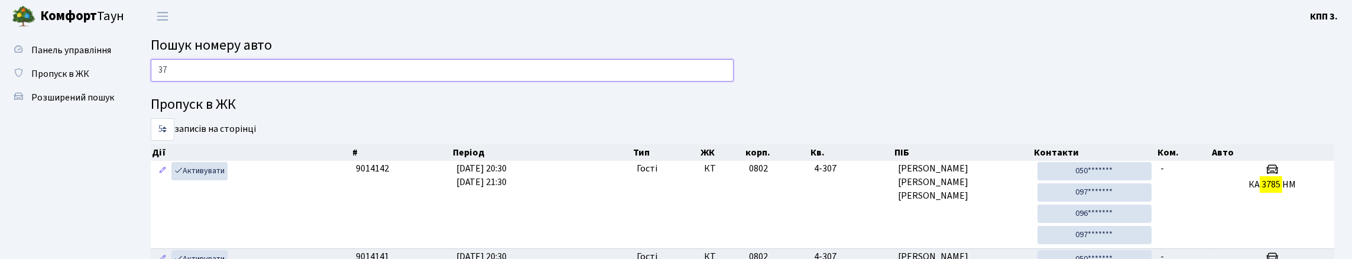
type input "3"
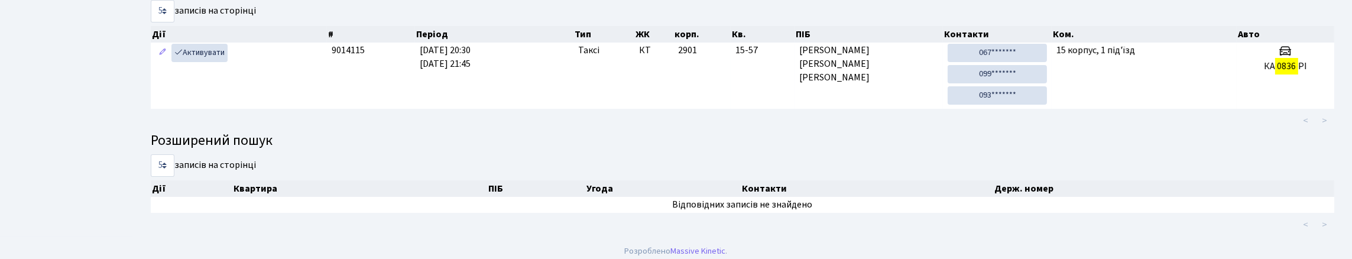
scroll to position [72, 0]
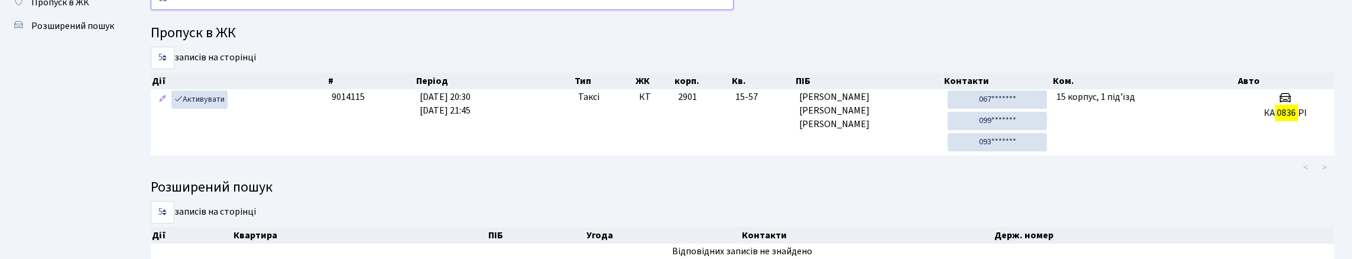
type input "0"
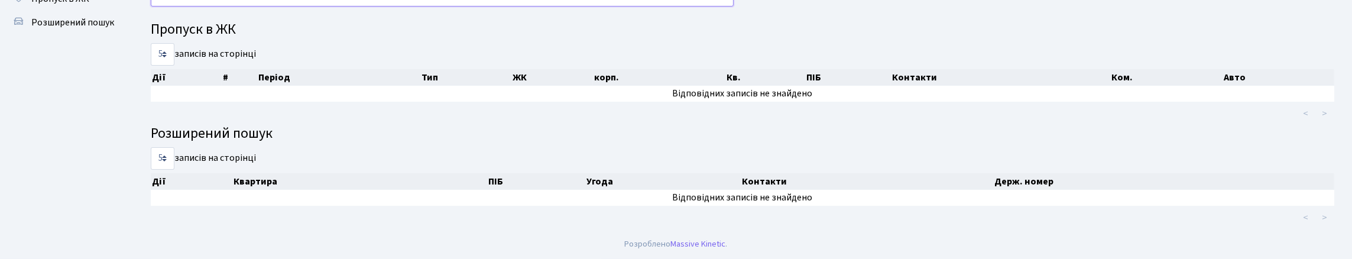
scroll to position [0, 0]
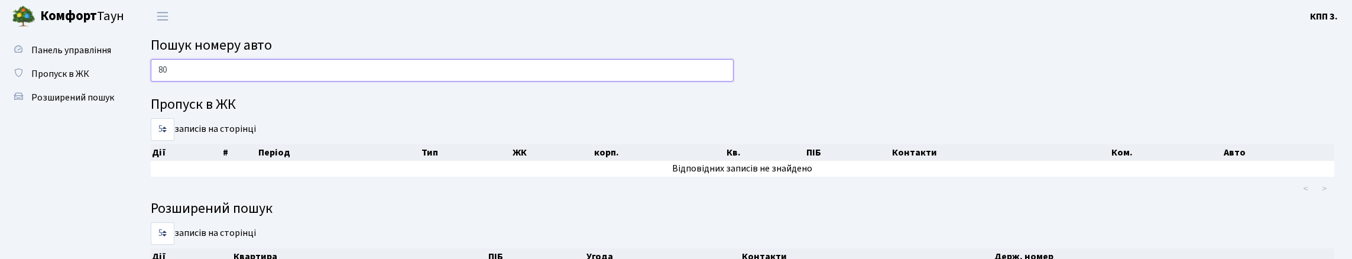
type input "8"
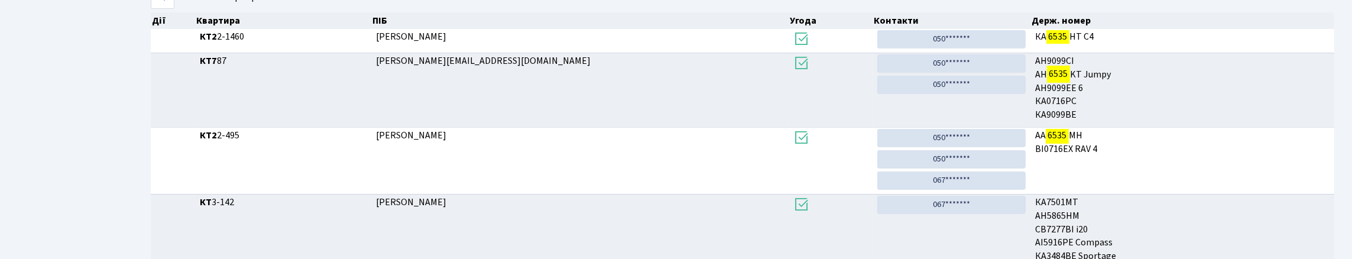
scroll to position [72, 0]
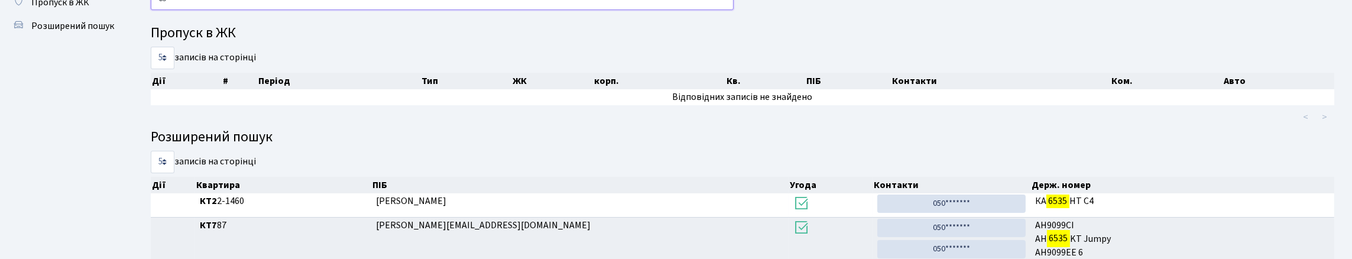
type input "6"
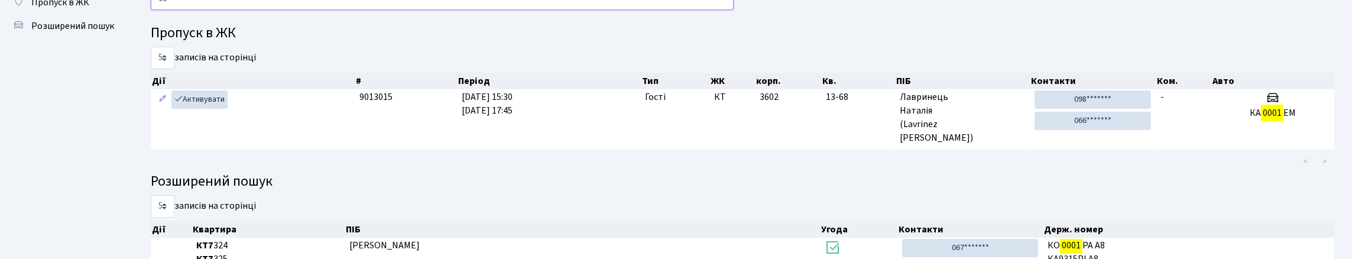
type input "0"
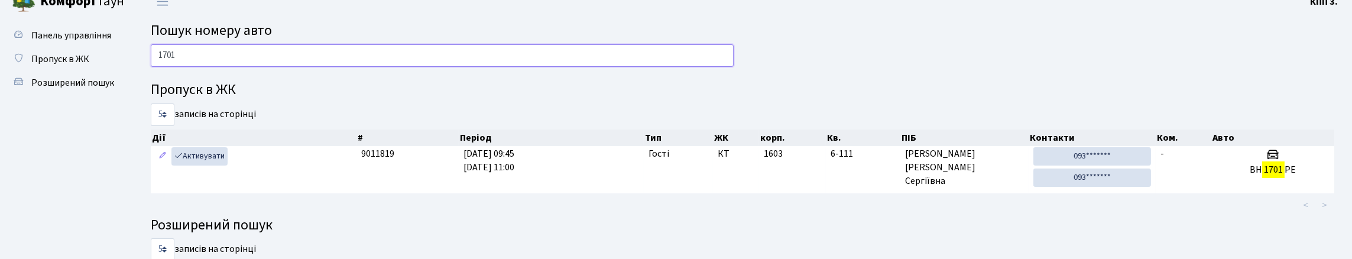
scroll to position [12, 0]
type input "1"
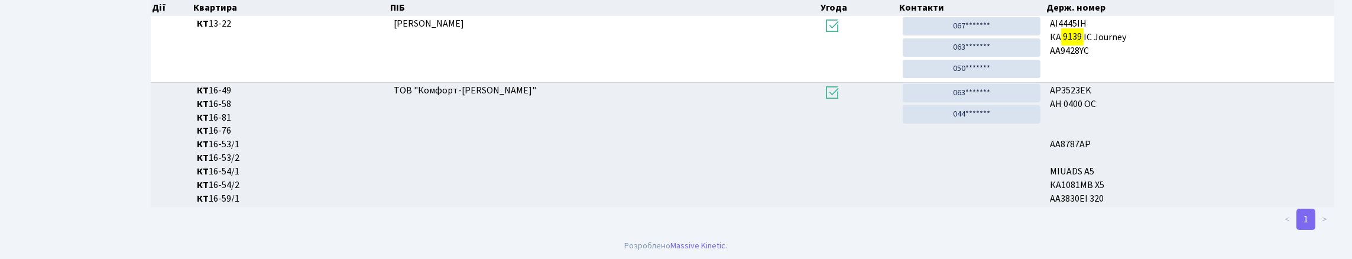
scroll to position [72, 0]
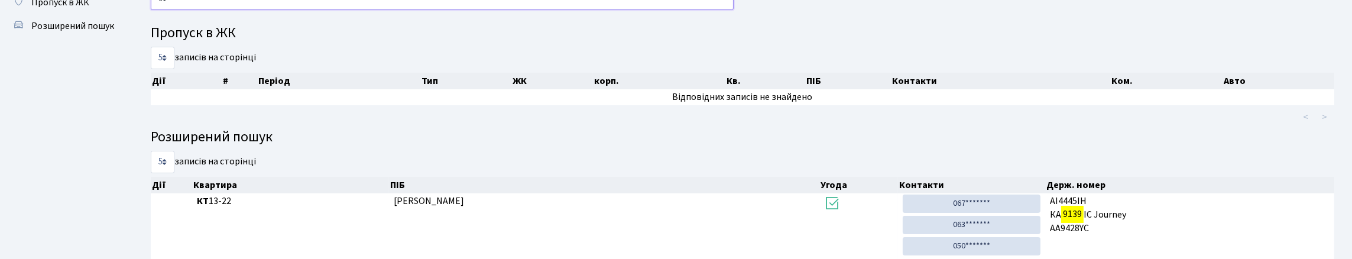
type input "9"
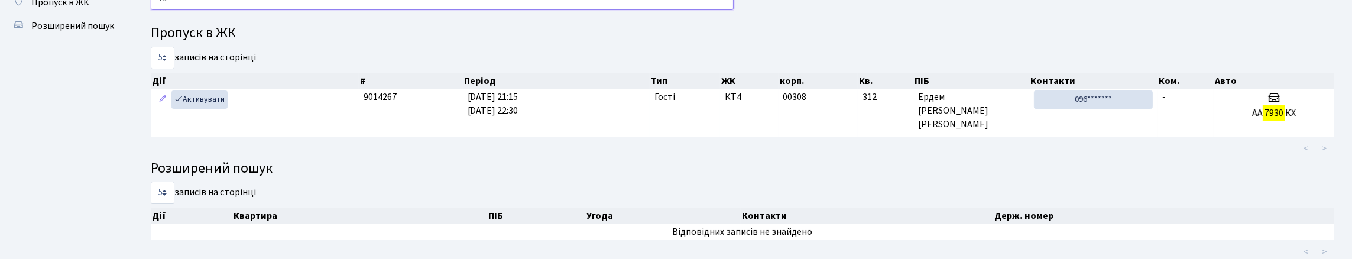
type input "7"
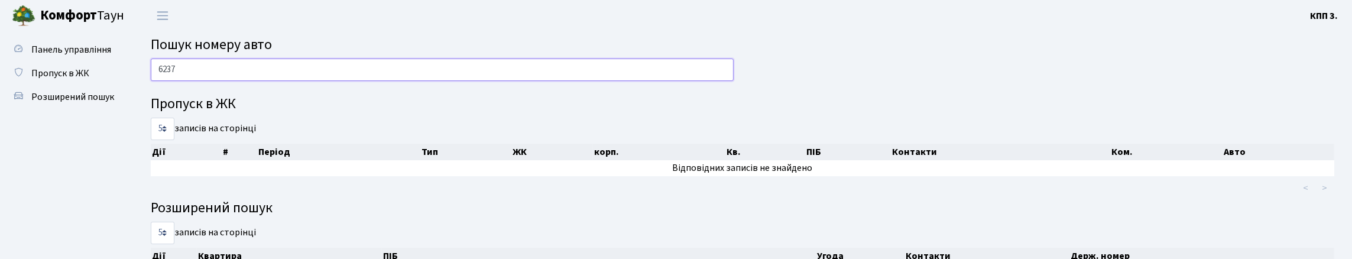
scroll to position [0, 0]
type input "6"
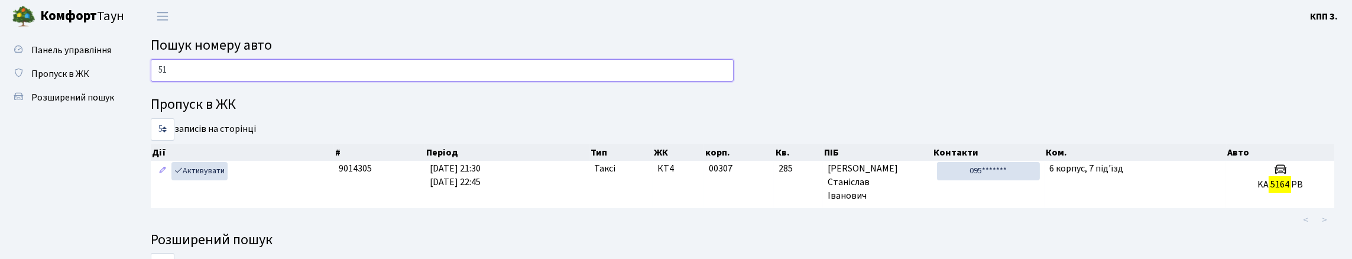
type input "5"
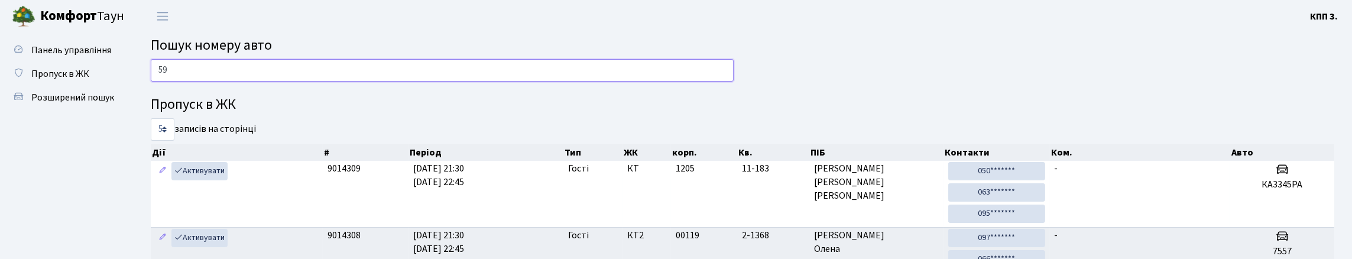
type input "5"
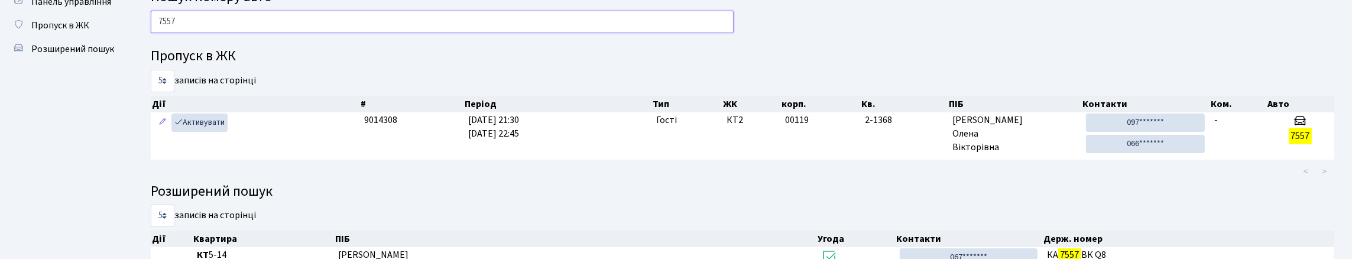
scroll to position [17, 0]
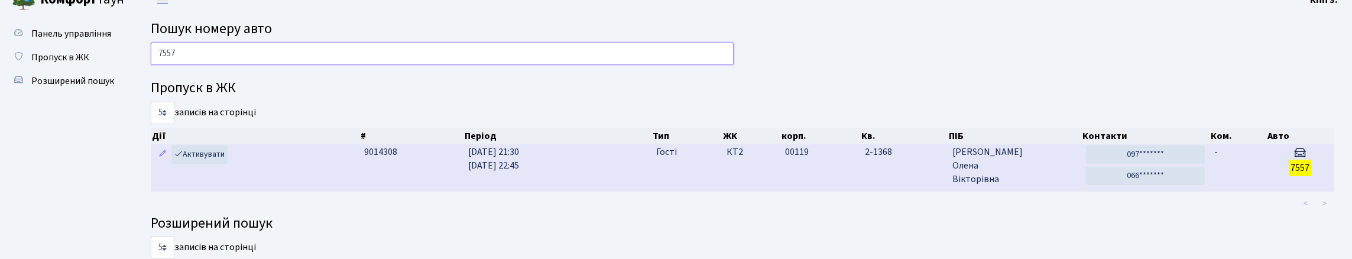
type input "7557"
click at [798, 191] on td "00119" at bounding box center [820, 167] width 80 height 47
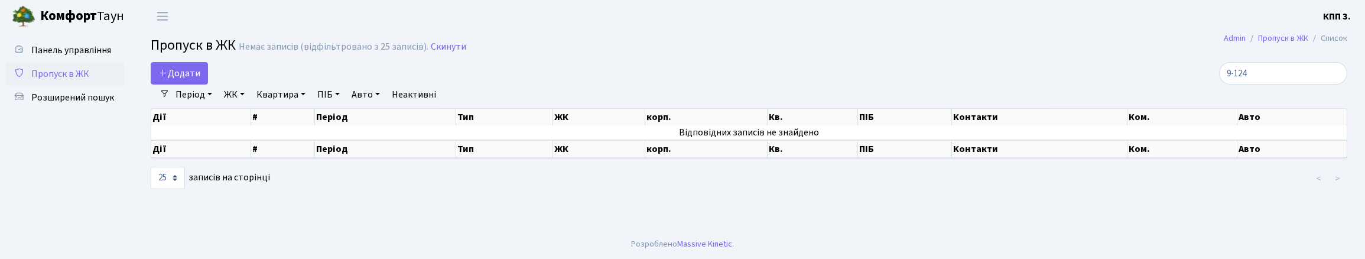
select select "25"
click at [182, 80] on span "Додати" at bounding box center [179, 73] width 42 height 13
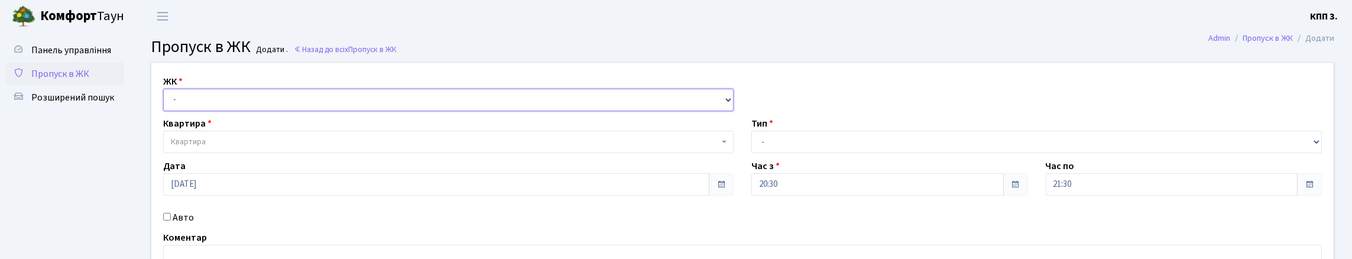
click at [198, 111] on select "- КТ, вул. Регенераторна, 4 КТ2, просп. [STREET_ADDRESS] [STREET_ADDRESS] [PERS…" at bounding box center [448, 100] width 570 height 22
select select "271"
click at [166, 102] on select "- КТ, вул. Регенераторна, 4 КТ2, просп. [STREET_ADDRESS] [STREET_ADDRESS] [PERS…" at bounding box center [448, 100] width 570 height 22
select select
click at [206, 148] on span "Квартира" at bounding box center [188, 142] width 35 height 12
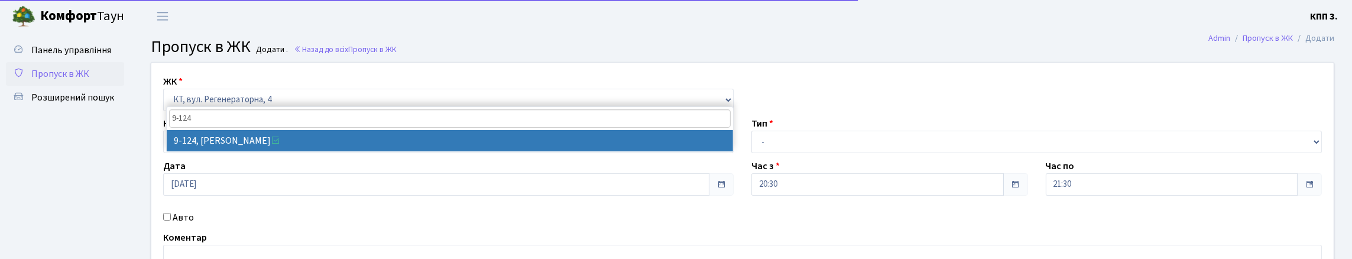
type input "9-124"
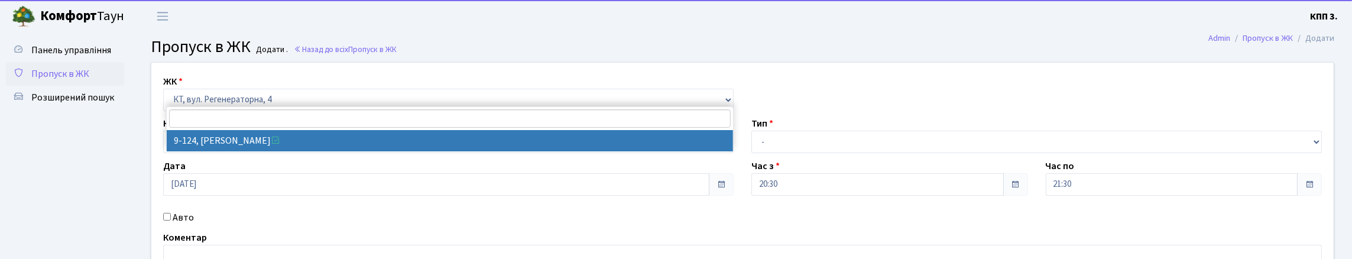
select select "6474"
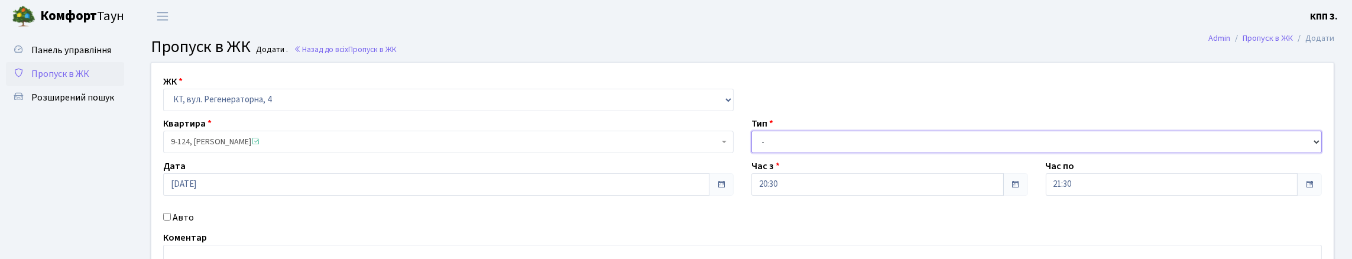
click at [794, 153] on select "- Доставка Таксі Гості Сервіс" at bounding box center [1036, 142] width 570 height 22
select select "1"
click at [751, 153] on select "- Доставка Таксі Гості Сервіс" at bounding box center [1036, 142] width 570 height 22
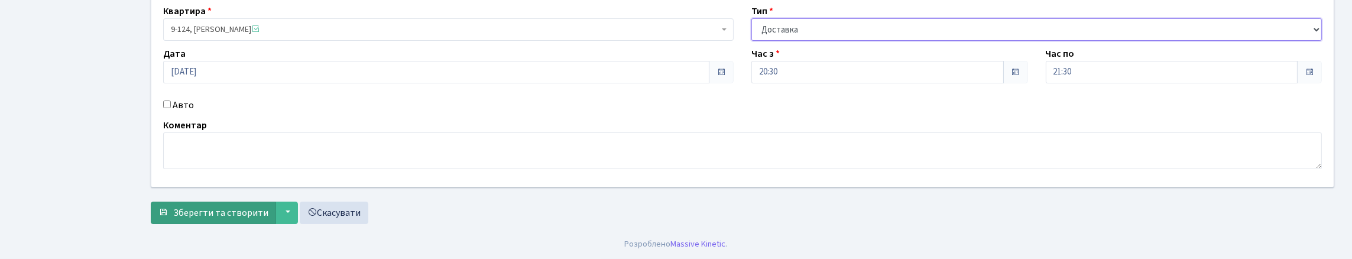
scroll to position [189, 0]
click at [256, 206] on span "Зберегти та створити" at bounding box center [220, 212] width 95 height 13
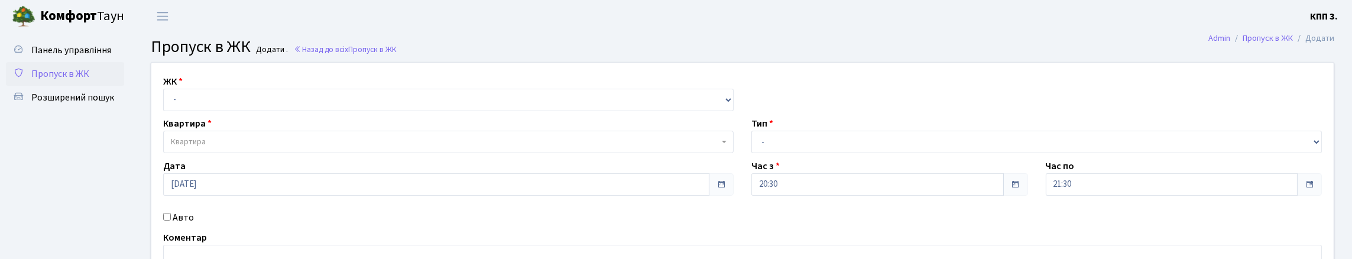
click at [79, 80] on span "Пропуск в ЖК" at bounding box center [60, 73] width 58 height 13
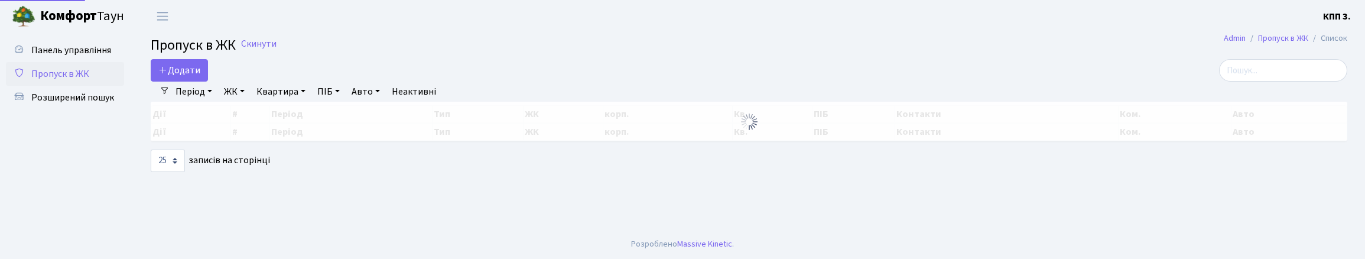
select select "25"
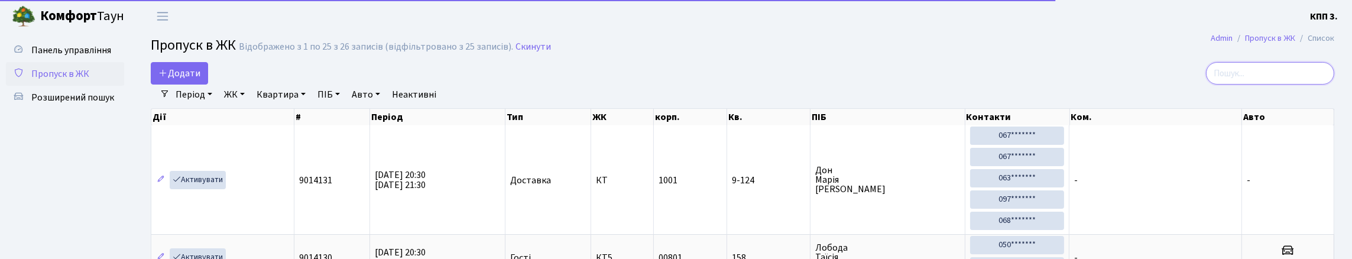
drag, startPoint x: 1265, startPoint y: 86, endPoint x: 1225, endPoint y: 86, distance: 39.6
click at [1263, 85] on input "search" at bounding box center [1270, 73] width 128 height 22
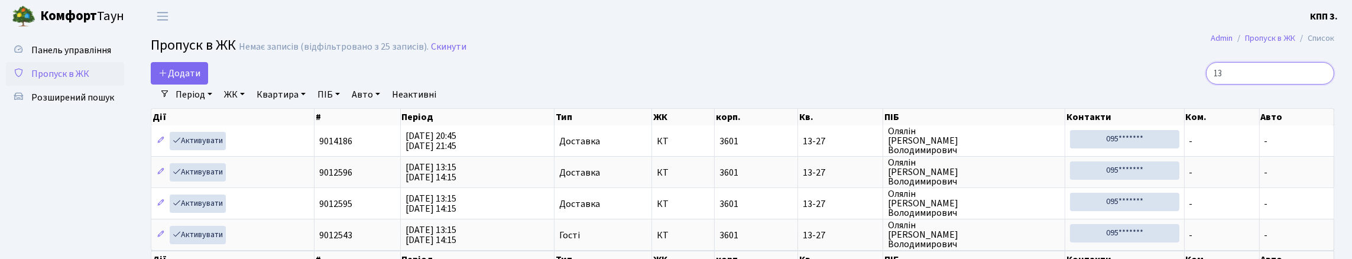
type input "1"
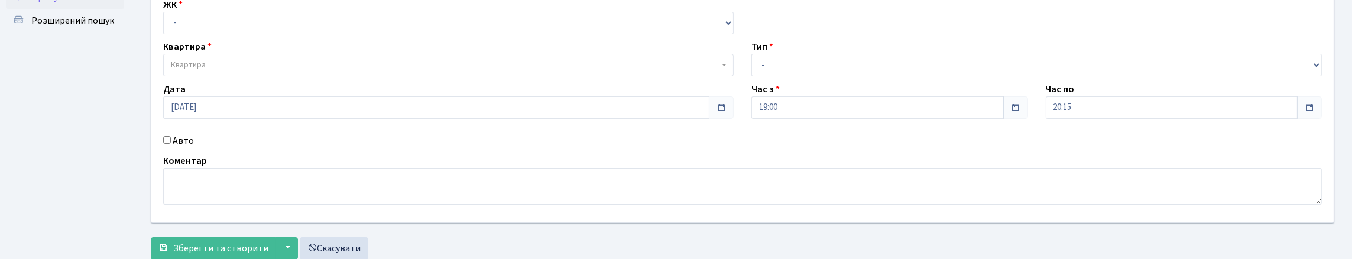
scroll to position [59, 0]
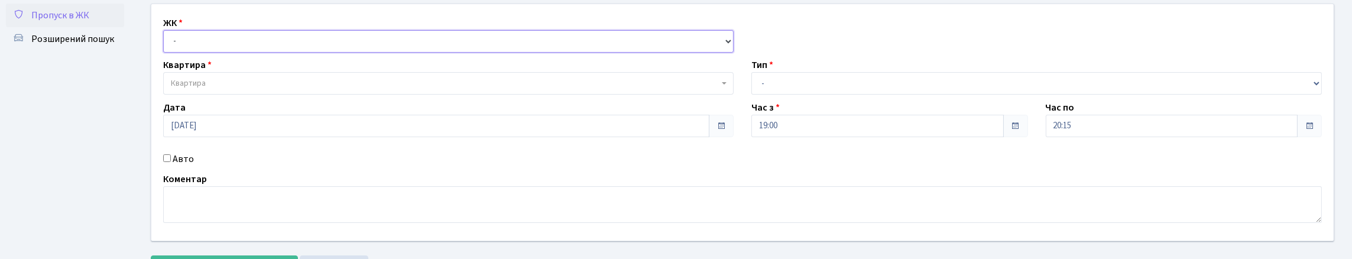
click at [180, 53] on select "- КТ, вул. Регенераторна, 4 КТ2, просп. [STREET_ADDRESS] [STREET_ADDRESS] [PERS…" at bounding box center [448, 41] width 570 height 22
select select "271"
click at [166, 43] on select "- КТ, вул. Регенераторна, 4 КТ2, просп. Соборності, 17 КТ3, вул. Березнева, 16 …" at bounding box center [448, 41] width 570 height 22
select select
click at [196, 89] on span "Квартира" at bounding box center [188, 83] width 35 height 12
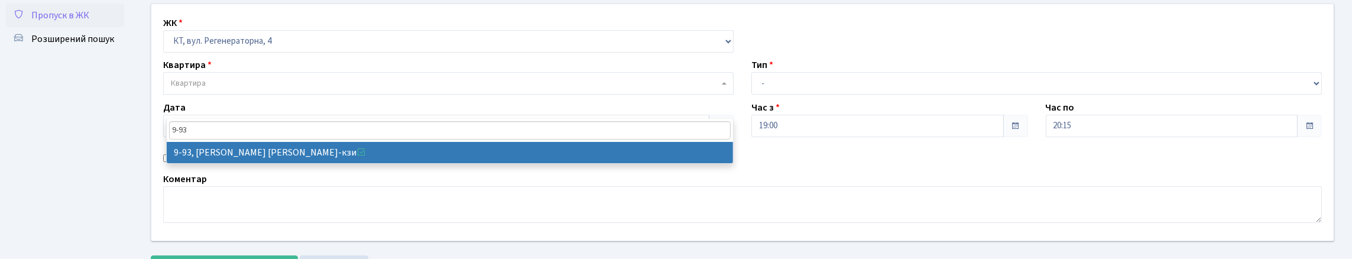
type input "9-93"
select select "6443"
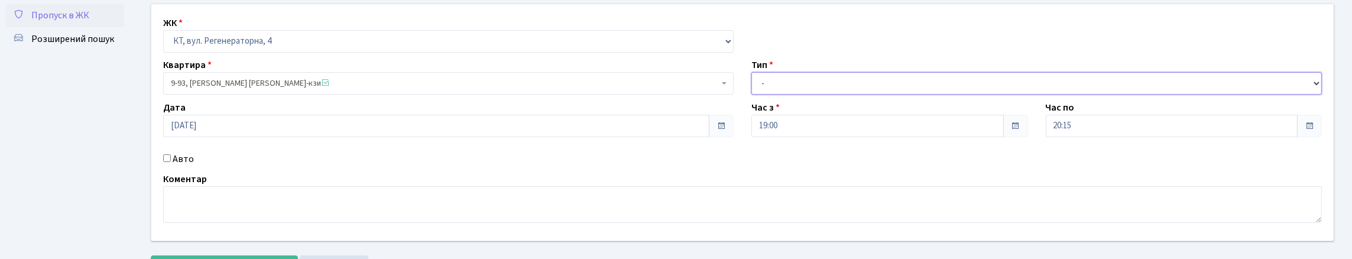
drag, startPoint x: 813, startPoint y: 110, endPoint x: 804, endPoint y: 118, distance: 11.7
click at [811, 95] on select "- Доставка Таксі Гості Сервіс" at bounding box center [1036, 83] width 570 height 22
select select "1"
click at [751, 95] on select "- Доставка Таксі Гості Сервіс" at bounding box center [1036, 83] width 570 height 22
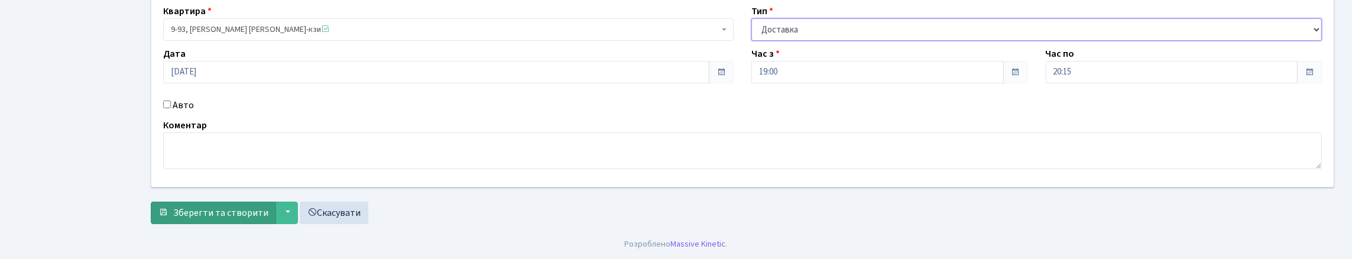
scroll to position [189, 0]
click at [201, 206] on span "Зберегти та створити" at bounding box center [220, 212] width 95 height 13
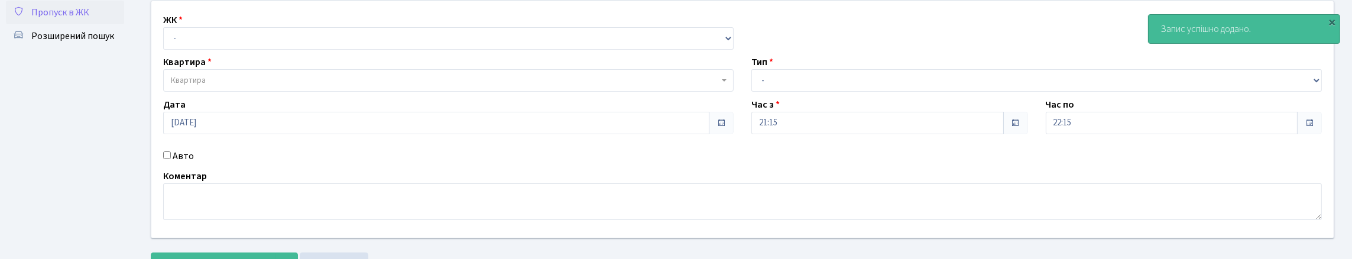
scroll to position [177, 0]
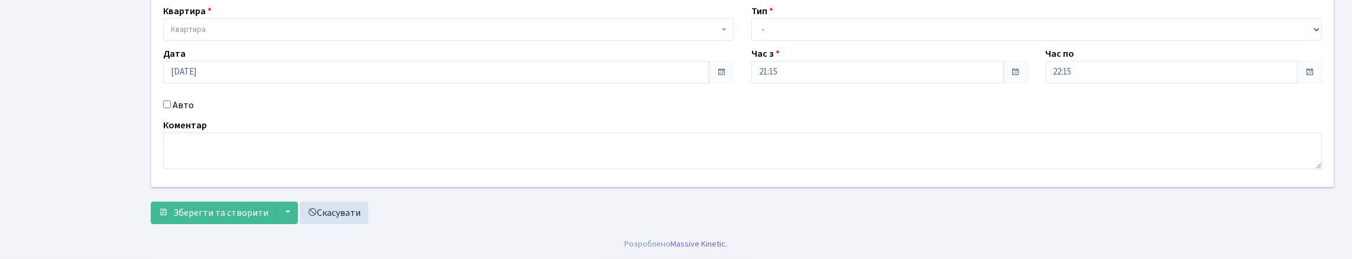
click at [168, 100] on input "Авто" at bounding box center [167, 104] width 8 height 8
checkbox input "true"
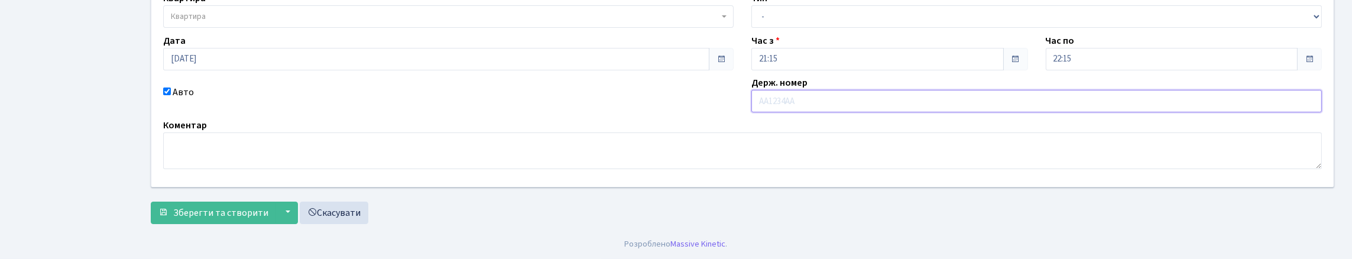
scroll to position [118, 0]
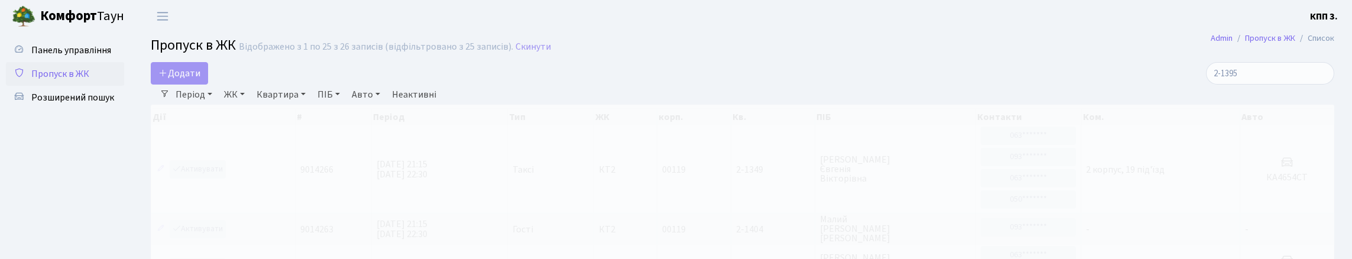
select select "25"
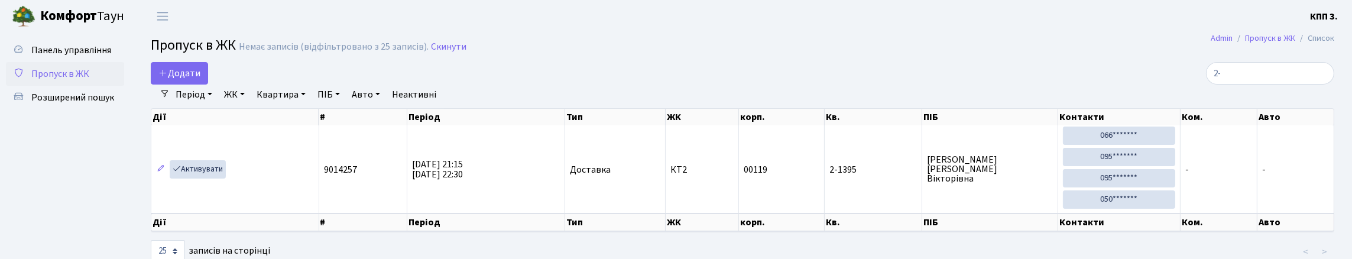
type input "2"
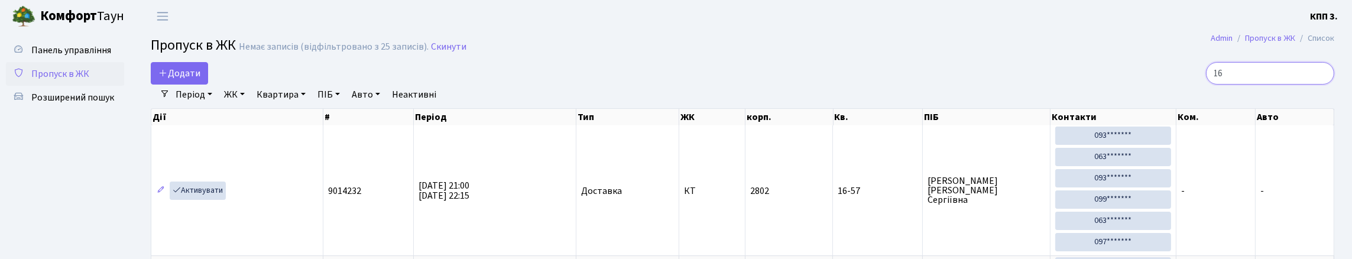
type input "1"
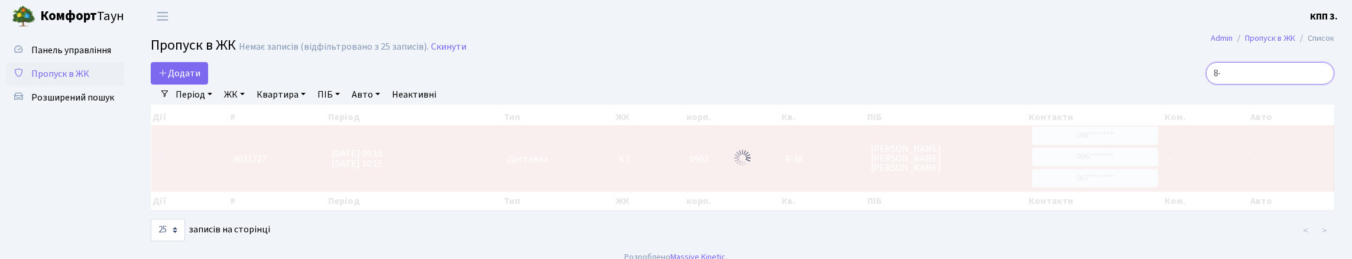
type input "8"
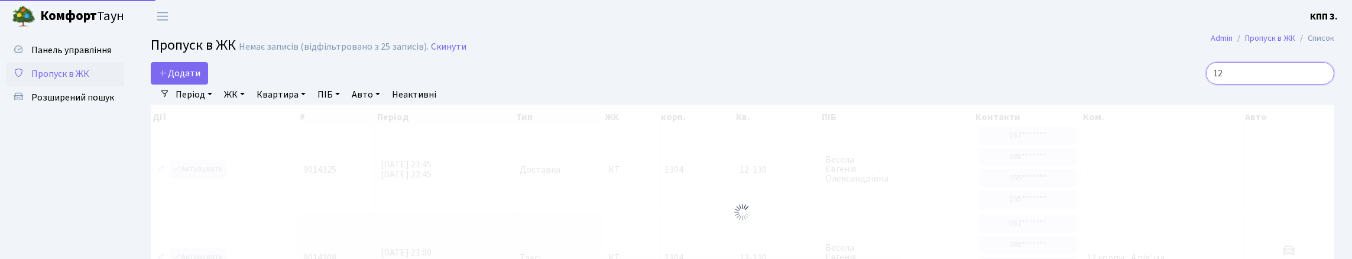
type input "1"
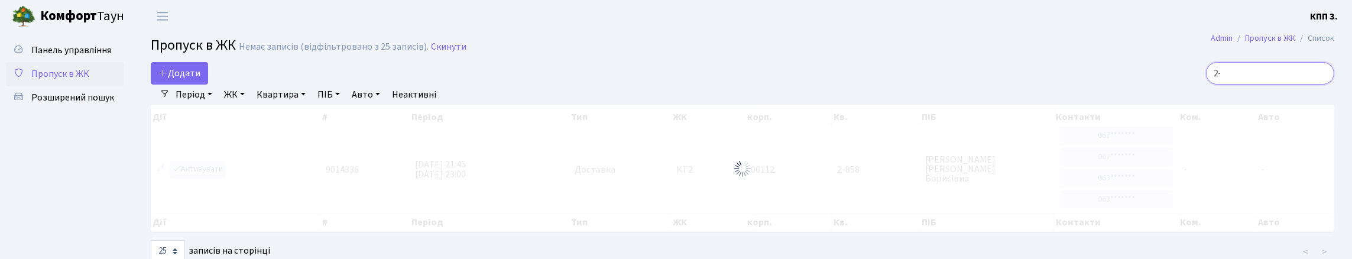
type input "2"
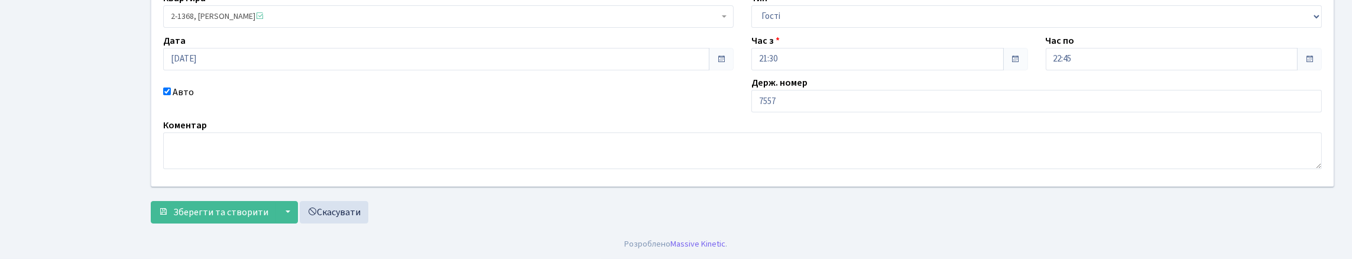
scroll to position [177, 0]
click at [759, 99] on input "7557" at bounding box center [1036, 101] width 570 height 22
click at [811, 102] on input "АІ7557" at bounding box center [1036, 101] width 570 height 22
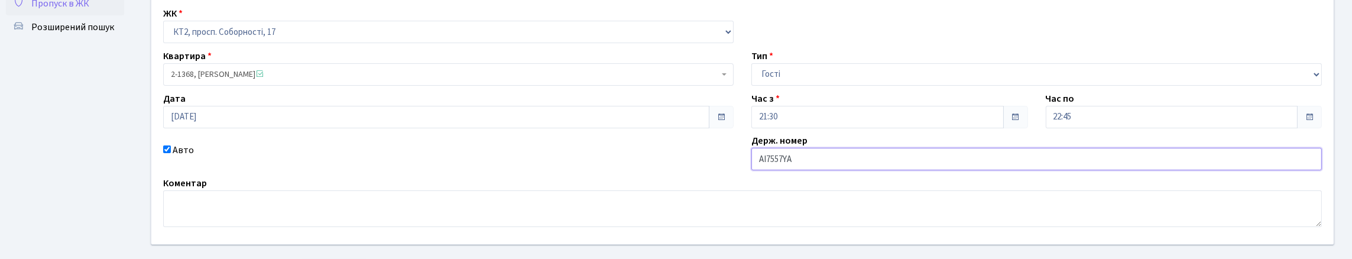
scroll to position [209, 0]
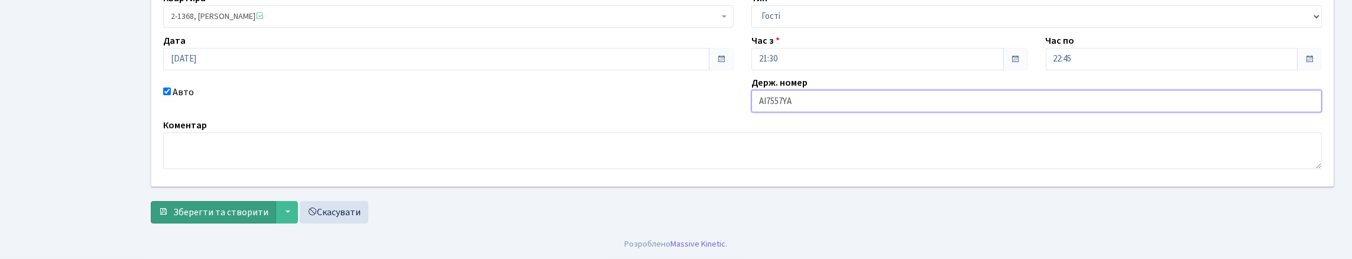
type input "АІ7557YА"
click at [260, 215] on span "Зберегти та створити" at bounding box center [220, 212] width 95 height 13
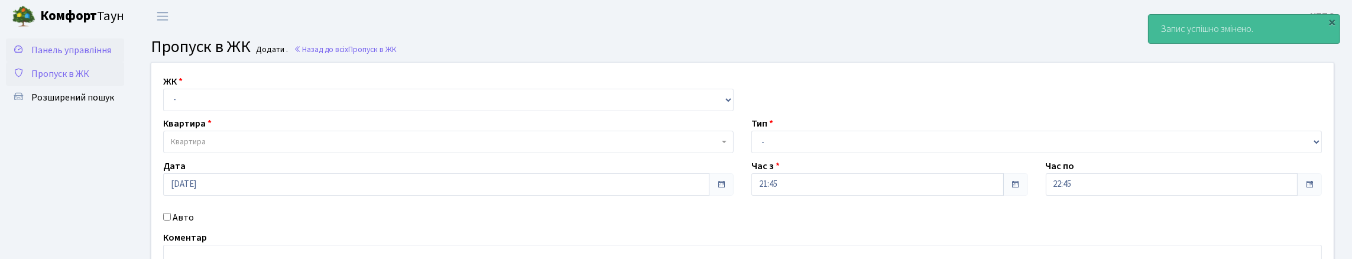
click at [50, 49] on span "Панель управління" at bounding box center [71, 50] width 80 height 13
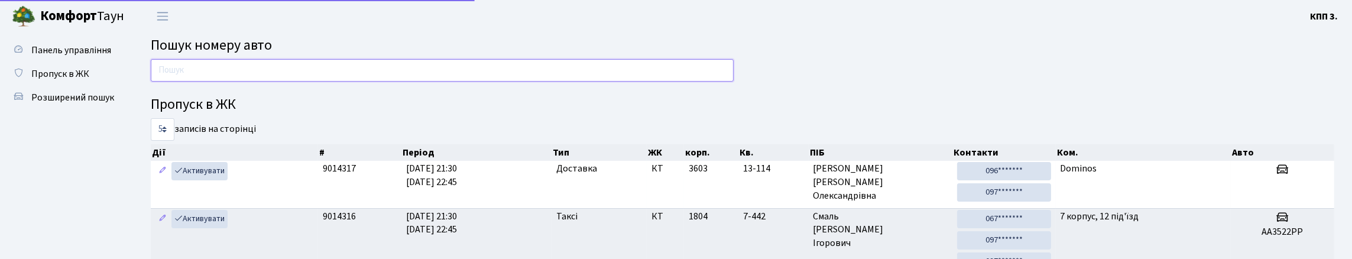
click at [179, 82] on input "text" at bounding box center [442, 70] width 583 height 22
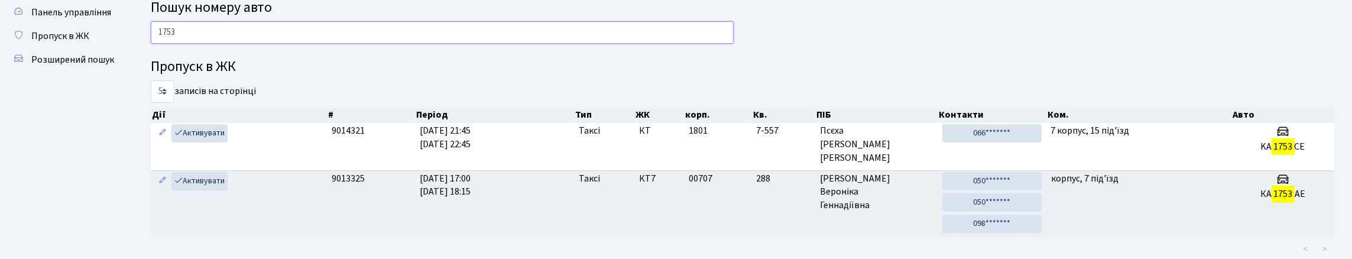
scroll to position [59, 0]
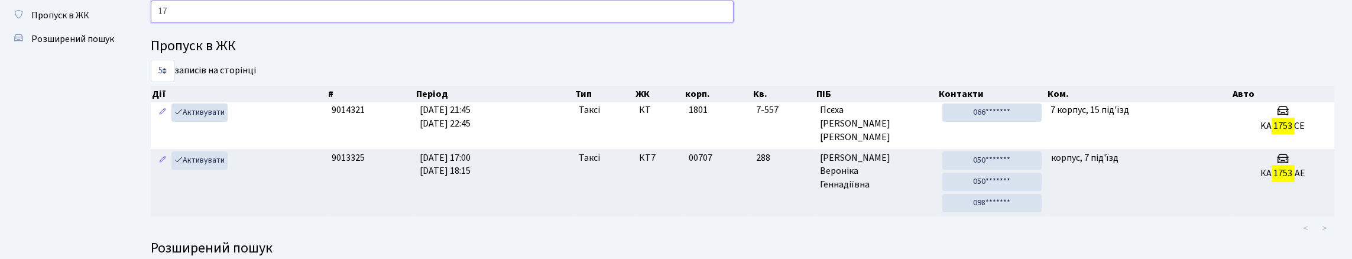
type input "1"
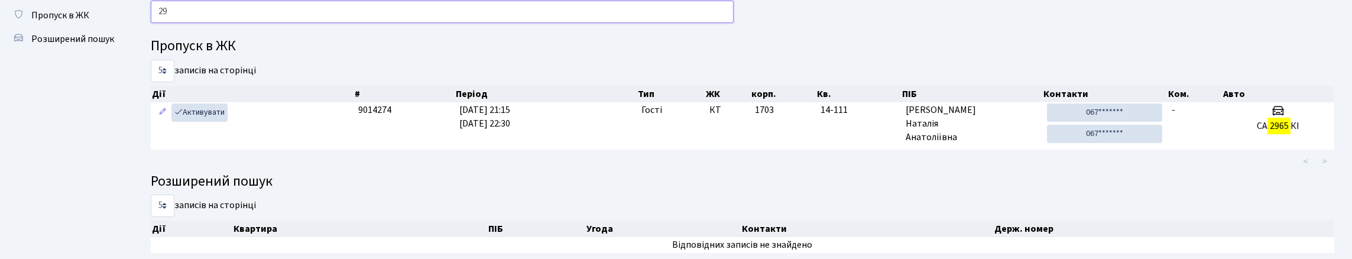
type input "2"
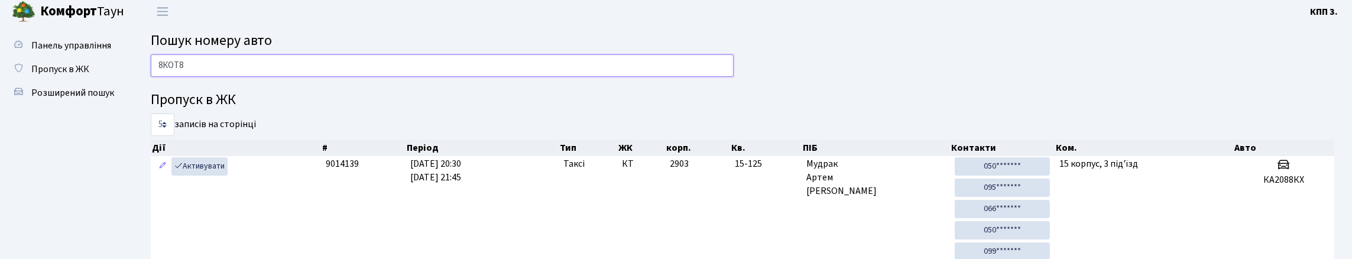
scroll to position [0, 0]
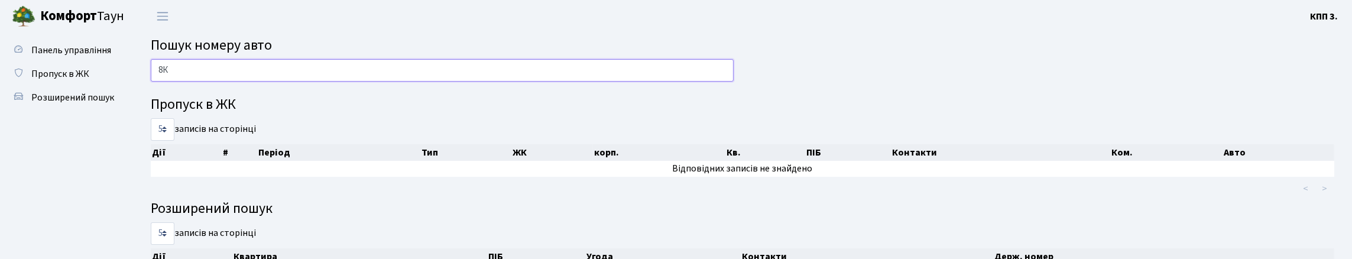
type input "8"
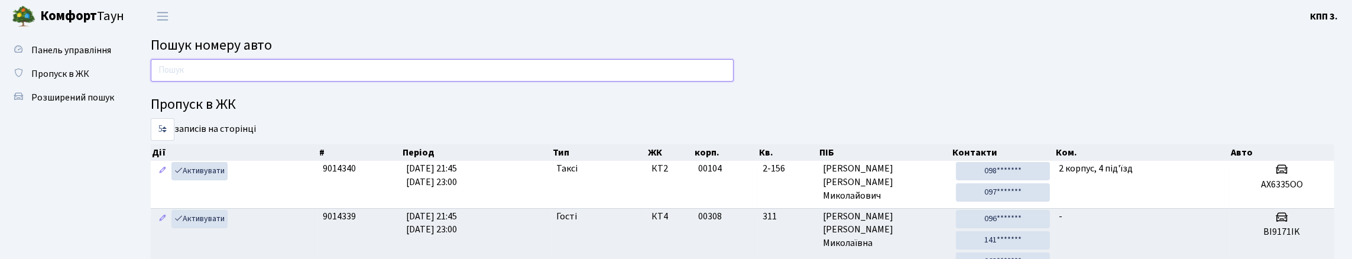
type input "1"
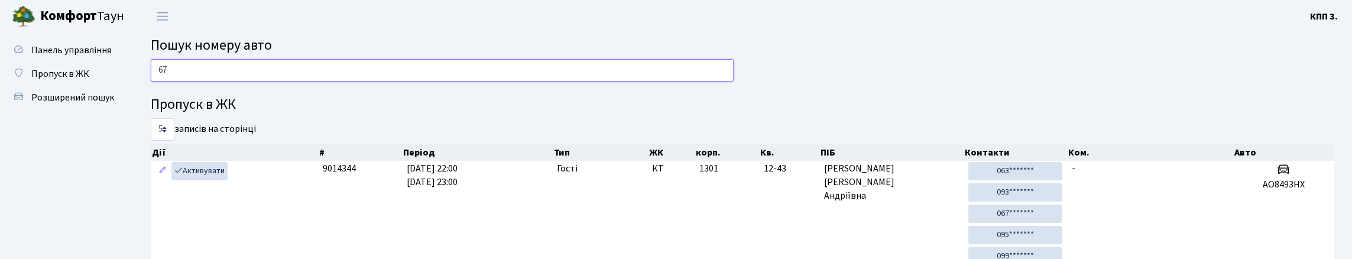
type input "6"
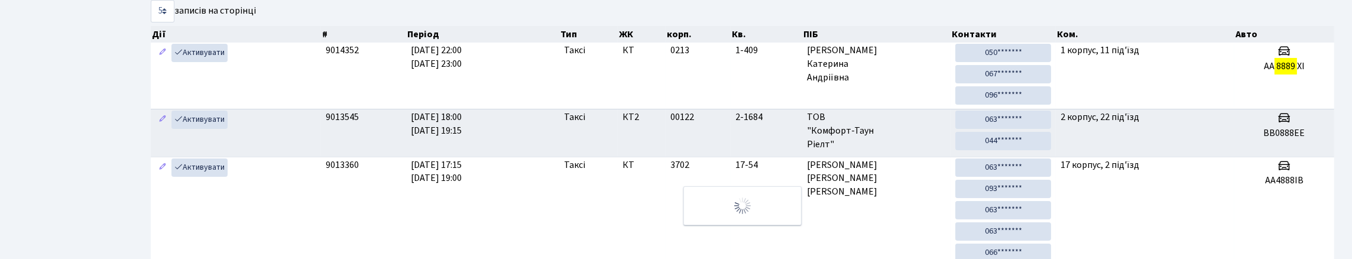
scroll to position [72, 0]
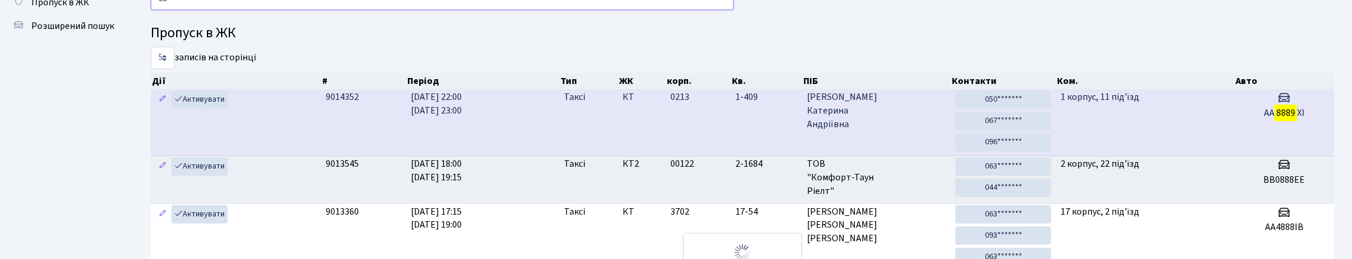
type input "8"
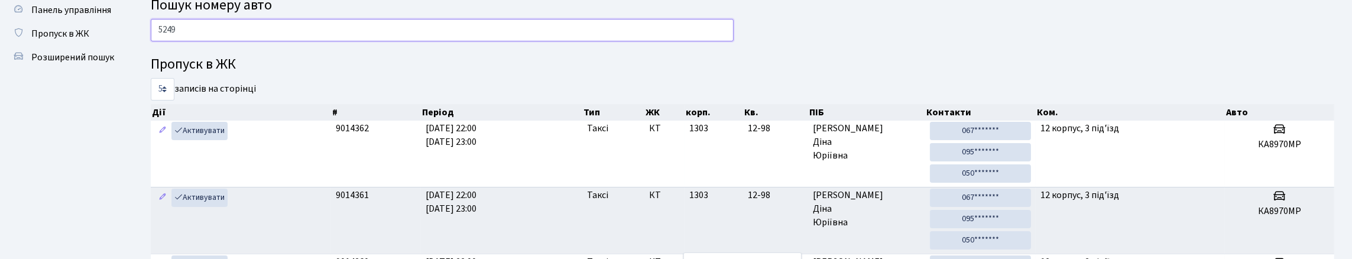
scroll to position [0, 0]
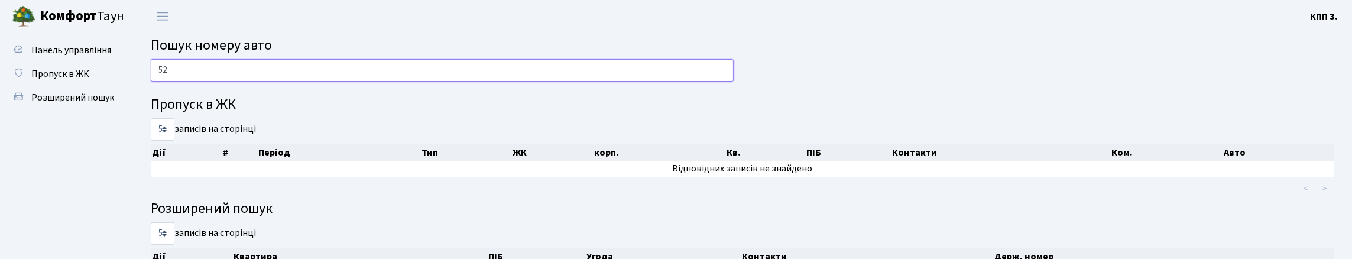
type input "5"
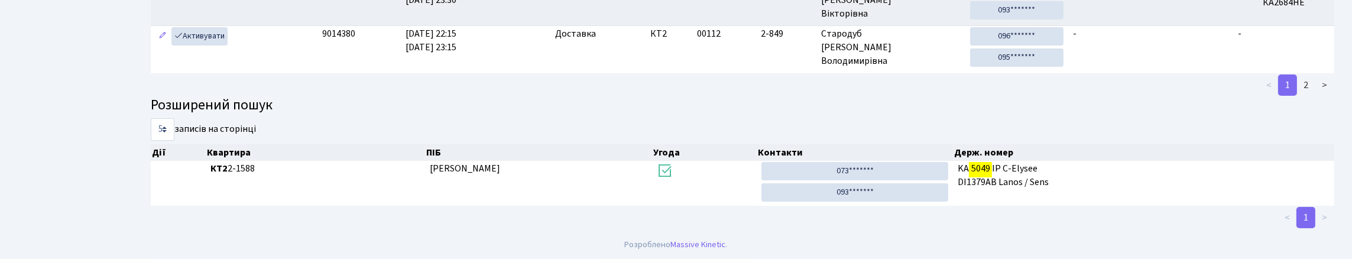
scroll to position [72, 0]
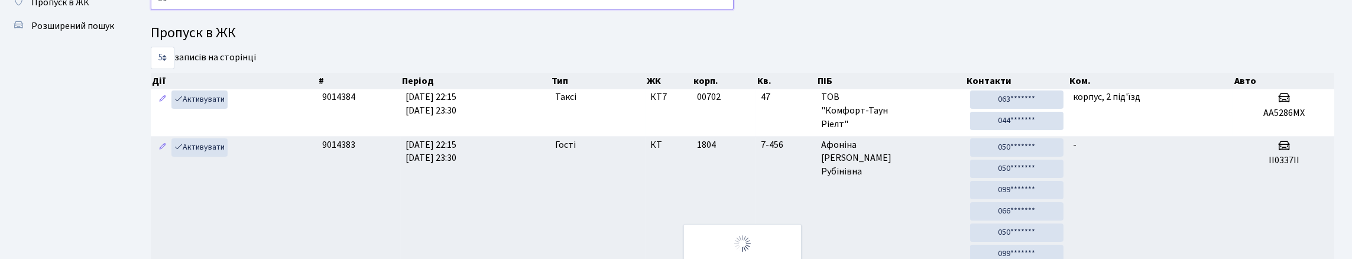
type input "5"
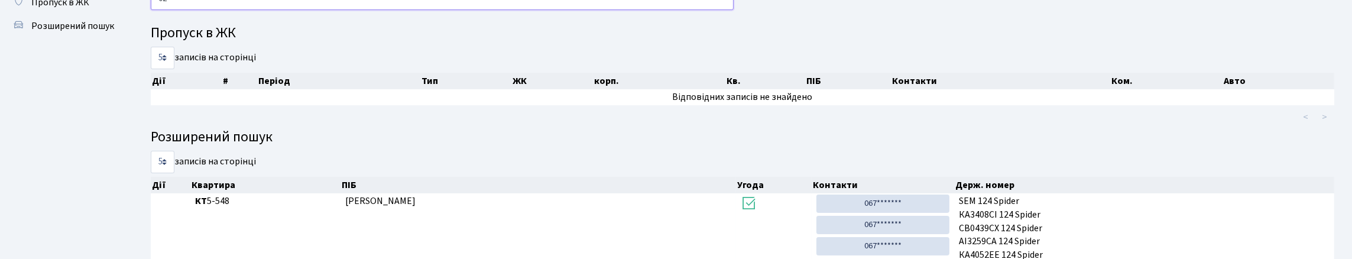
type input "0"
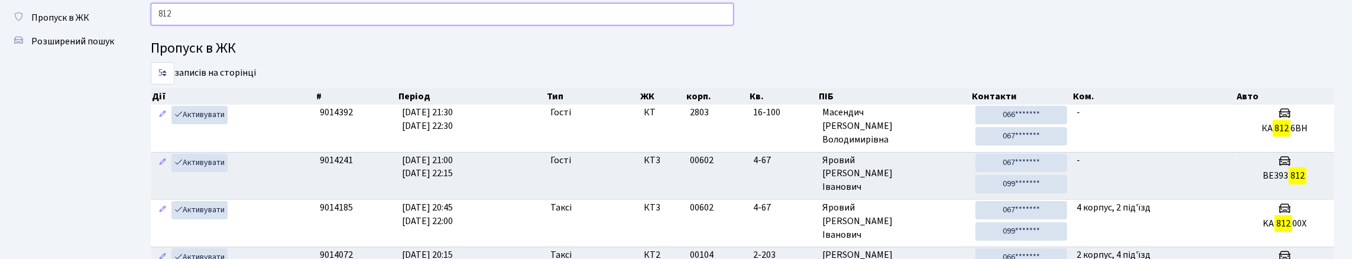
scroll to position [118, 0]
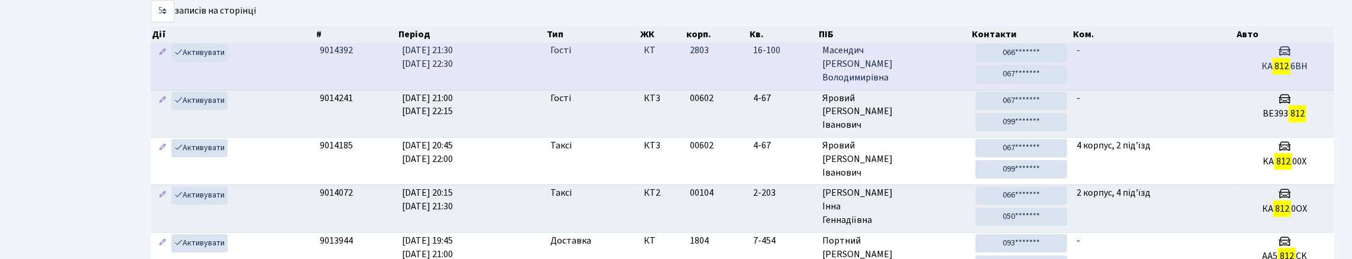
type input "812"
click at [1172, 81] on td "-" at bounding box center [1152, 66] width 163 height 47
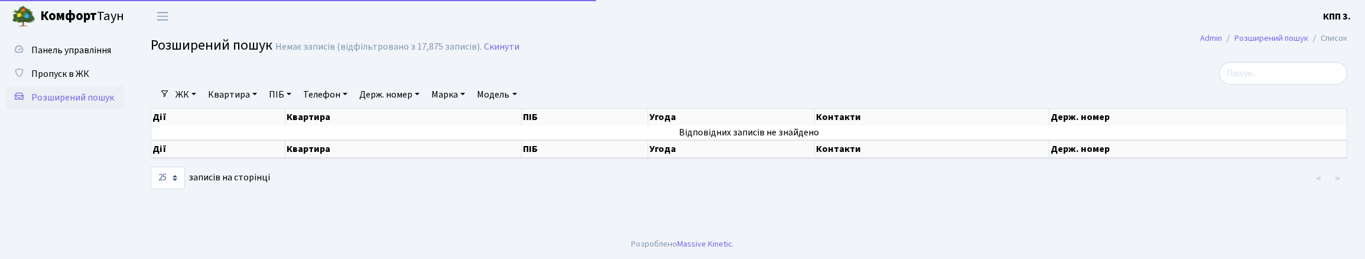
select select "25"
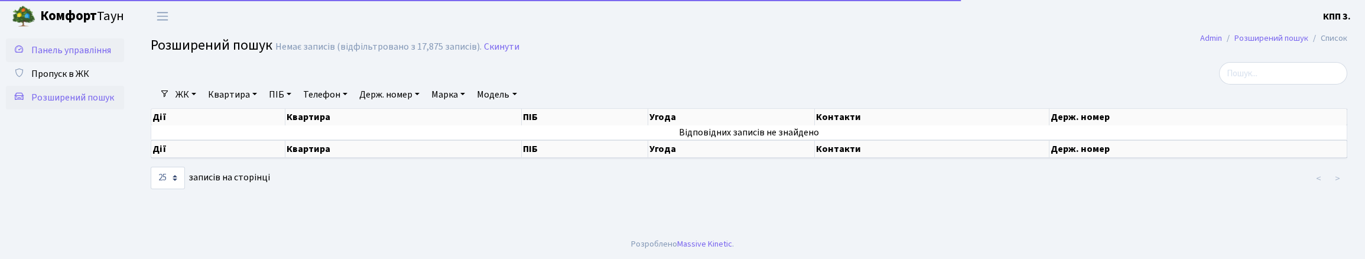
click at [83, 62] on link "Панель управління" at bounding box center [65, 50] width 118 height 24
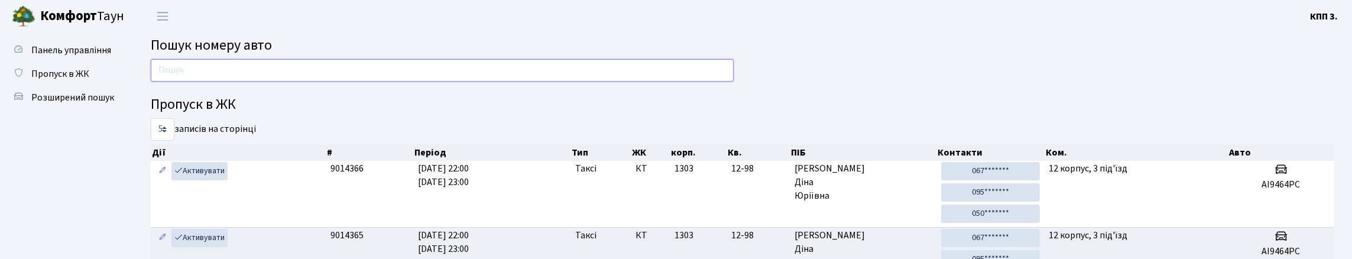
click at [243, 82] on input "text" at bounding box center [442, 70] width 583 height 22
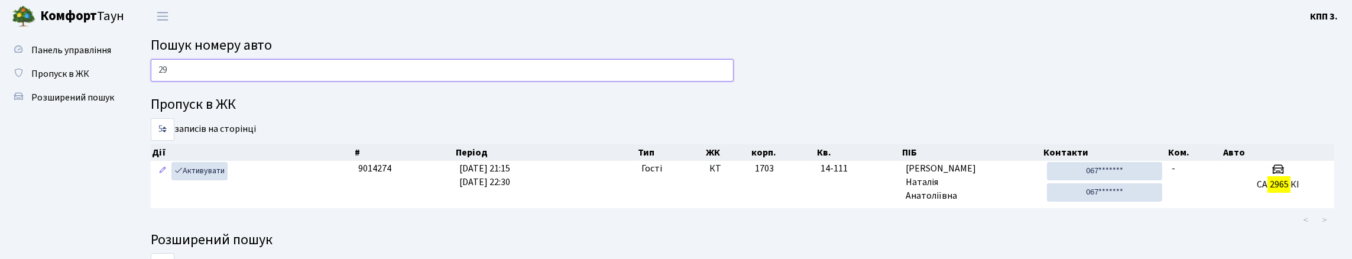
type input "2"
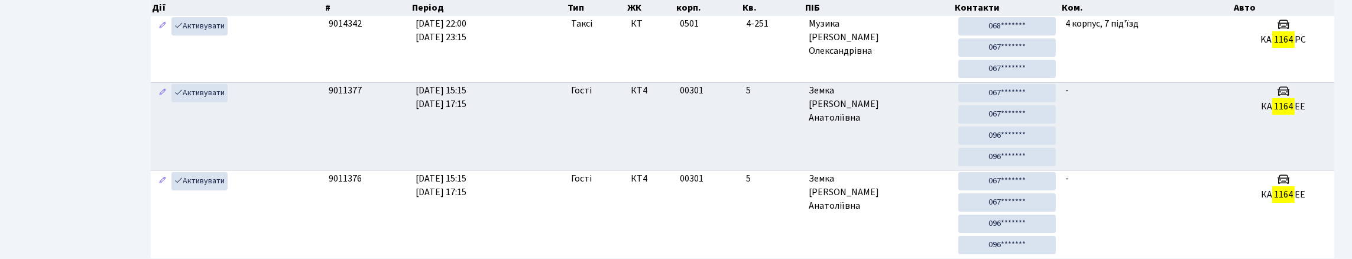
scroll to position [109, 0]
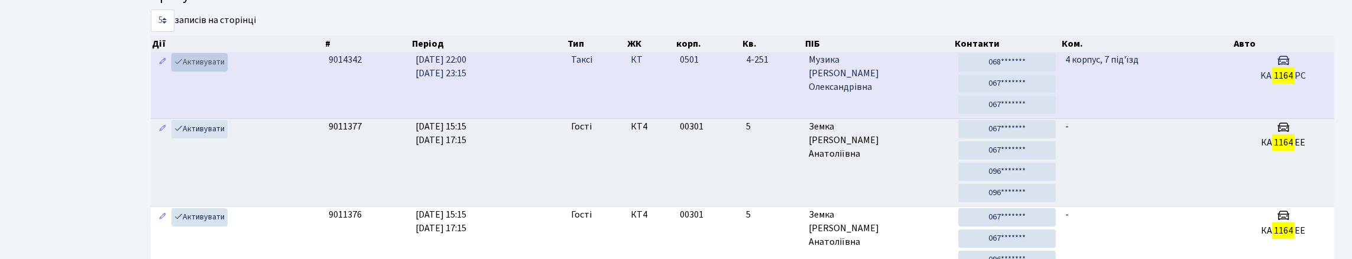
type input "1164"
click at [219, 72] on link "Активувати" at bounding box center [199, 62] width 56 height 18
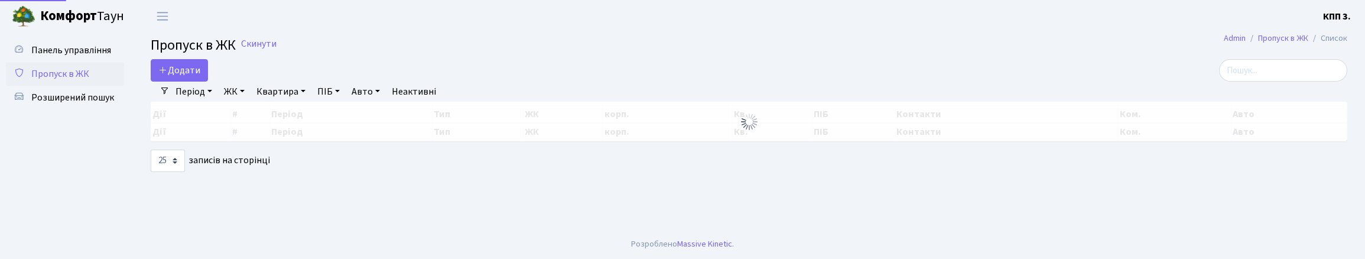
select select "25"
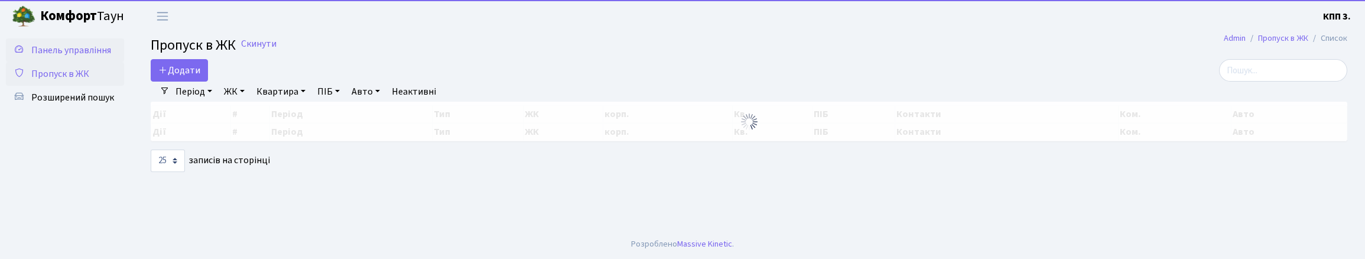
click at [45, 57] on span "Панель управління" at bounding box center [71, 50] width 80 height 13
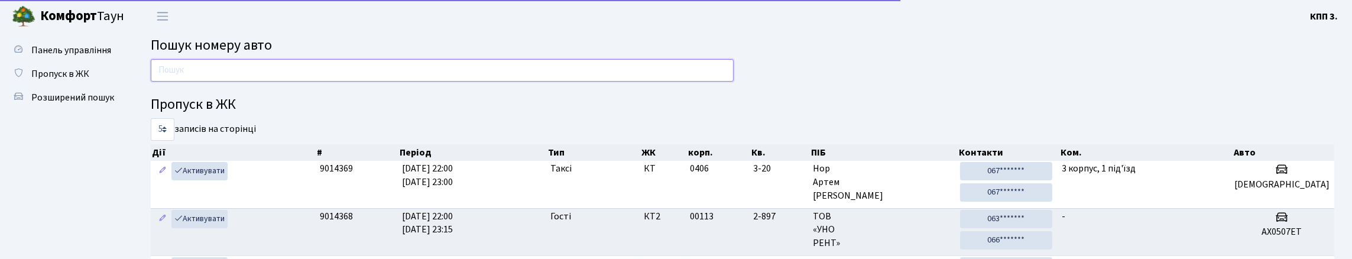
click at [332, 82] on input "text" at bounding box center [442, 70] width 583 height 22
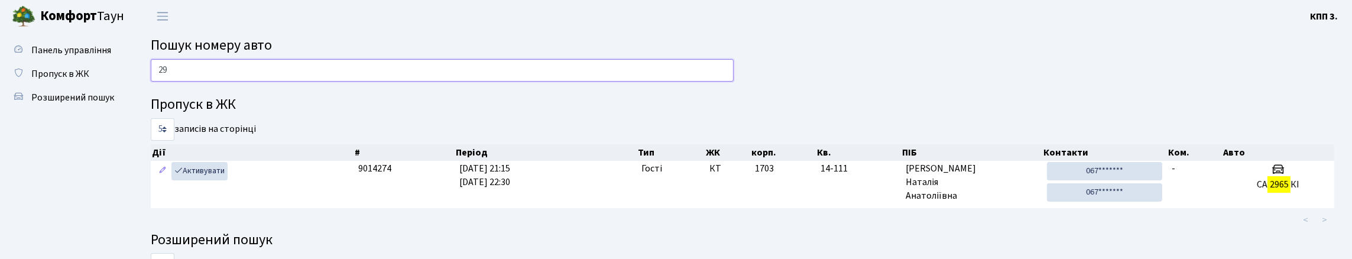
type input "2"
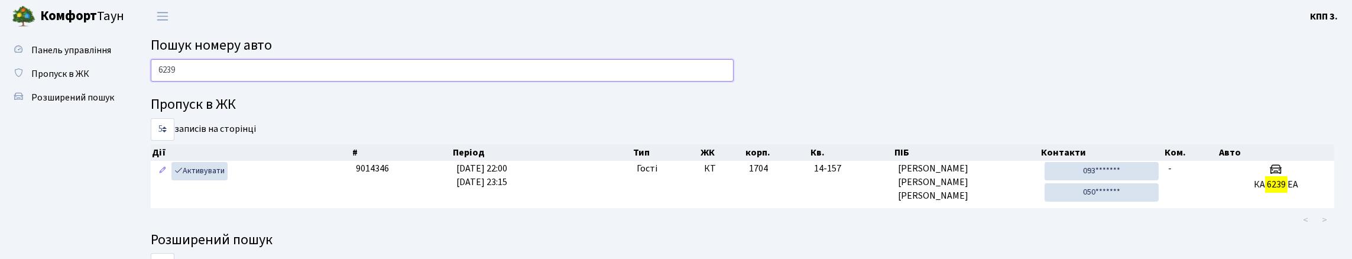
type input "6239"
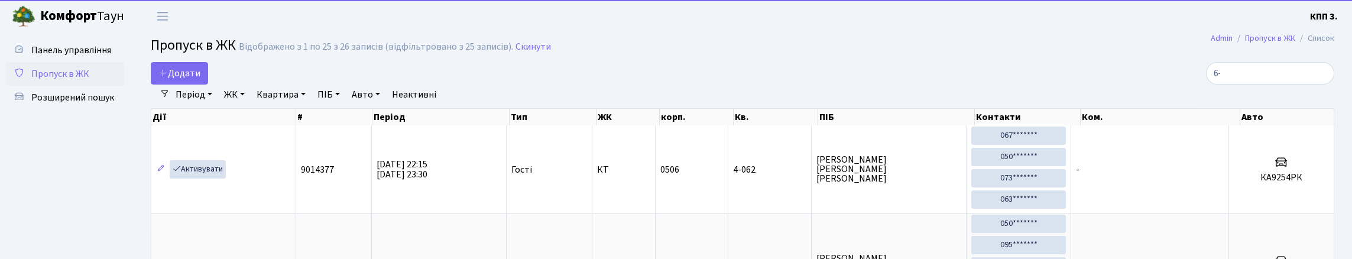
select select "25"
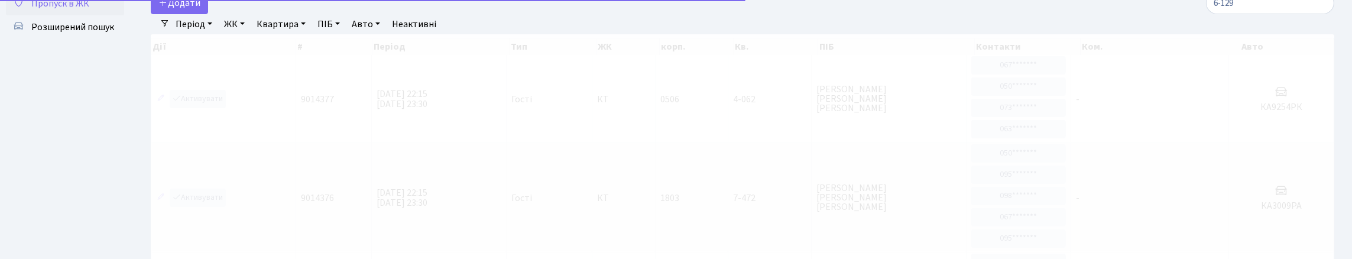
scroll to position [236, 0]
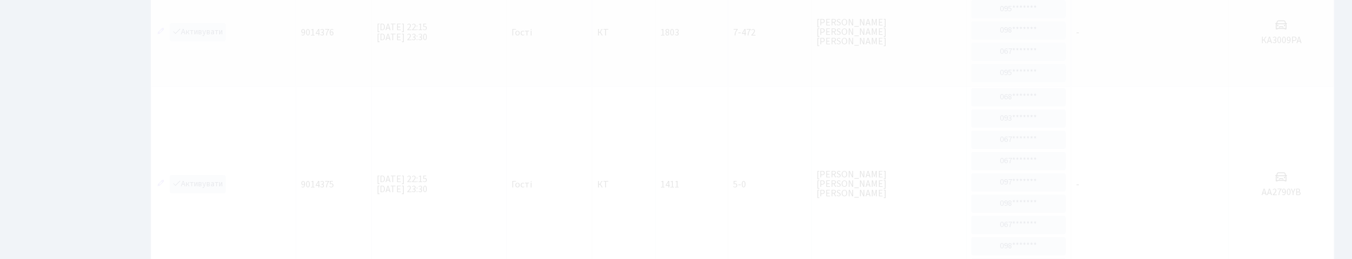
type input "6-129"
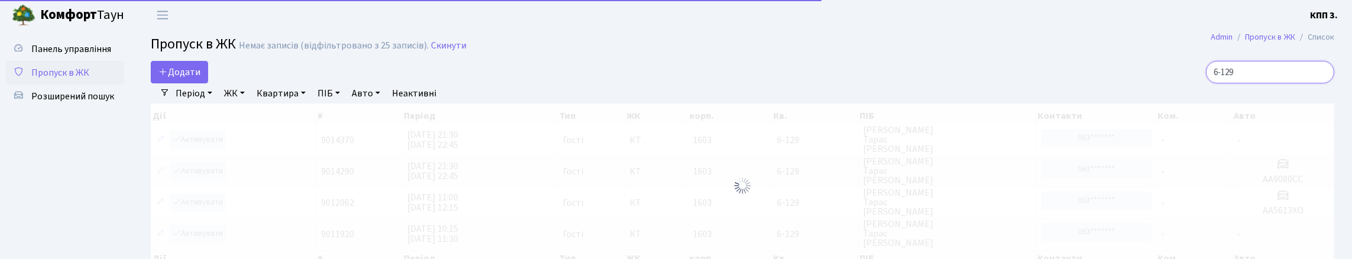
scroll to position [0, 0]
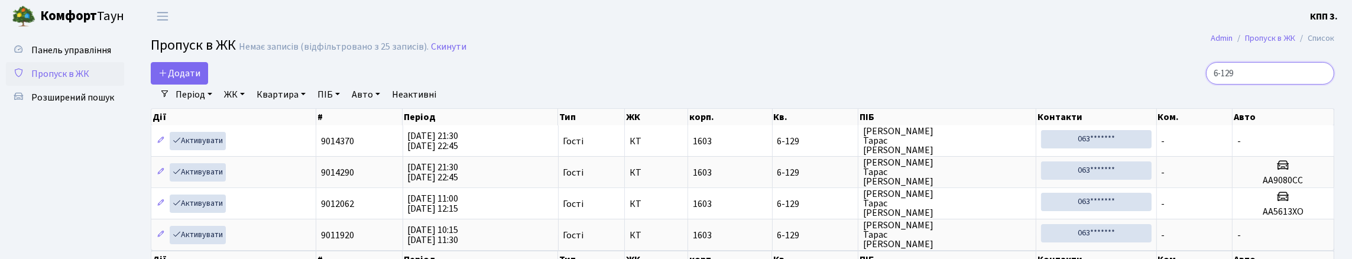
click at [1319, 84] on input "6-129" at bounding box center [1270, 73] width 128 height 22
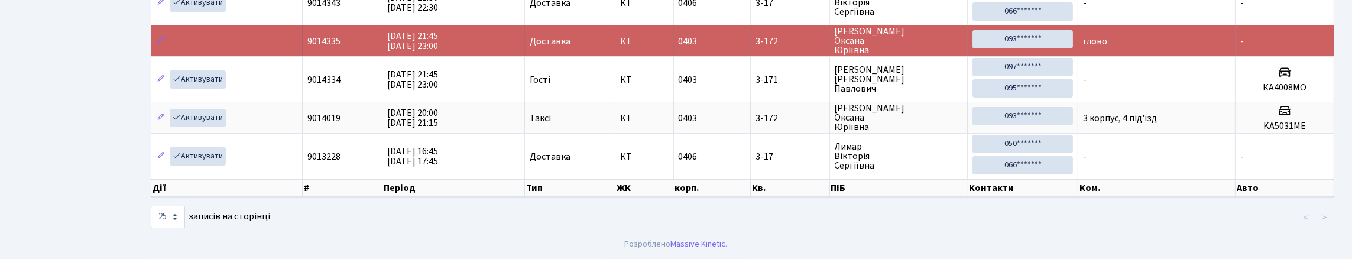
scroll to position [76, 0]
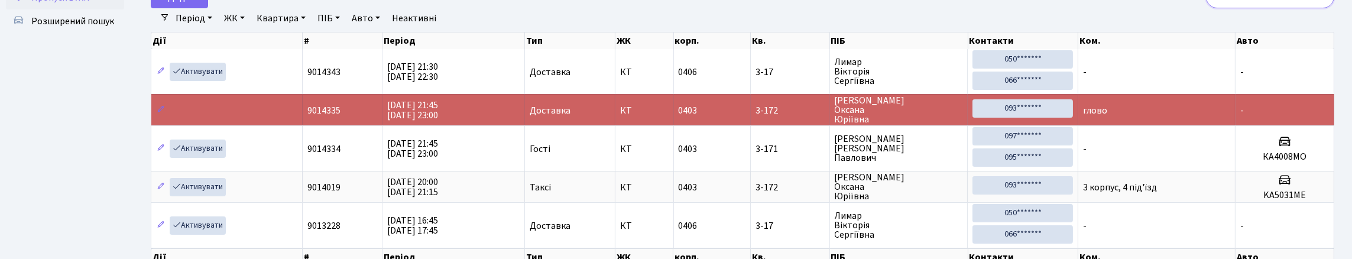
type input "3"
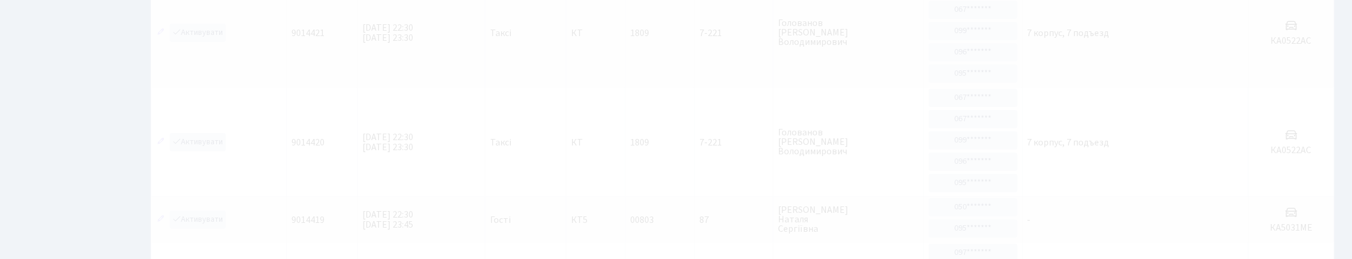
scroll to position [194, 0]
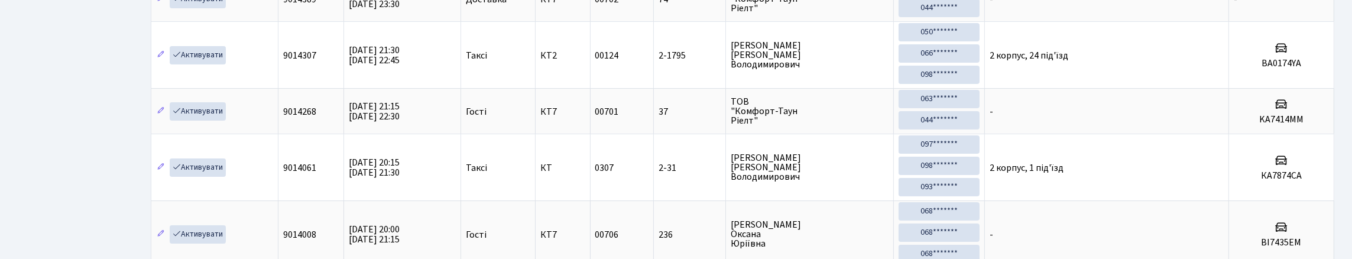
type input "7"
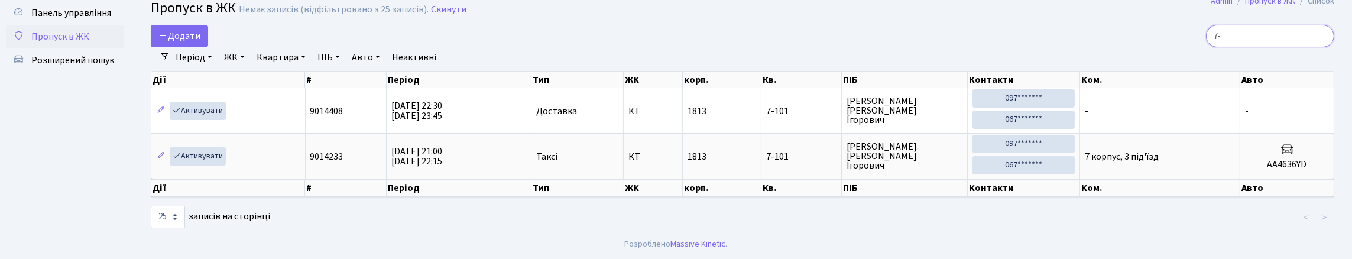
type input "7"
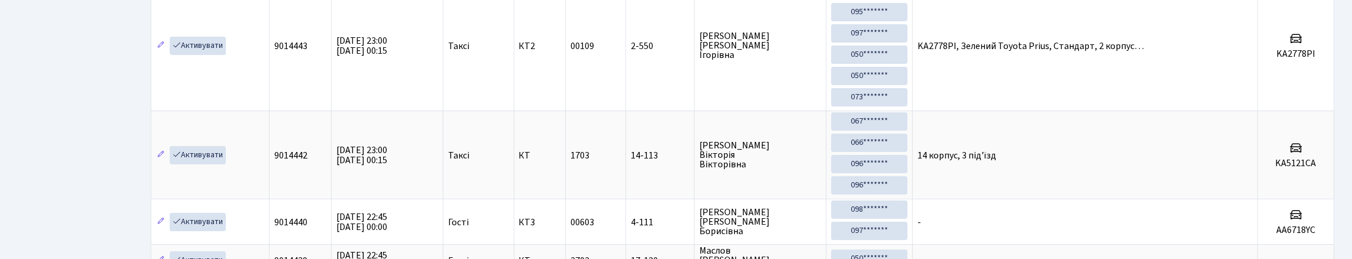
scroll to position [0, 0]
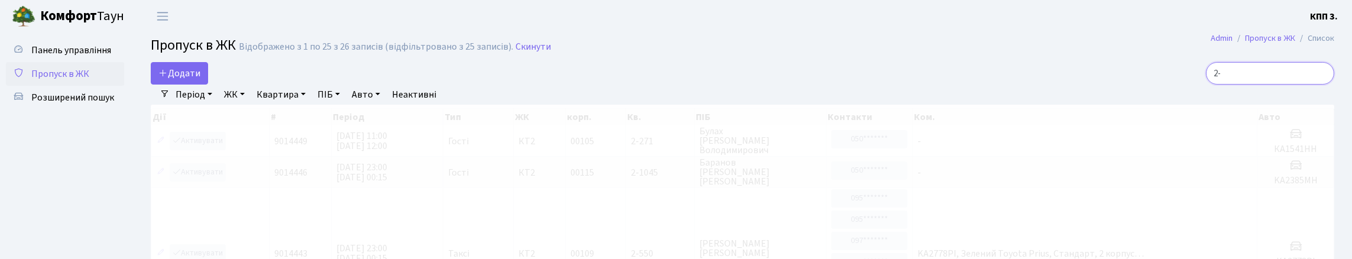
type input "2"
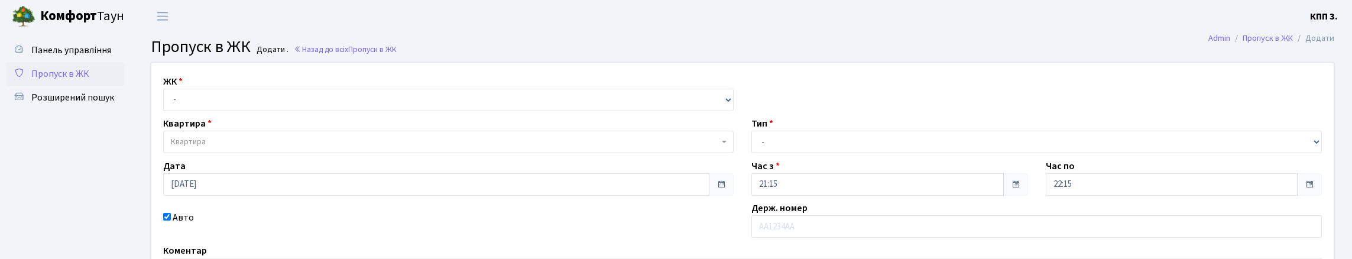
scroll to position [118, 0]
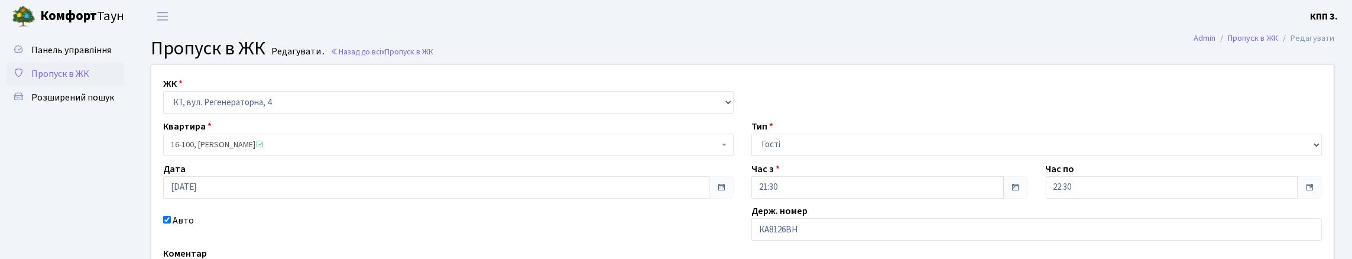
scroll to position [59, 0]
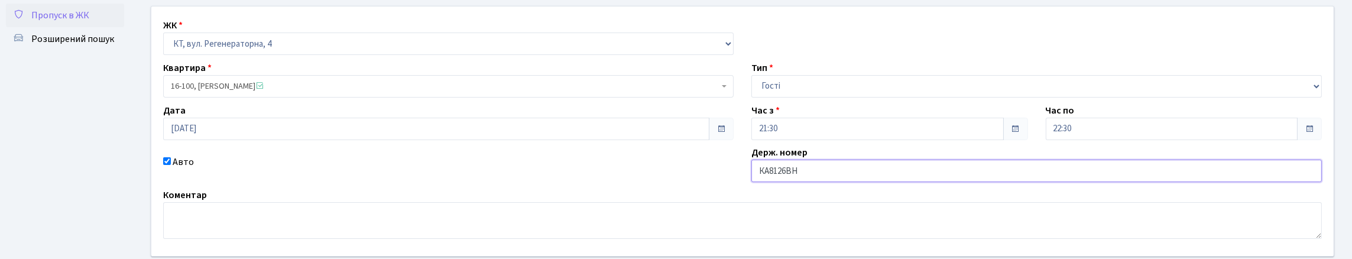
drag, startPoint x: 796, startPoint y: 223, endPoint x: 837, endPoint y: 229, distance: 41.9
click at [795, 182] on input "КА8126ВН" at bounding box center [1036, 171] width 570 height 22
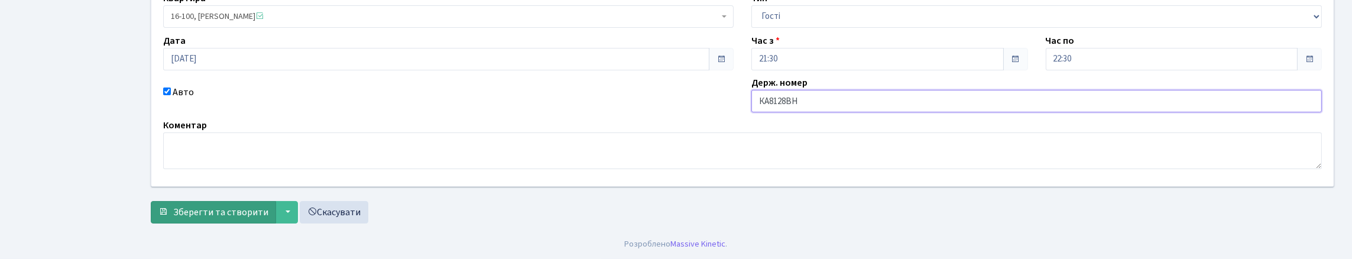
scroll to position [209, 0]
type input "КА8128ВН"
click at [251, 206] on span "Зберегти та створити" at bounding box center [220, 212] width 95 height 13
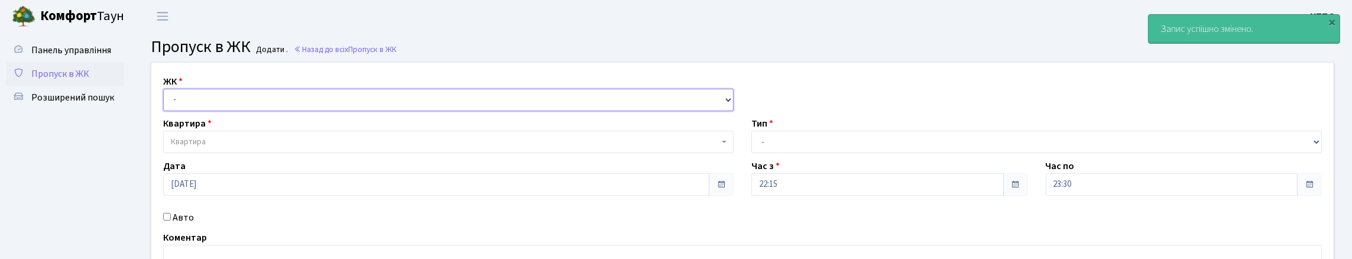
click at [214, 111] on select "- КТ, вул. Регенераторна, 4 КТ2, просп. Соборності, 17 КТ3, вул. Березнева, 16 …" at bounding box center [448, 100] width 570 height 22
select select "271"
click at [166, 102] on select "- КТ, вул. Регенераторна, 4 КТ2, просп. Соборності, 17 КТ3, вул. Березнева, 16 …" at bounding box center [448, 100] width 570 height 22
select select
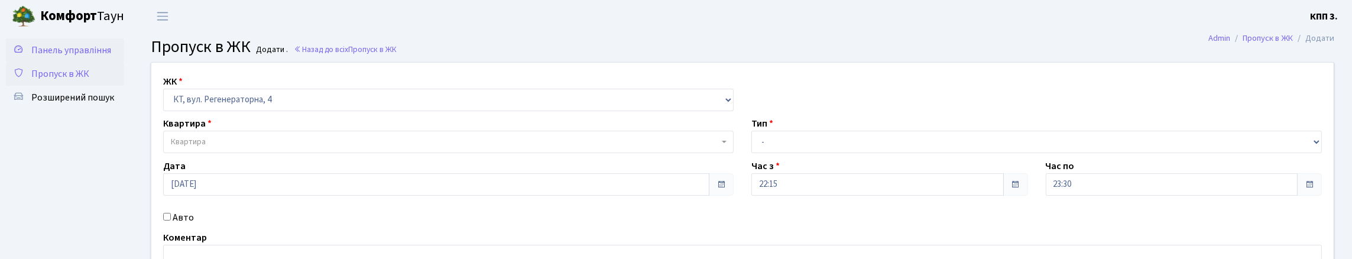
click at [68, 56] on span "Панель управління" at bounding box center [71, 50] width 80 height 13
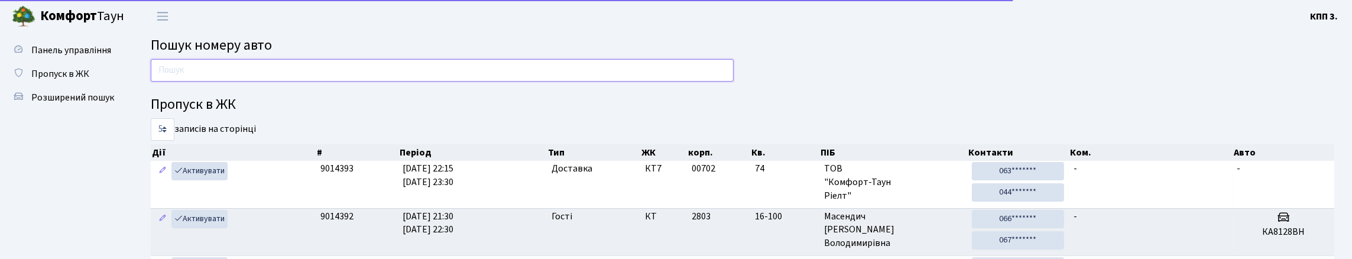
click at [226, 74] on input "text" at bounding box center [442, 70] width 583 height 22
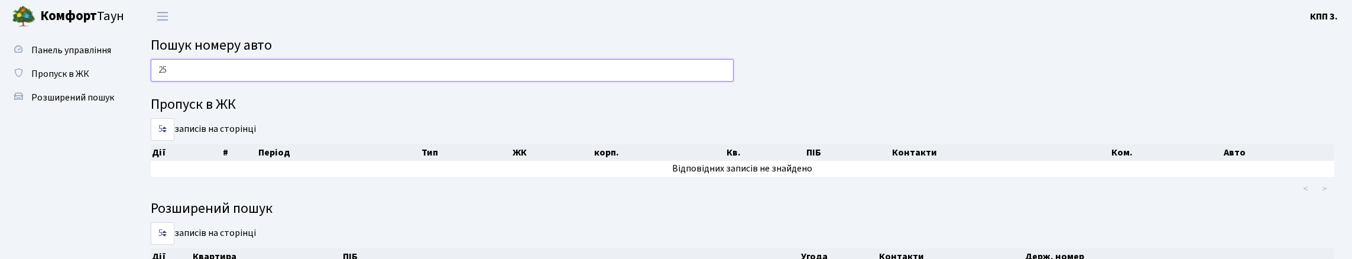
type input "2"
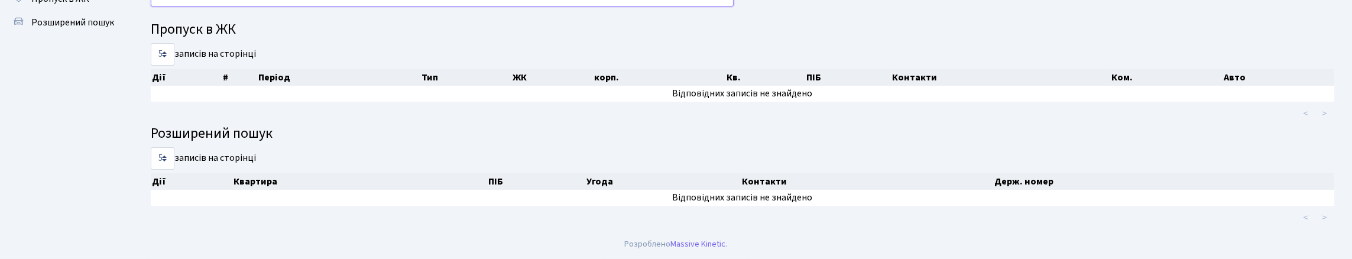
scroll to position [72, 0]
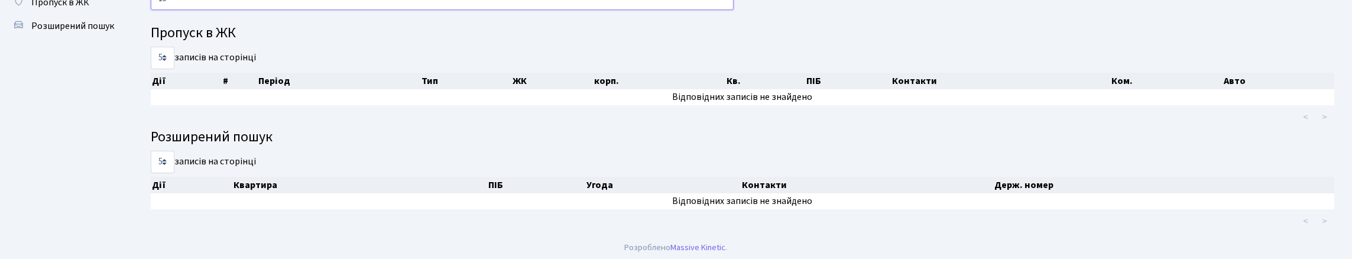
type input "1"
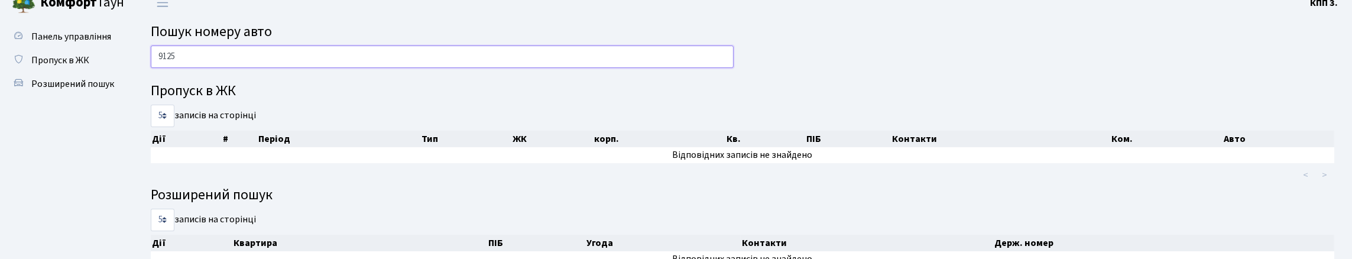
scroll to position [0, 0]
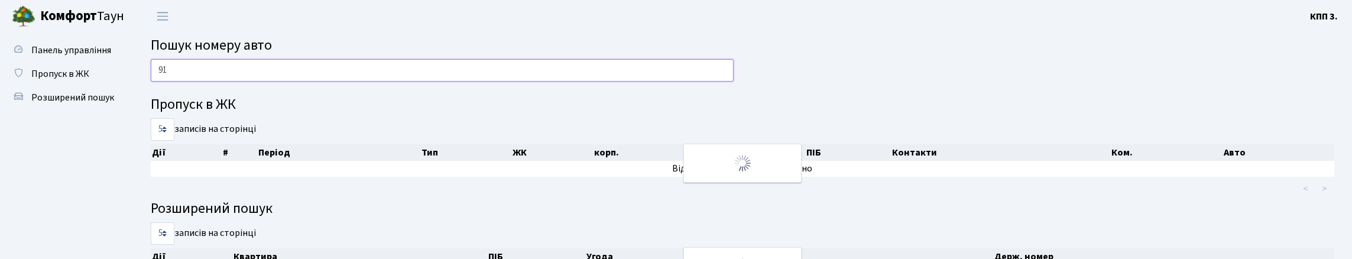
type input "9"
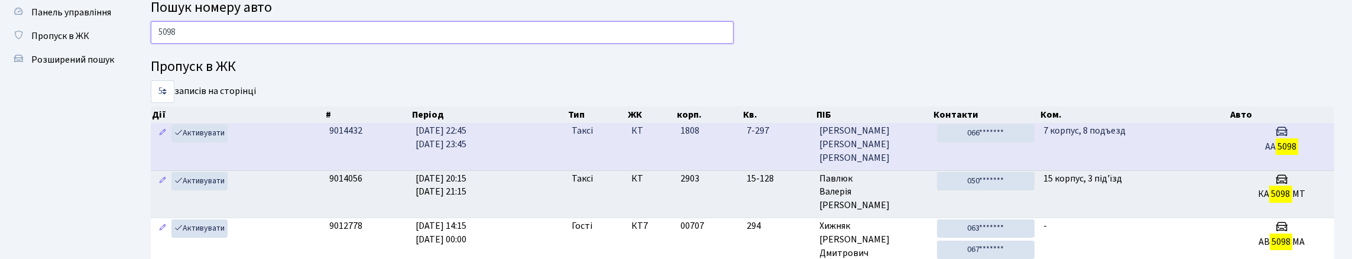
scroll to position [59, 0]
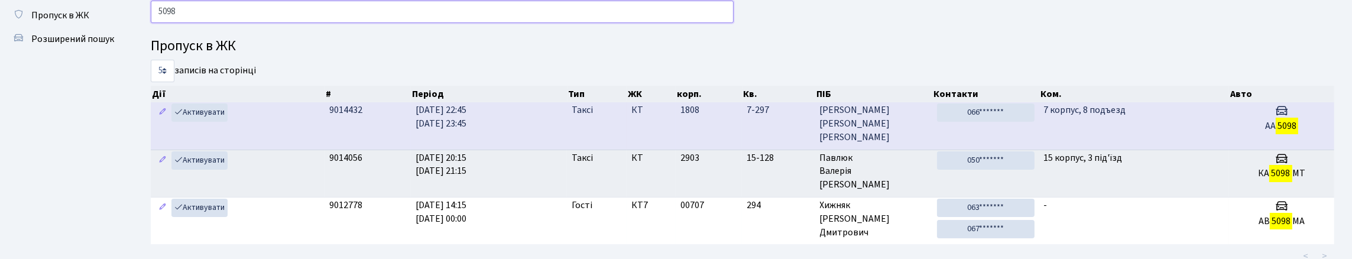
type input "5098"
click at [910, 144] on span "[PERSON_NAME]" at bounding box center [874, 123] width 108 height 41
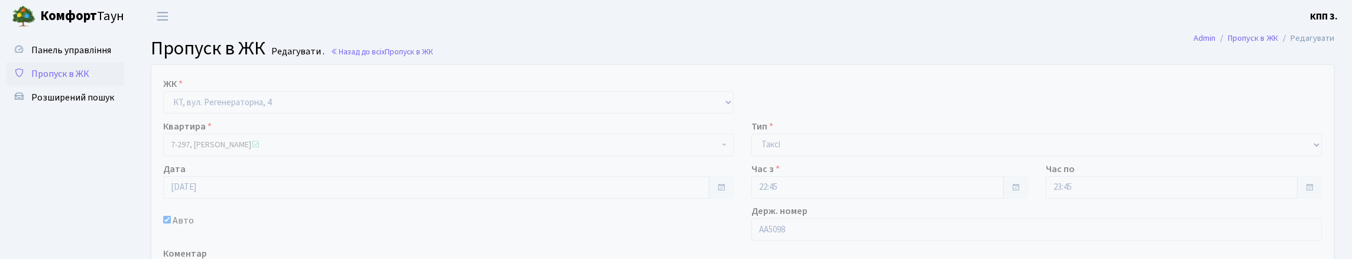
scroll to position [118, 0]
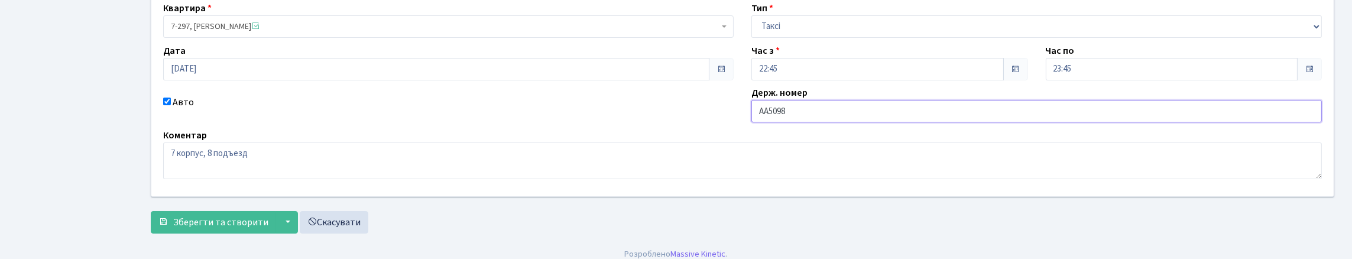
click at [910, 122] on input "AA5098" at bounding box center [1036, 111] width 570 height 22
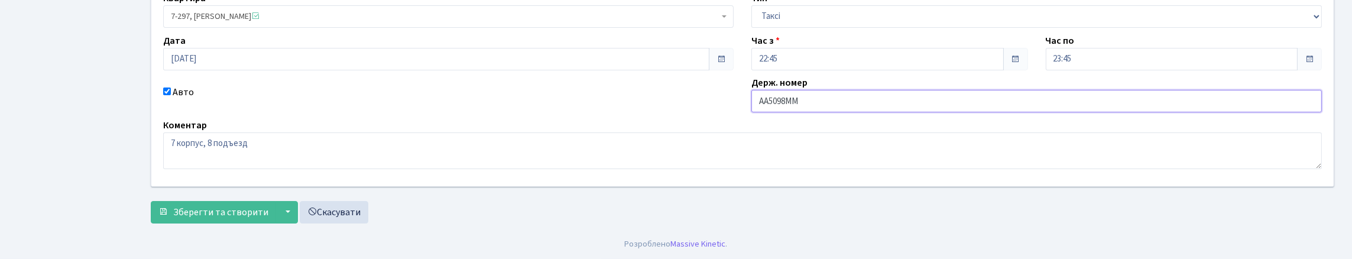
scroll to position [209, 0]
type input "AA5098ММ"
click at [251, 215] on span "Зберегти та створити" at bounding box center [220, 212] width 95 height 13
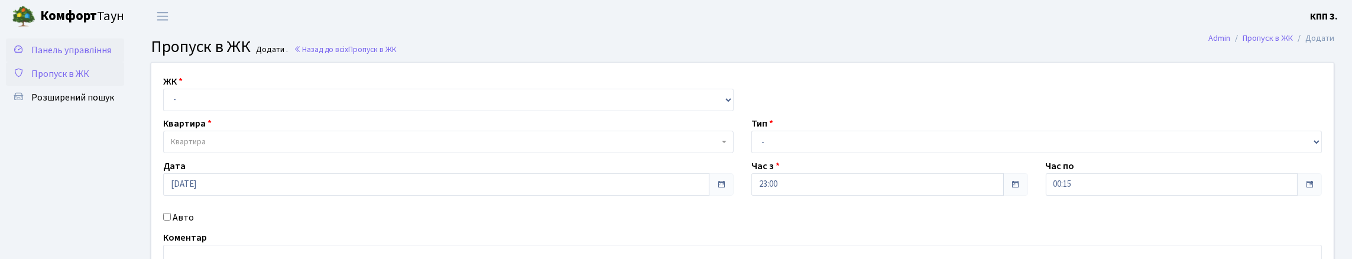
click at [66, 48] on span "Панель управління" at bounding box center [71, 50] width 80 height 13
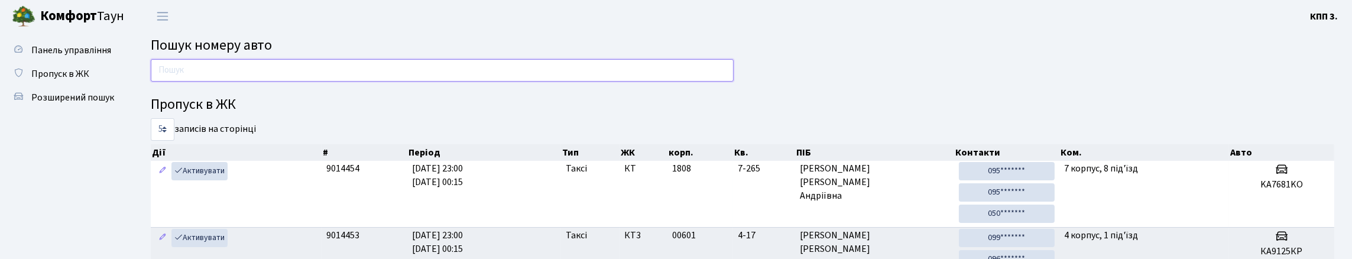
click at [187, 65] on input "text" at bounding box center [442, 70] width 583 height 22
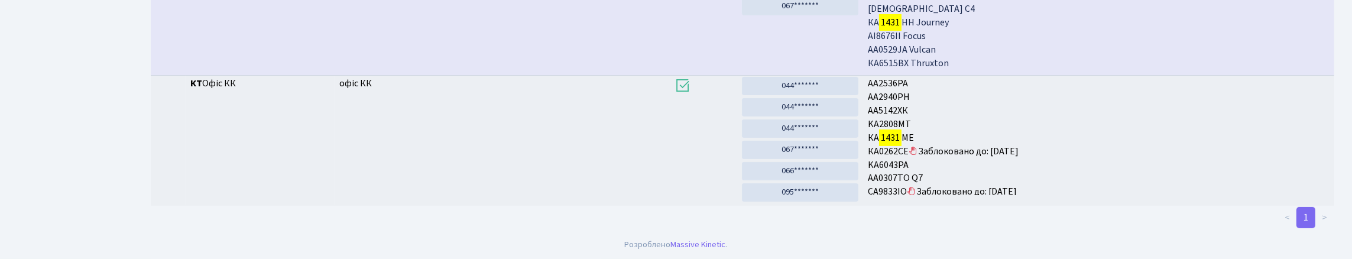
scroll to position [72, 0]
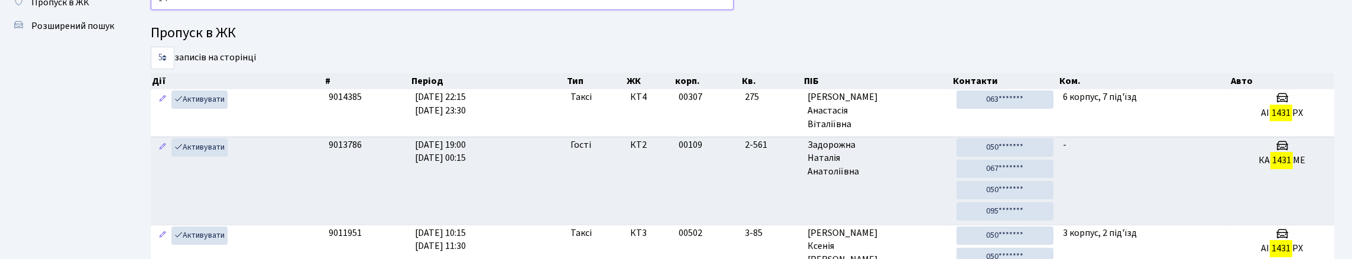
type input "1"
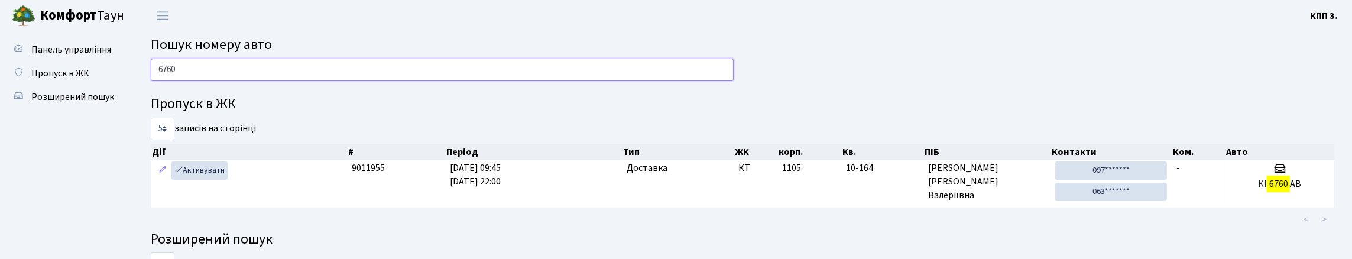
scroll to position [0, 0]
type input "6"
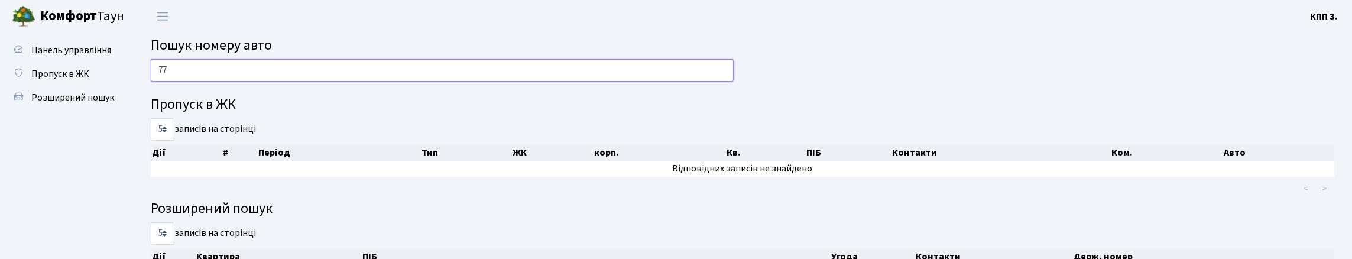
type input "7"
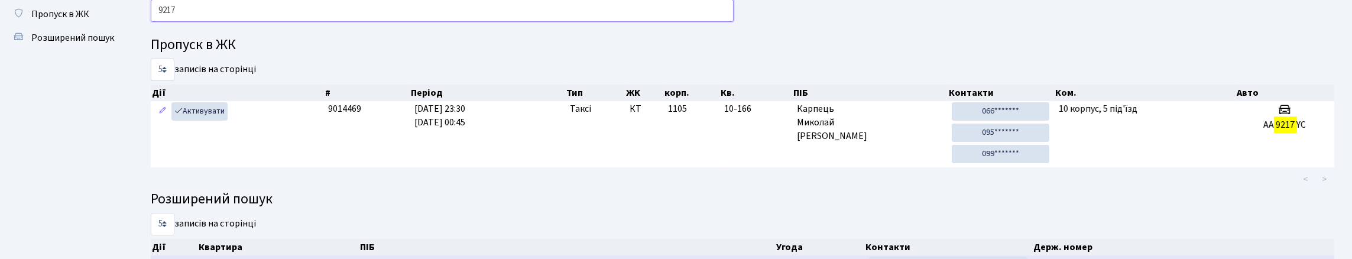
scroll to position [55, 0]
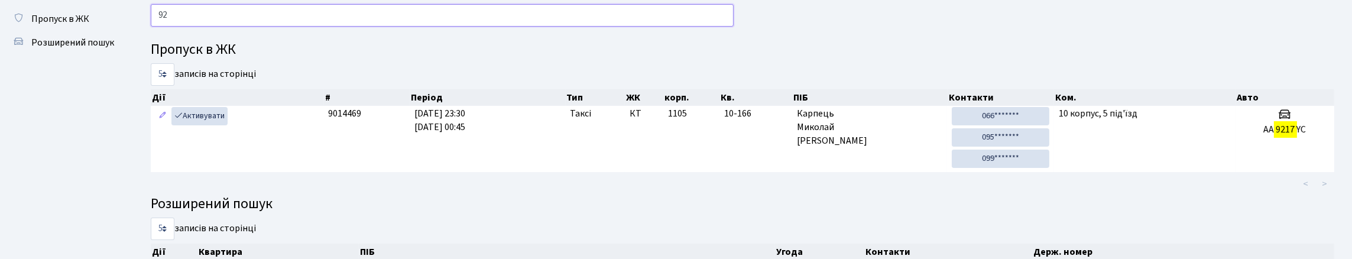
type input "9"
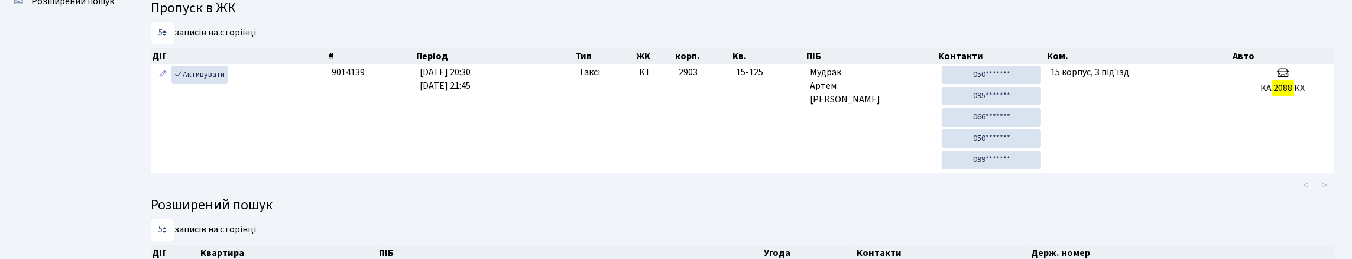
scroll to position [41, 0]
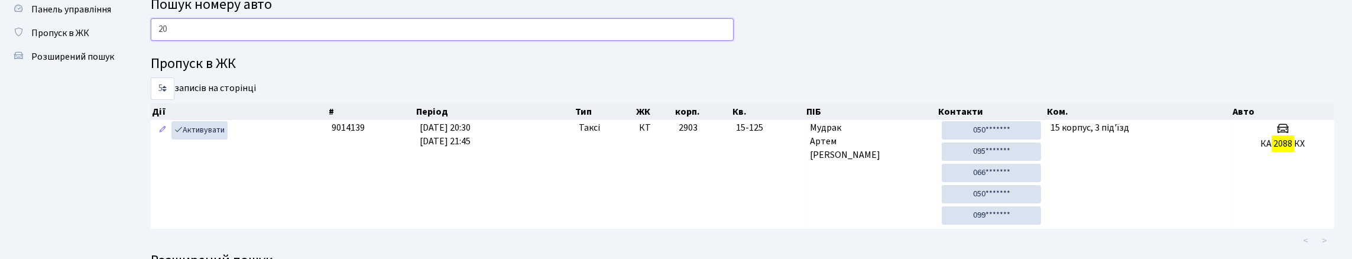
type input "2"
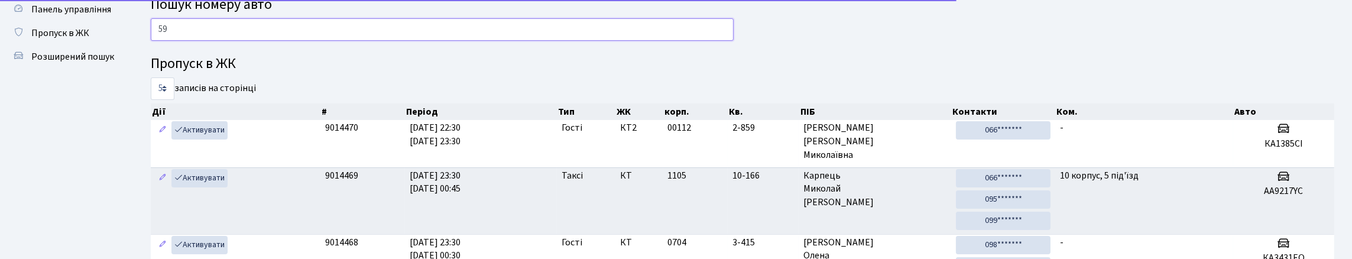
type input "5"
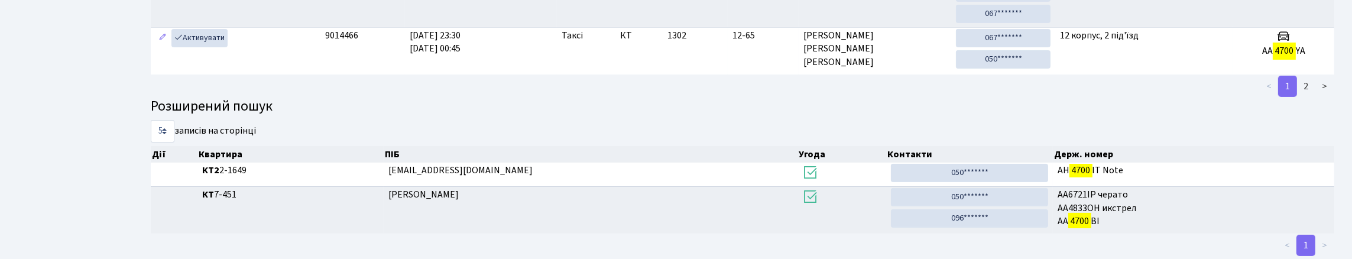
scroll to position [72, 0]
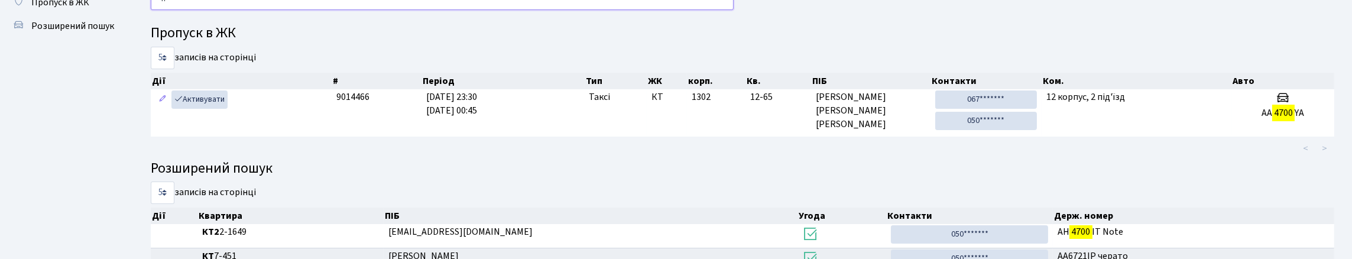
type input "4"
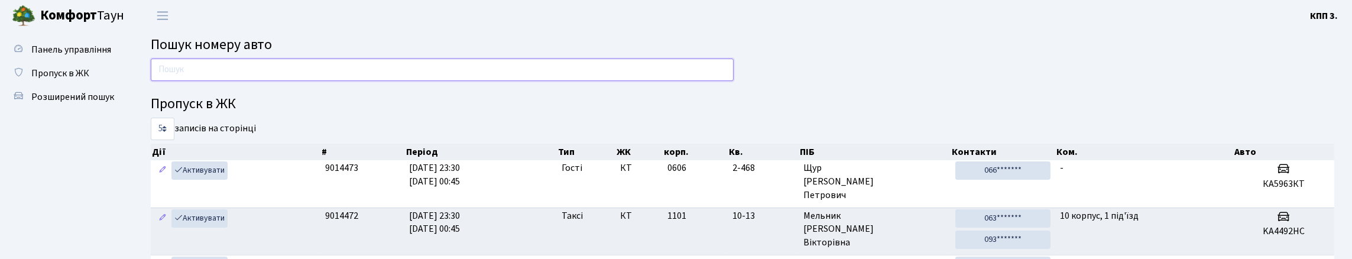
scroll to position [0, 0]
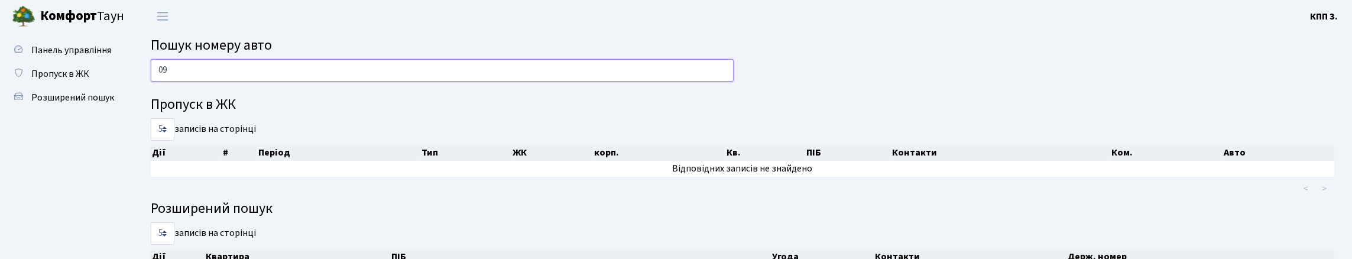
type input "0"
